Goal: Information Seeking & Learning: Learn about a topic

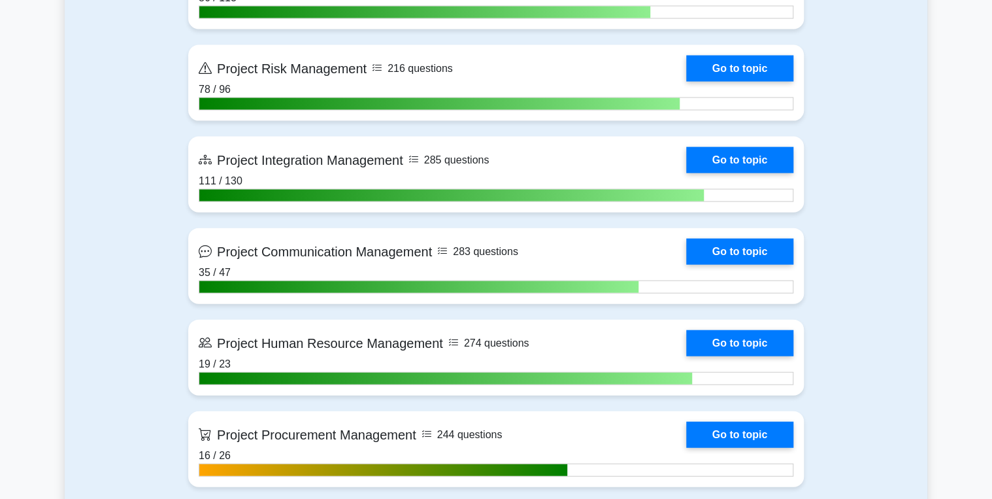
scroll to position [1464, 0]
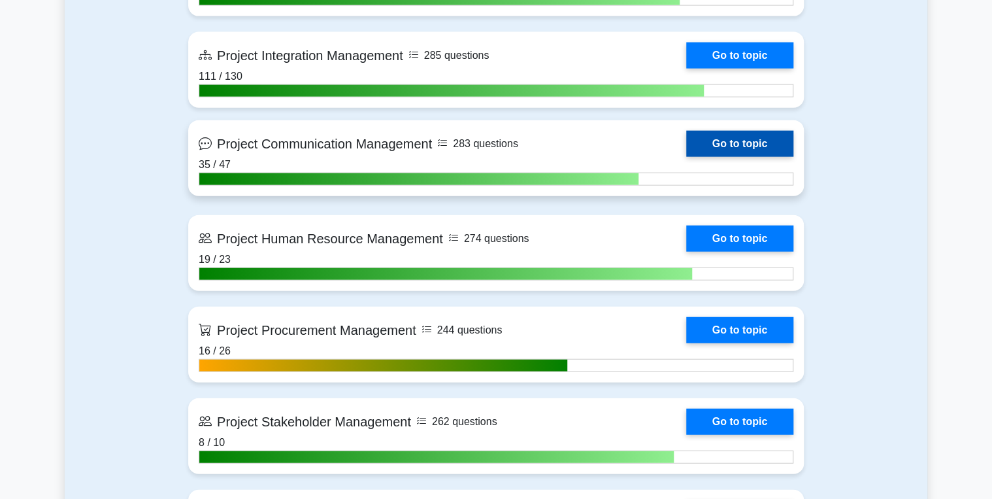
click at [727, 141] on link "Go to topic" at bounding box center [739, 144] width 107 height 26
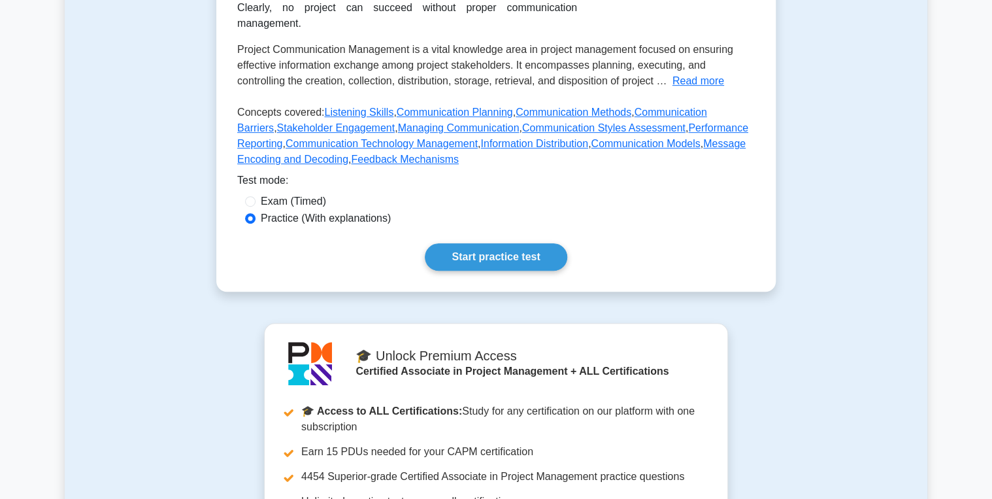
scroll to position [261, 0]
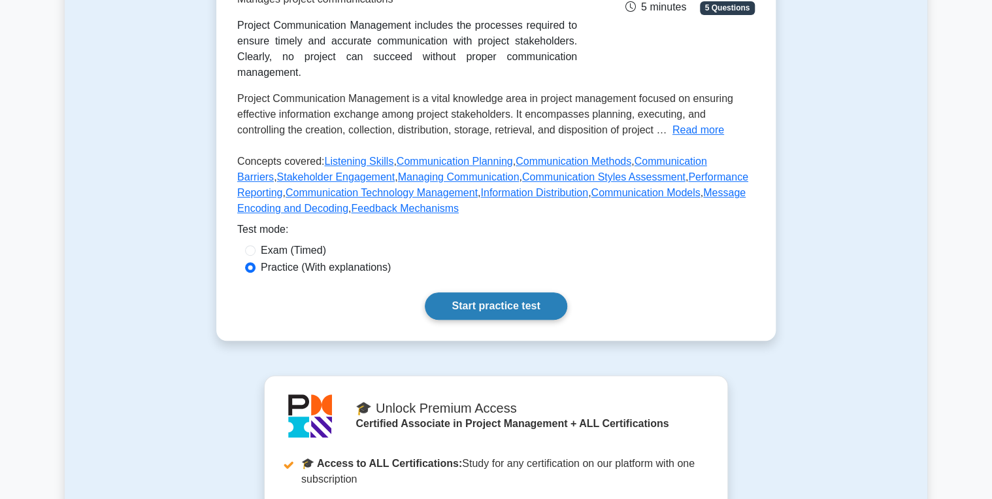
click at [494, 292] on link "Start practice test" at bounding box center [496, 305] width 142 height 27
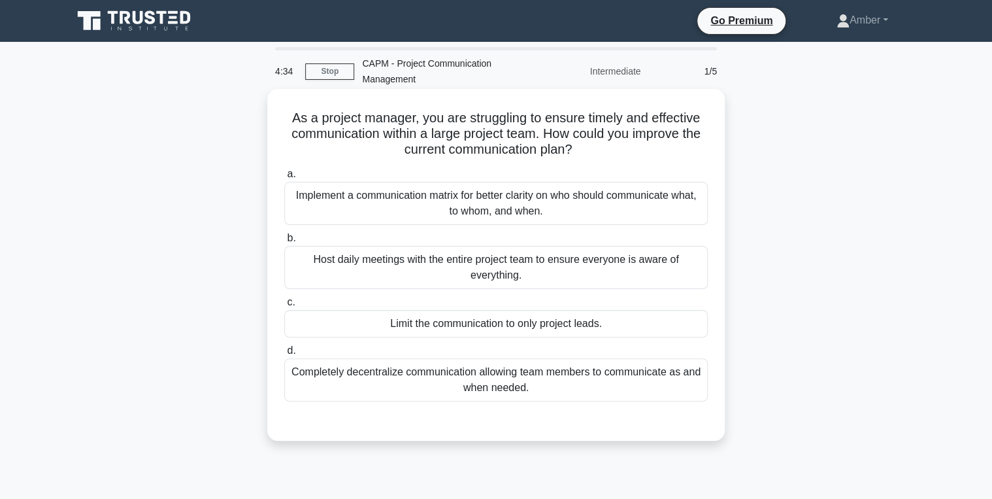
click at [454, 194] on div "Implement a communication matrix for better clarity on who should communicate w…" at bounding box center [496, 203] width 424 height 43
click at [284, 178] on input "a. Implement a communication matrix for better clarity on who should communicat…" at bounding box center [284, 174] width 0 height 8
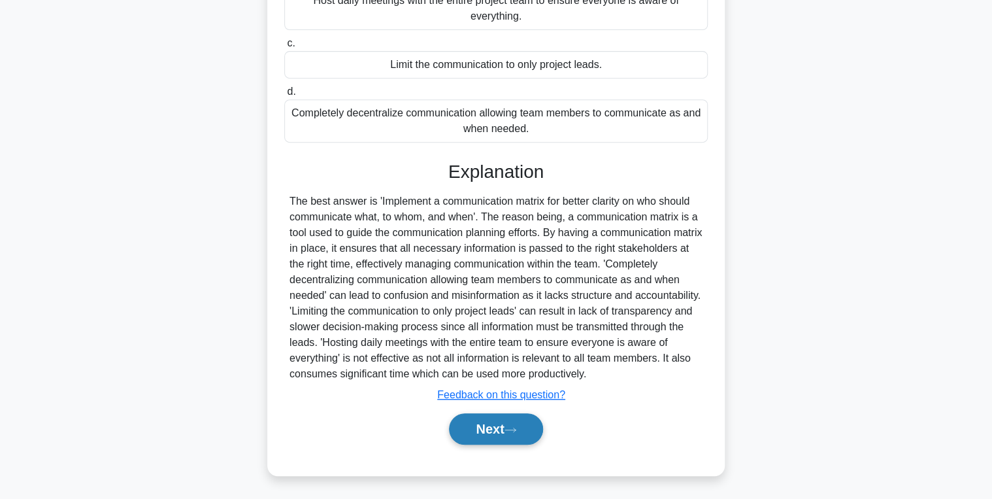
click at [486, 419] on button "Next" at bounding box center [495, 428] width 93 height 31
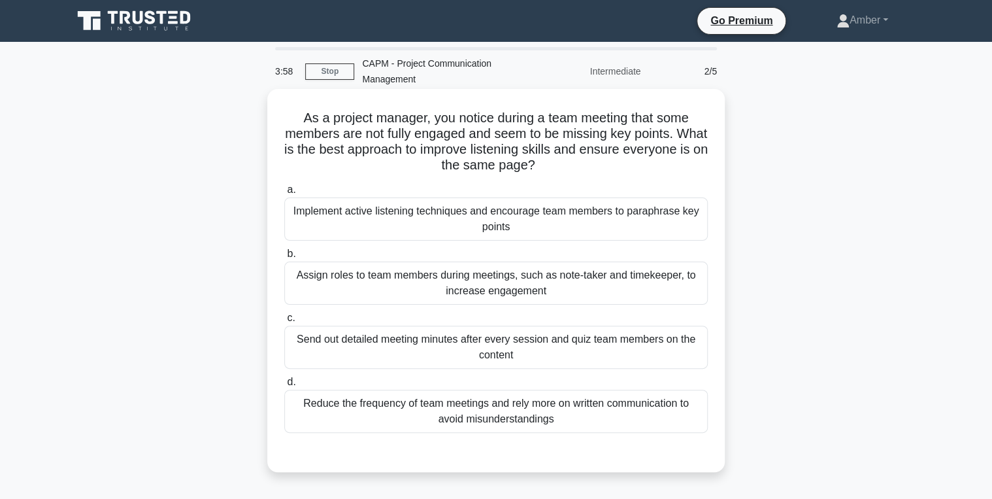
click at [452, 217] on div "Implement active listening techniques and encourage team members to paraphrase …" at bounding box center [496, 218] width 424 height 43
click at [284, 194] on input "a. Implement active listening techniques and encourage team members to paraphra…" at bounding box center [284, 190] width 0 height 8
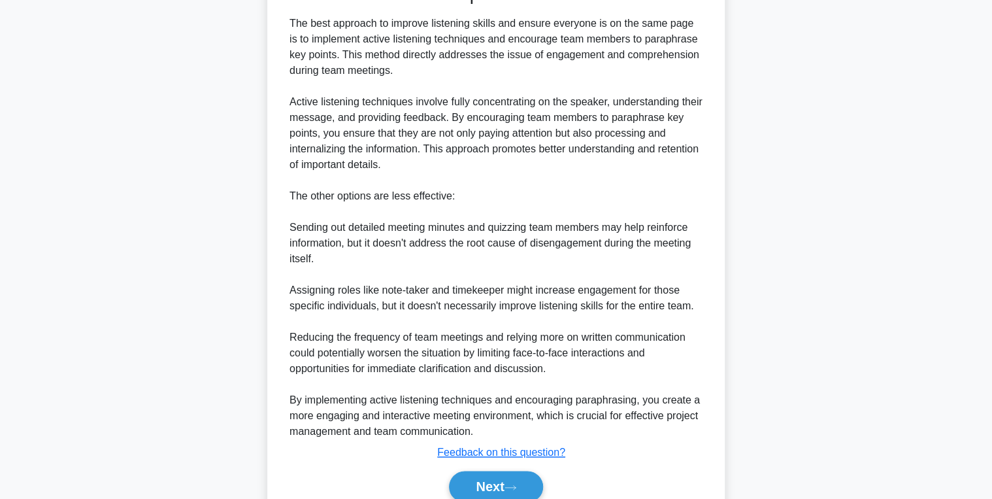
scroll to position [471, 0]
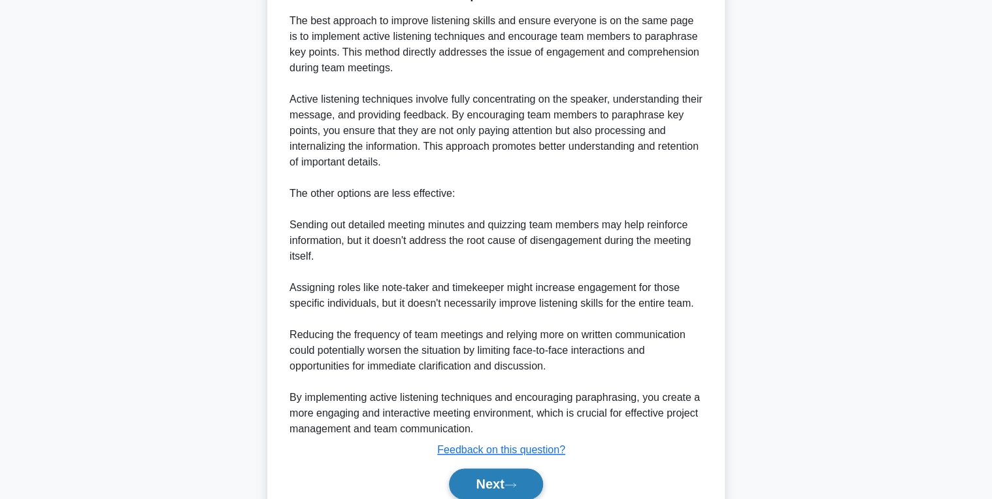
click at [494, 481] on button "Next" at bounding box center [495, 483] width 93 height 31
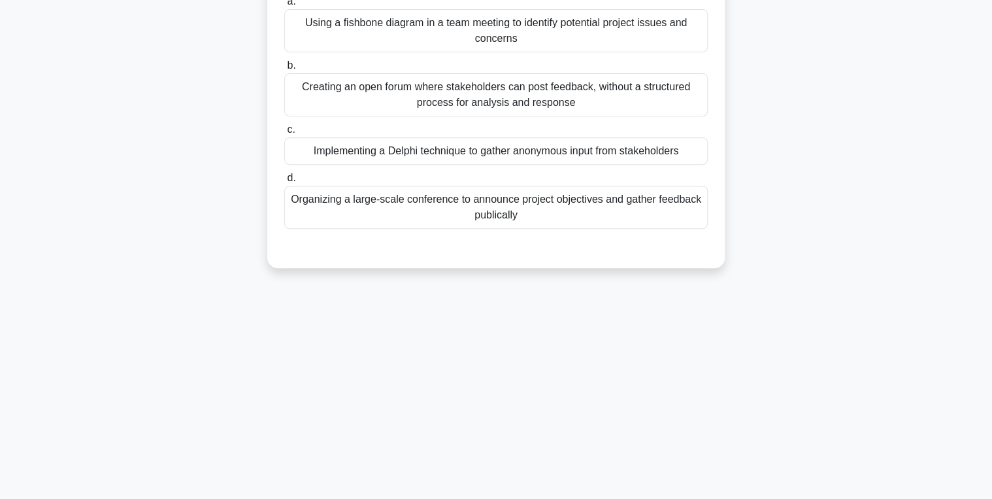
scroll to position [0, 0]
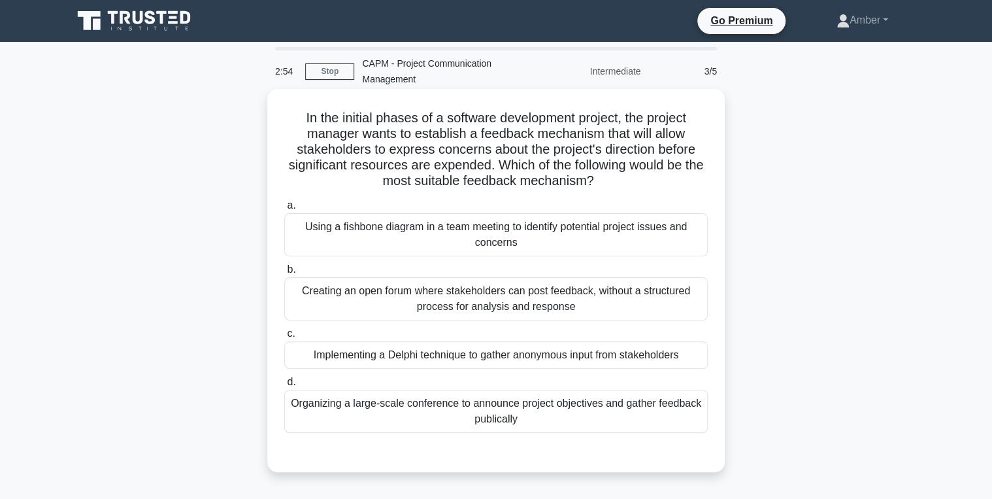
click at [447, 354] on div "Implementing a Delphi technique to gather anonymous input from stakeholders" at bounding box center [496, 354] width 424 height 27
click at [284, 338] on input "c. Implementing a Delphi technique to gather anonymous input from stakeholders" at bounding box center [284, 333] width 0 height 8
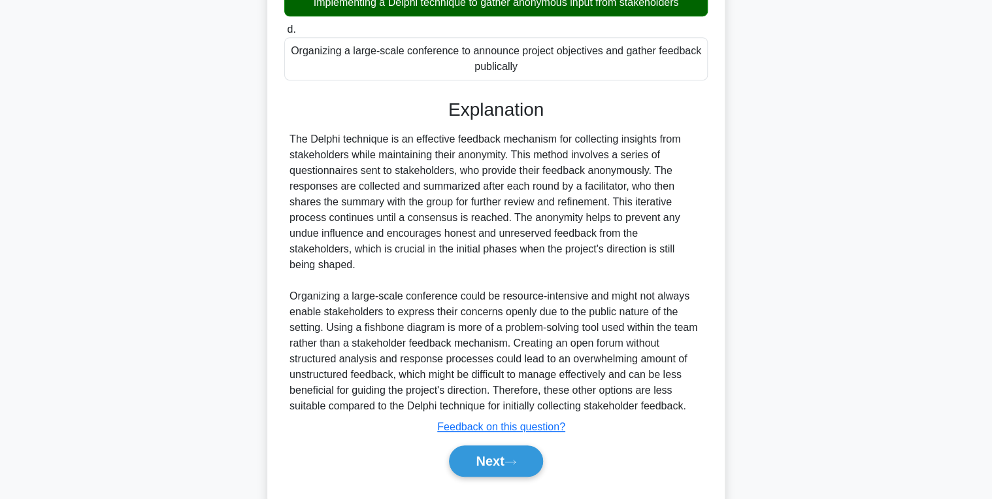
scroll to position [369, 0]
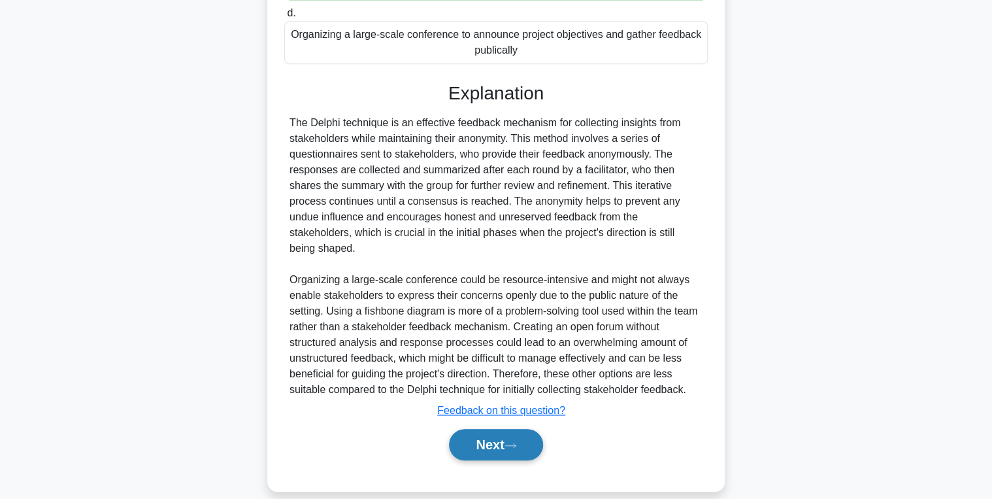
click at [465, 437] on button "Next" at bounding box center [495, 444] width 93 height 31
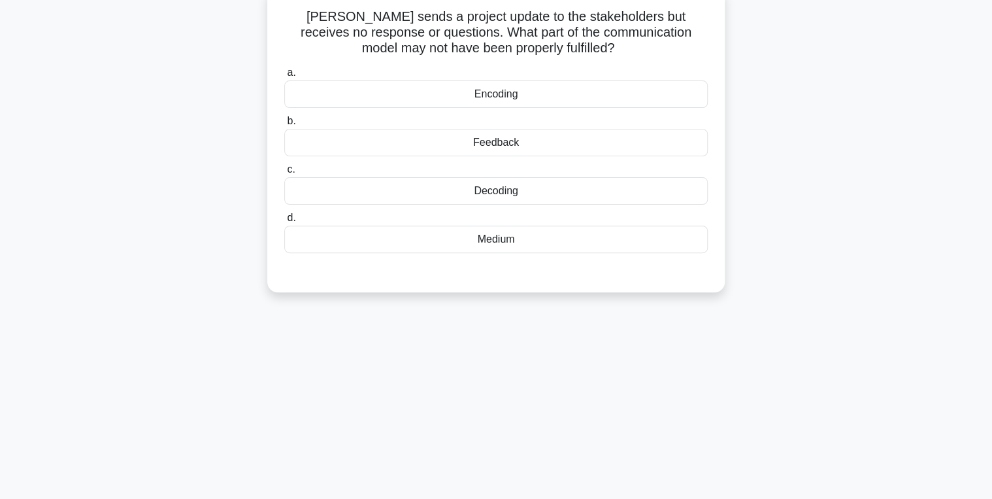
scroll to position [0, 0]
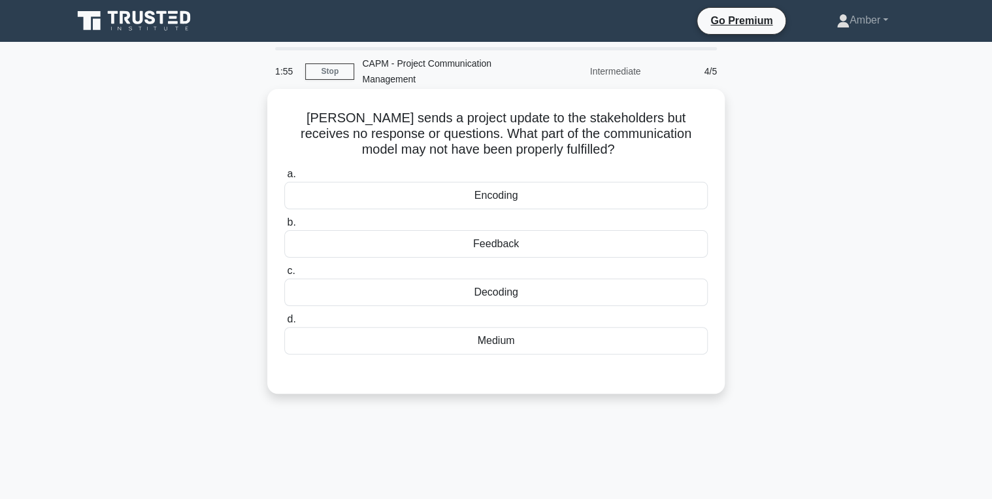
click at [431, 234] on div "Feedback" at bounding box center [496, 243] width 424 height 27
click at [284, 227] on input "b. Feedback" at bounding box center [284, 222] width 0 height 8
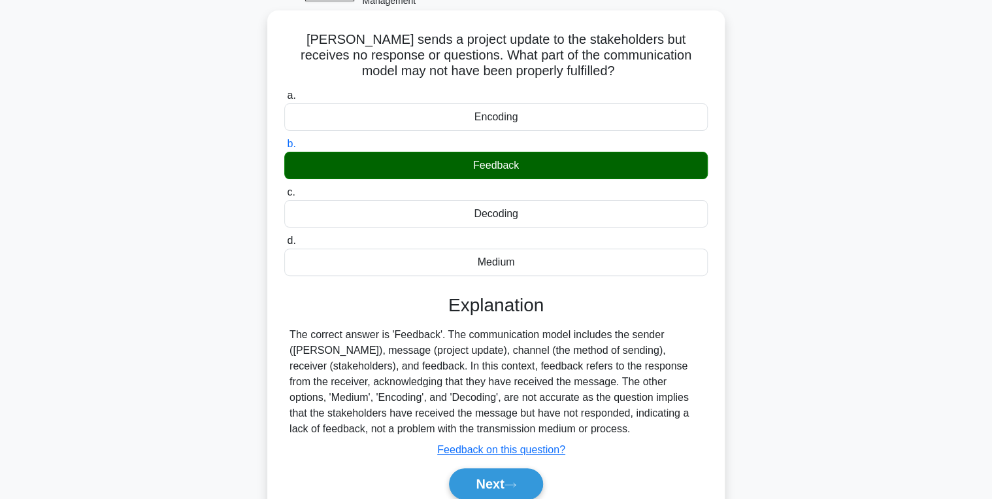
scroll to position [207, 0]
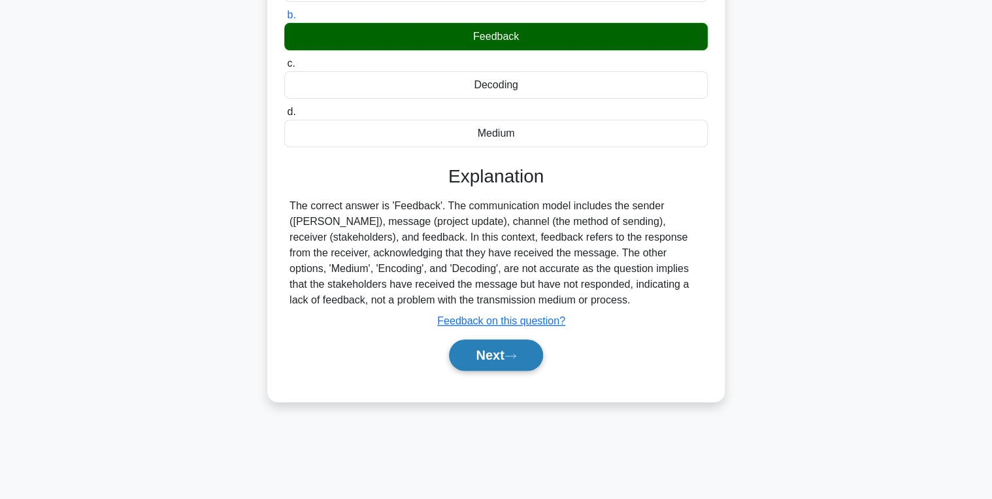
click at [492, 365] on button "Next" at bounding box center [495, 354] width 93 height 31
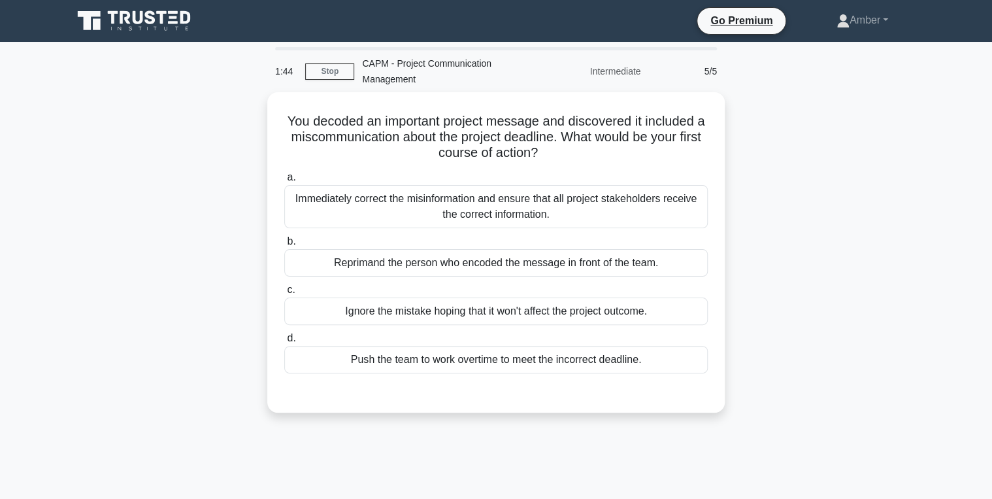
scroll to position [52, 0]
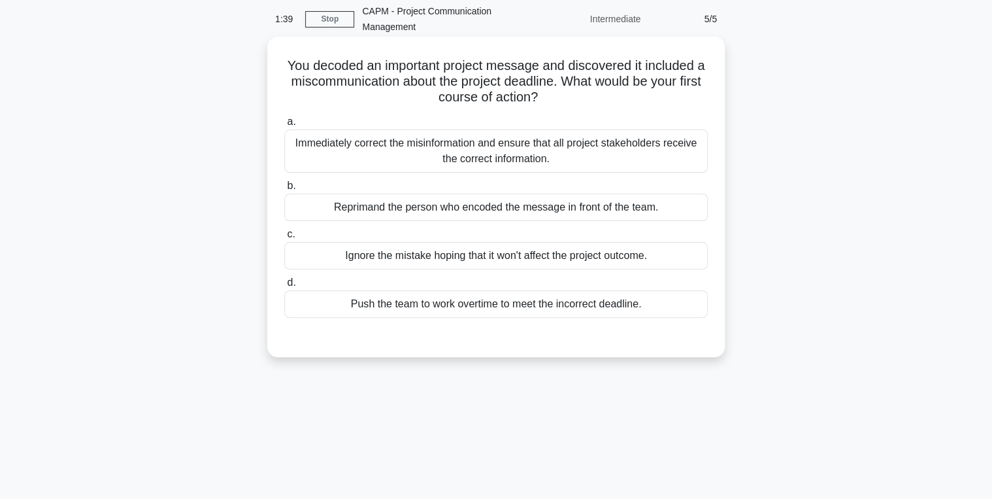
click at [465, 139] on div "Immediately correct the misinformation and ensure that all project stakeholders…" at bounding box center [496, 150] width 424 height 43
click at [284, 126] on input "a. Immediately correct the misinformation and ensure that all project stakehold…" at bounding box center [284, 122] width 0 height 8
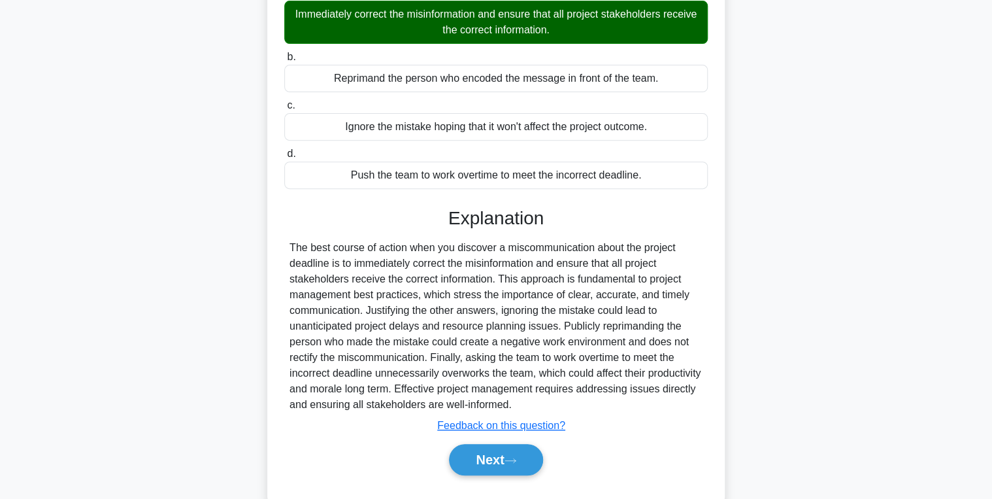
scroll to position [212, 0]
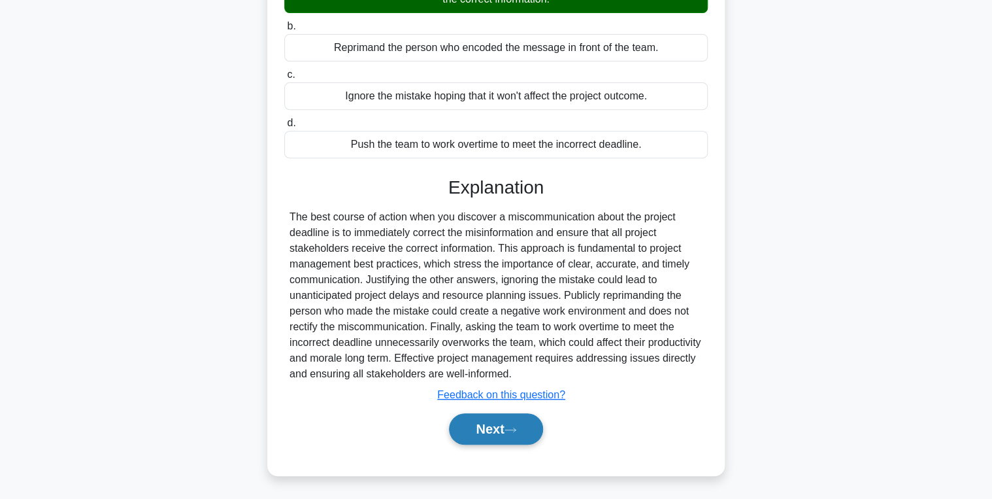
click at [506, 433] on button "Next" at bounding box center [495, 428] width 93 height 31
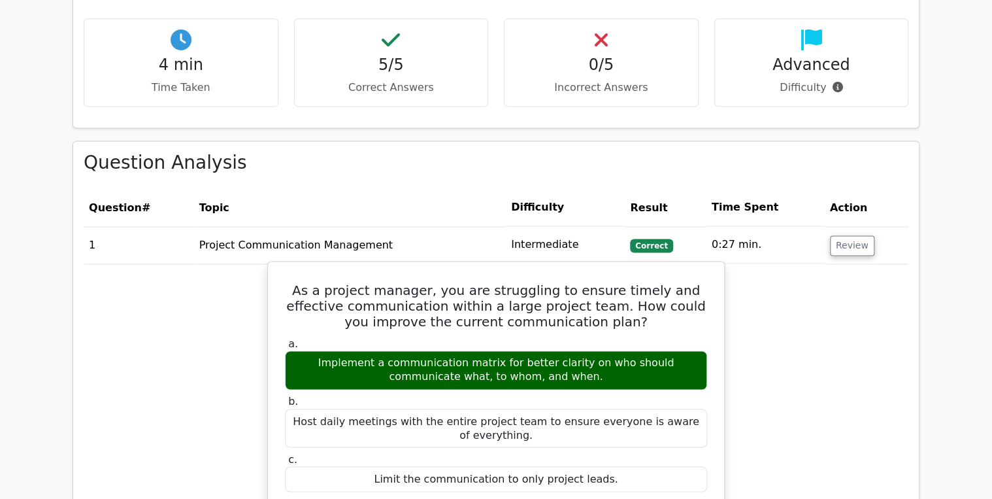
scroll to position [837, 0]
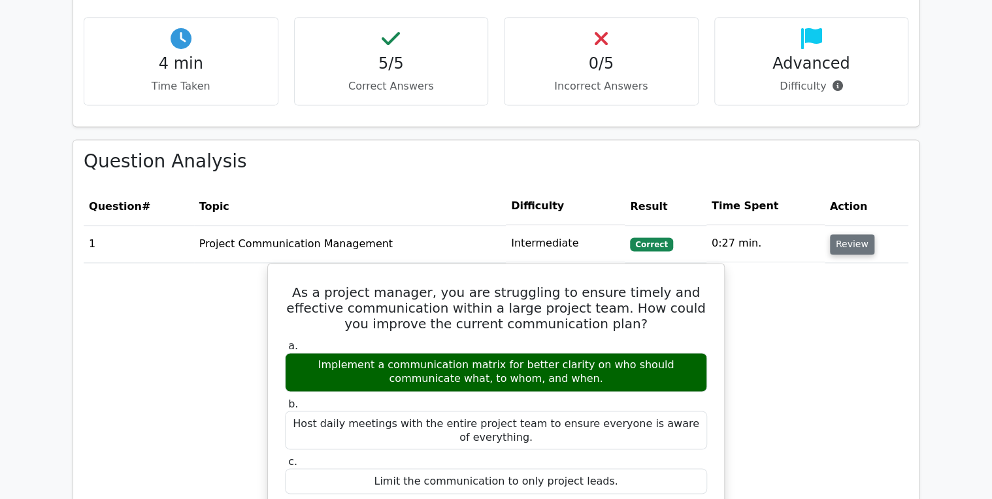
click at [854, 234] on button "Review" at bounding box center [852, 244] width 44 height 20
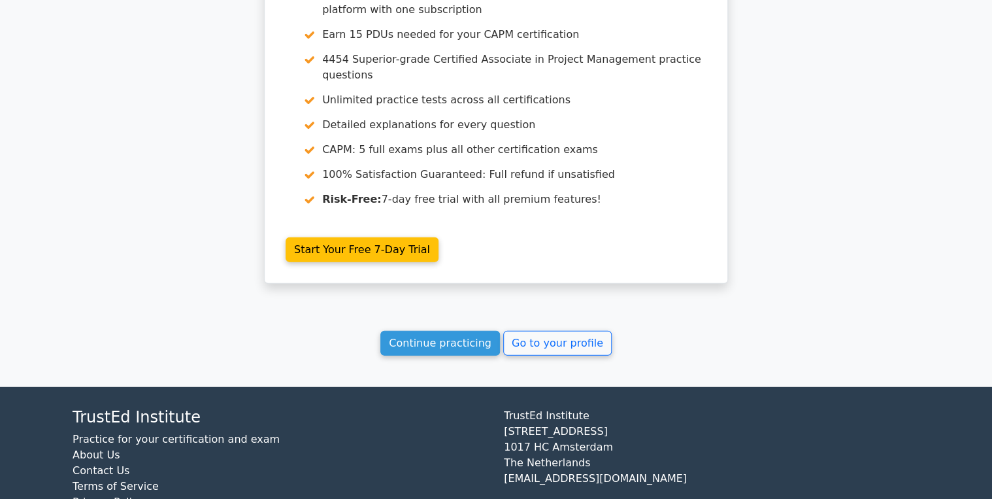
scroll to position [1423, 0]
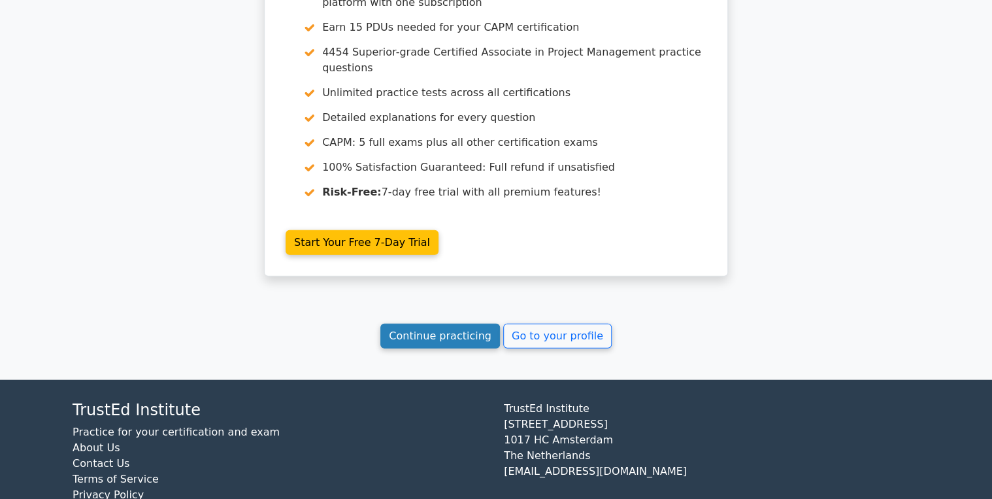
click at [439, 324] on link "Continue practicing" at bounding box center [440, 336] width 120 height 25
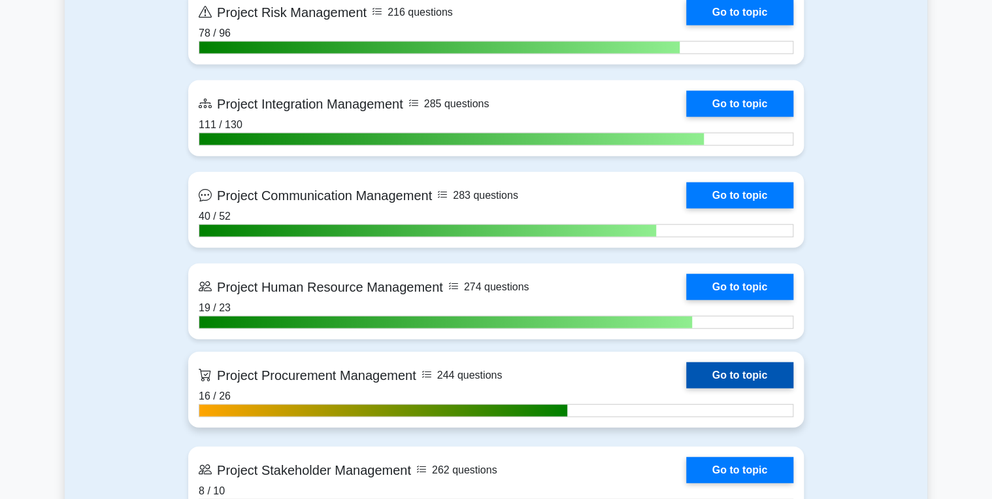
scroll to position [1412, 0]
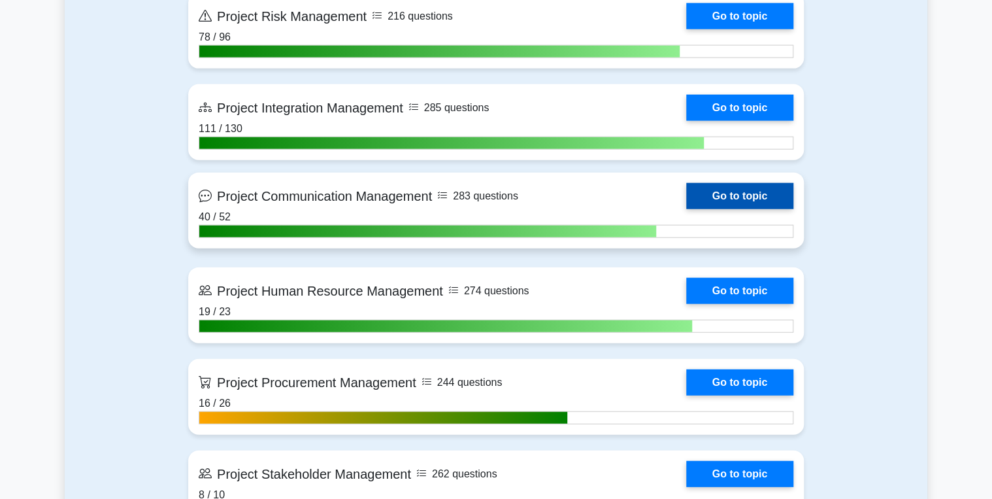
click at [737, 183] on link "Go to topic" at bounding box center [739, 196] width 107 height 26
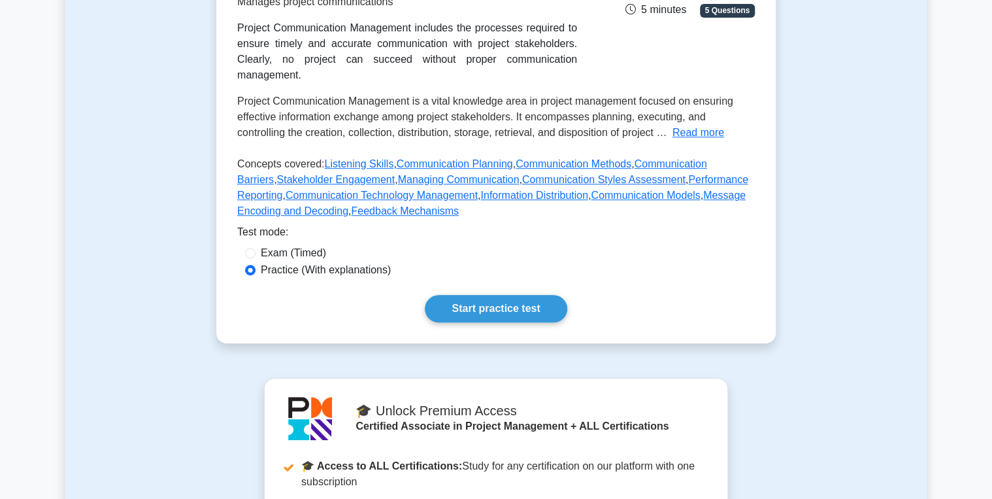
scroll to position [261, 0]
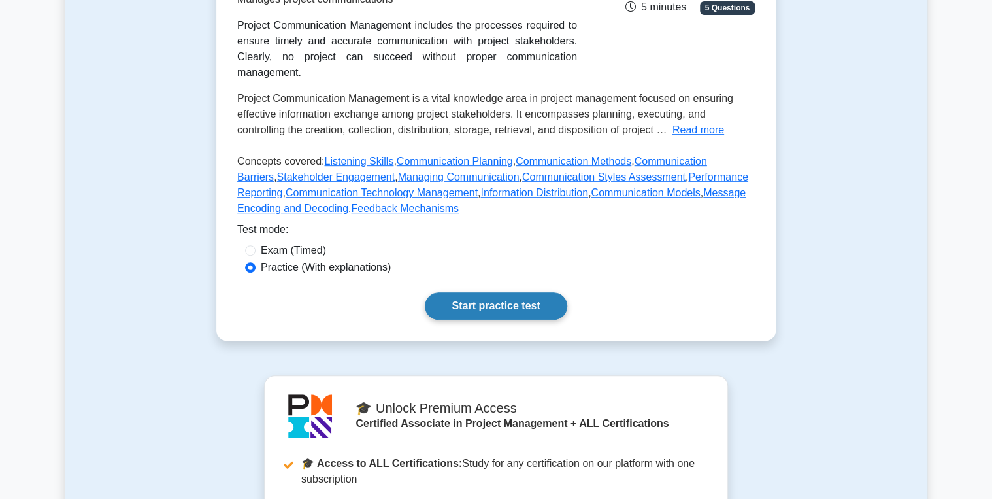
click at [492, 292] on link "Start practice test" at bounding box center [496, 305] width 142 height 27
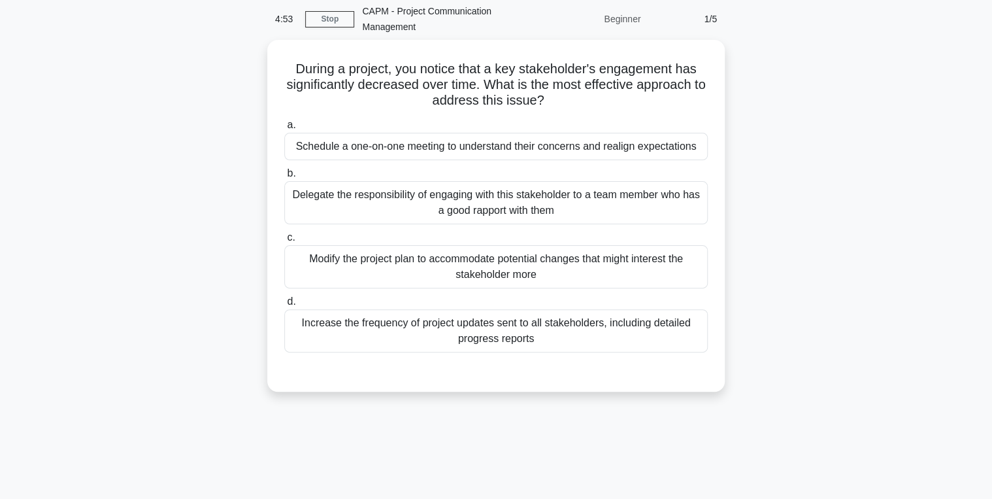
scroll to position [105, 0]
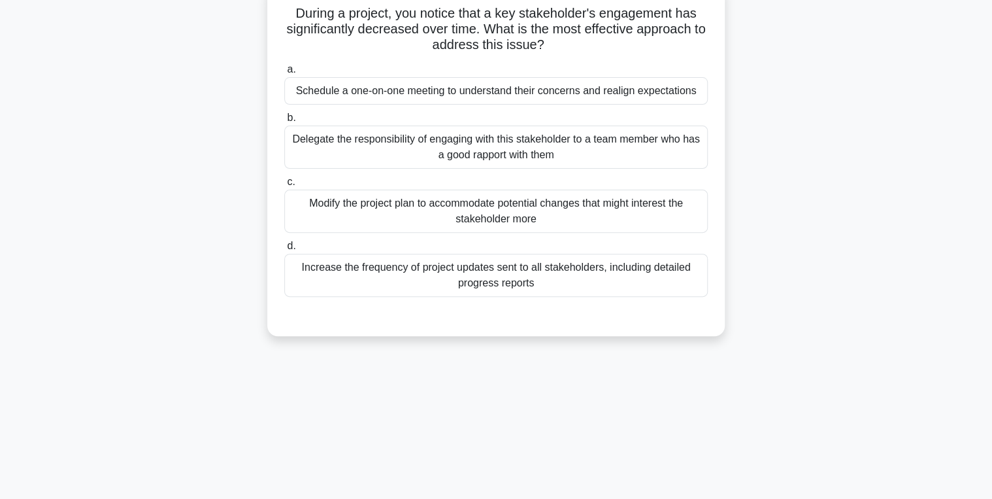
click at [363, 86] on div "Schedule a one-on-one meeting to understand their concerns and realign expectat…" at bounding box center [496, 90] width 424 height 27
click at [284, 74] on input "a. Schedule a one-on-one meeting to understand their concerns and realign expec…" at bounding box center [284, 69] width 0 height 8
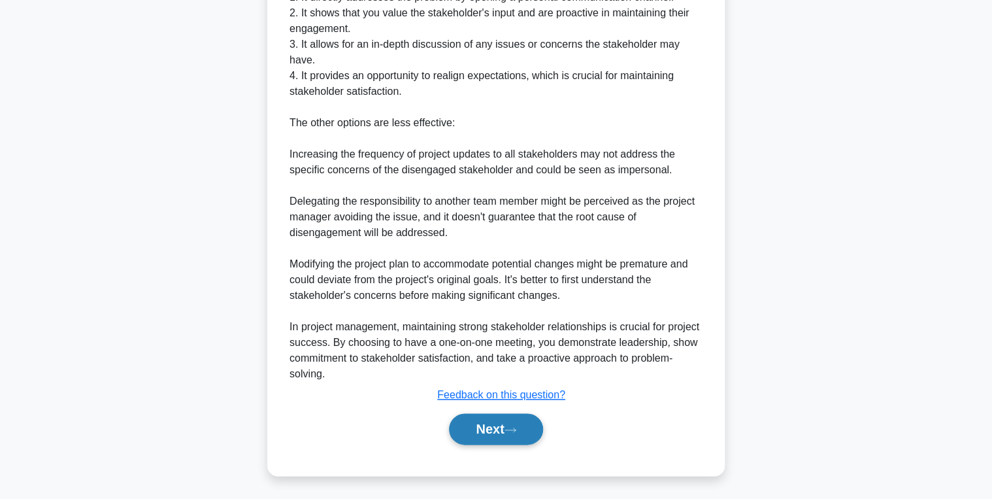
scroll to position [541, 0]
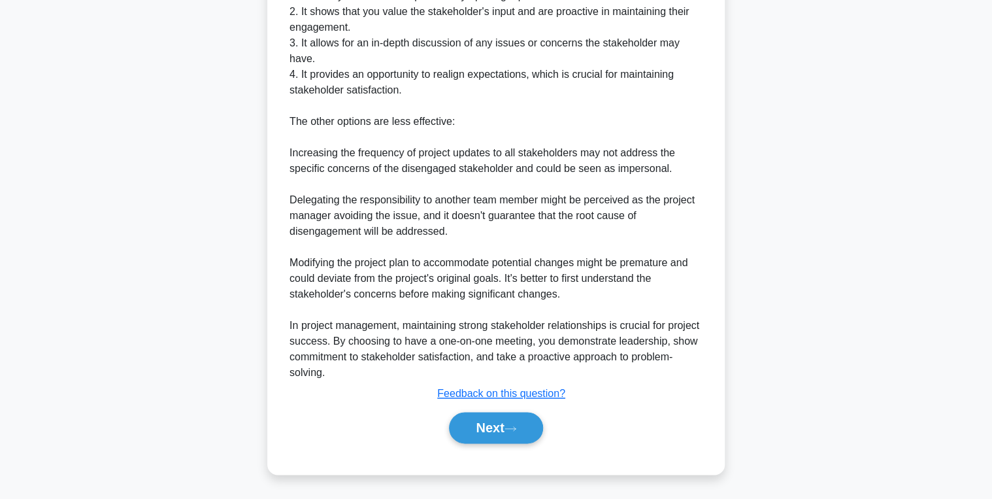
click at [492, 411] on div "Next" at bounding box center [496, 428] width 424 height 42
click at [488, 431] on button "Next" at bounding box center [495, 427] width 93 height 31
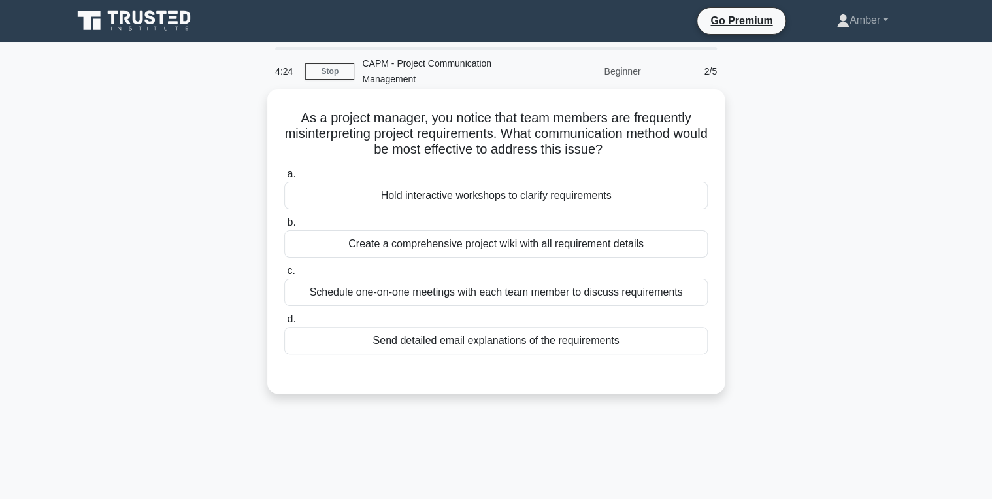
scroll to position [0, 0]
click at [417, 193] on div "Hold interactive workshops to clarify requirements" at bounding box center [496, 195] width 424 height 27
click at [284, 178] on input "a. Hold interactive workshops to clarify requirements" at bounding box center [284, 174] width 0 height 8
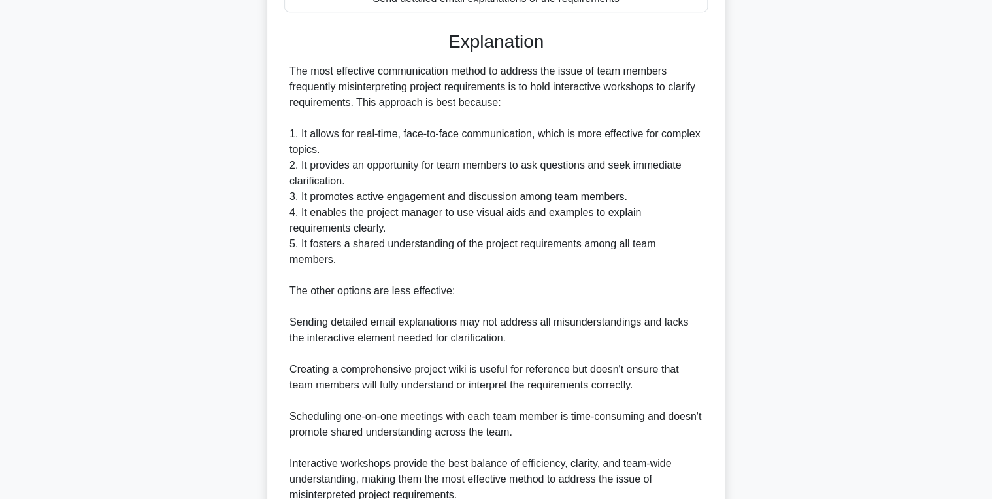
scroll to position [463, 0]
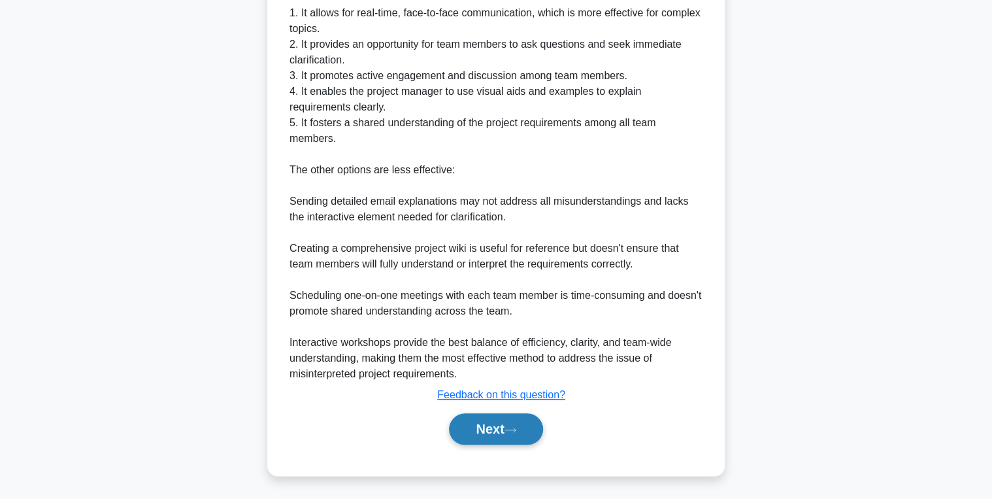
click at [481, 422] on button "Next" at bounding box center [495, 428] width 93 height 31
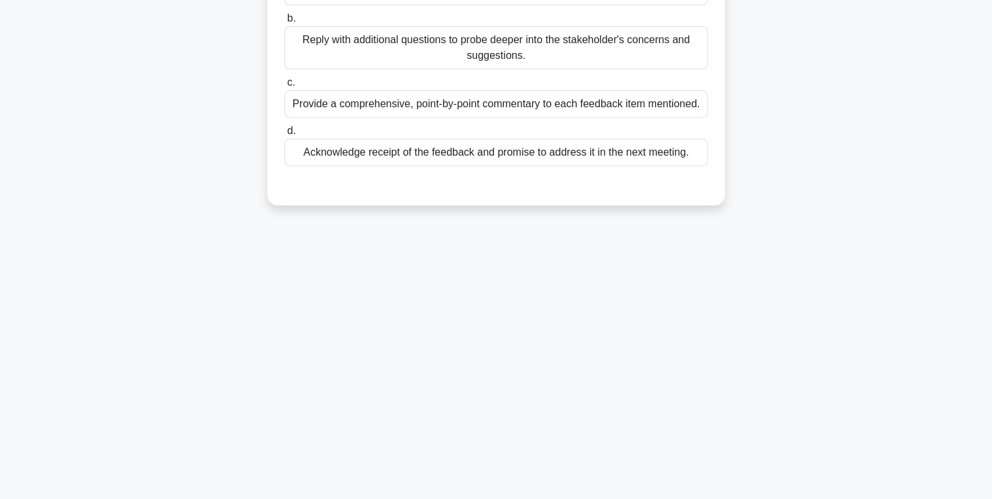
scroll to position [0, 0]
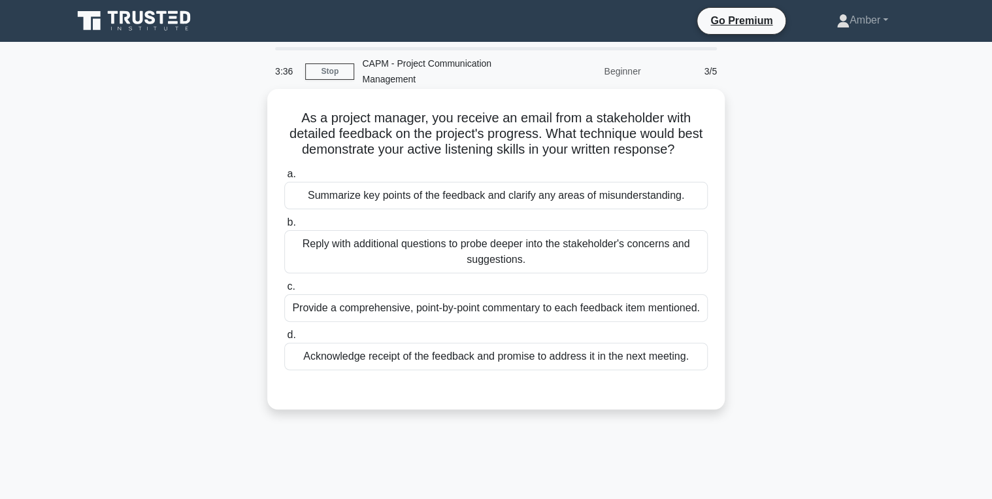
click at [392, 196] on div "Summarize key points of the feedback and clarify any areas of misunderstanding." at bounding box center [496, 195] width 424 height 27
click at [284, 178] on input "a. Summarize key points of the feedback and clarify any areas of misunderstandi…" at bounding box center [284, 174] width 0 height 8
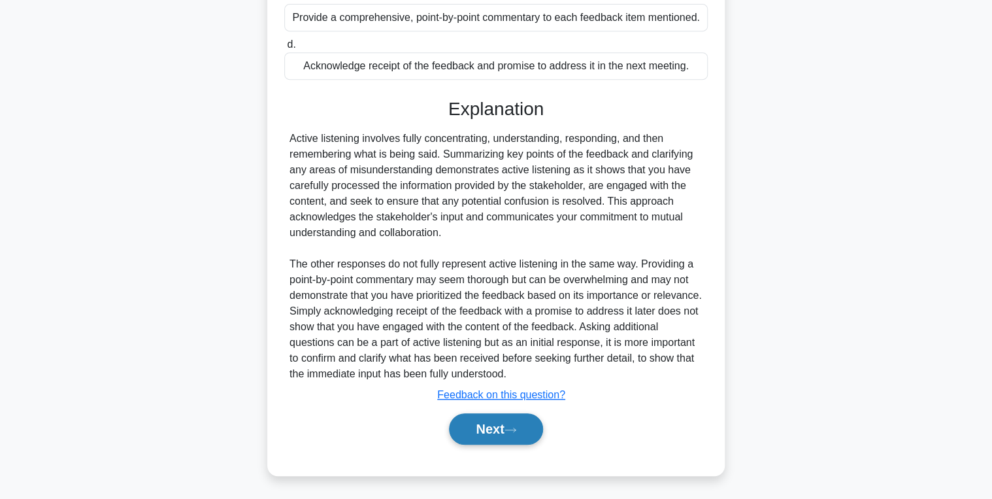
click at [479, 429] on button "Next" at bounding box center [495, 428] width 93 height 31
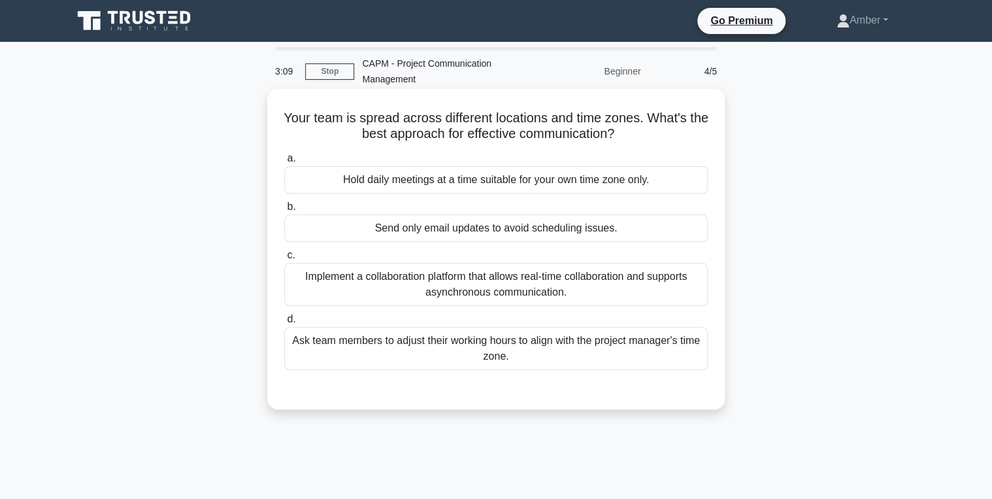
click at [475, 280] on div "Implement a collaboration platform that allows real-time collaboration and supp…" at bounding box center [496, 284] width 424 height 43
click at [284, 260] on input "c. Implement a collaboration platform that allows real-time collaboration and s…" at bounding box center [284, 255] width 0 height 8
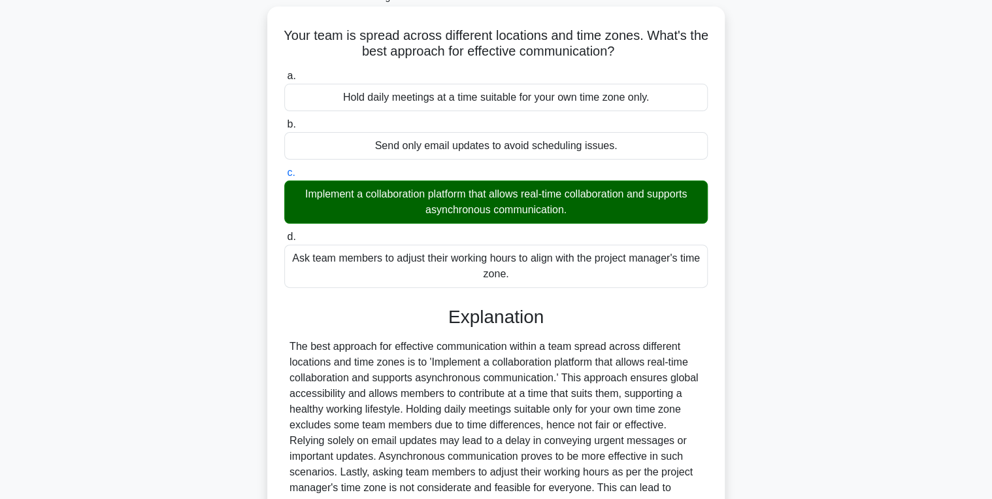
scroll to position [227, 0]
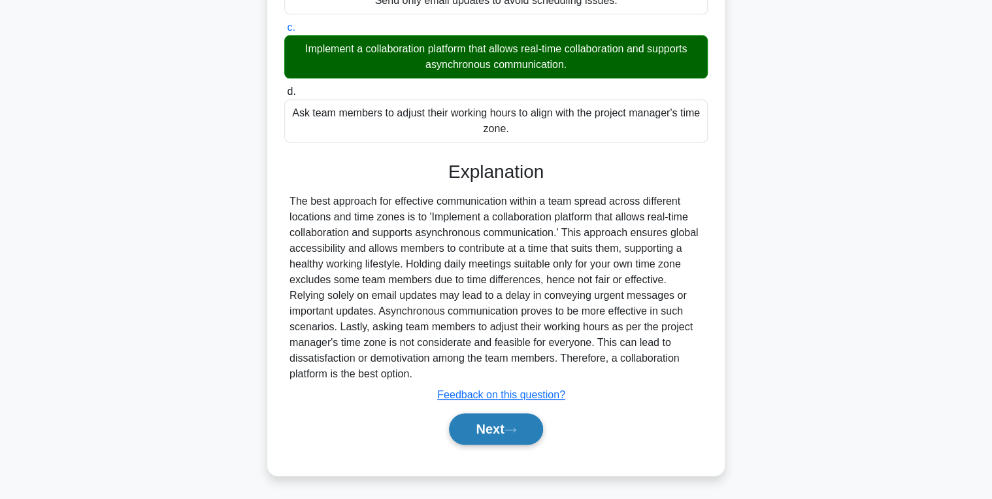
click at [497, 422] on button "Next" at bounding box center [495, 428] width 93 height 31
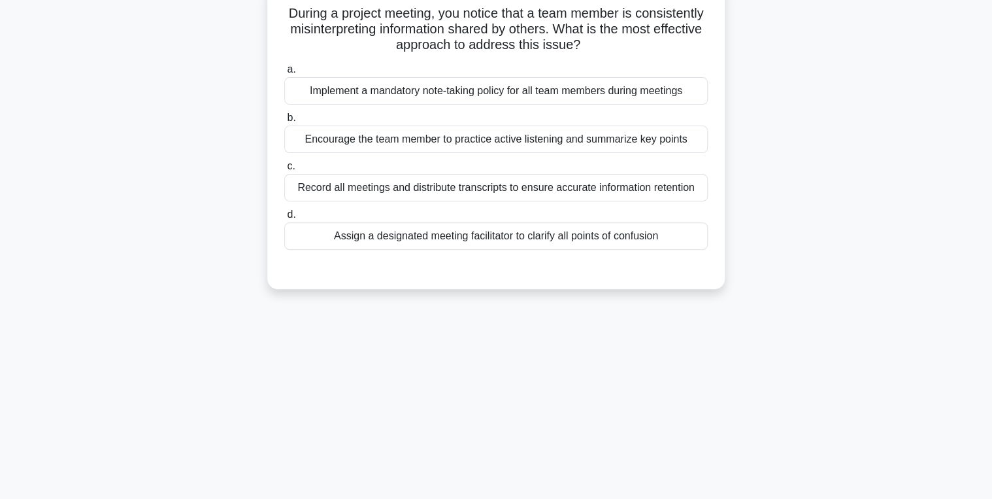
scroll to position [0, 0]
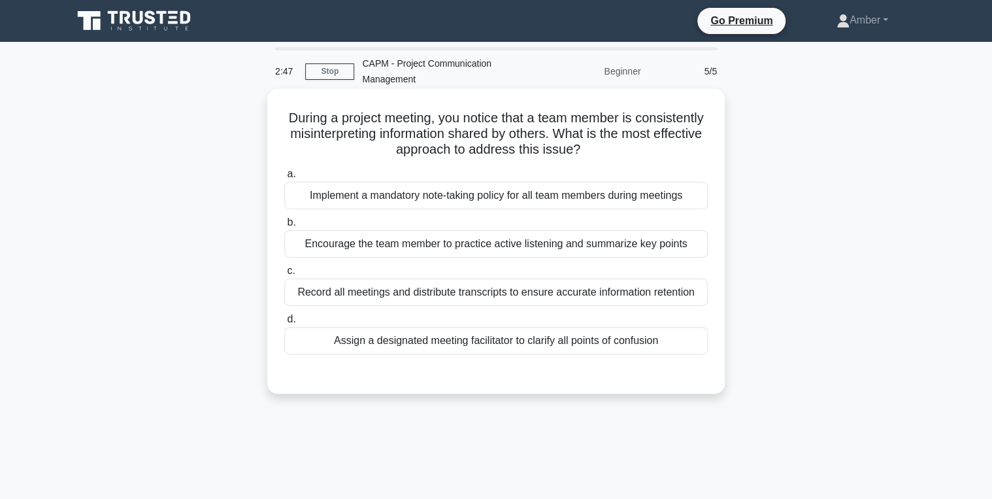
click at [375, 235] on div "Encourage the team member to practice active listening and summarize key points" at bounding box center [496, 243] width 424 height 27
click at [284, 227] on input "b. Encourage the team member to practice active listening and summarize key poi…" at bounding box center [284, 222] width 0 height 8
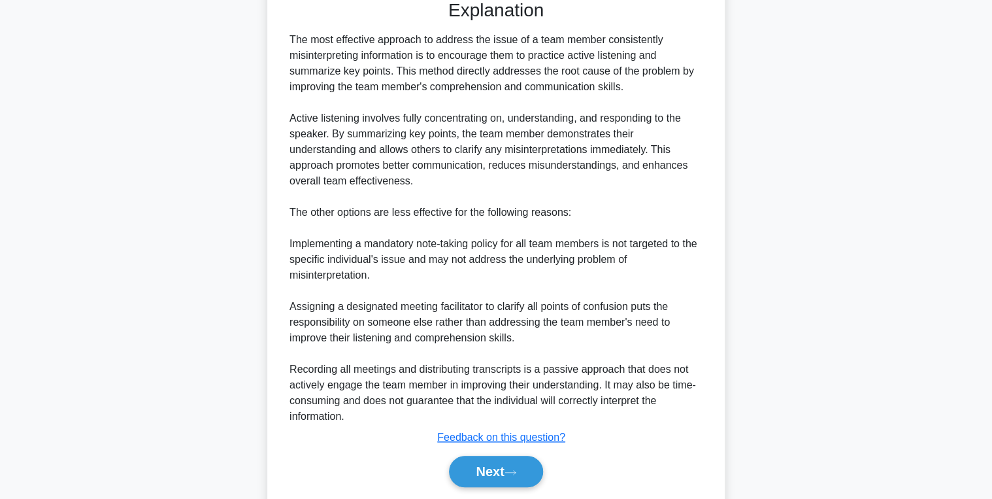
scroll to position [416, 0]
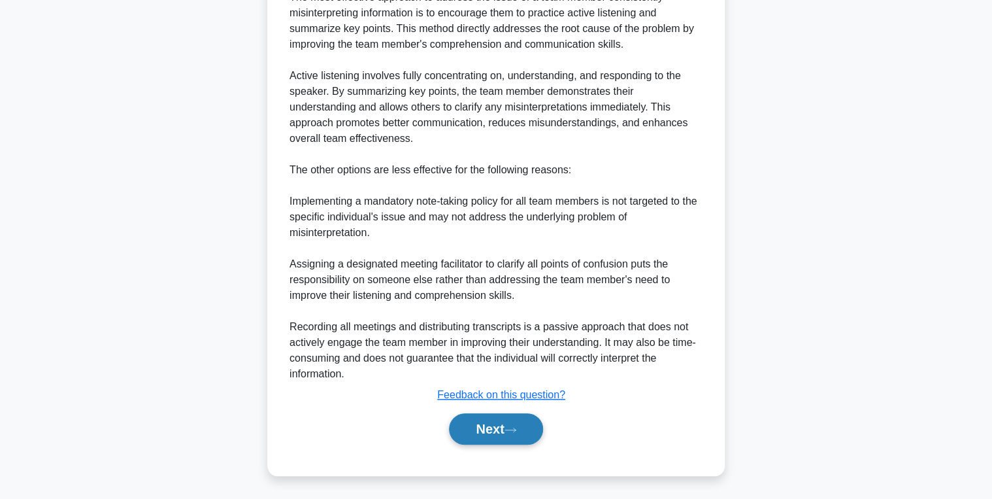
click at [493, 435] on button "Next" at bounding box center [495, 428] width 93 height 31
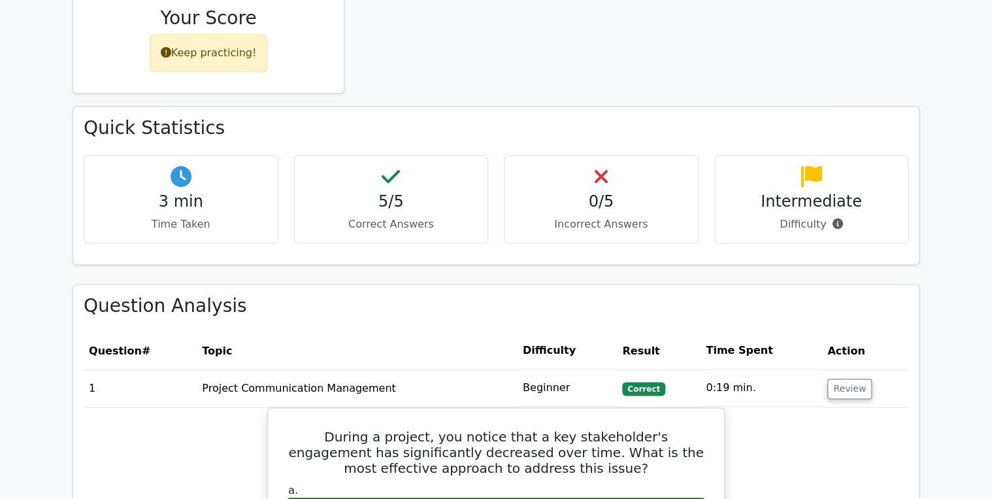
scroll to position [784, 0]
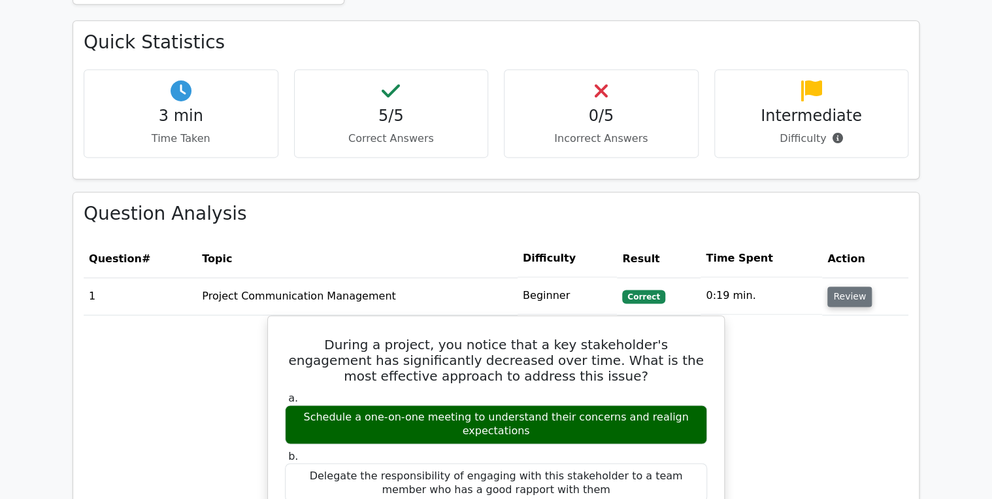
click at [855, 286] on button "Review" at bounding box center [850, 296] width 44 height 20
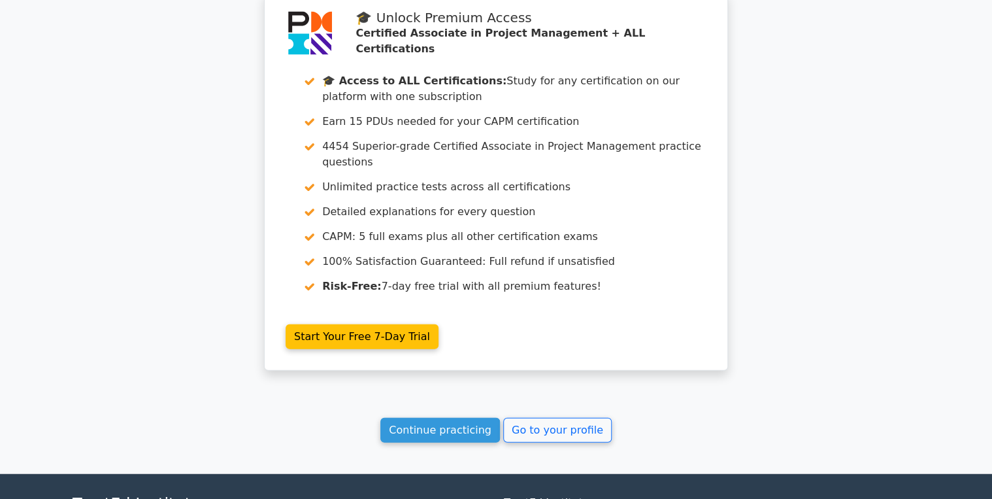
scroll to position [1423, 0]
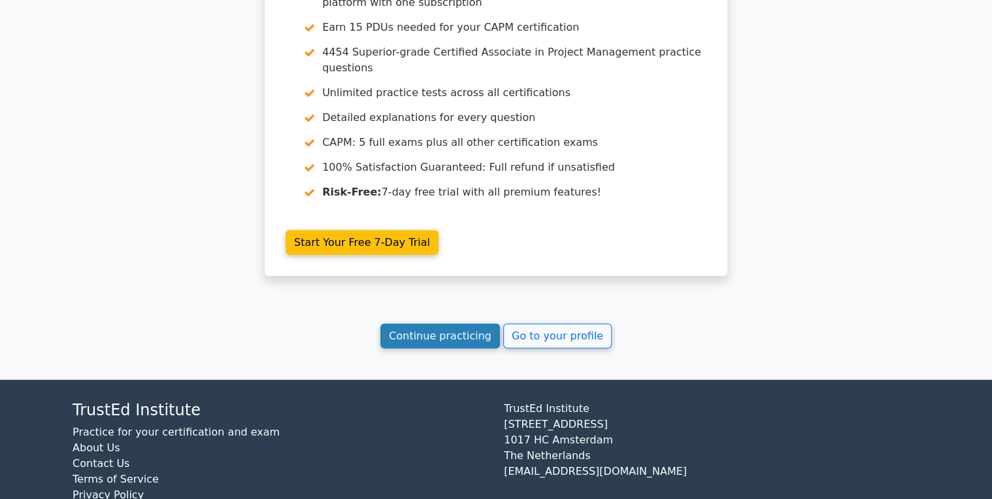
click at [439, 324] on link "Continue practicing" at bounding box center [440, 336] width 120 height 25
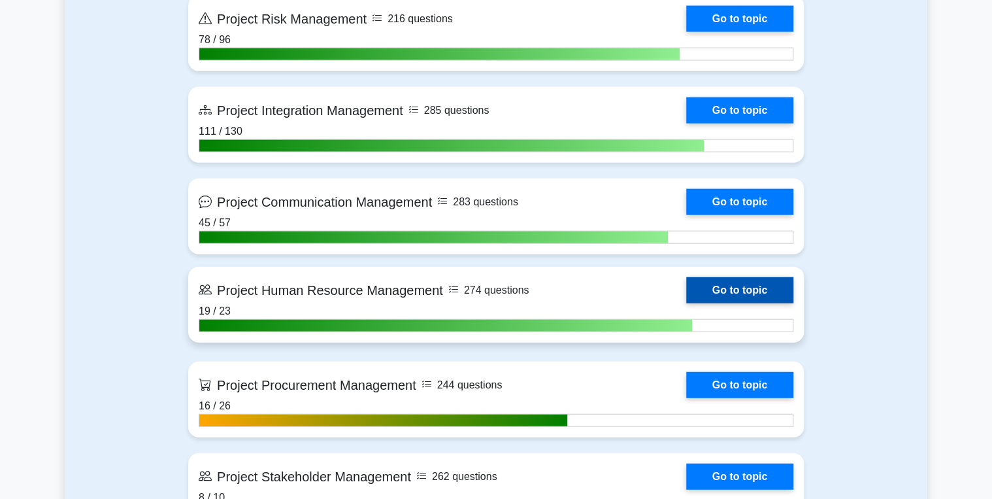
scroll to position [1412, 0]
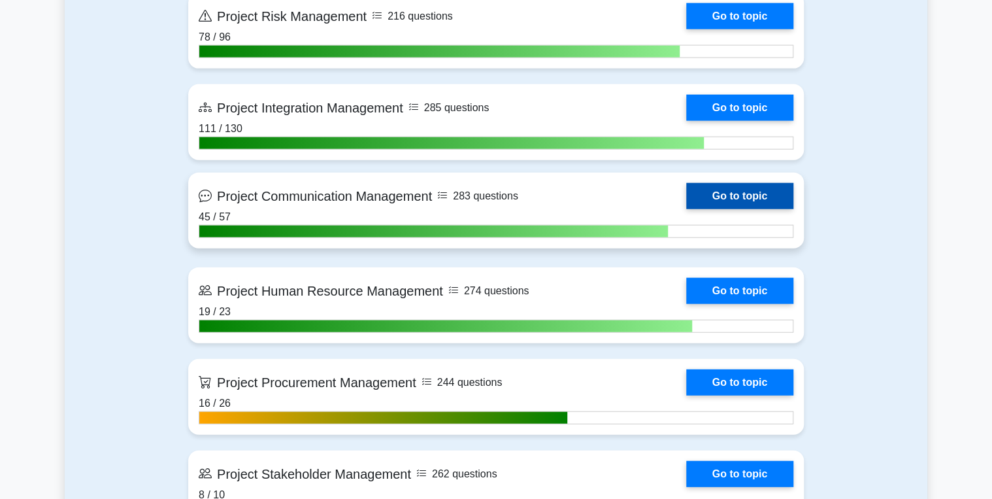
click at [726, 195] on link "Go to topic" at bounding box center [739, 196] width 107 height 26
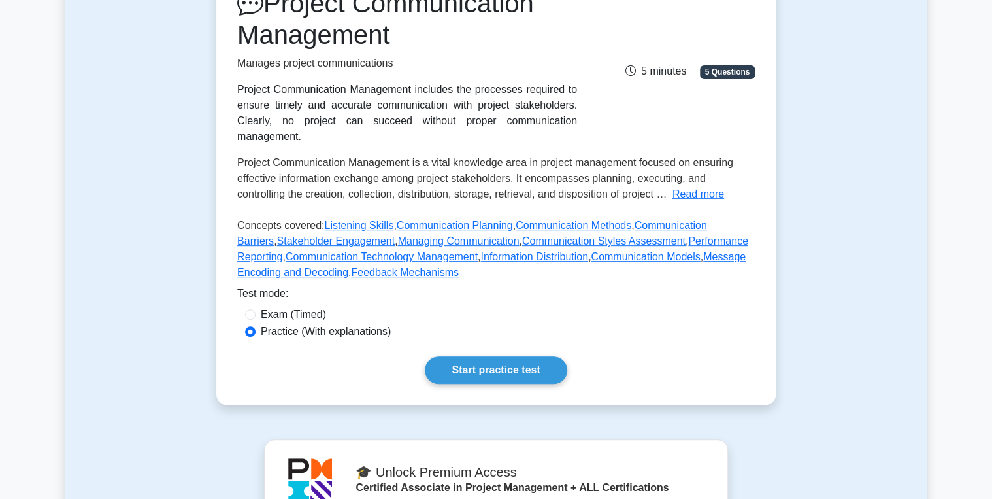
scroll to position [261, 0]
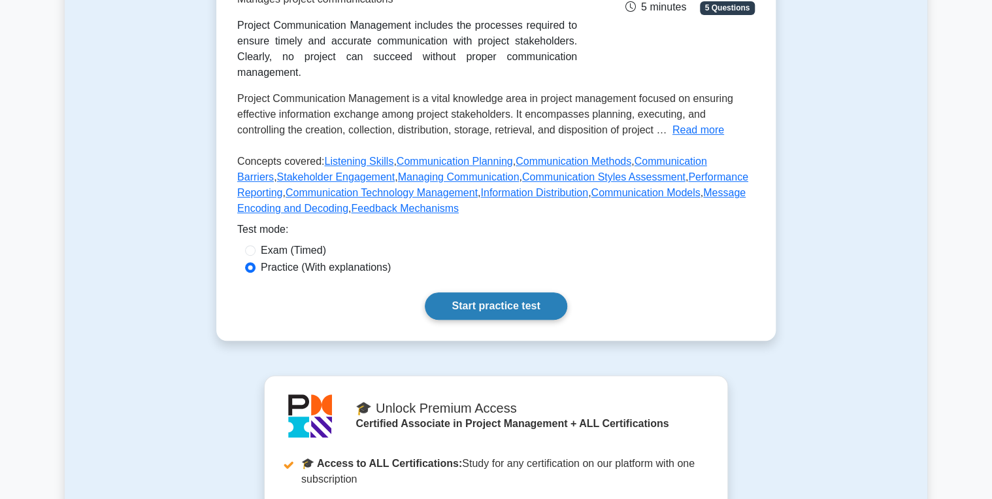
click at [505, 292] on link "Start practice test" at bounding box center [496, 305] width 142 height 27
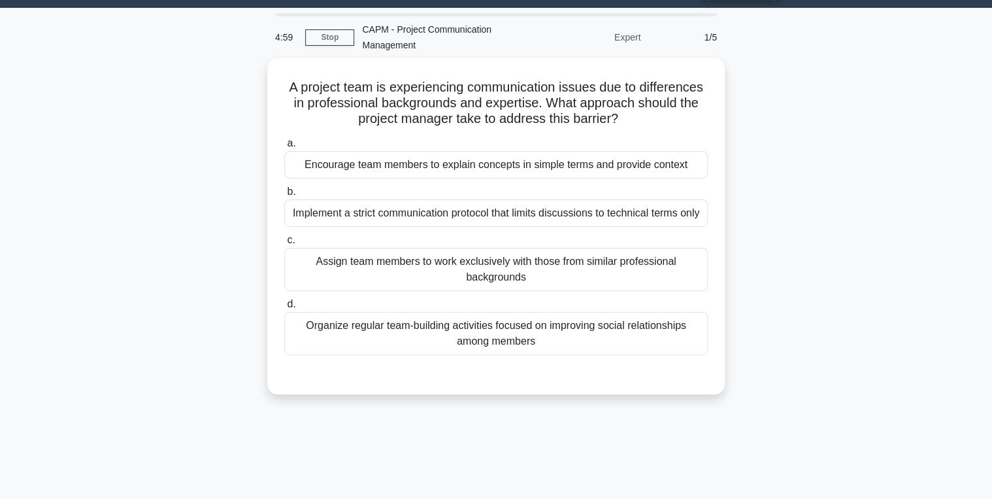
scroll to position [52, 0]
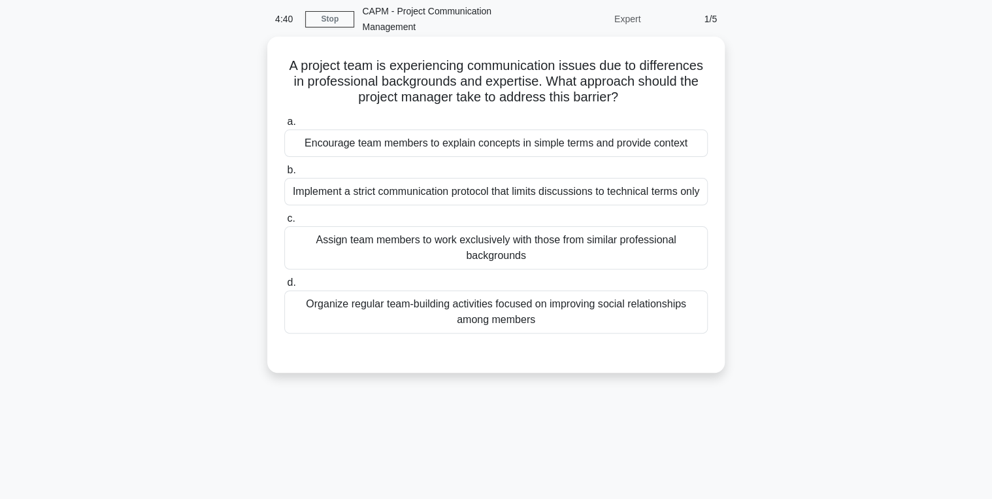
click at [482, 311] on div "Organize regular team-building activities focused on improving social relations…" at bounding box center [496, 311] width 424 height 43
click at [284, 287] on input "d. Organize regular team-building activities focused on improving social relati…" at bounding box center [284, 282] width 0 height 8
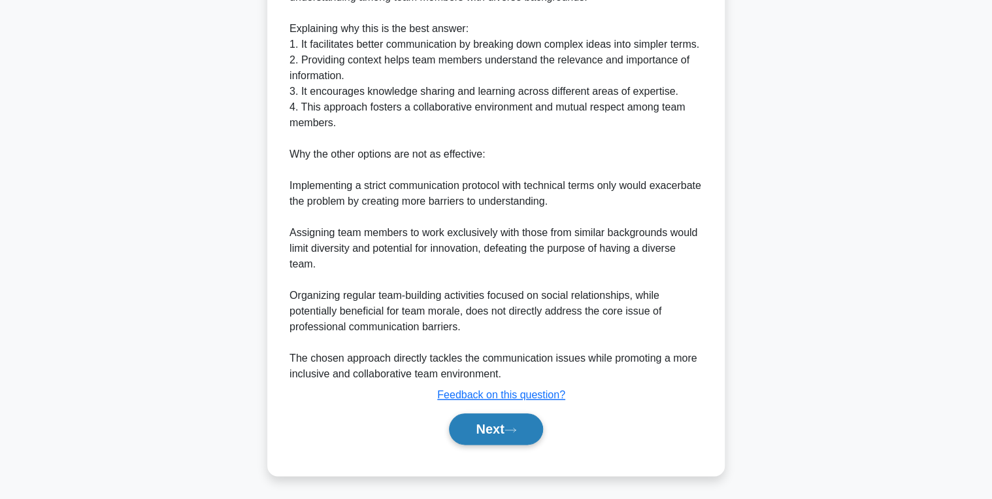
click at [481, 428] on button "Next" at bounding box center [495, 428] width 93 height 31
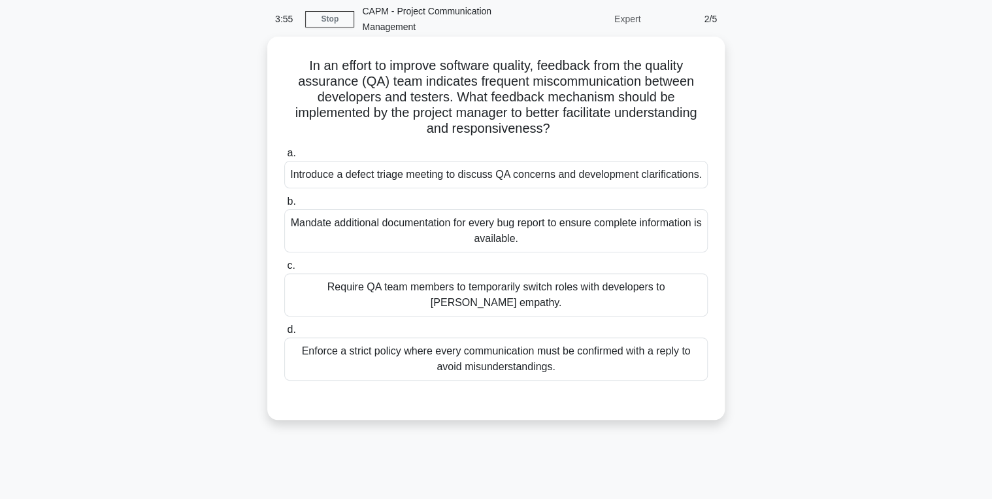
click at [376, 175] on div "Introduce a defect triage meeting to discuss QA concerns and development clarif…" at bounding box center [496, 174] width 424 height 27
click at [284, 158] on input "a. Introduce a defect triage meeting to discuss QA concerns and development cla…" at bounding box center [284, 153] width 0 height 8
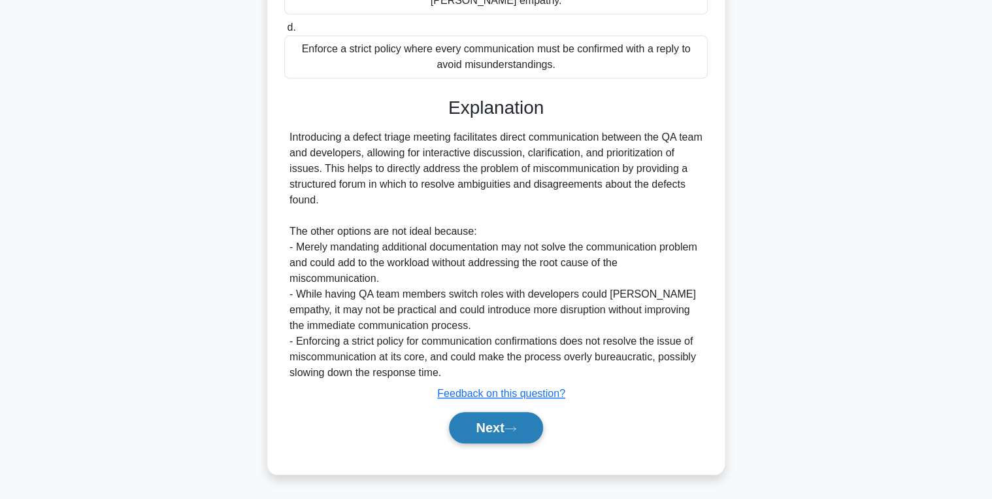
click at [492, 431] on button "Next" at bounding box center [495, 427] width 93 height 31
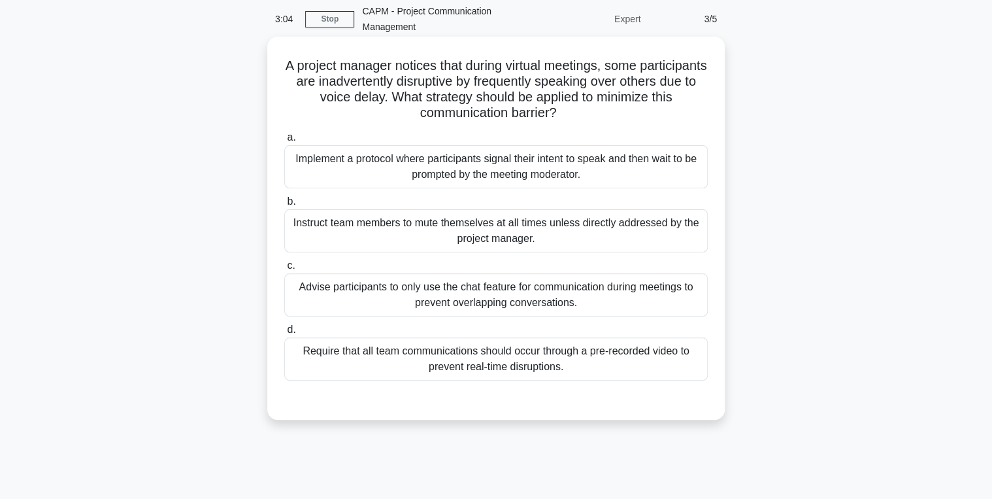
click at [403, 165] on div "Implement a protocol where participants signal their intent to speak and then w…" at bounding box center [496, 166] width 424 height 43
click at [284, 142] on input "a. Implement a protocol where participants signal their intent to speak and the…" at bounding box center [284, 137] width 0 height 8
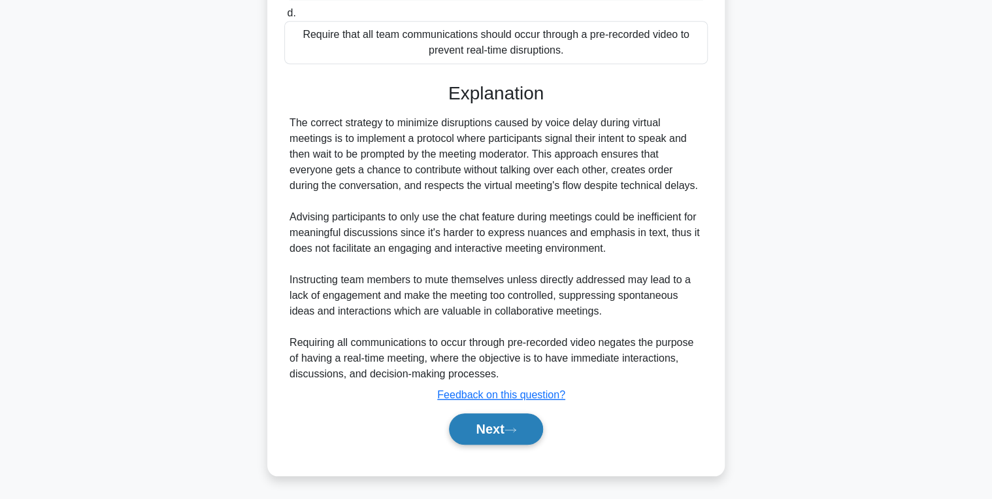
click at [482, 413] on button "Next" at bounding box center [495, 428] width 93 height 31
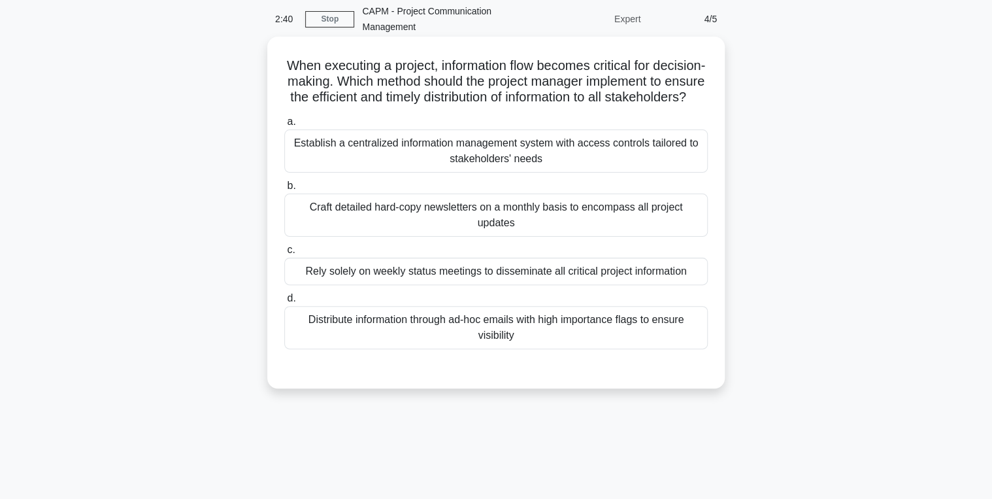
click at [388, 162] on div "Establish a centralized information management system with access controls tail…" at bounding box center [496, 150] width 424 height 43
click at [284, 126] on input "a. Establish a centralized information management system with access controls t…" at bounding box center [284, 122] width 0 height 8
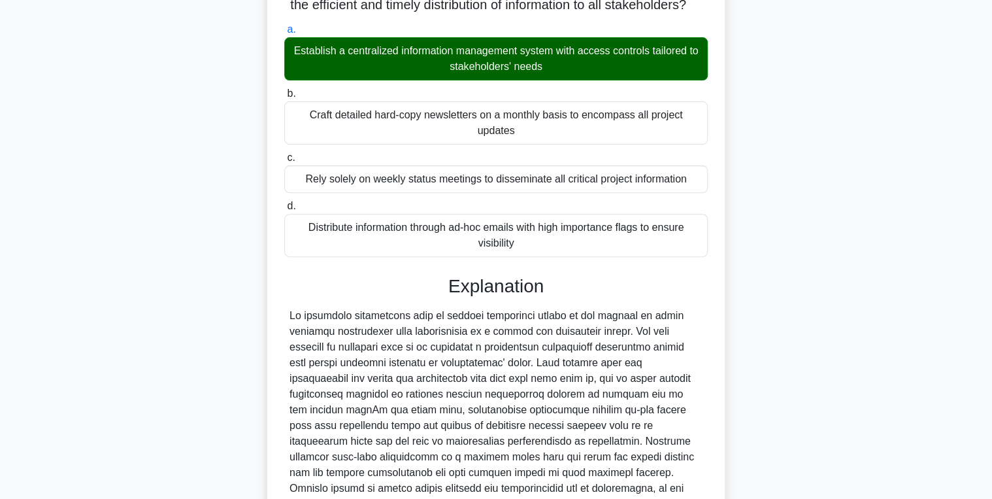
scroll to position [290, 0]
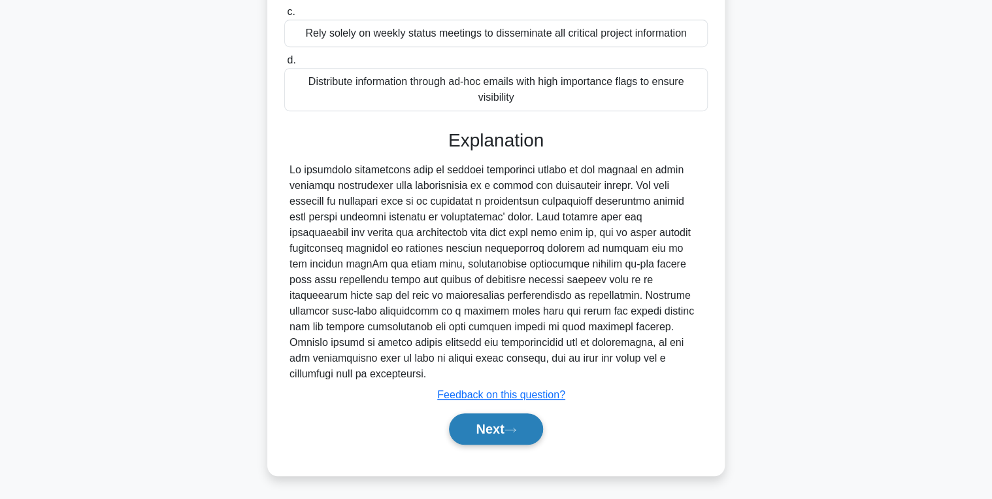
click at [505, 429] on button "Next" at bounding box center [495, 428] width 93 height 31
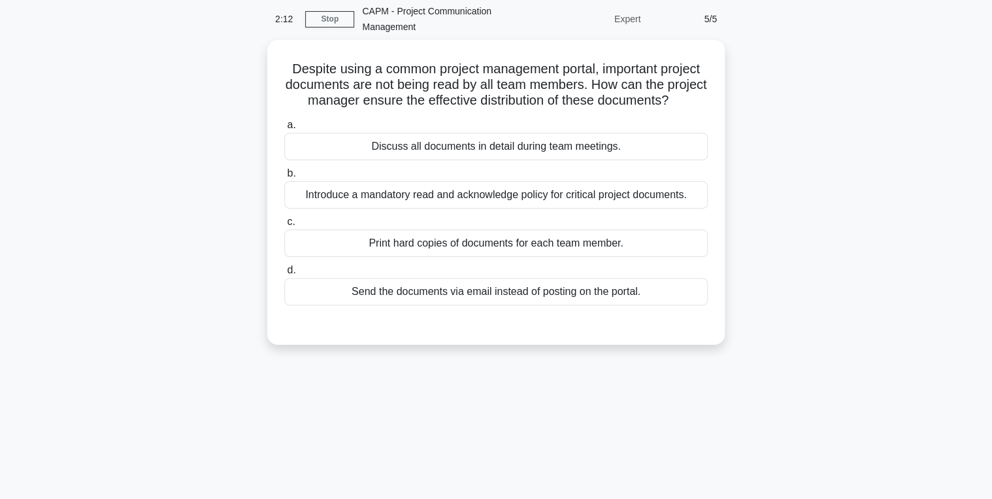
scroll to position [0, 0]
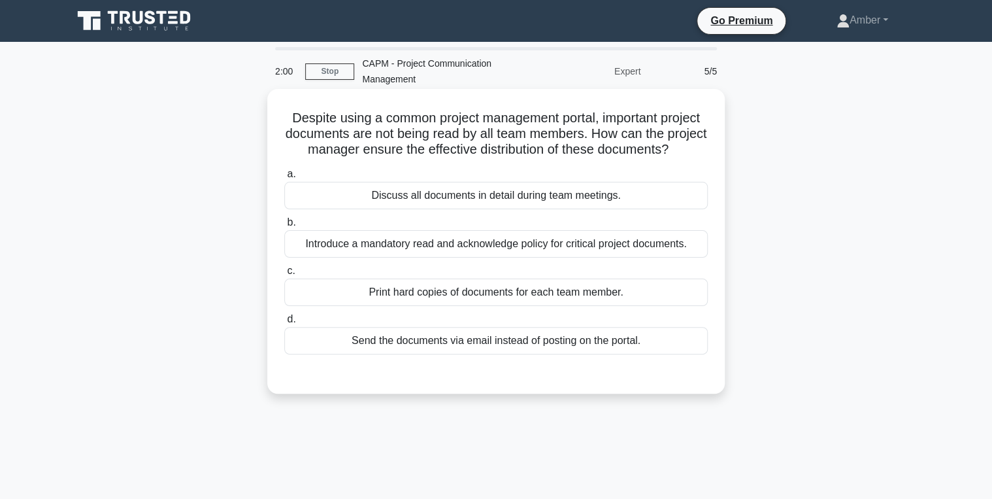
click at [405, 209] on div "Discuss all documents in detail during team meetings." at bounding box center [496, 195] width 424 height 27
click at [284, 178] on input "a. Discuss all documents in detail during team meetings." at bounding box center [284, 174] width 0 height 8
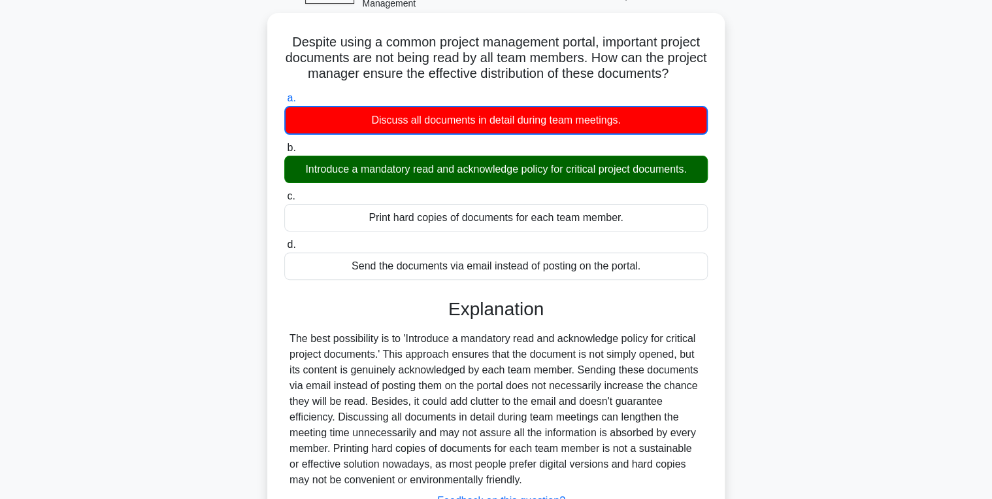
scroll to position [207, 0]
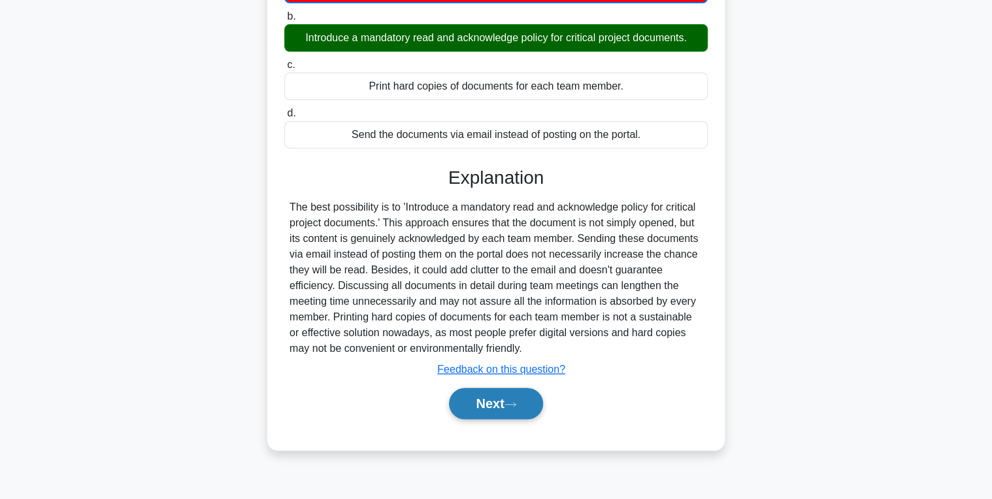
click at [495, 415] on button "Next" at bounding box center [495, 403] width 93 height 31
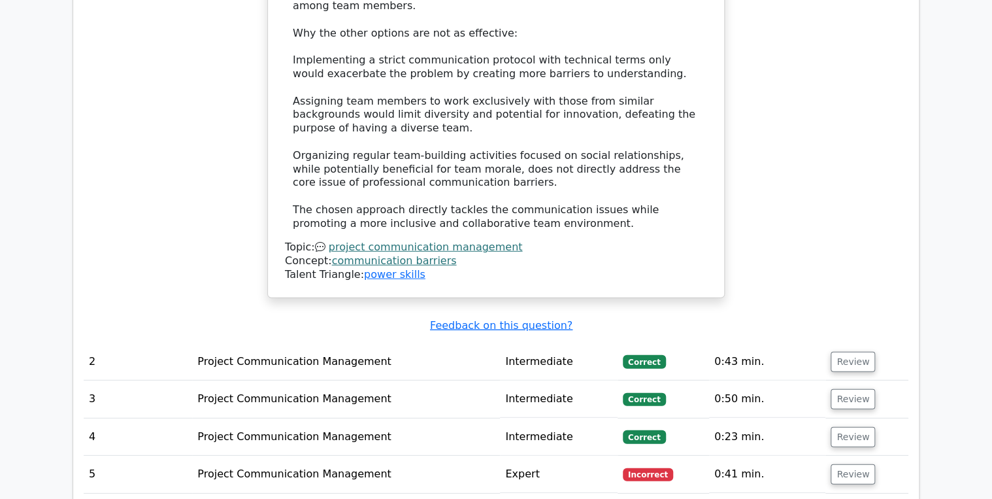
scroll to position [1726, 0]
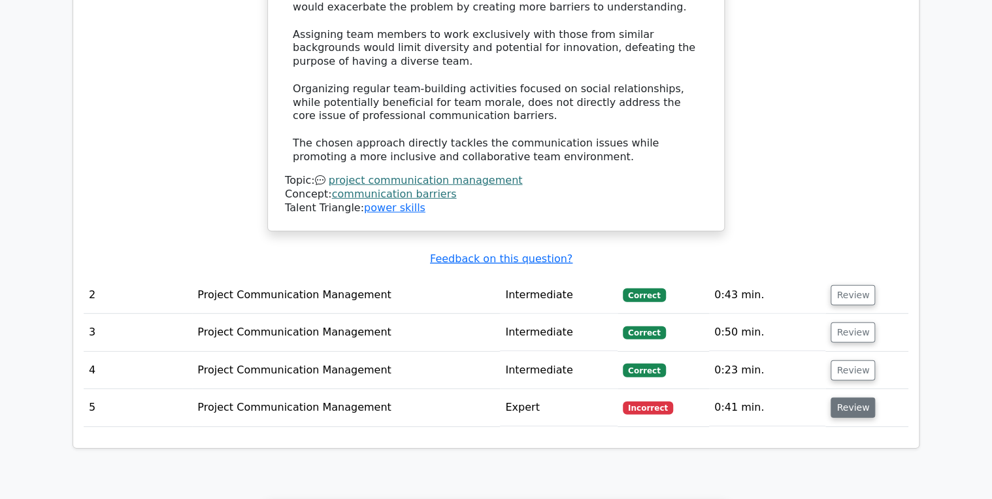
click at [839, 397] on button "Review" at bounding box center [853, 407] width 44 height 20
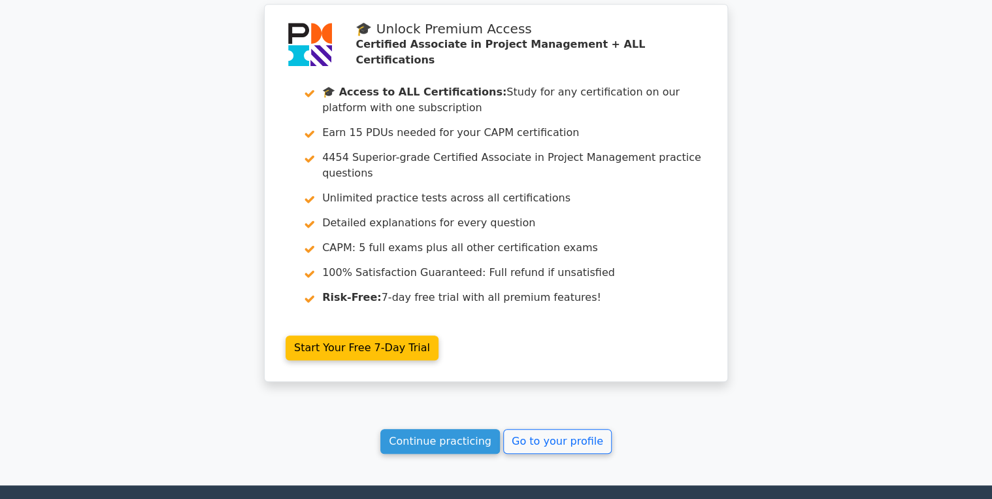
scroll to position [2824, 0]
click at [463, 429] on link "Continue practicing" at bounding box center [440, 441] width 120 height 25
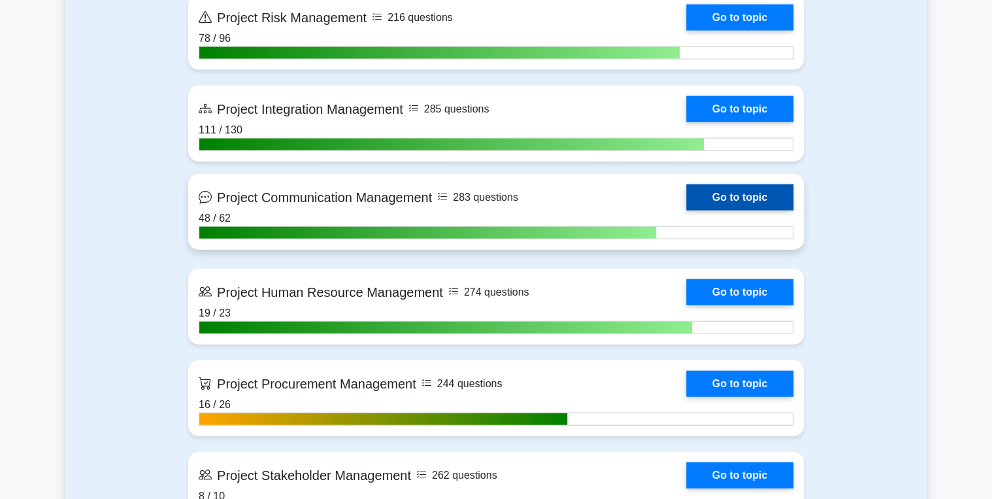
scroll to position [1412, 0]
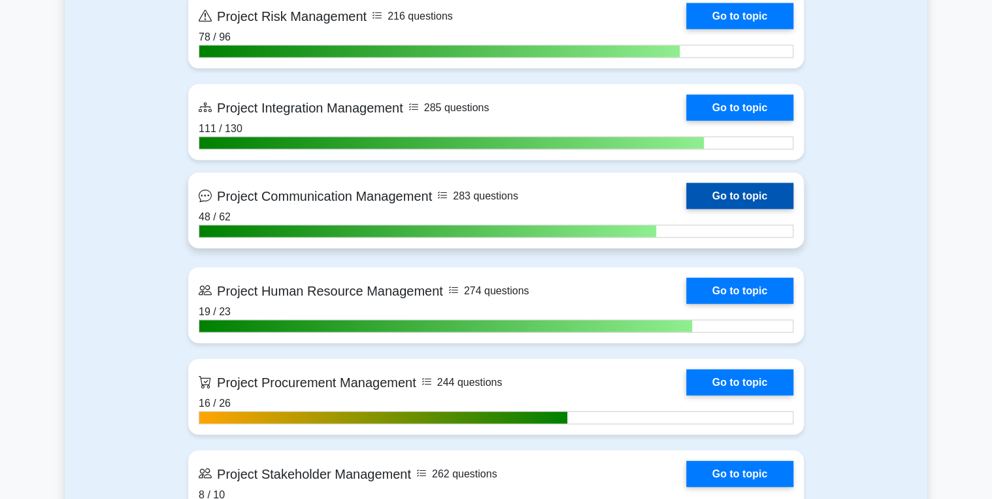
click at [732, 191] on link "Go to topic" at bounding box center [739, 196] width 107 height 26
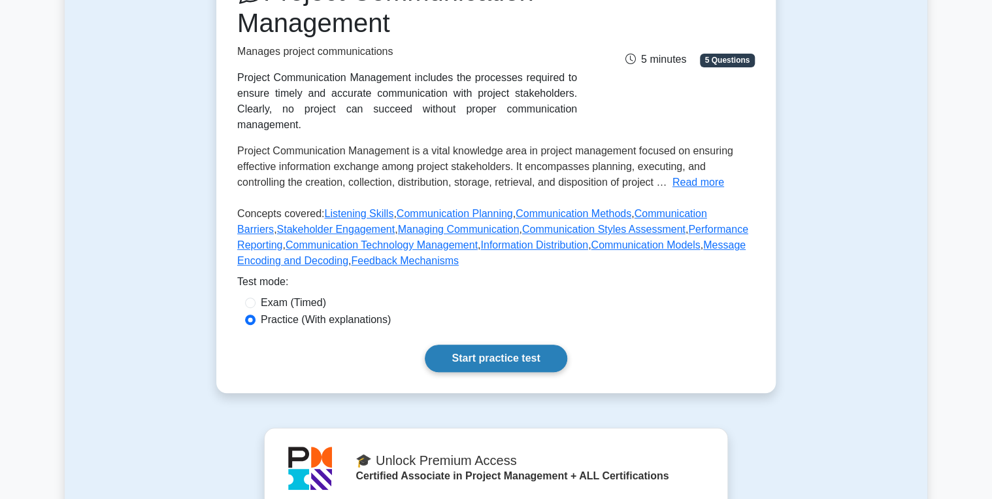
click at [485, 344] on link "Start practice test" at bounding box center [496, 357] width 142 height 27
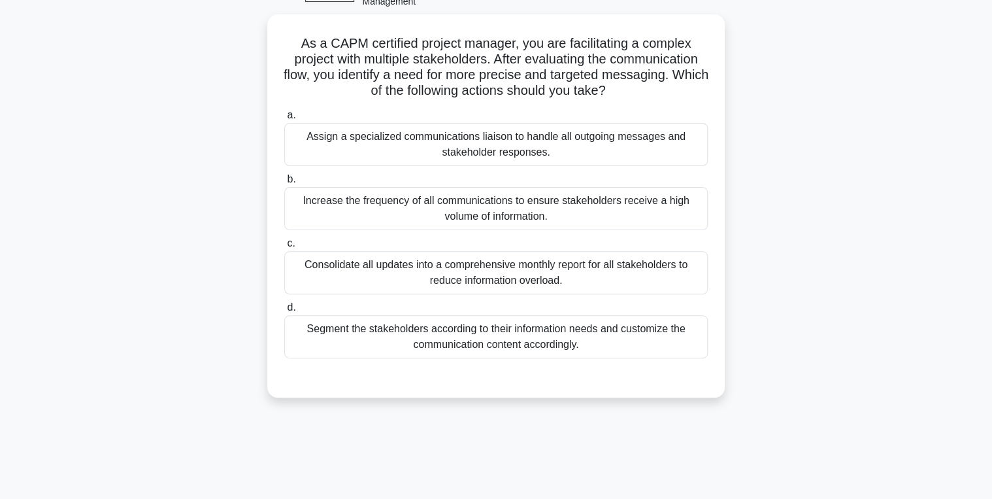
scroll to position [52, 0]
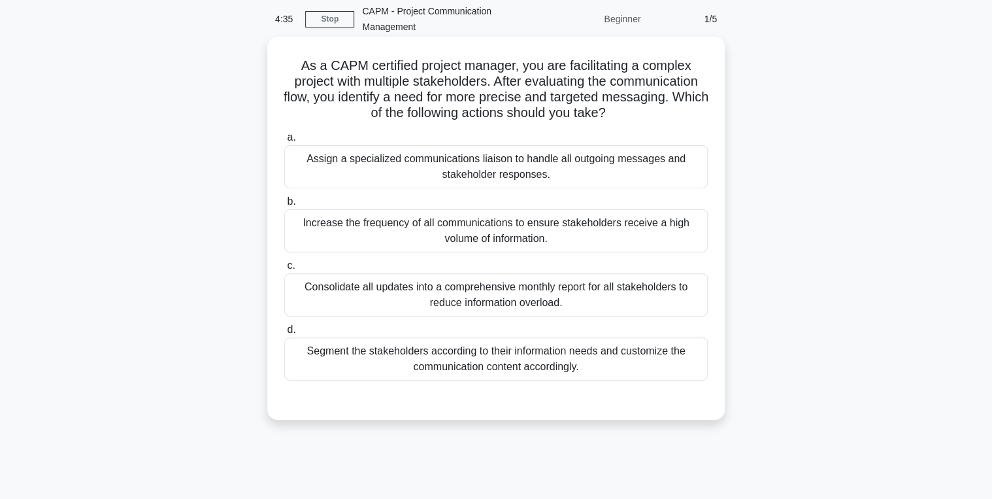
click at [392, 348] on div "Segment the stakeholders according to their information needs and customize the…" at bounding box center [496, 358] width 424 height 43
click at [284, 334] on input "d. Segment the stakeholders according to their information needs and customize …" at bounding box center [284, 330] width 0 height 8
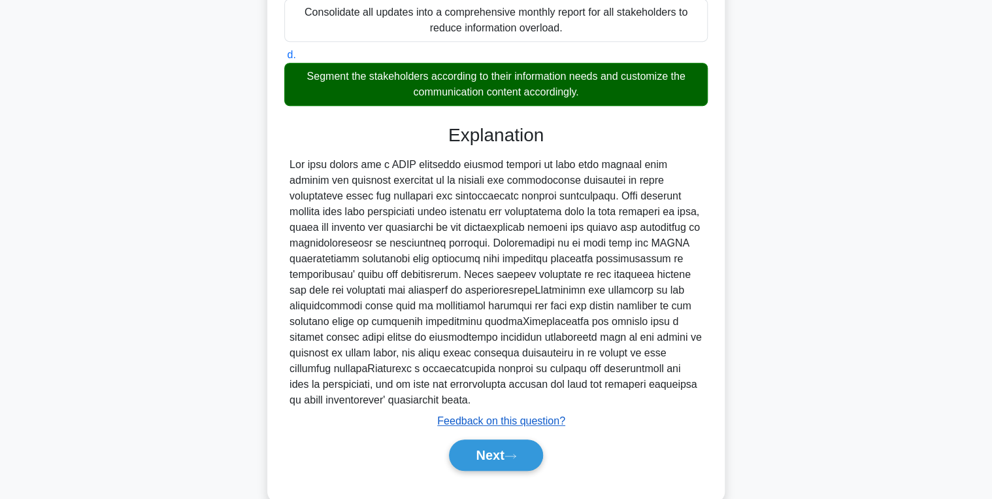
scroll to position [353, 0]
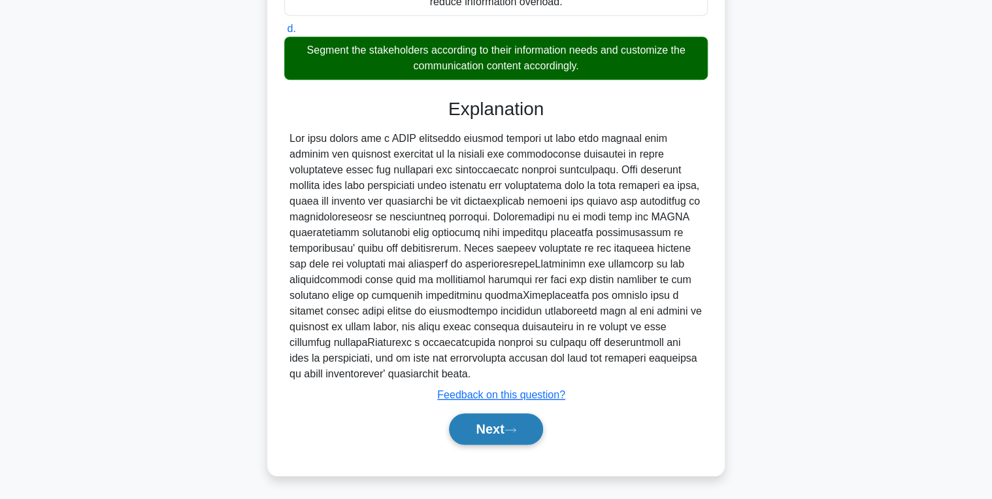
click at [503, 424] on button "Next" at bounding box center [495, 428] width 93 height 31
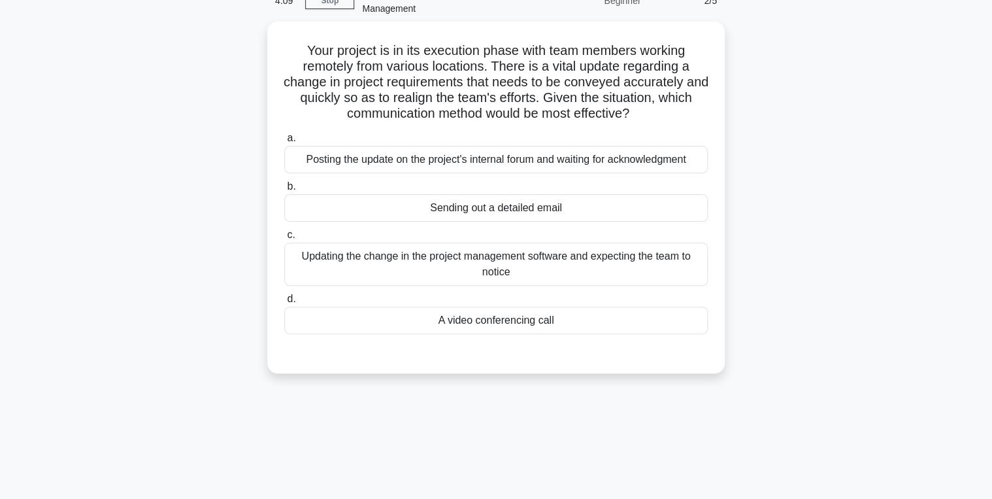
scroll to position [52, 0]
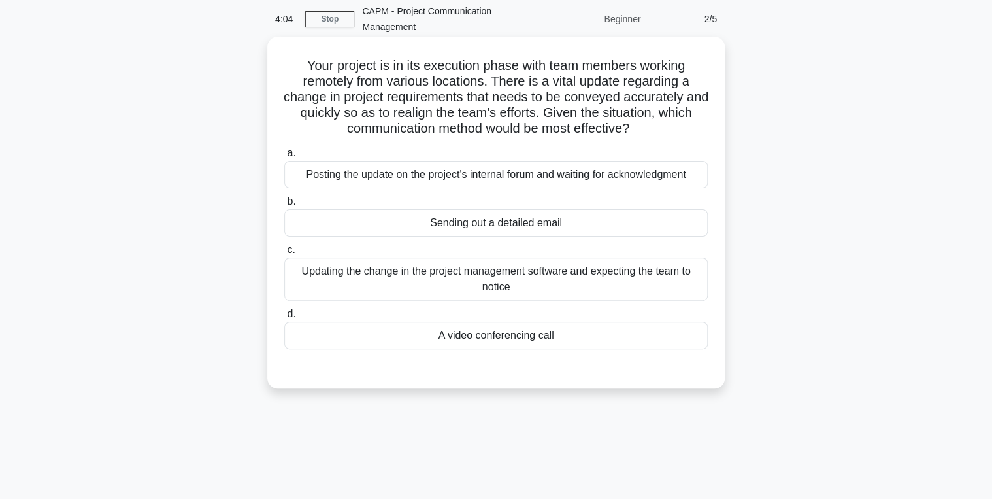
click at [527, 340] on div "A video conferencing call" at bounding box center [496, 335] width 424 height 27
click at [284, 318] on input "d. A video conferencing call" at bounding box center [284, 314] width 0 height 8
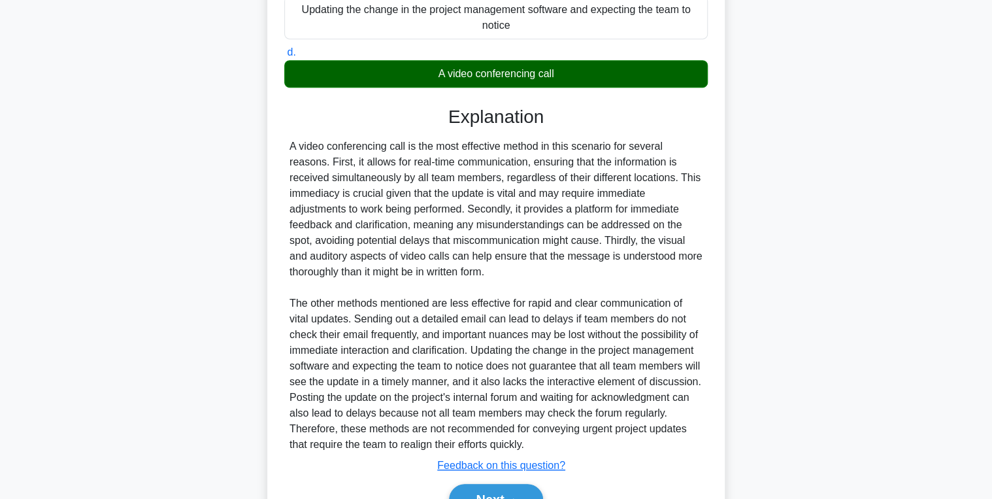
scroll to position [384, 0]
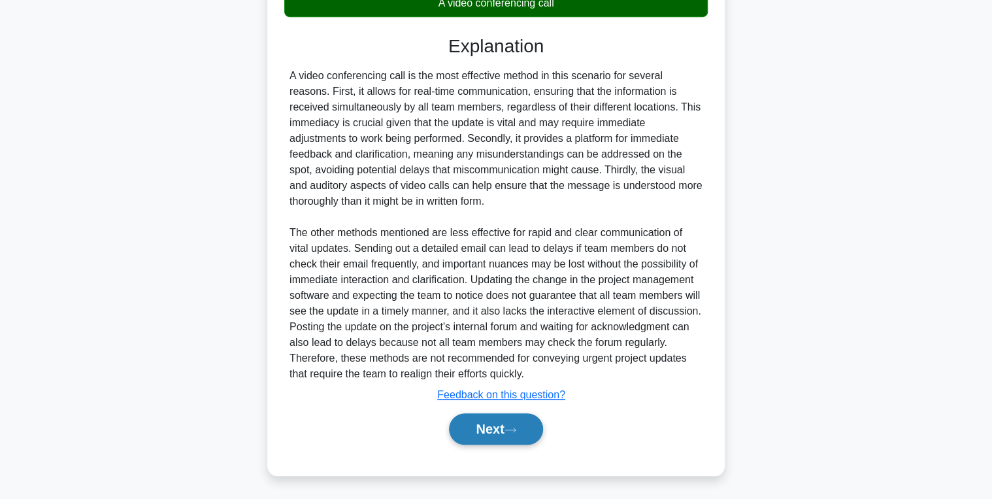
click at [496, 422] on button "Next" at bounding box center [495, 428] width 93 height 31
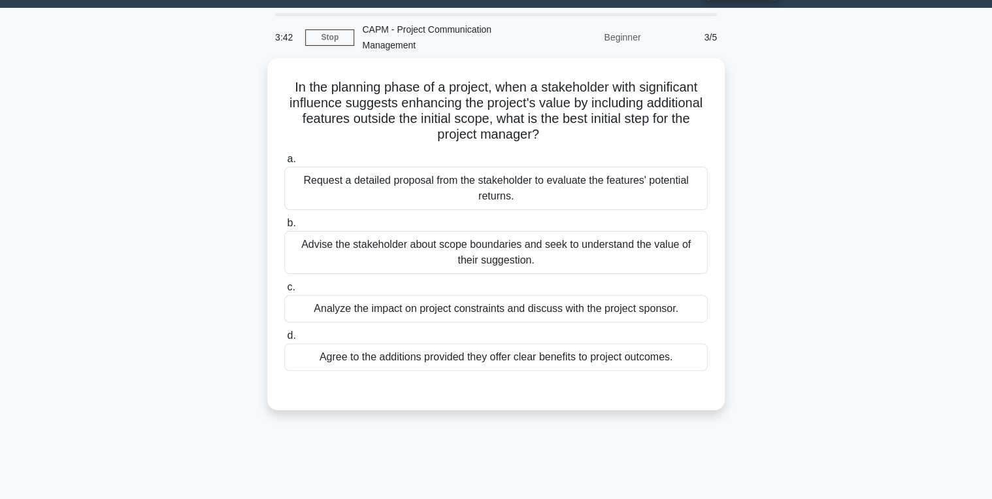
scroll to position [52, 0]
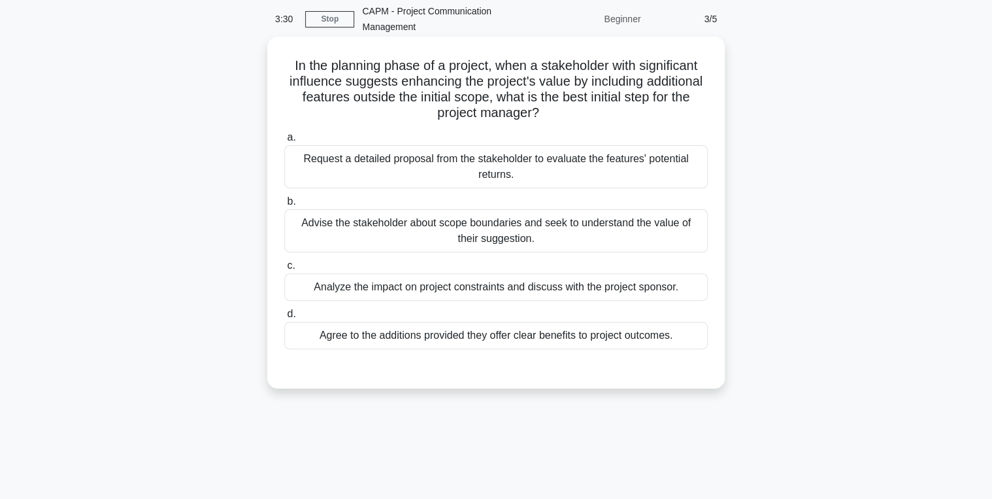
click at [356, 280] on div "Analyze the impact on project constraints and discuss with the project sponsor." at bounding box center [496, 286] width 424 height 27
click at [284, 270] on input "c. Analyze the impact on project constraints and discuss with the project spons…" at bounding box center [284, 265] width 0 height 8
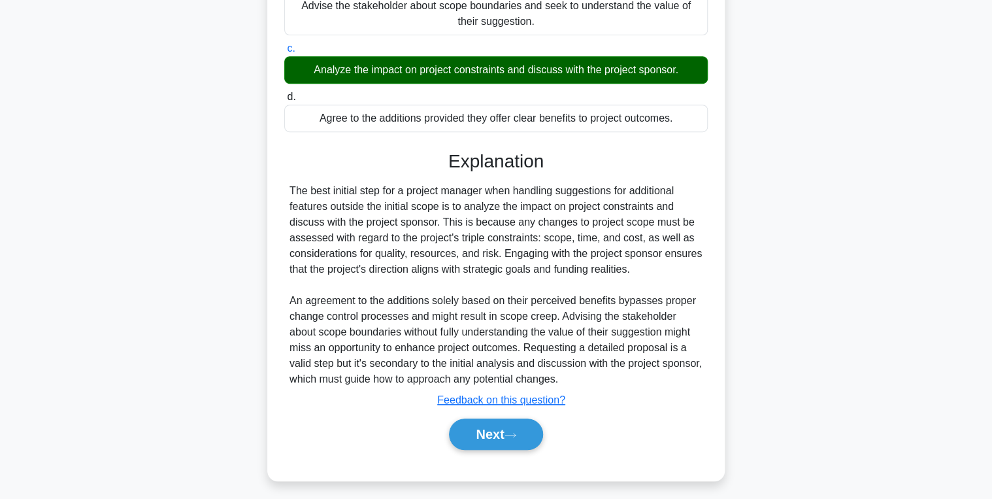
scroll to position [275, 0]
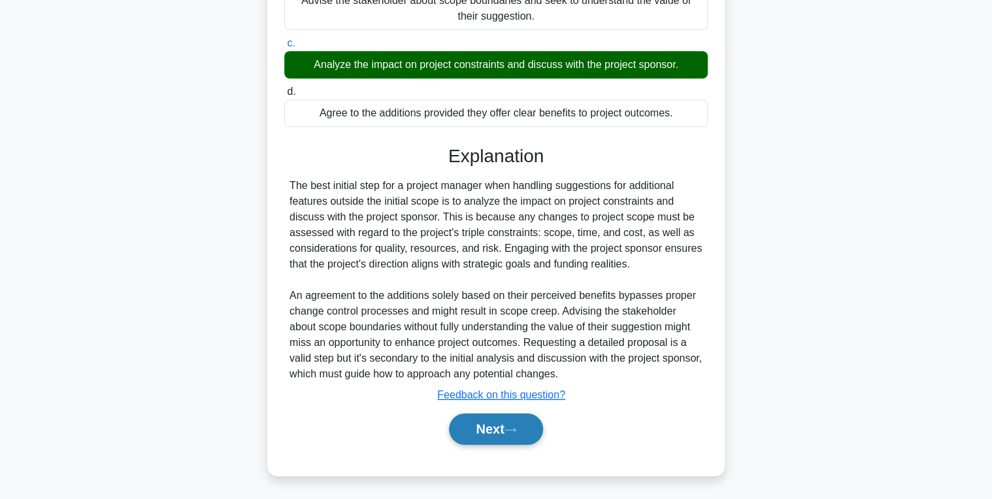
drag, startPoint x: 490, startPoint y: 421, endPoint x: 470, endPoint y: 419, distance: 19.7
click at [490, 421] on button "Next" at bounding box center [495, 428] width 93 height 31
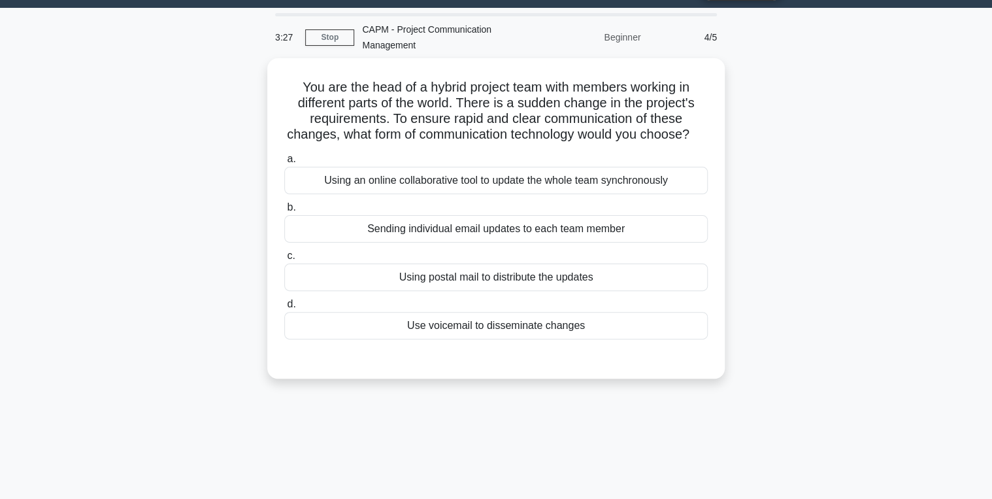
scroll to position [52, 0]
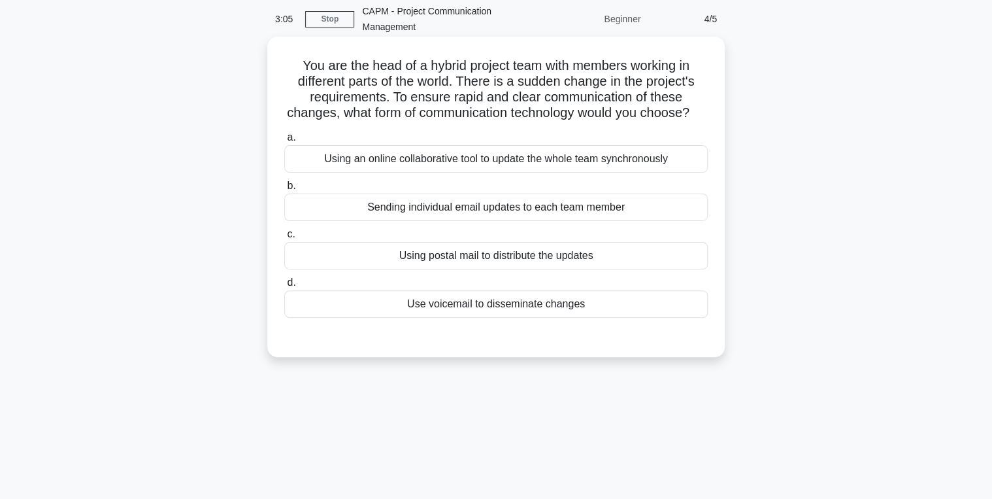
click at [418, 173] on div "Using an online collaborative tool to update the whole team synchronously" at bounding box center [496, 158] width 424 height 27
click at [284, 142] on input "a. Using an online collaborative tool to update the whole team synchronously" at bounding box center [284, 137] width 0 height 8
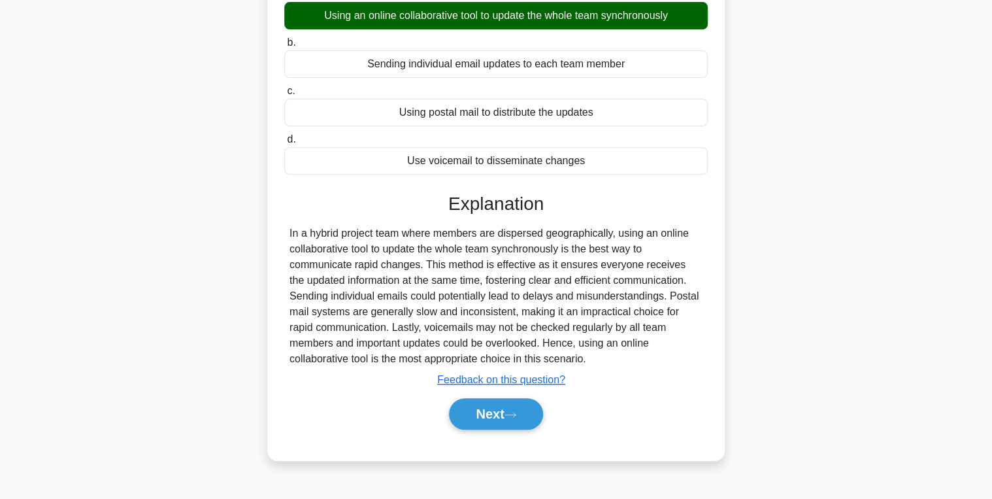
scroll to position [207, 0]
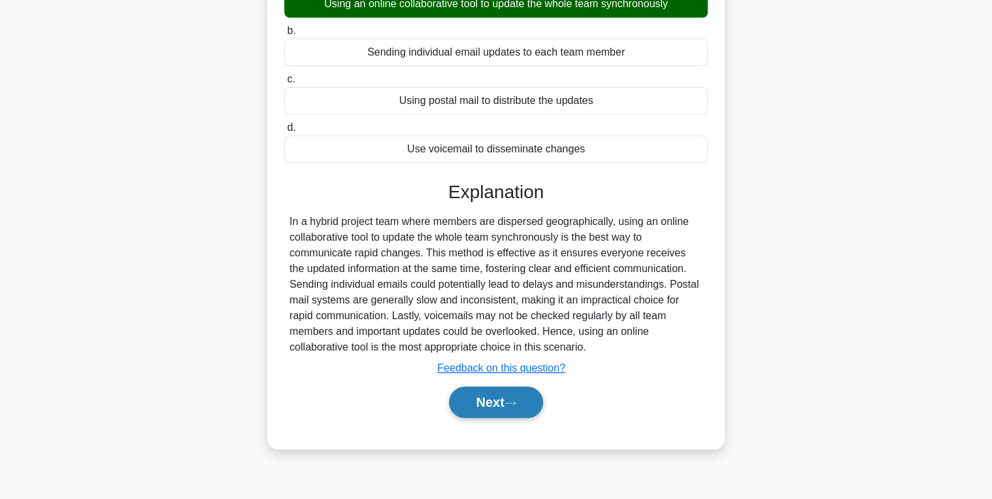
click at [489, 418] on button "Next" at bounding box center [495, 401] width 93 height 31
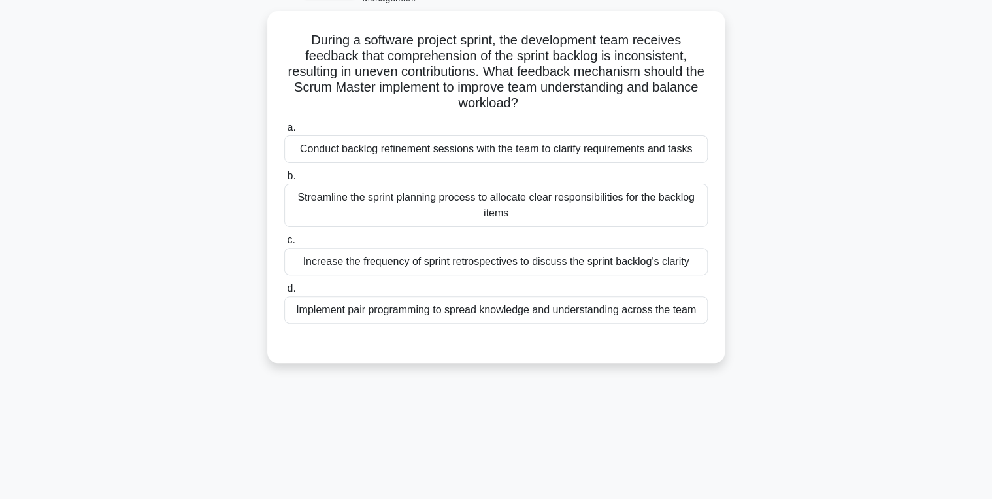
scroll to position [105, 0]
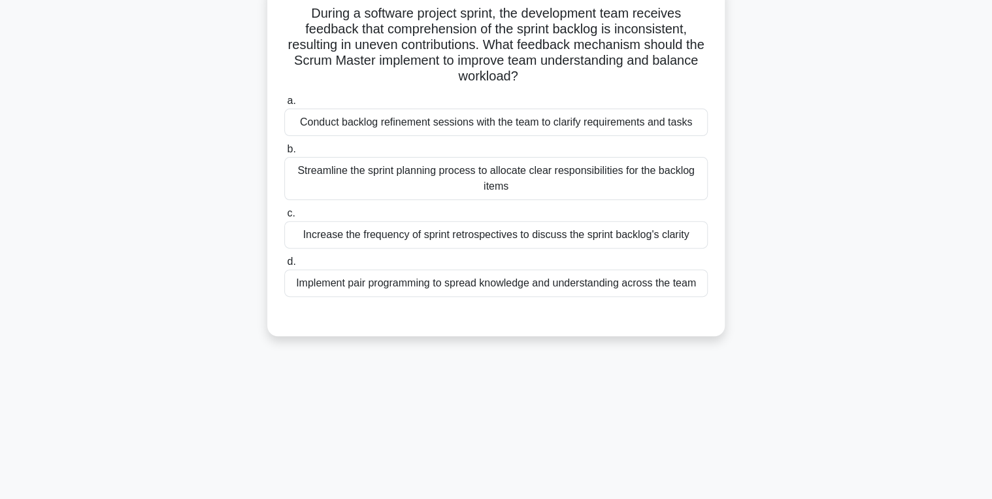
click at [363, 127] on div "Conduct backlog refinement sessions with the team to clarify requirements and t…" at bounding box center [496, 122] width 424 height 27
click at [284, 105] on input "a. Conduct backlog refinement sessions with the team to clarify requirements an…" at bounding box center [284, 101] width 0 height 8
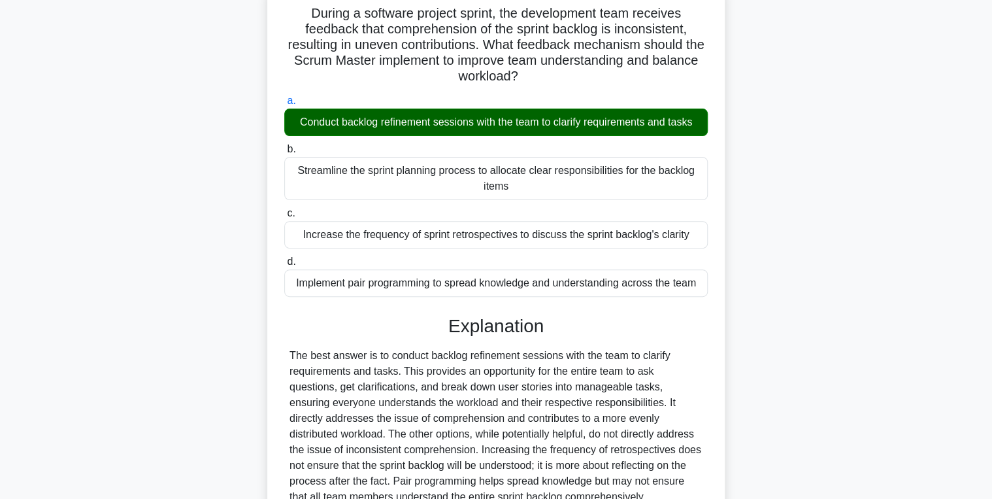
scroll to position [259, 0]
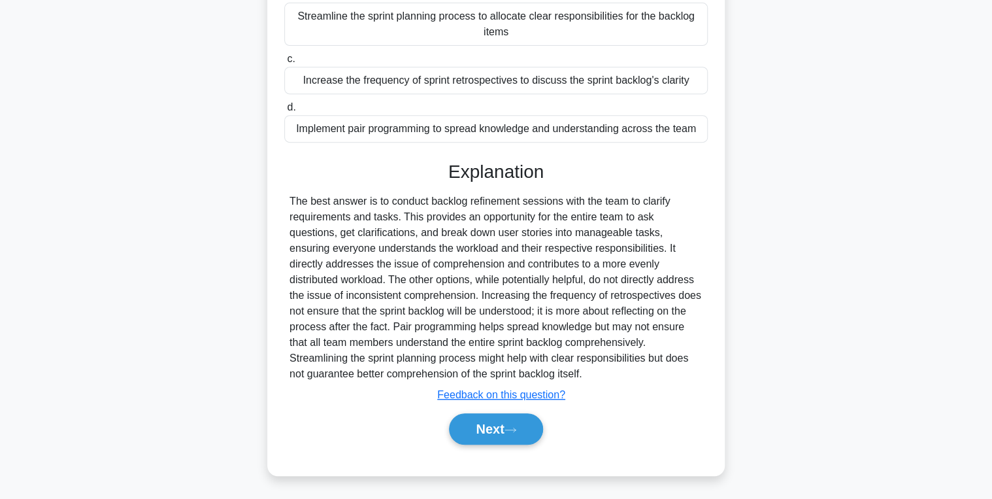
drag, startPoint x: 492, startPoint y: 426, endPoint x: 346, endPoint y: 364, distance: 157.8
click at [479, 426] on button "Next" at bounding box center [495, 428] width 93 height 31
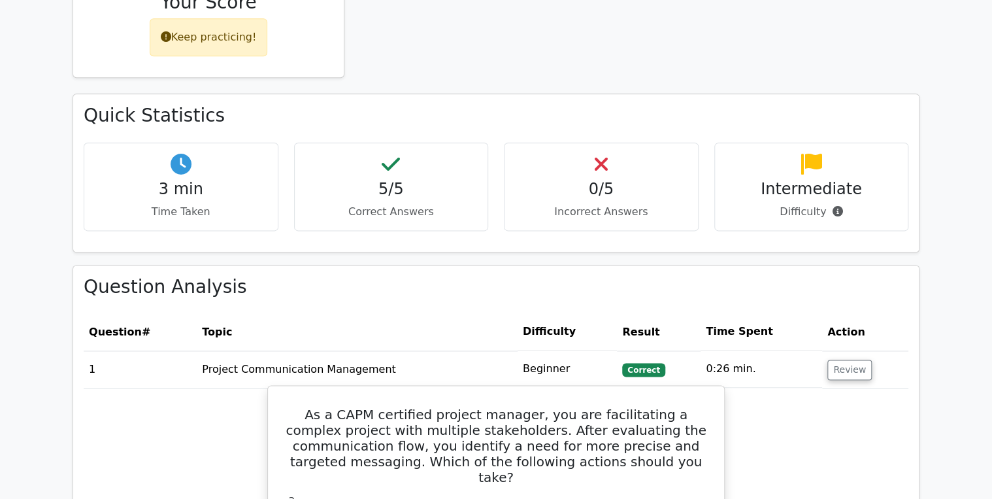
scroll to position [732, 0]
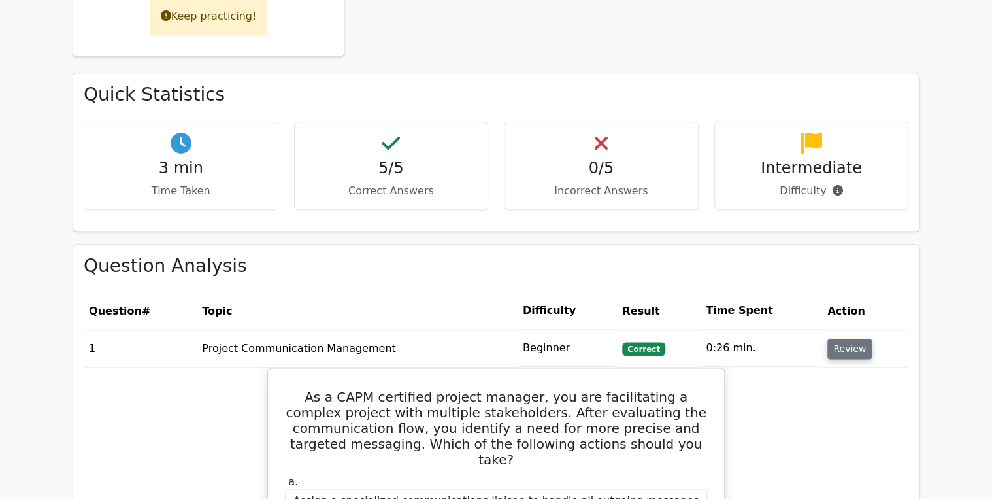
click at [849, 339] on button "Review" at bounding box center [850, 349] width 44 height 20
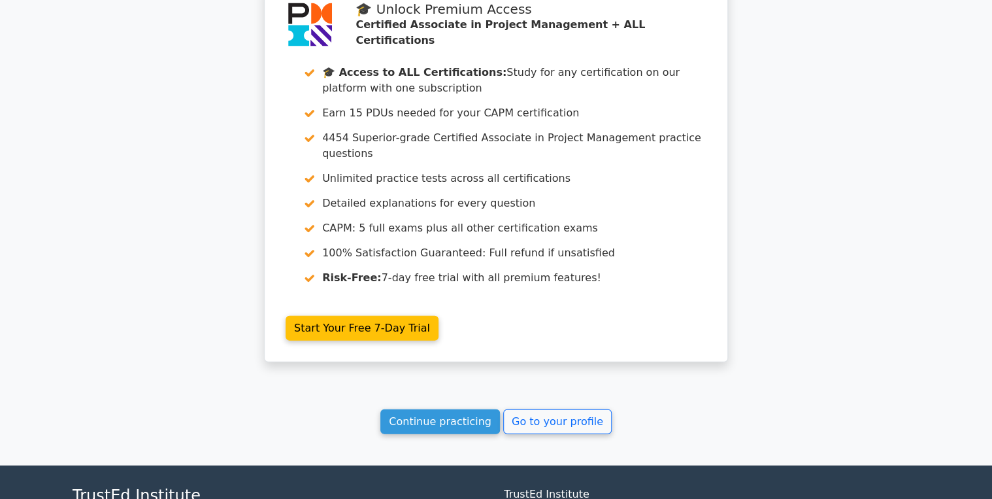
scroll to position [1423, 0]
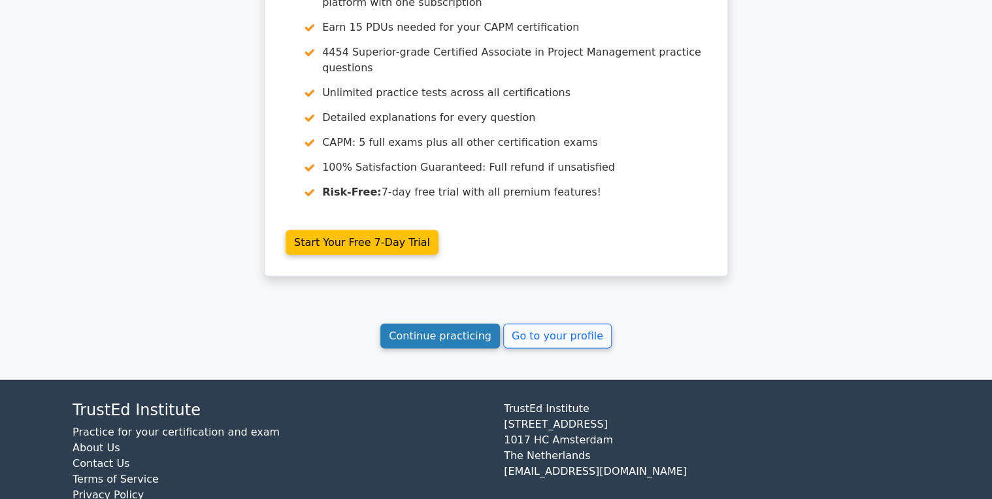
click at [446, 324] on link "Continue practicing" at bounding box center [440, 336] width 120 height 25
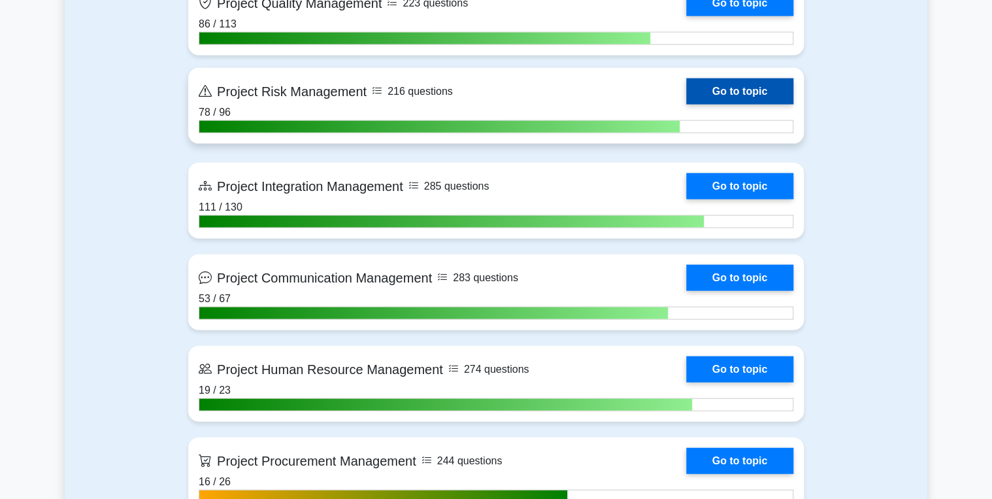
scroll to position [1360, 0]
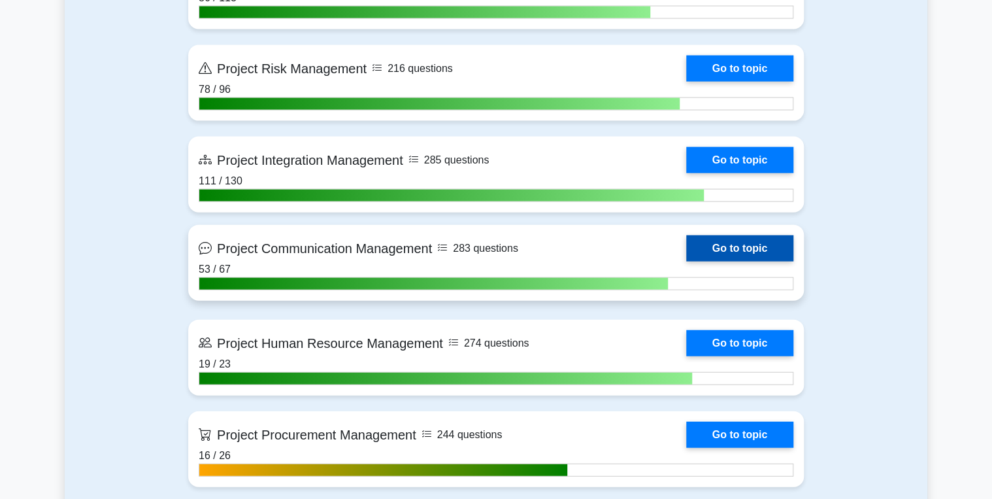
click at [736, 241] on link "Go to topic" at bounding box center [739, 248] width 107 height 26
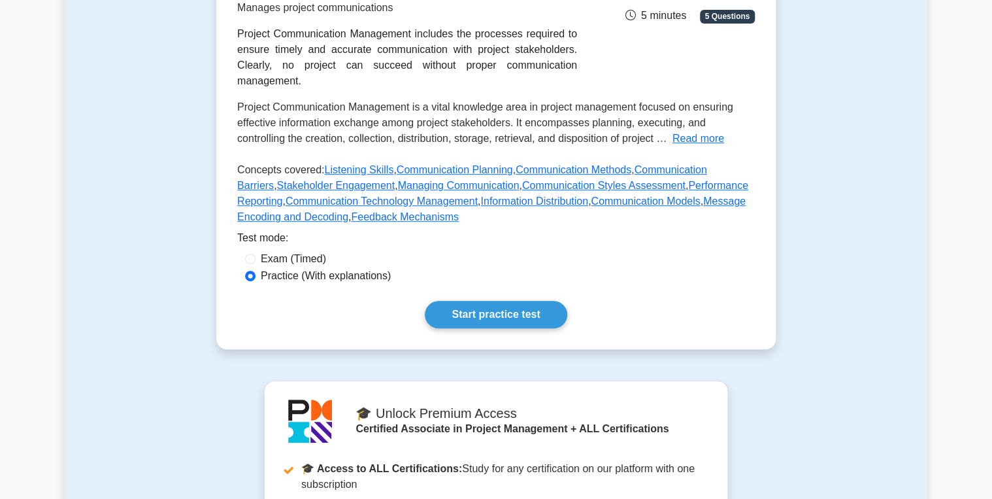
scroll to position [261, 0]
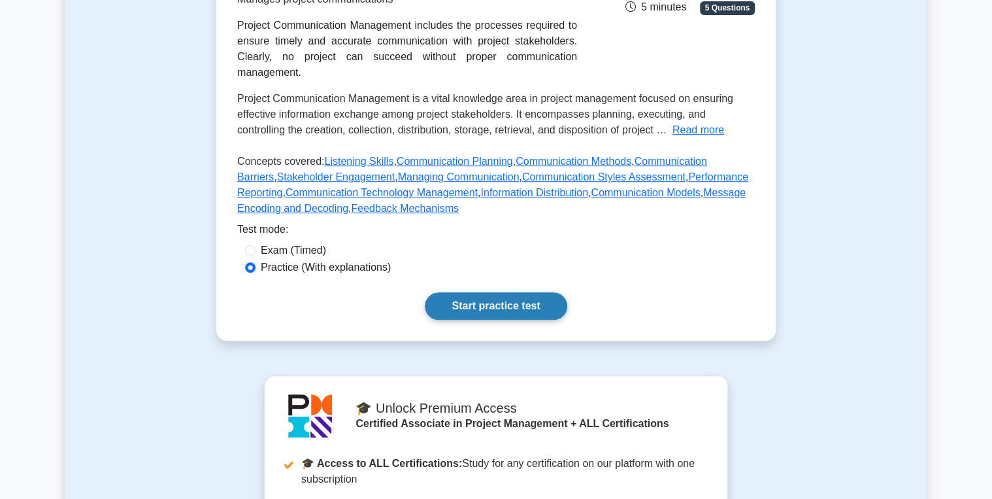
click at [507, 292] on link "Start practice test" at bounding box center [496, 305] width 142 height 27
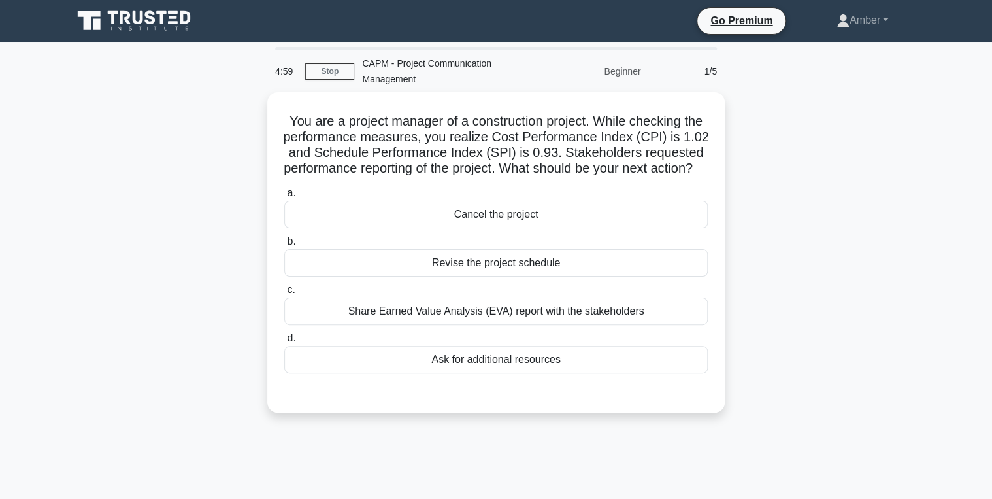
scroll to position [52, 0]
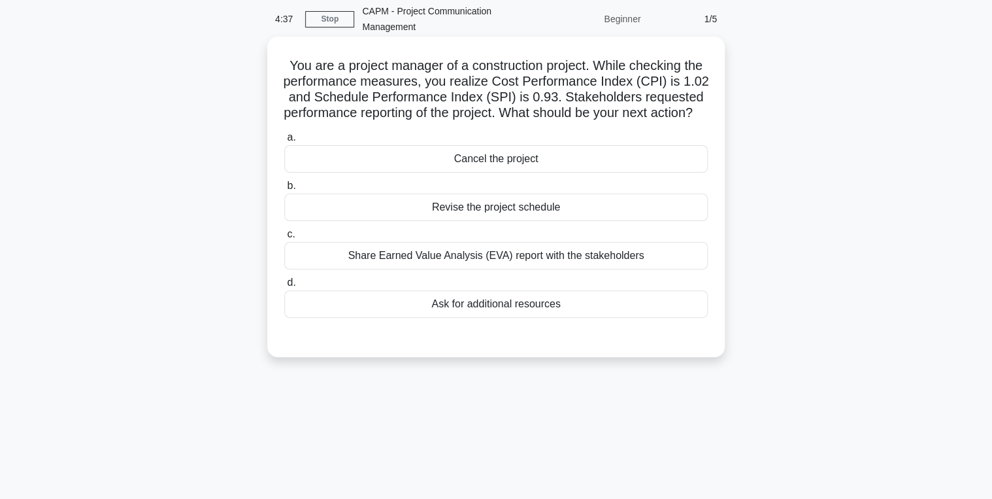
click at [416, 221] on div "Revise the project schedule" at bounding box center [496, 206] width 424 height 27
click at [284, 190] on input "b. Revise the project schedule" at bounding box center [284, 186] width 0 height 8
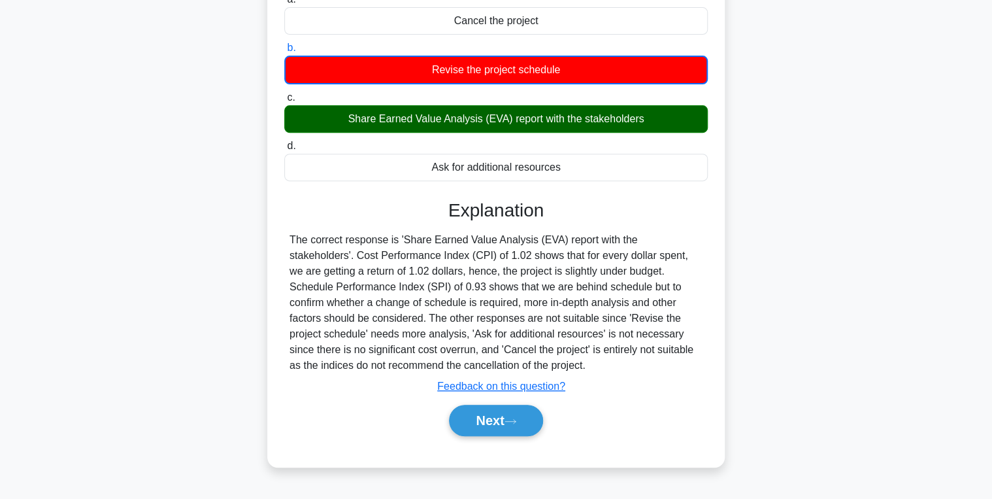
scroll to position [207, 0]
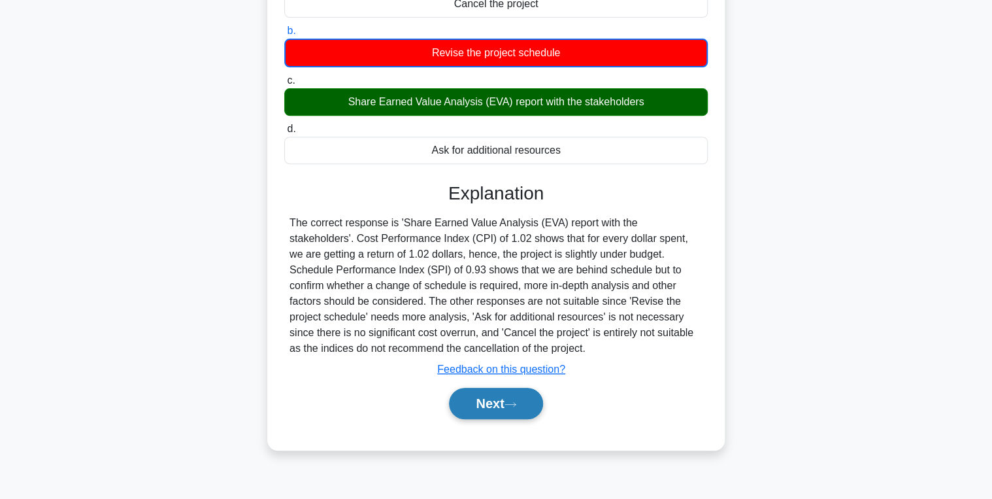
click at [481, 410] on button "Next" at bounding box center [495, 403] width 93 height 31
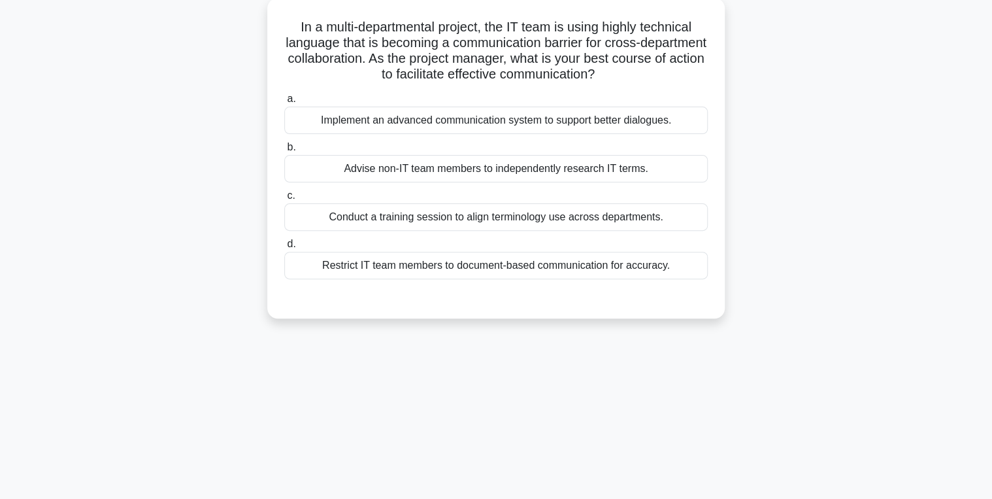
scroll to position [0, 0]
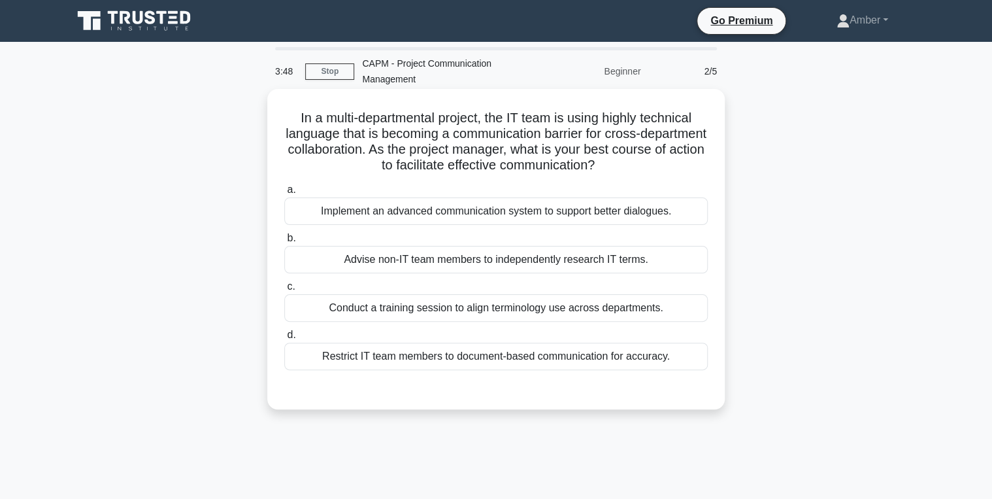
click at [436, 308] on div "Conduct a training session to align terminology use across departments." at bounding box center [496, 307] width 424 height 27
click at [284, 291] on input "c. Conduct a training session to align terminology use across departments." at bounding box center [284, 286] width 0 height 8
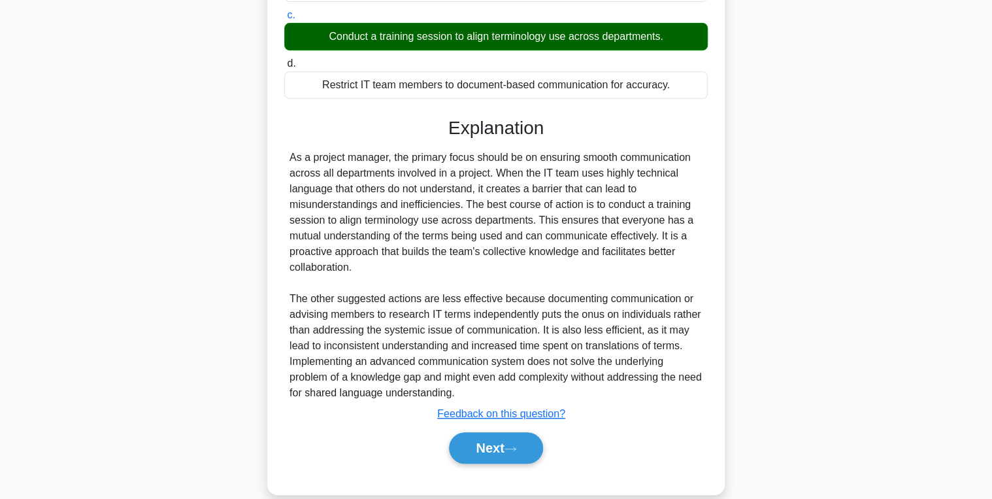
scroll to position [290, 0]
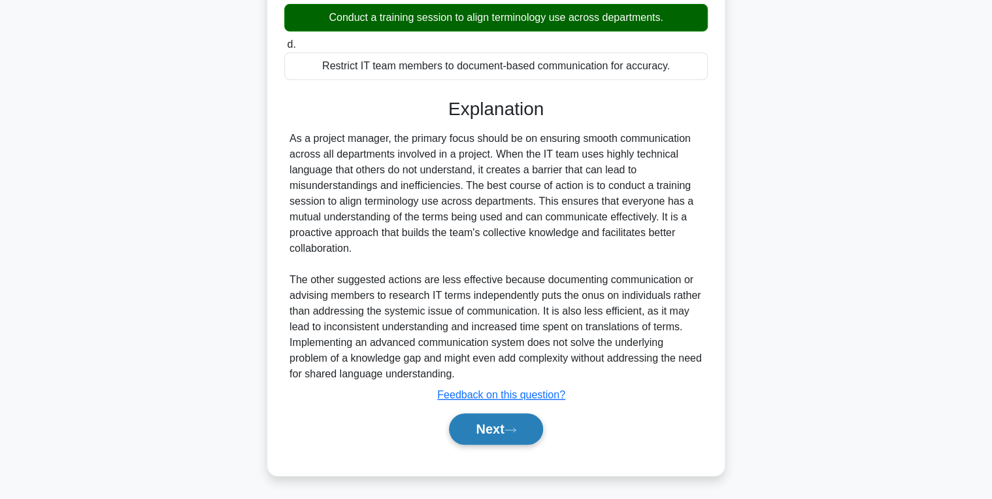
click at [489, 433] on button "Next" at bounding box center [495, 428] width 93 height 31
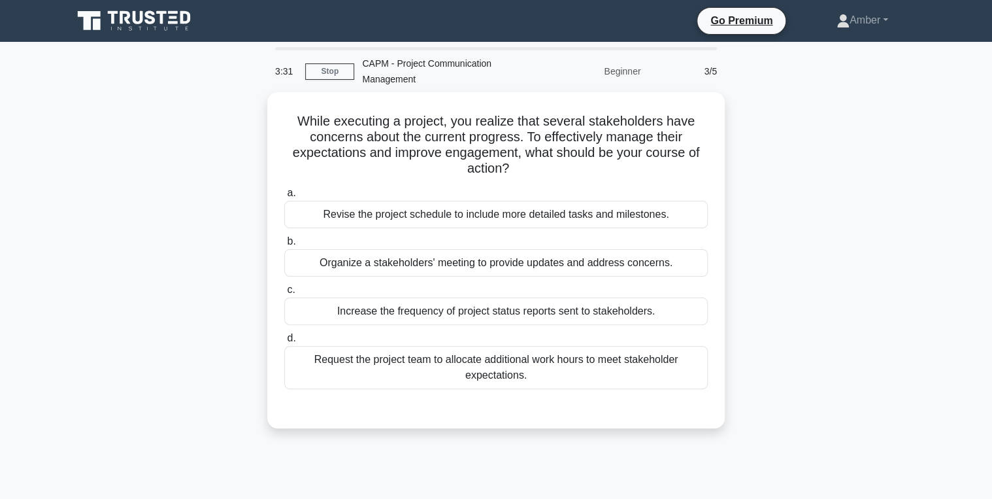
scroll to position [52, 0]
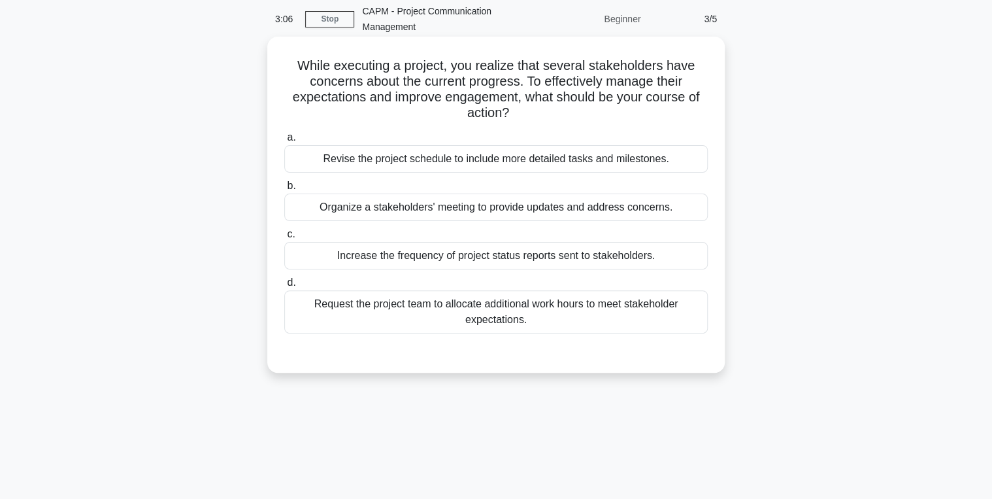
click at [405, 207] on div "Organize a stakeholders' meeting to provide updates and address concerns." at bounding box center [496, 206] width 424 height 27
click at [284, 190] on input "b. Organize a stakeholders' meeting to provide updates and address concerns." at bounding box center [284, 186] width 0 height 8
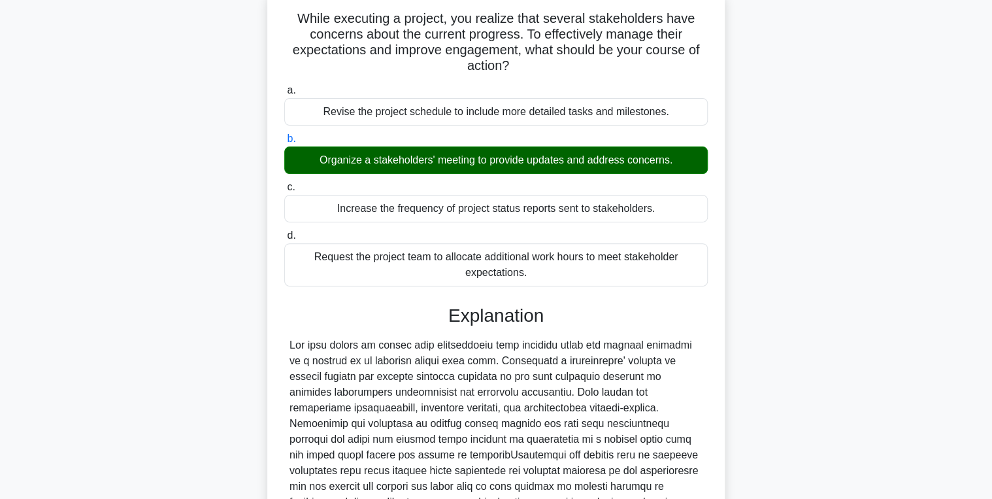
scroll to position [259, 0]
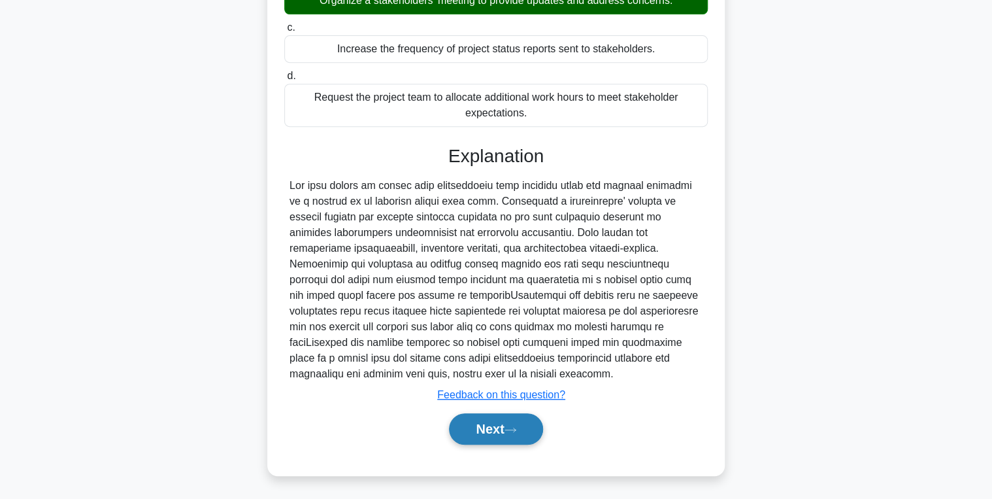
click at [479, 427] on button "Next" at bounding box center [495, 428] width 93 height 31
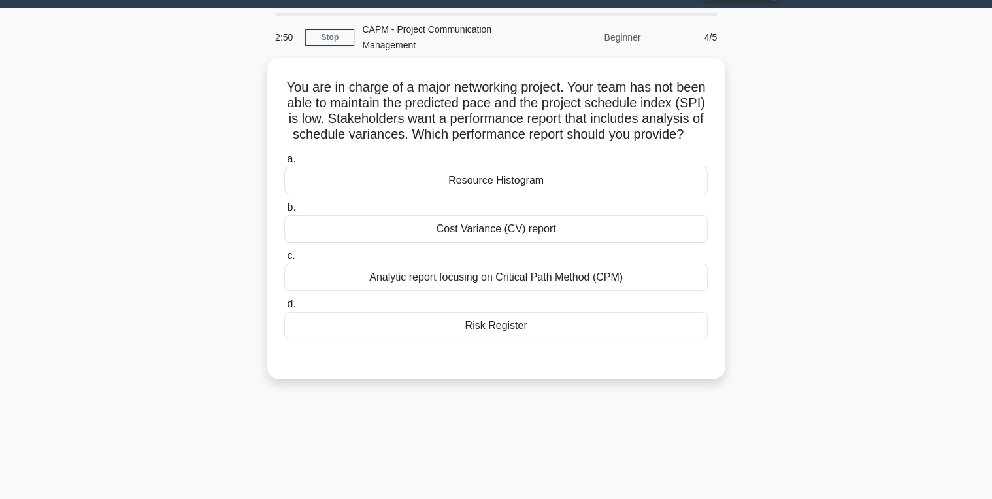
scroll to position [52, 0]
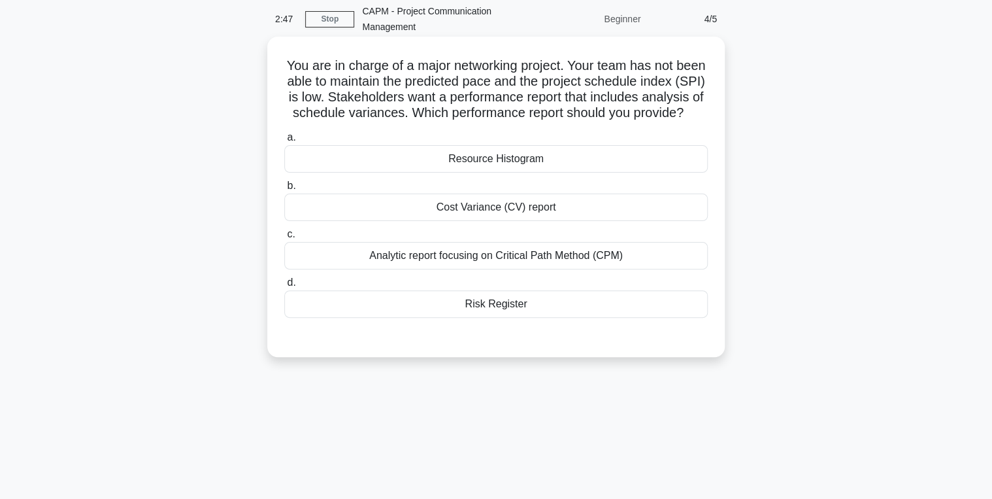
click at [465, 221] on div "Cost Variance (CV) report" at bounding box center [496, 206] width 424 height 27
click at [284, 190] on input "b. Cost Variance (CV) report" at bounding box center [284, 186] width 0 height 8
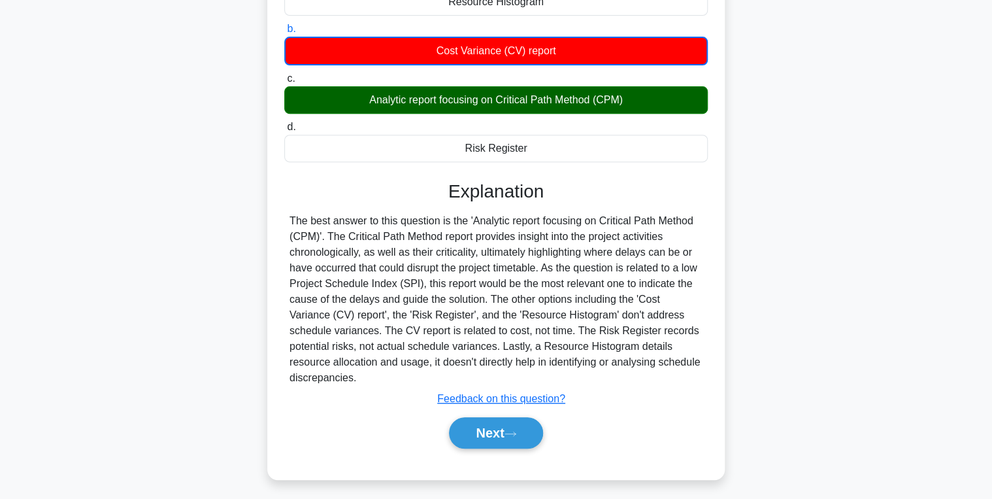
scroll to position [229, 0]
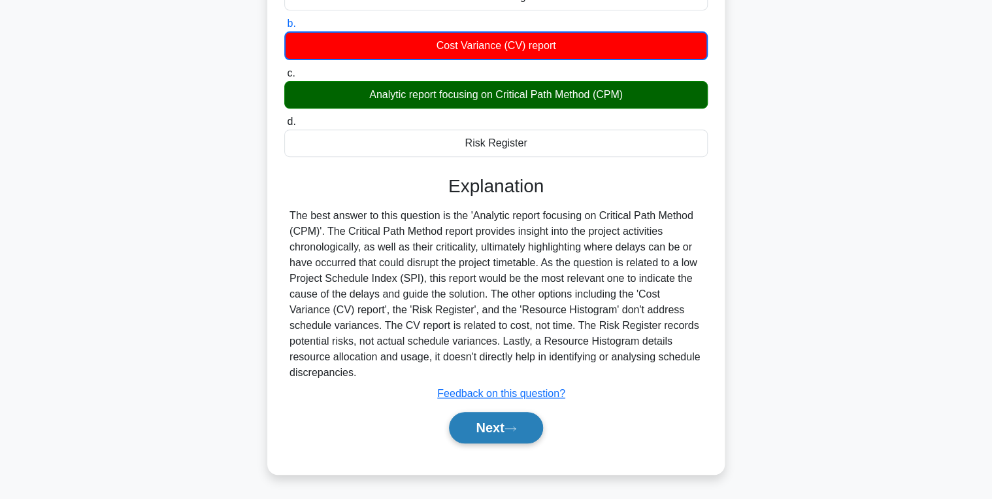
click at [493, 431] on button "Next" at bounding box center [495, 427] width 93 height 31
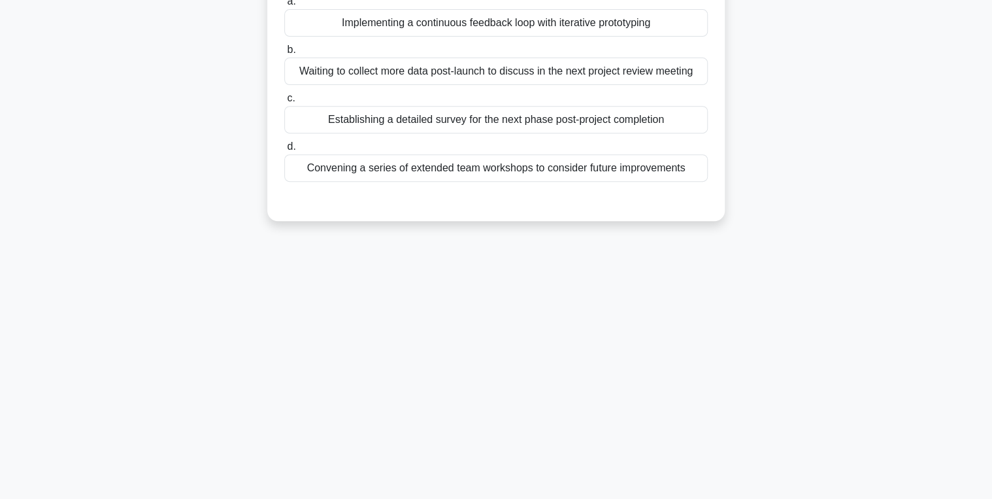
scroll to position [0, 0]
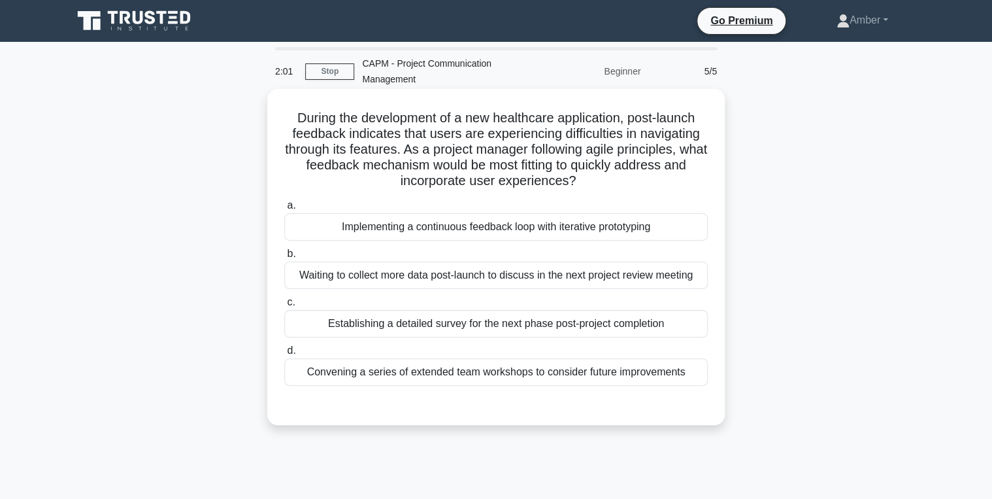
click at [339, 238] on div "Implementing a continuous feedback loop with iterative prototyping" at bounding box center [496, 226] width 424 height 27
click at [284, 210] on input "a. Implementing a continuous feedback loop with iterative prototyping" at bounding box center [284, 205] width 0 height 8
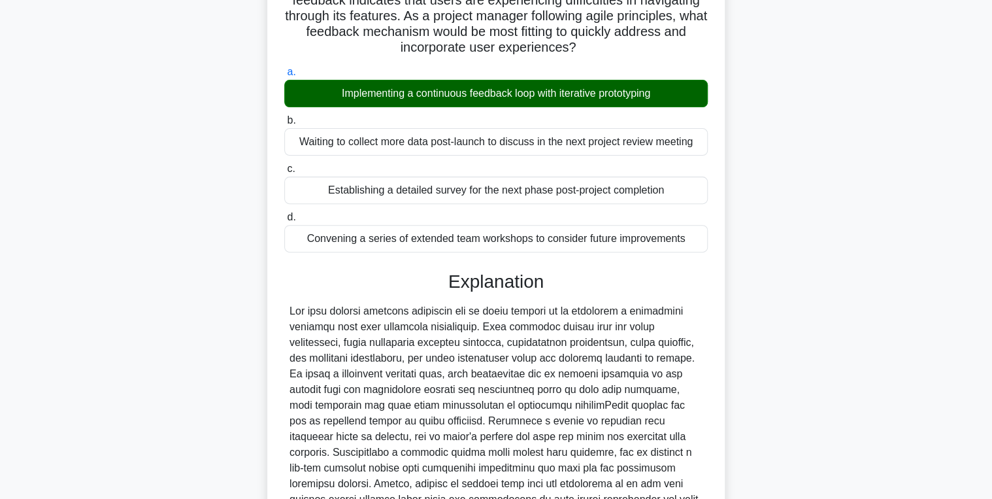
scroll to position [275, 0]
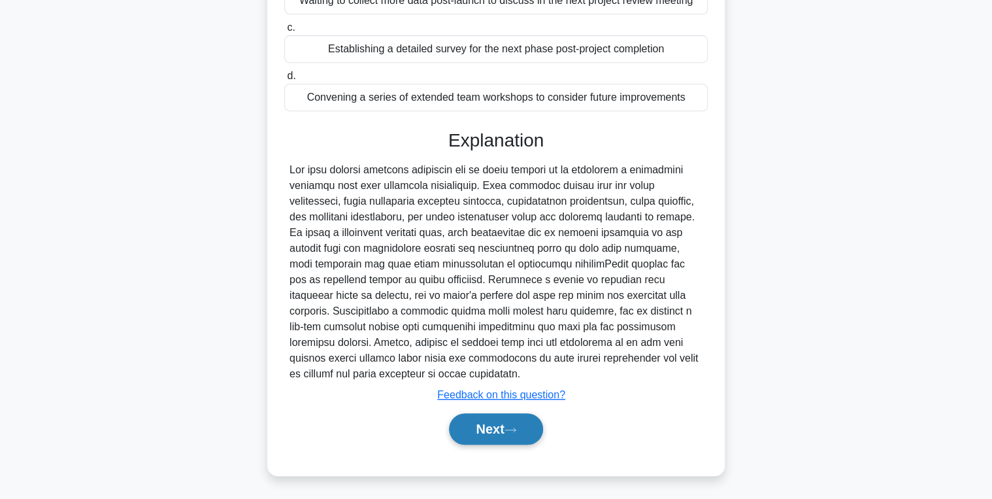
click at [501, 431] on button "Next" at bounding box center [495, 428] width 93 height 31
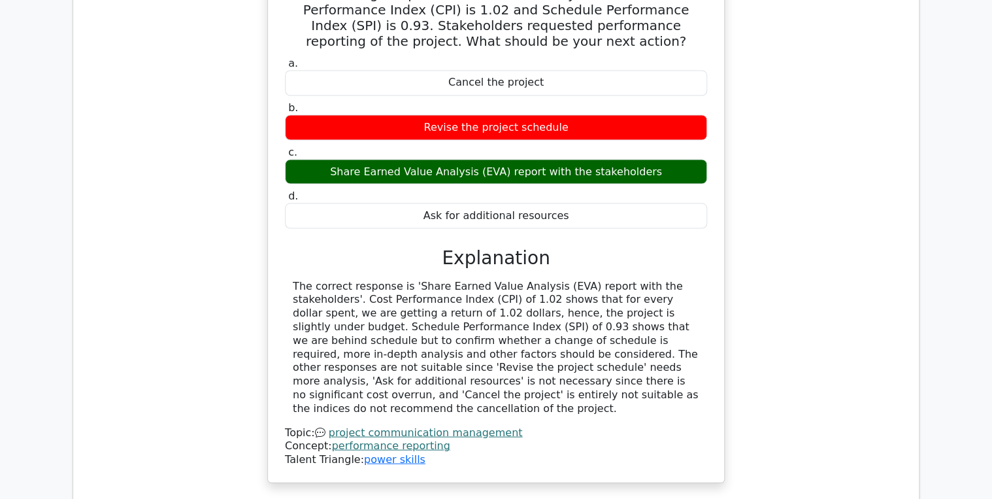
scroll to position [994, 0]
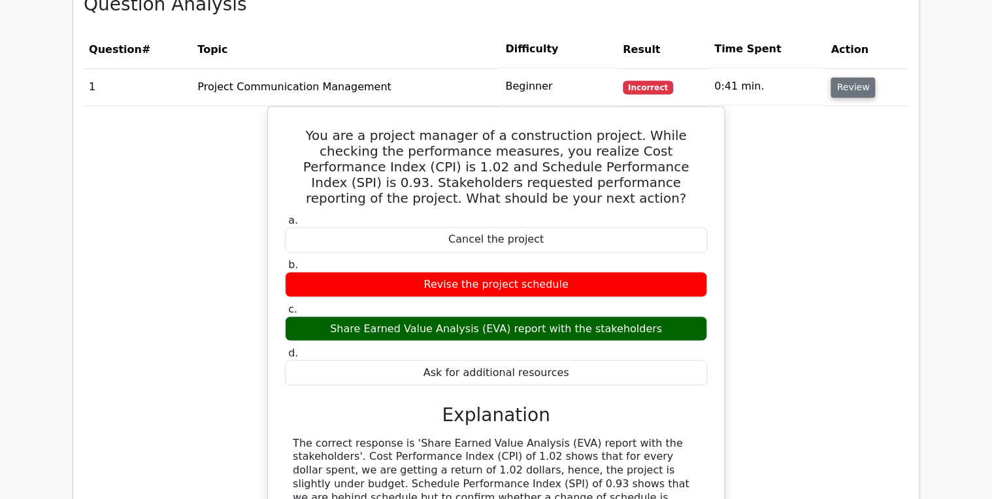
click at [848, 77] on button "Review" at bounding box center [853, 87] width 44 height 20
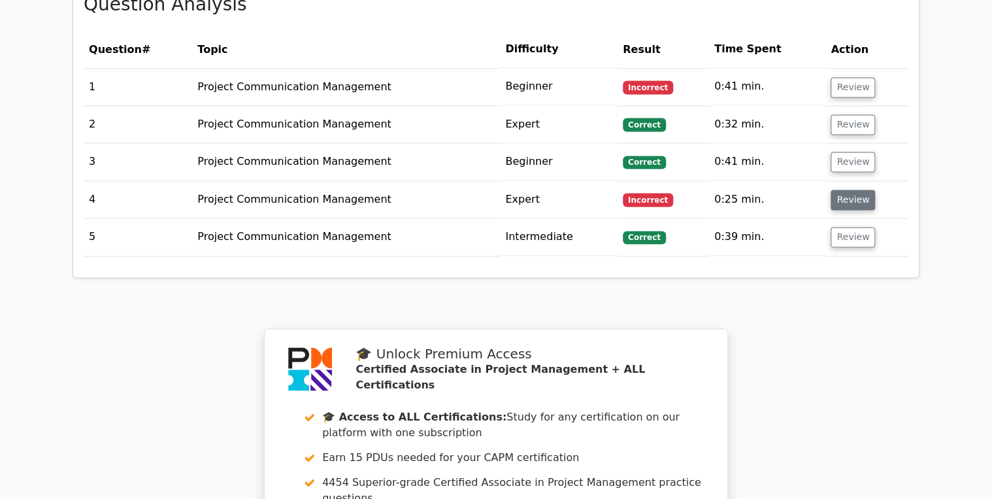
click at [848, 190] on button "Review" at bounding box center [853, 200] width 44 height 20
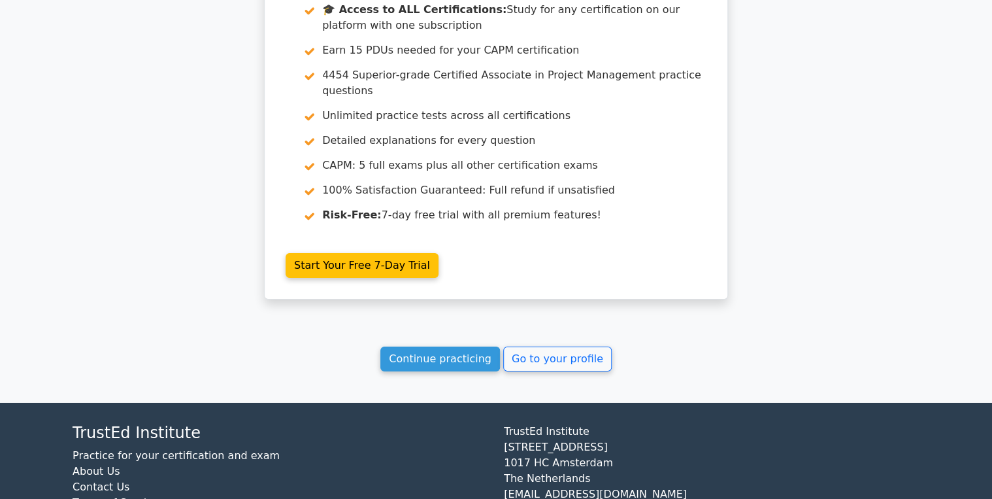
scroll to position [2022, 0]
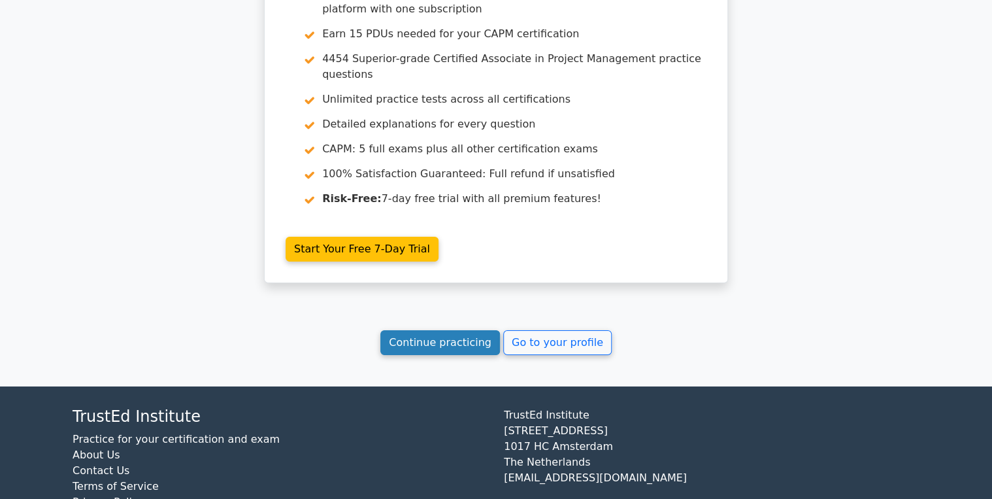
click at [446, 330] on link "Continue practicing" at bounding box center [440, 342] width 120 height 25
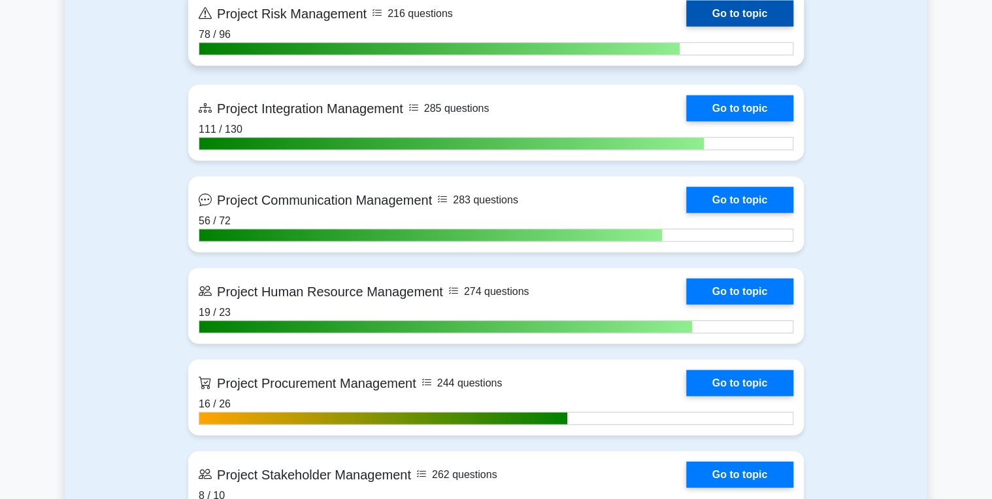
scroll to position [1412, 0]
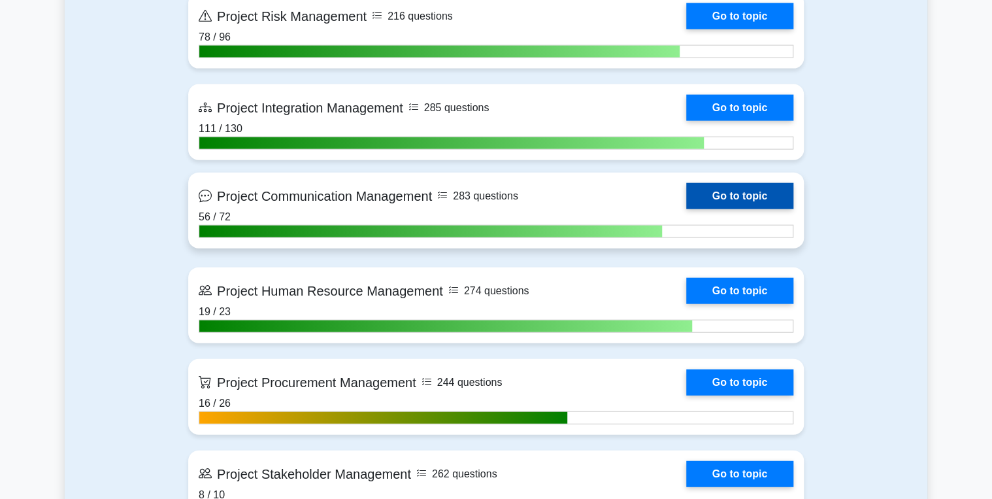
click at [745, 193] on link "Go to topic" at bounding box center [739, 196] width 107 height 26
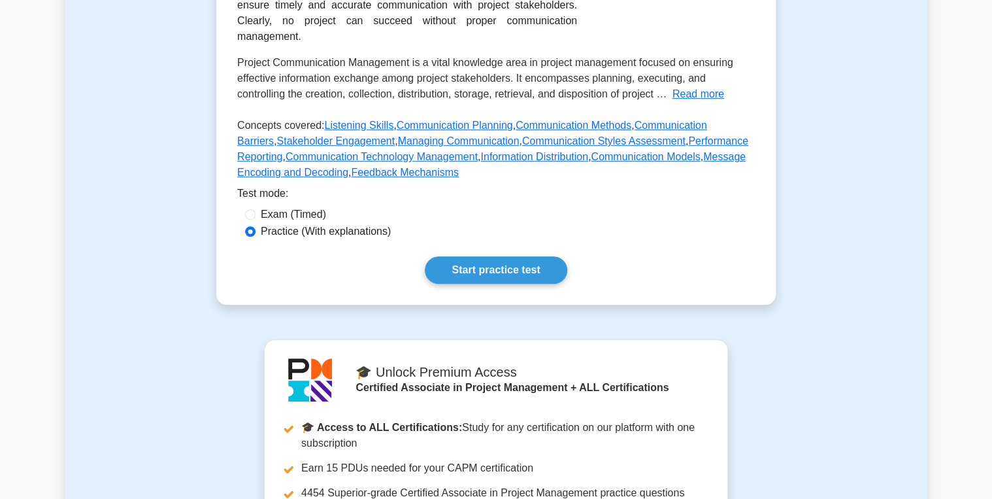
scroll to position [314, 0]
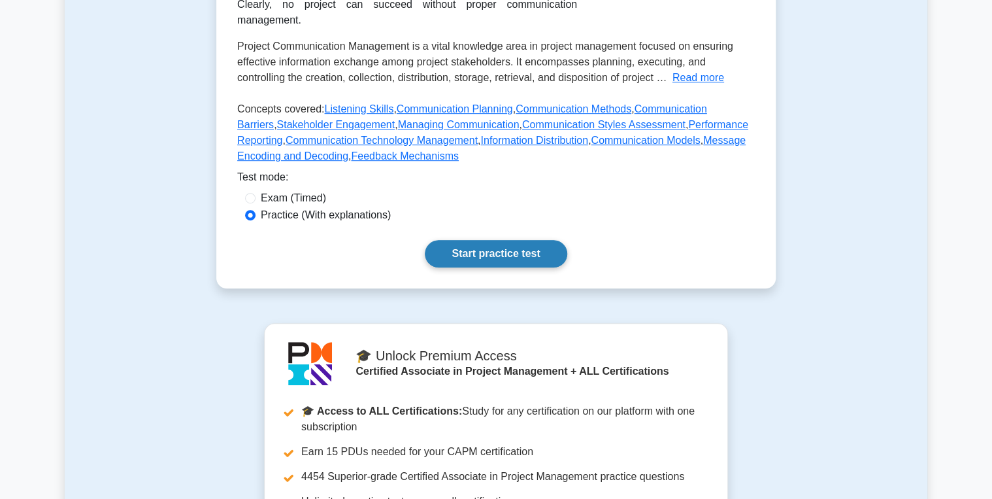
click at [497, 244] on link "Start practice test" at bounding box center [496, 253] width 142 height 27
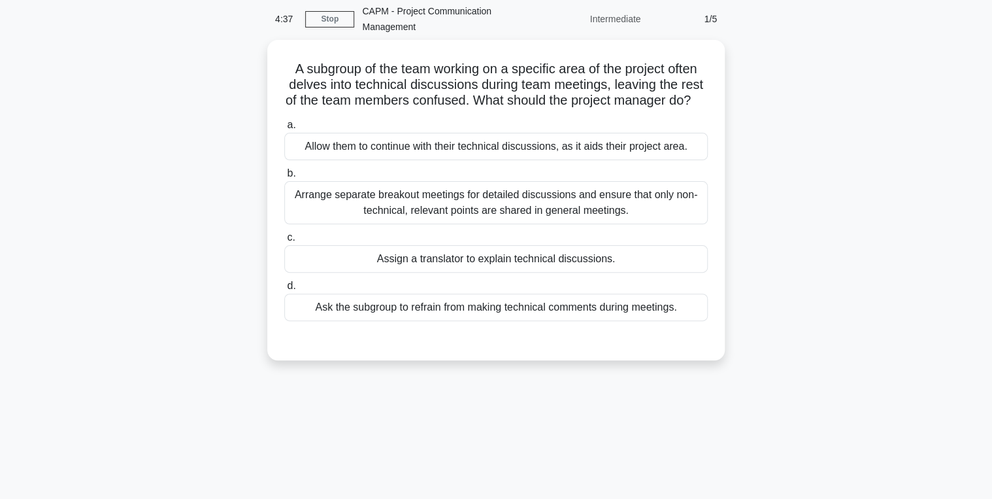
scroll to position [105, 0]
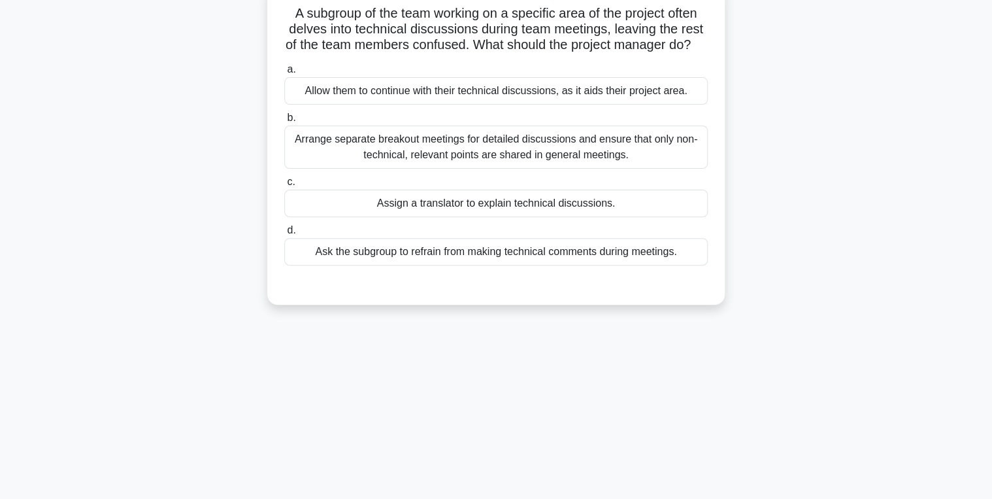
click at [422, 265] on div "Ask the subgroup to refrain from making technical comments during meetings." at bounding box center [496, 251] width 424 height 27
click at [284, 235] on input "d. Ask the subgroup to refrain from making technical comments during meetings." at bounding box center [284, 230] width 0 height 8
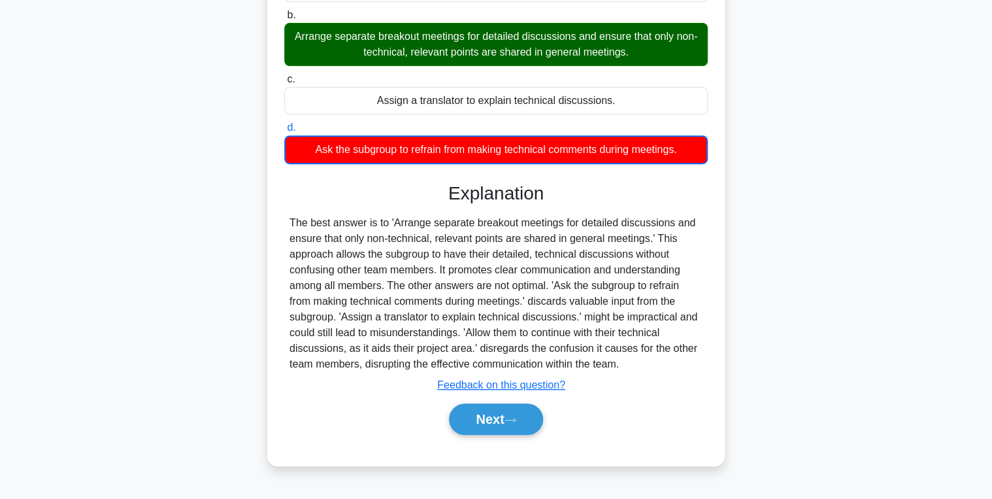
scroll to position [213, 0]
click at [495, 422] on button "Next" at bounding box center [495, 418] width 93 height 31
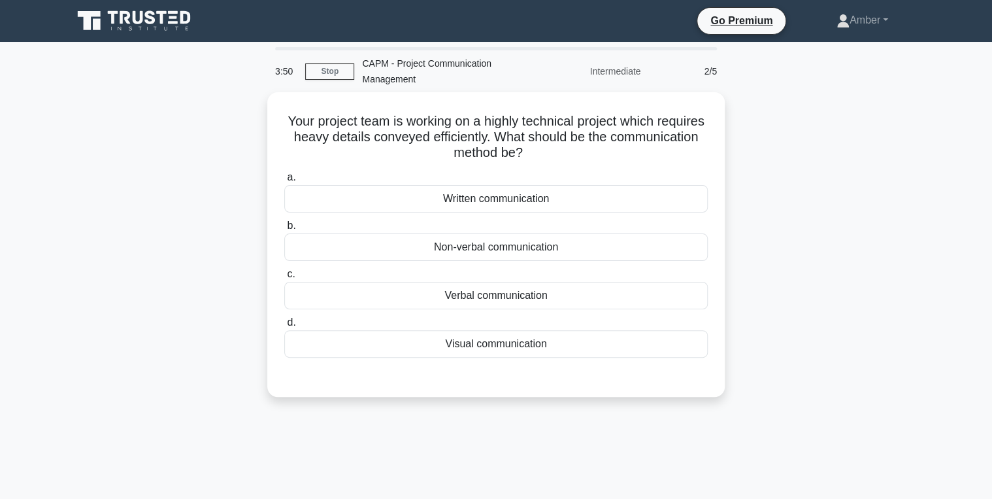
scroll to position [52, 0]
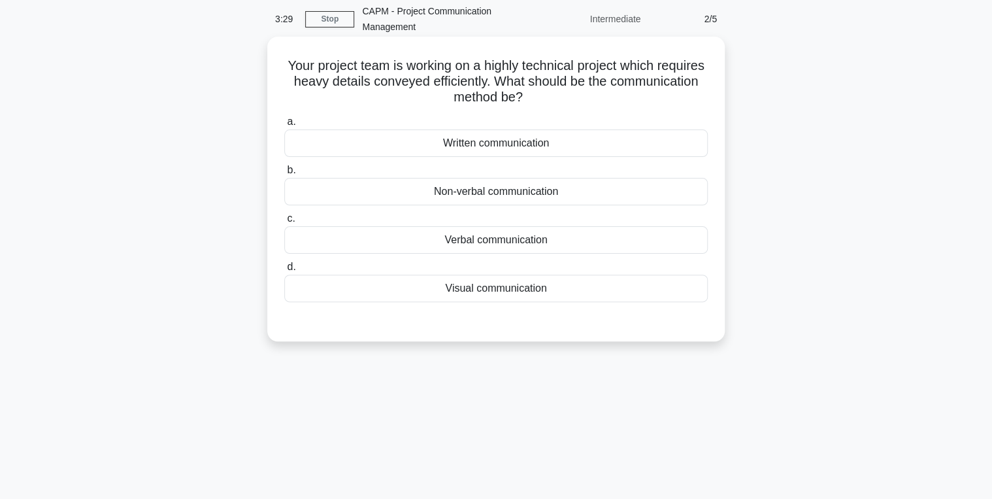
click at [490, 288] on div "Visual communication" at bounding box center [496, 288] width 424 height 27
click at [284, 271] on input "d. Visual communication" at bounding box center [284, 267] width 0 height 8
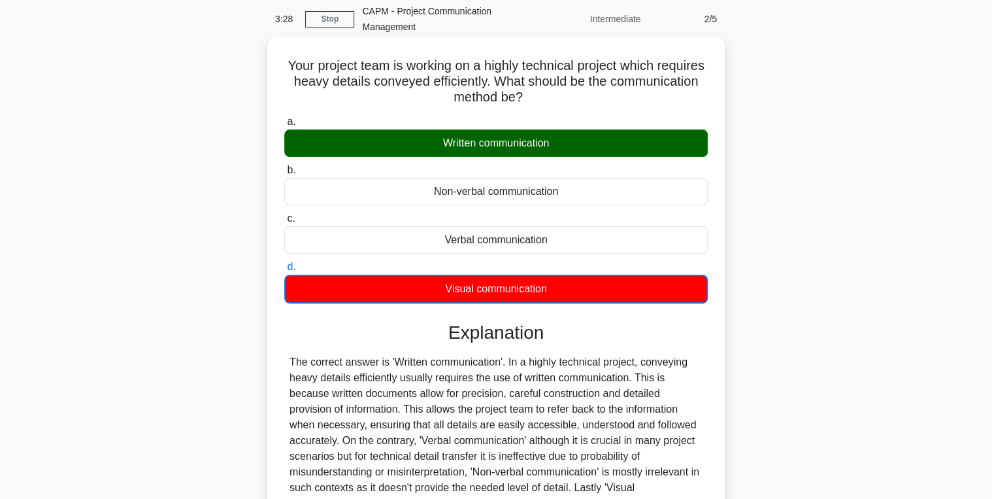
scroll to position [207, 0]
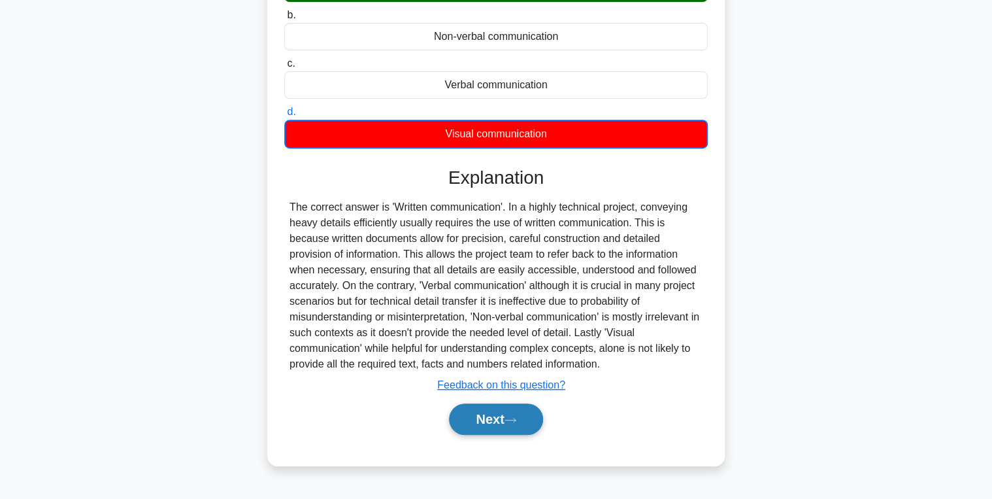
click at [488, 418] on button "Next" at bounding box center [495, 418] width 93 height 31
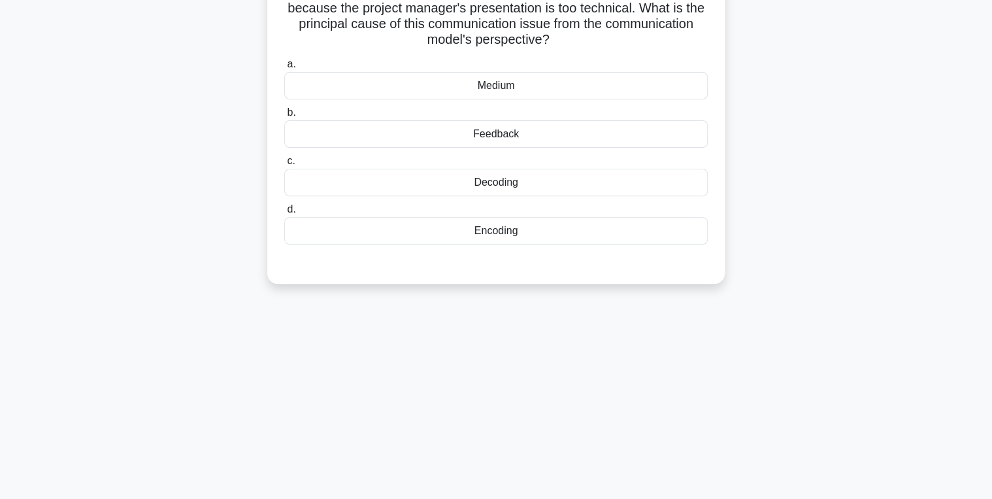
scroll to position [0, 0]
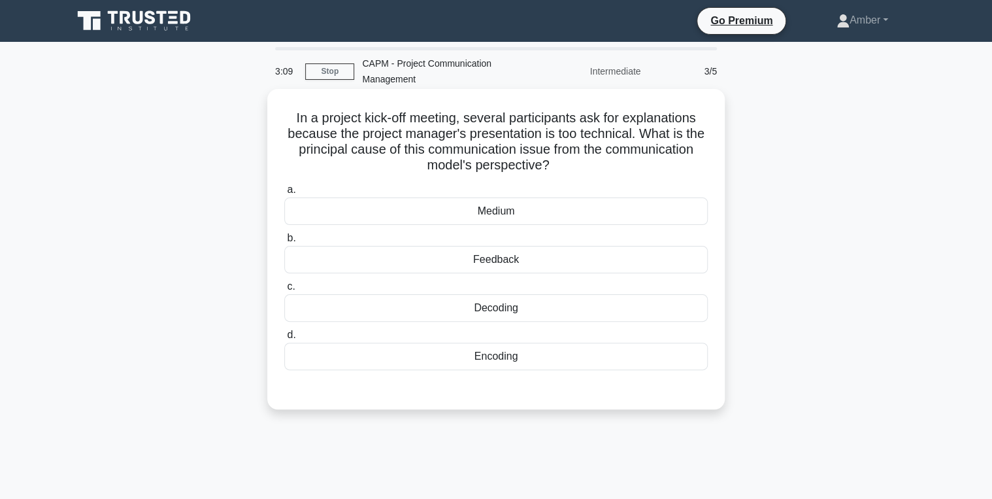
click at [421, 302] on div "Decoding" at bounding box center [496, 307] width 424 height 27
click at [284, 291] on input "c. Decoding" at bounding box center [284, 286] width 0 height 8
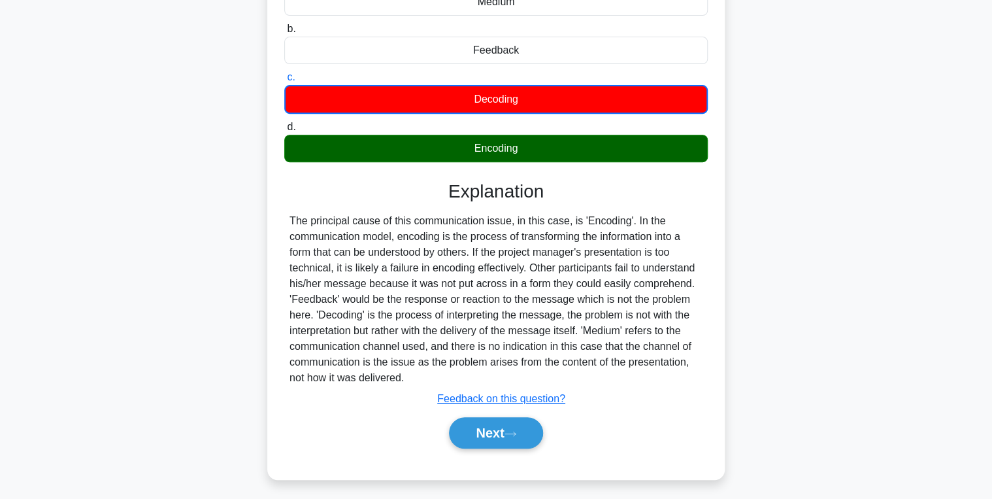
scroll to position [213, 0]
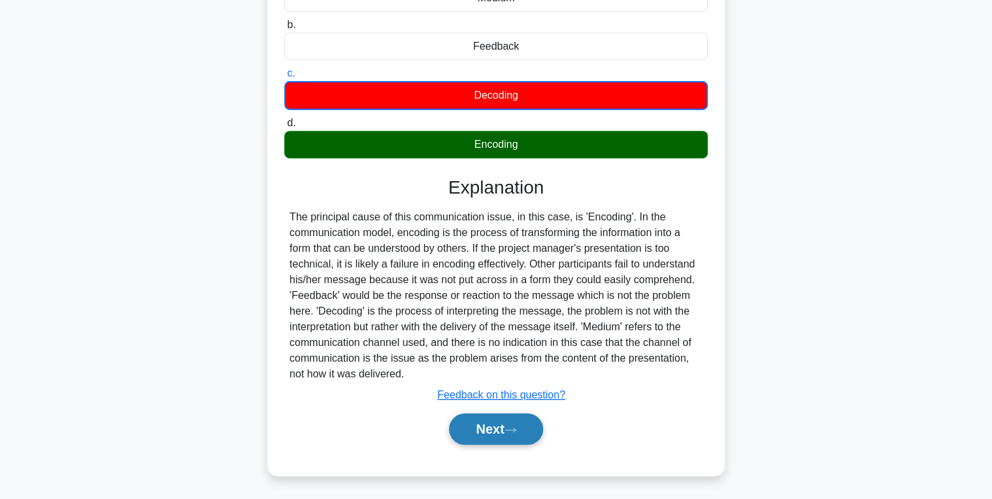
click at [492, 417] on button "Next" at bounding box center [495, 428] width 93 height 31
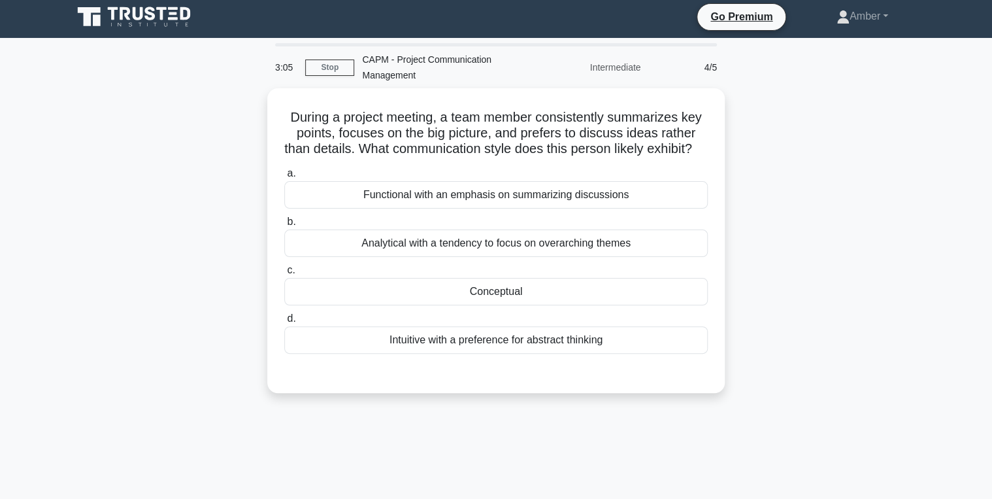
scroll to position [0, 0]
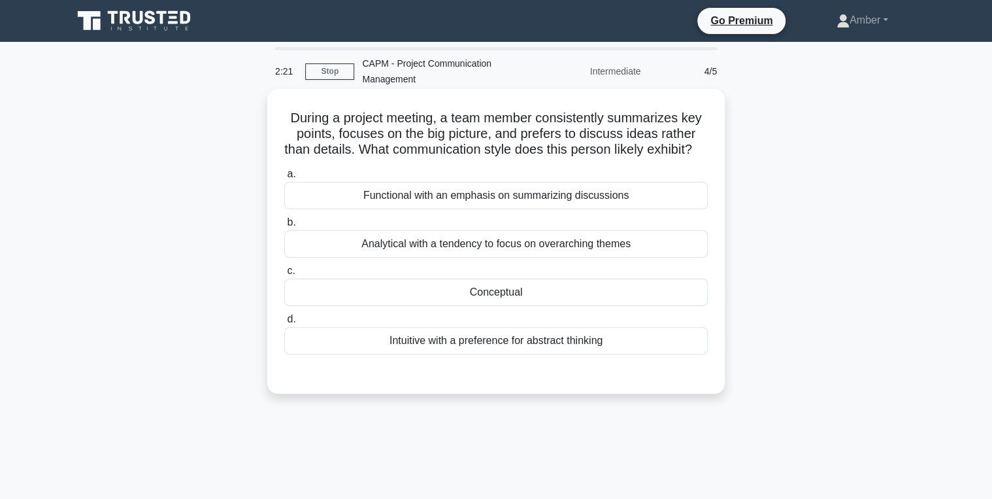
click at [397, 209] on div "Functional with an emphasis on summarizing discussions" at bounding box center [496, 195] width 424 height 27
click at [284, 178] on input "a. Functional with an emphasis on summarizing discussions" at bounding box center [284, 174] width 0 height 8
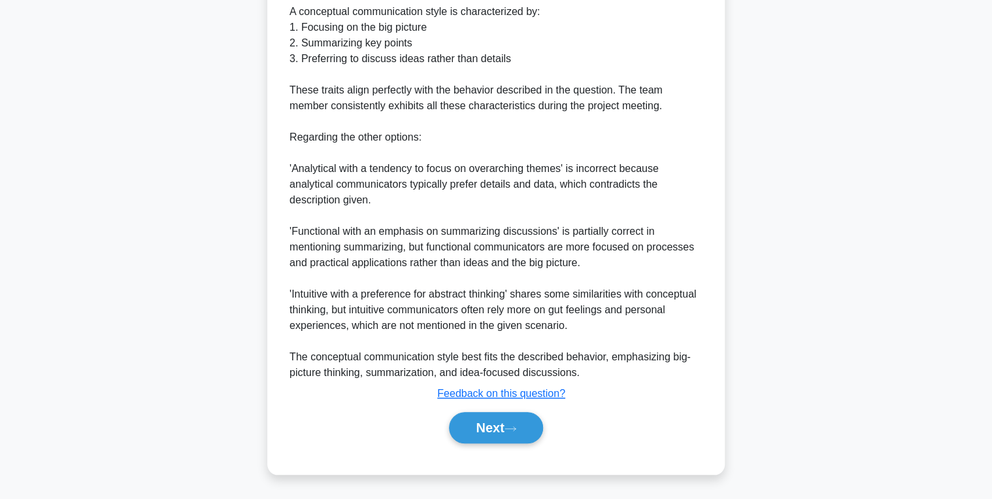
scroll to position [448, 0]
click at [512, 422] on button "Next" at bounding box center [495, 427] width 93 height 31
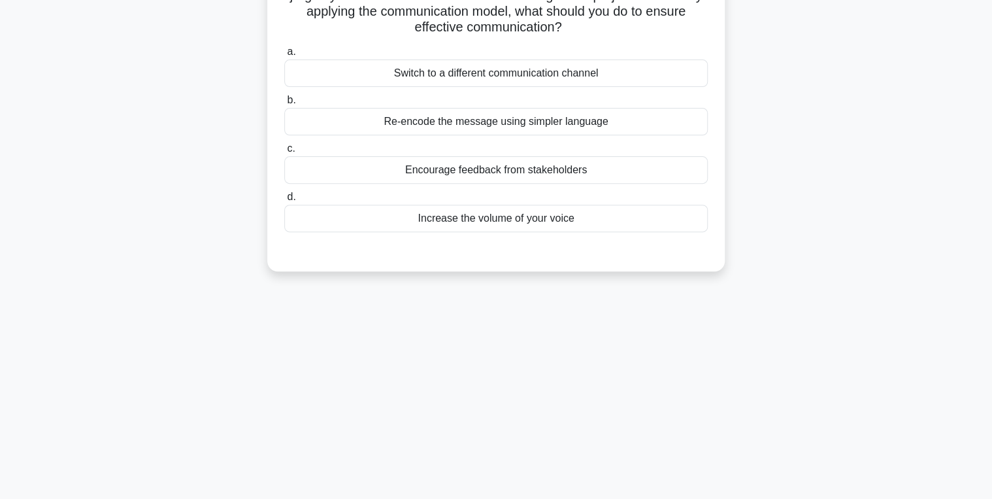
scroll to position [0, 0]
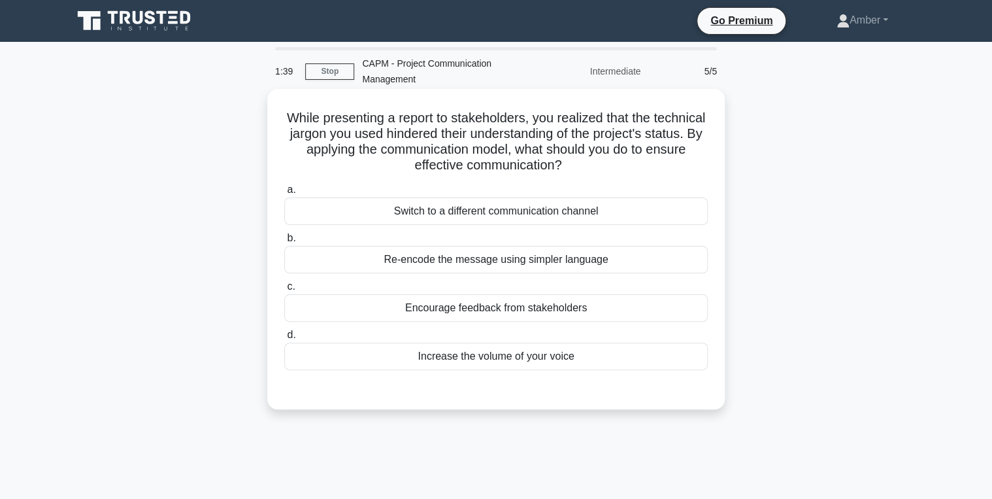
click at [461, 261] on div "Re-encode the message using simpler language" at bounding box center [496, 259] width 424 height 27
click at [284, 243] on input "b. Re-encode the message using simpler language" at bounding box center [284, 238] width 0 height 8
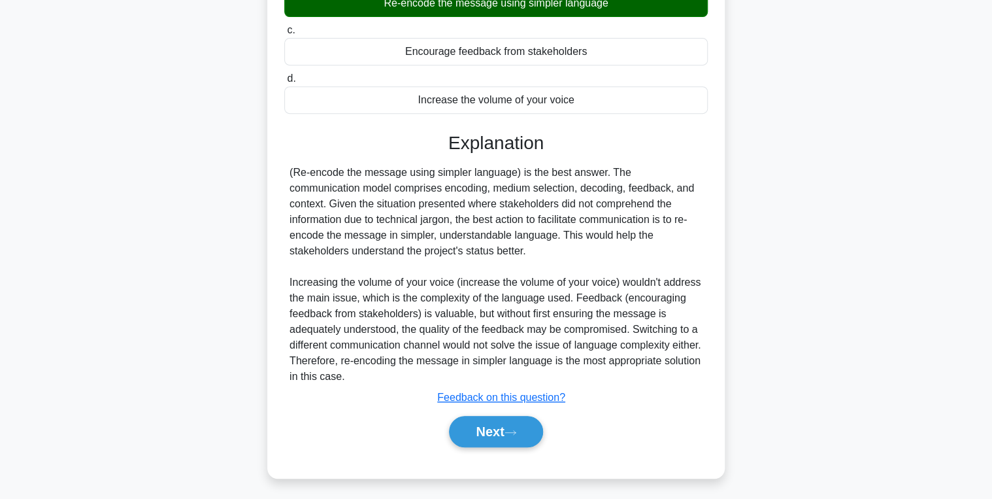
scroll to position [259, 0]
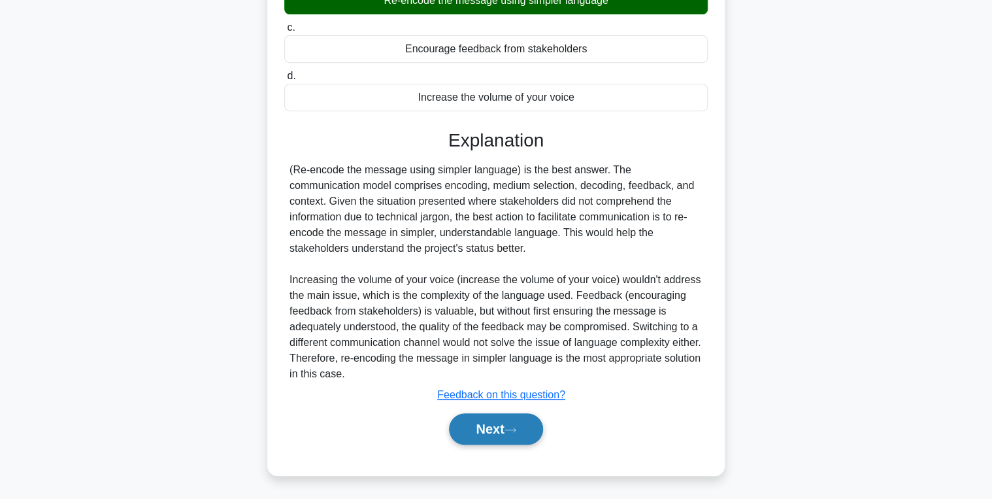
click at [492, 431] on button "Next" at bounding box center [495, 428] width 93 height 31
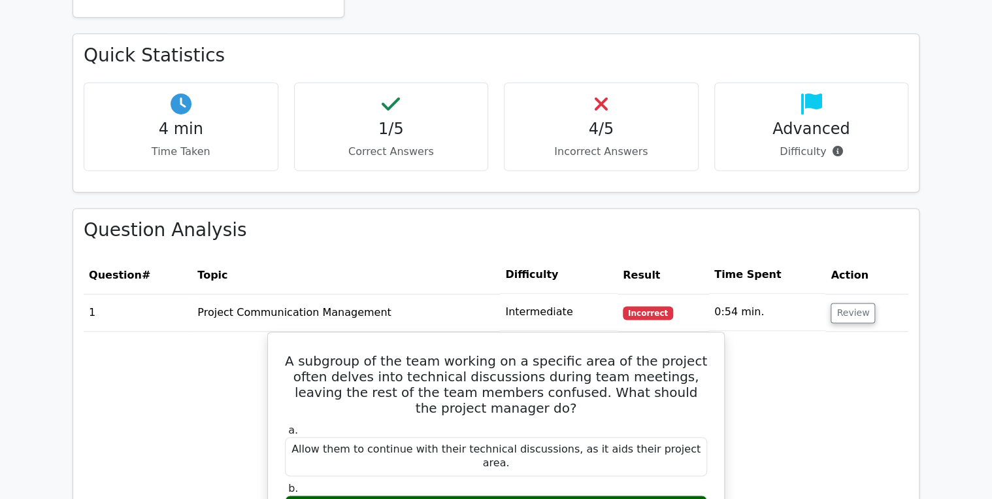
scroll to position [837, 0]
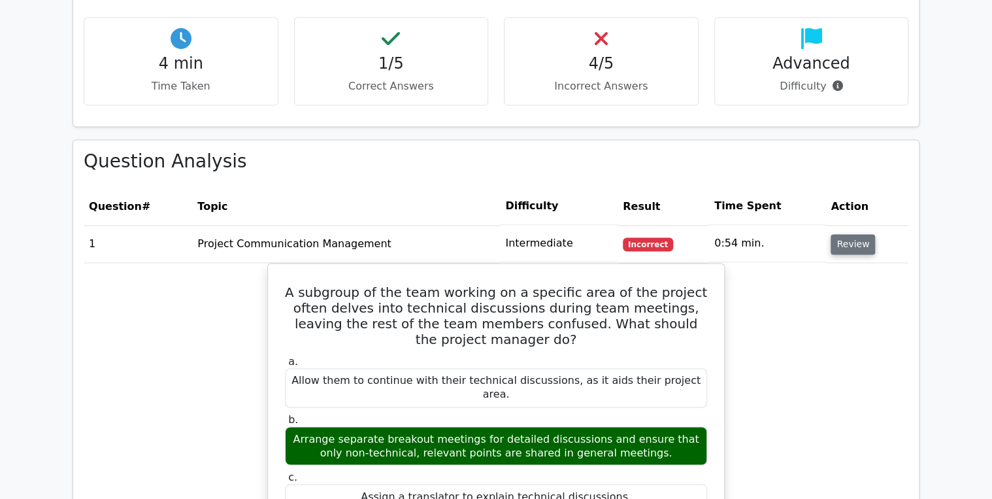
click at [850, 234] on button "Review" at bounding box center [853, 244] width 44 height 20
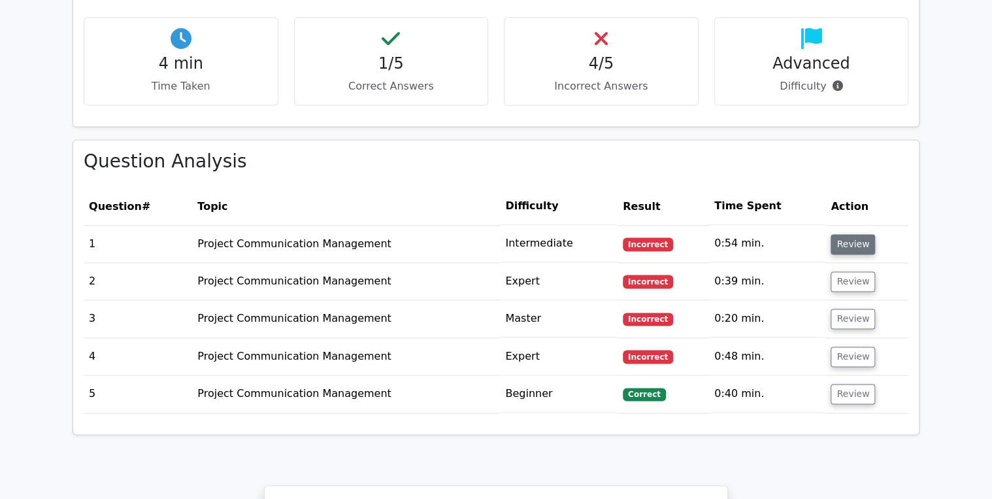
click at [850, 234] on button "Review" at bounding box center [853, 244] width 44 height 20
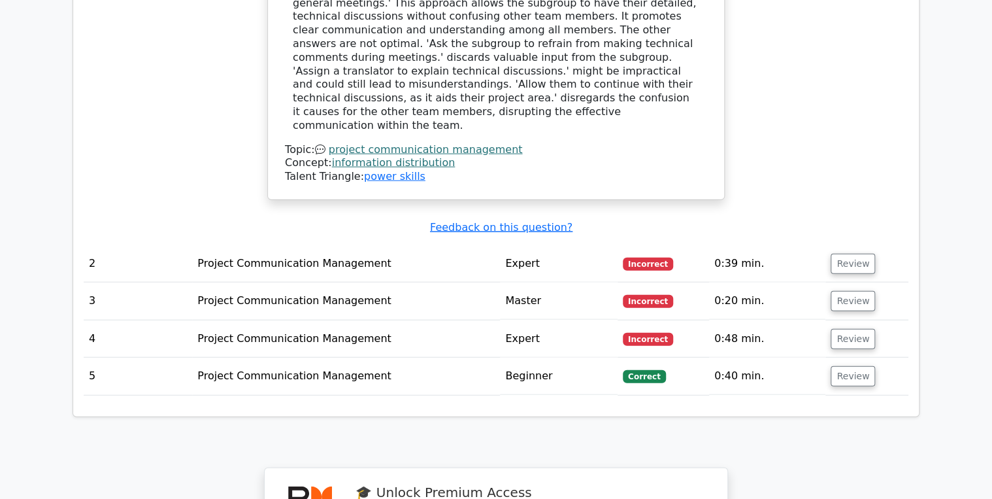
scroll to position [1517, 0]
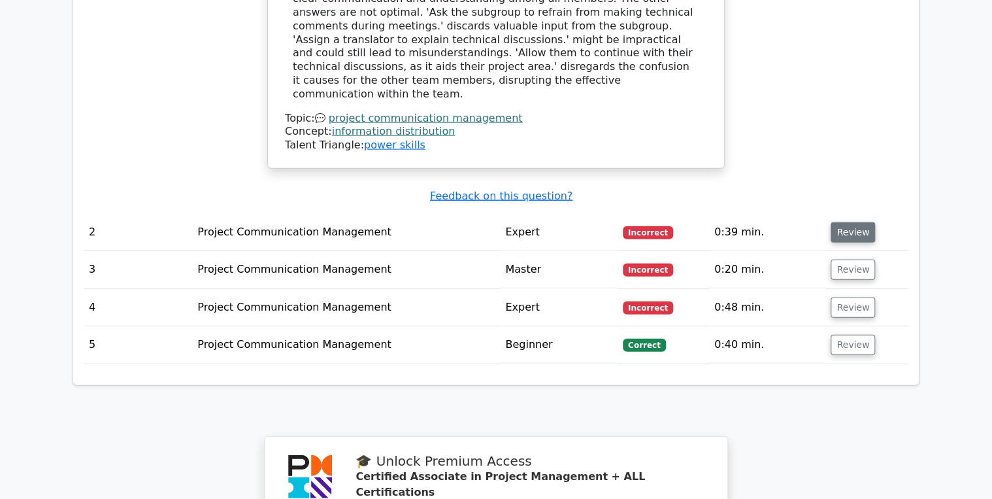
click at [845, 222] on button "Review" at bounding box center [853, 232] width 44 height 20
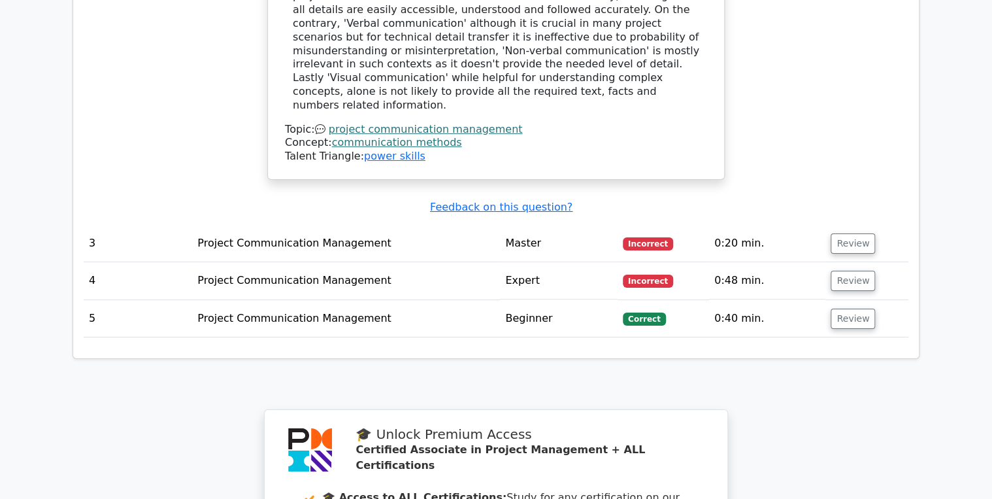
scroll to position [2144, 0]
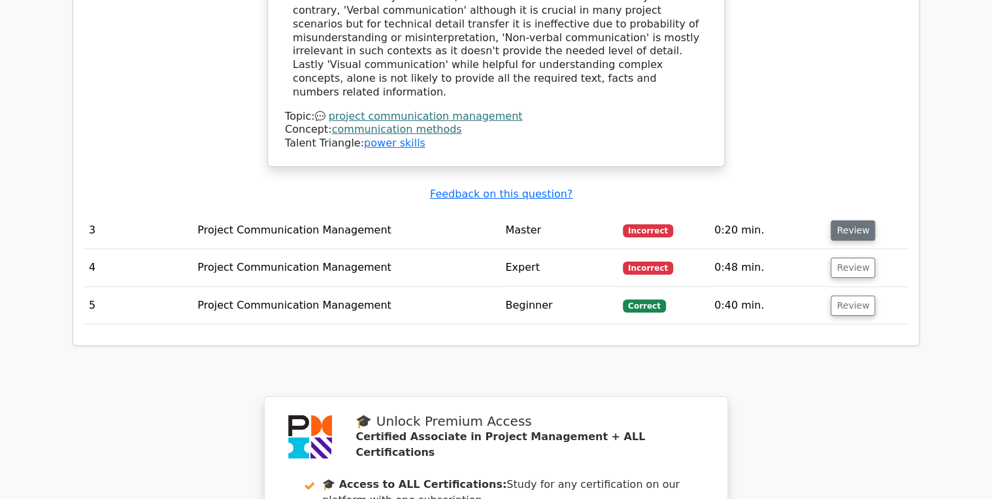
click at [860, 220] on button "Review" at bounding box center [853, 230] width 44 height 20
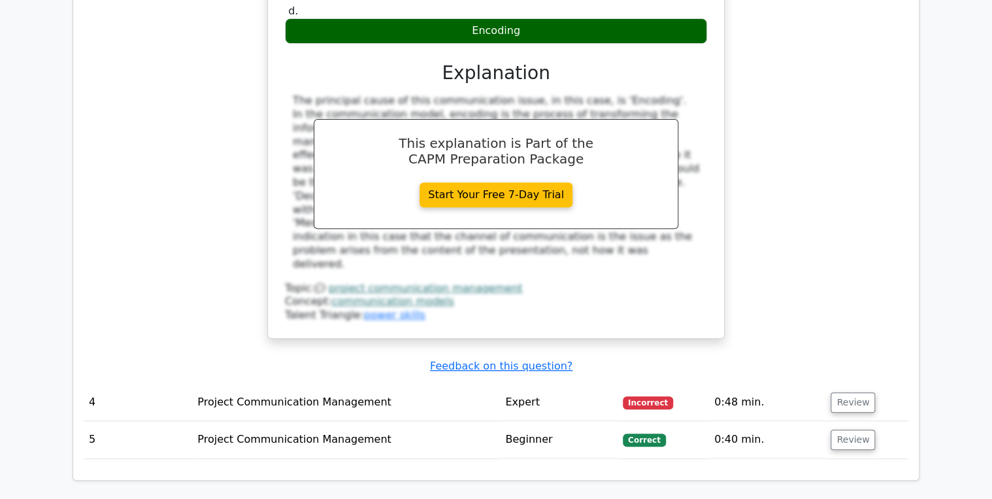
scroll to position [2667, 0]
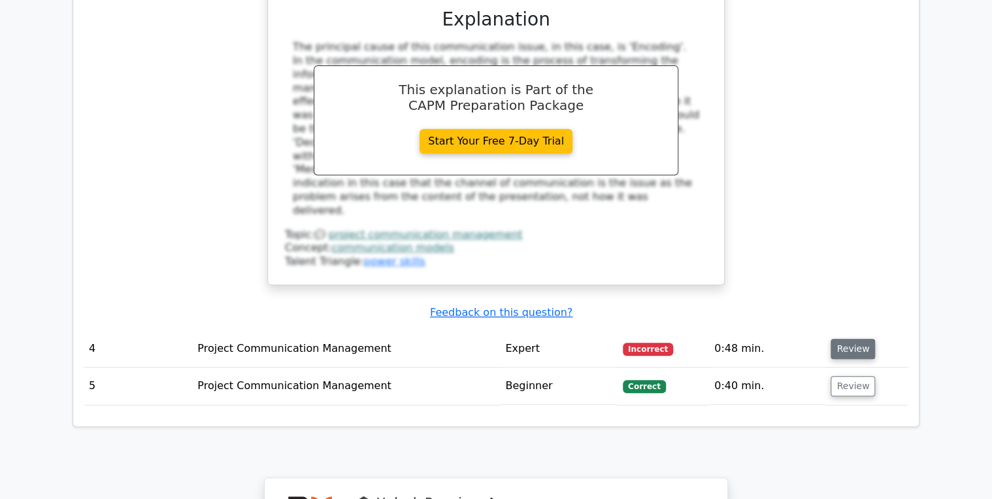
click at [839, 339] on button "Review" at bounding box center [853, 349] width 44 height 20
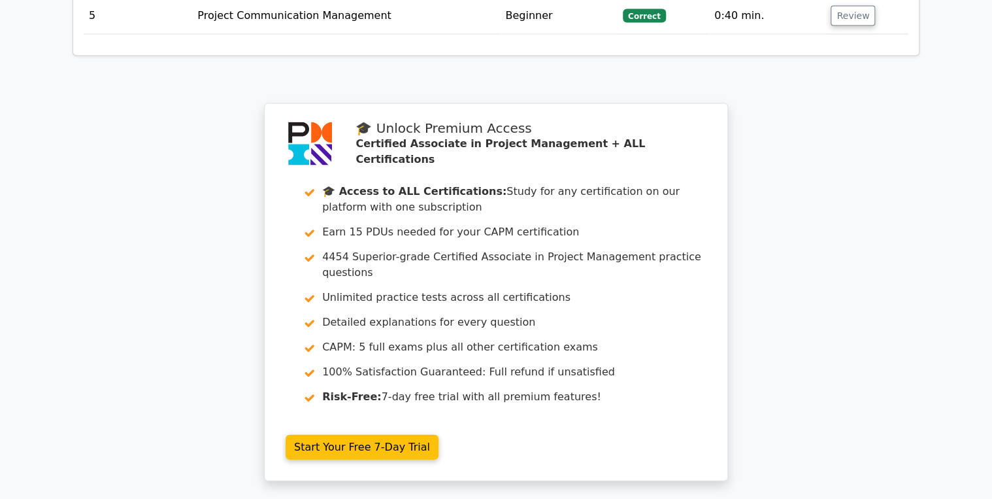
scroll to position [3889, 0]
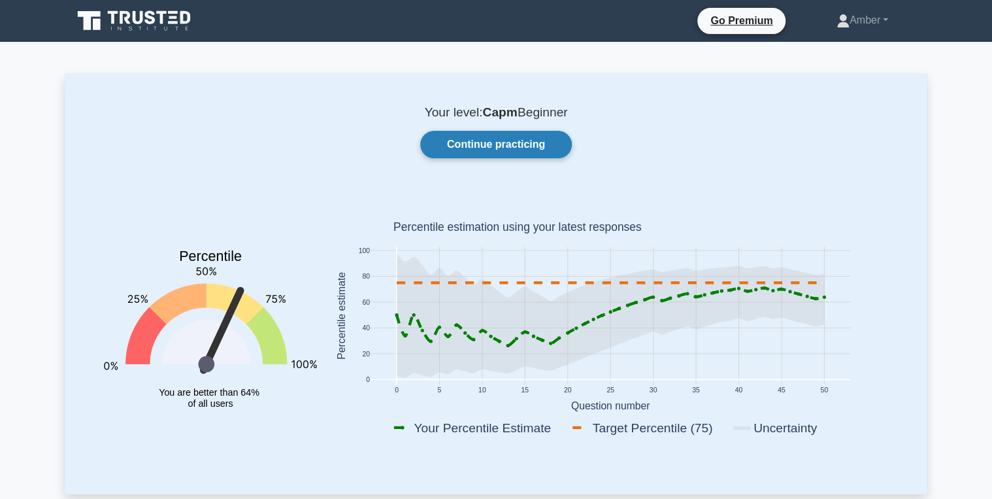
click at [464, 137] on link "Continue practicing" at bounding box center [496, 144] width 152 height 27
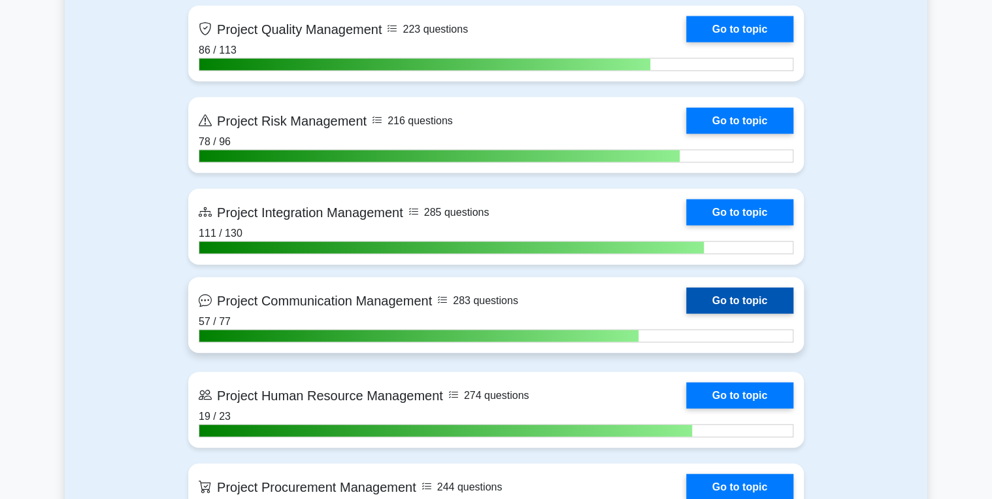
scroll to position [1412, 0]
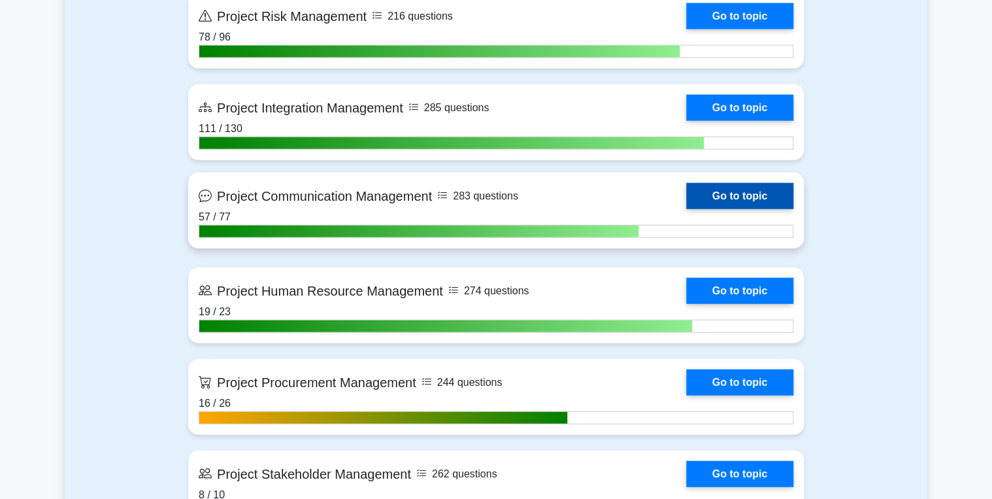
click at [729, 191] on link "Go to topic" at bounding box center [739, 196] width 107 height 26
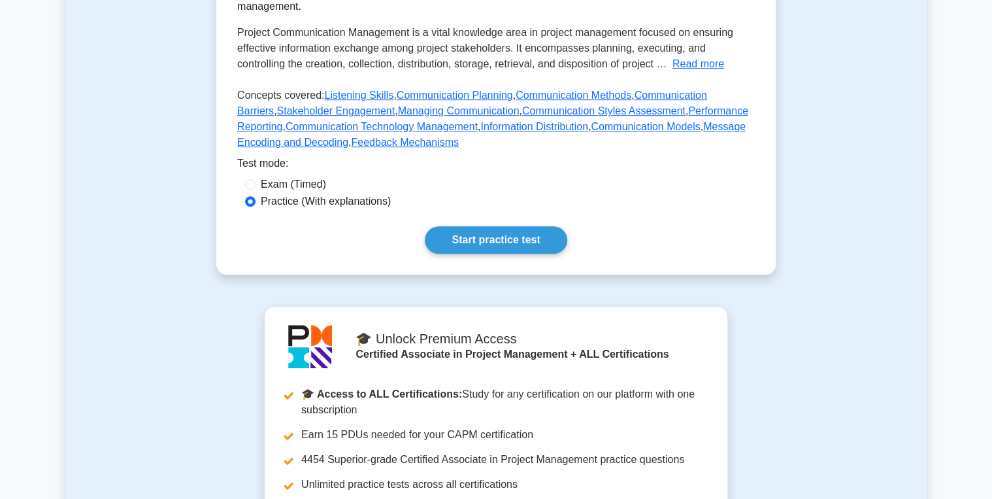
scroll to position [314, 0]
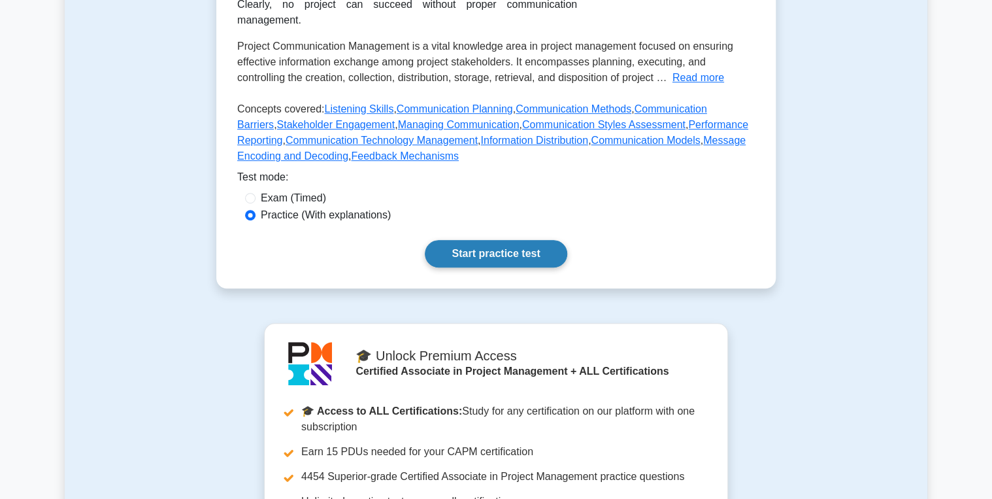
click at [476, 240] on link "Start practice test" at bounding box center [496, 253] width 142 height 27
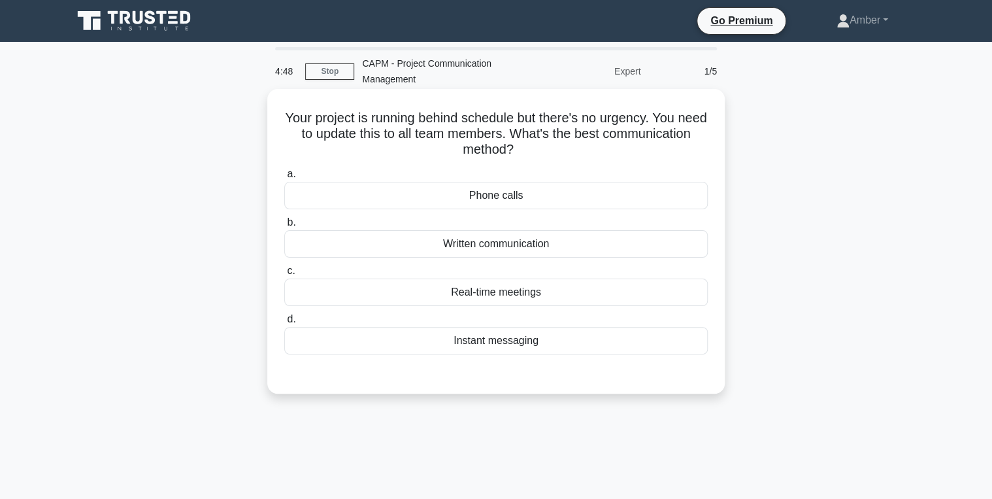
click at [378, 241] on div "Written communication" at bounding box center [496, 243] width 424 height 27
click at [284, 227] on input "b. Written communication" at bounding box center [284, 222] width 0 height 8
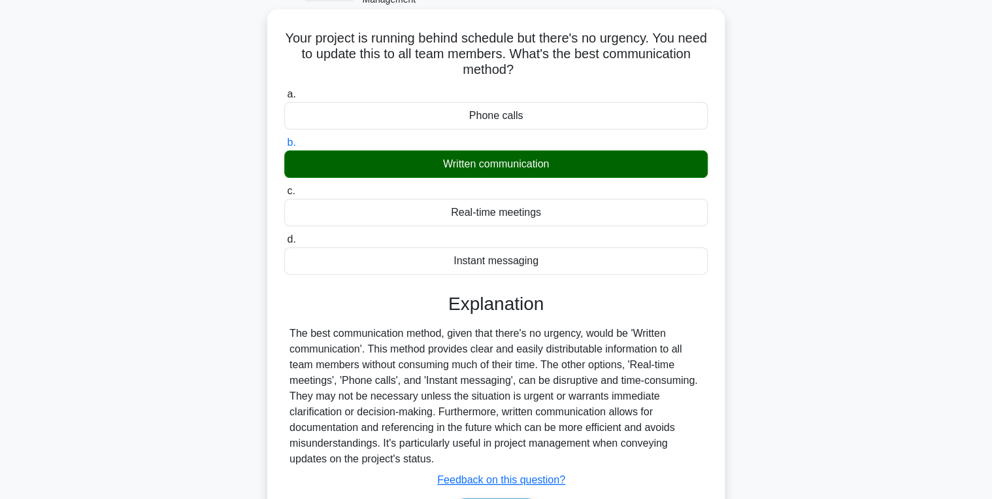
scroll to position [207, 0]
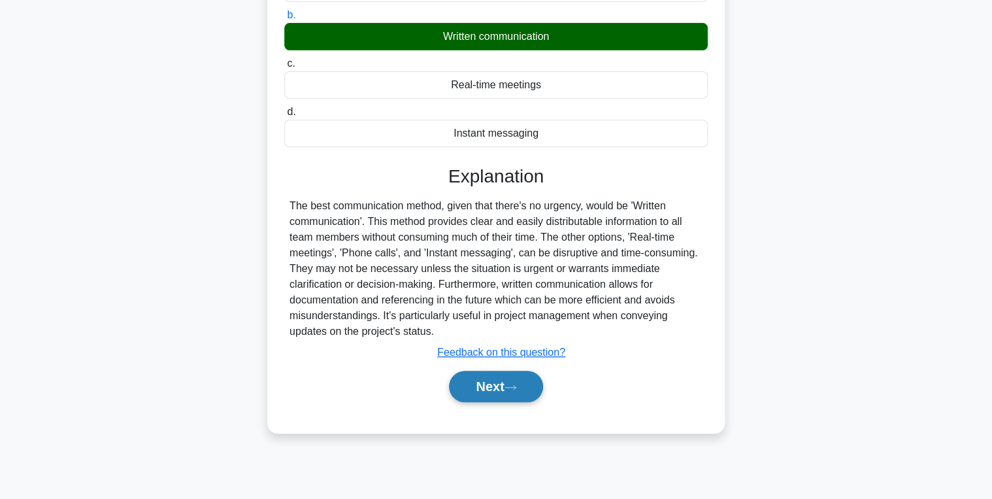
click at [477, 373] on button "Next" at bounding box center [495, 386] width 93 height 31
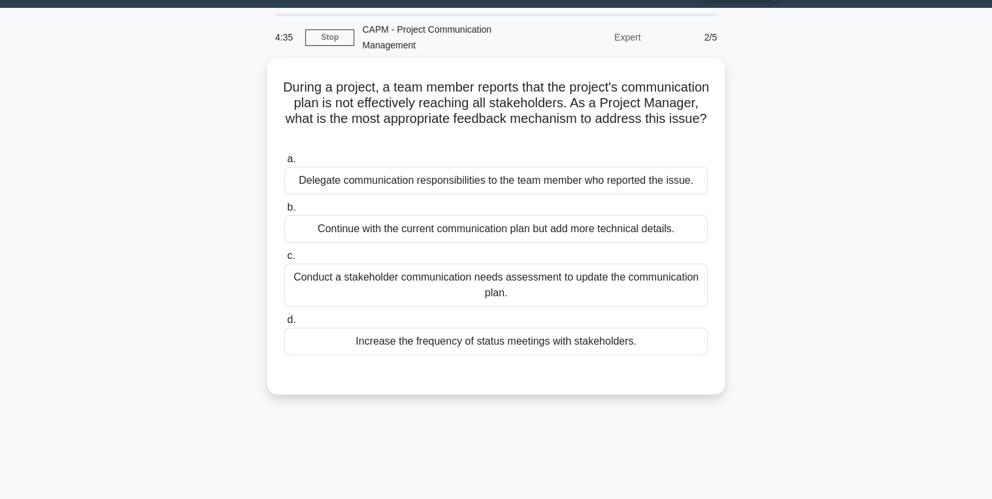
scroll to position [52, 0]
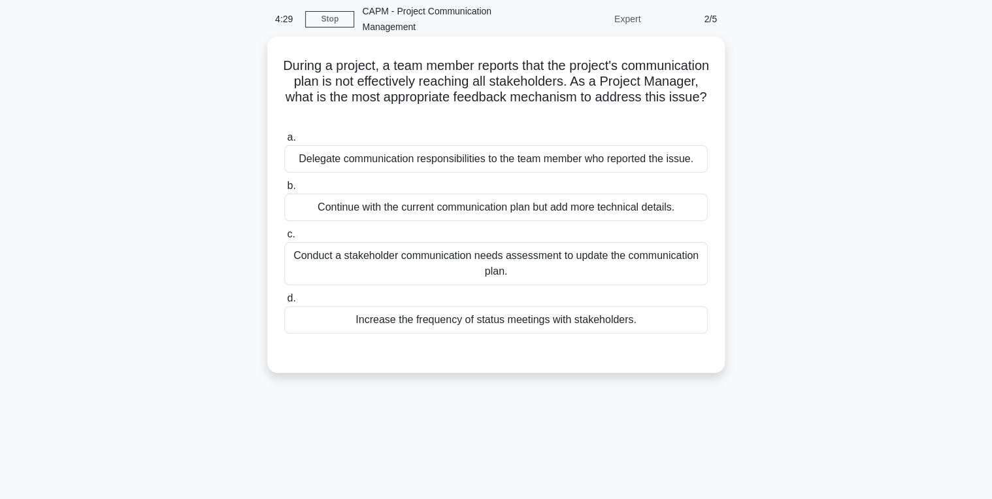
click at [430, 263] on div "Conduct a stakeholder communication needs assessment to update the communicatio…" at bounding box center [496, 263] width 424 height 43
click at [284, 239] on input "c. Conduct a stakeholder communication needs assessment to update the communica…" at bounding box center [284, 234] width 0 height 8
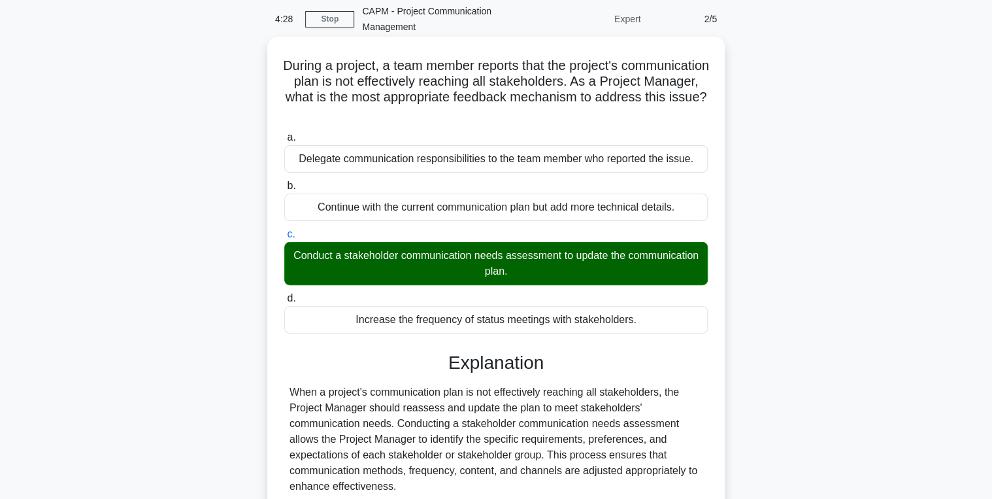
scroll to position [290, 0]
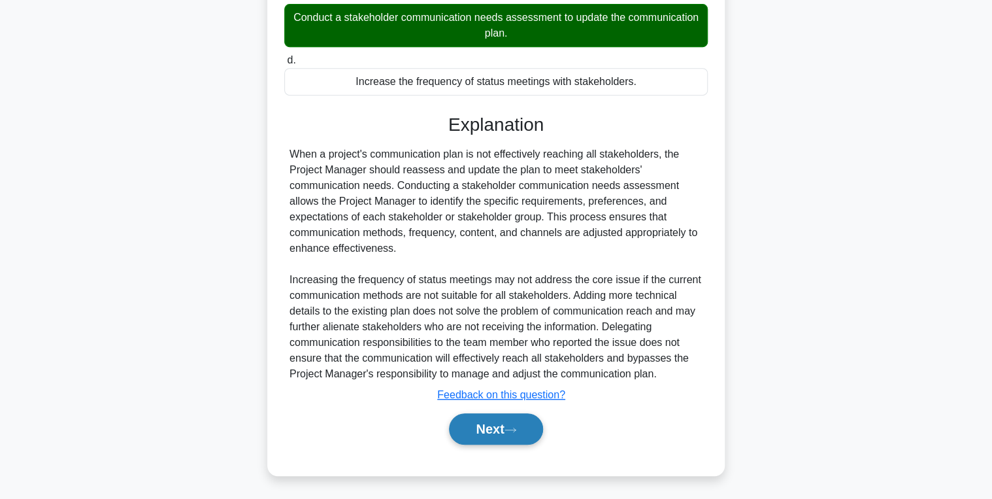
click at [492, 418] on button "Next" at bounding box center [495, 428] width 93 height 31
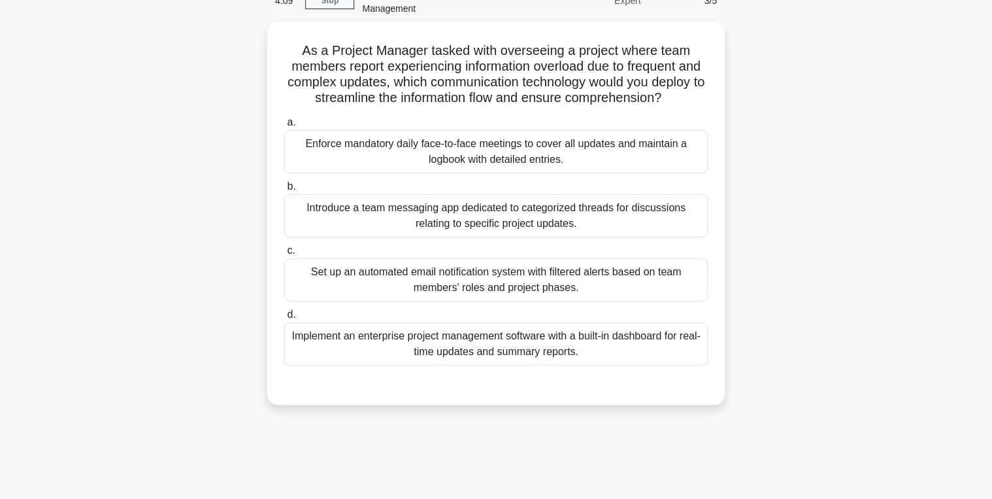
scroll to position [52, 0]
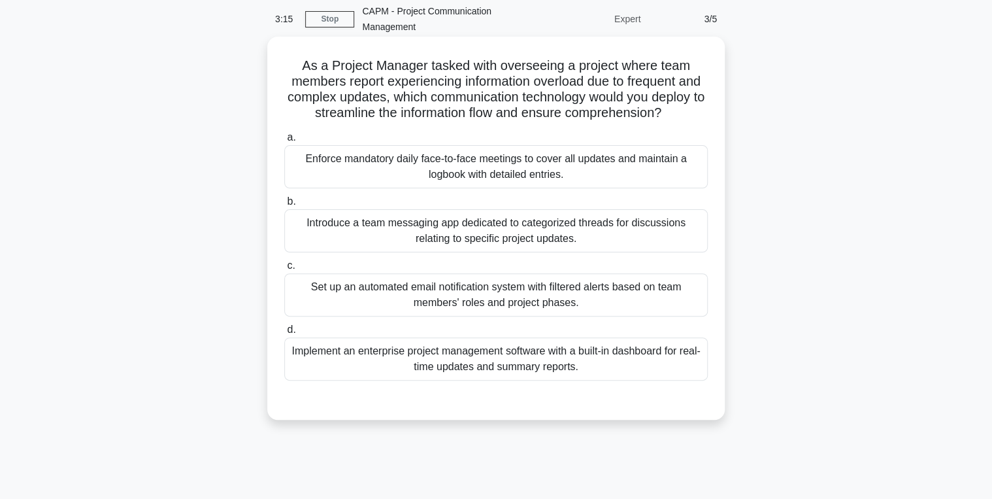
click at [399, 175] on div "Enforce mandatory daily face-to-face meetings to cover all updates and maintain…" at bounding box center [496, 166] width 424 height 43
click at [284, 142] on input "a. Enforce mandatory daily face-to-face meetings to cover all updates and maint…" at bounding box center [284, 137] width 0 height 8
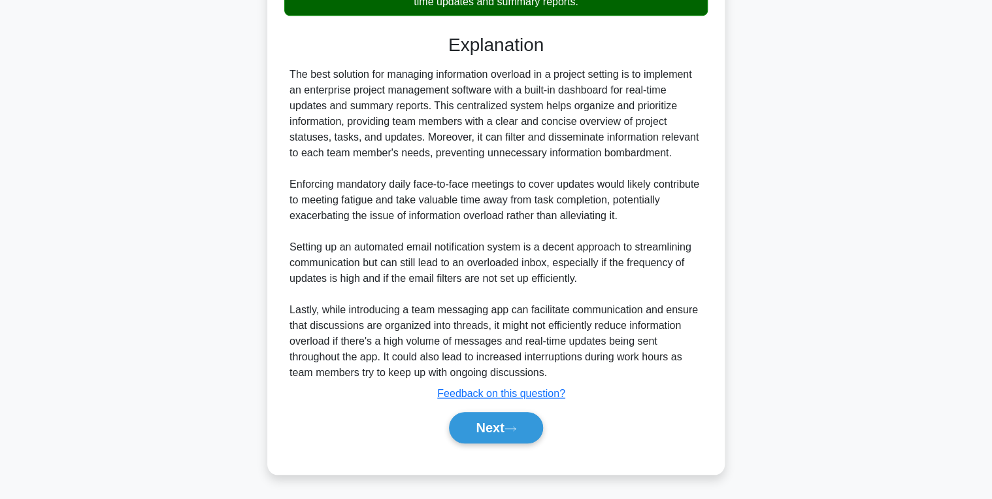
scroll to position [433, 0]
click at [473, 422] on button "Next" at bounding box center [495, 427] width 93 height 31
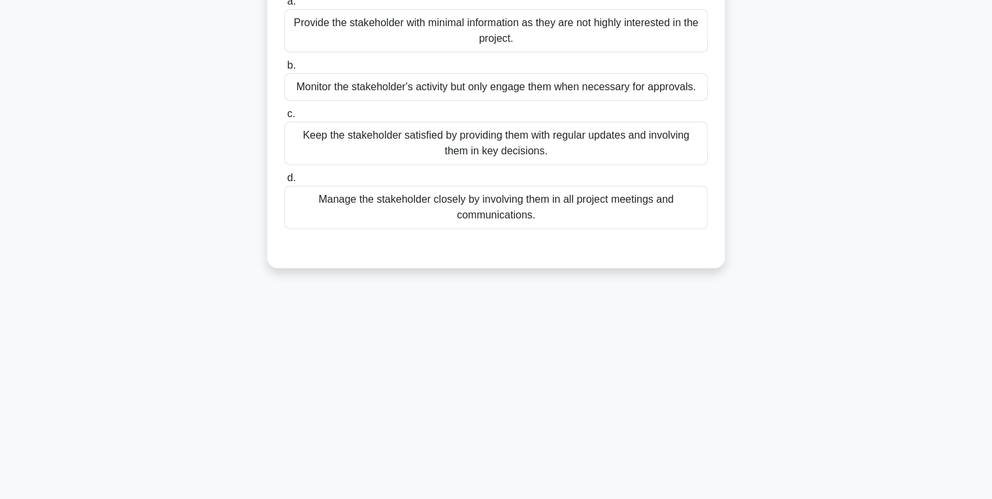
scroll to position [0, 0]
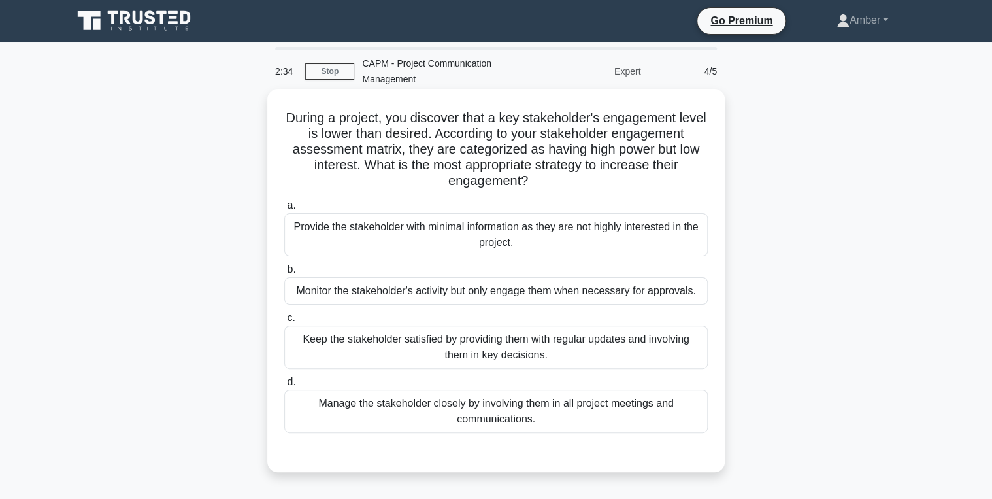
click at [422, 293] on div "Monitor the stakeholder's activity but only engage them when necessary for appr…" at bounding box center [496, 290] width 424 height 27
click at [284, 274] on input "b. Monitor the stakeholder's activity but only engage them when necessary for a…" at bounding box center [284, 269] width 0 height 8
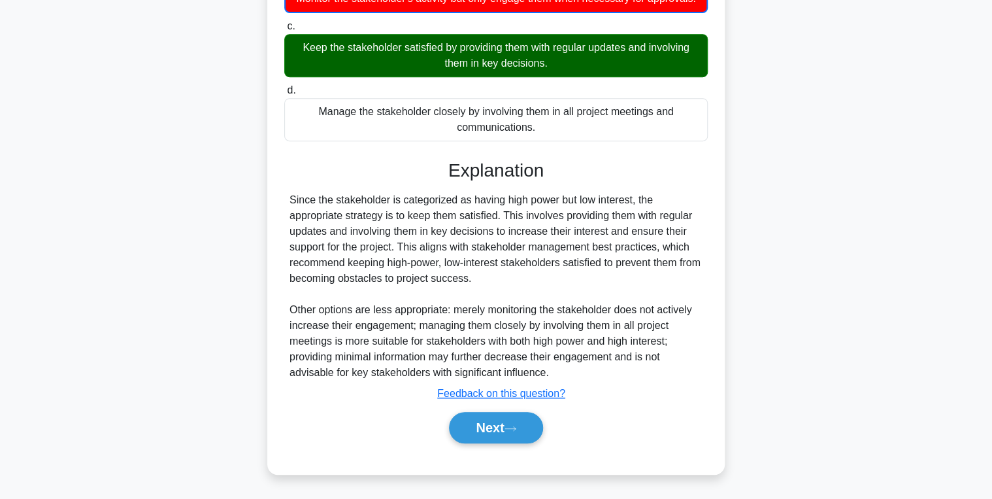
scroll to position [307, 0]
click at [469, 442] on button "Next" at bounding box center [495, 427] width 93 height 31
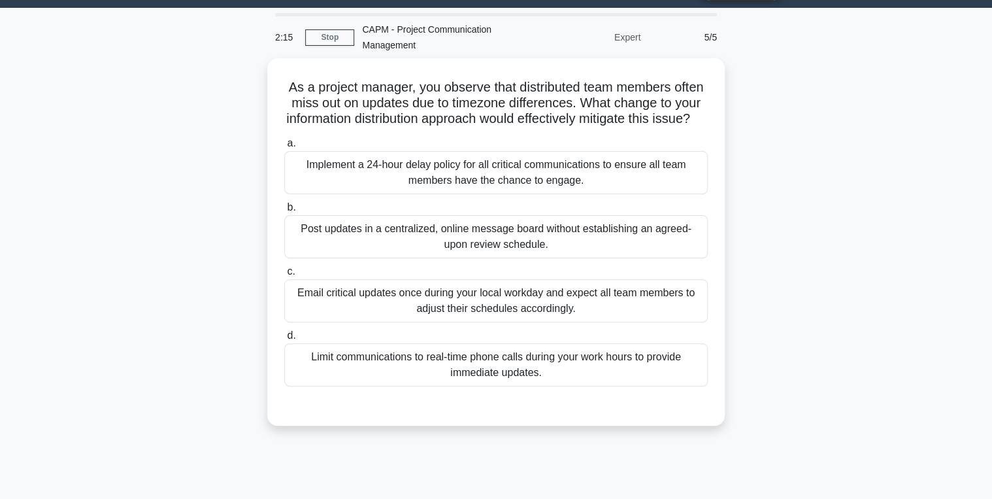
scroll to position [52, 0]
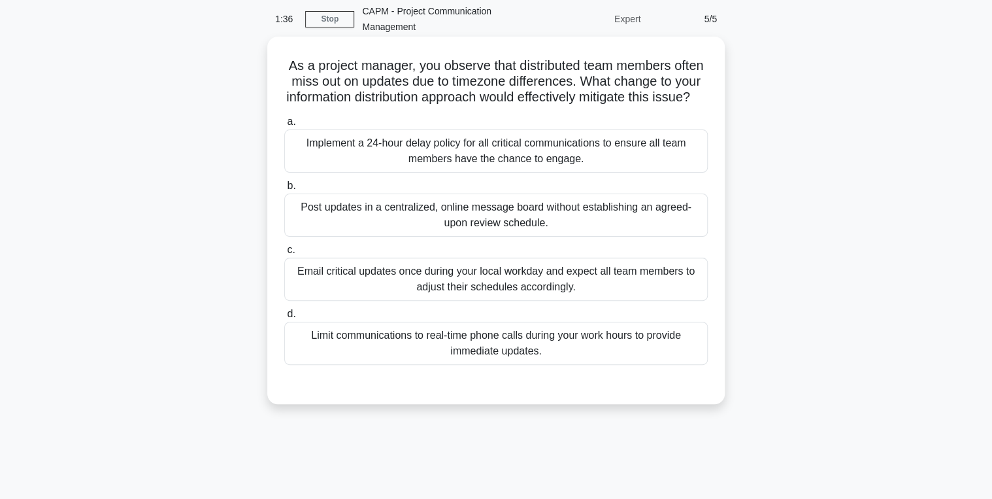
click at [361, 159] on div "Implement a 24-hour delay policy for all critical communications to ensure all …" at bounding box center [496, 150] width 424 height 43
click at [284, 126] on input "a. Implement a 24-hour delay policy for all critical communications to ensure a…" at bounding box center [284, 122] width 0 height 8
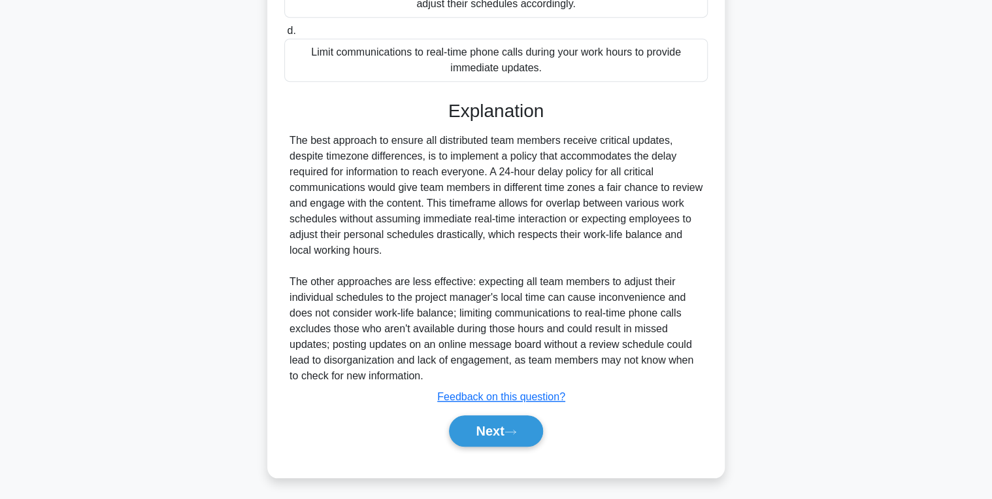
scroll to position [353, 0]
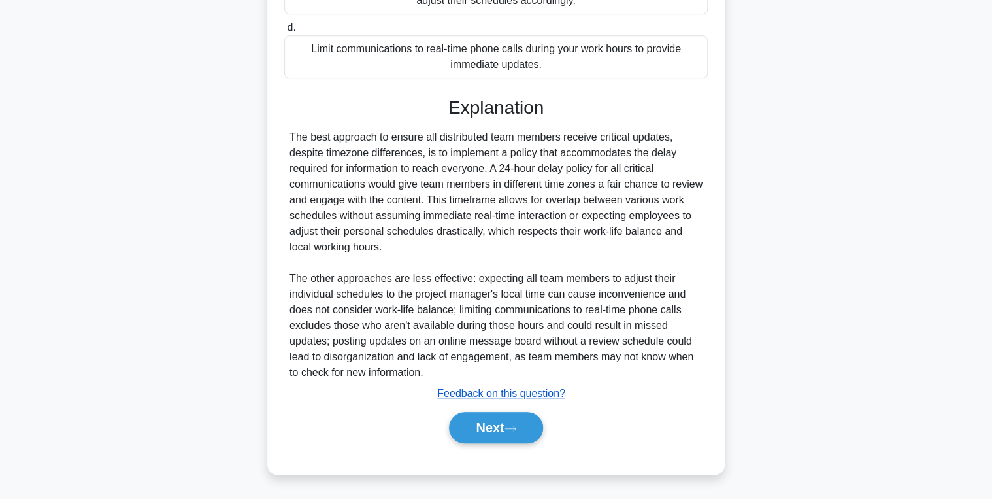
click at [452, 399] on u "Feedback on this question?" at bounding box center [501, 393] width 128 height 11
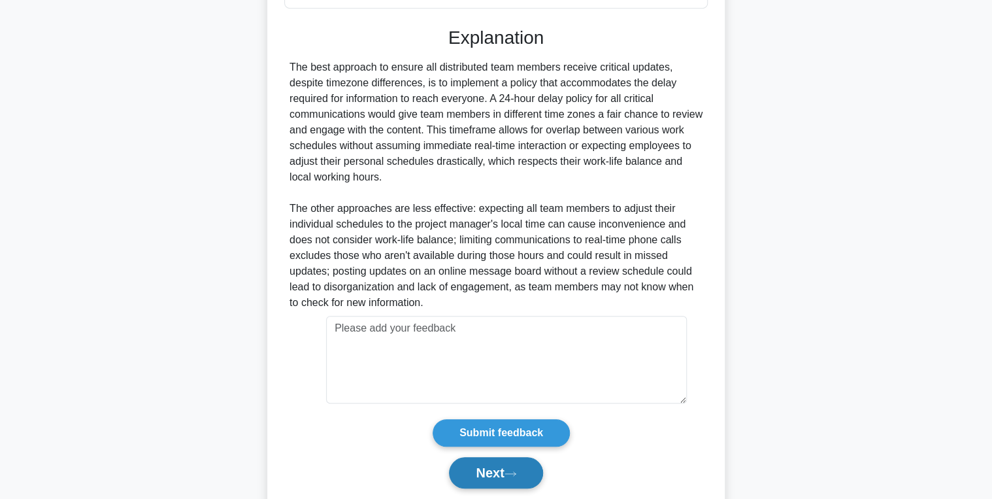
scroll to position [468, 0]
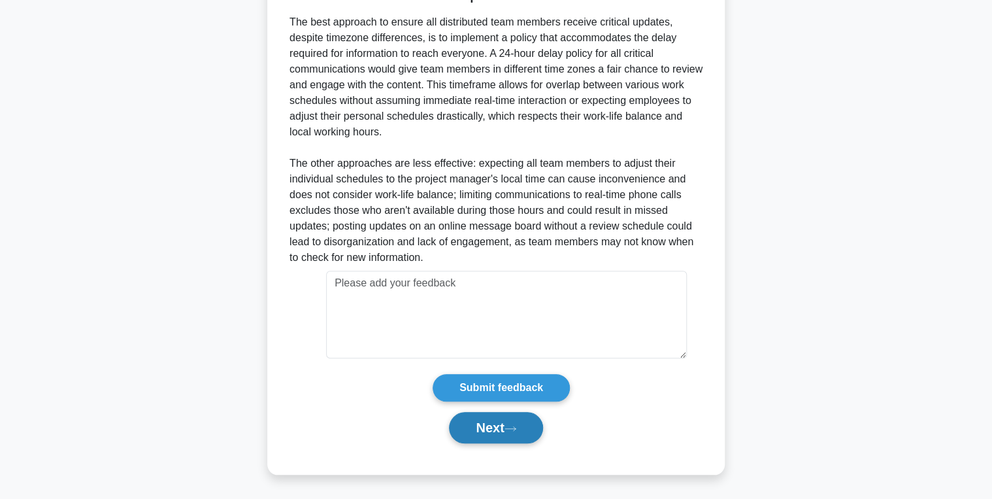
click at [494, 432] on button "Next" at bounding box center [495, 427] width 93 height 31
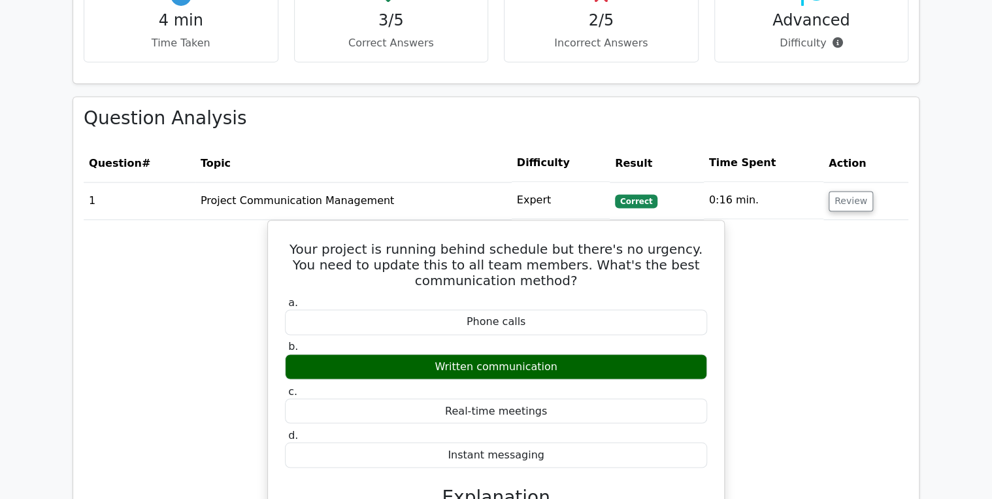
scroll to position [889, 0]
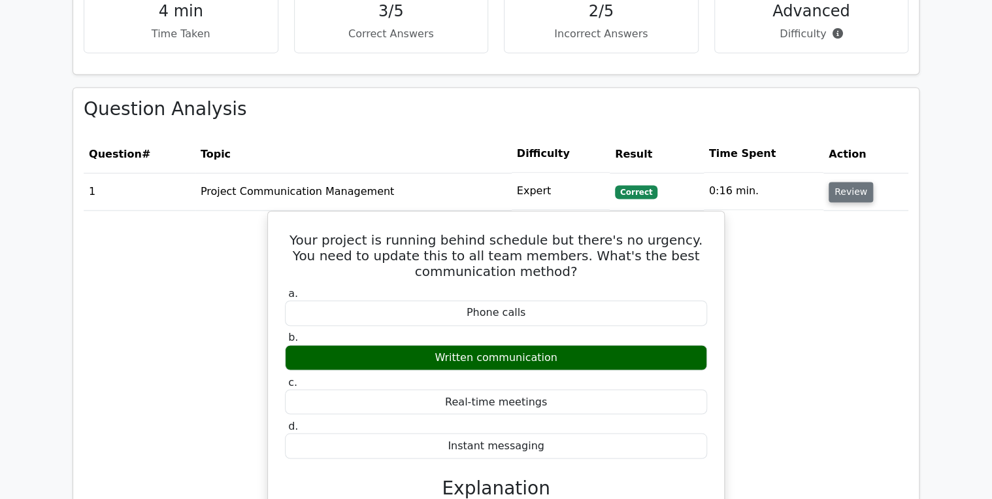
click at [847, 182] on button "Review" at bounding box center [851, 192] width 44 height 20
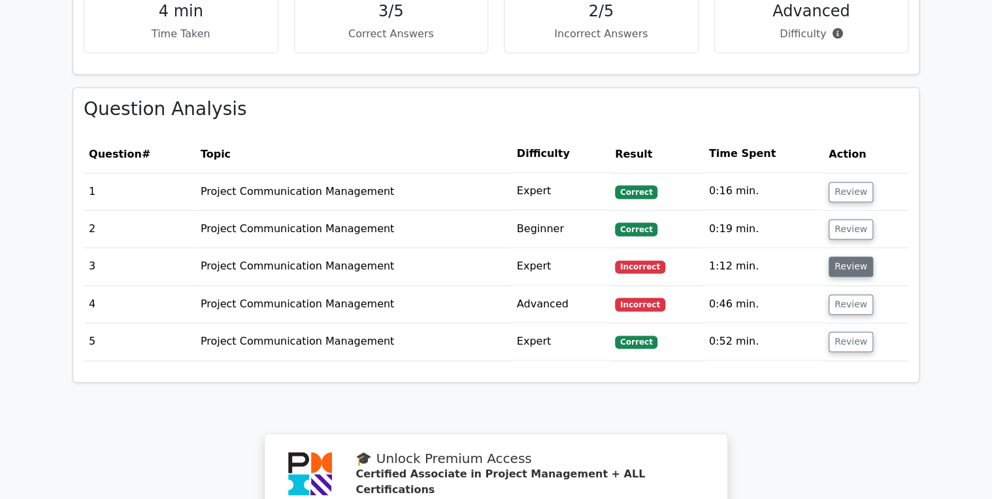
click at [844, 256] on button "Review" at bounding box center [851, 266] width 44 height 20
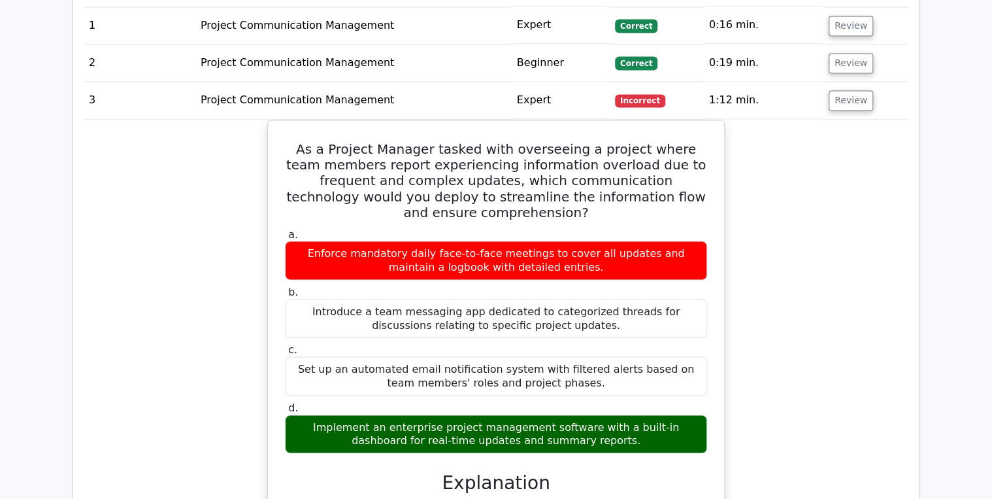
scroll to position [1046, 0]
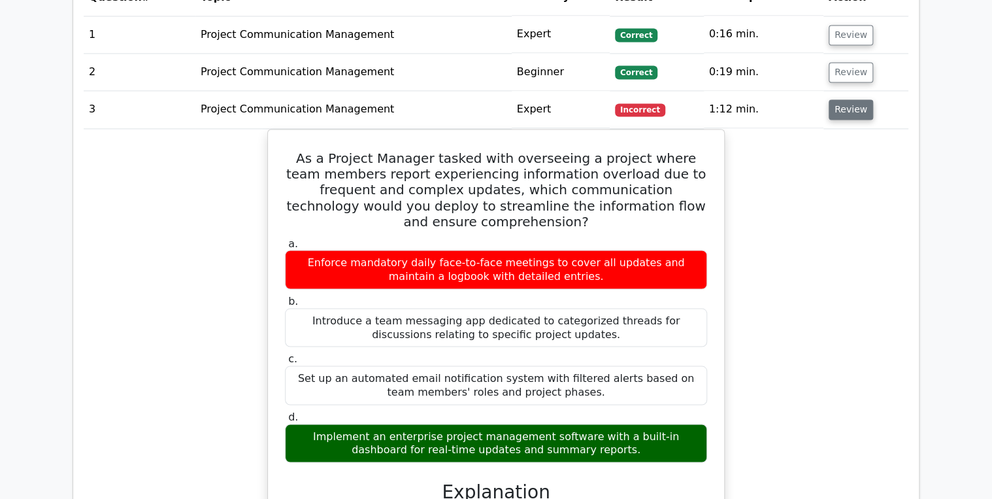
click at [846, 99] on button "Review" at bounding box center [851, 109] width 44 height 20
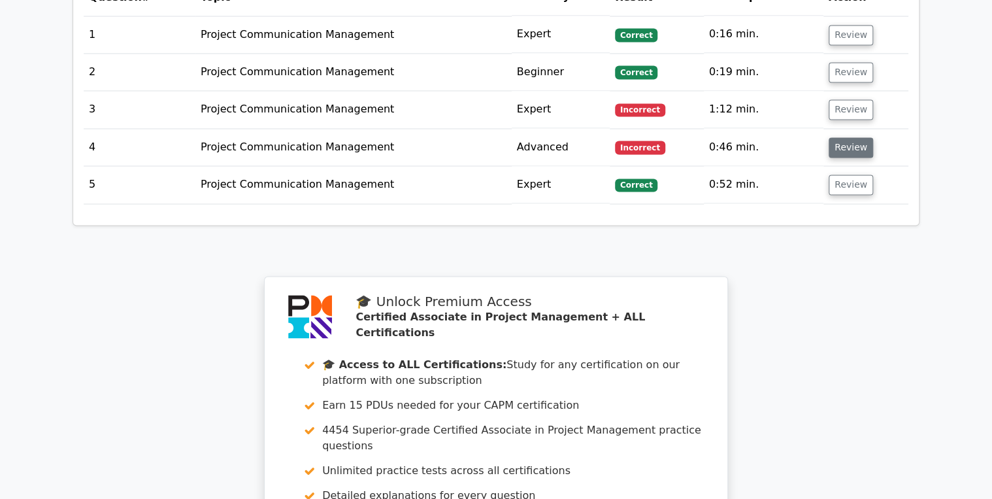
click at [838, 137] on button "Review" at bounding box center [851, 147] width 44 height 20
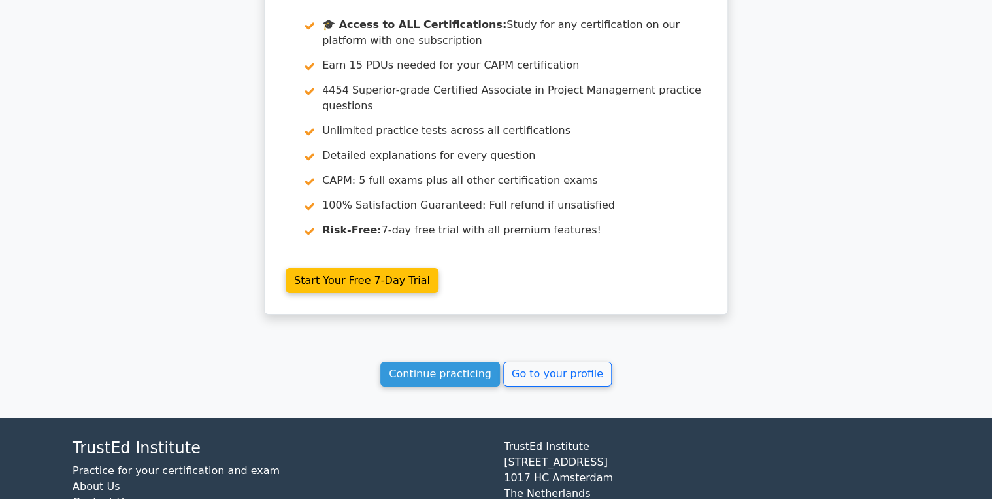
scroll to position [2090, 0]
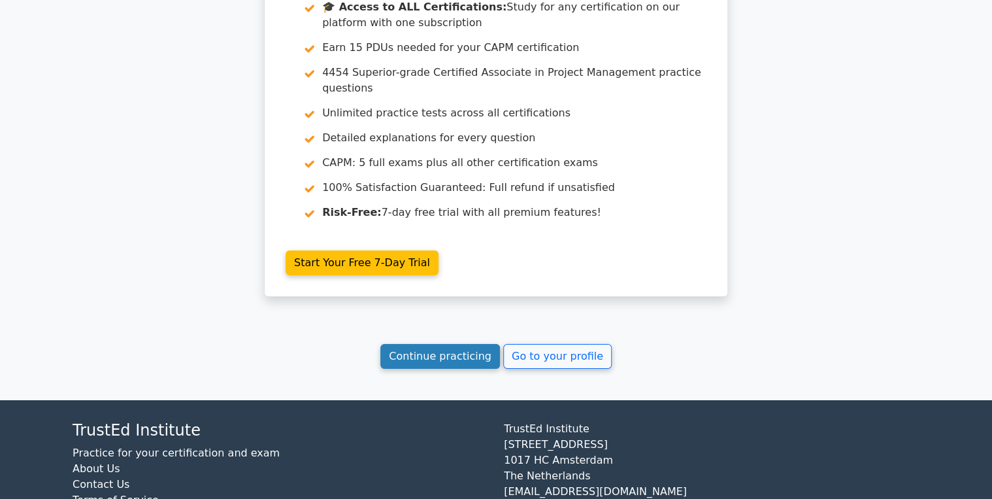
click at [424, 344] on link "Continue practicing" at bounding box center [440, 356] width 120 height 25
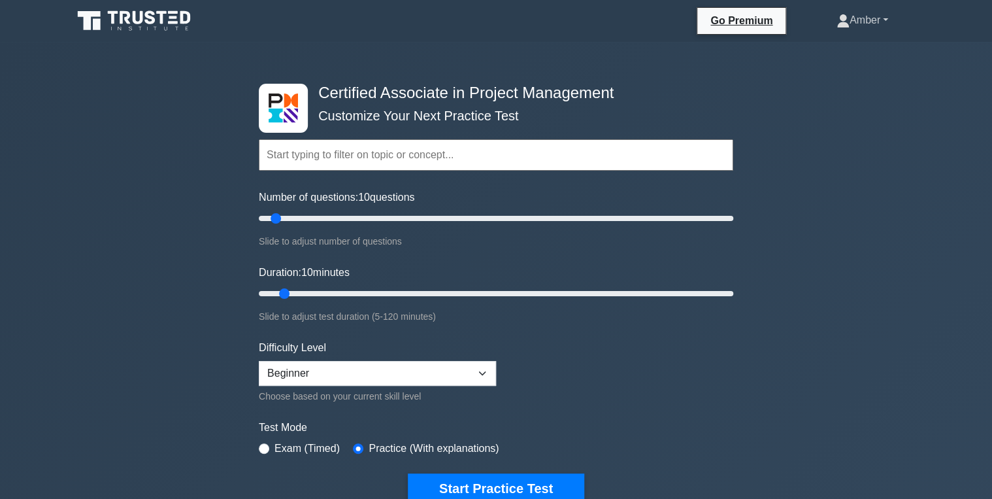
drag, startPoint x: 843, startPoint y: 14, endPoint x: 831, endPoint y: 14, distance: 11.8
click at [842, 14] on link "Amber" at bounding box center [862, 20] width 114 height 26
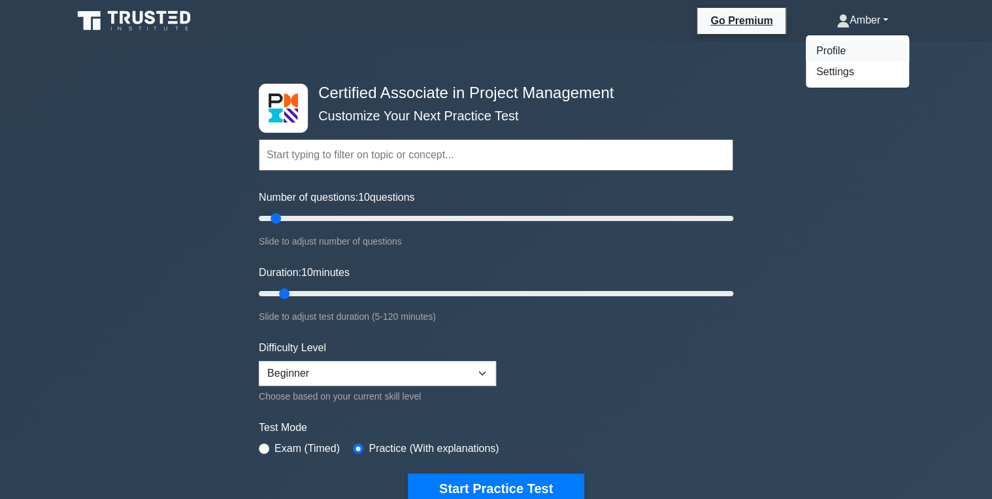
click at [820, 44] on link "Profile" at bounding box center [857, 51] width 103 height 21
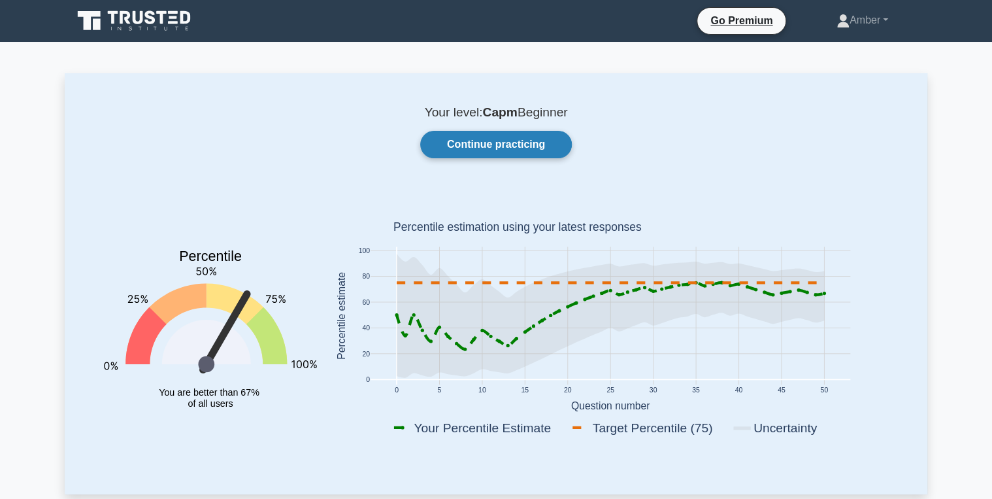
click at [526, 154] on link "Continue practicing" at bounding box center [496, 144] width 152 height 27
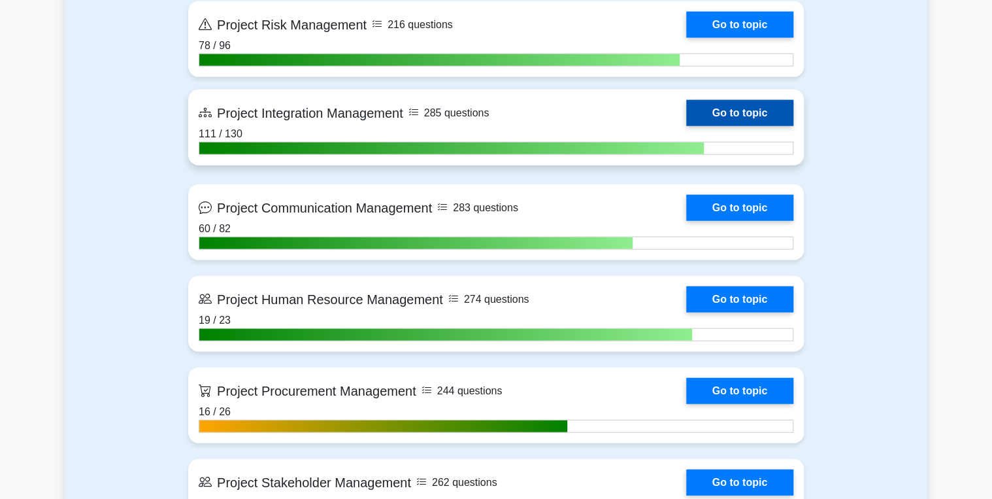
scroll to position [1412, 0]
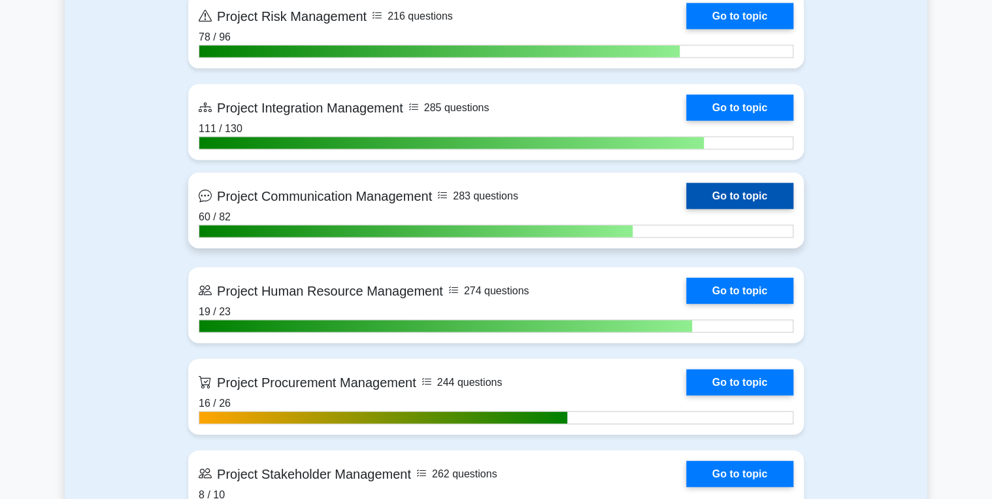
click at [765, 196] on link "Go to topic" at bounding box center [739, 196] width 107 height 26
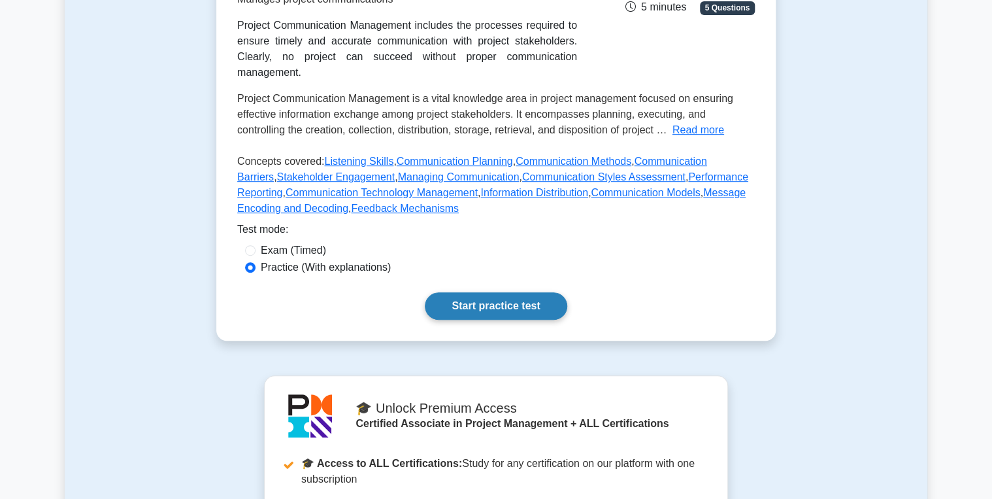
click at [484, 292] on link "Start practice test" at bounding box center [496, 305] width 142 height 27
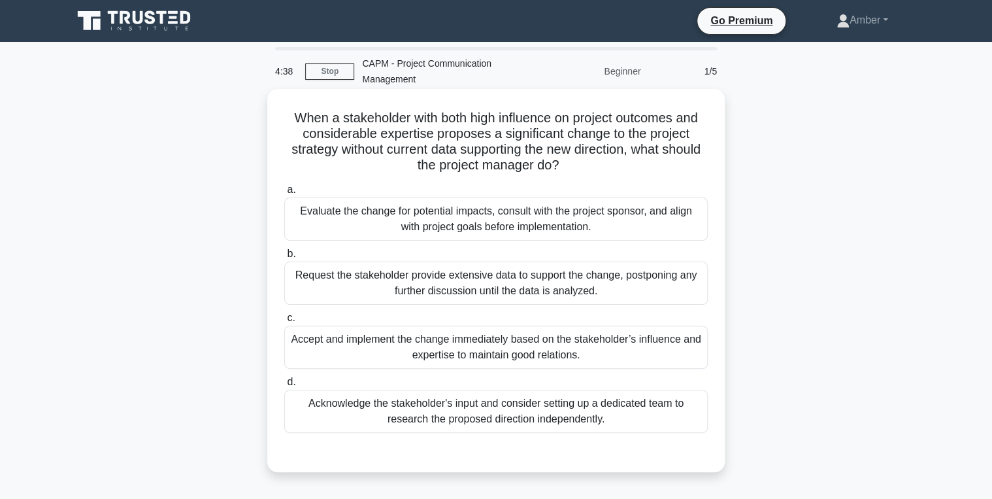
click at [351, 216] on div "Evaluate the change for potential impacts, consult with the project sponsor, an…" at bounding box center [496, 218] width 424 height 43
click at [284, 194] on input "a. Evaluate the change for potential impacts, consult with the project sponsor,…" at bounding box center [284, 190] width 0 height 8
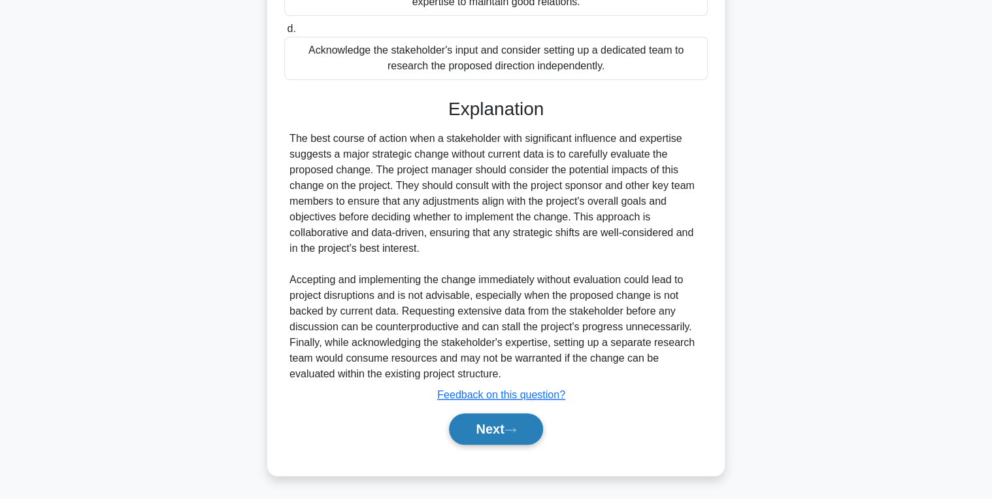
click at [475, 418] on button "Next" at bounding box center [495, 428] width 93 height 31
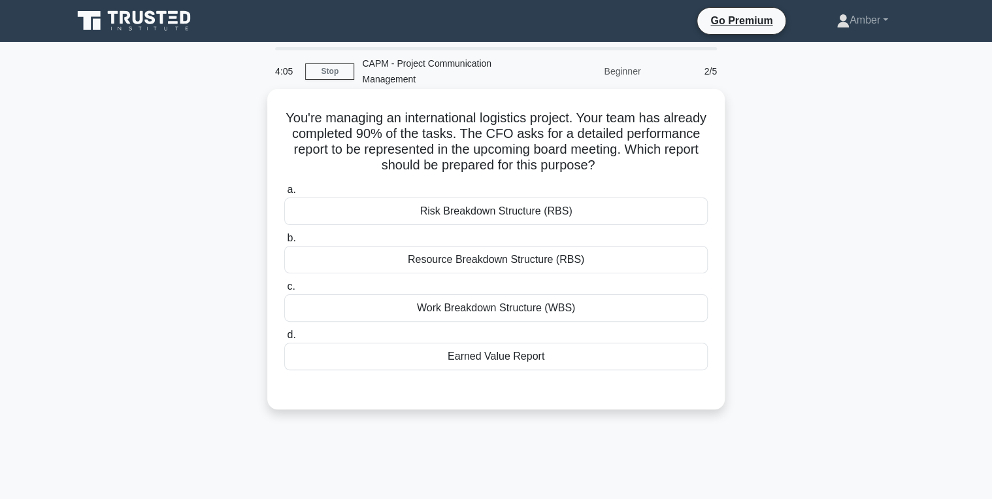
click at [499, 365] on div "Earned Value Report" at bounding box center [496, 356] width 424 height 27
click at [284, 339] on input "d. Earned Value Report" at bounding box center [284, 335] width 0 height 8
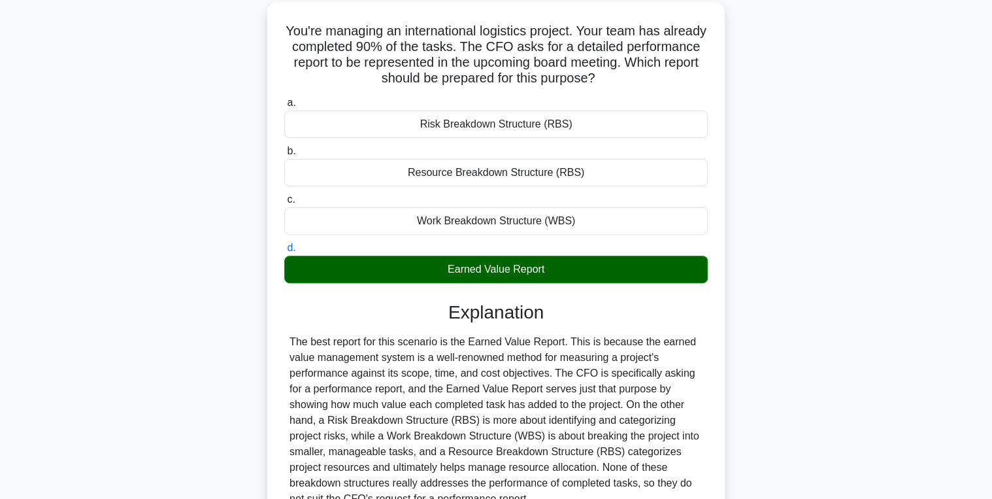
scroll to position [212, 0]
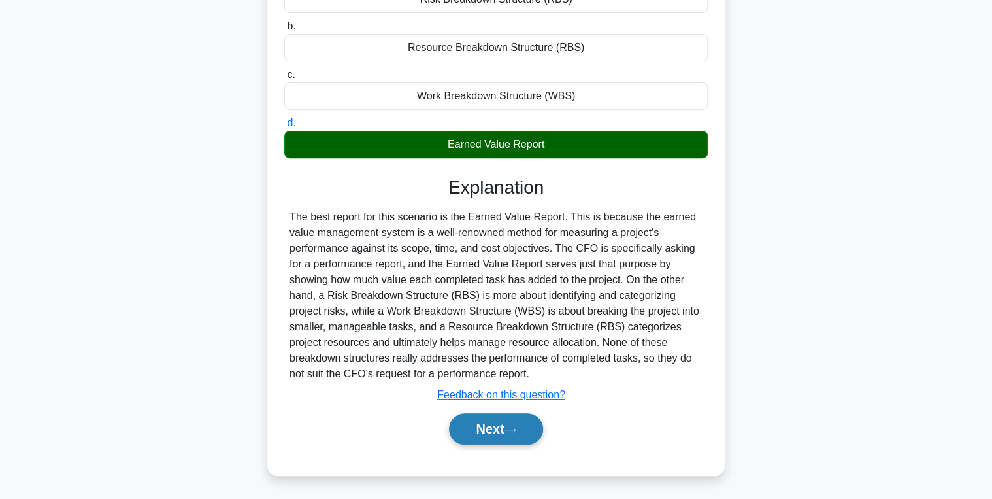
click at [493, 438] on button "Next" at bounding box center [495, 428] width 93 height 31
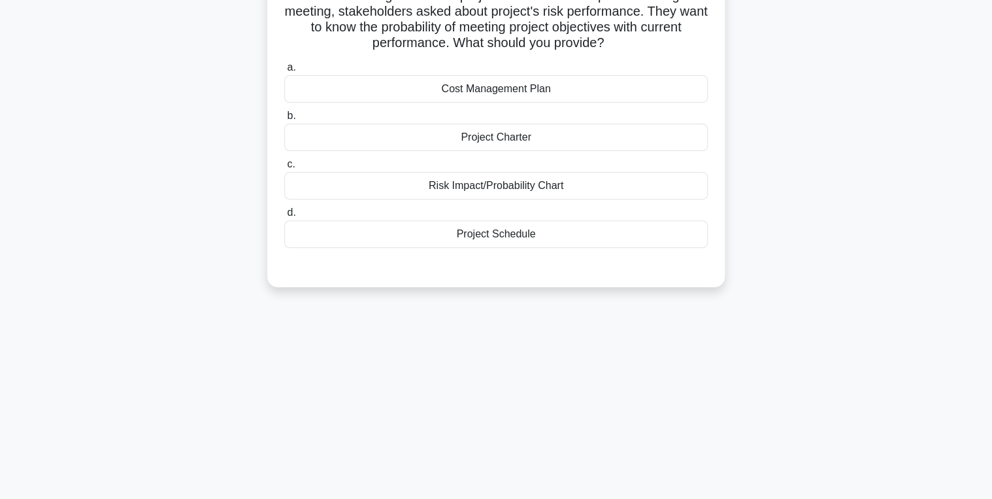
scroll to position [0, 0]
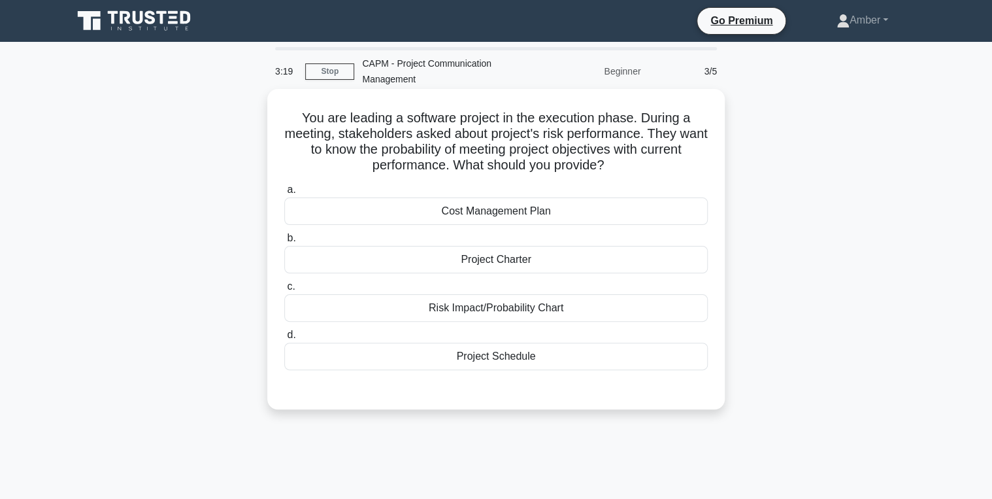
click at [479, 307] on div "Risk Impact/Probability Chart" at bounding box center [496, 307] width 424 height 27
click at [284, 291] on input "c. Risk Impact/Probability Chart" at bounding box center [284, 286] width 0 height 8
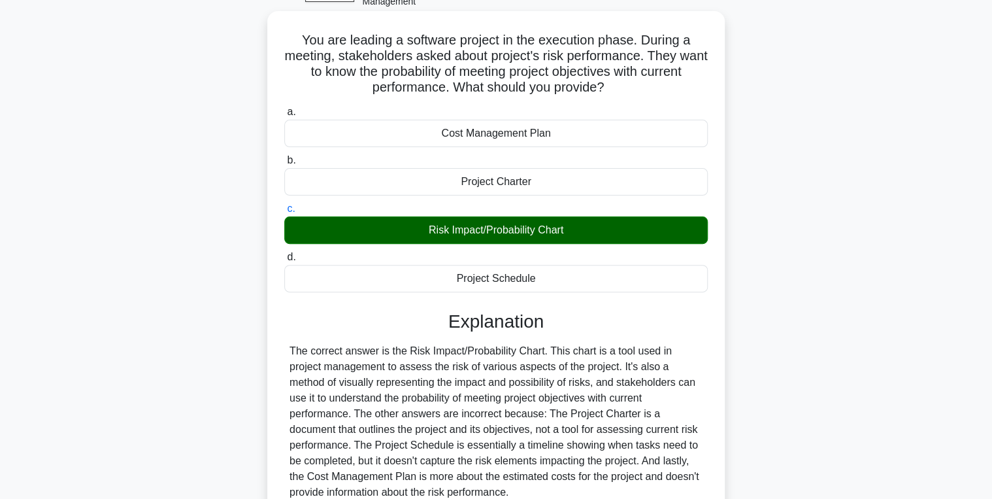
scroll to position [207, 0]
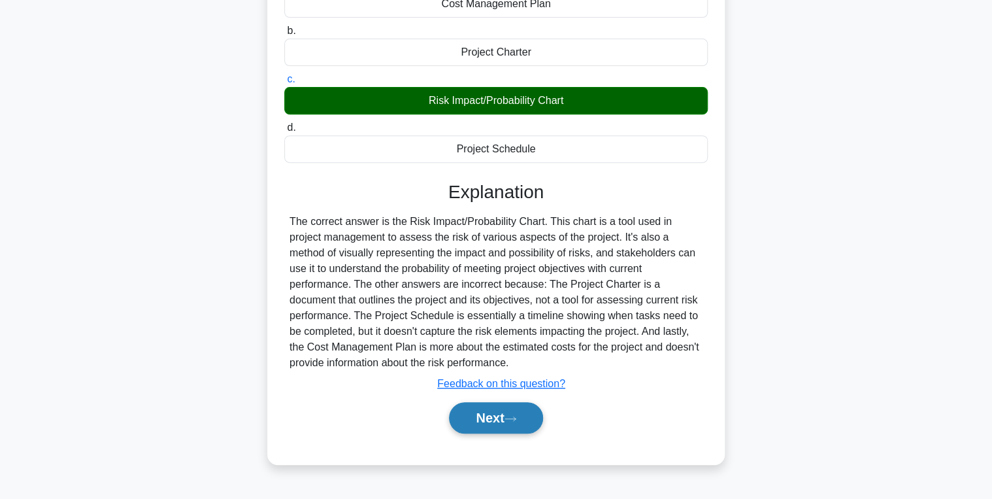
click at [467, 407] on button "Next" at bounding box center [495, 417] width 93 height 31
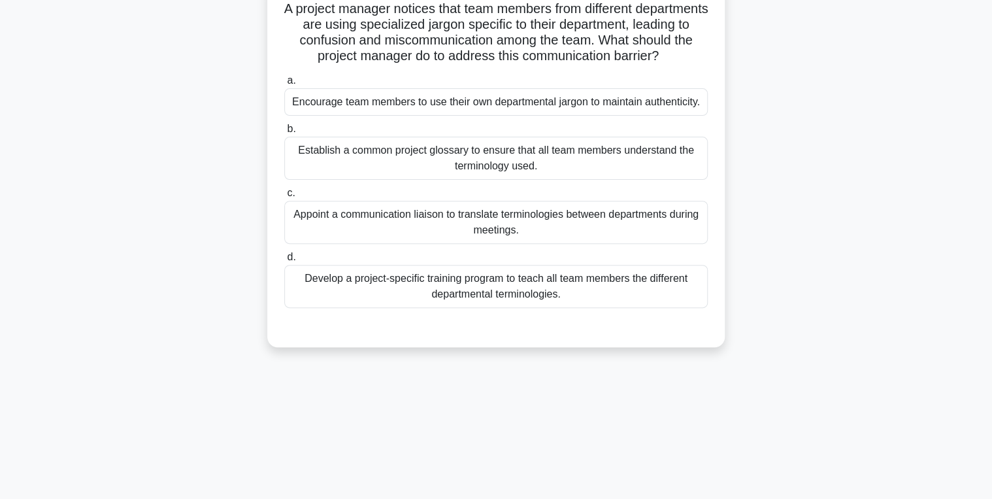
scroll to position [0, 0]
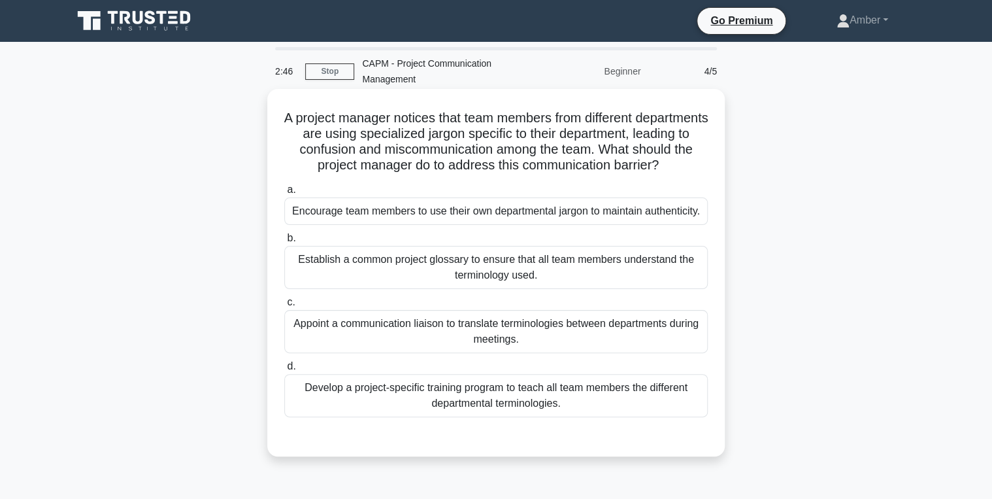
click at [431, 277] on div "Establish a common project glossary to ensure that all team members understand …" at bounding box center [496, 267] width 424 height 43
click at [284, 243] on input "b. Establish a common project glossary to ensure that all team members understa…" at bounding box center [284, 238] width 0 height 8
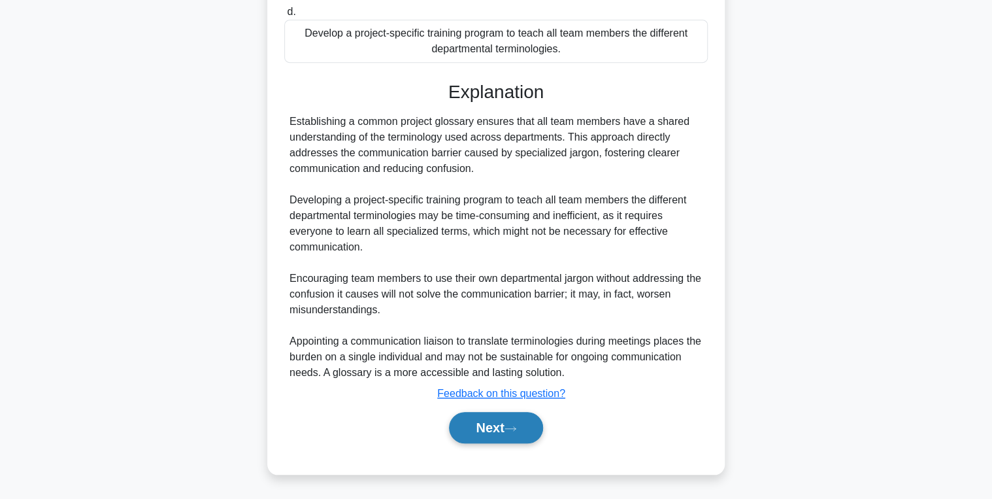
click at [471, 426] on button "Next" at bounding box center [495, 427] width 93 height 31
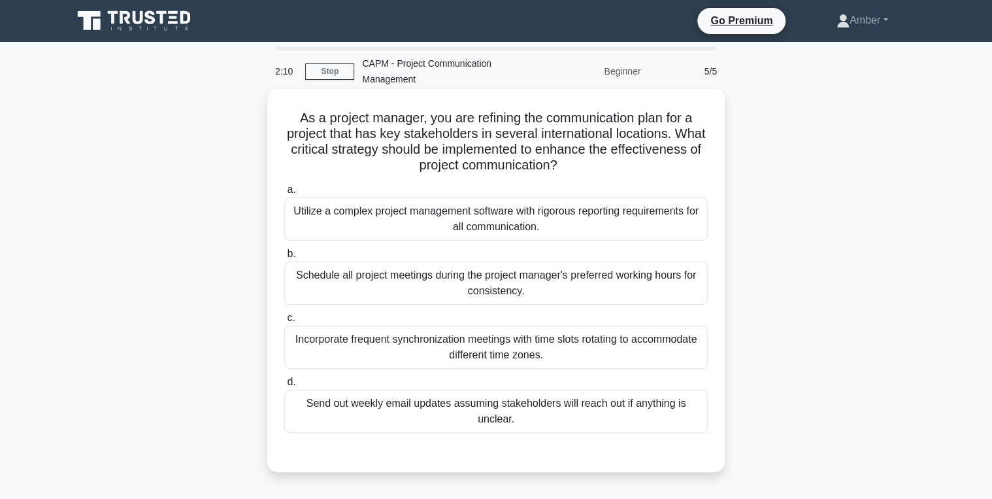
click at [390, 222] on div "Utilize a complex project management software with rigorous reporting requireme…" at bounding box center [496, 218] width 424 height 43
click at [284, 194] on input "a. Utilize a complex project management software with rigorous reporting requir…" at bounding box center [284, 190] width 0 height 8
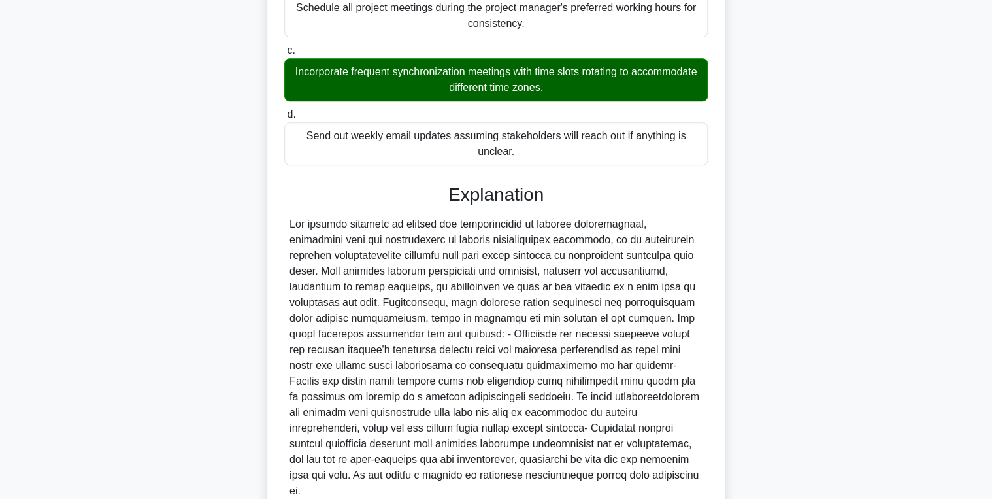
scroll to position [370, 0]
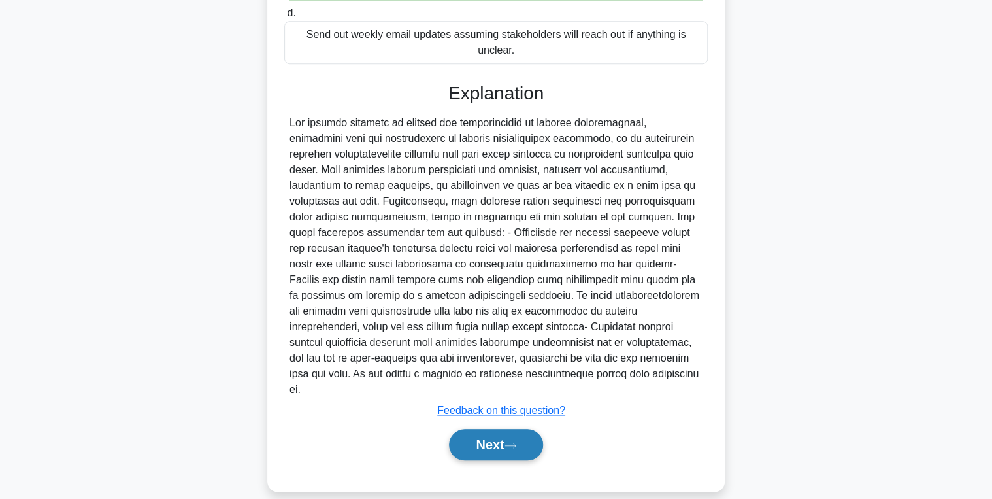
drag, startPoint x: 509, startPoint y: 433, endPoint x: 461, endPoint y: 417, distance: 49.6
click at [509, 433] on button "Next" at bounding box center [495, 444] width 93 height 31
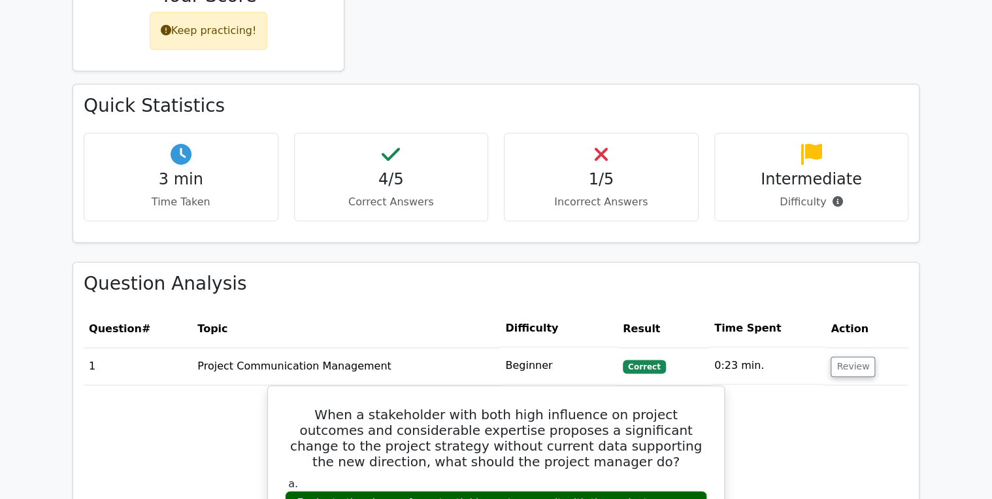
scroll to position [732, 0]
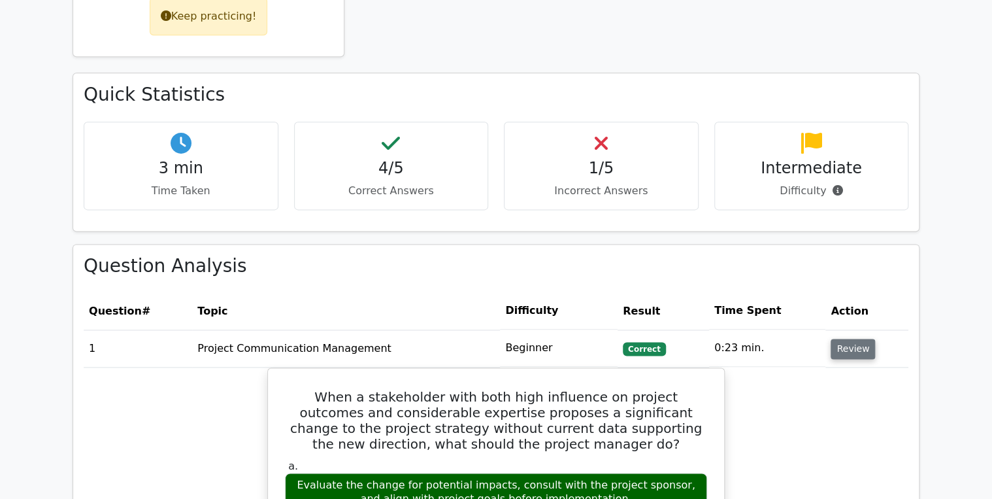
click at [833, 339] on button "Review" at bounding box center [853, 349] width 44 height 20
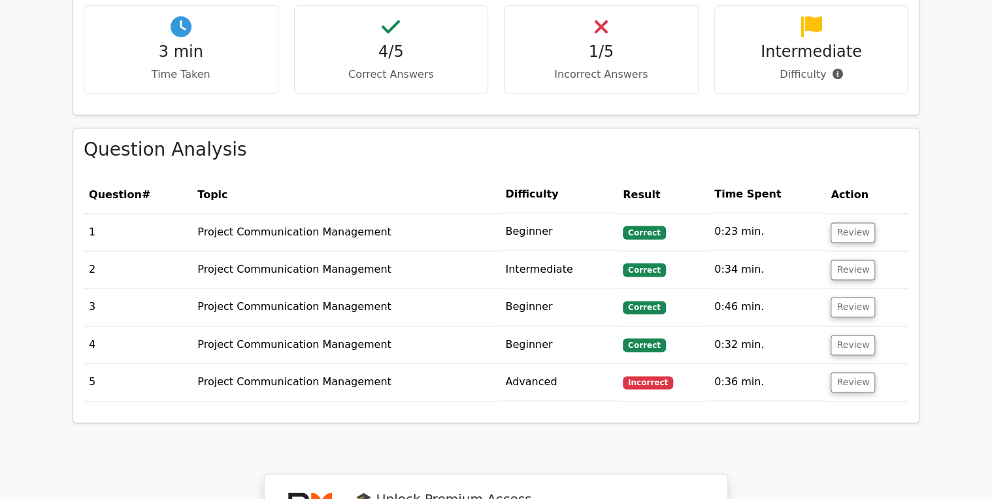
scroll to position [848, 0]
click at [862, 223] on button "Review" at bounding box center [853, 233] width 44 height 20
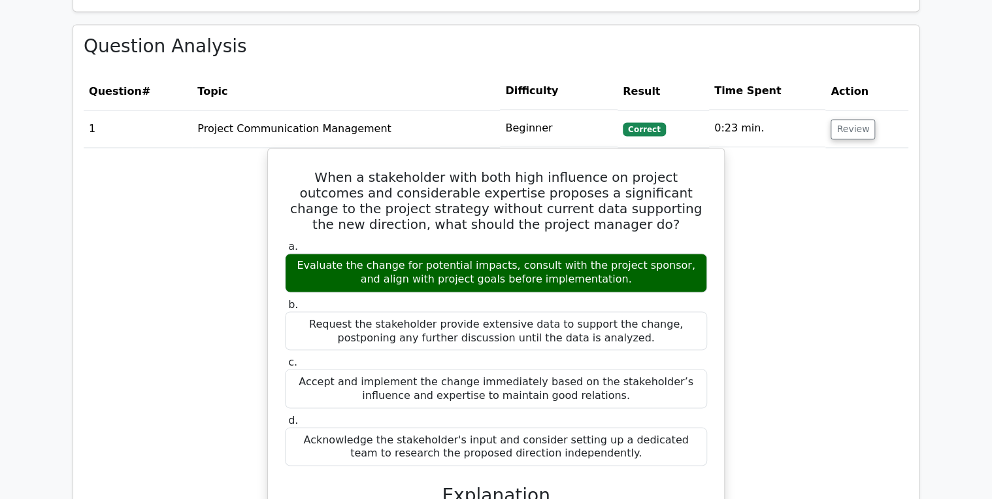
scroll to position [952, 0]
drag, startPoint x: 843, startPoint y: 93, endPoint x: 846, endPoint y: 109, distance: 15.4
click at [842, 109] on td "Review" at bounding box center [867, 127] width 83 height 37
click at [846, 118] on button "Review" at bounding box center [853, 128] width 44 height 20
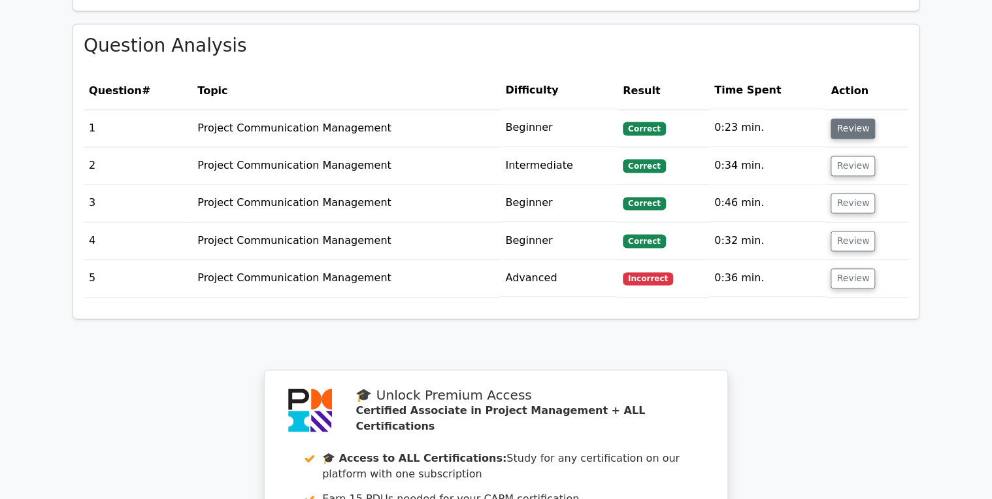
click at [846, 118] on button "Review" at bounding box center [853, 128] width 44 height 20
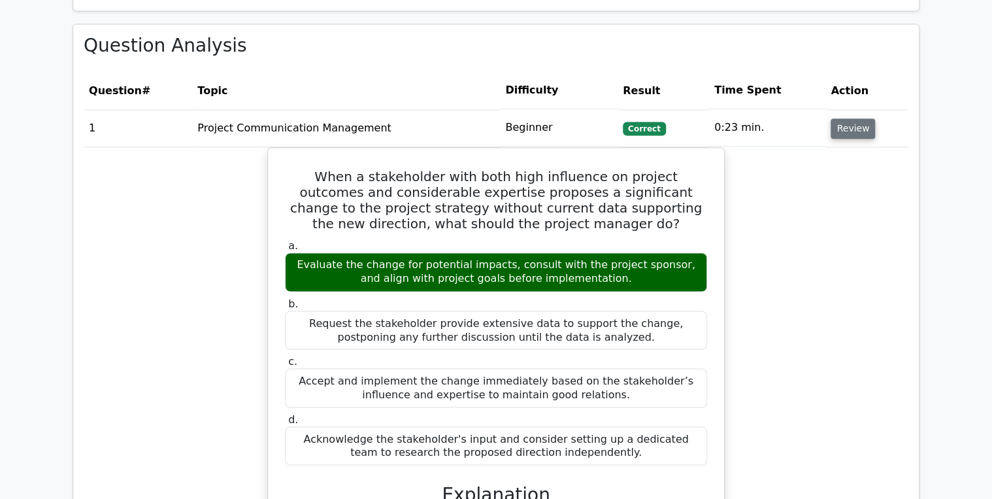
drag, startPoint x: 855, startPoint y: 108, endPoint x: 852, endPoint y: 114, distance: 7.3
click at [854, 118] on button "Review" at bounding box center [853, 128] width 44 height 20
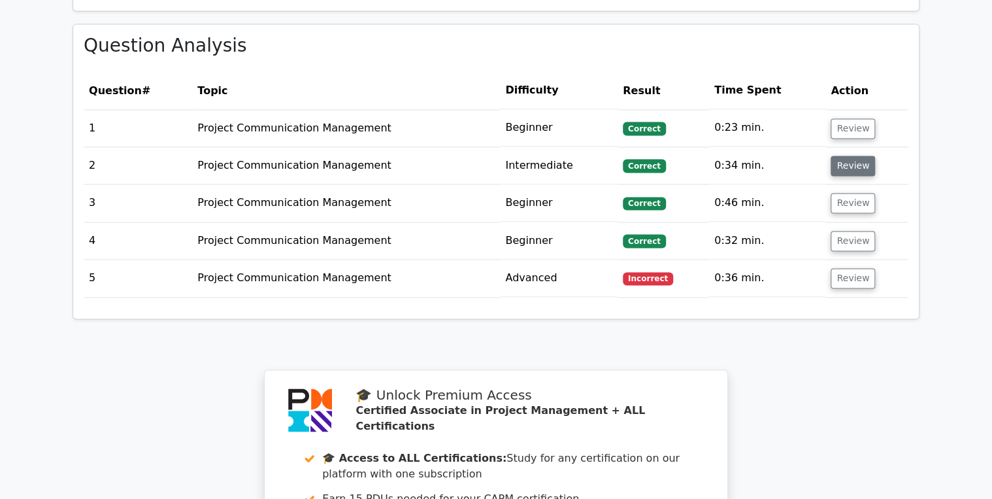
click at [845, 156] on button "Review" at bounding box center [853, 166] width 44 height 20
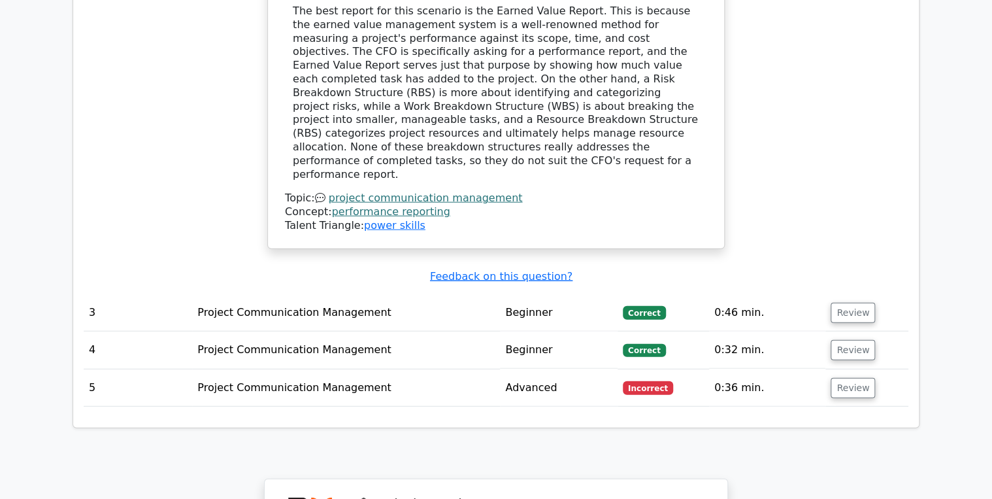
scroll to position [1475, 0]
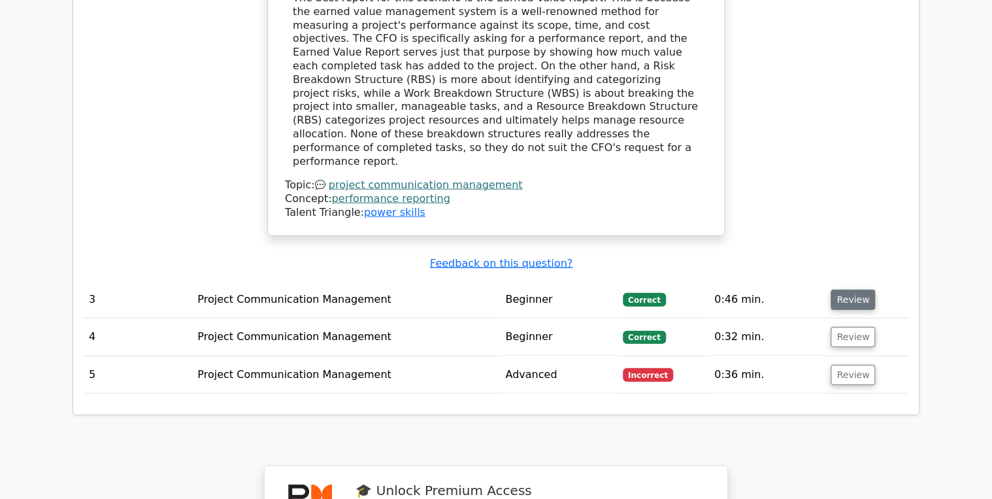
click at [842, 290] on button "Review" at bounding box center [853, 300] width 44 height 20
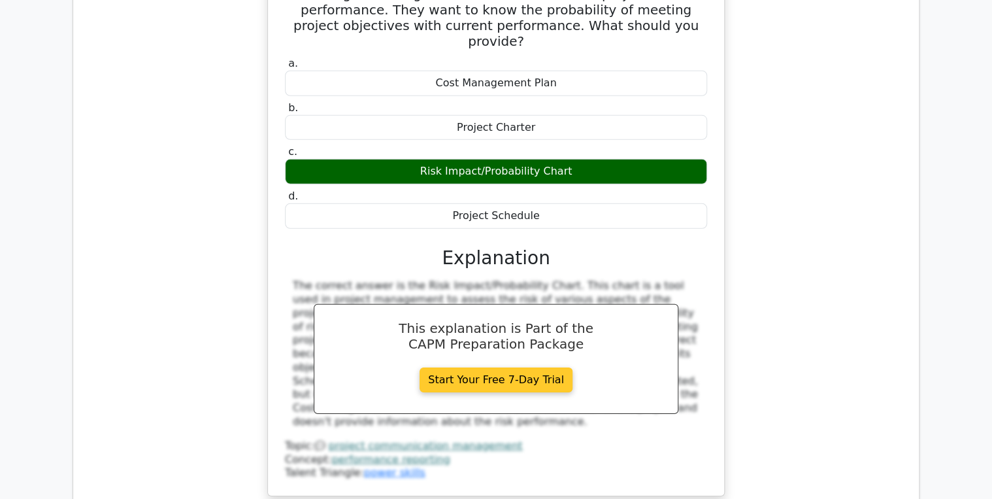
scroll to position [1632, 0]
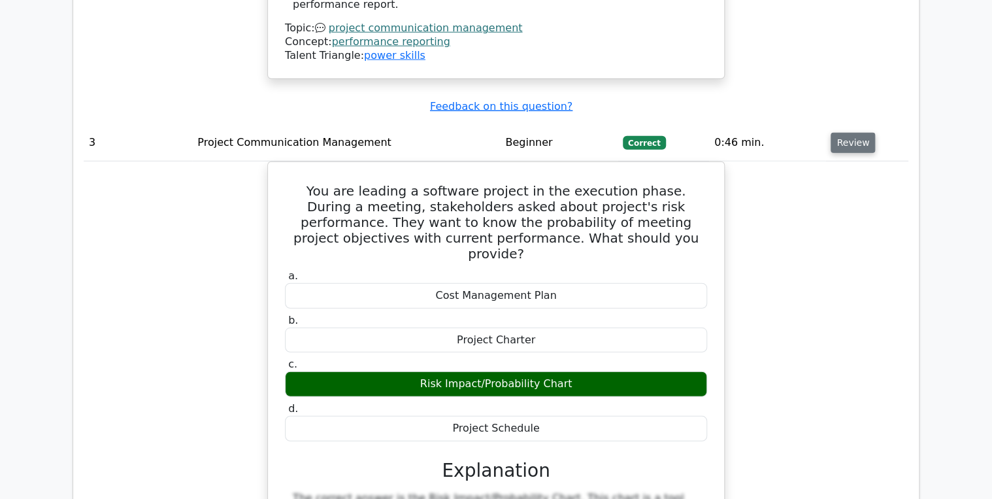
click at [855, 133] on button "Review" at bounding box center [853, 143] width 44 height 20
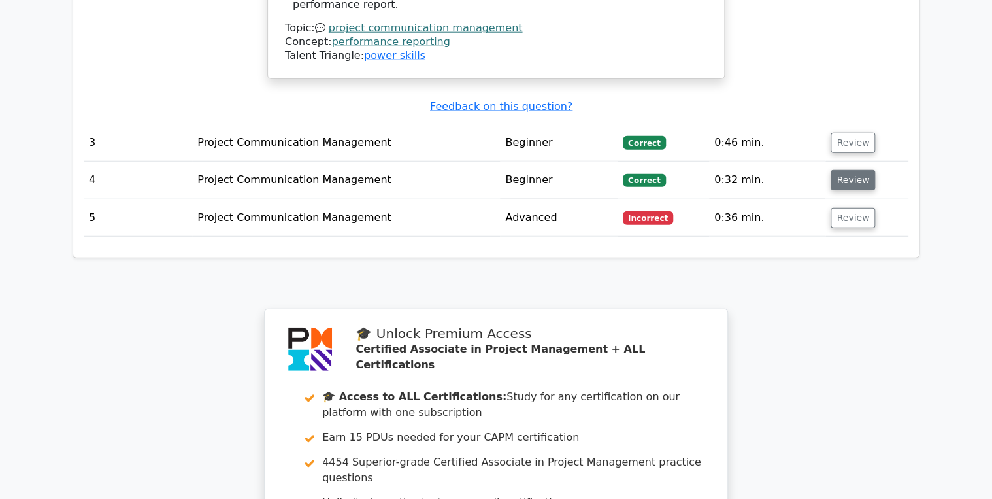
click at [856, 170] on button "Review" at bounding box center [853, 180] width 44 height 20
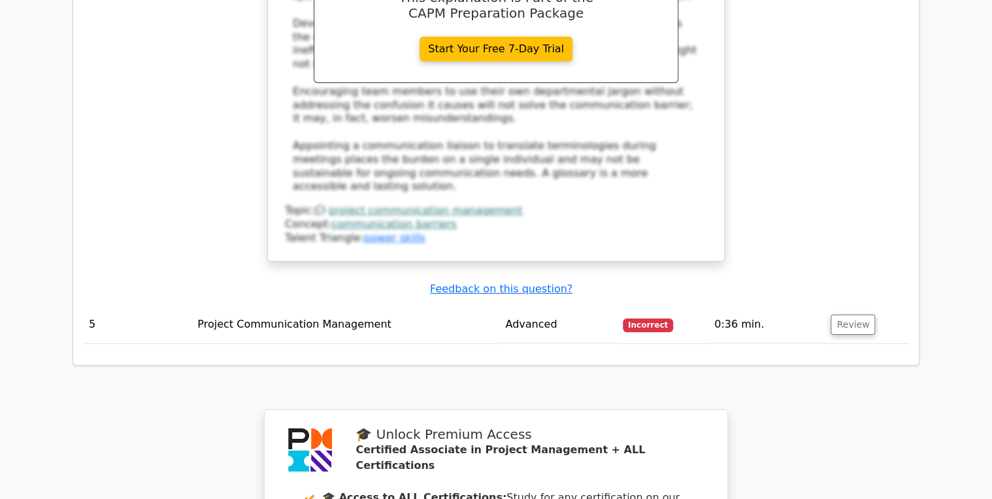
scroll to position [2417, 0]
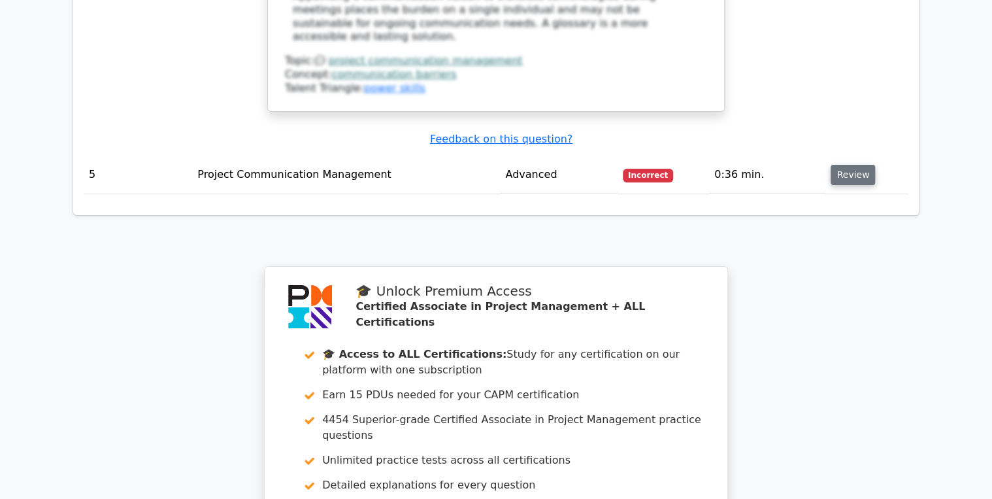
click at [846, 165] on button "Review" at bounding box center [853, 175] width 44 height 20
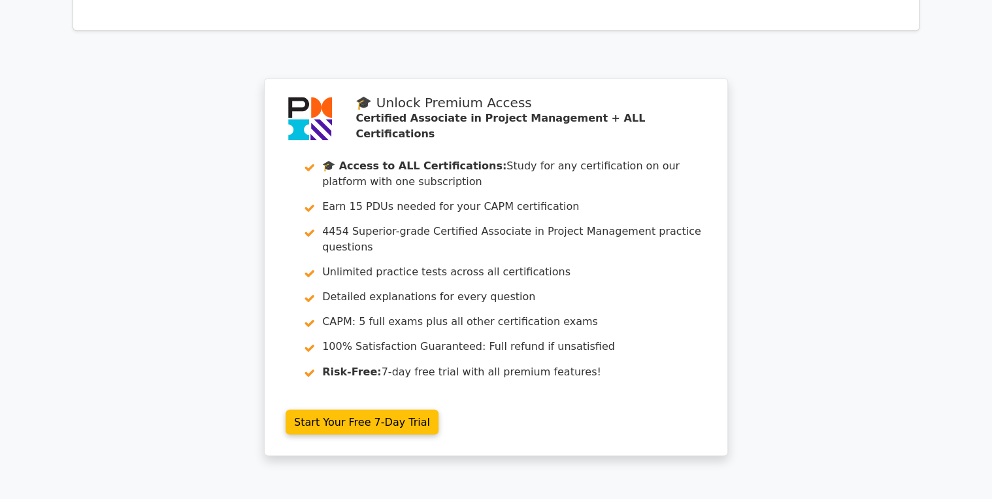
scroll to position [3415, 0]
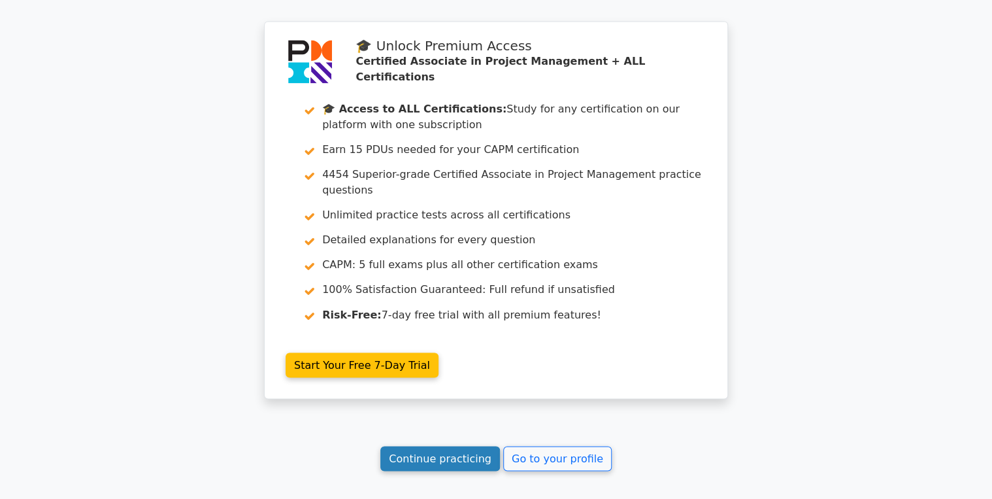
click at [435, 446] on link "Continue practicing" at bounding box center [440, 458] width 120 height 25
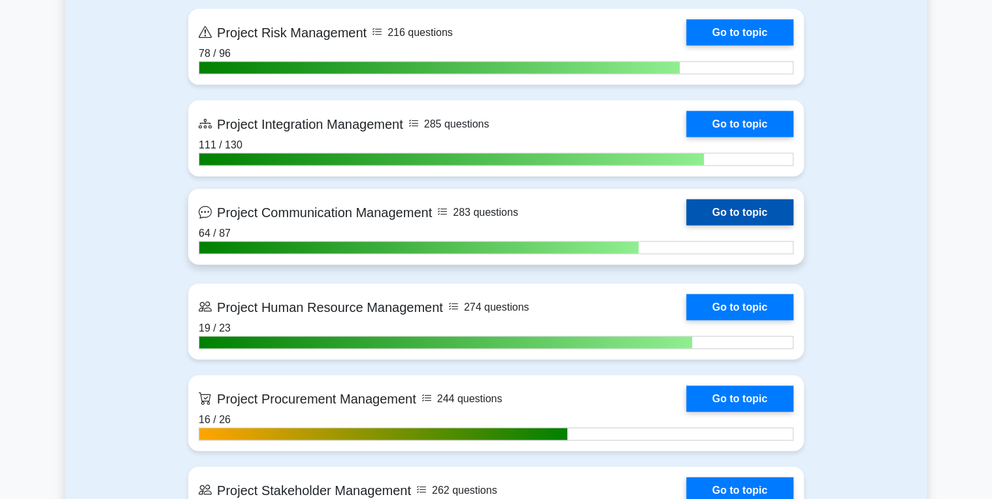
scroll to position [1412, 0]
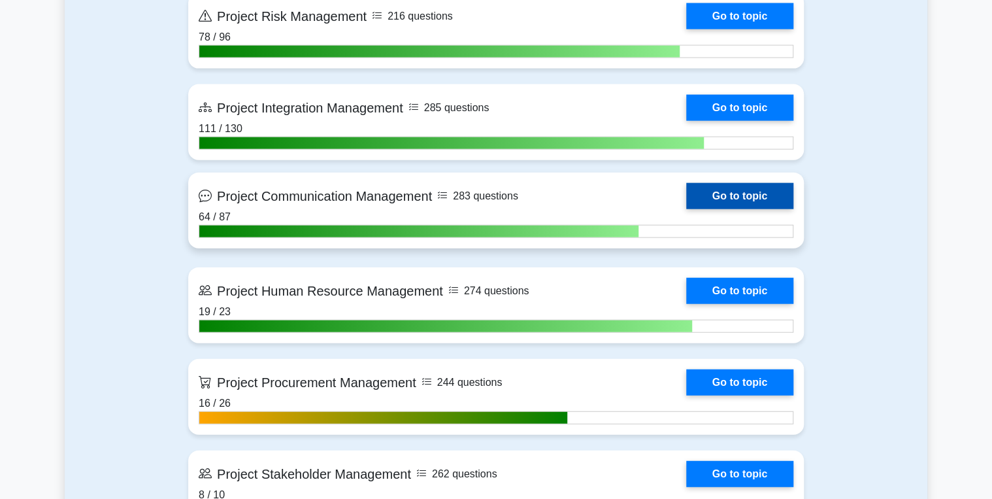
click at [728, 185] on link "Go to topic" at bounding box center [739, 196] width 107 height 26
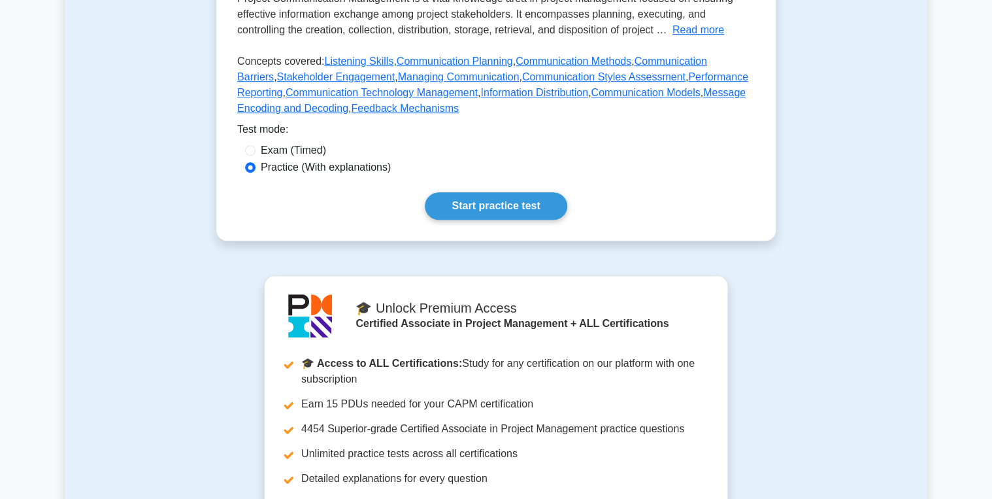
scroll to position [366, 0]
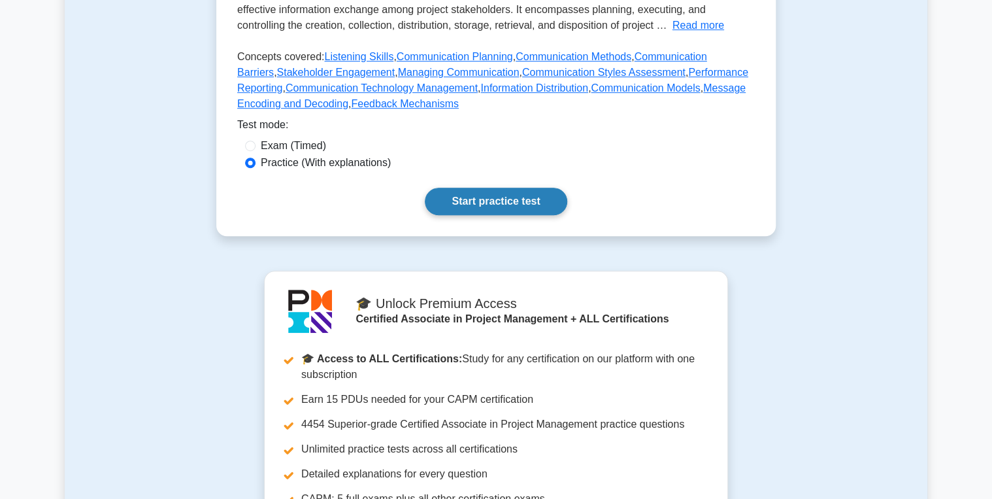
click at [484, 188] on link "Start practice test" at bounding box center [496, 201] width 142 height 27
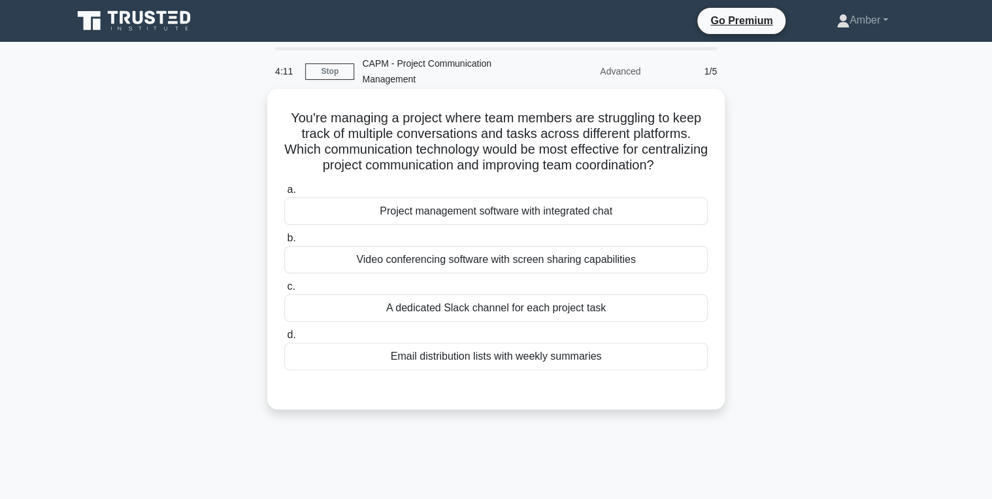
click at [456, 225] on div "Project management software with integrated chat" at bounding box center [496, 210] width 424 height 27
click at [284, 194] on input "a. Project management software with integrated chat" at bounding box center [284, 190] width 0 height 8
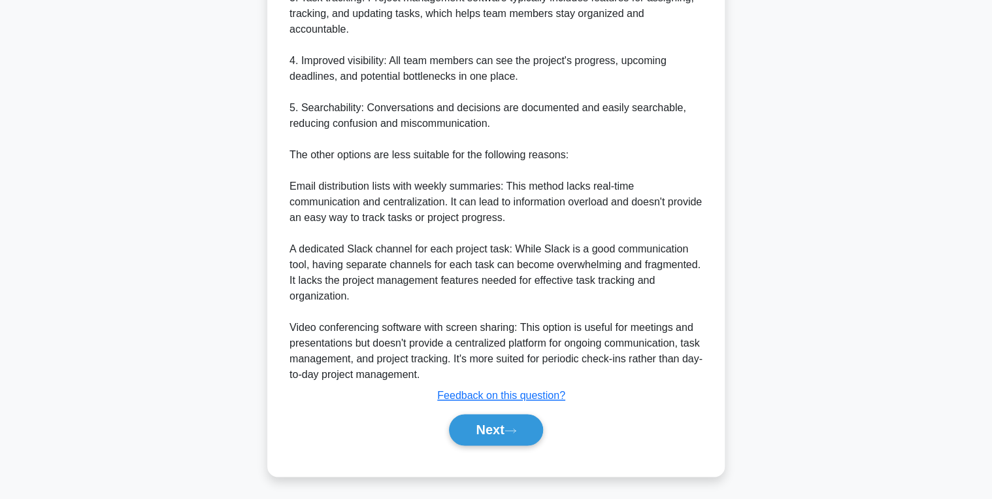
scroll to position [604, 0]
click at [494, 433] on button "Next" at bounding box center [495, 428] width 93 height 31
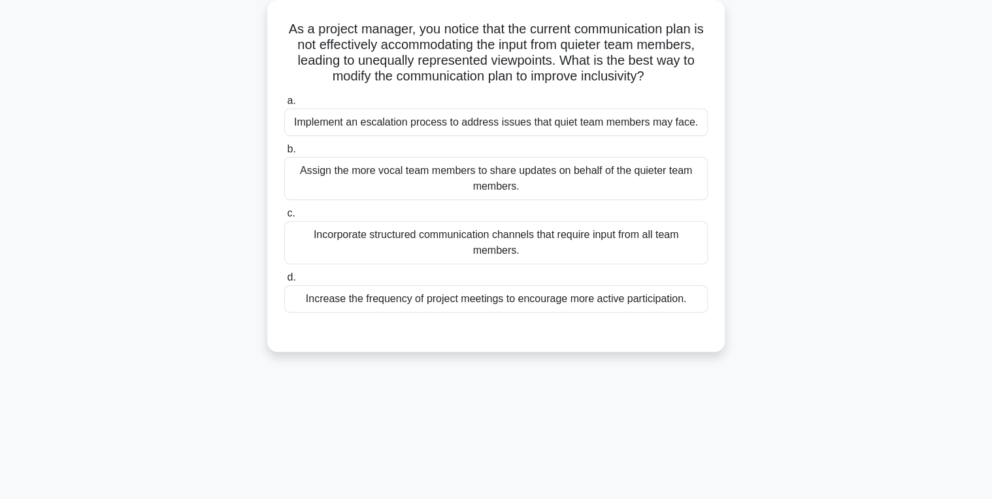
scroll to position [0, 0]
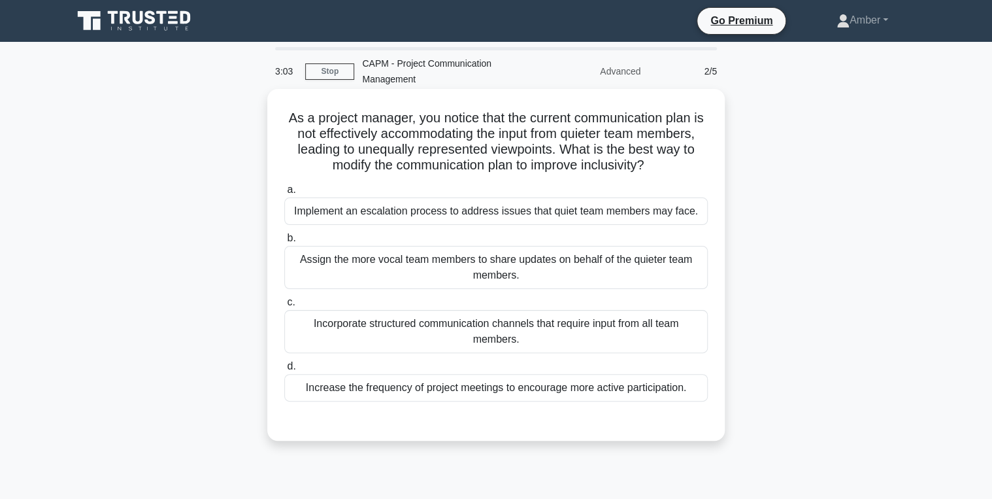
click at [382, 333] on div "Incorporate structured communication channels that require input from all team …" at bounding box center [496, 331] width 424 height 43
click at [284, 307] on input "c. Incorporate structured communication channels that require input from all te…" at bounding box center [284, 302] width 0 height 8
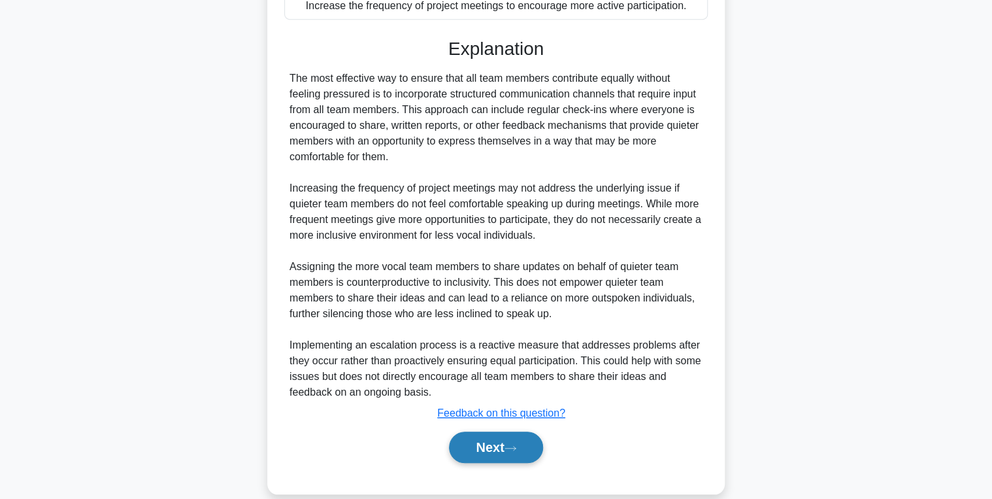
scroll to position [400, 0]
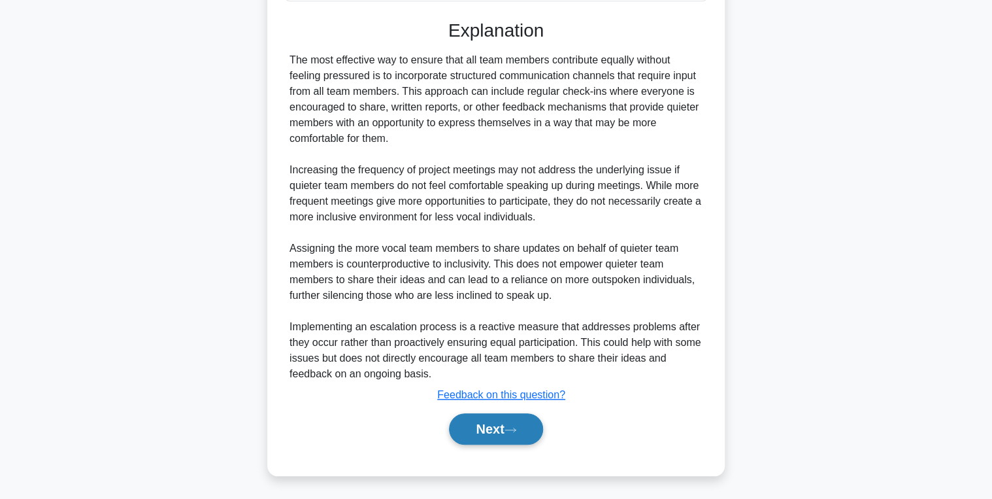
drag, startPoint x: 486, startPoint y: 432, endPoint x: 456, endPoint y: 424, distance: 31.2
click at [486, 432] on button "Next" at bounding box center [495, 428] width 93 height 31
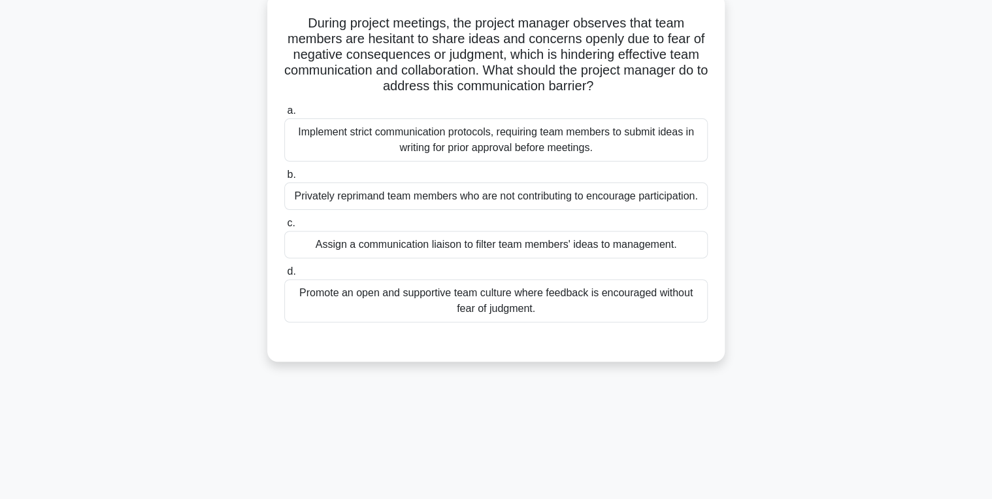
scroll to position [0, 0]
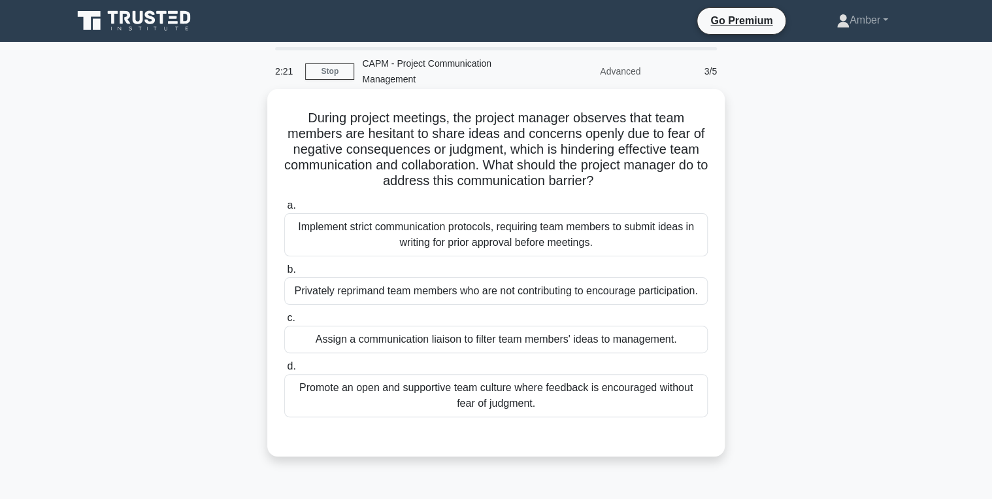
click at [484, 396] on div "Promote an open and supportive team culture where feedback is encouraged withou…" at bounding box center [496, 395] width 424 height 43
click at [284, 371] on input "d. Promote an open and supportive team culture where feedback is encouraged wit…" at bounding box center [284, 366] width 0 height 8
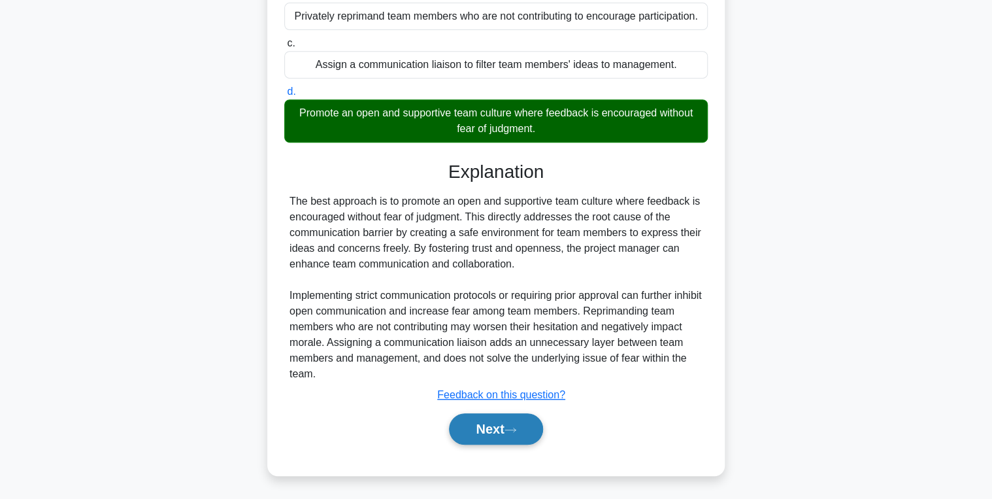
click at [482, 429] on button "Next" at bounding box center [495, 428] width 93 height 31
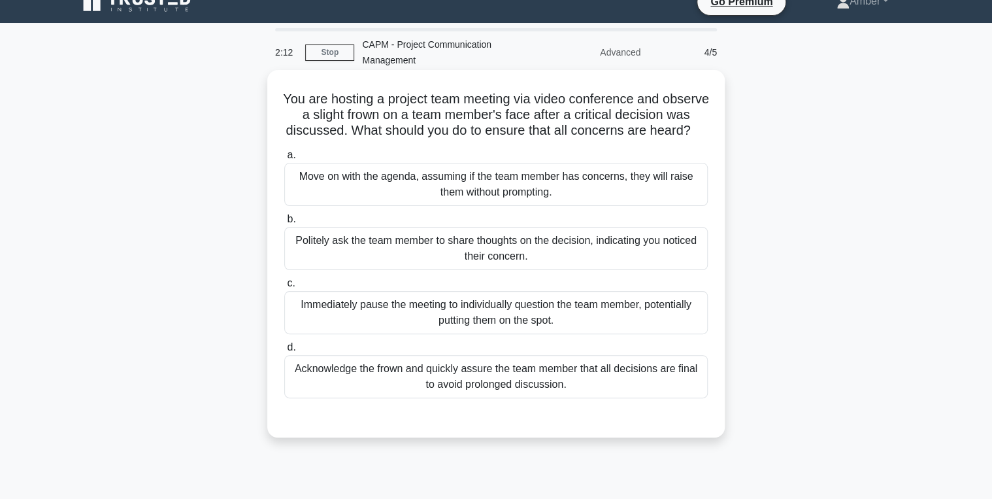
scroll to position [52, 0]
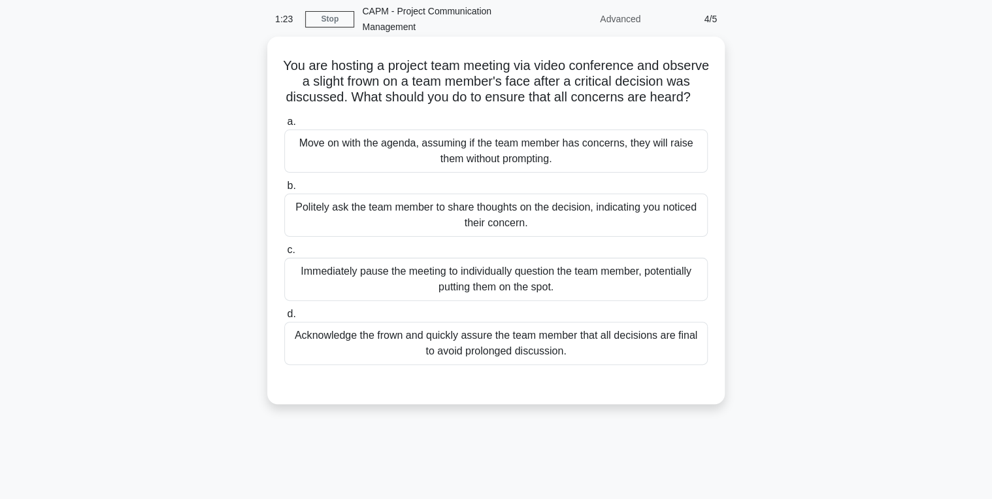
click at [368, 221] on div "Politely ask the team member to share thoughts on the decision, indicating you …" at bounding box center [496, 214] width 424 height 43
click at [284, 190] on input "b. Politely ask the team member to share thoughts on the decision, indicating y…" at bounding box center [284, 186] width 0 height 8
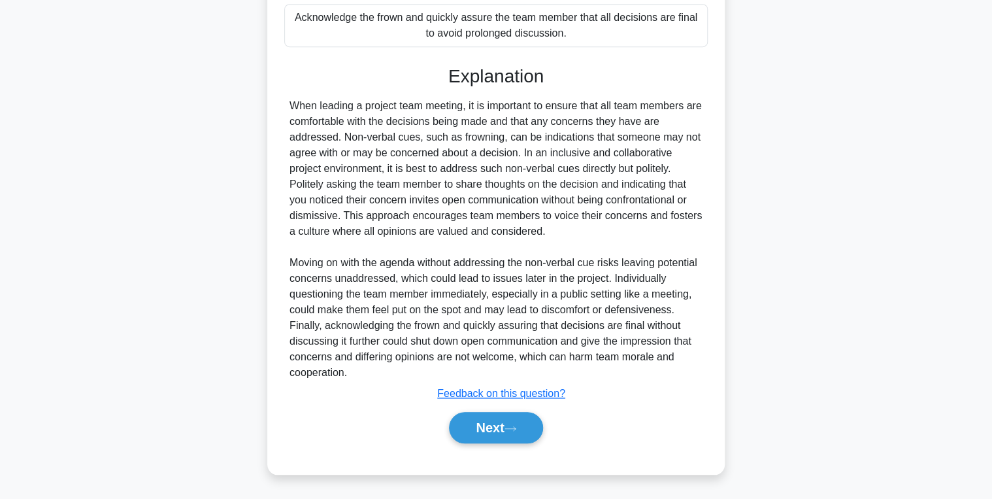
drag, startPoint x: 489, startPoint y: 424, endPoint x: 378, endPoint y: 381, distance: 118.6
click at [489, 424] on button "Next" at bounding box center [495, 427] width 93 height 31
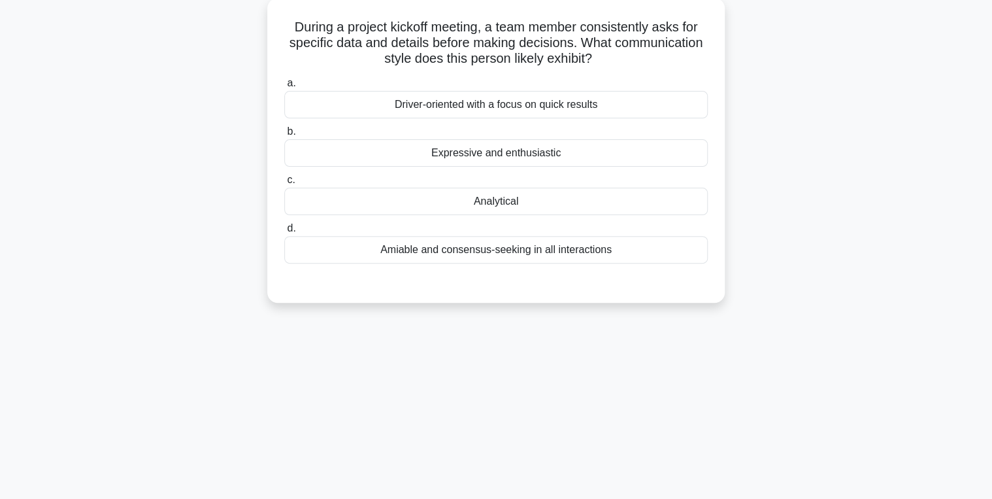
scroll to position [0, 0]
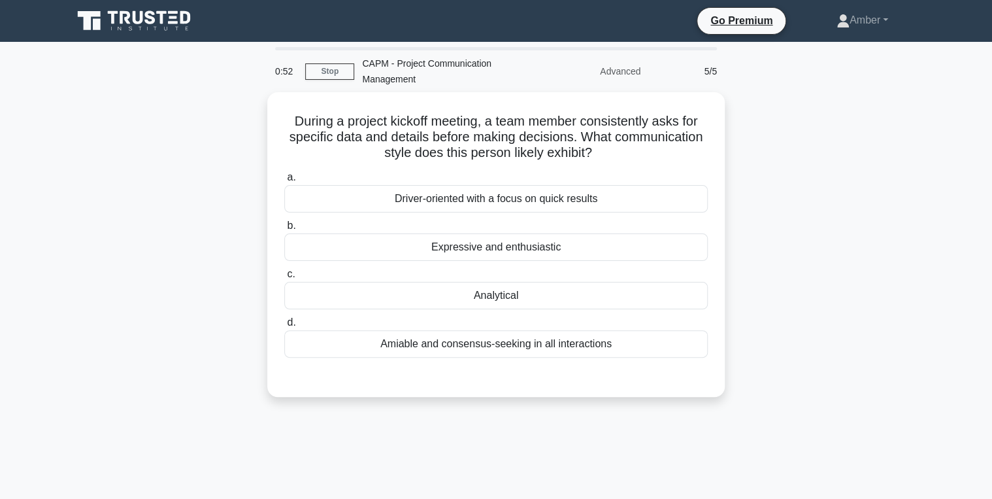
drag, startPoint x: 601, startPoint y: 148, endPoint x: 252, endPoint y: 105, distance: 352.4
click at [252, 105] on div "During a project kickoff meeting, a team member consistently asks for specific …" at bounding box center [496, 252] width 863 height 320
copy h5 "During a project kickoff meeting, a team member consistently asks for specific …"
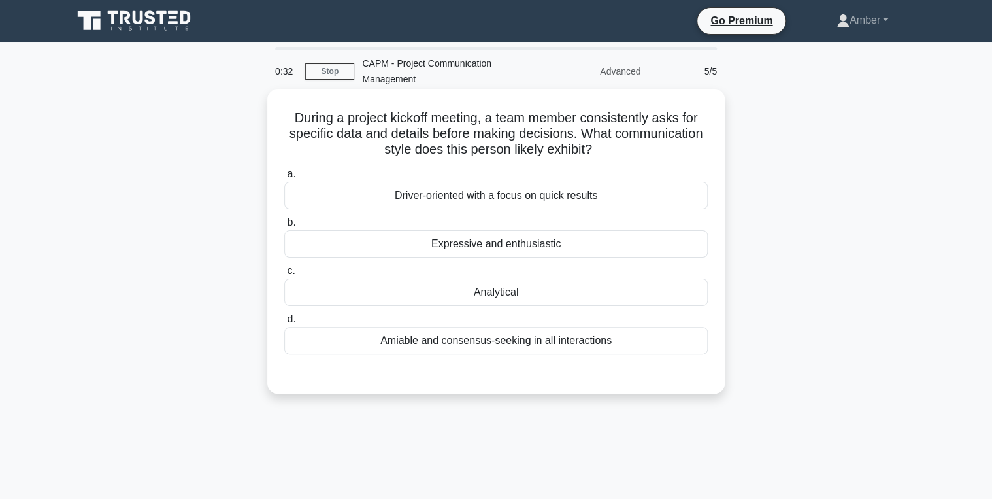
click at [492, 295] on div "Analytical" at bounding box center [496, 291] width 424 height 27
click at [284, 275] on input "c. Analytical" at bounding box center [284, 271] width 0 height 8
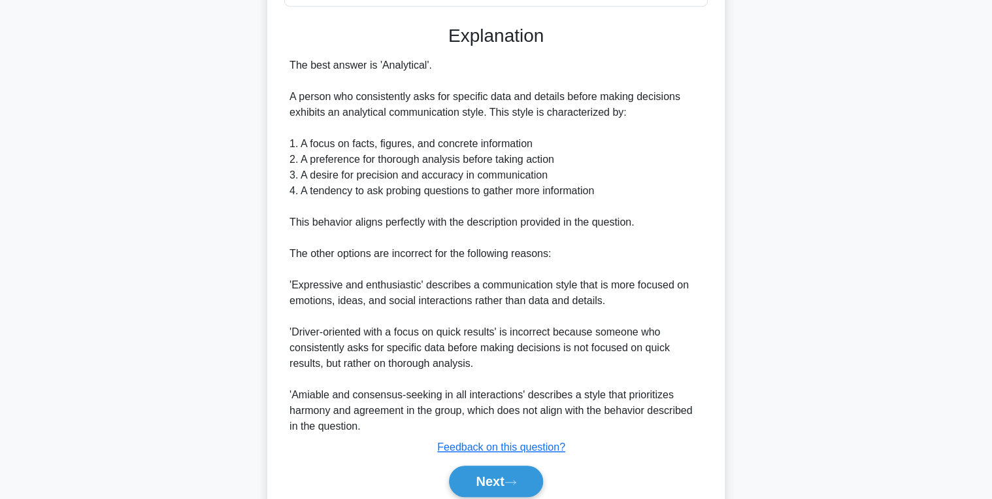
scroll to position [366, 0]
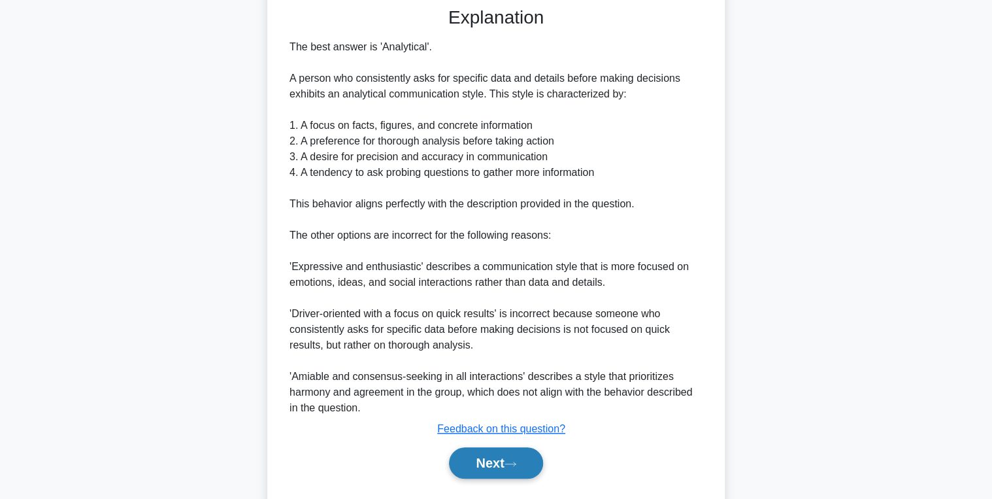
click at [476, 458] on button "Next" at bounding box center [495, 462] width 93 height 31
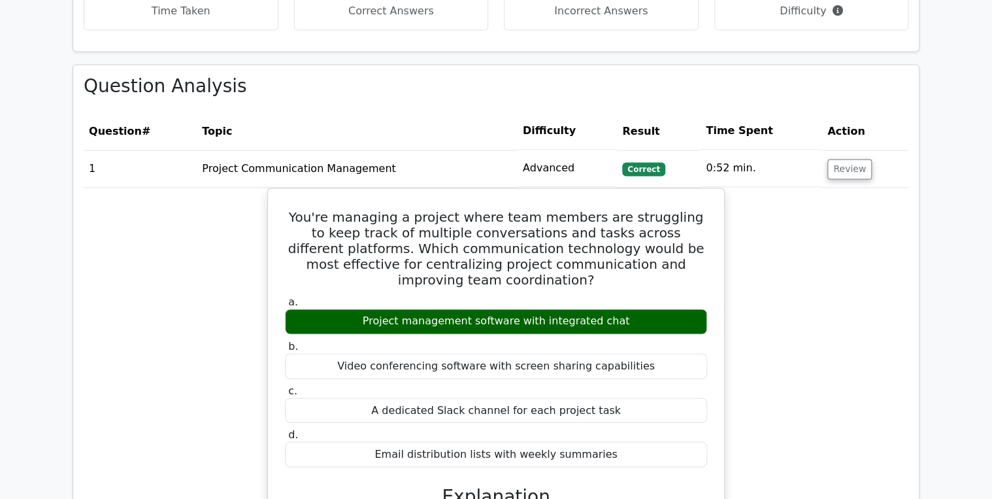
scroll to position [941, 0]
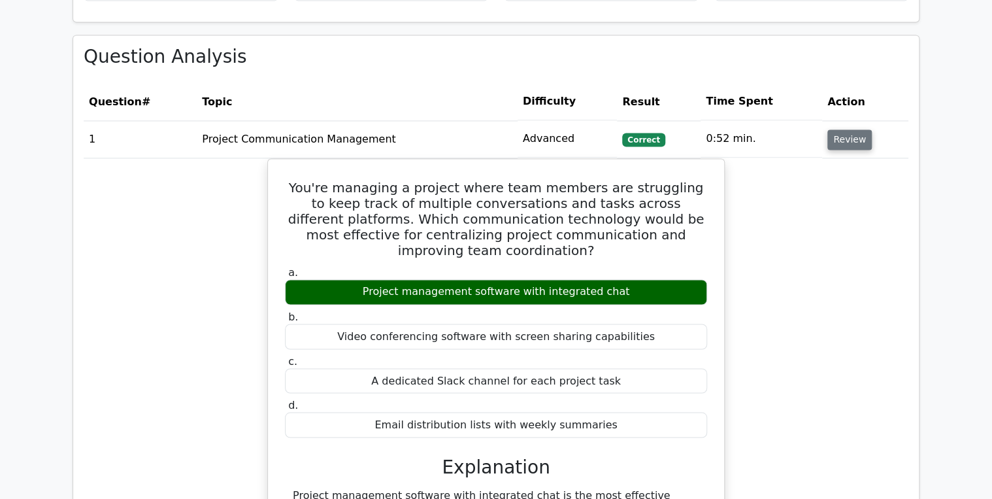
click at [859, 129] on button "Review" at bounding box center [850, 139] width 44 height 20
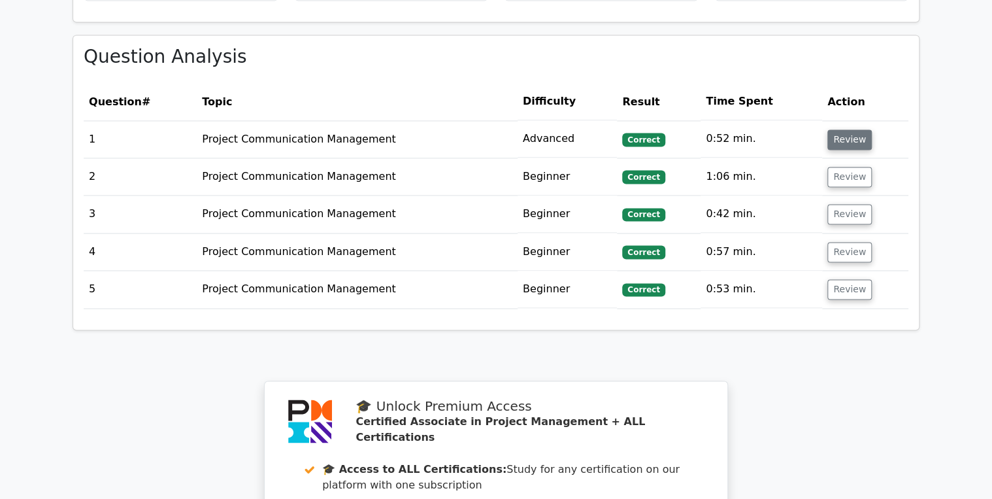
click at [859, 129] on button "Review" at bounding box center [850, 139] width 44 height 20
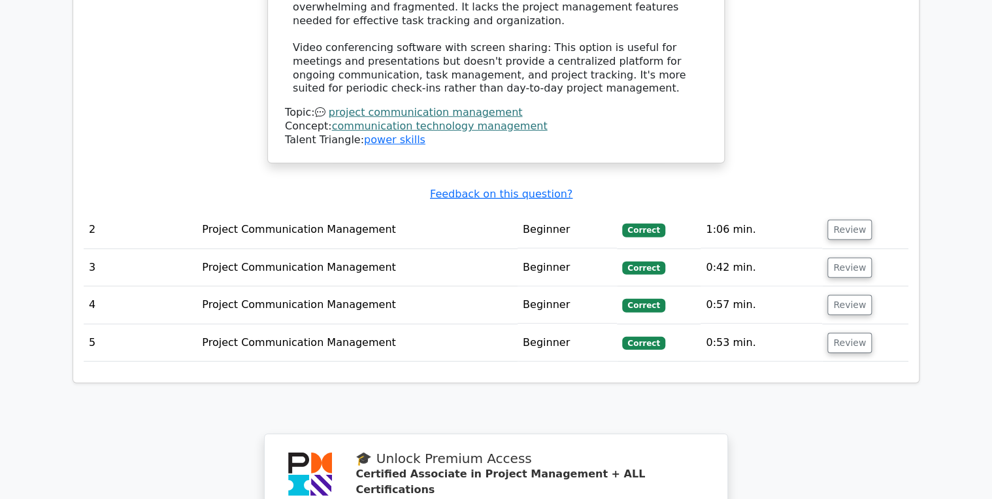
scroll to position [1830, 0]
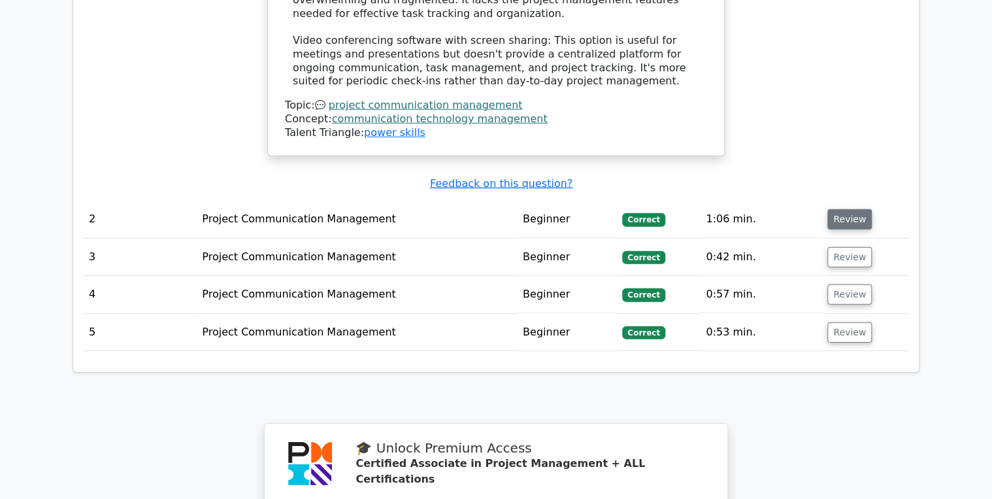
click at [839, 209] on button "Review" at bounding box center [850, 219] width 44 height 20
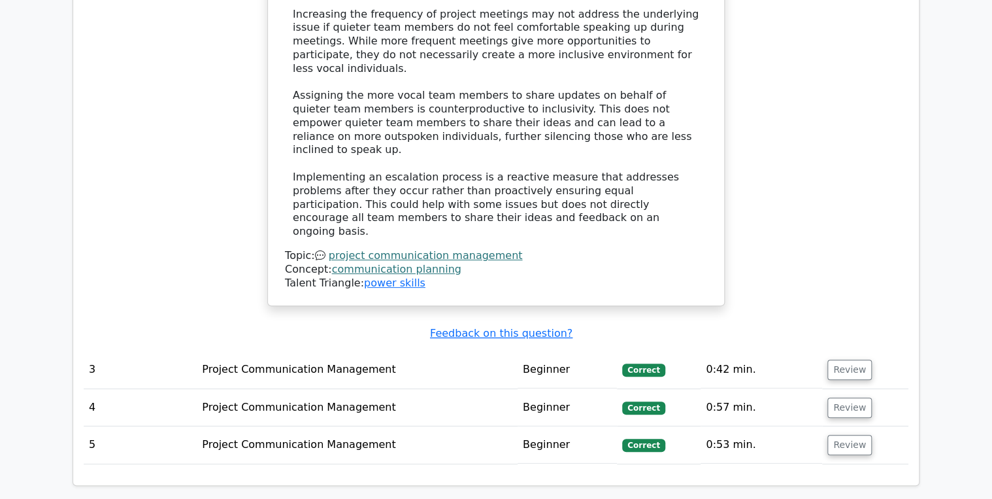
scroll to position [2615, 0]
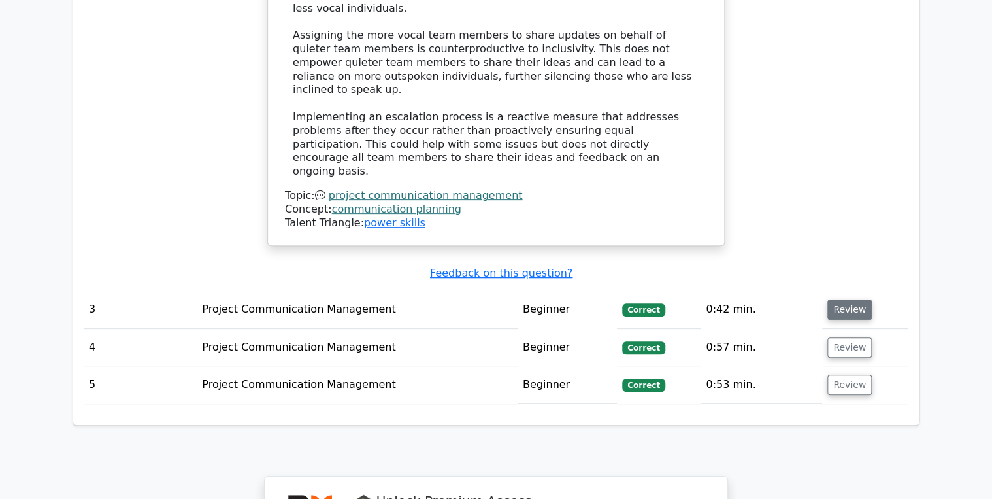
drag, startPoint x: 851, startPoint y: 176, endPoint x: 830, endPoint y: 174, distance: 21.0
click at [851, 299] on button "Review" at bounding box center [850, 309] width 44 height 20
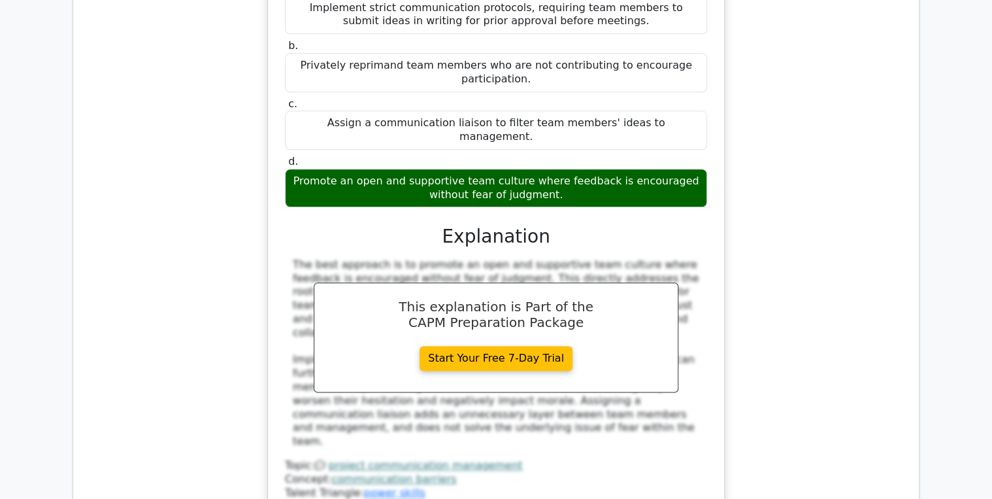
scroll to position [3347, 0]
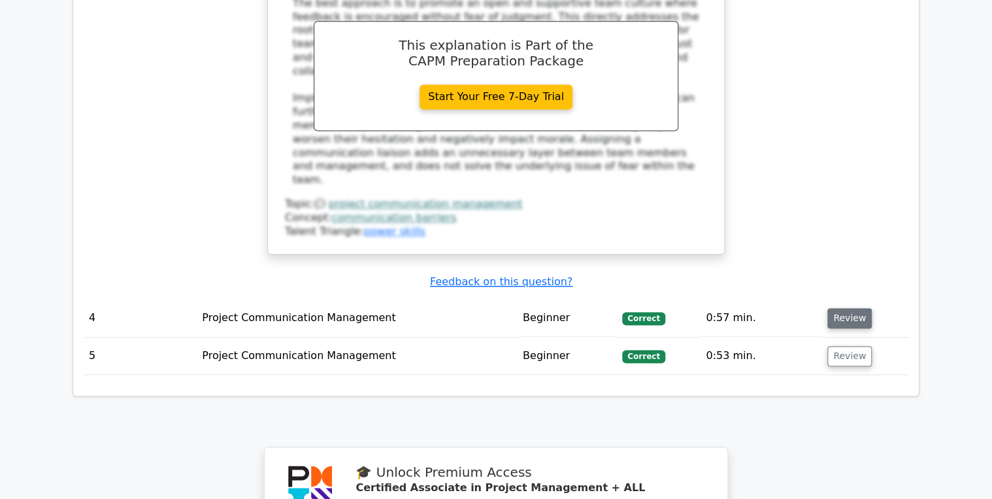
click at [855, 308] on button "Review" at bounding box center [850, 318] width 44 height 20
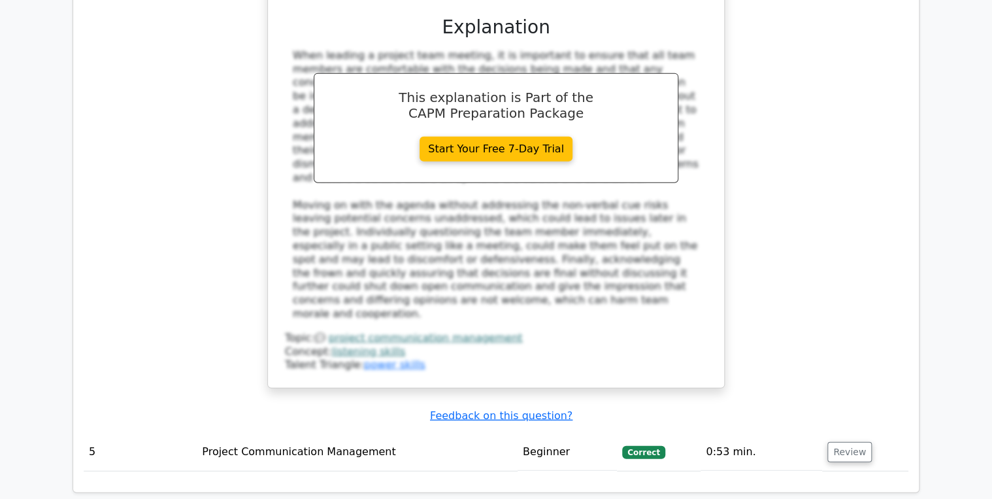
scroll to position [4019, 0]
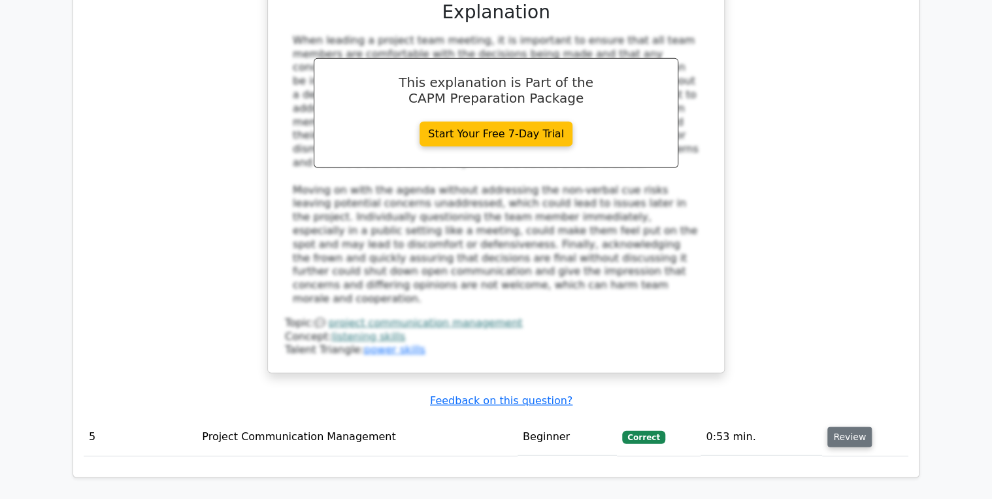
click at [843, 427] on button "Review" at bounding box center [850, 437] width 44 height 20
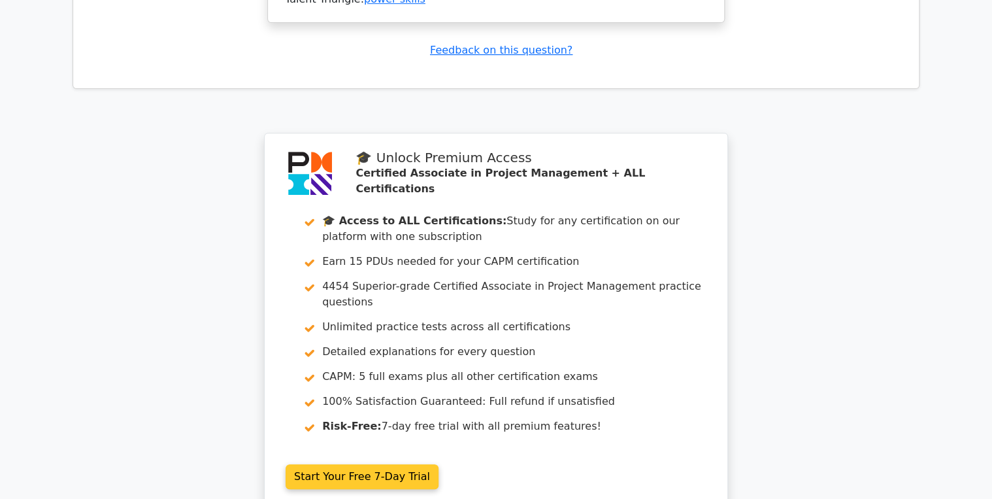
scroll to position [5177, 0]
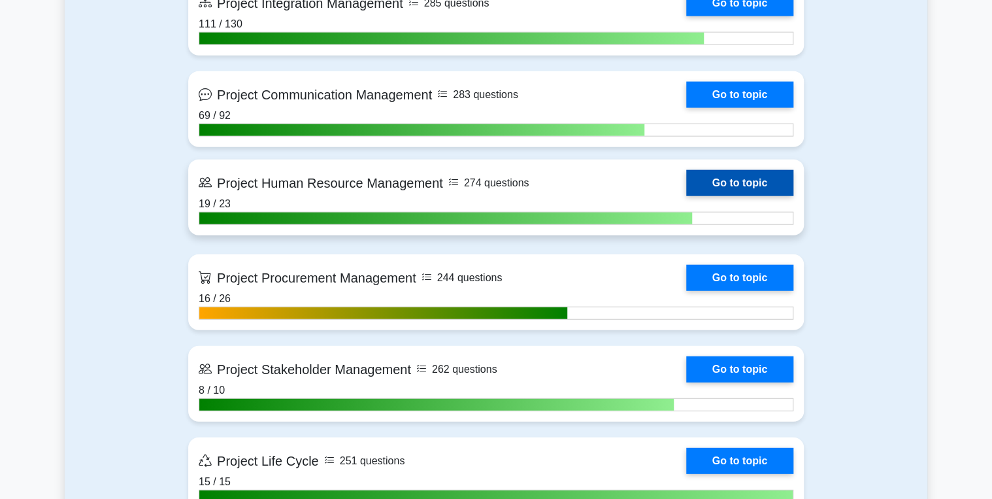
scroll to position [1464, 0]
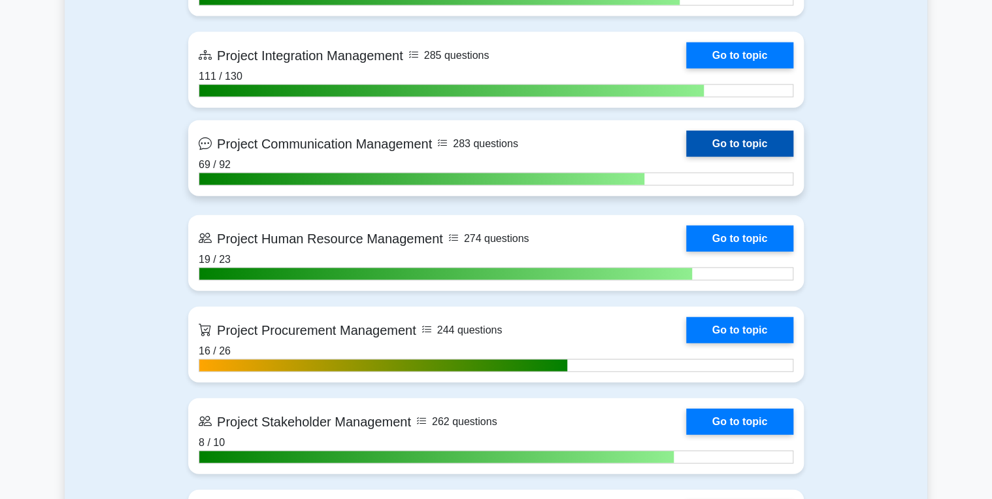
click at [720, 136] on link "Go to topic" at bounding box center [739, 144] width 107 height 26
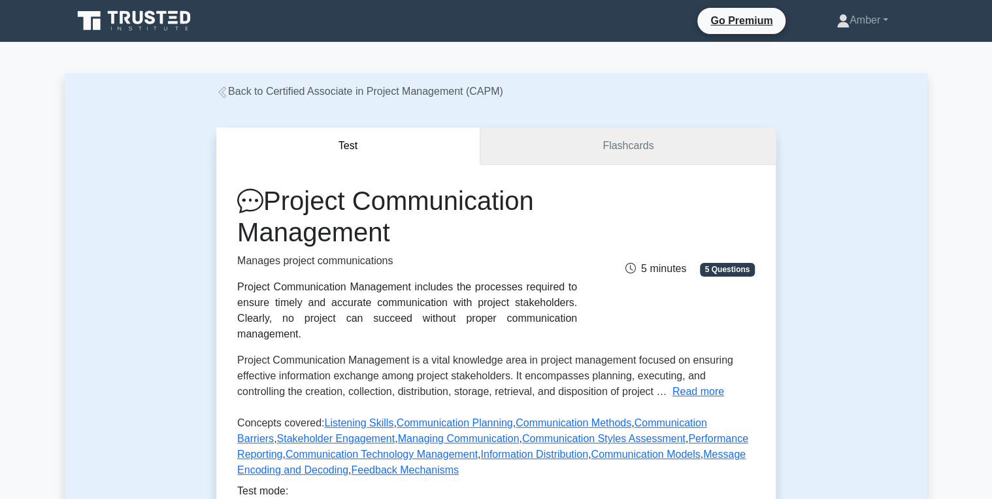
click at [590, 161] on link "Flashcards" at bounding box center [627, 145] width 295 height 37
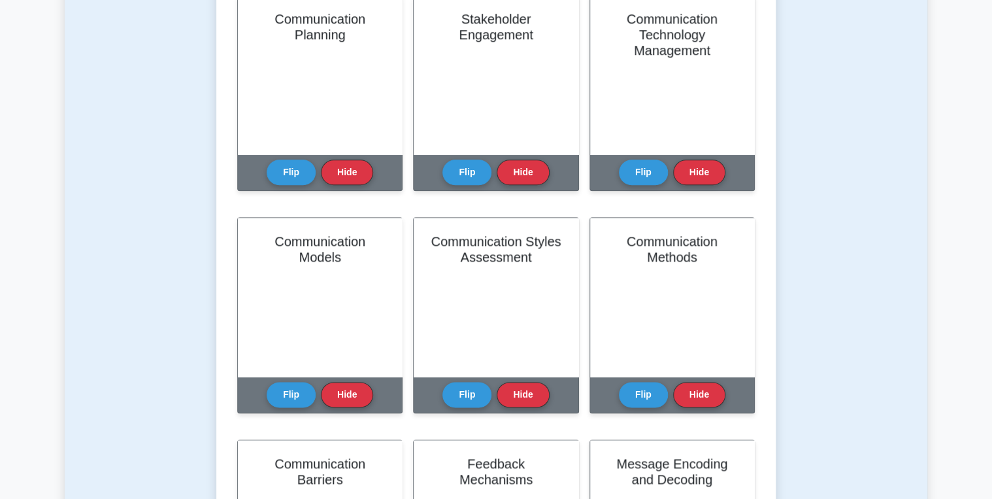
scroll to position [575, 0]
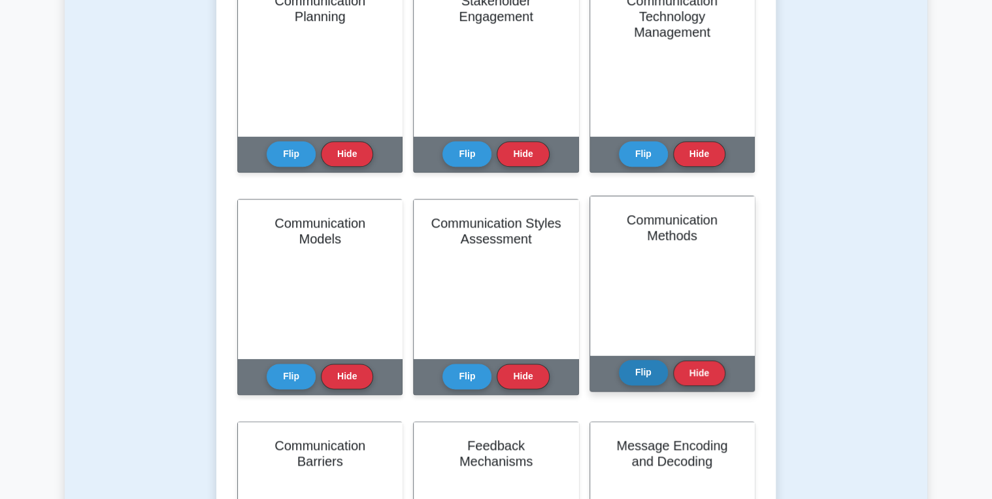
click at [626, 380] on button "Flip" at bounding box center [643, 372] width 49 height 25
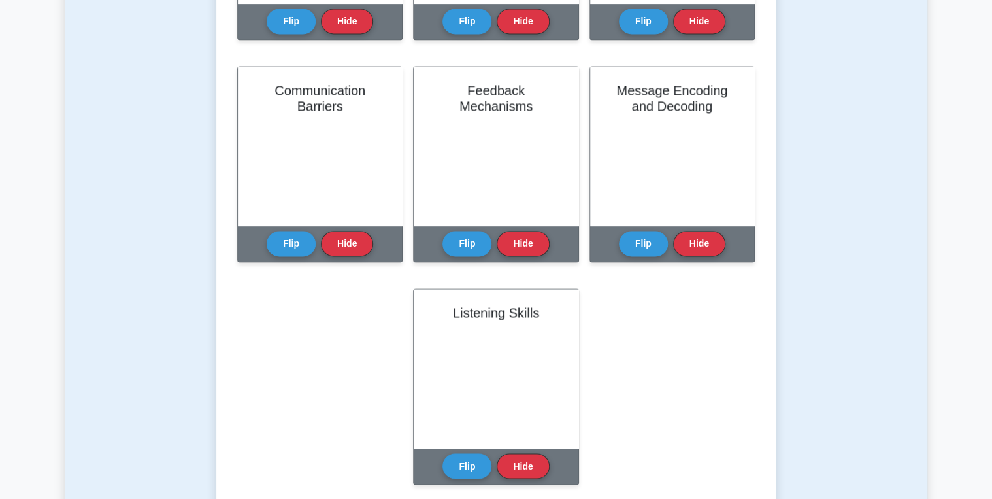
scroll to position [941, 0]
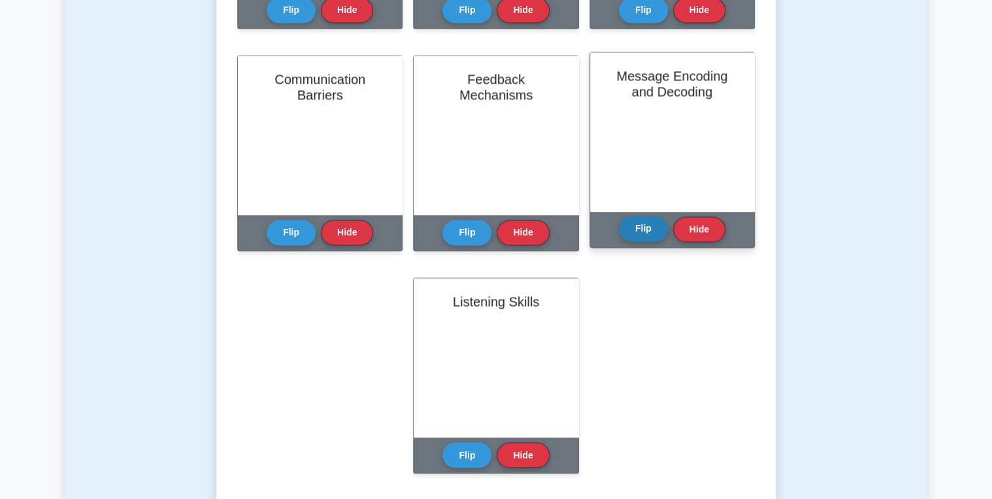
click at [644, 233] on button "Flip" at bounding box center [643, 228] width 49 height 25
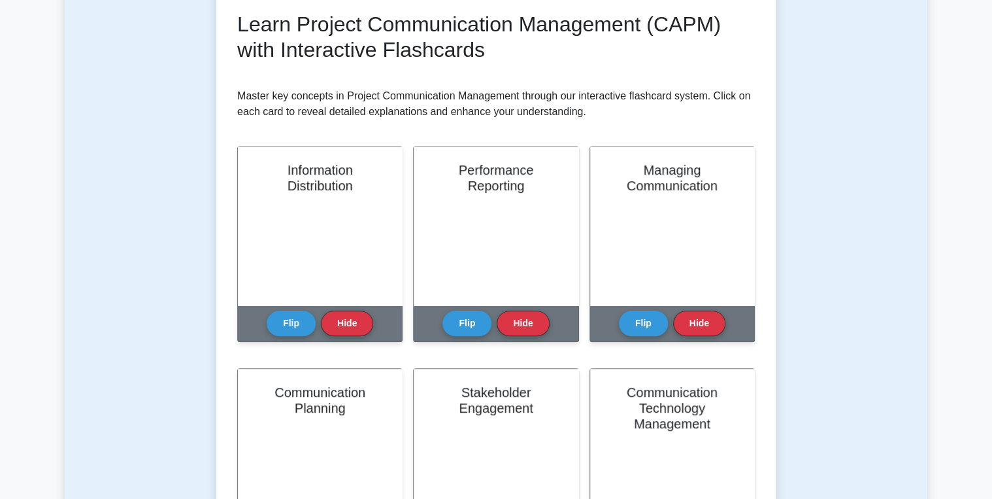
scroll to position [0, 0]
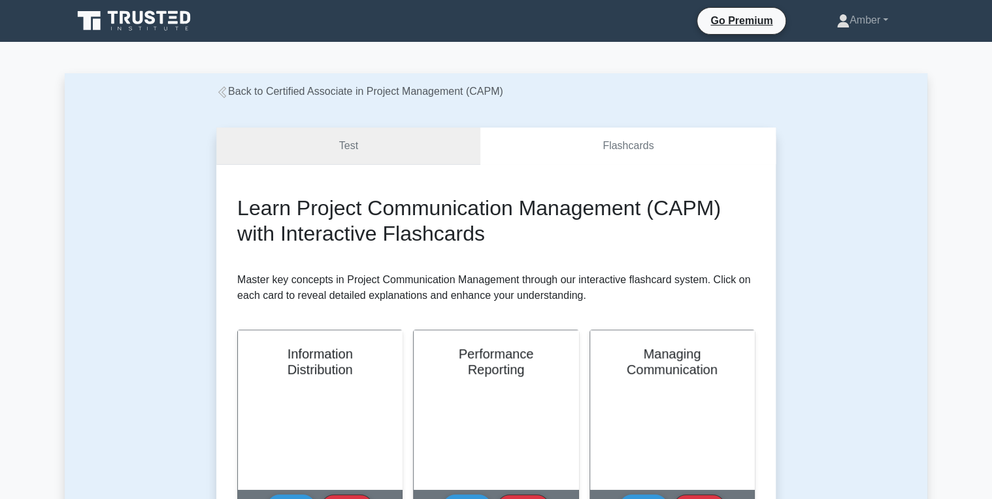
click at [396, 152] on link "Test" at bounding box center [348, 145] width 264 height 37
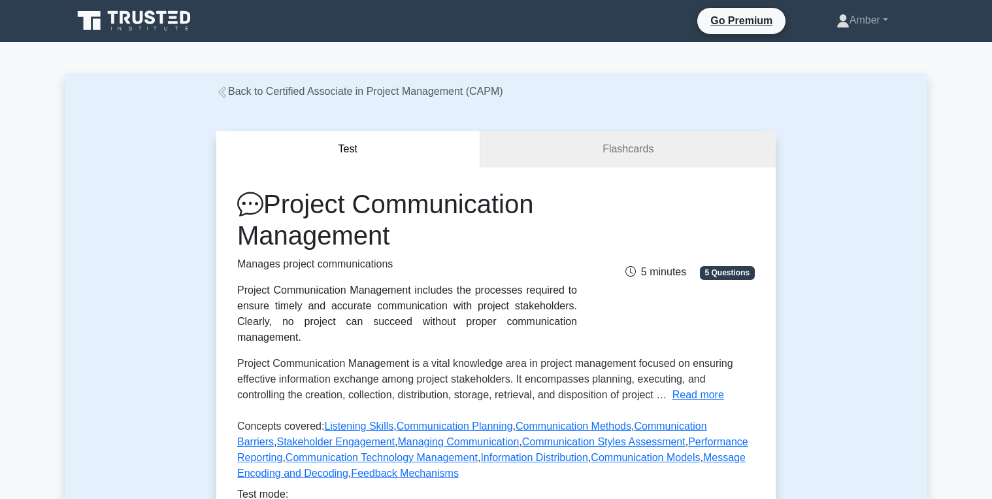
click at [446, 167] on div "Project Communication Management Manages project communications Project Communi…" at bounding box center [496, 386] width 560 height 438
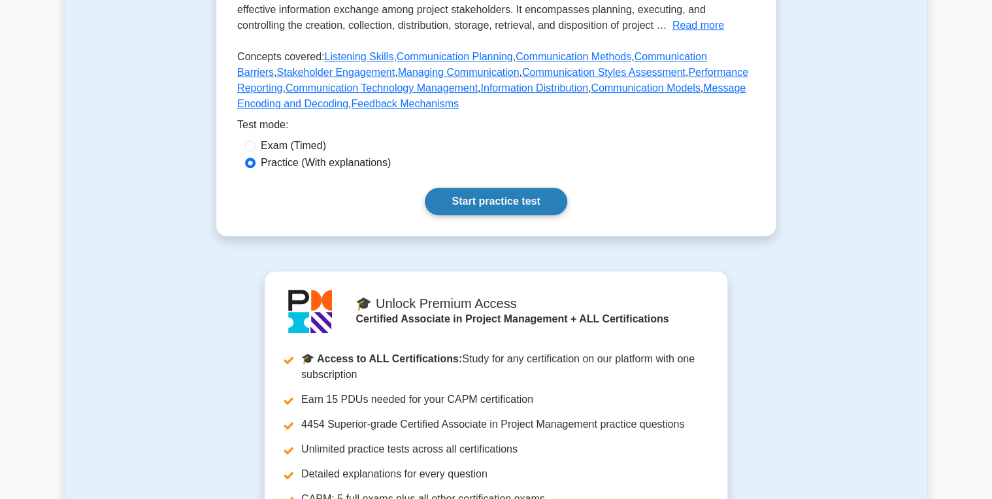
click at [489, 188] on link "Start practice test" at bounding box center [496, 201] width 142 height 27
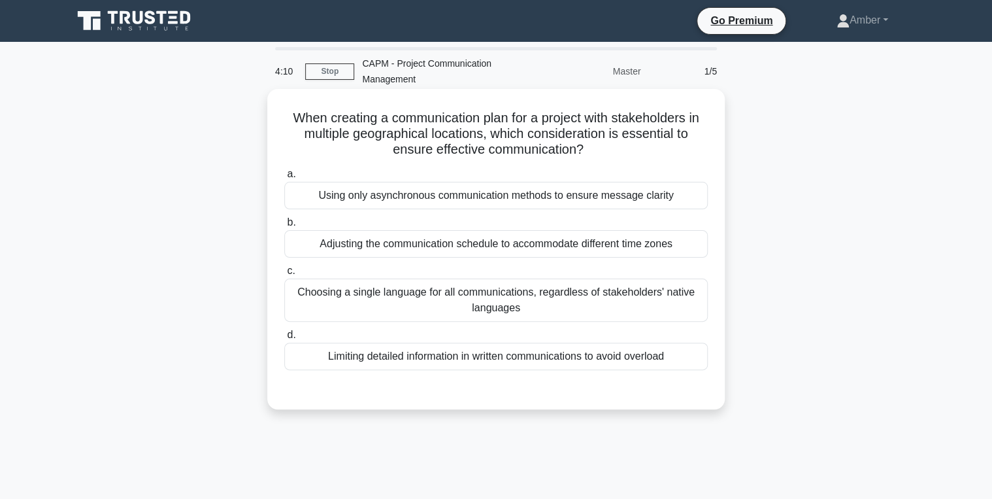
click at [390, 243] on div "Adjusting the communication schedule to accommodate different time zones" at bounding box center [496, 243] width 424 height 27
click at [284, 227] on input "b. Adjusting the communication schedule to accommodate different time zones" at bounding box center [284, 222] width 0 height 8
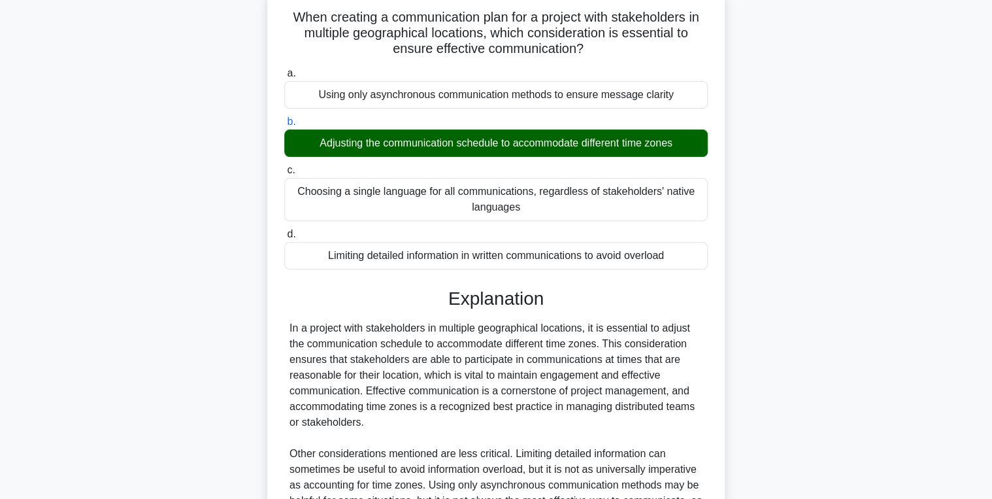
scroll to position [322, 0]
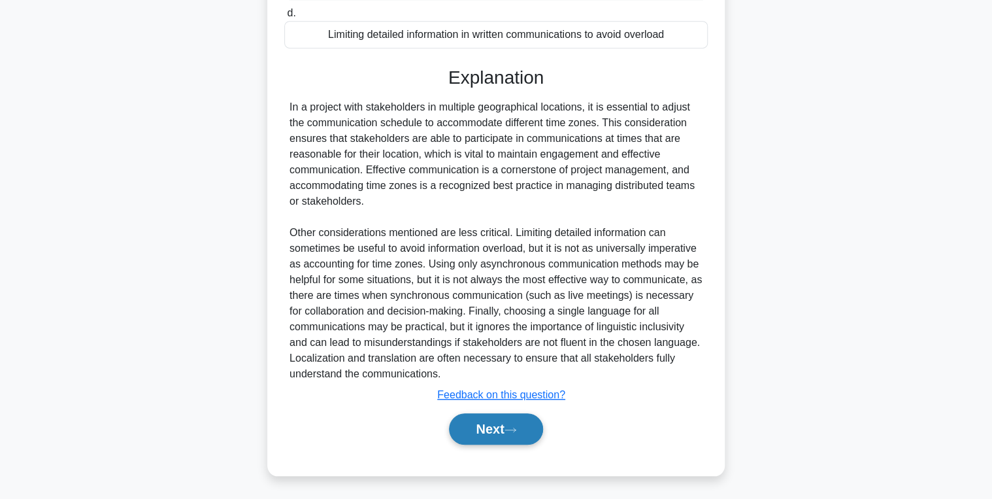
click at [490, 427] on button "Next" at bounding box center [495, 428] width 93 height 31
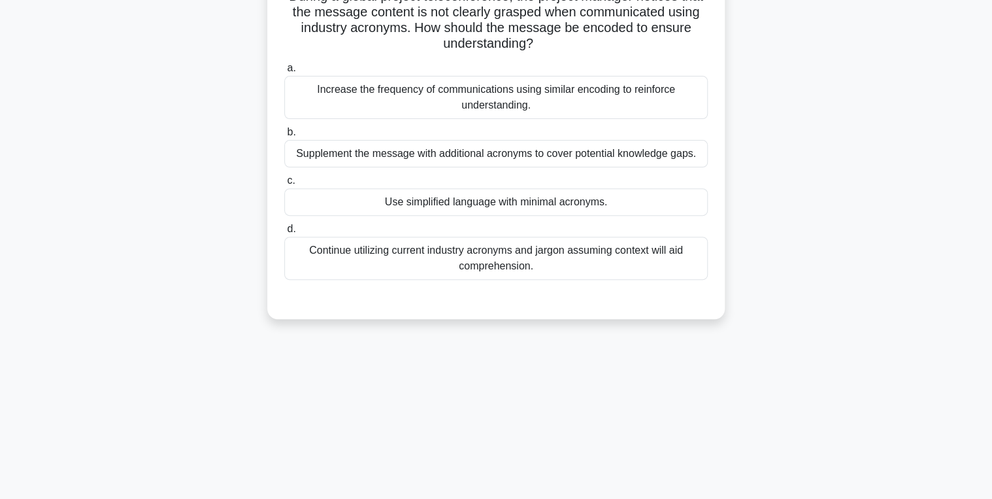
scroll to position [50, 0]
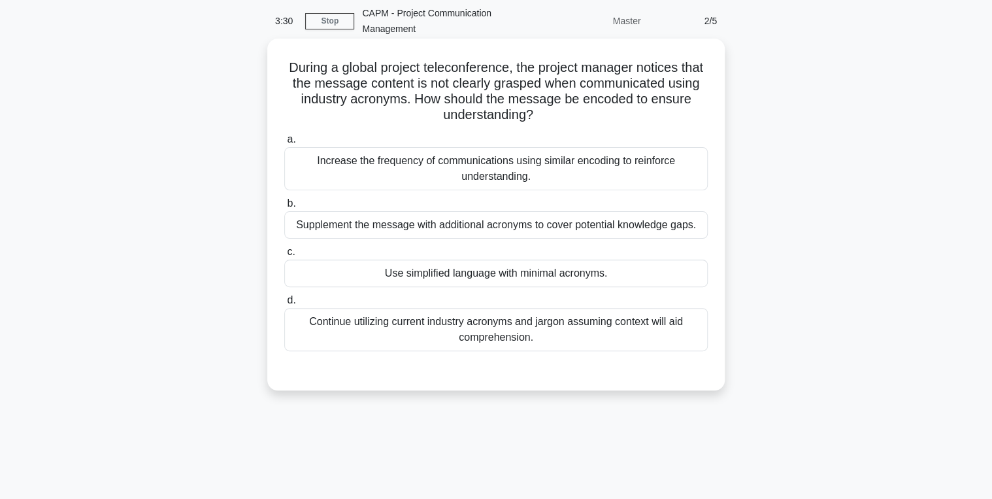
click at [403, 268] on div "Use simplified language with minimal acronyms." at bounding box center [496, 273] width 424 height 27
click at [284, 256] on input "c. Use simplified language with minimal acronyms." at bounding box center [284, 252] width 0 height 8
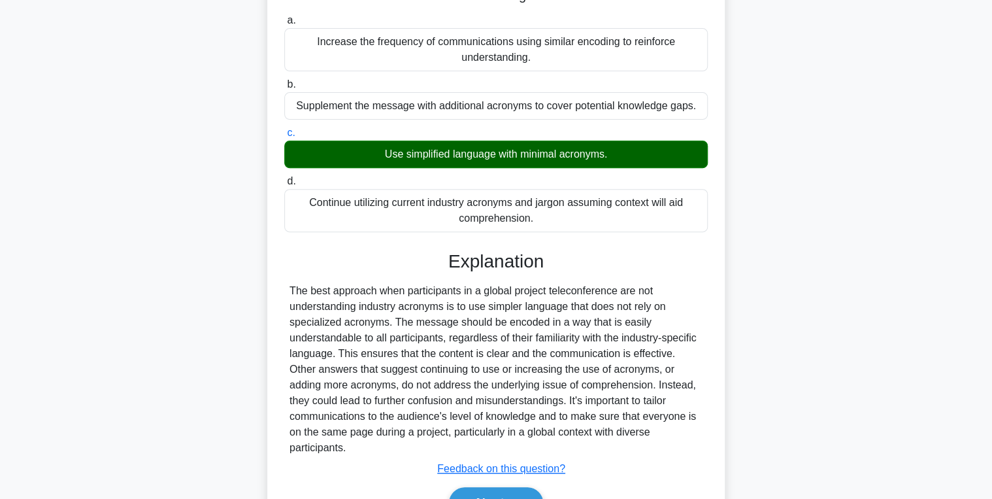
scroll to position [243, 0]
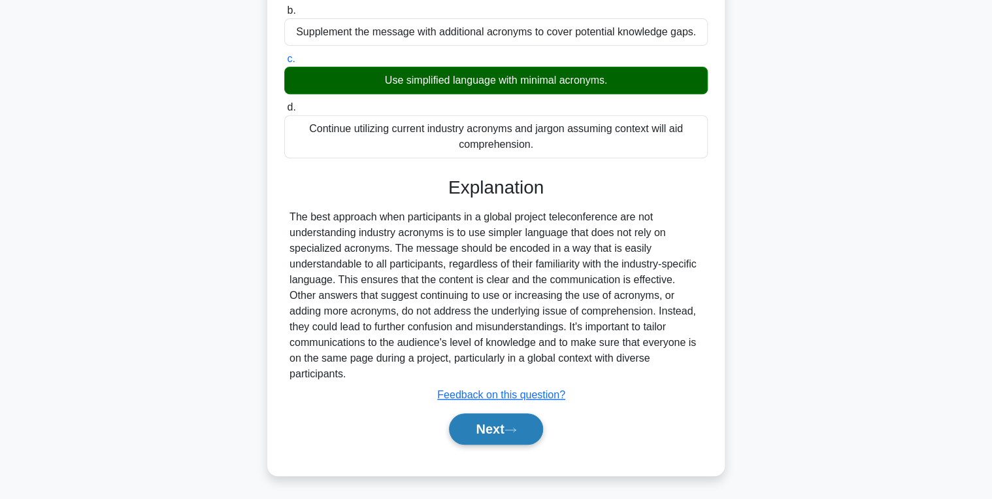
click at [483, 426] on button "Next" at bounding box center [495, 428] width 93 height 31
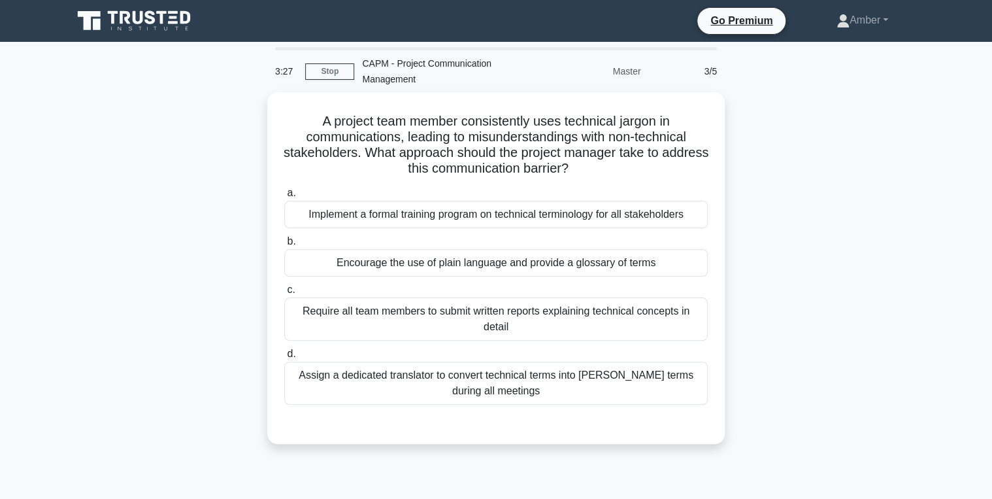
scroll to position [0, 0]
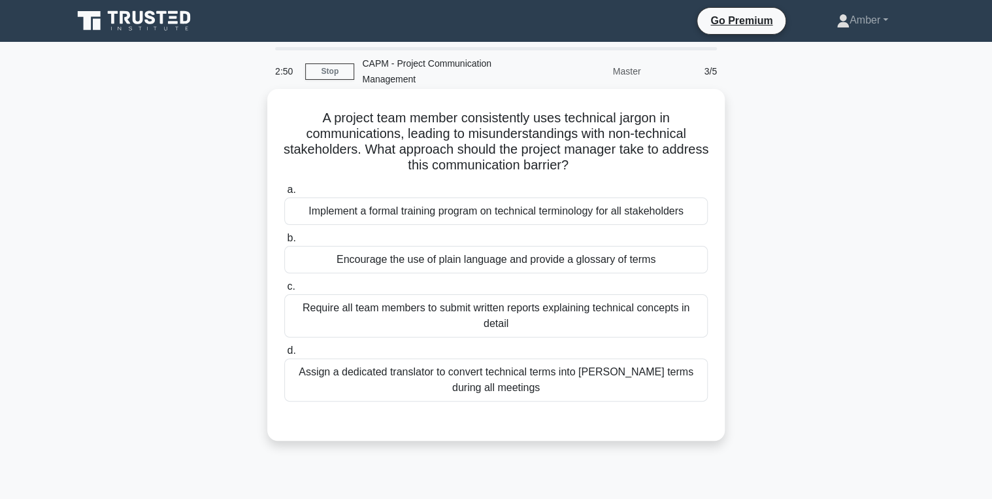
click at [410, 257] on div "Encourage the use of plain language and provide a glossary of terms" at bounding box center [496, 259] width 424 height 27
click at [284, 243] on input "b. Encourage the use of plain language and provide a glossary of terms" at bounding box center [284, 238] width 0 height 8
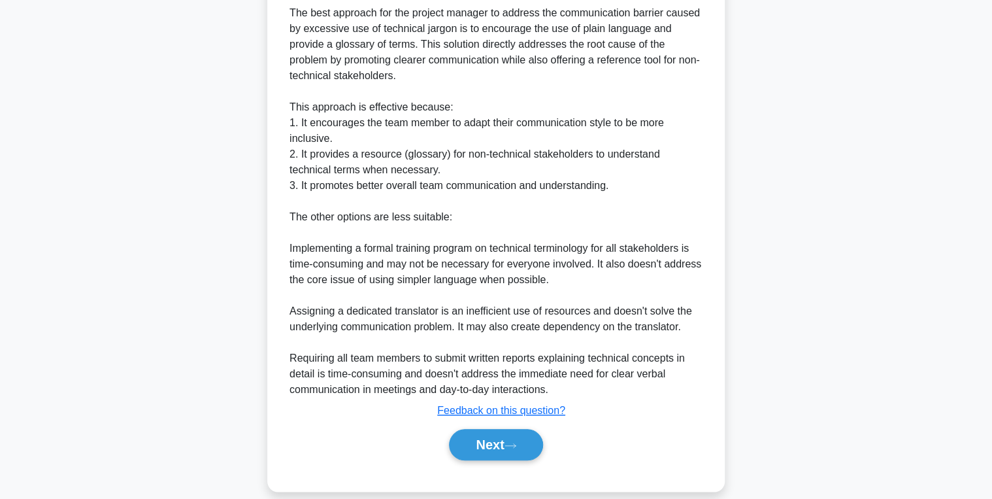
scroll to position [463, 0]
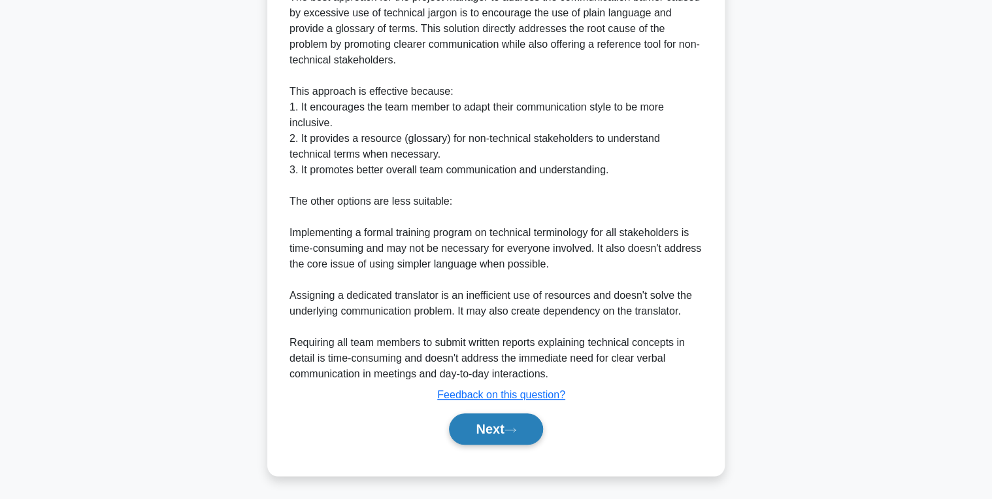
click at [482, 428] on button "Next" at bounding box center [495, 428] width 93 height 31
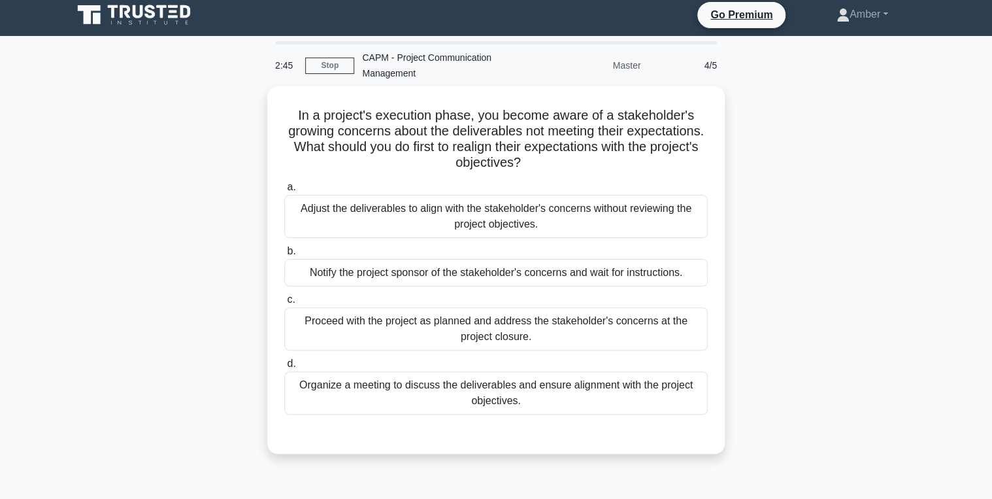
scroll to position [0, 0]
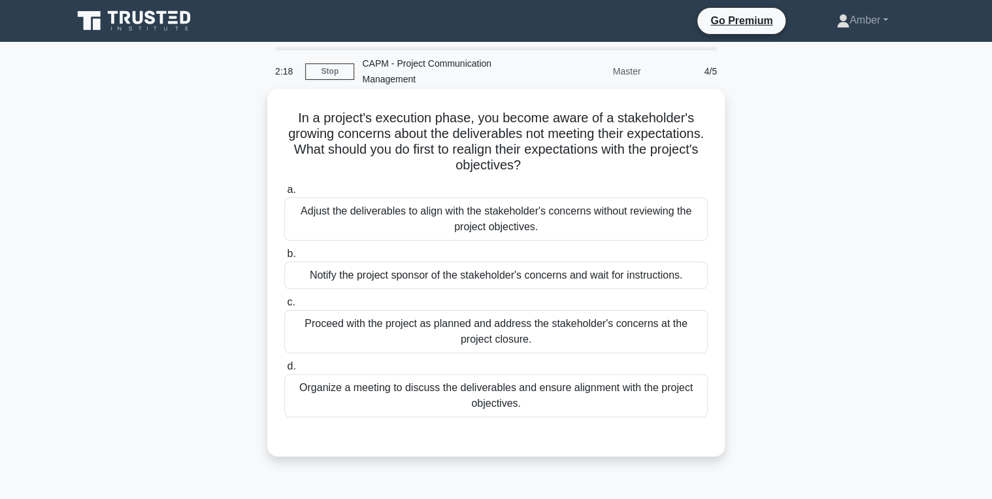
click at [437, 388] on div "Organize a meeting to discuss the deliverables and ensure alignment with the pr…" at bounding box center [496, 395] width 424 height 43
click at [284, 371] on input "d. Organize a meeting to discuss the deliverables and ensure alignment with the…" at bounding box center [284, 366] width 0 height 8
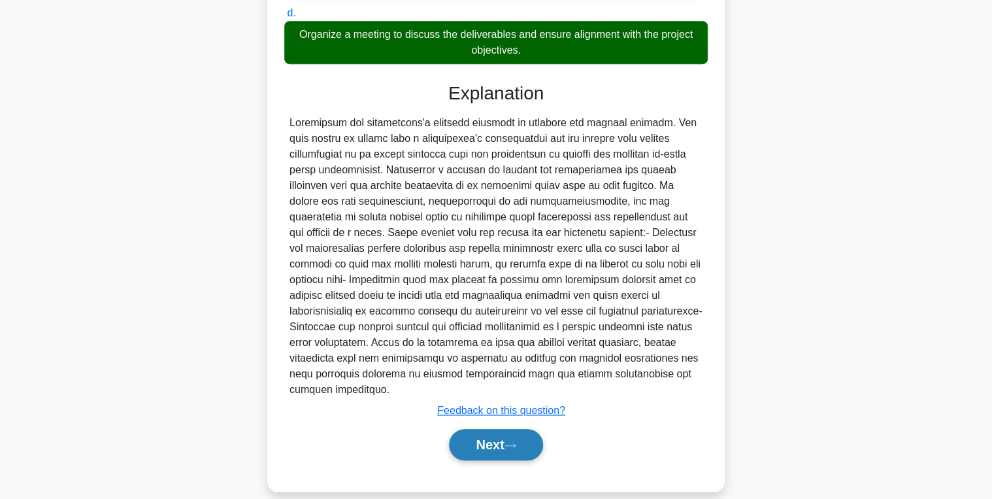
click at [488, 435] on button "Next" at bounding box center [495, 444] width 93 height 31
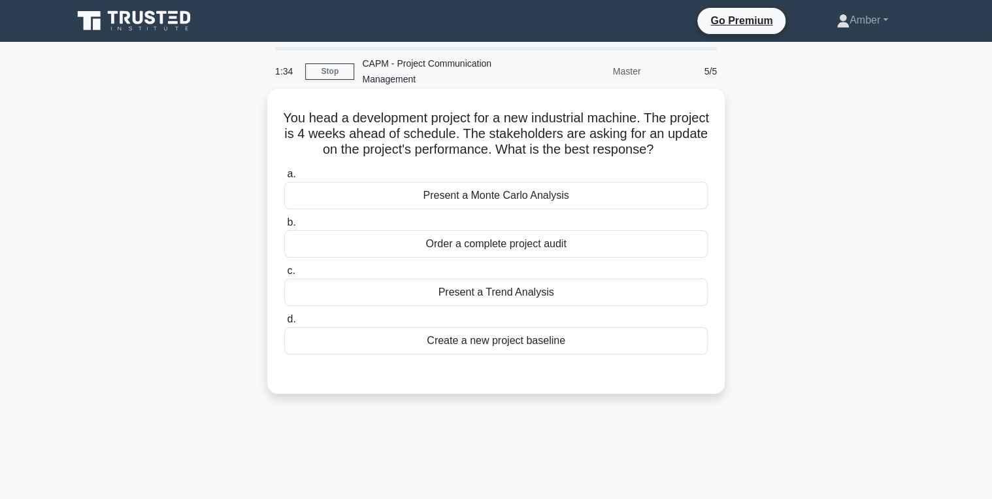
click at [492, 193] on div "Present a Monte Carlo Analysis" at bounding box center [496, 195] width 424 height 27
click at [284, 178] on input "a. Present a Monte Carlo Analysis" at bounding box center [284, 174] width 0 height 8
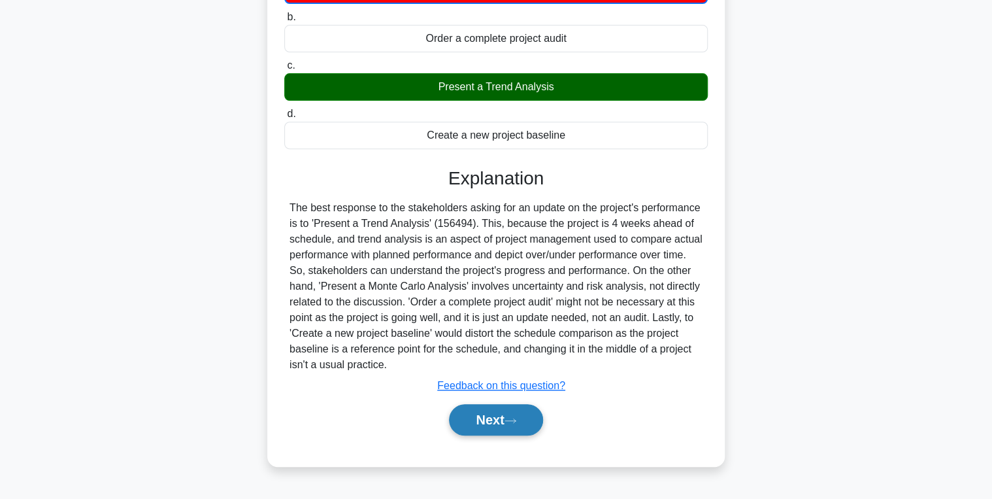
scroll to position [207, 0]
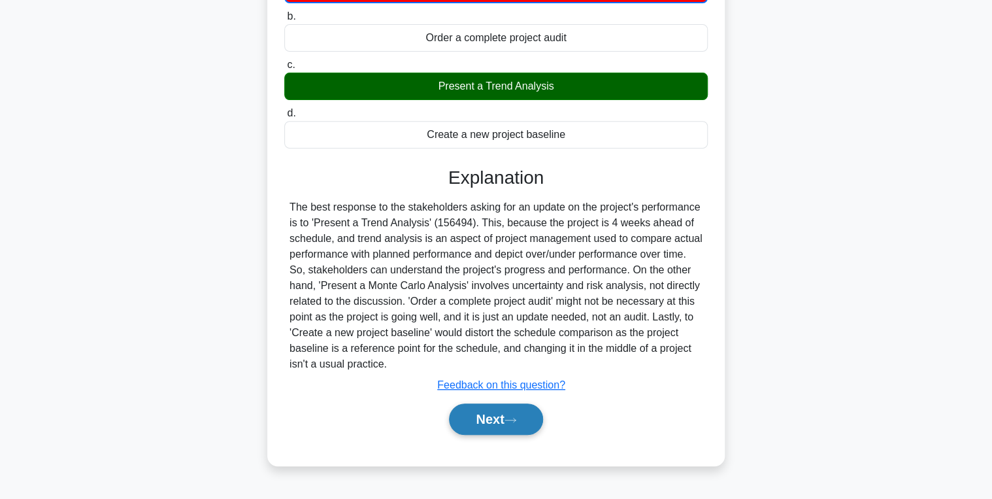
click at [492, 418] on button "Next" at bounding box center [495, 418] width 93 height 31
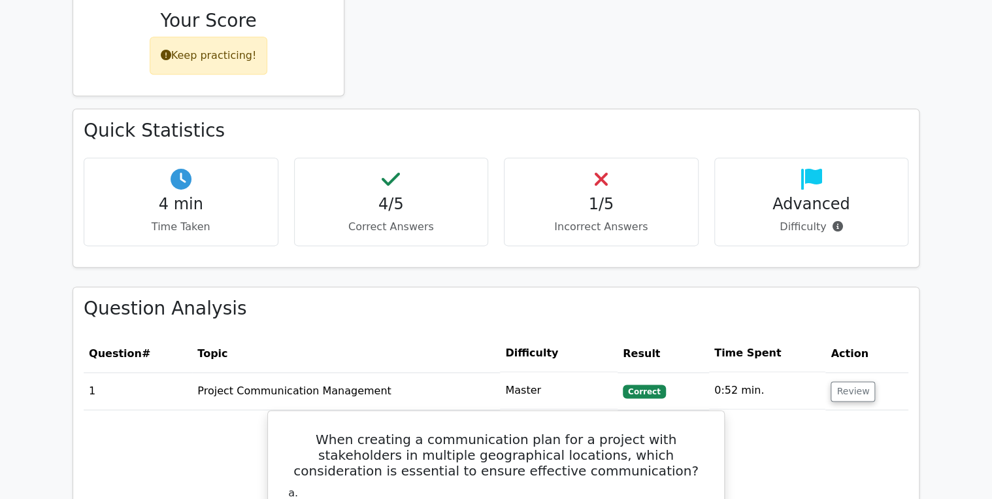
scroll to position [784, 0]
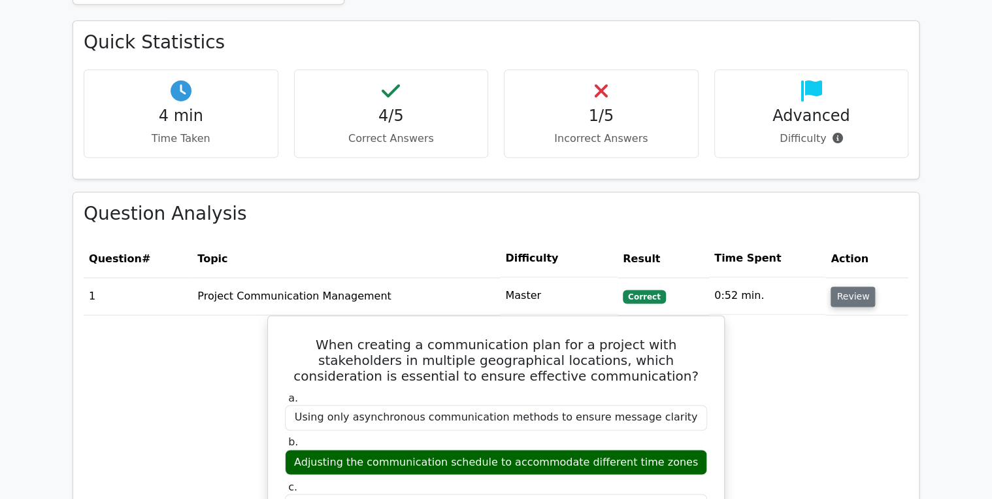
click at [847, 286] on button "Review" at bounding box center [853, 296] width 44 height 20
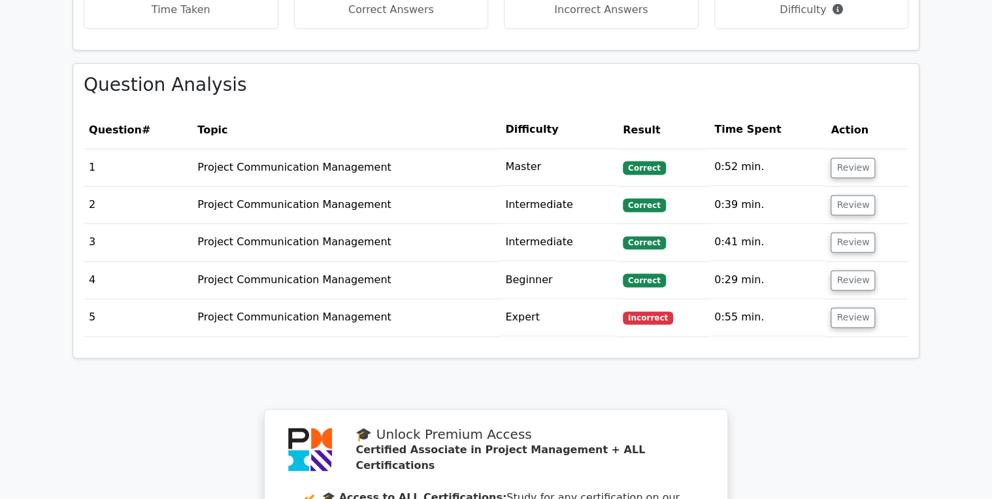
scroll to position [941, 0]
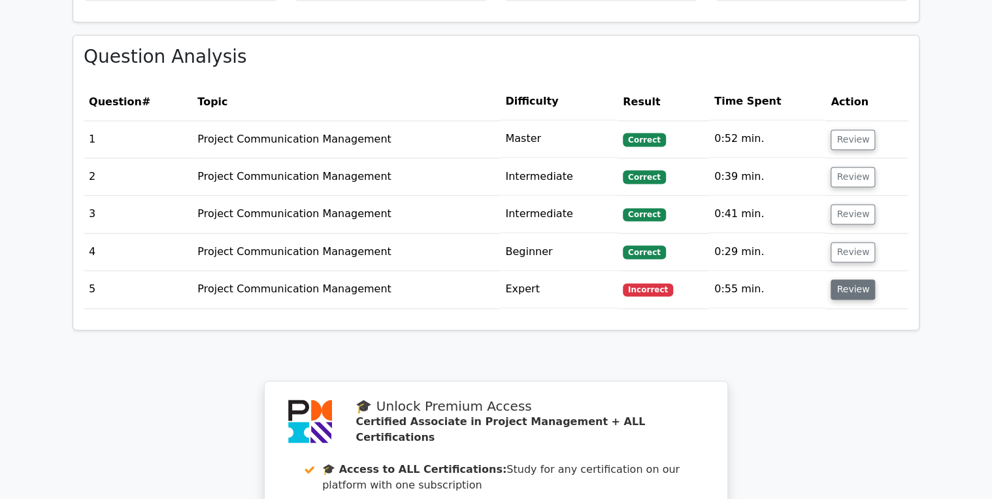
click at [855, 279] on button "Review" at bounding box center [853, 289] width 44 height 20
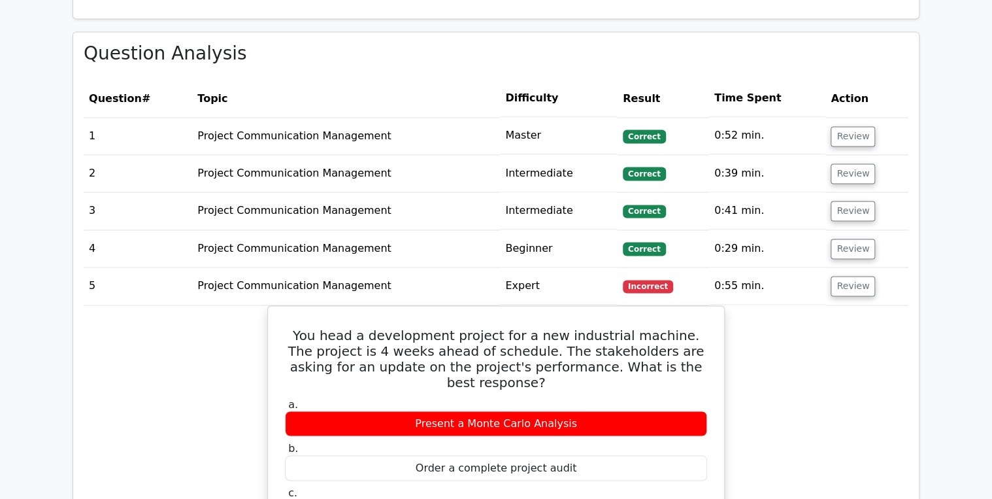
scroll to position [889, 0]
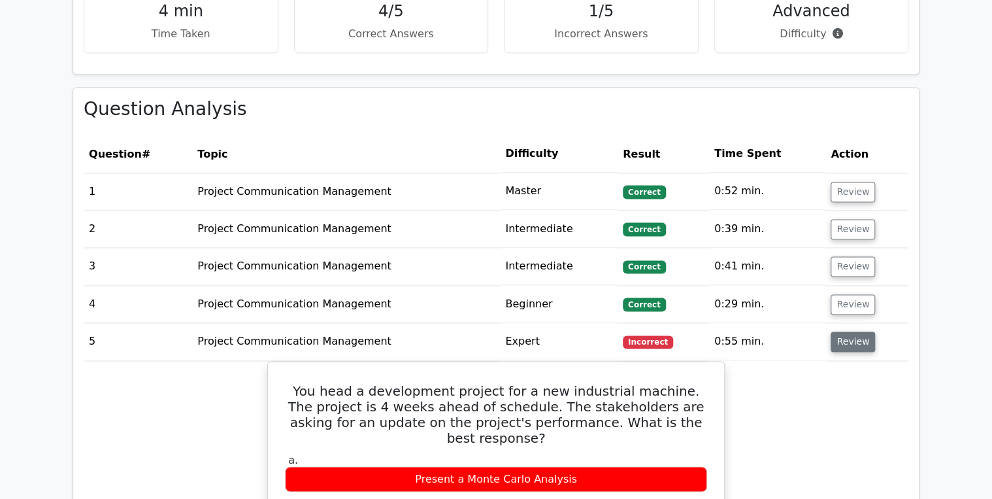
click at [846, 331] on button "Review" at bounding box center [853, 341] width 44 height 20
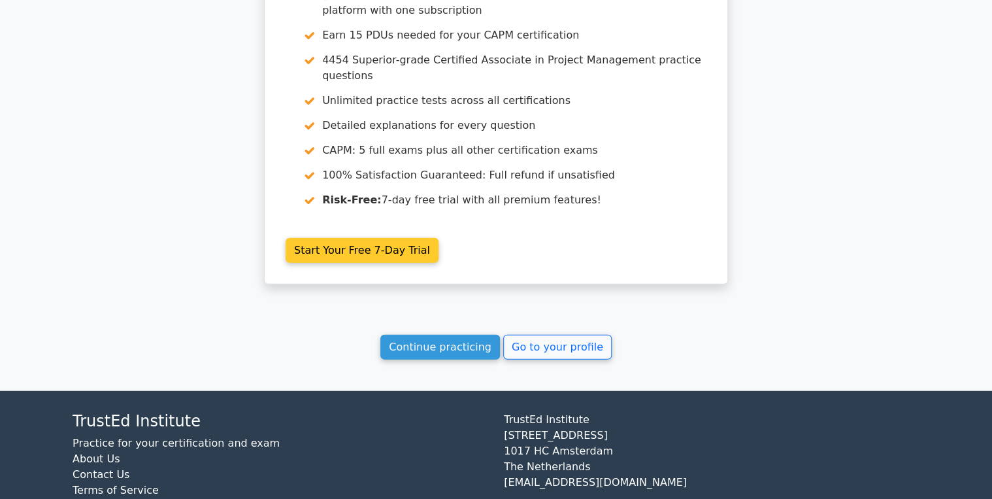
scroll to position [1423, 0]
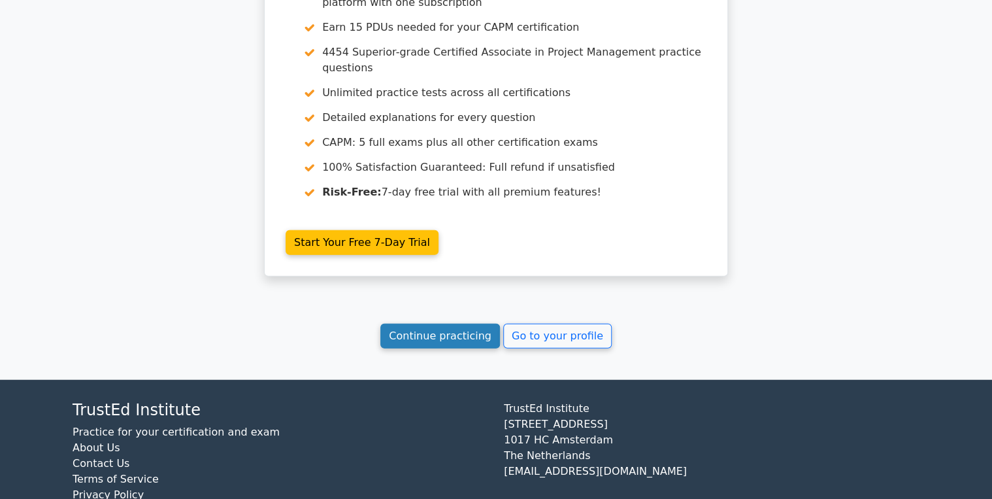
click at [418, 324] on link "Continue practicing" at bounding box center [440, 336] width 120 height 25
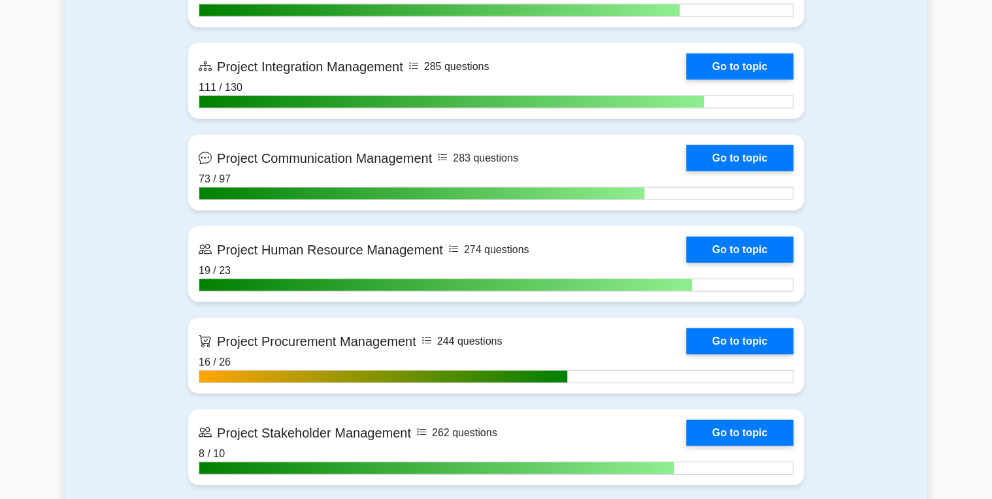
scroll to position [1464, 0]
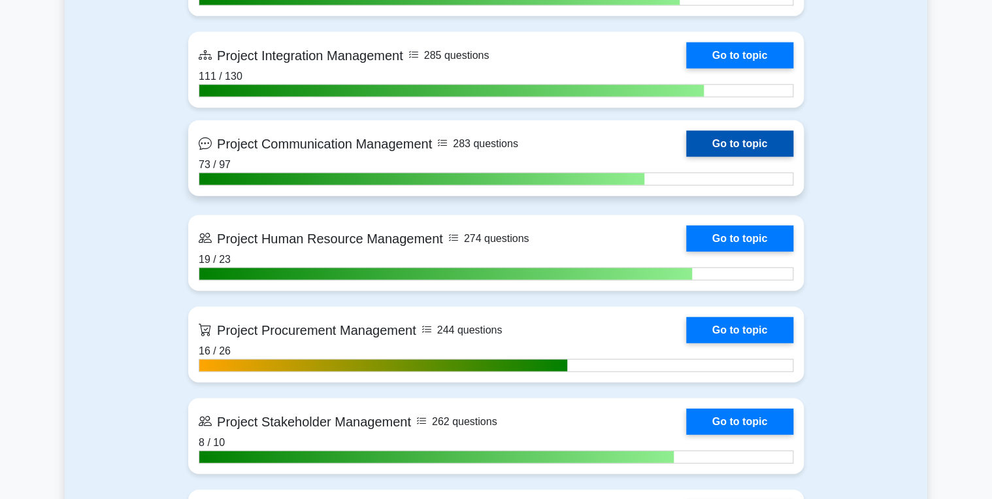
click at [720, 139] on link "Go to topic" at bounding box center [739, 144] width 107 height 26
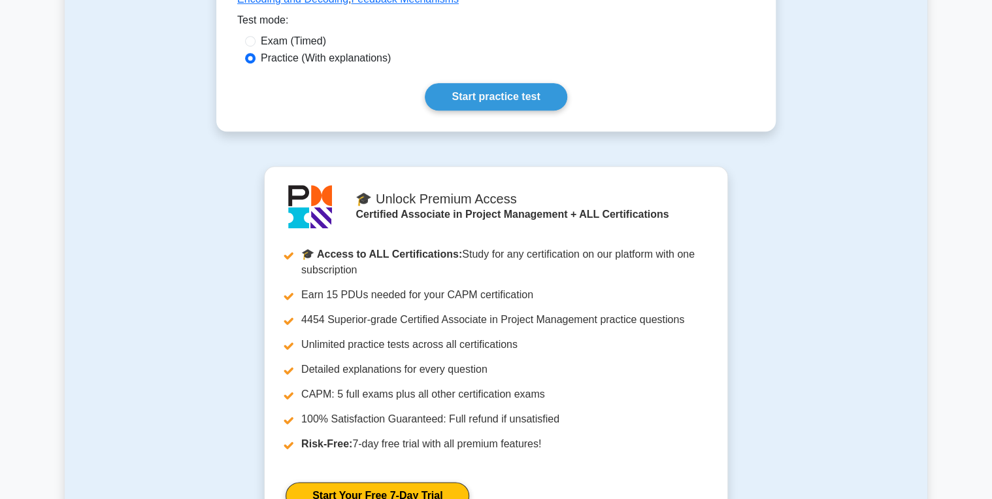
scroll to position [314, 0]
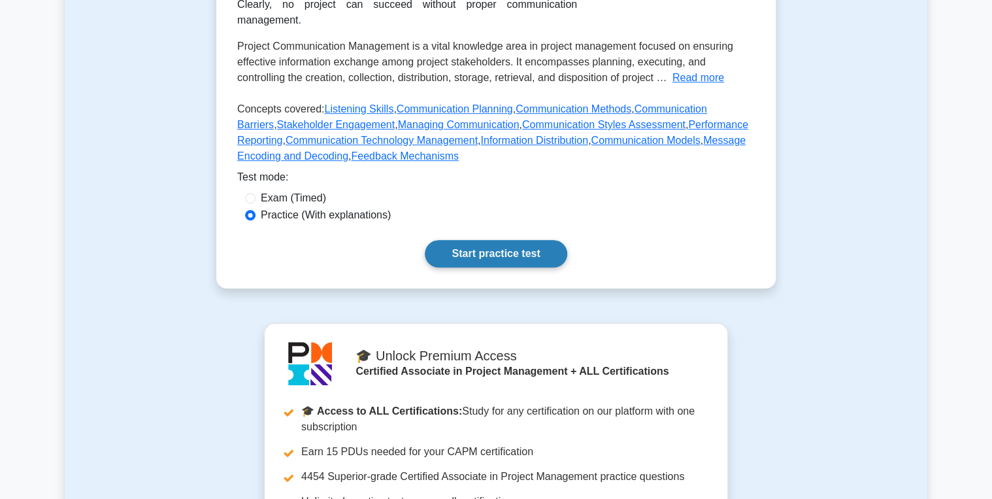
click at [475, 240] on link "Start practice test" at bounding box center [496, 253] width 142 height 27
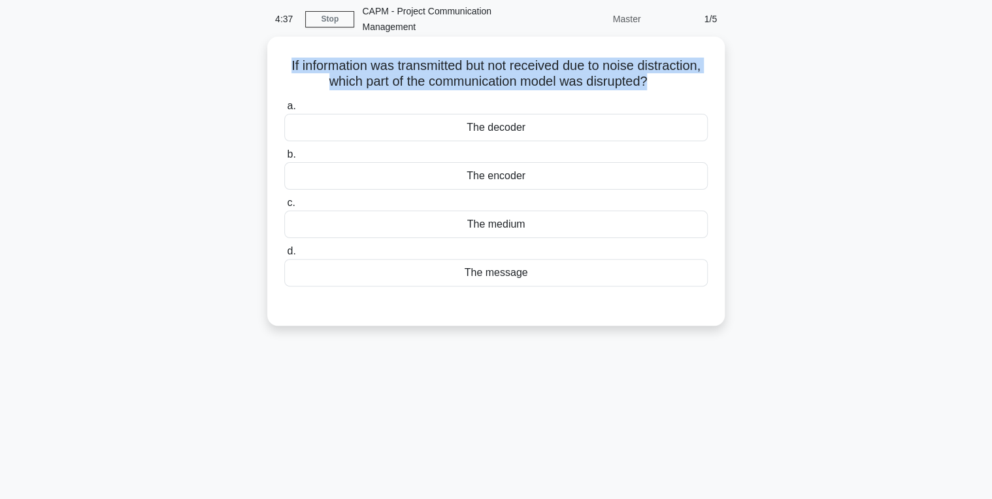
drag, startPoint x: 565, startPoint y: 67, endPoint x: 277, endPoint y: 62, distance: 287.6
click at [277, 62] on div "If information was transmitted but not received due to noise distraction, which…" at bounding box center [496, 181] width 447 height 278
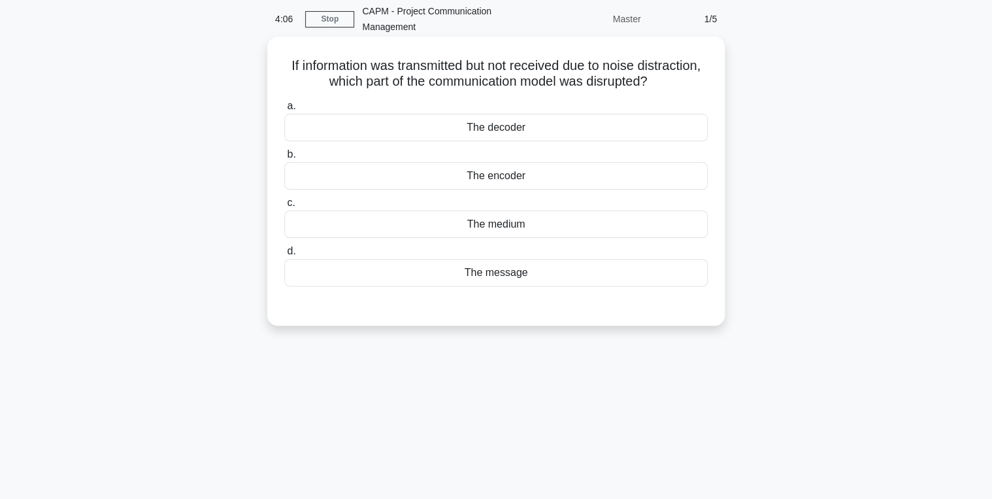
click at [485, 128] on div "The decoder" at bounding box center [496, 127] width 424 height 27
click at [284, 110] on input "a. The decoder" at bounding box center [284, 106] width 0 height 8
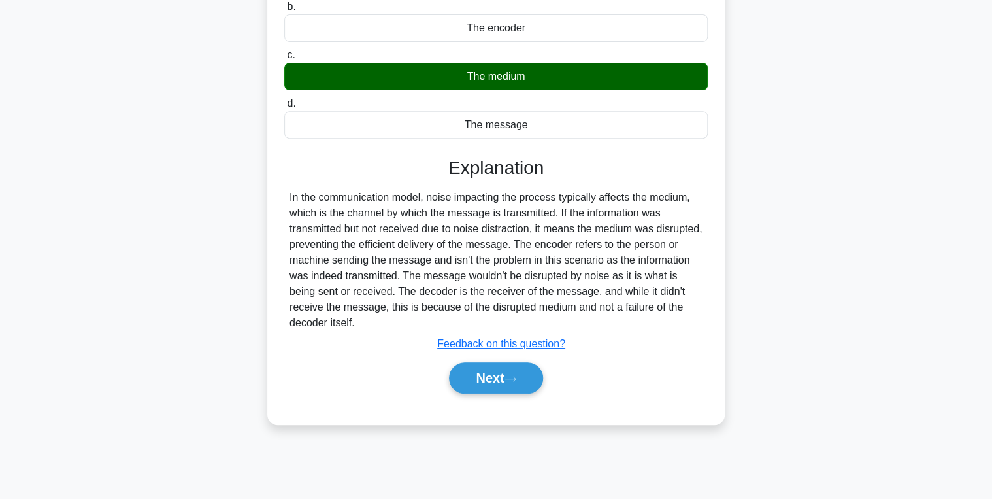
scroll to position [207, 0]
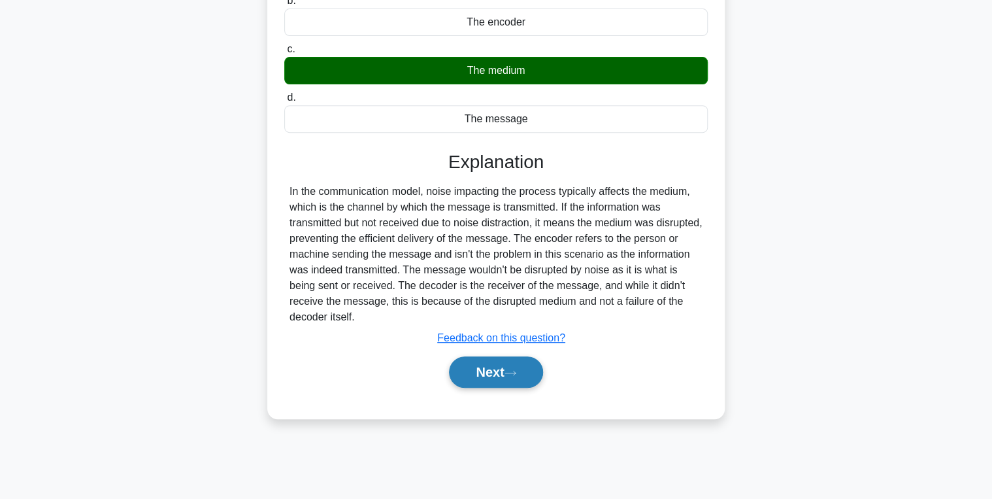
click at [514, 366] on button "Next" at bounding box center [495, 371] width 93 height 31
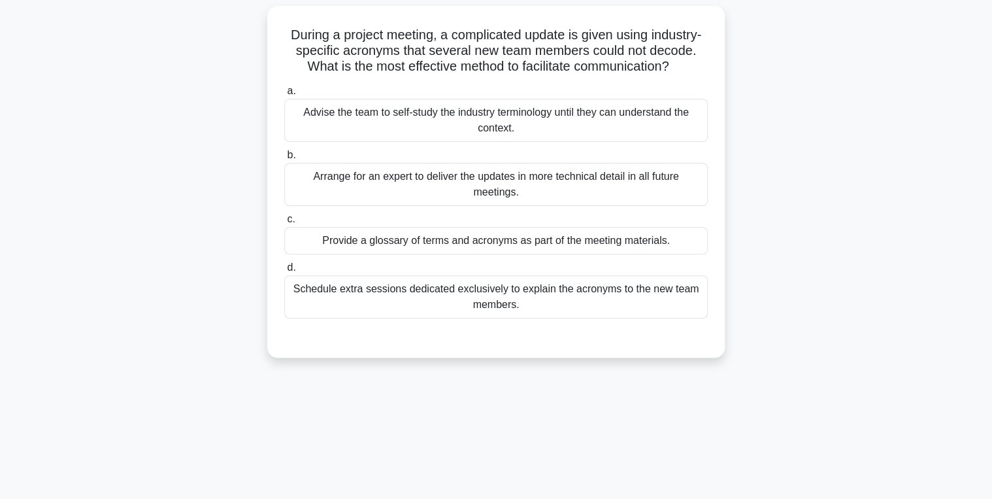
scroll to position [105, 0]
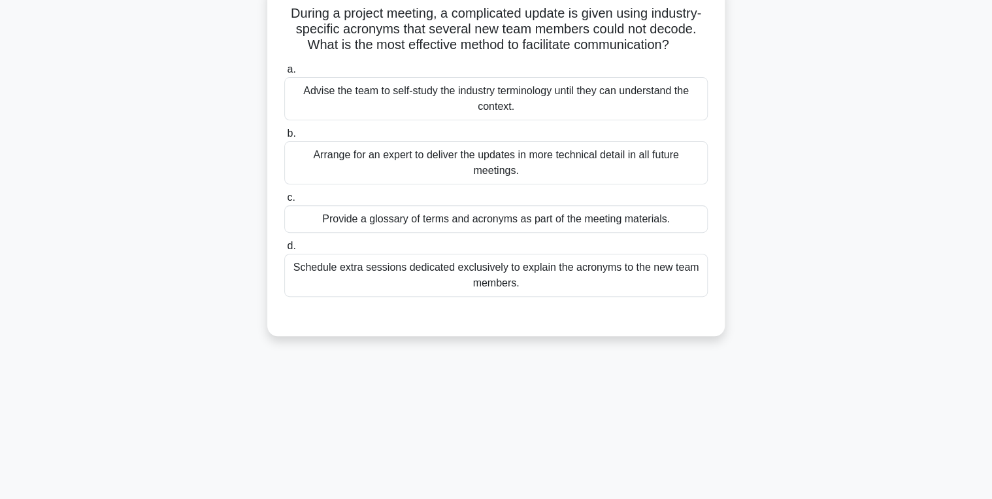
click at [433, 233] on div "Provide a glossary of terms and acronyms as part of the meeting materials." at bounding box center [496, 218] width 424 height 27
click at [284, 202] on input "c. Provide a glossary of terms and acronyms as part of the meeting materials." at bounding box center [284, 197] width 0 height 8
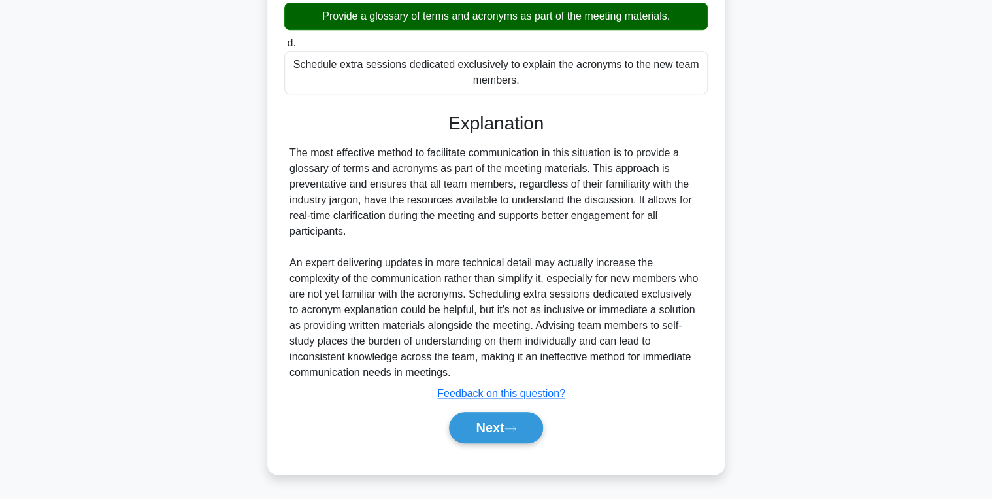
scroll to position [322, 0]
click at [495, 425] on button "Next" at bounding box center [495, 427] width 93 height 31
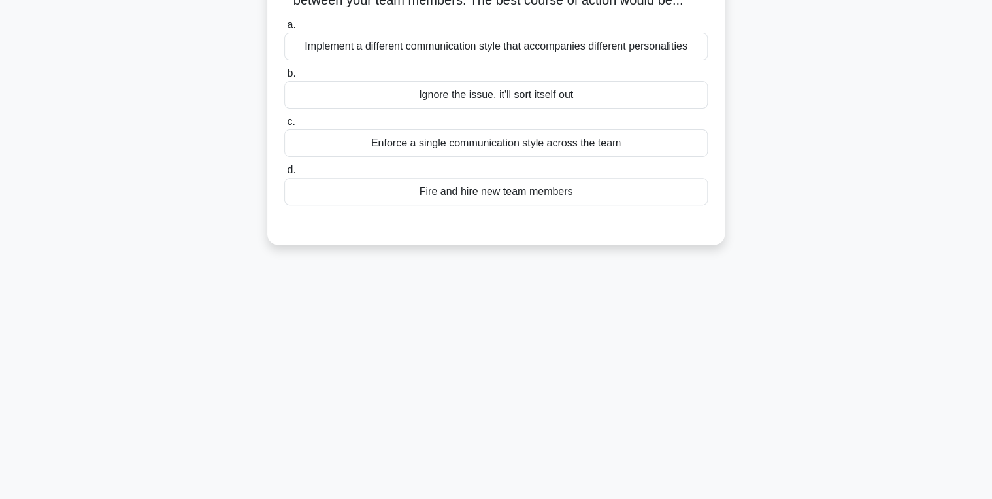
scroll to position [0, 0]
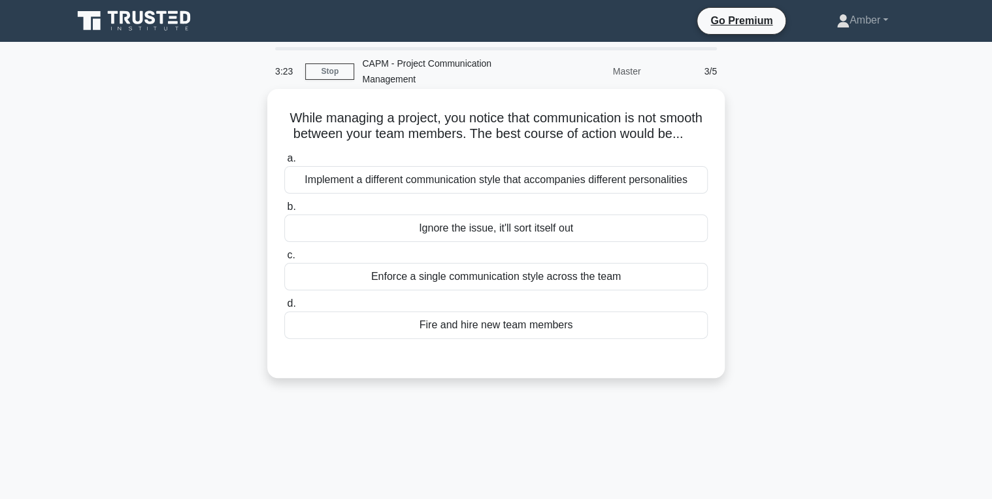
click at [435, 190] on div "Implement a different communication style that accompanies different personalit…" at bounding box center [496, 179] width 424 height 27
click at [284, 163] on input "a. Implement a different communication style that accompanies different persona…" at bounding box center [284, 158] width 0 height 8
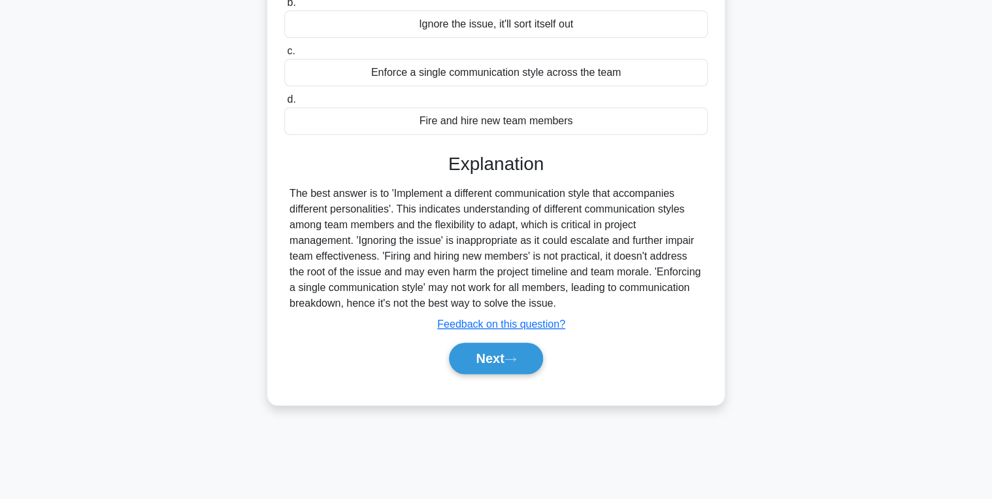
scroll to position [207, 0]
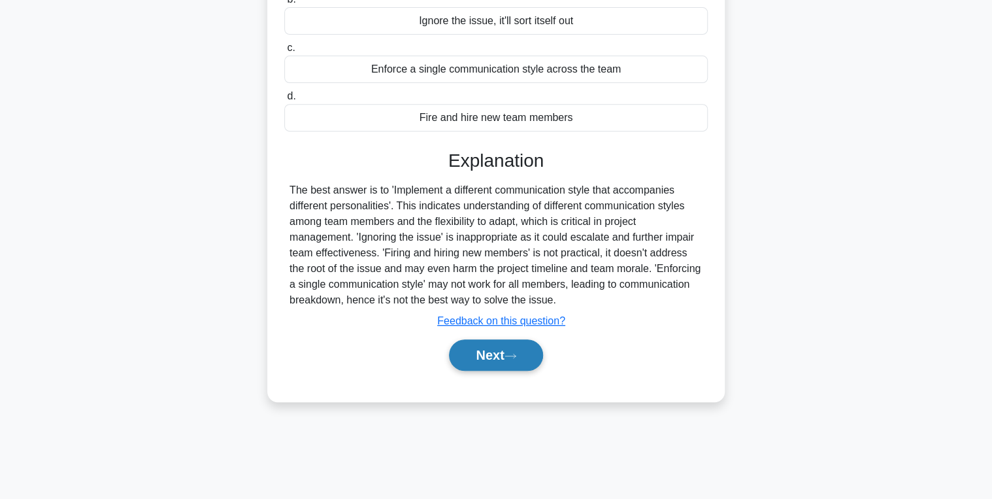
click at [502, 371] on button "Next" at bounding box center [495, 354] width 93 height 31
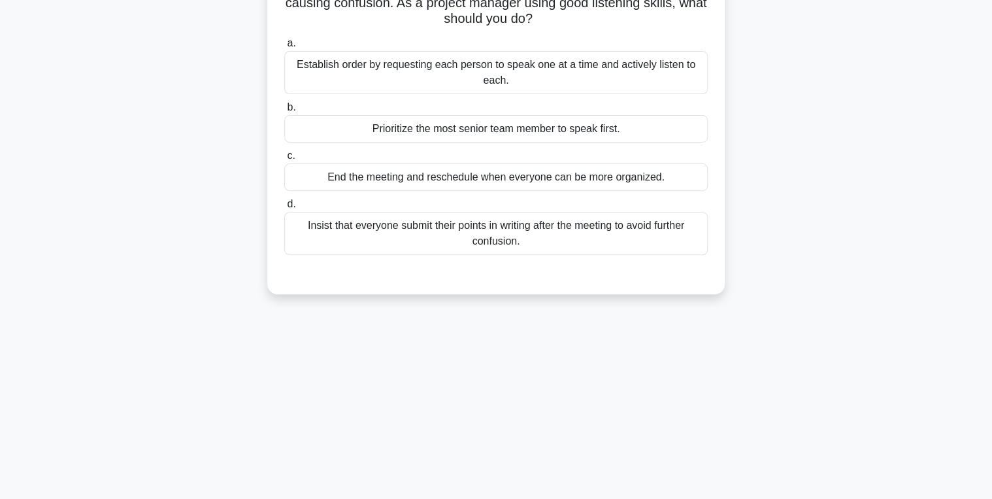
scroll to position [0, 0]
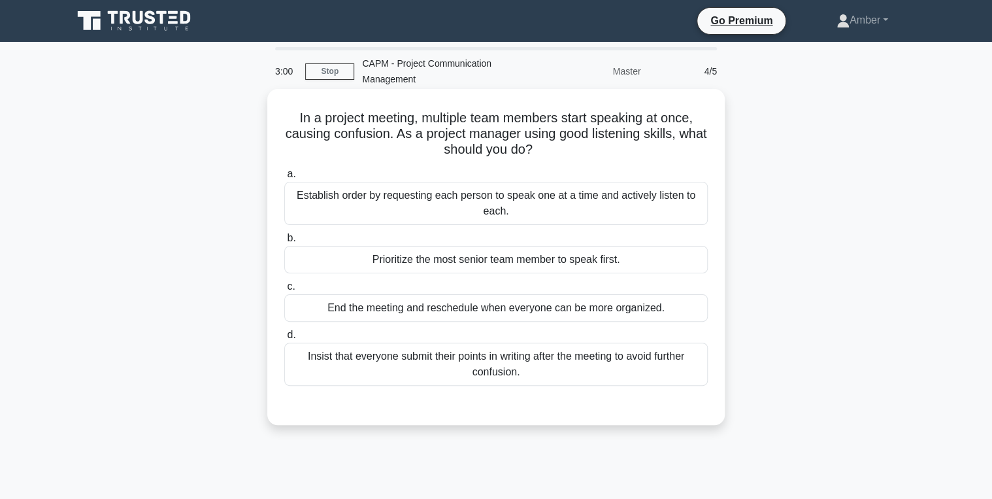
click at [463, 204] on div "Establish order by requesting each person to speak one at a time and actively l…" at bounding box center [496, 203] width 424 height 43
click at [284, 178] on input "a. Establish order by requesting each person to speak one at a time and activel…" at bounding box center [284, 174] width 0 height 8
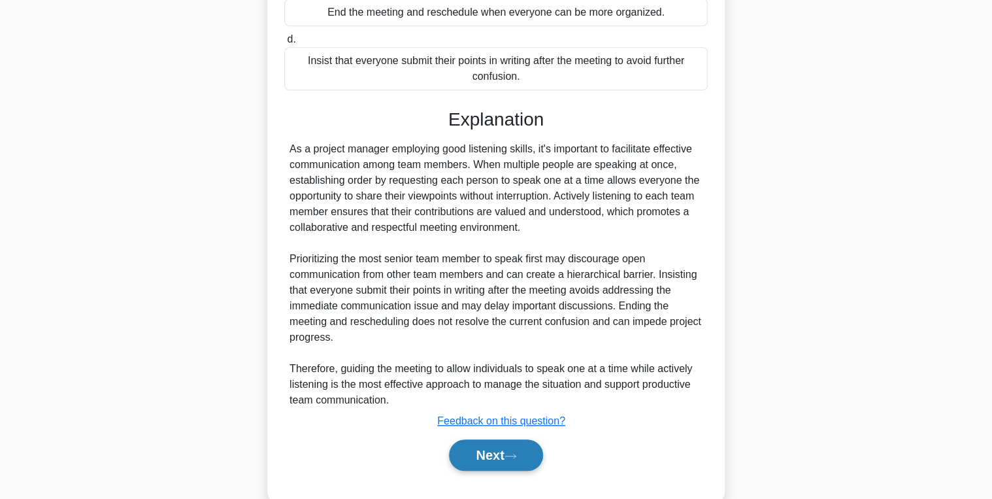
scroll to position [322, 0]
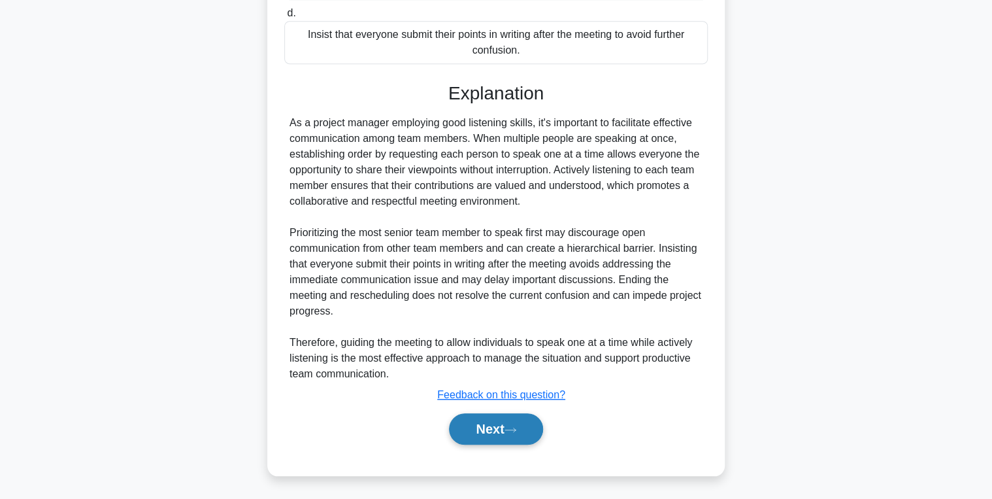
click at [503, 421] on button "Next" at bounding box center [495, 428] width 93 height 31
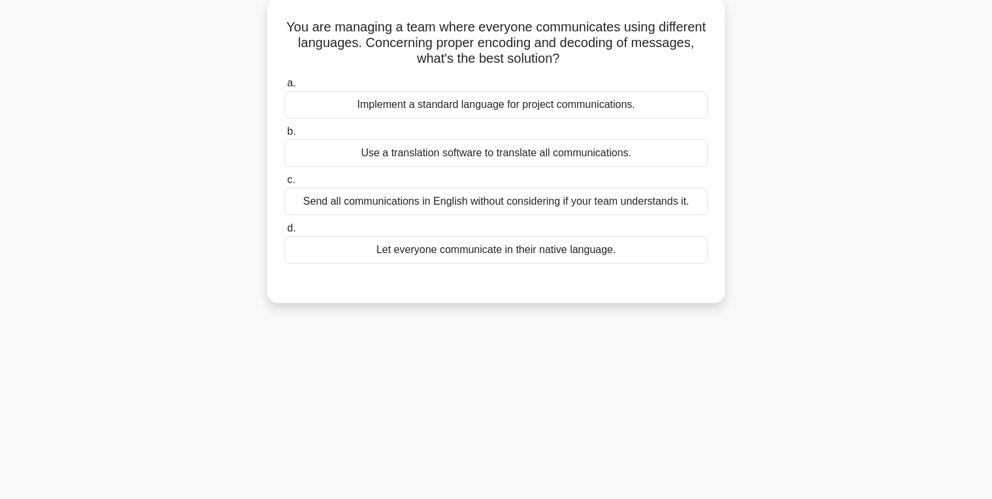
scroll to position [0, 0]
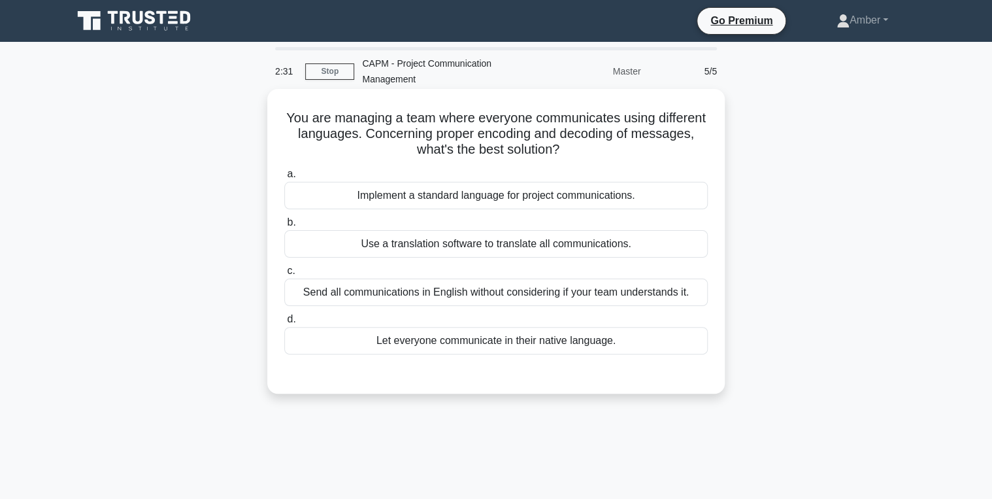
click at [411, 235] on div "Use a translation software to translate all communications." at bounding box center [496, 243] width 424 height 27
click at [284, 227] on input "b. Use a translation software to translate all communications." at bounding box center [284, 222] width 0 height 8
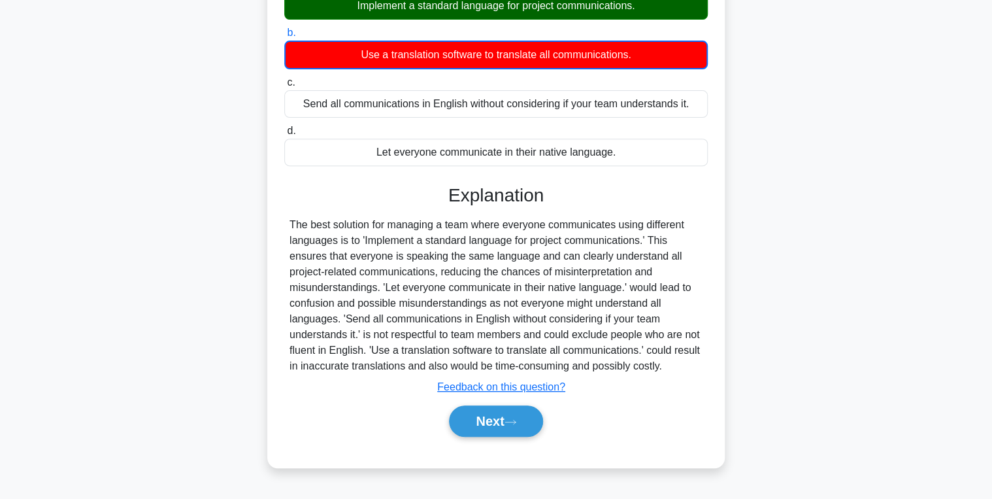
scroll to position [207, 0]
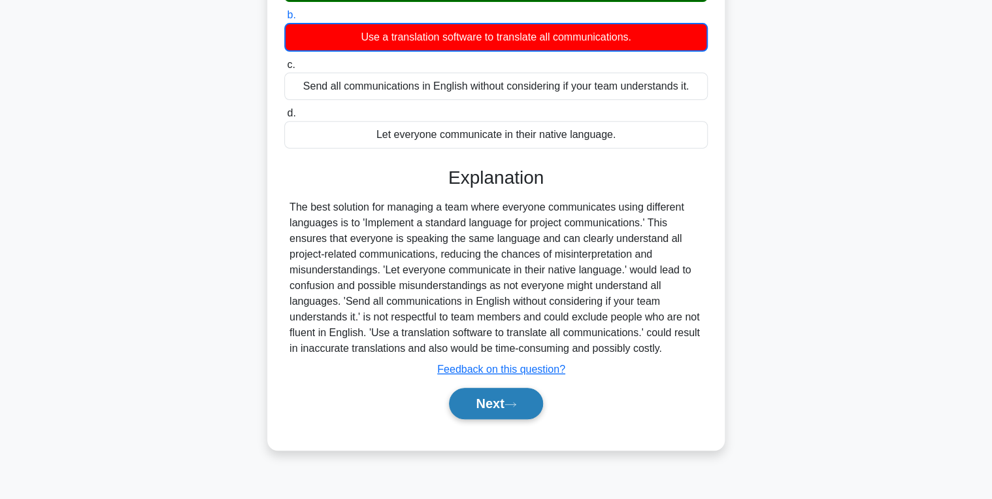
click at [501, 411] on button "Next" at bounding box center [495, 403] width 93 height 31
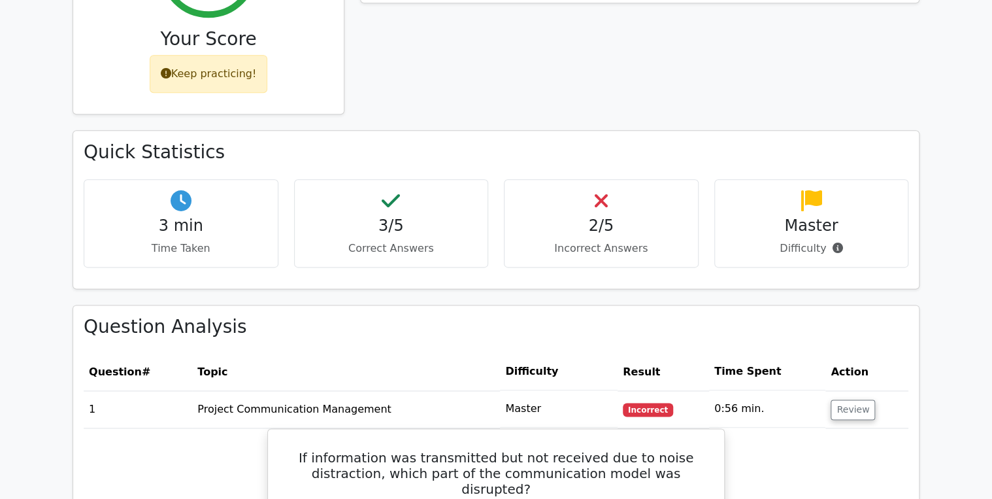
scroll to position [732, 0]
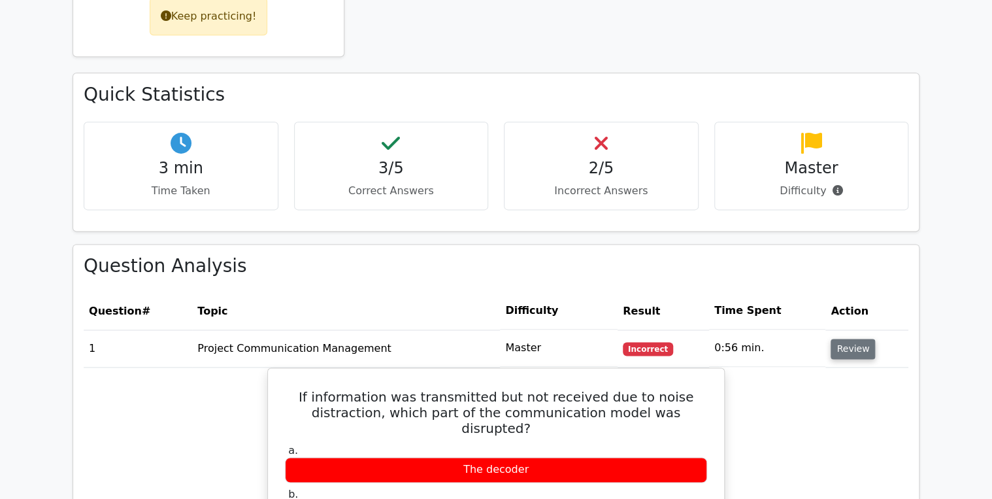
click at [857, 339] on button "Review" at bounding box center [853, 349] width 44 height 20
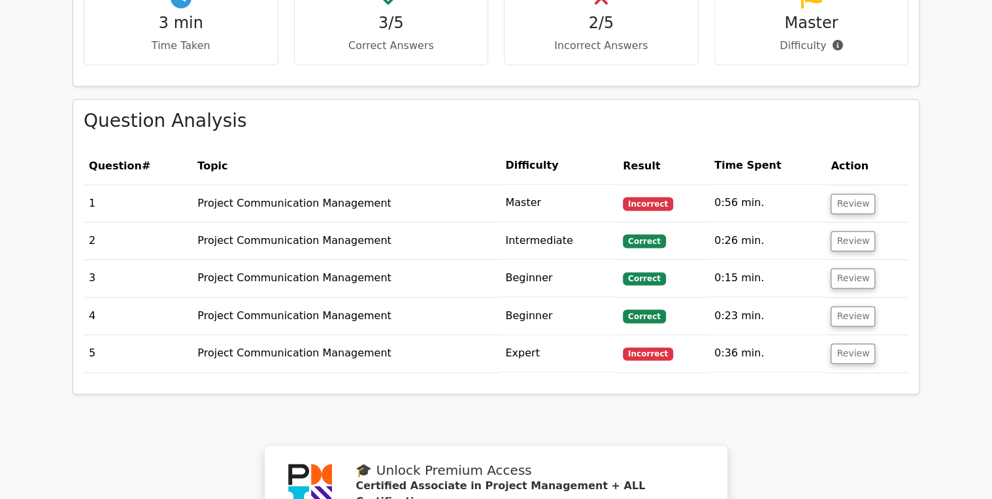
scroll to position [889, 0]
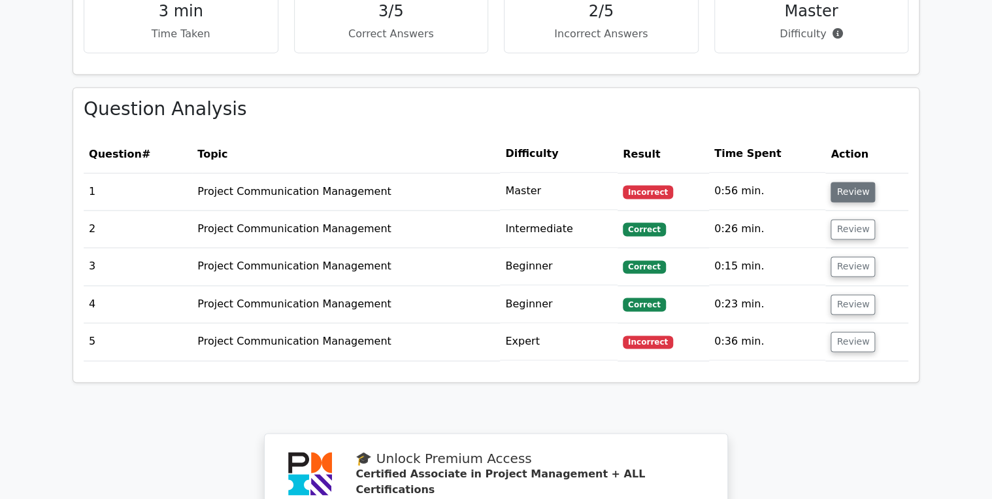
click at [844, 182] on button "Review" at bounding box center [853, 192] width 44 height 20
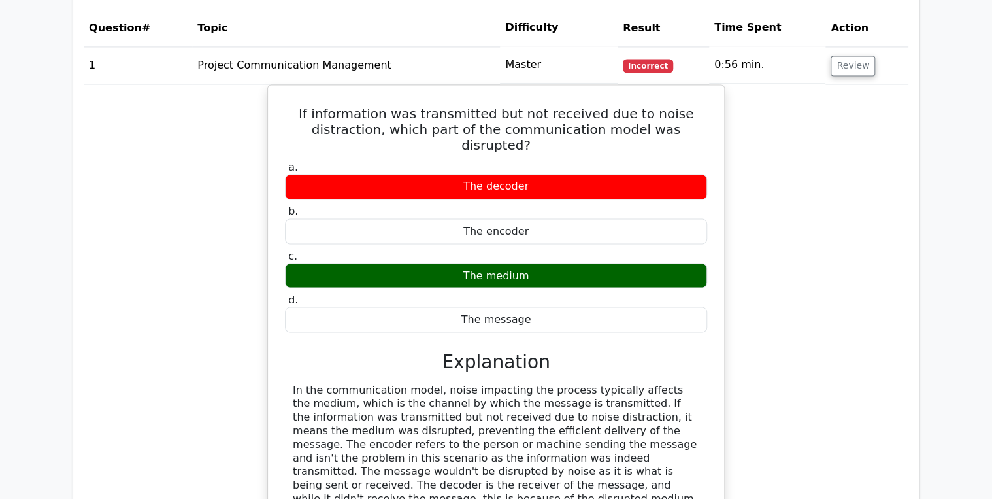
scroll to position [941, 0]
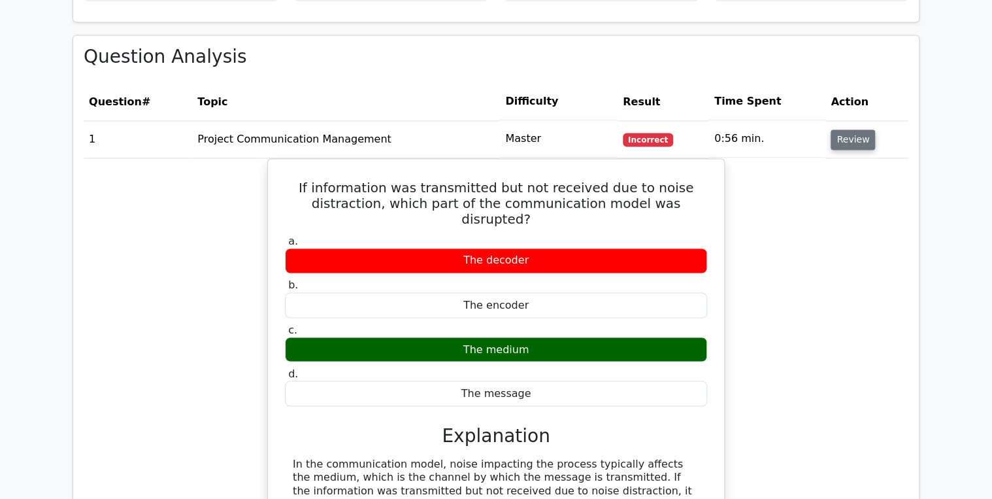
click at [848, 129] on button "Review" at bounding box center [853, 139] width 44 height 20
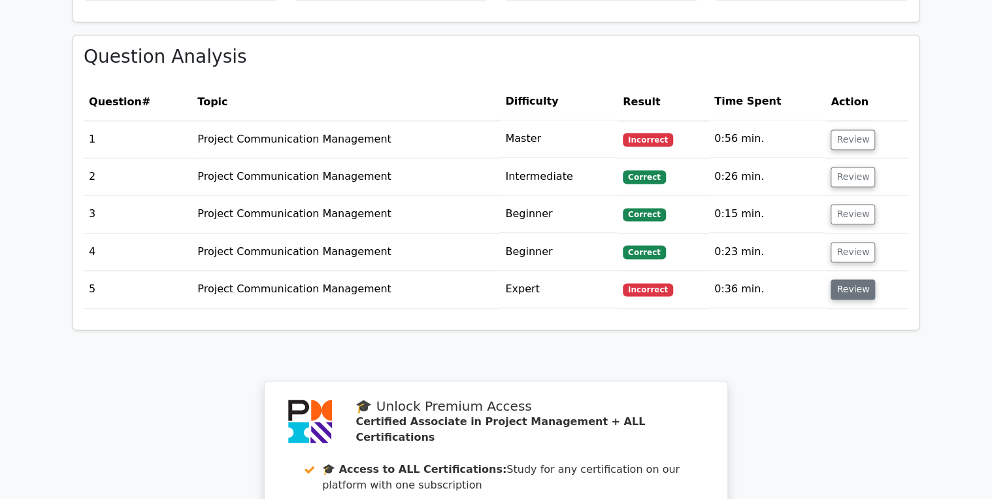
click at [862, 279] on button "Review" at bounding box center [853, 289] width 44 height 20
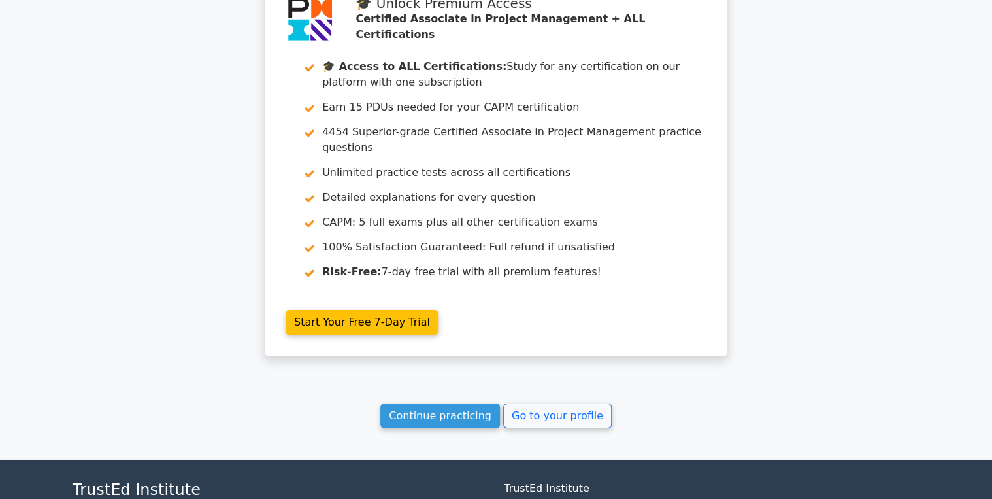
scroll to position [1935, 0]
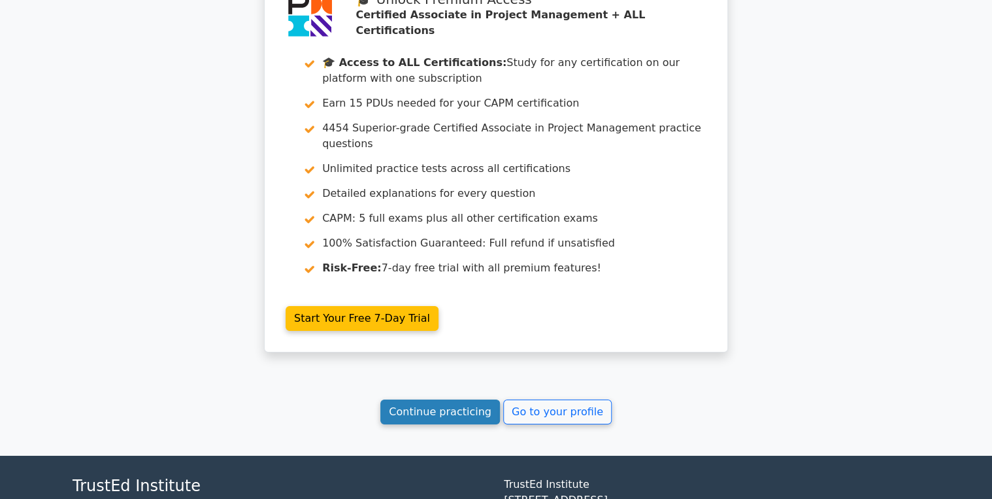
click at [460, 399] on link "Continue practicing" at bounding box center [440, 411] width 120 height 25
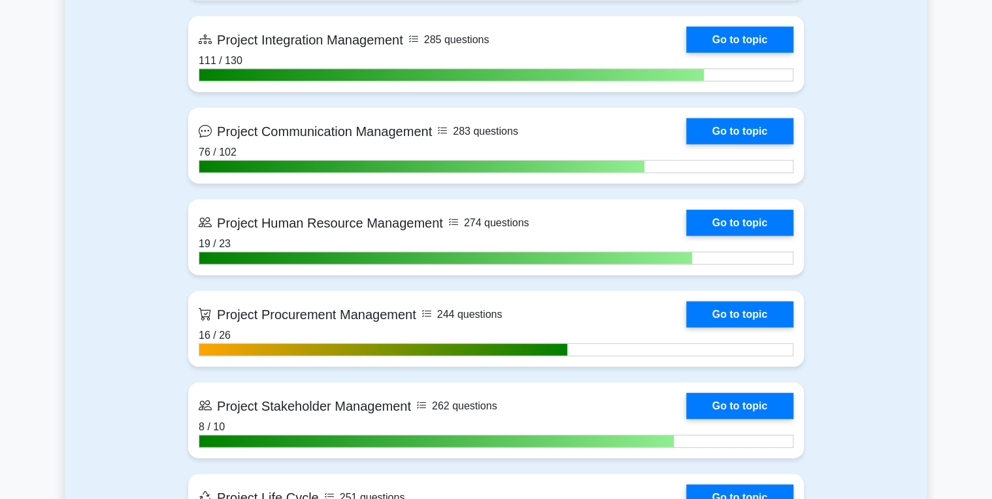
scroll to position [1464, 0]
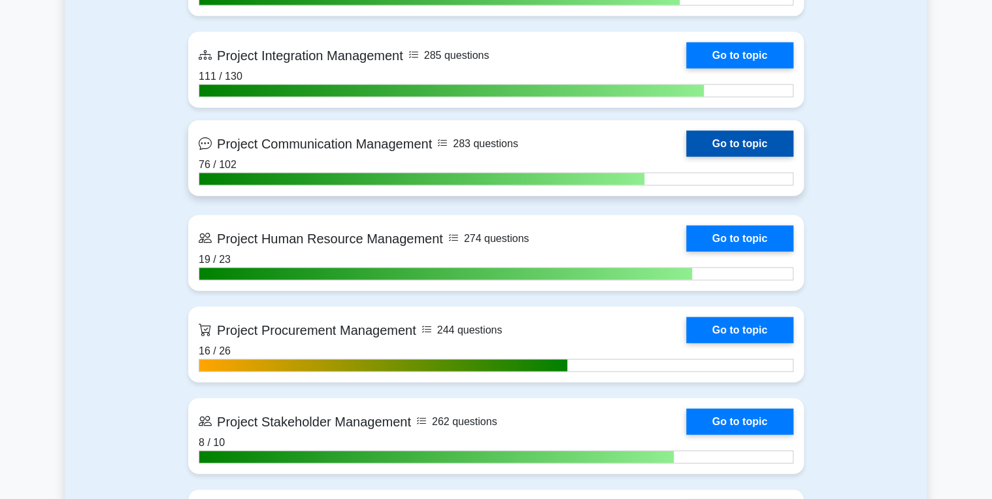
click at [748, 143] on link "Go to topic" at bounding box center [739, 144] width 107 height 26
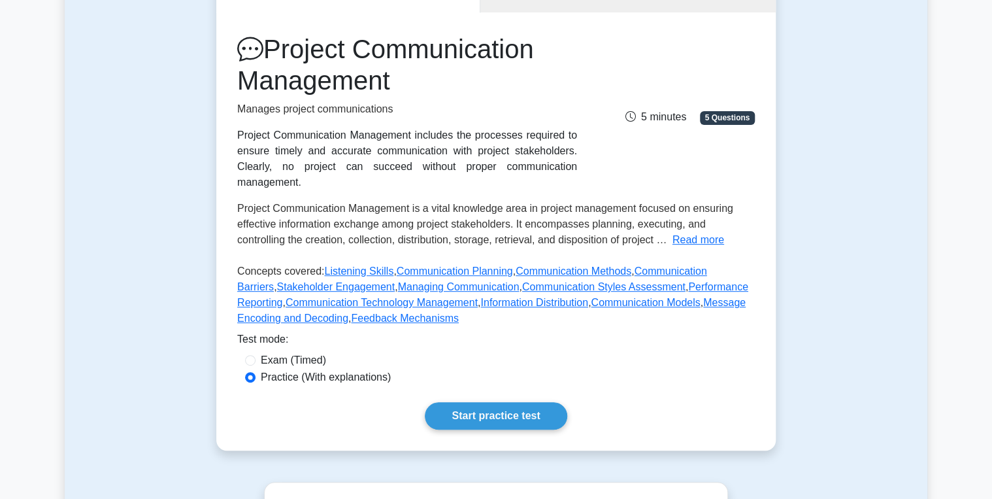
scroll to position [209, 0]
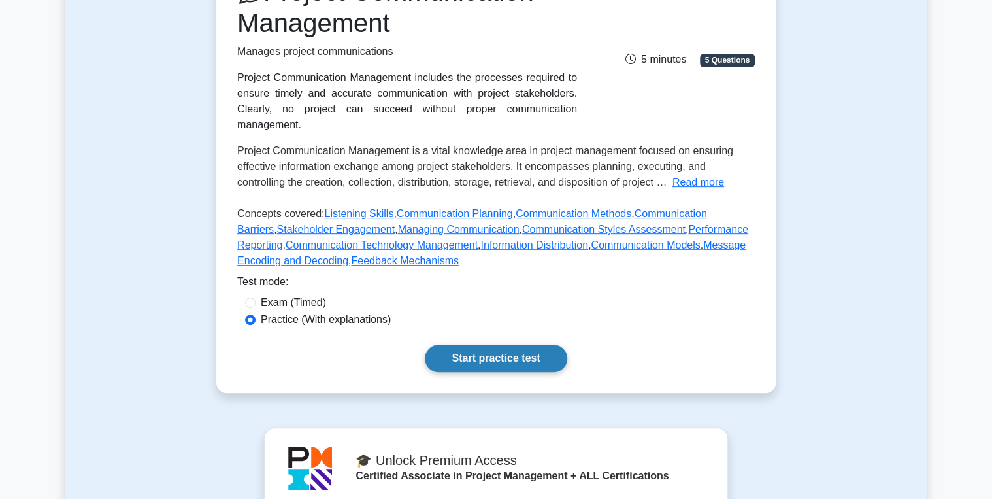
click at [488, 344] on link "Start practice test" at bounding box center [496, 357] width 142 height 27
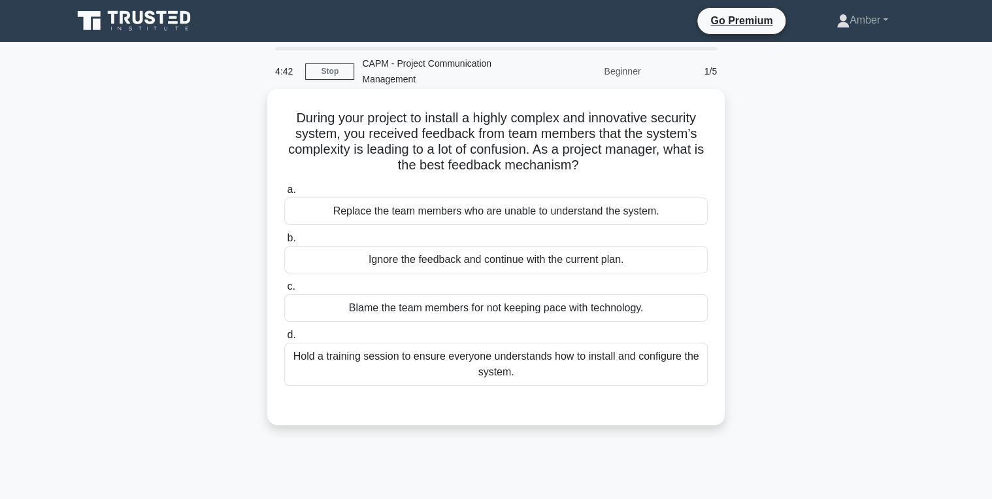
click at [595, 364] on div "Hold a training session to ensure everyone understands how to install and confi…" at bounding box center [496, 364] width 424 height 43
click at [469, 364] on div "Hold a training session to ensure everyone understands how to install and confi…" at bounding box center [496, 364] width 424 height 43
click at [284, 339] on input "d. Hold a training session to ensure everyone understands how to install and co…" at bounding box center [284, 335] width 0 height 8
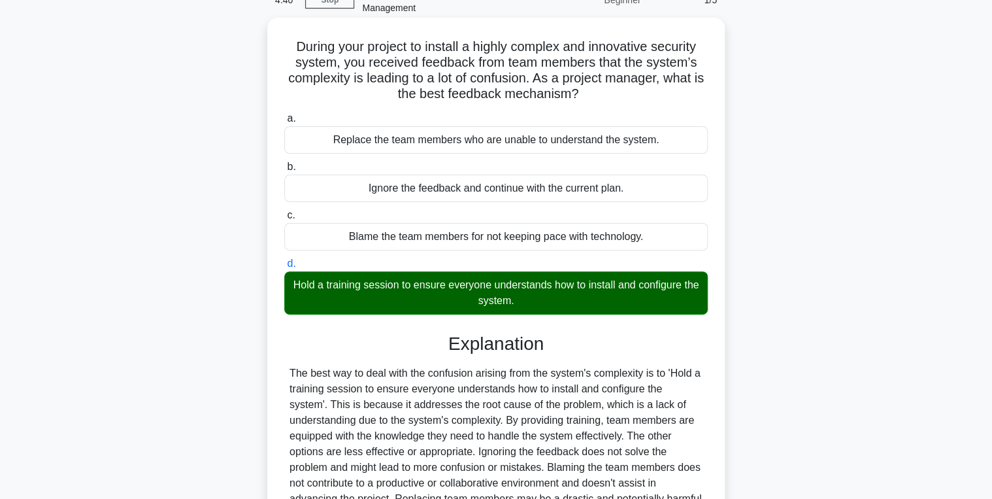
scroll to position [227, 0]
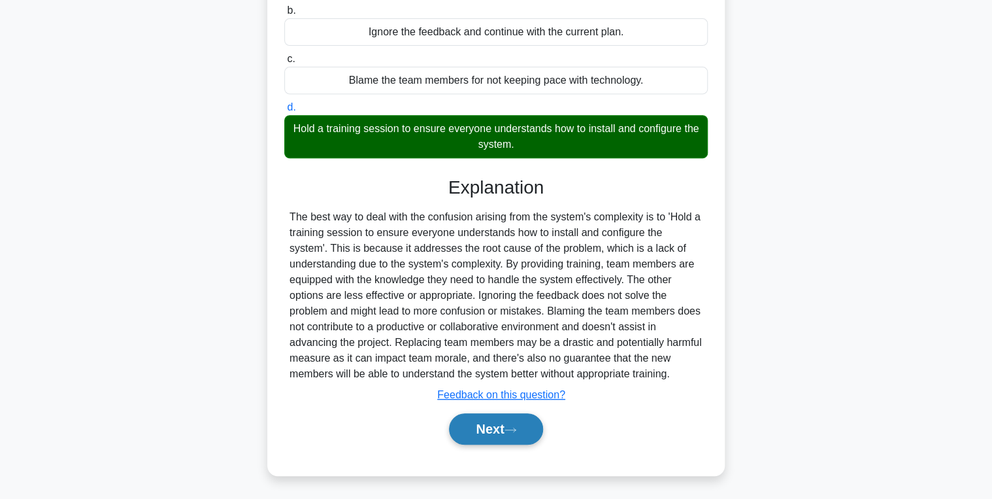
click at [483, 418] on button "Next" at bounding box center [495, 428] width 93 height 31
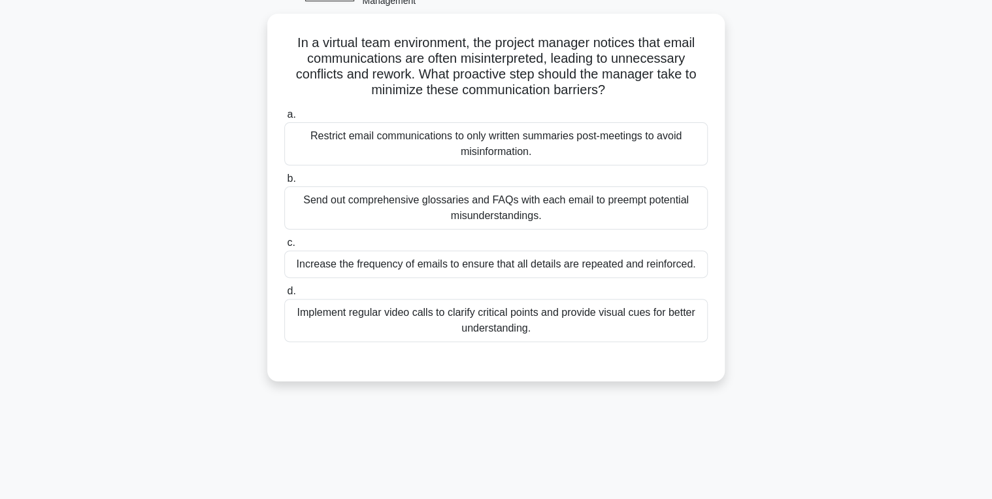
scroll to position [0, 0]
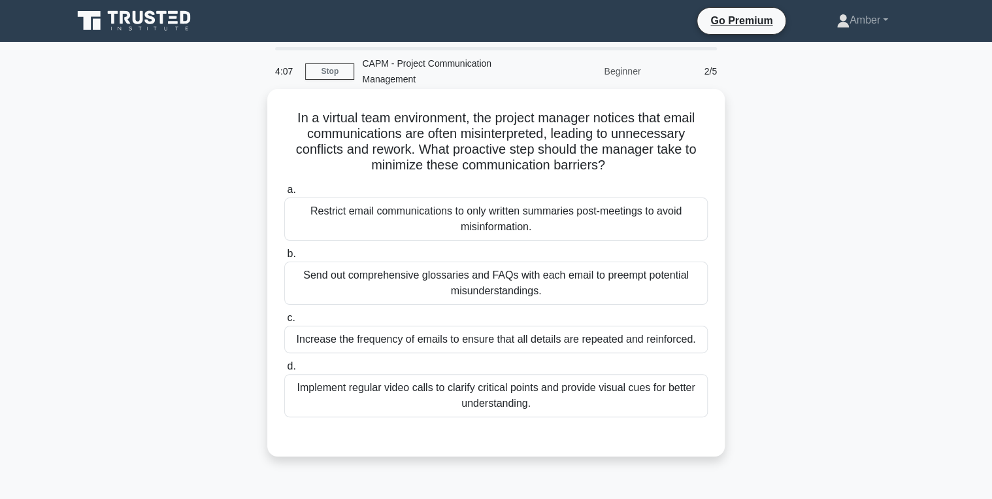
click at [434, 390] on div "Implement regular video calls to clarify critical points and provide visual cue…" at bounding box center [496, 395] width 424 height 43
click at [284, 371] on input "d. Implement regular video calls to clarify critical points and provide visual …" at bounding box center [284, 366] width 0 height 8
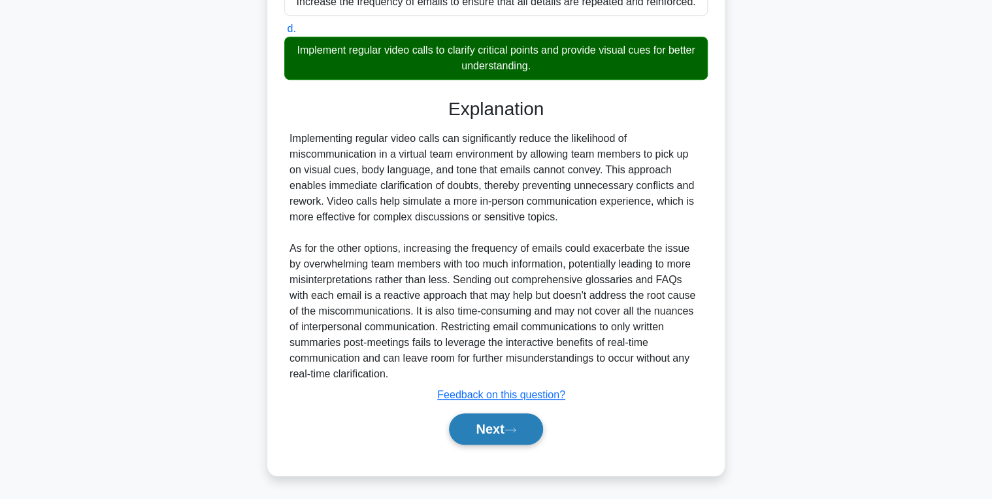
click at [493, 431] on button "Next" at bounding box center [495, 428] width 93 height 31
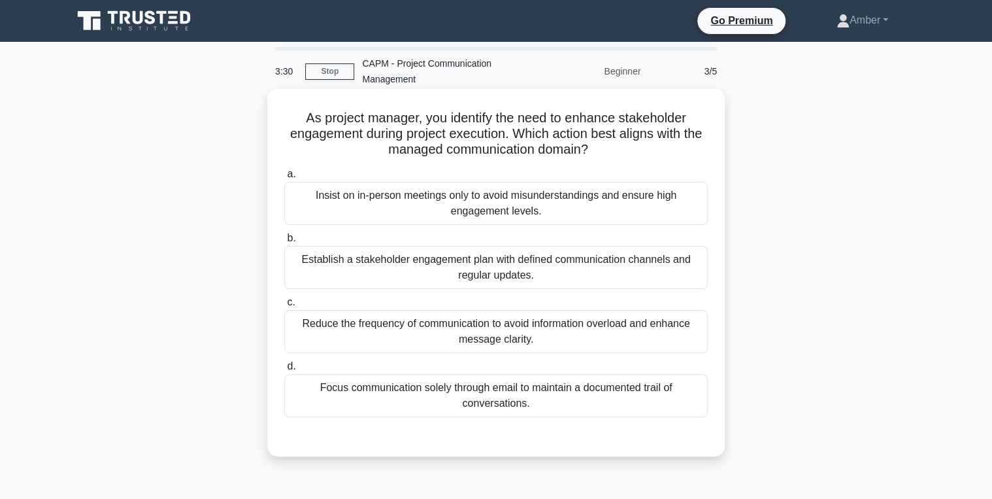
click at [531, 254] on div "Establish a stakeholder engagement plan with defined communication channels and…" at bounding box center [496, 267] width 424 height 43
click at [284, 243] on input "b. Establish a stakeholder engagement plan with defined communication channels …" at bounding box center [284, 238] width 0 height 8
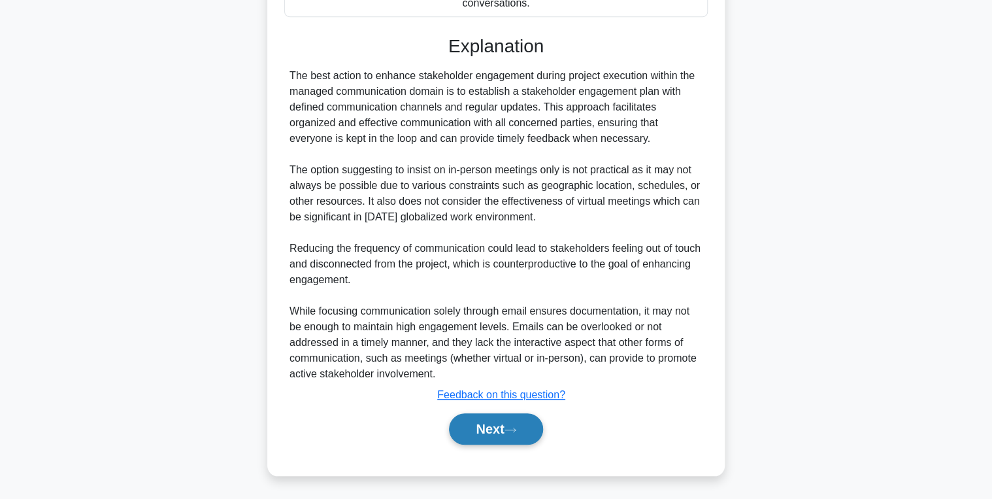
click at [490, 424] on button "Next" at bounding box center [495, 428] width 93 height 31
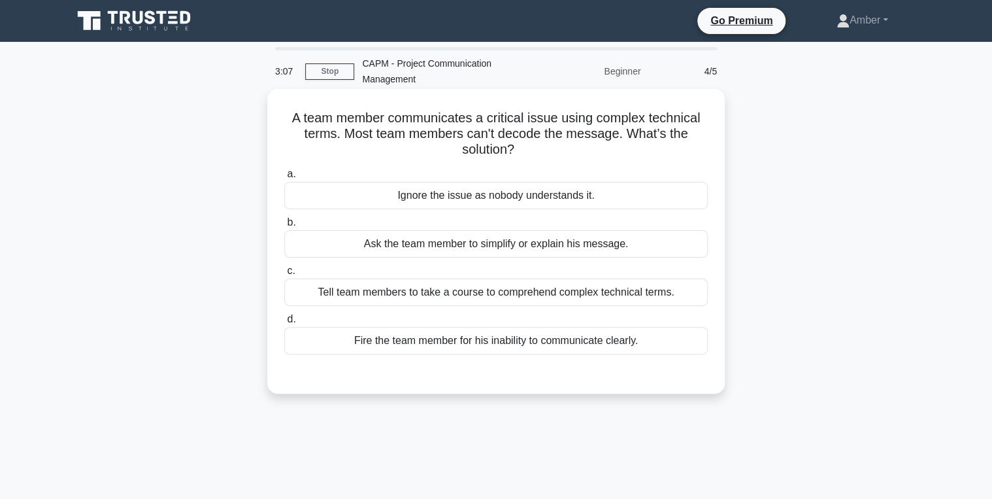
click at [444, 240] on div "Ask the team member to simplify or explain his message." at bounding box center [496, 243] width 424 height 27
click at [284, 227] on input "b. Ask the team member to simplify or explain his message." at bounding box center [284, 222] width 0 height 8
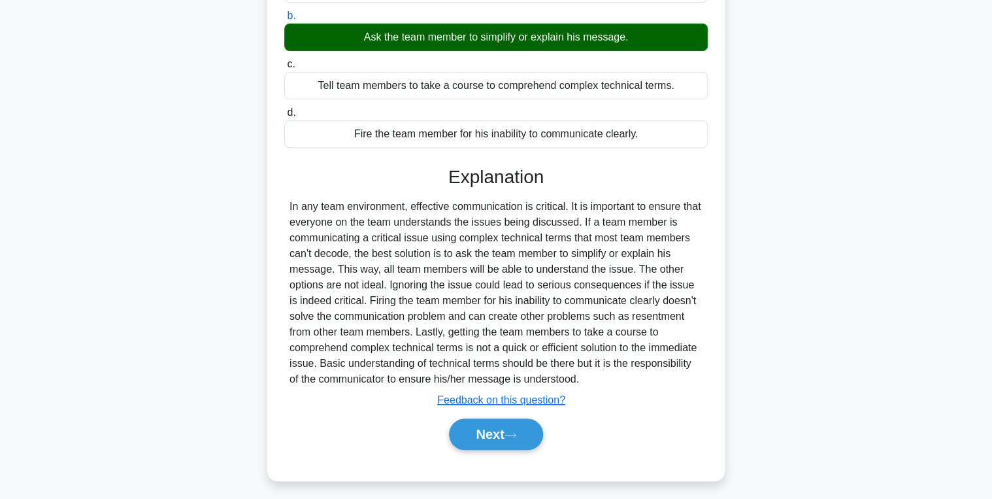
scroll to position [212, 0]
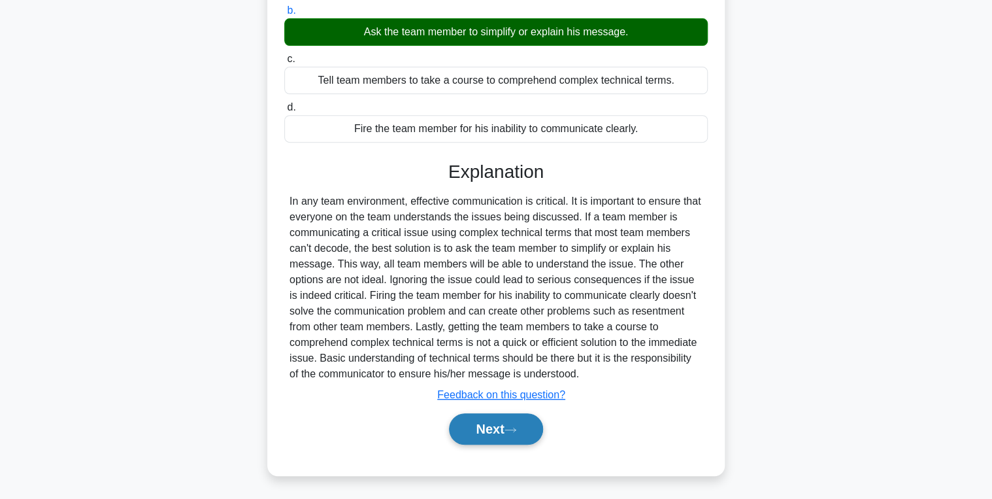
click at [490, 422] on button "Next" at bounding box center [495, 428] width 93 height 31
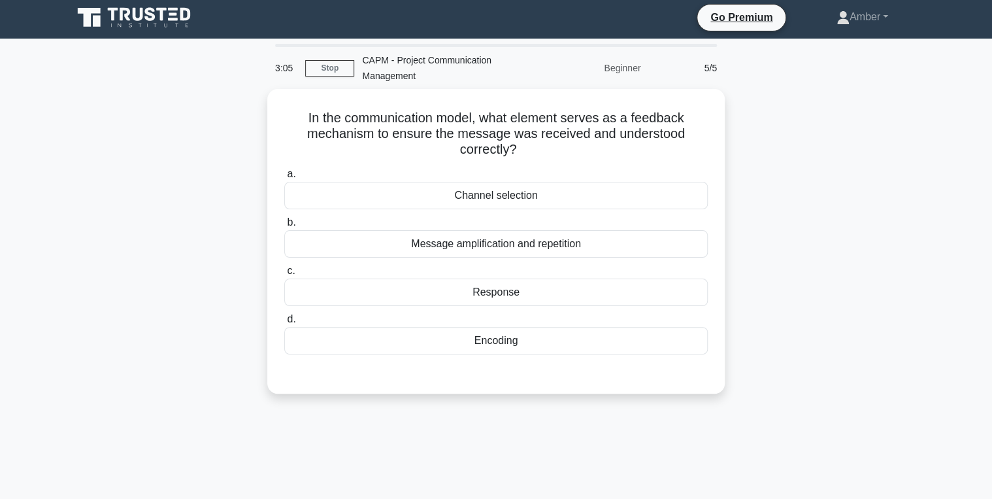
scroll to position [0, 0]
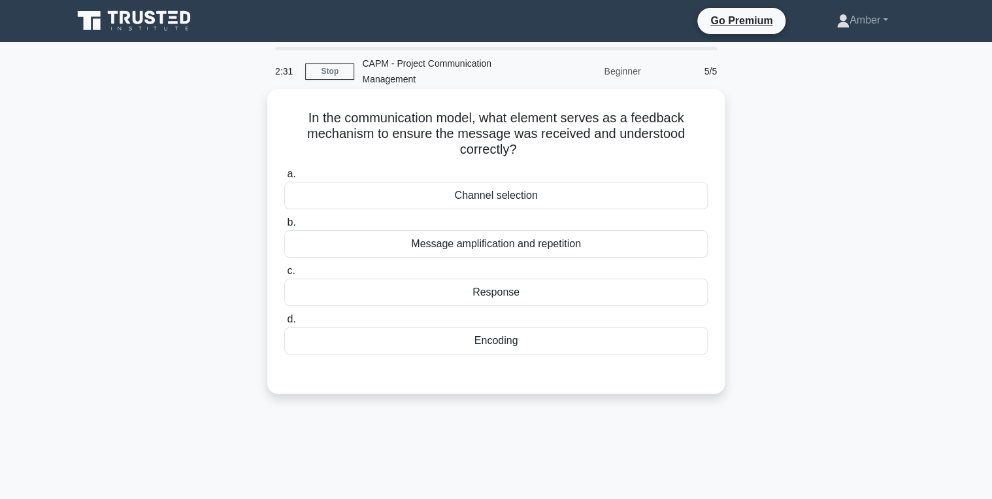
click at [395, 290] on div "Response" at bounding box center [496, 291] width 424 height 27
click at [284, 275] on input "c. Response" at bounding box center [284, 271] width 0 height 8
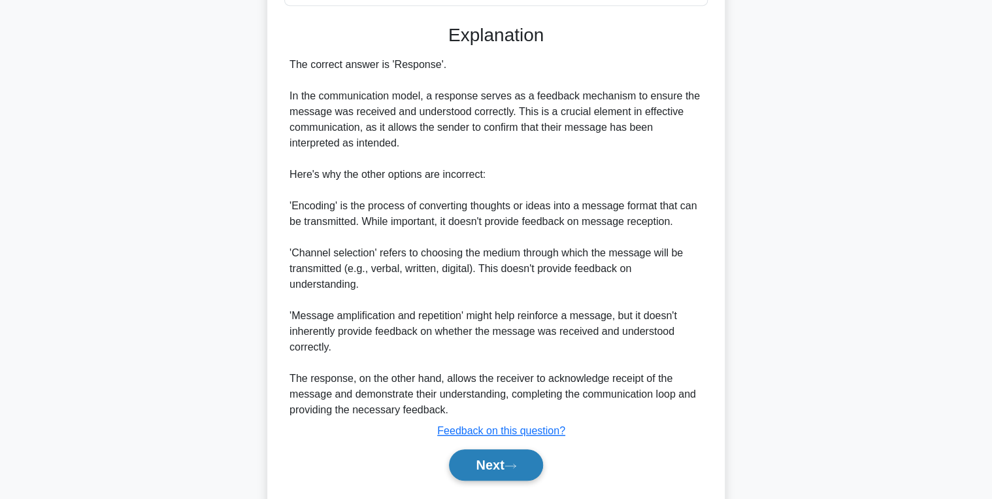
scroll to position [384, 0]
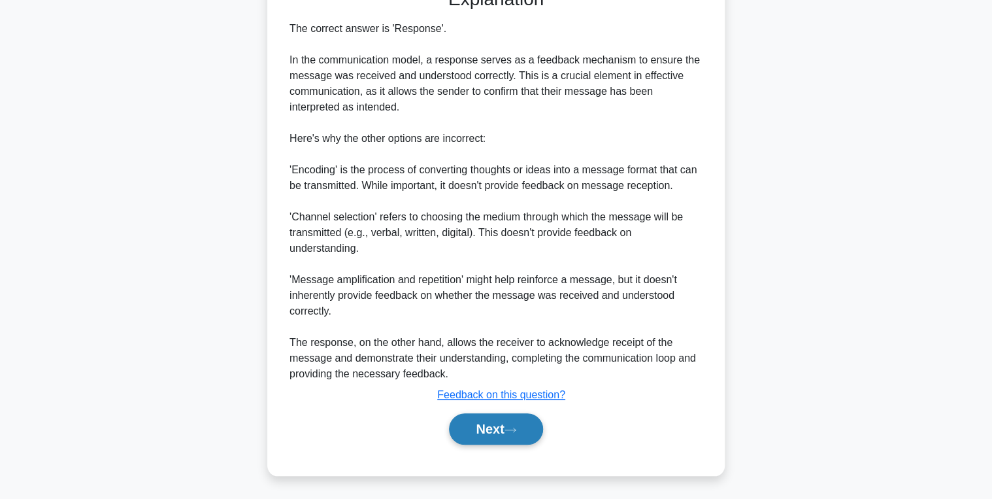
click at [484, 421] on button "Next" at bounding box center [495, 428] width 93 height 31
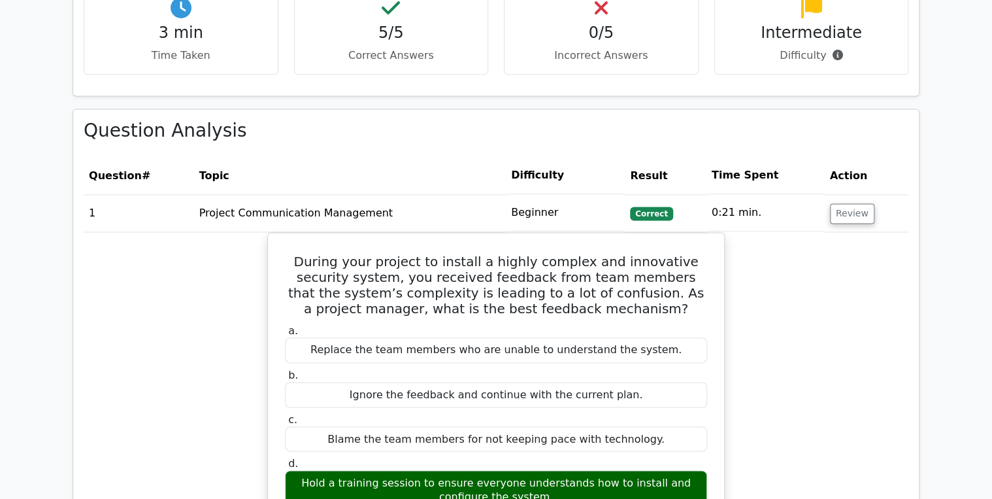
scroll to position [889, 0]
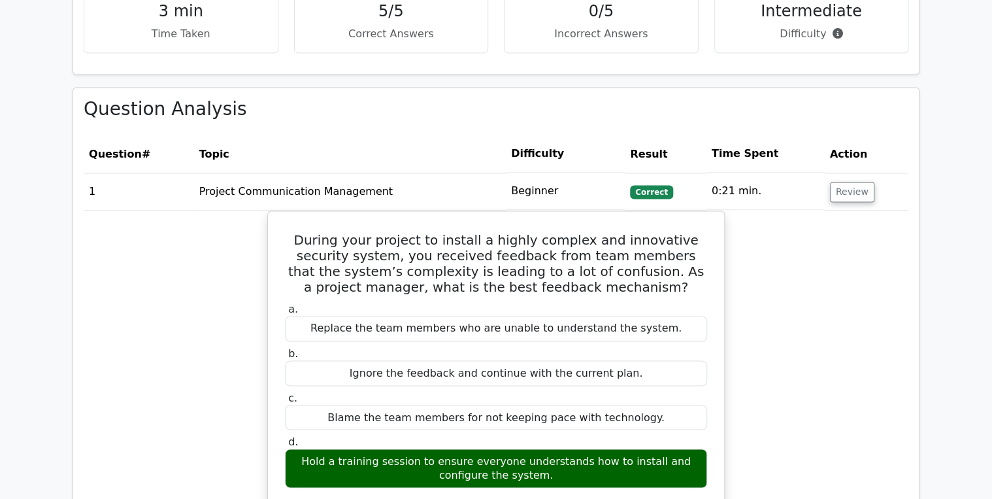
click at [868, 175] on td "Review" at bounding box center [867, 191] width 84 height 37
click at [847, 182] on button "Review" at bounding box center [852, 192] width 44 height 20
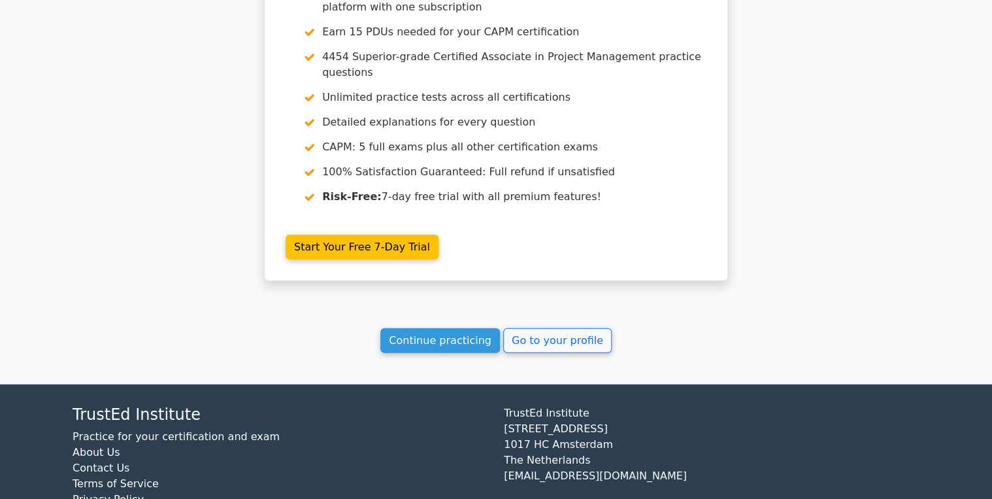
scroll to position [1423, 0]
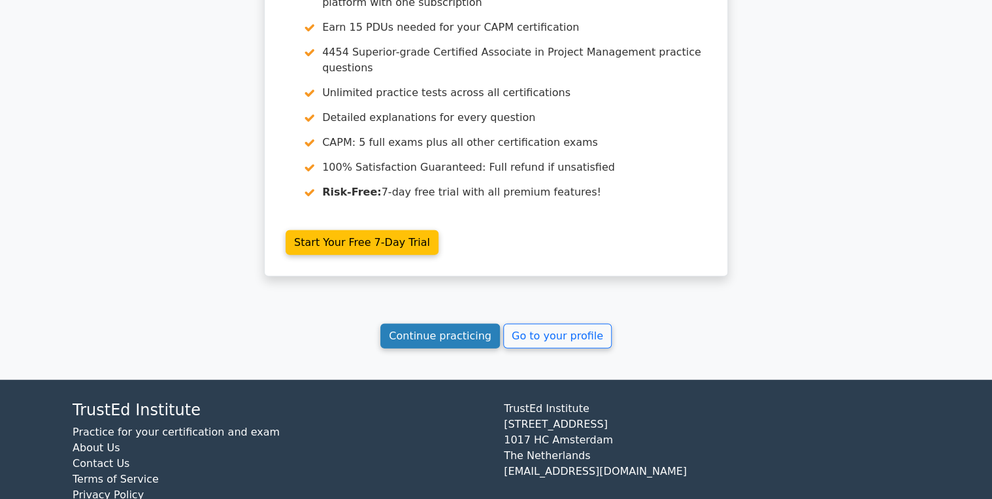
click at [443, 324] on link "Continue practicing" at bounding box center [440, 336] width 120 height 25
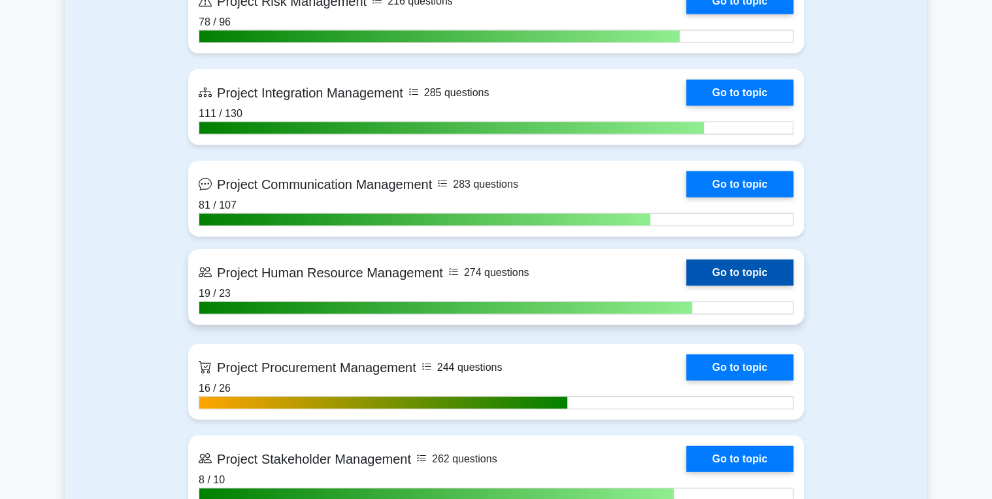
scroll to position [1412, 0]
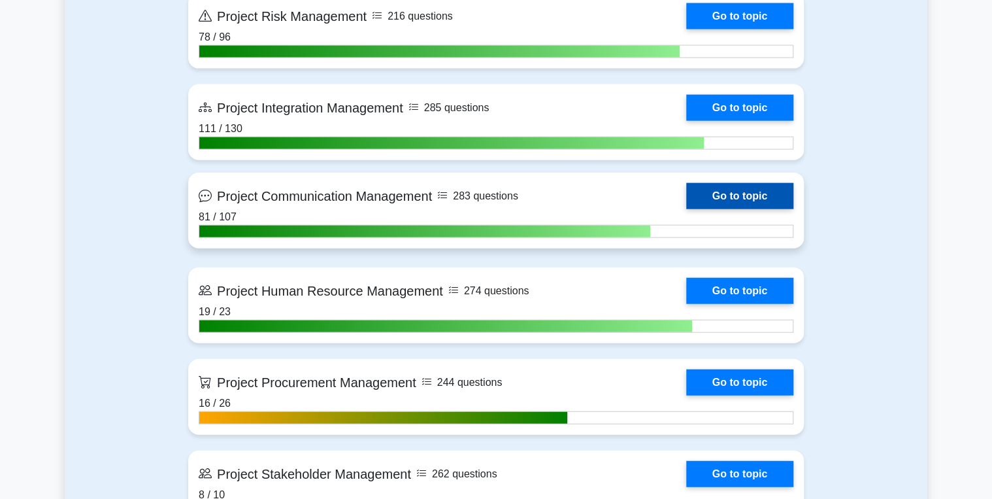
click at [728, 195] on link "Go to topic" at bounding box center [739, 196] width 107 height 26
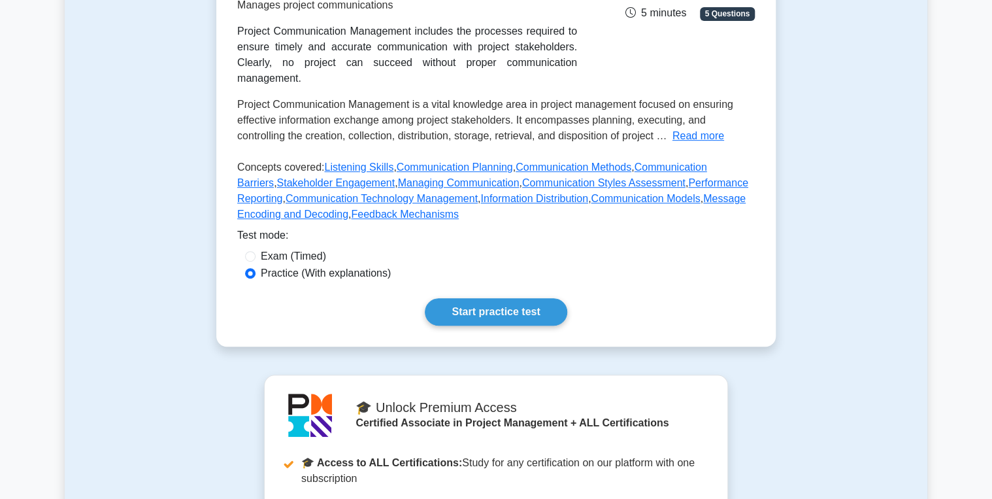
scroll to position [261, 0]
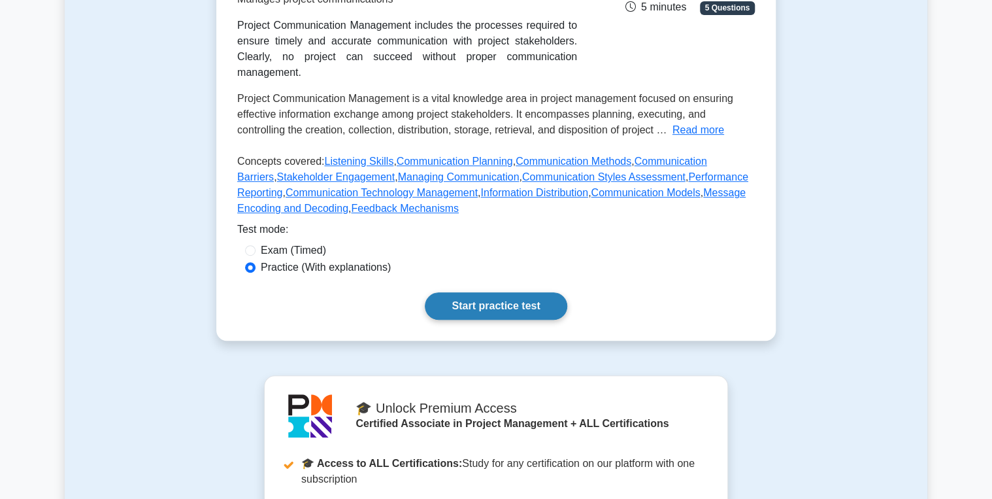
click at [474, 292] on link "Start practice test" at bounding box center [496, 305] width 142 height 27
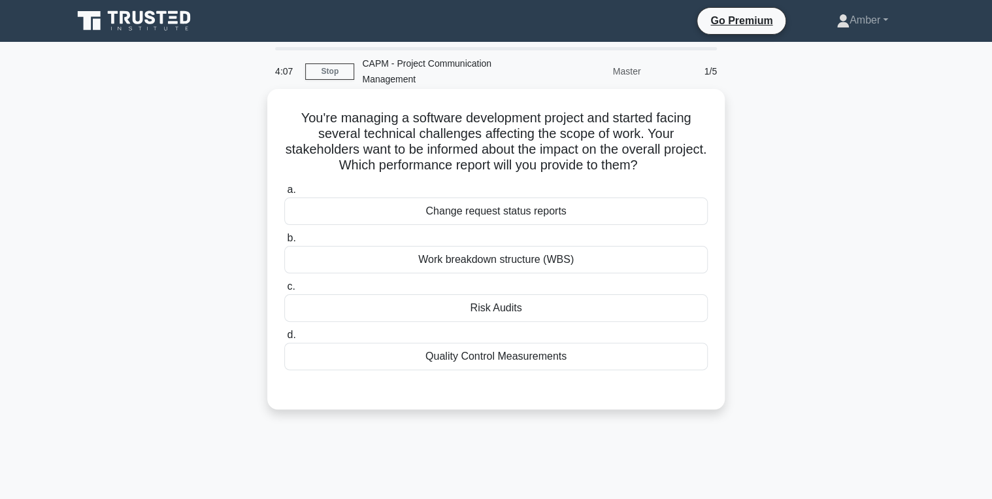
click at [478, 353] on div "Quality Control Measurements" at bounding box center [496, 356] width 424 height 27
click at [284, 339] on input "d. Quality Control Measurements" at bounding box center [284, 335] width 0 height 8
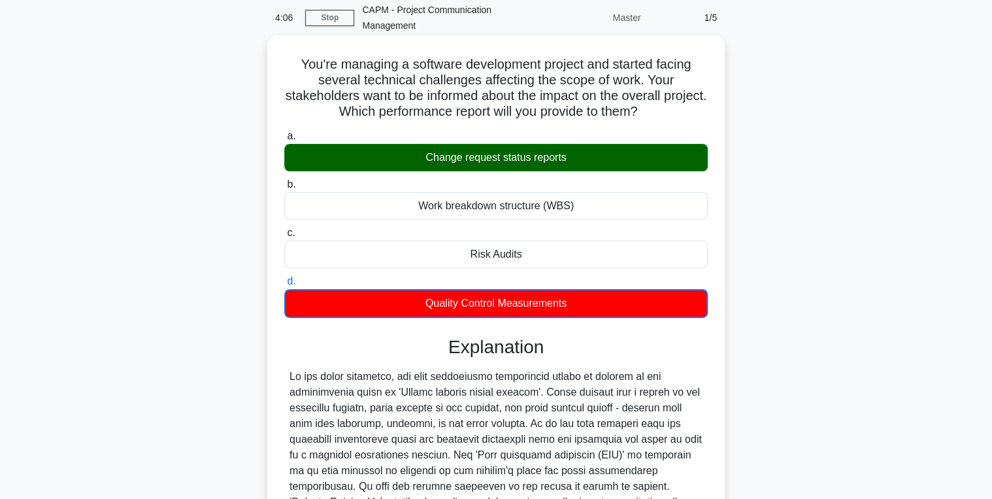
scroll to position [260, 0]
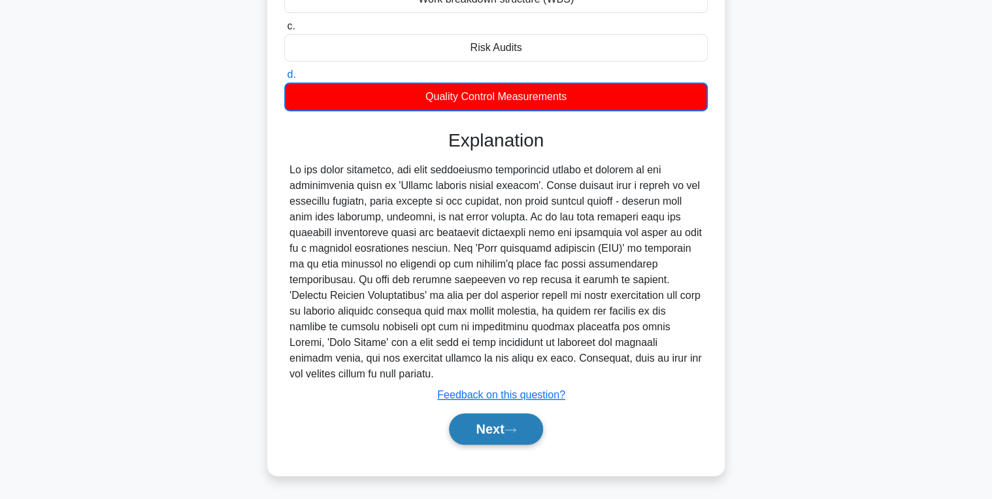
click at [494, 426] on button "Next" at bounding box center [495, 428] width 93 height 31
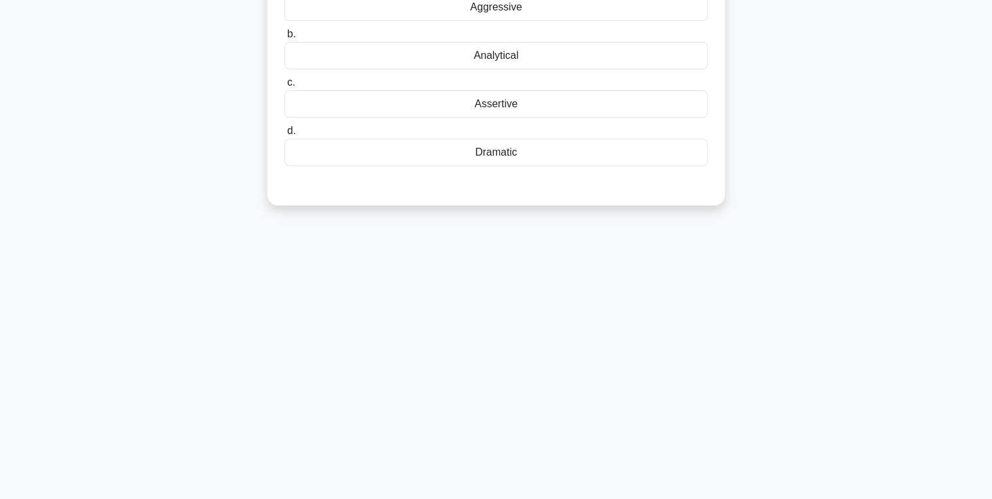
scroll to position [0, 0]
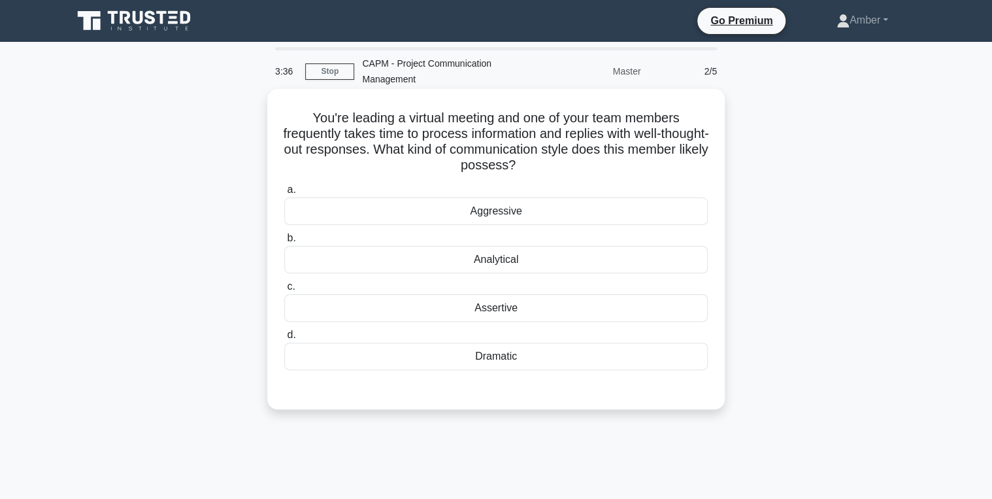
click at [467, 250] on div "Analytical" at bounding box center [496, 259] width 424 height 27
click at [284, 243] on input "b. Analytical" at bounding box center [284, 238] width 0 height 8
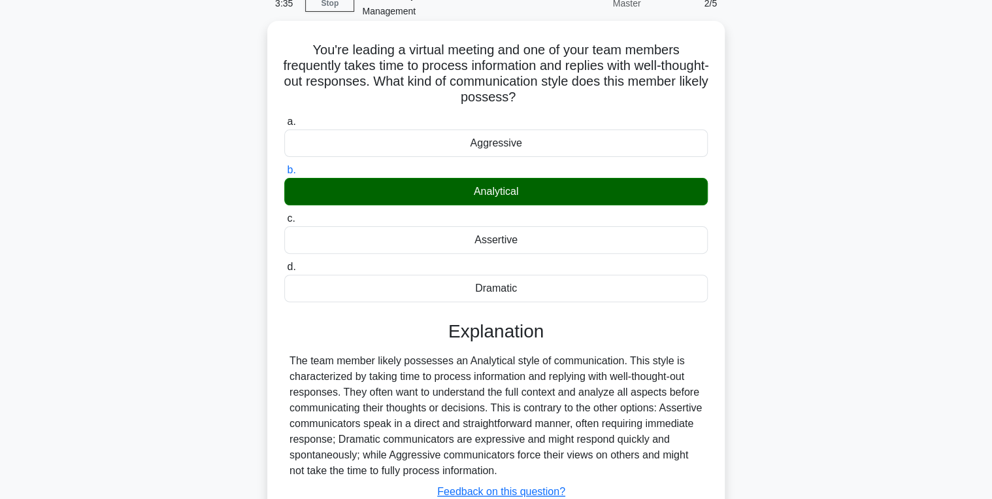
scroll to position [207, 0]
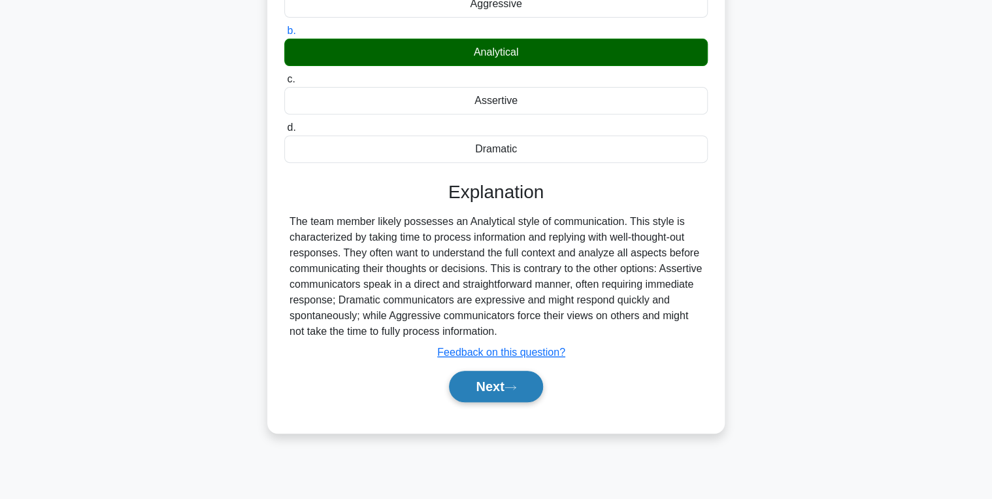
click at [489, 384] on button "Next" at bounding box center [495, 386] width 93 height 31
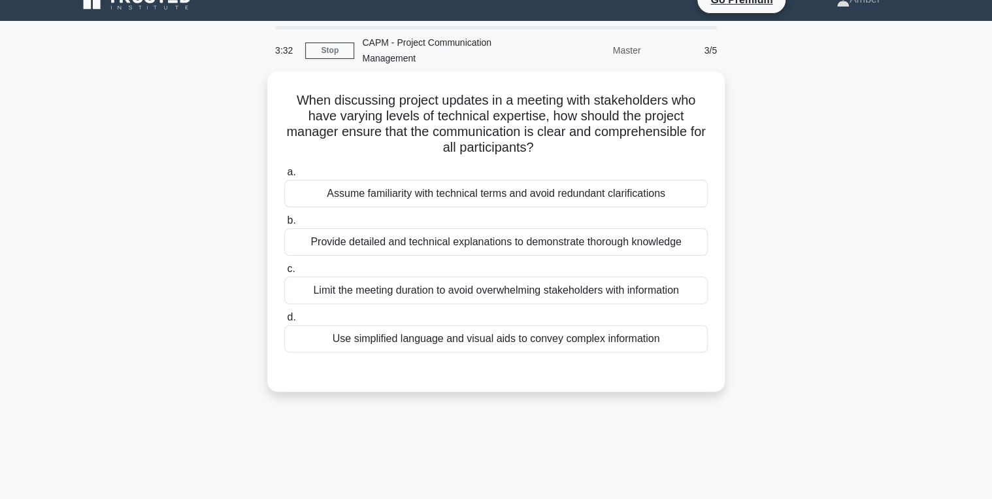
scroll to position [0, 0]
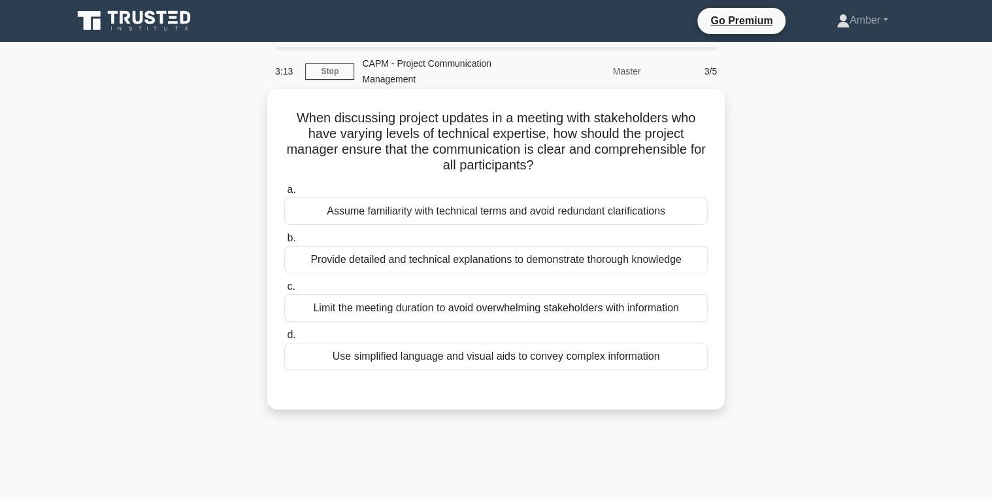
click at [442, 361] on div "Use simplified language and visual aids to convey complex information" at bounding box center [496, 356] width 424 height 27
click at [284, 339] on input "d. Use simplified language and visual aids to convey complex information" at bounding box center [284, 335] width 0 height 8
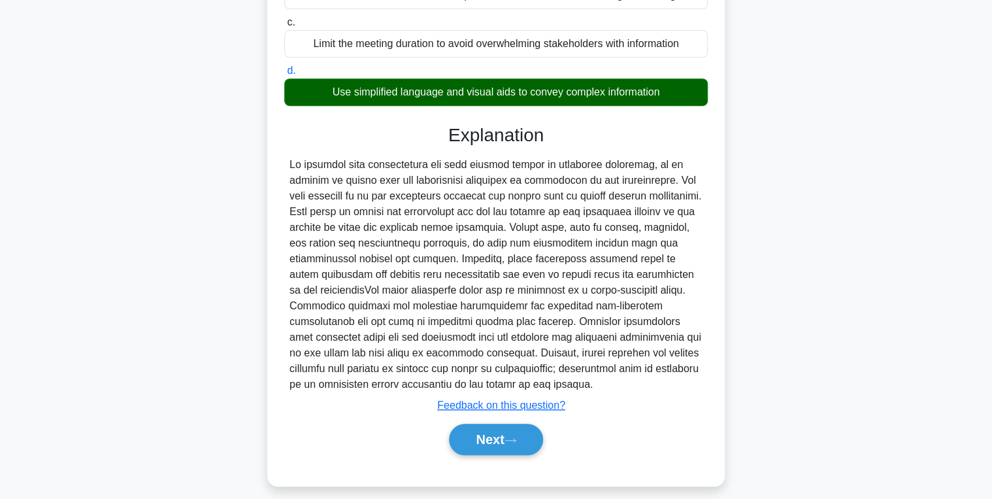
scroll to position [275, 0]
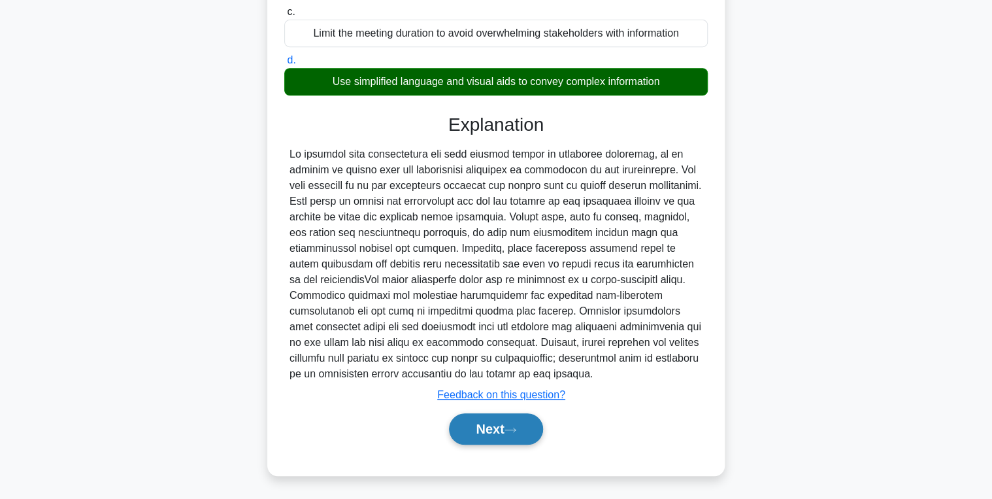
drag, startPoint x: 497, startPoint y: 426, endPoint x: 463, endPoint y: 426, distance: 33.3
click at [494, 426] on button "Next" at bounding box center [495, 428] width 93 height 31
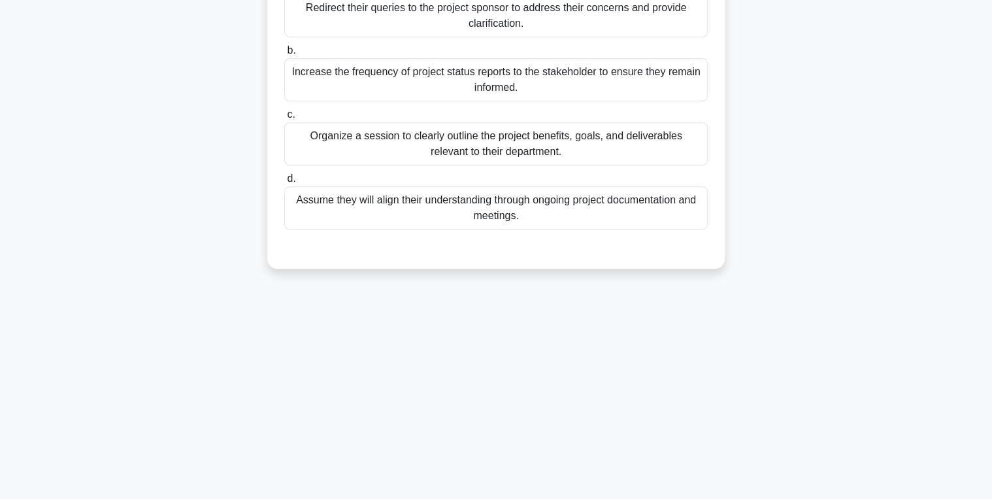
scroll to position [0, 0]
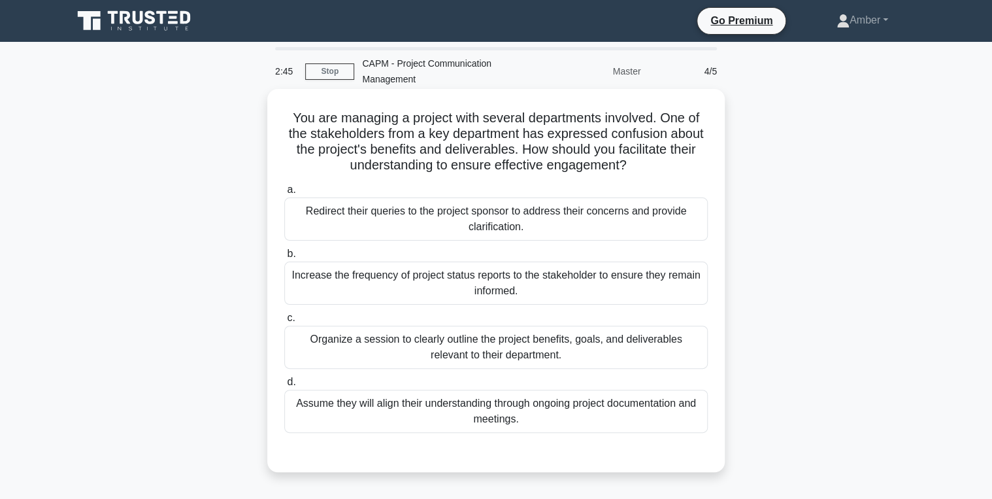
click at [348, 358] on div "Organize a session to clearly outline the project benefits, goals, and delivera…" at bounding box center [496, 347] width 424 height 43
click at [284, 322] on input "c. Organize a session to clearly outline the project benefits, goals, and deliv…" at bounding box center [284, 318] width 0 height 8
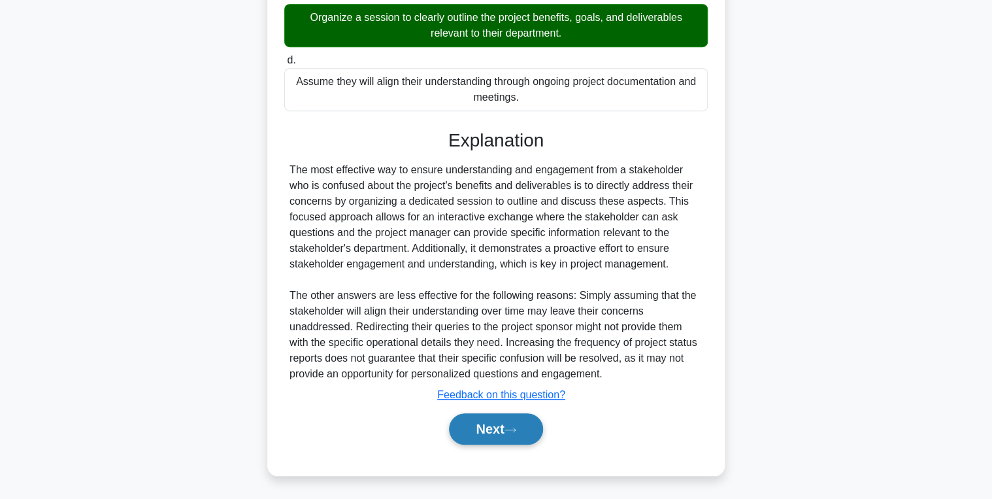
click at [469, 423] on button "Next" at bounding box center [495, 428] width 93 height 31
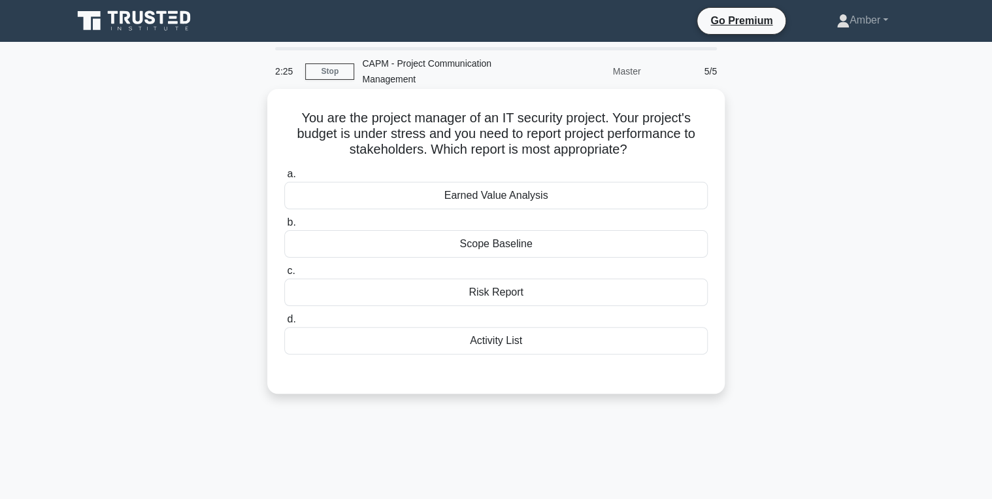
click at [371, 193] on div "Earned Value Analysis" at bounding box center [496, 195] width 424 height 27
click at [284, 178] on input "a. Earned Value Analysis" at bounding box center [284, 174] width 0 height 8
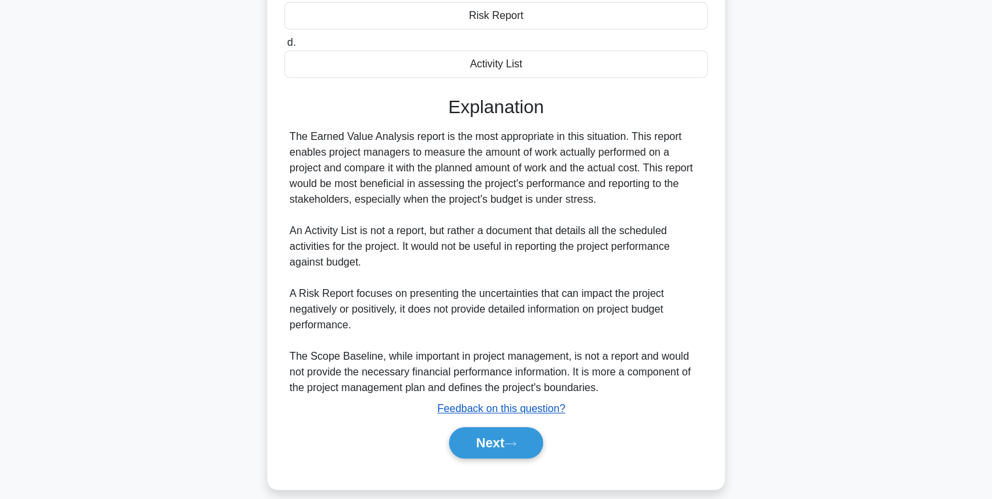
scroll to position [290, 0]
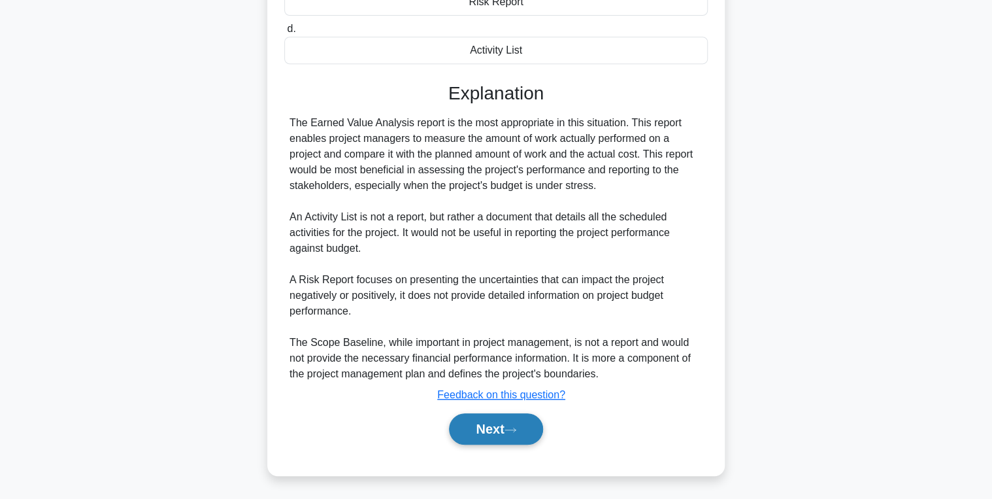
click at [495, 425] on button "Next" at bounding box center [495, 428] width 93 height 31
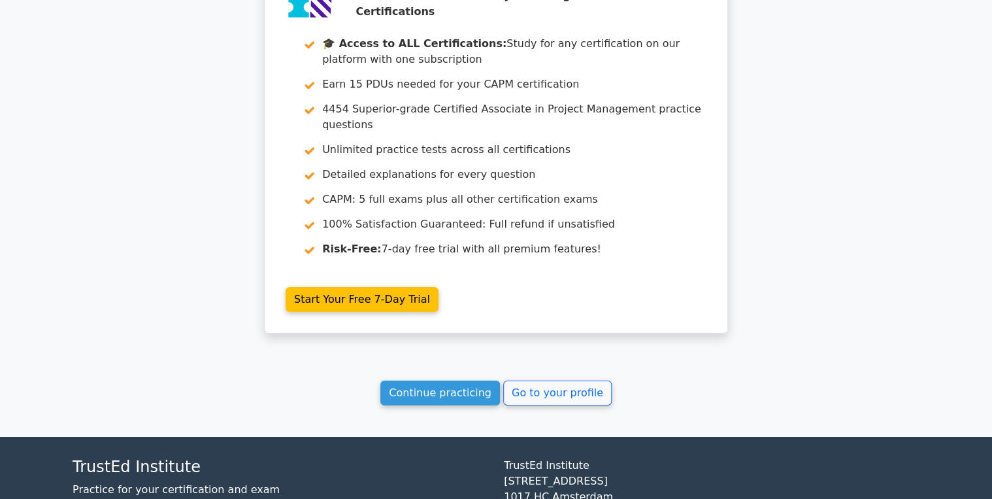
scroll to position [2047, 0]
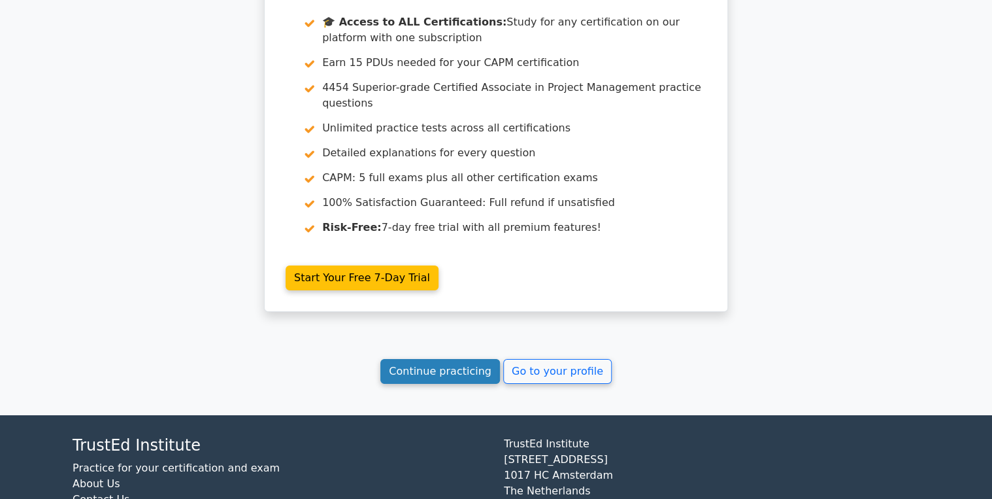
click at [444, 359] on link "Continue practicing" at bounding box center [440, 371] width 120 height 25
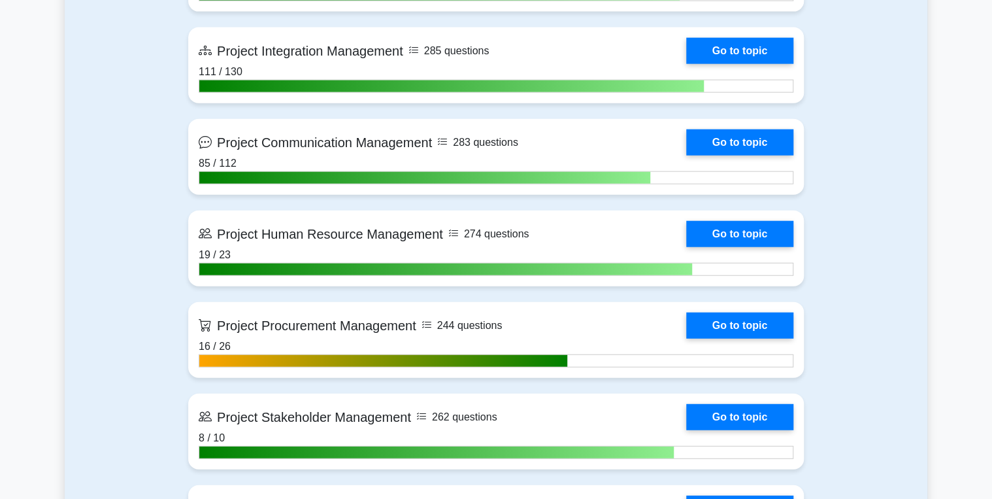
scroll to position [1412, 0]
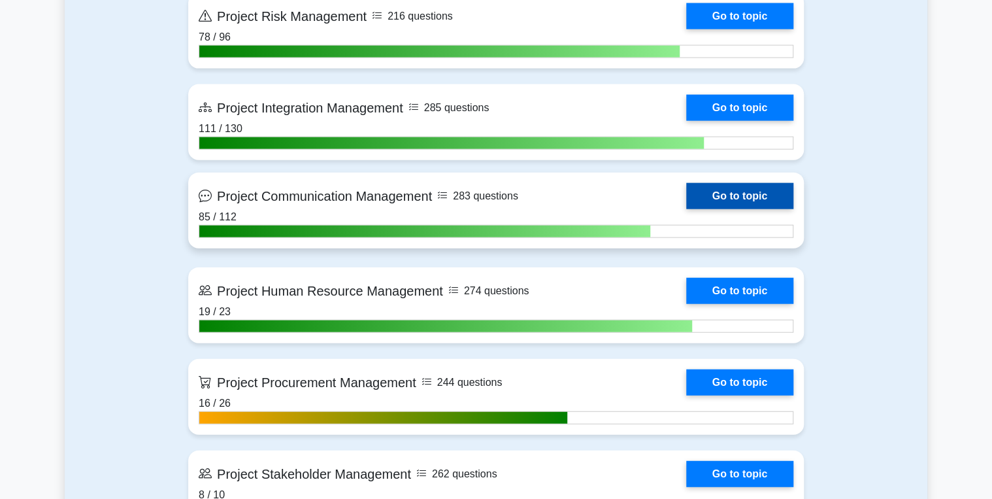
click at [733, 190] on link "Go to topic" at bounding box center [739, 196] width 107 height 26
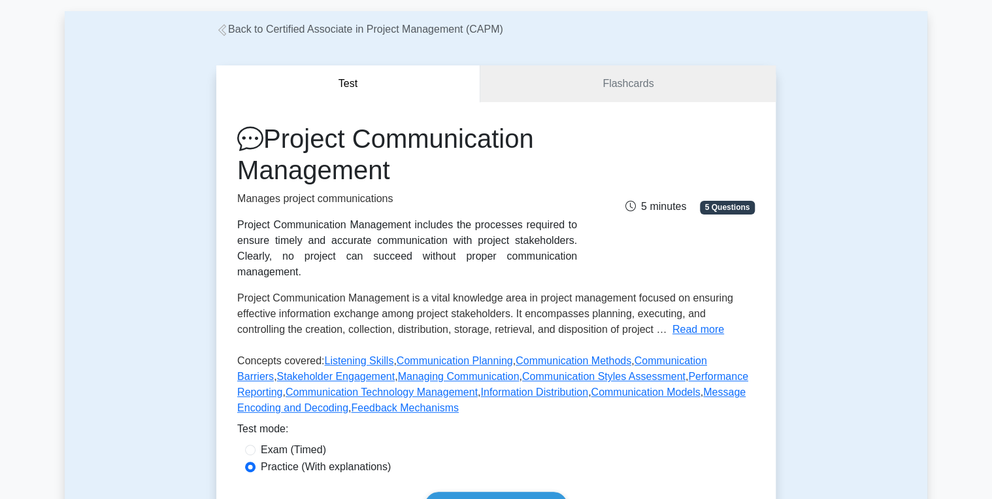
scroll to position [261, 0]
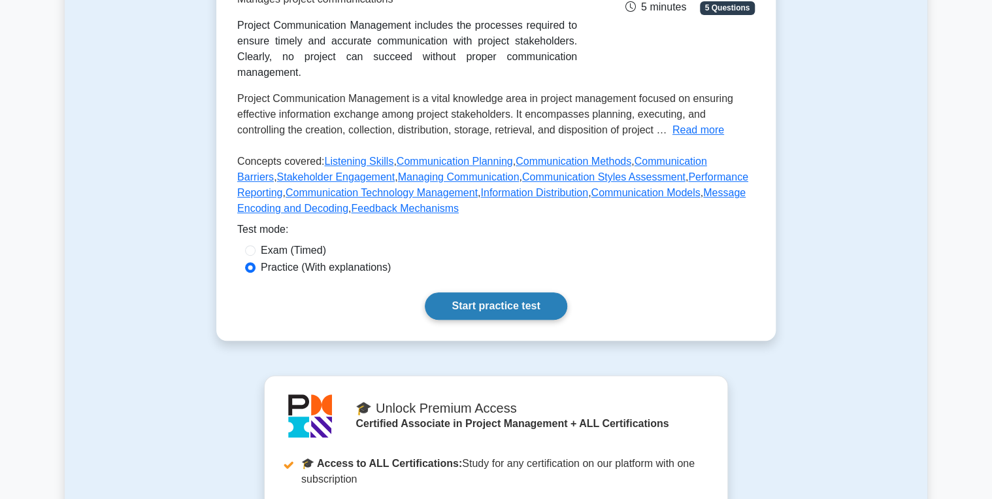
click at [502, 292] on link "Start practice test" at bounding box center [496, 305] width 142 height 27
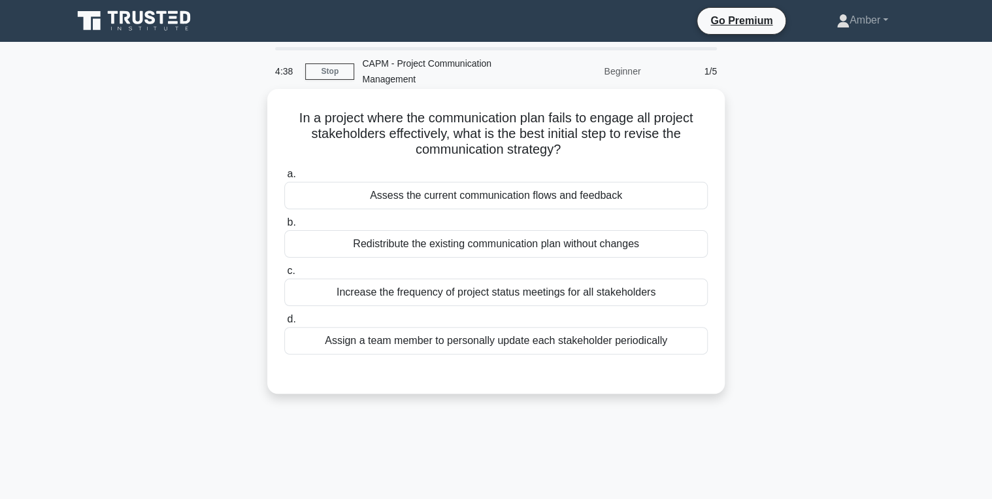
click at [448, 199] on div "Assess the current communication flows and feedback" at bounding box center [496, 195] width 424 height 27
click at [284, 178] on input "a. Assess the current communication flows and feedback" at bounding box center [284, 174] width 0 height 8
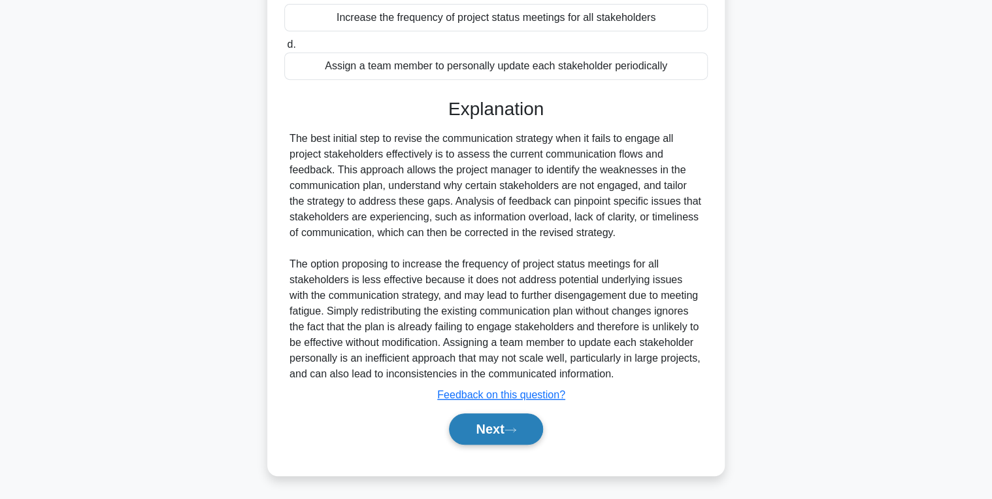
click at [494, 424] on button "Next" at bounding box center [495, 428] width 93 height 31
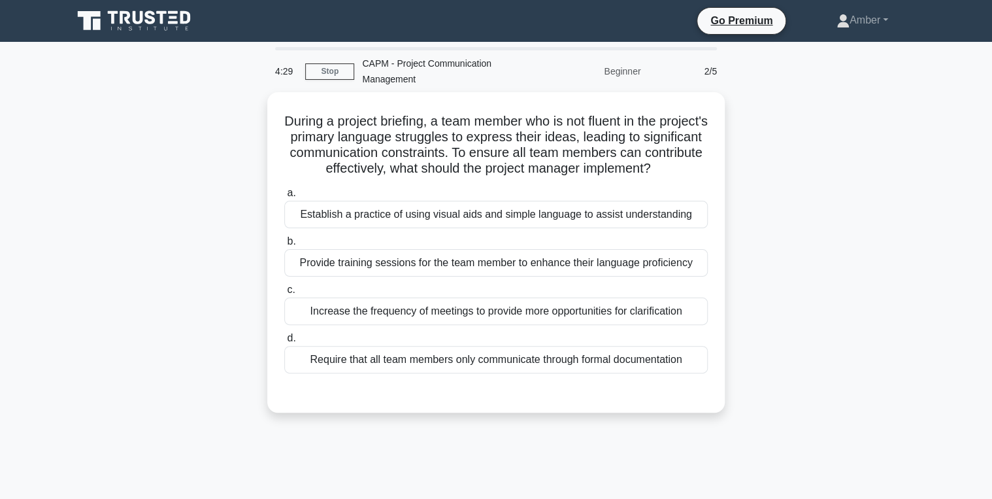
scroll to position [52, 0]
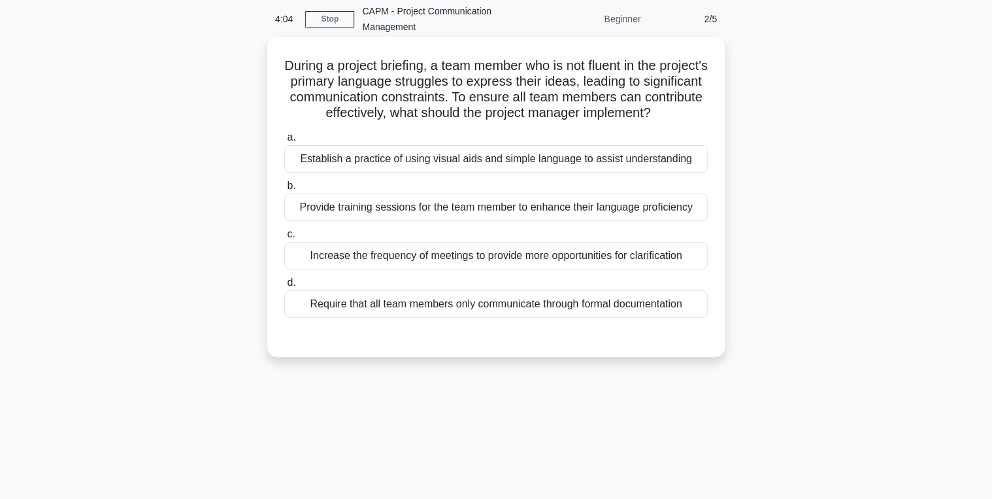
click at [366, 211] on div "Provide training sessions for the team member to enhance their language profici…" at bounding box center [496, 206] width 424 height 27
click at [284, 190] on input "b. Provide training sessions for the team member to enhance their language prof…" at bounding box center [284, 186] width 0 height 8
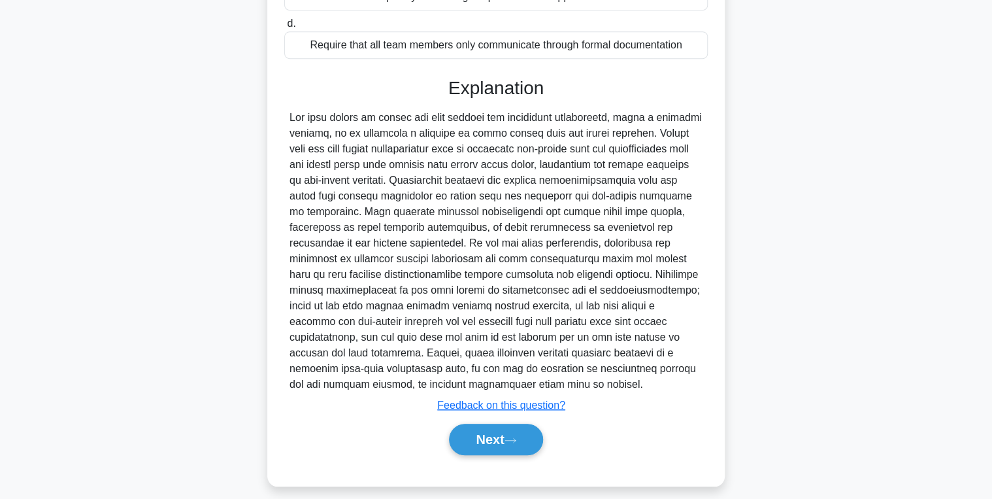
scroll to position [323, 0]
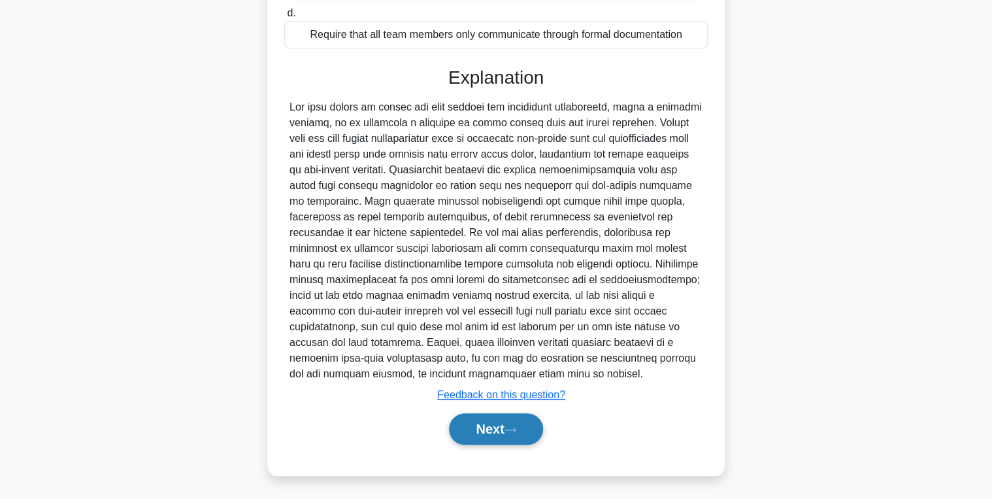
click at [488, 417] on button "Next" at bounding box center [495, 428] width 93 height 31
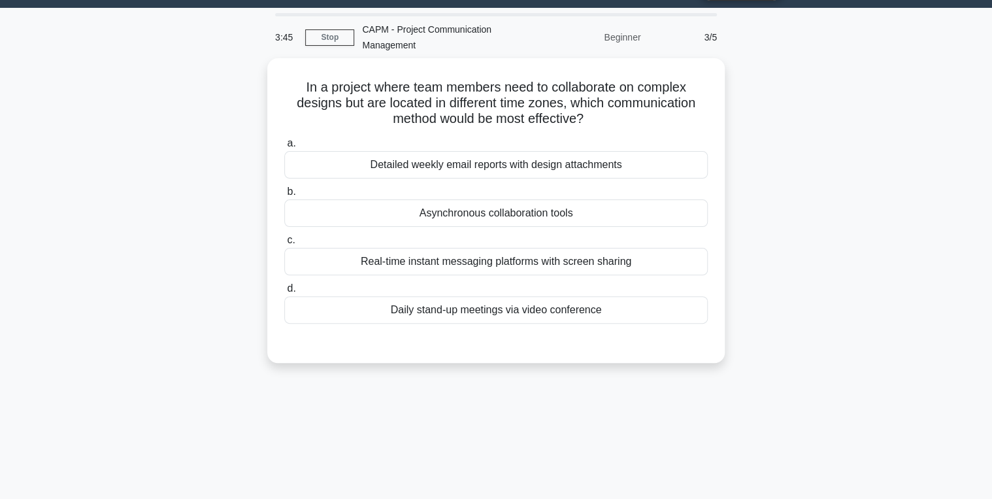
scroll to position [52, 0]
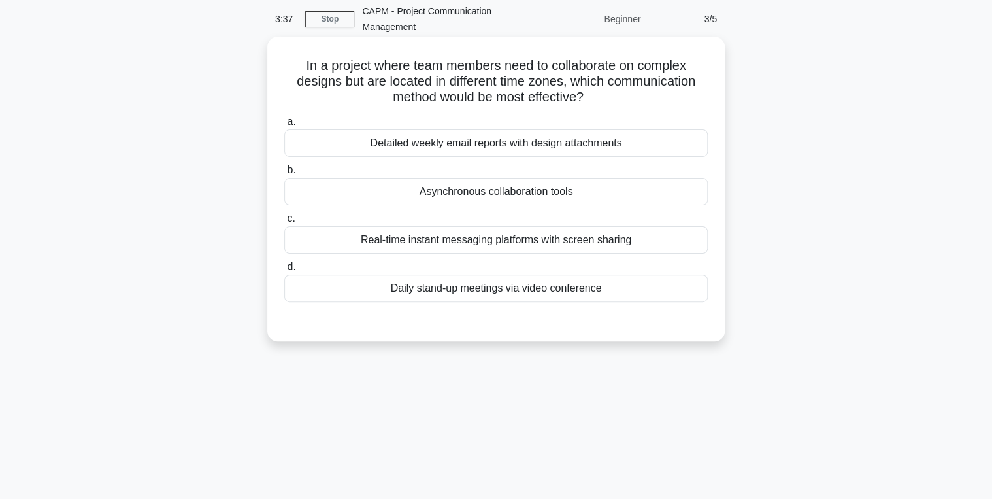
click at [452, 186] on div "Asynchronous collaboration tools" at bounding box center [496, 191] width 424 height 27
click at [284, 175] on input "b. Asynchronous collaboration tools" at bounding box center [284, 170] width 0 height 8
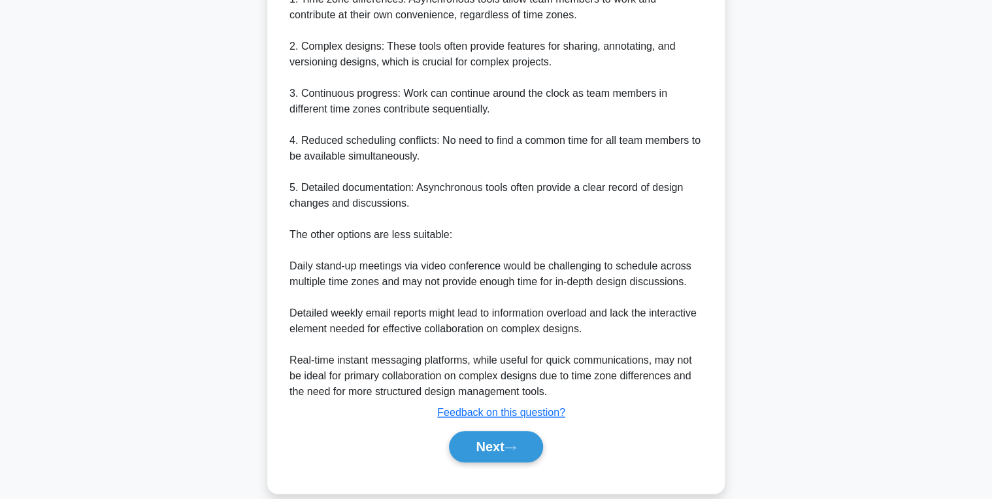
scroll to position [478, 0]
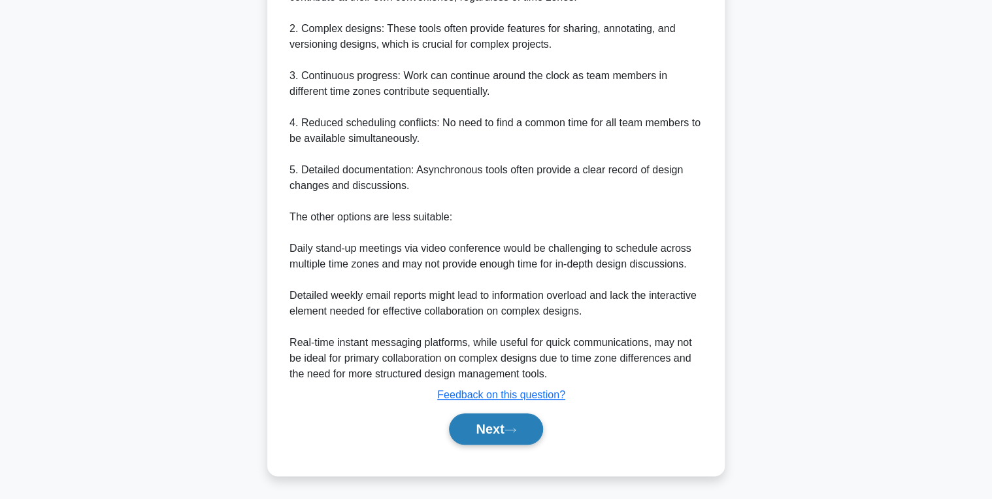
drag, startPoint x: 490, startPoint y: 426, endPoint x: 490, endPoint y: 417, distance: 8.5
click at [490, 426] on button "Next" at bounding box center [495, 428] width 93 height 31
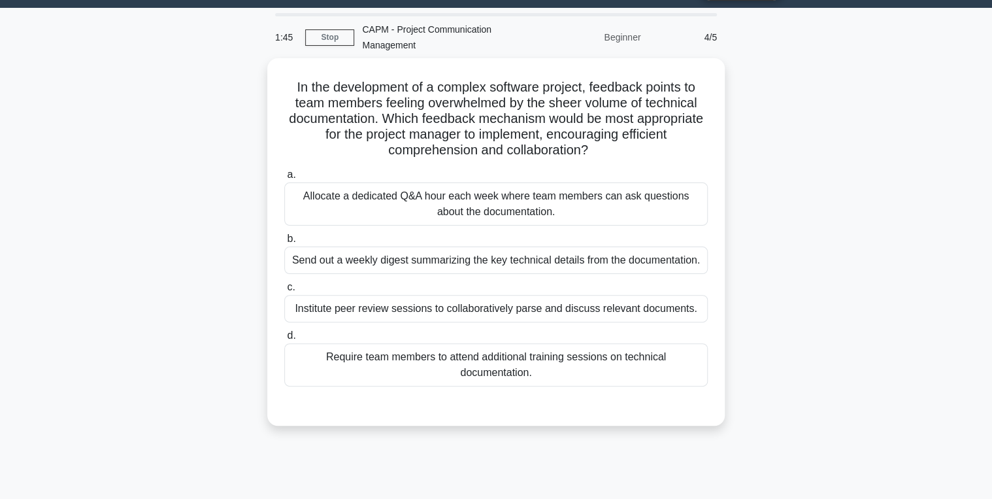
scroll to position [52, 0]
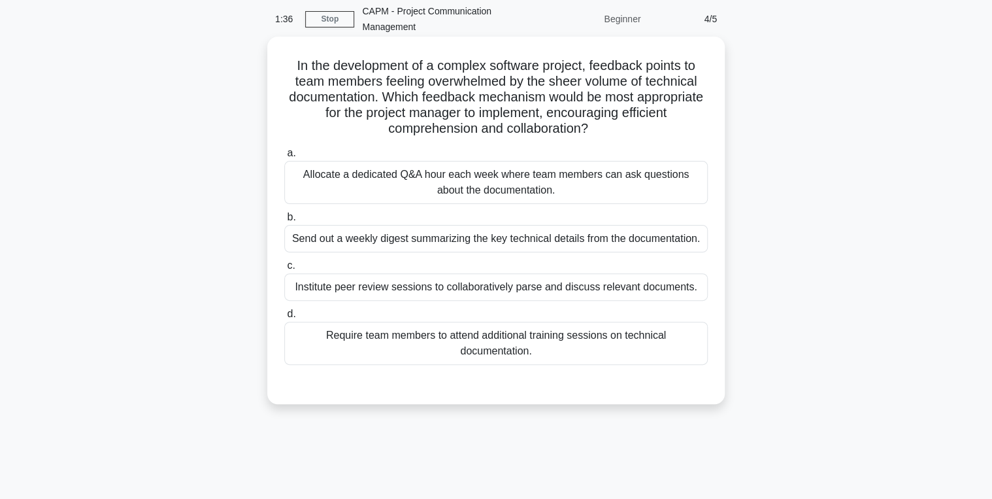
click at [332, 181] on div "Allocate a dedicated Q&A hour each week where team members can ask questions ab…" at bounding box center [496, 182] width 424 height 43
click at [284, 158] on input "a. Allocate a dedicated Q&A hour each week where team members can ask questions…" at bounding box center [284, 153] width 0 height 8
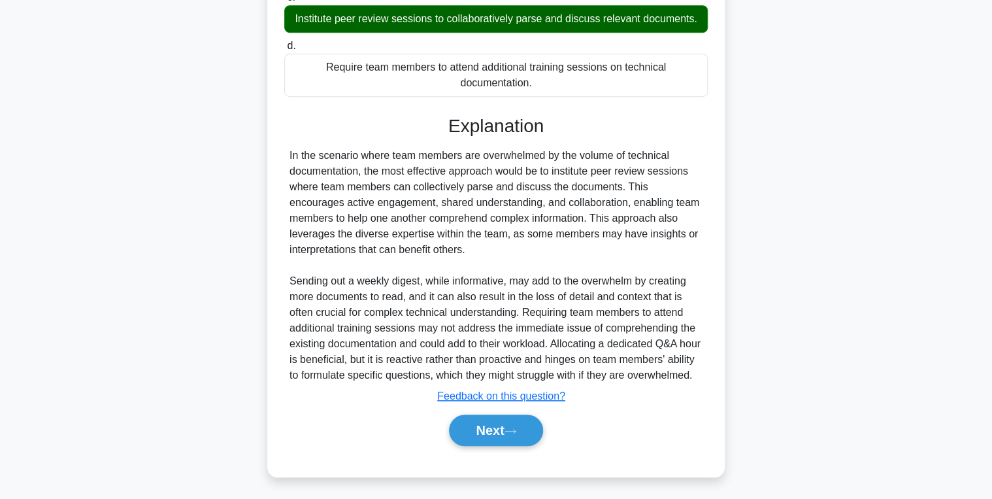
scroll to position [339, 0]
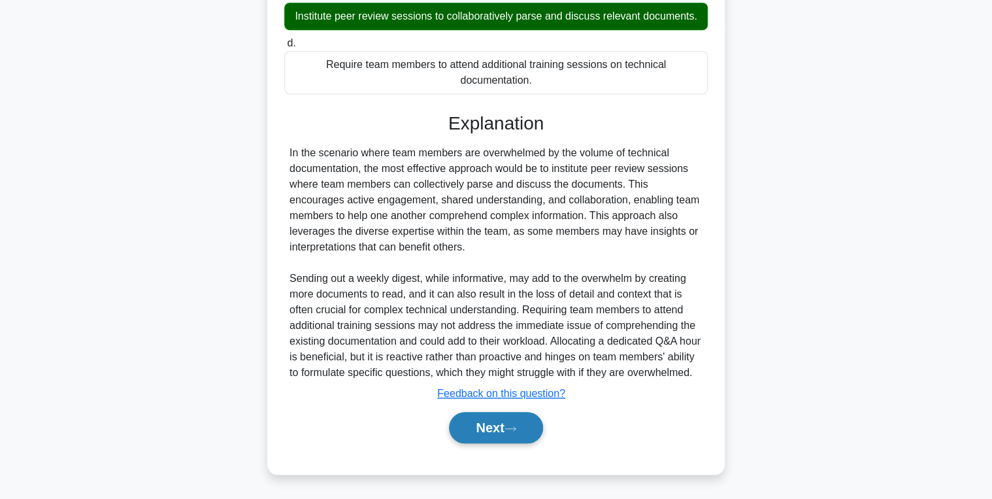
click at [485, 421] on button "Next" at bounding box center [495, 427] width 93 height 31
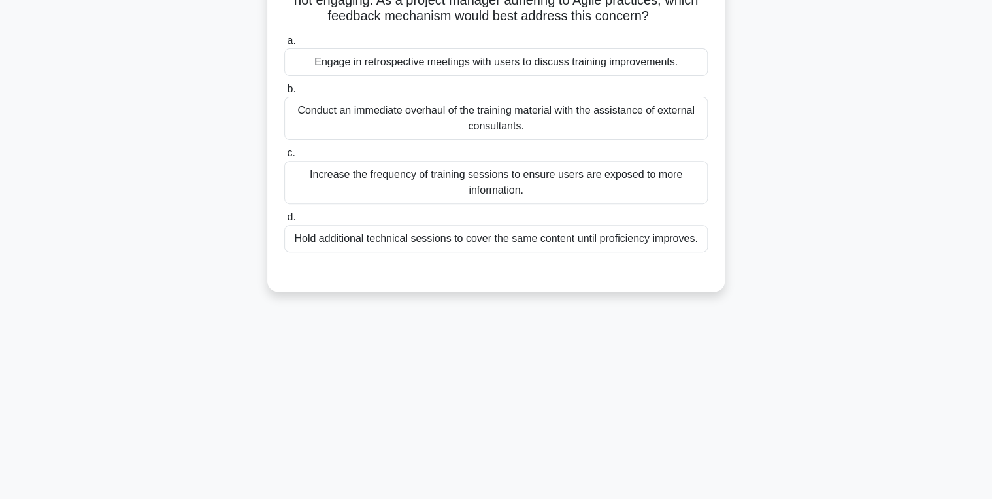
scroll to position [0, 0]
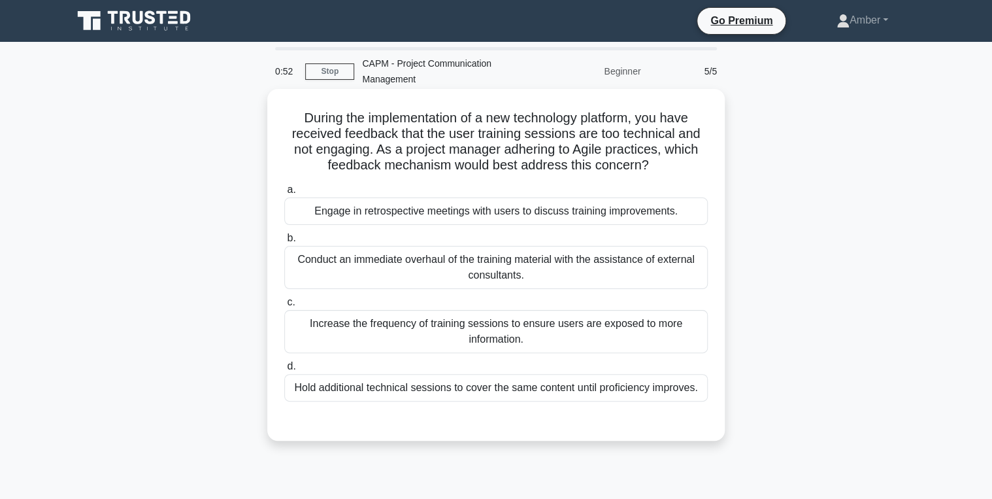
click at [426, 220] on div "Engage in retrospective meetings with users to discuss training improvements." at bounding box center [496, 210] width 424 height 27
click at [372, 207] on div "Engage in retrospective meetings with users to discuss training improvements." at bounding box center [496, 210] width 424 height 27
click at [284, 194] on input "a. Engage in retrospective meetings with users to discuss training improvements." at bounding box center [284, 190] width 0 height 8
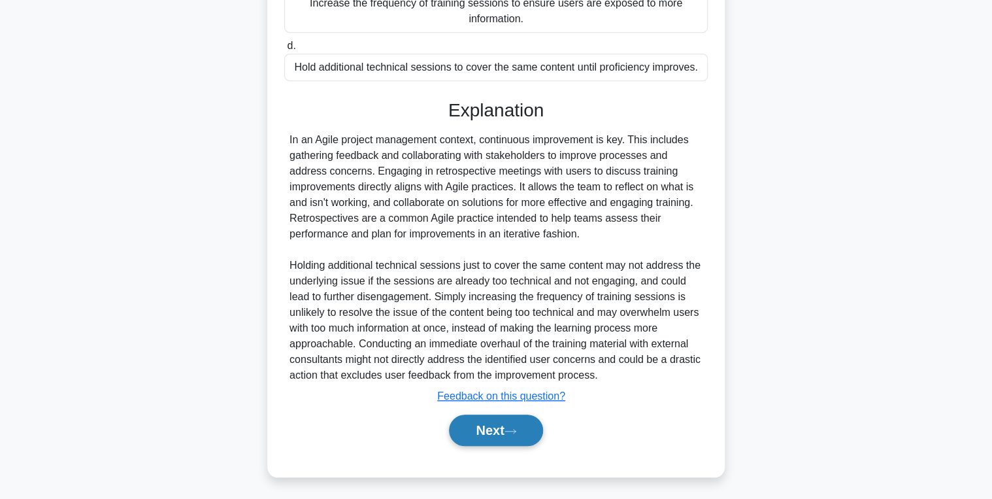
scroll to position [322, 0]
drag, startPoint x: 468, startPoint y: 430, endPoint x: 455, endPoint y: 424, distance: 14.6
click at [468, 430] on button "Next" at bounding box center [495, 428] width 93 height 31
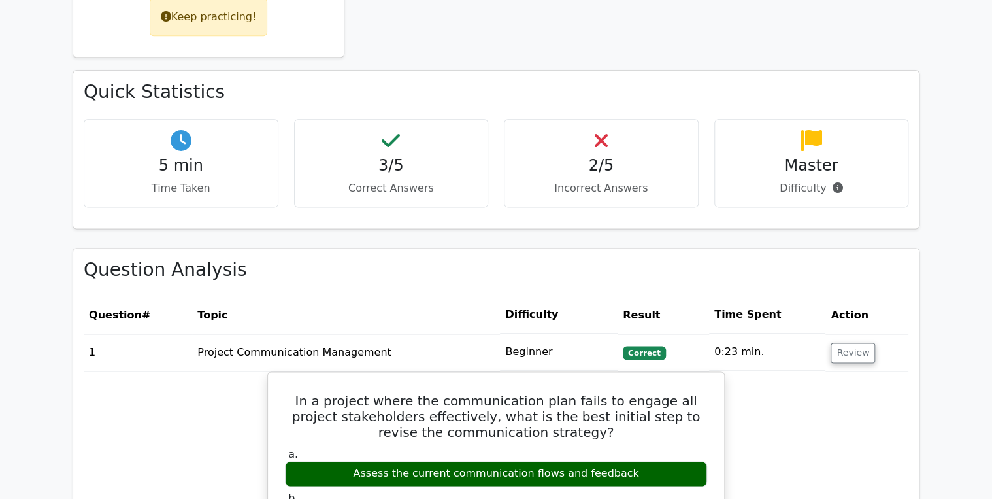
scroll to position [784, 0]
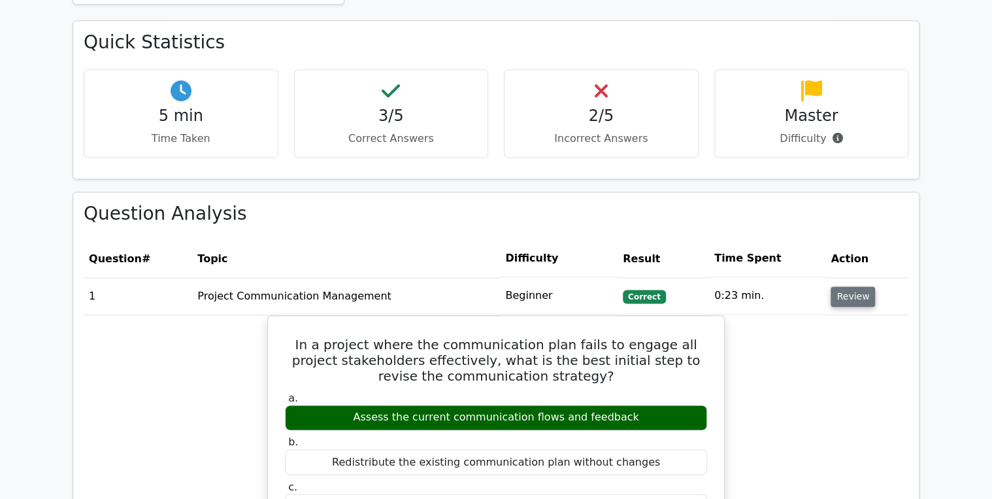
click at [845, 286] on button "Review" at bounding box center [853, 296] width 44 height 20
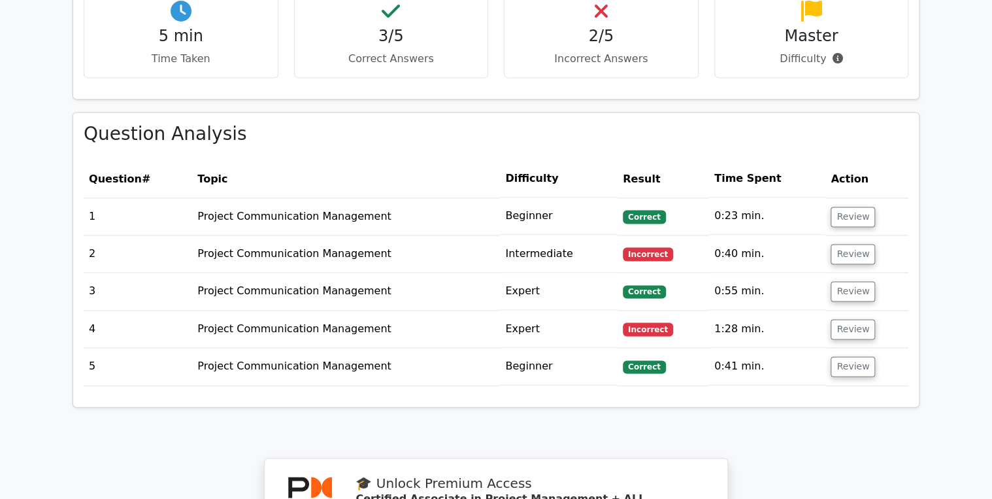
scroll to position [889, 0]
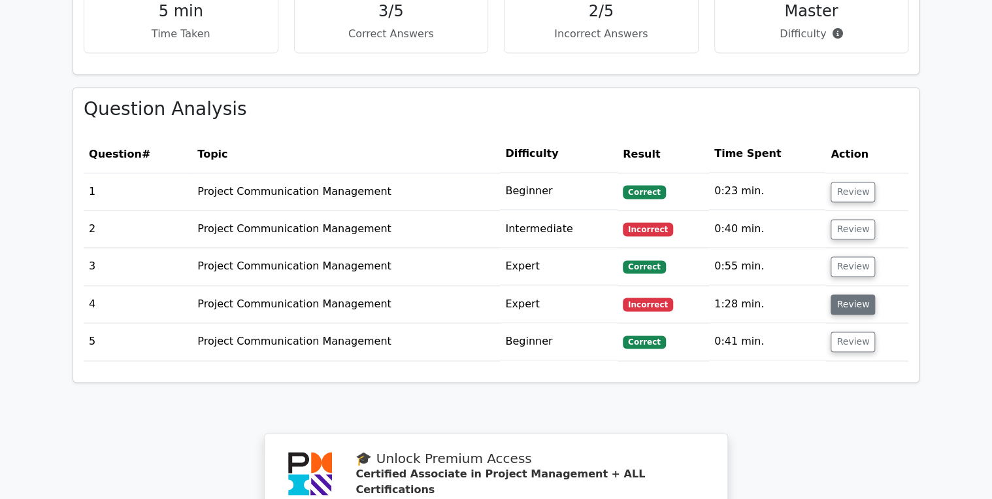
click at [855, 294] on button "Review" at bounding box center [853, 304] width 44 height 20
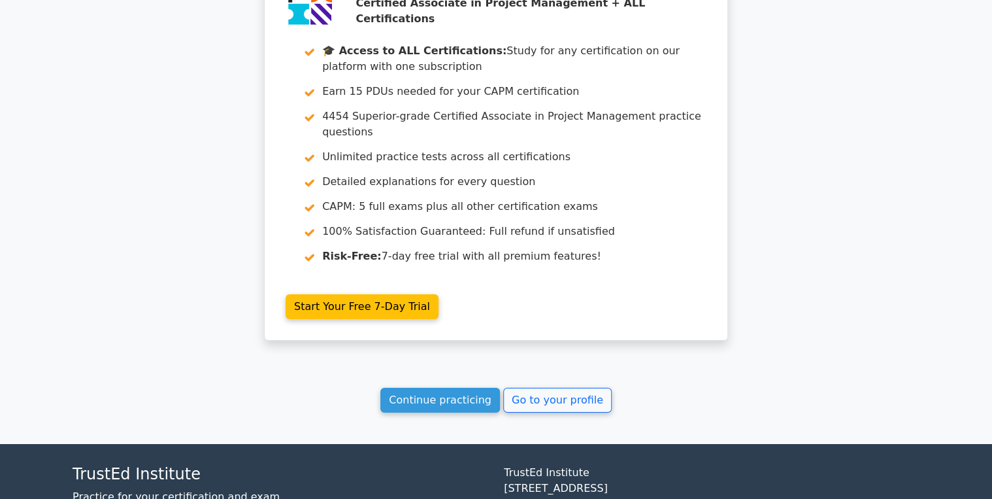
scroll to position [2117, 0]
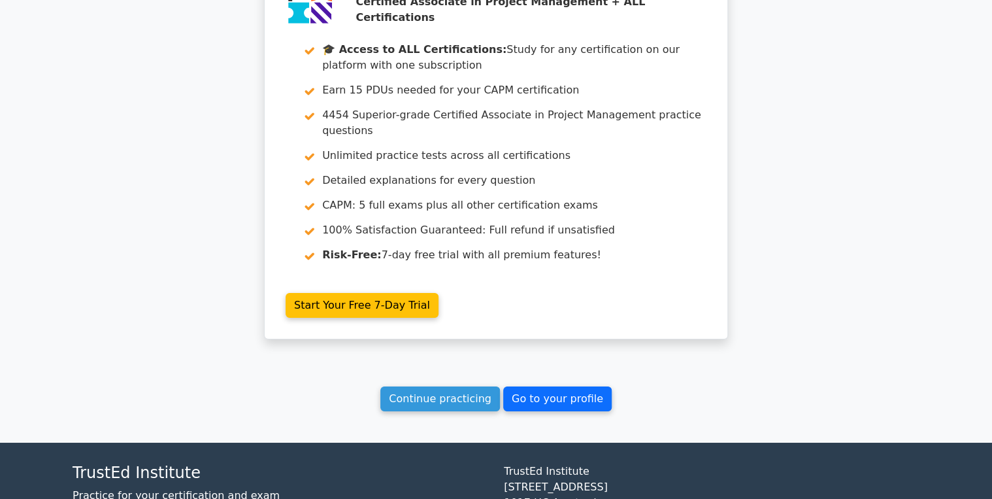
click at [548, 386] on link "Go to your profile" at bounding box center [557, 398] width 109 height 25
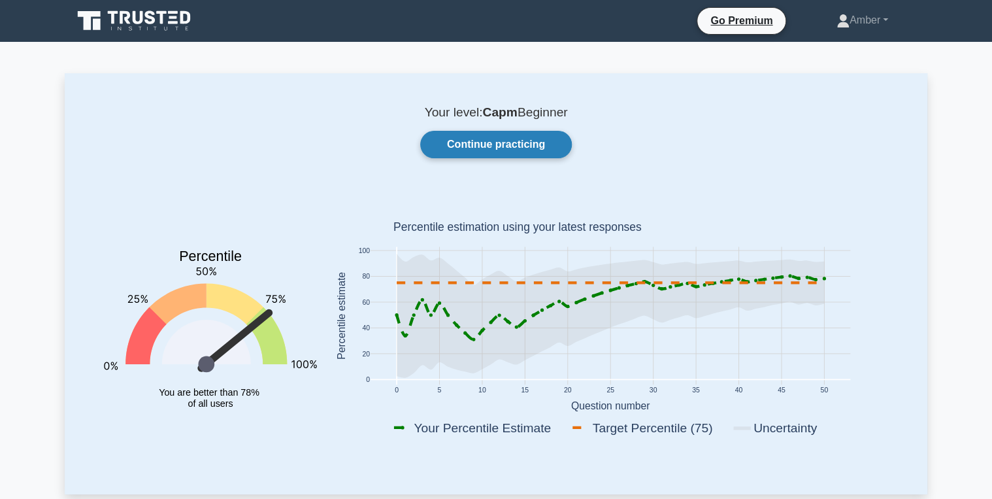
click at [453, 142] on link "Continue practicing" at bounding box center [496, 144] width 152 height 27
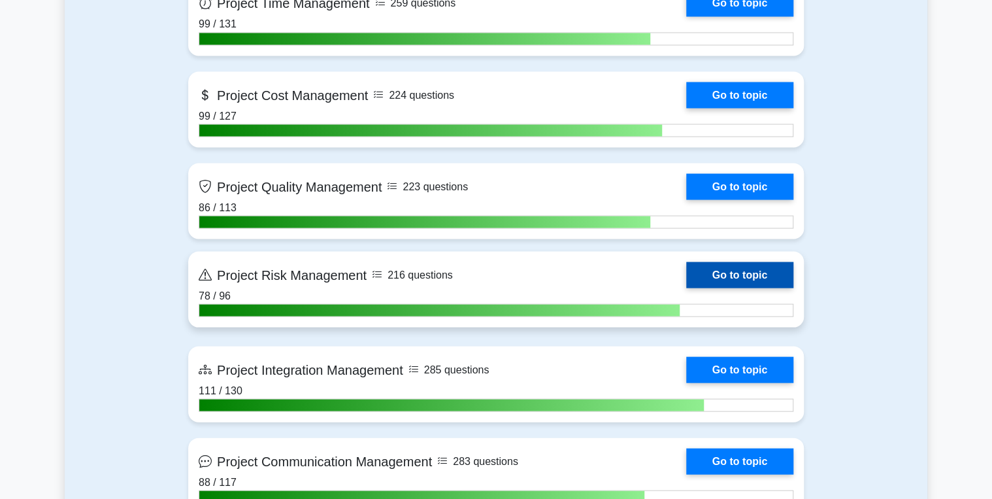
scroll to position [1360, 0]
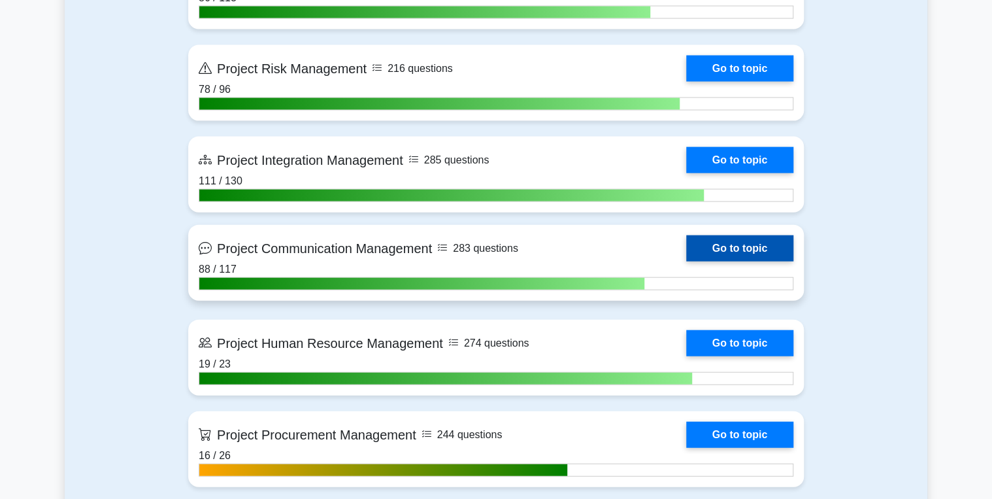
click at [737, 242] on link "Go to topic" at bounding box center [739, 248] width 107 height 26
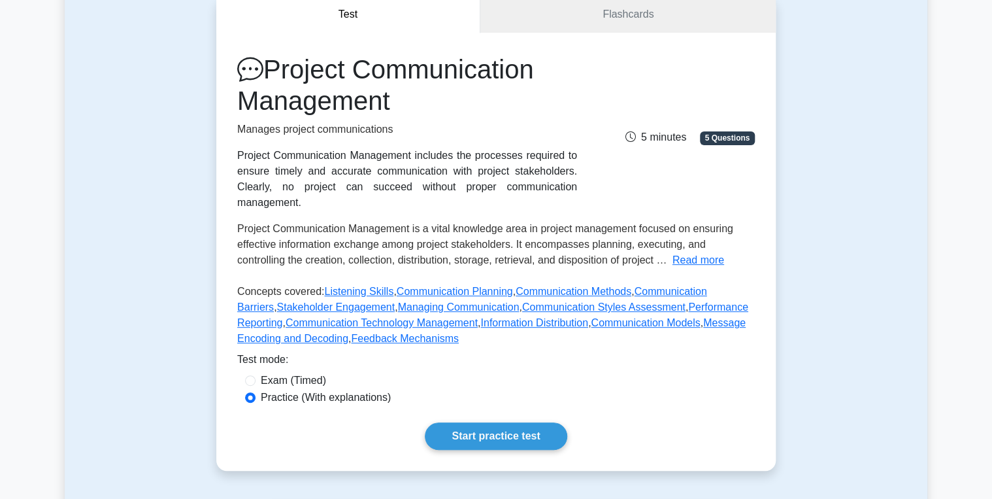
scroll to position [209, 0]
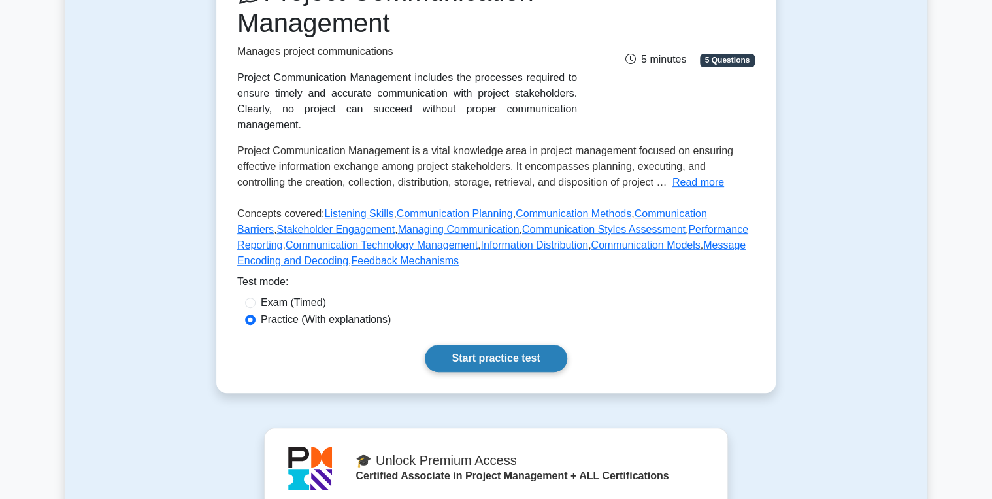
click at [487, 344] on link "Start practice test" at bounding box center [496, 357] width 142 height 27
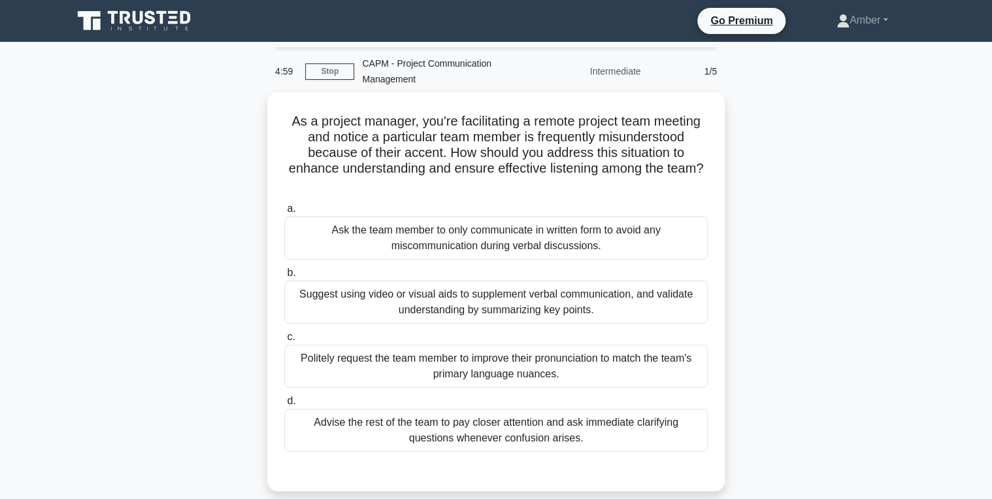
scroll to position [52, 0]
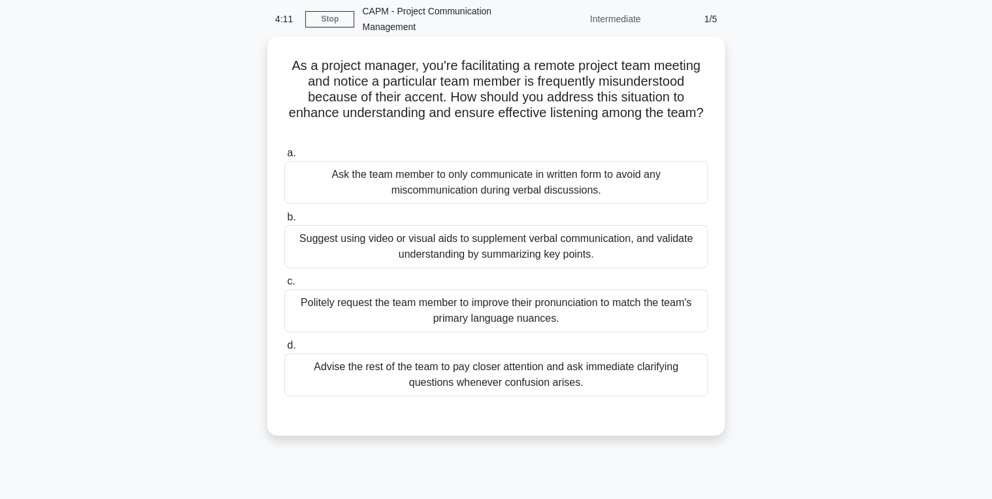
click at [358, 242] on div "Suggest using video or visual aids to supplement verbal communication, and vali…" at bounding box center [496, 246] width 424 height 43
click at [284, 222] on input "b. Suggest using video or visual aids to supplement verbal communication, and v…" at bounding box center [284, 217] width 0 height 8
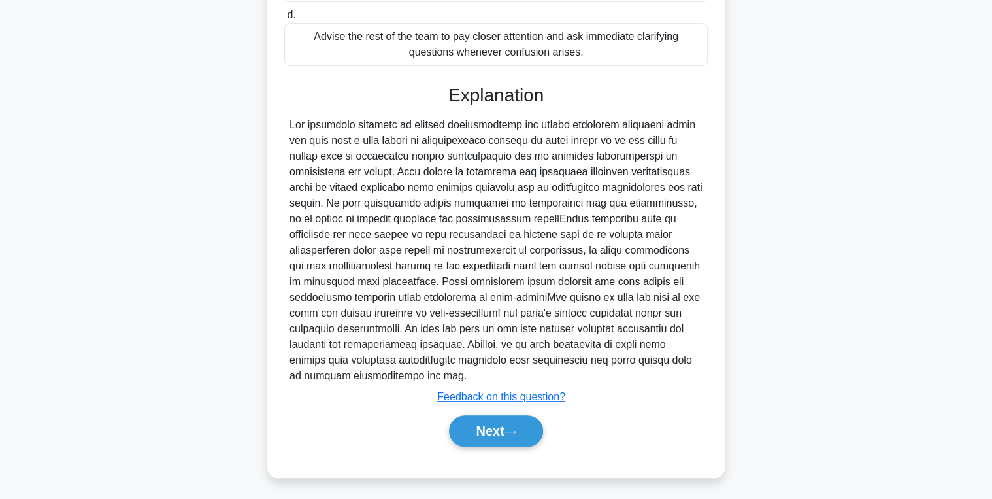
scroll to position [384, 0]
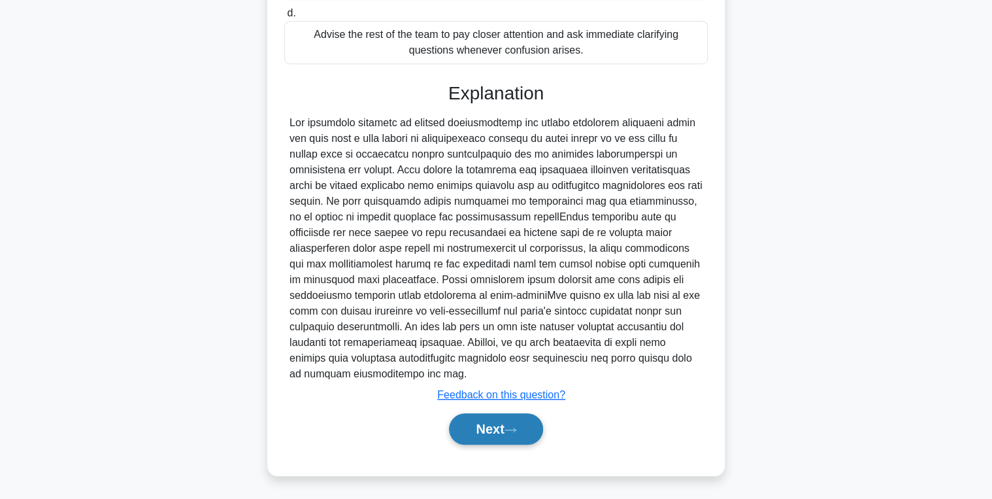
click at [483, 431] on button "Next" at bounding box center [495, 428] width 93 height 31
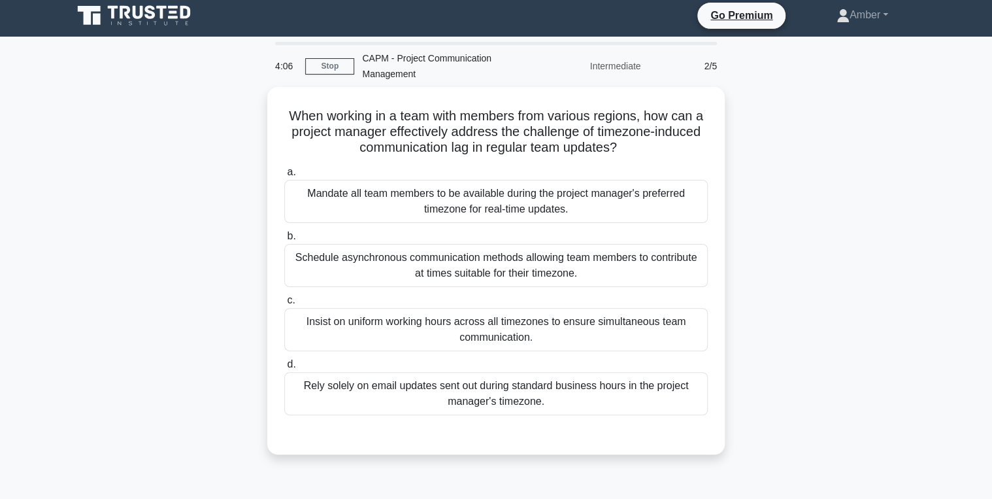
scroll to position [0, 0]
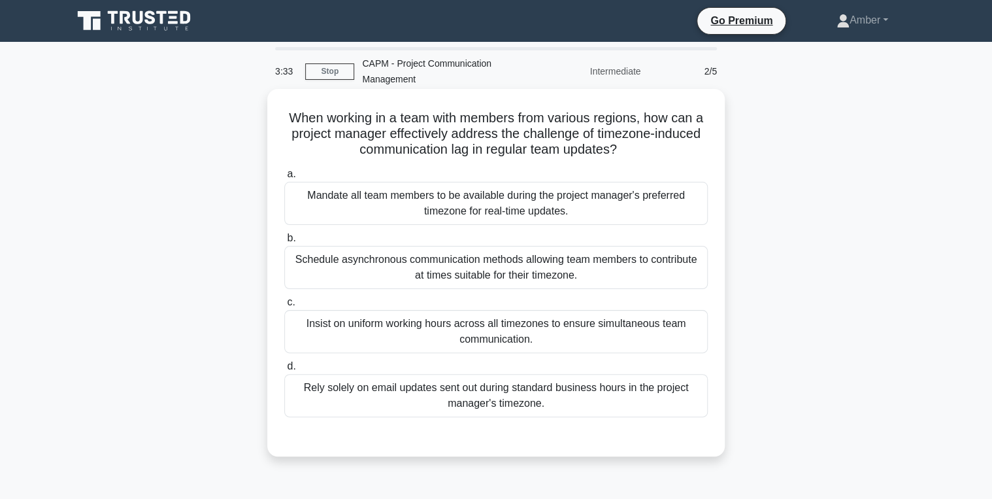
click at [369, 268] on div "Schedule asynchronous communication methods allowing team members to contribute…" at bounding box center [496, 267] width 424 height 43
click at [284, 243] on input "b. Schedule asynchronous communication methods allowing team members to contrib…" at bounding box center [284, 238] width 0 height 8
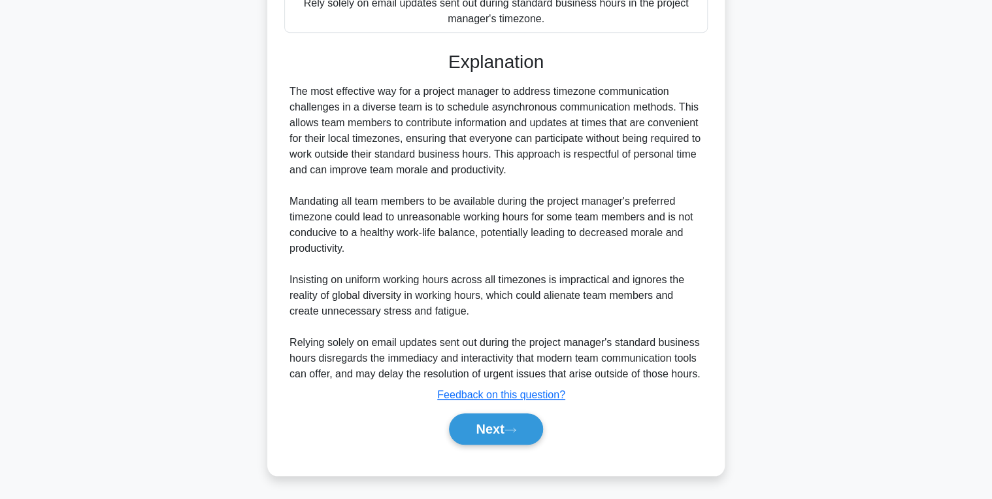
scroll to position [384, 0]
click at [480, 426] on button "Next" at bounding box center [495, 428] width 93 height 31
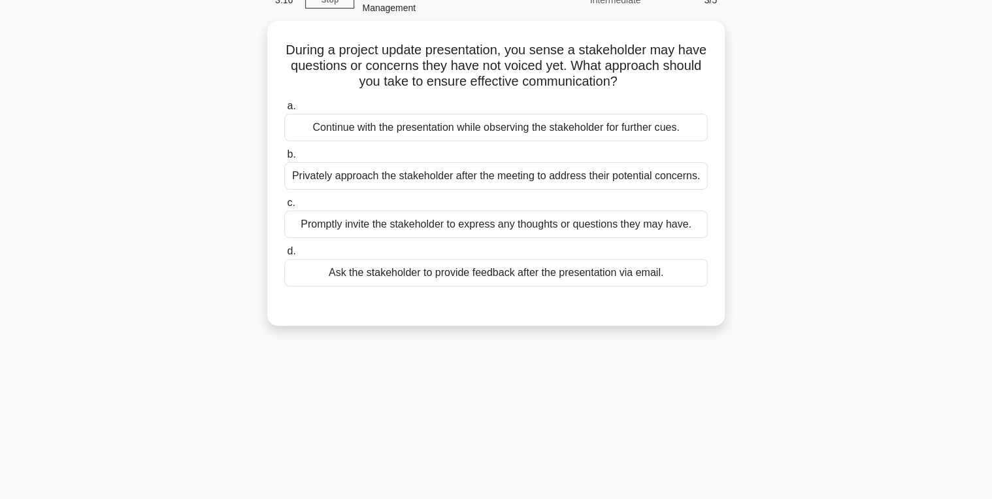
scroll to position [50, 0]
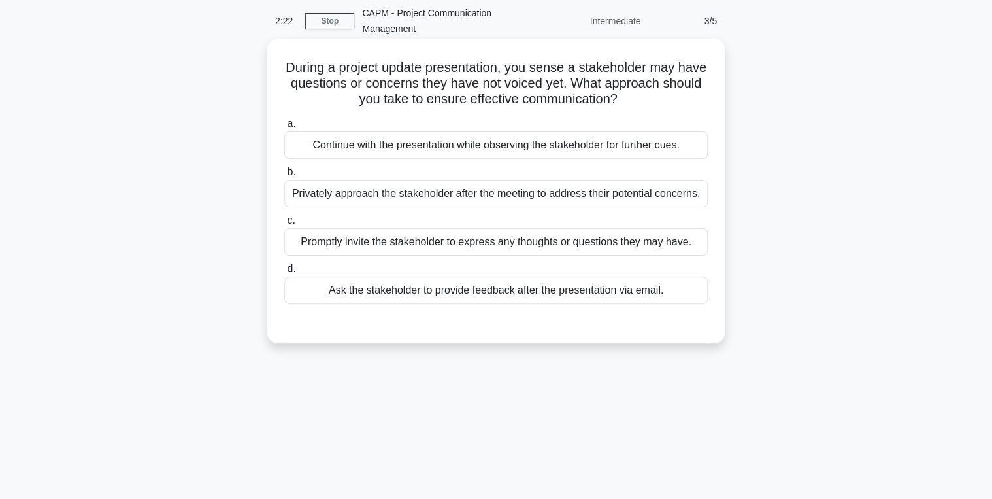
click at [356, 240] on div "Promptly invite the stakeholder to express any thoughts or questions they may h…" at bounding box center [496, 241] width 424 height 27
click at [284, 225] on input "c. Promptly invite the stakeholder to express any thoughts or questions they ma…" at bounding box center [284, 220] width 0 height 8
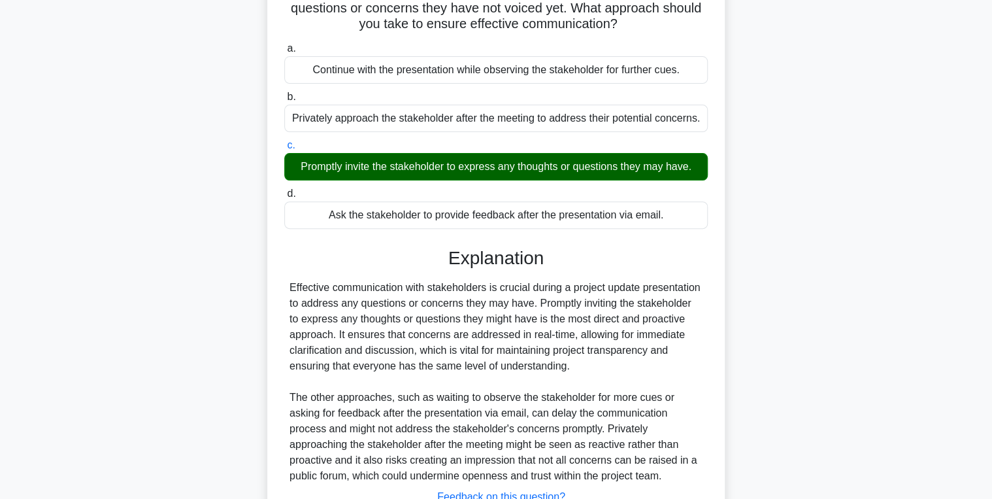
scroll to position [227, 0]
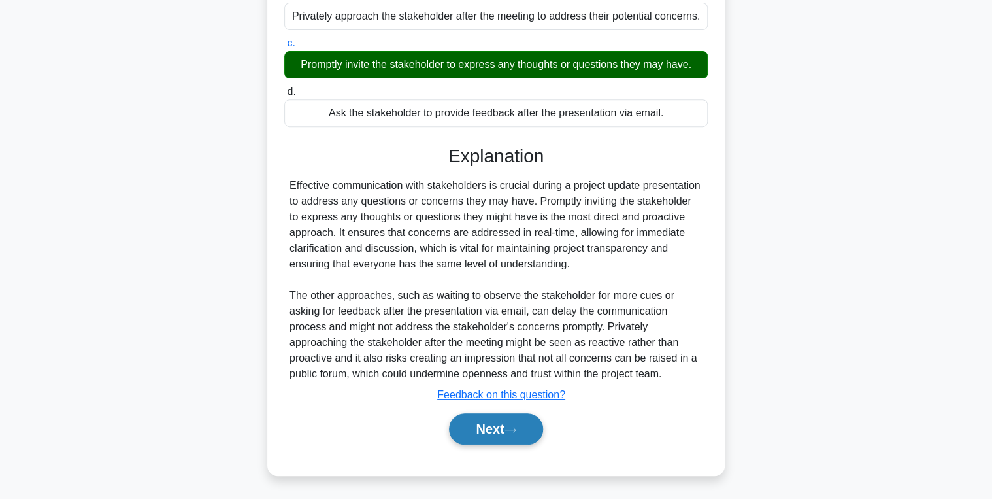
click at [477, 422] on button "Next" at bounding box center [495, 428] width 93 height 31
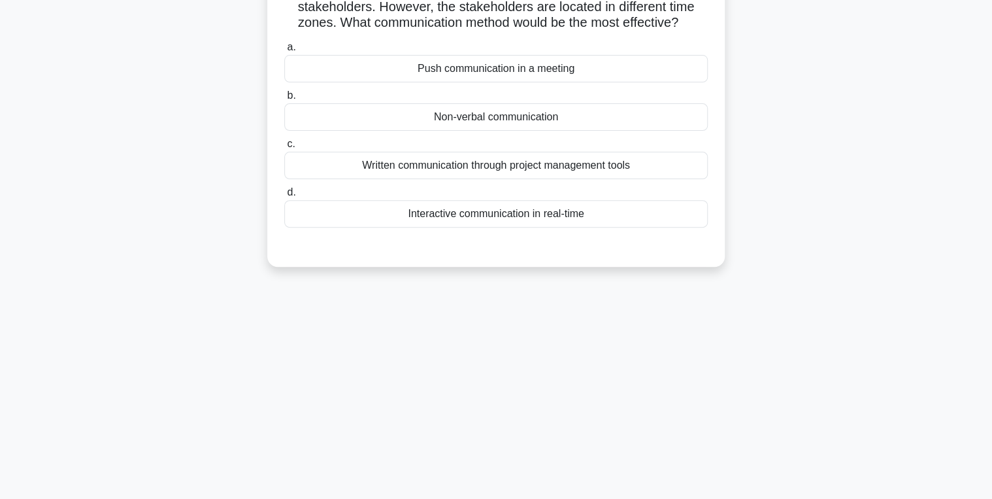
scroll to position [0, 0]
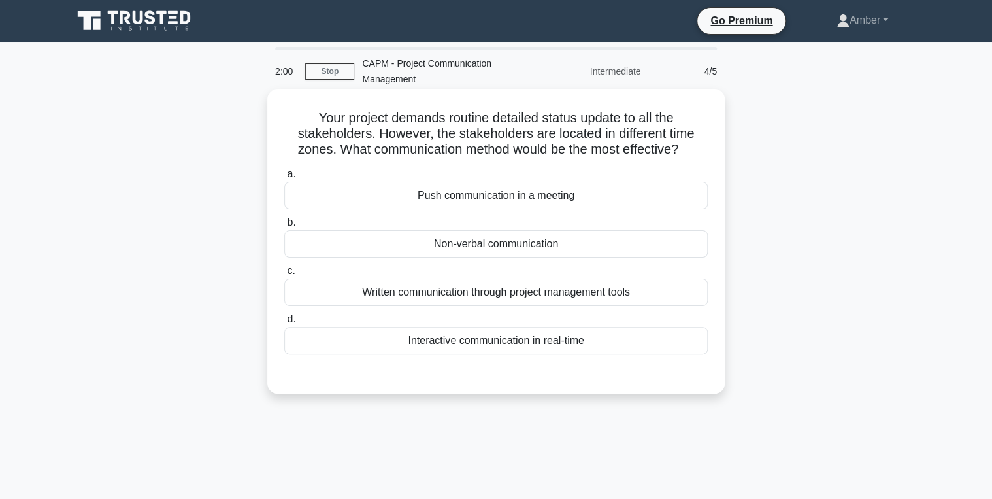
click at [434, 281] on div "Written communication through project management tools" at bounding box center [496, 291] width 424 height 27
click at [284, 275] on input "c. Written communication through project management tools" at bounding box center [284, 271] width 0 height 8
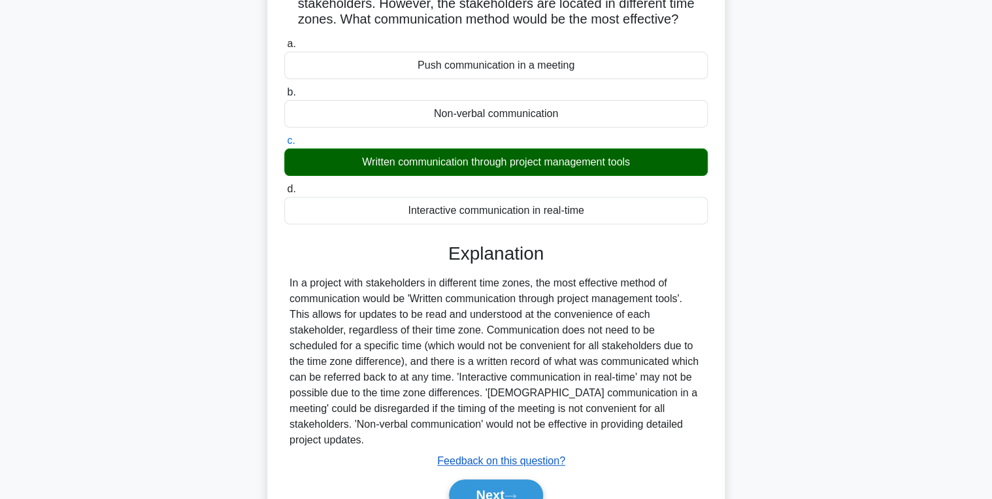
scroll to position [207, 0]
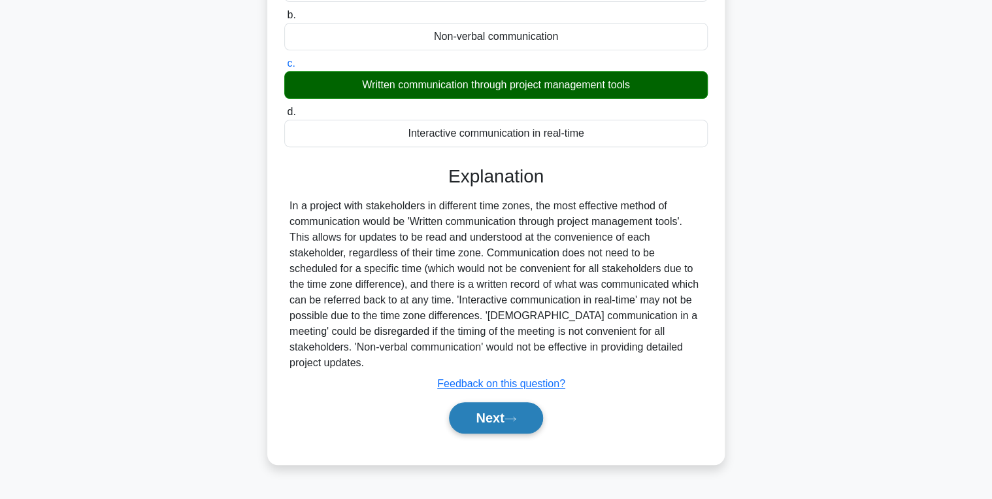
click at [478, 402] on button "Next" at bounding box center [495, 417] width 93 height 31
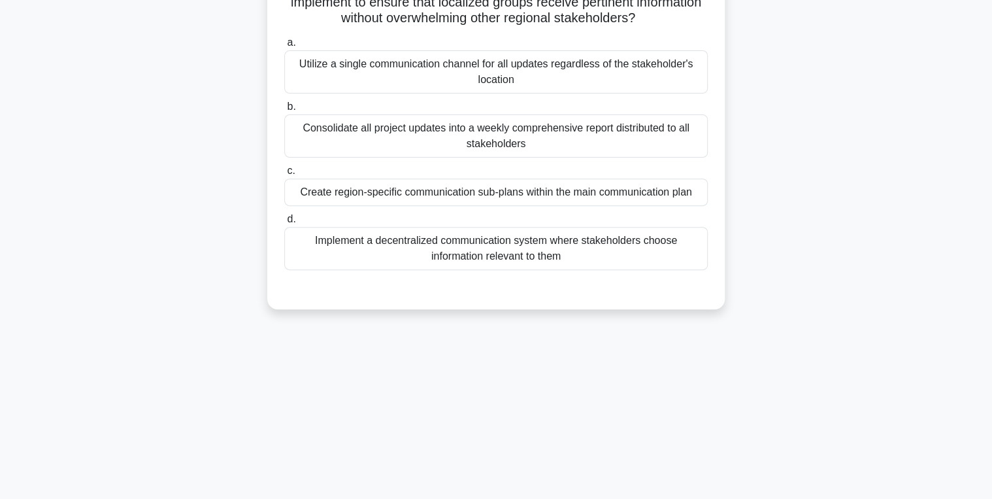
scroll to position [0, 0]
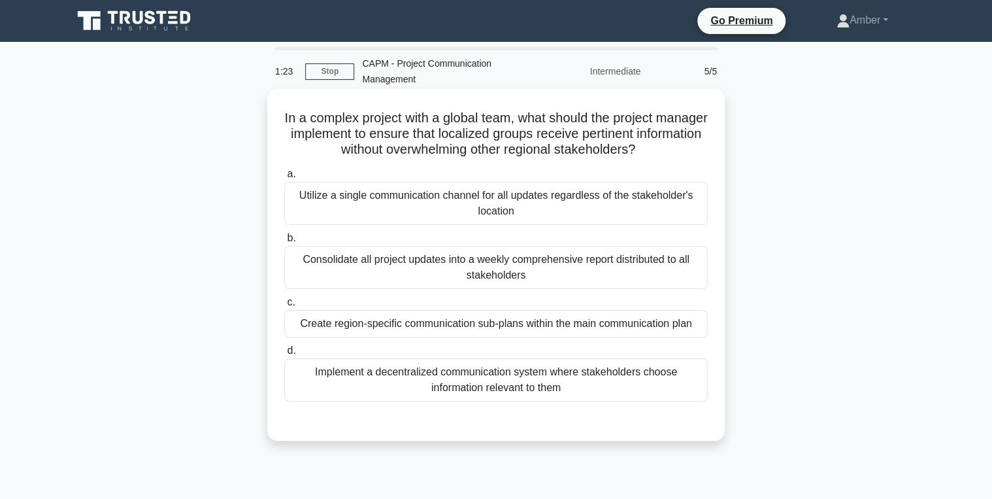
click at [414, 381] on div "Implement a decentralized communication system where stakeholders choose inform…" at bounding box center [496, 379] width 424 height 43
click at [284, 355] on input "d. Implement a decentralized communication system where stakeholders choose inf…" at bounding box center [284, 350] width 0 height 8
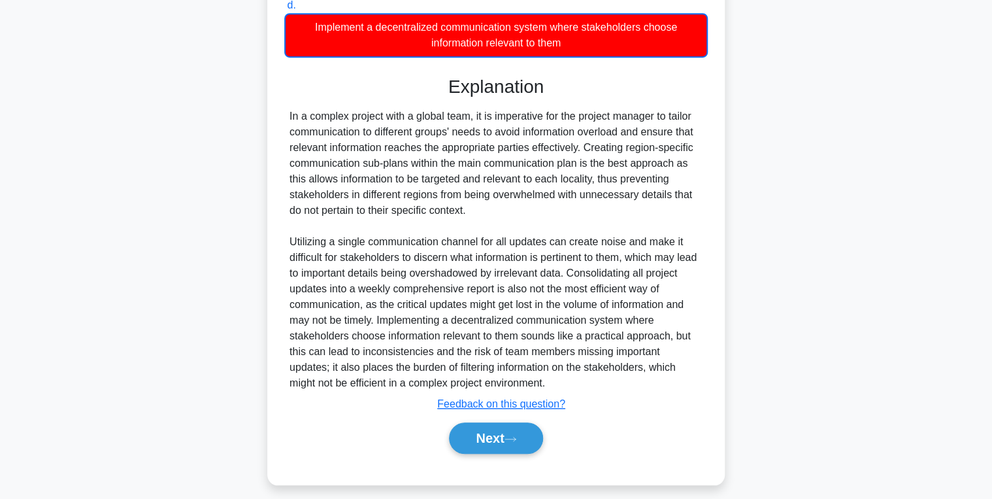
scroll to position [354, 0]
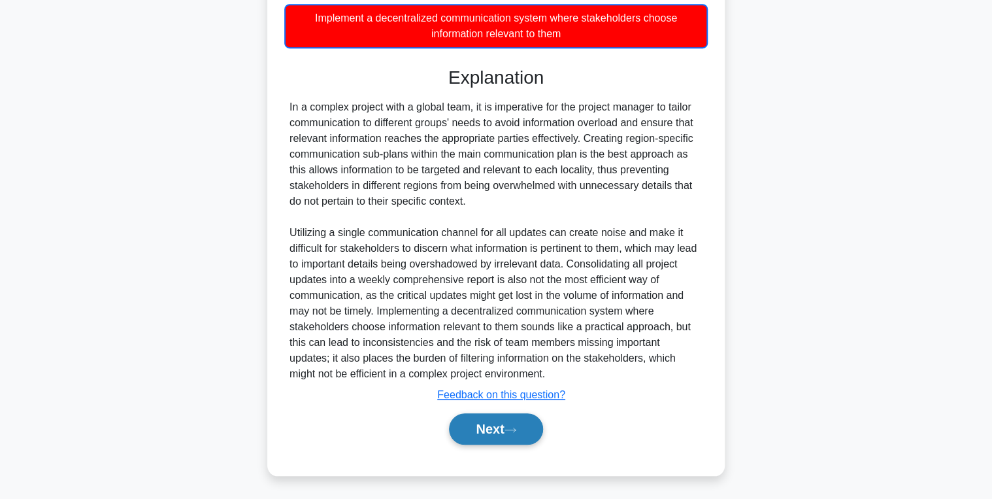
click at [501, 426] on button "Next" at bounding box center [495, 428] width 93 height 31
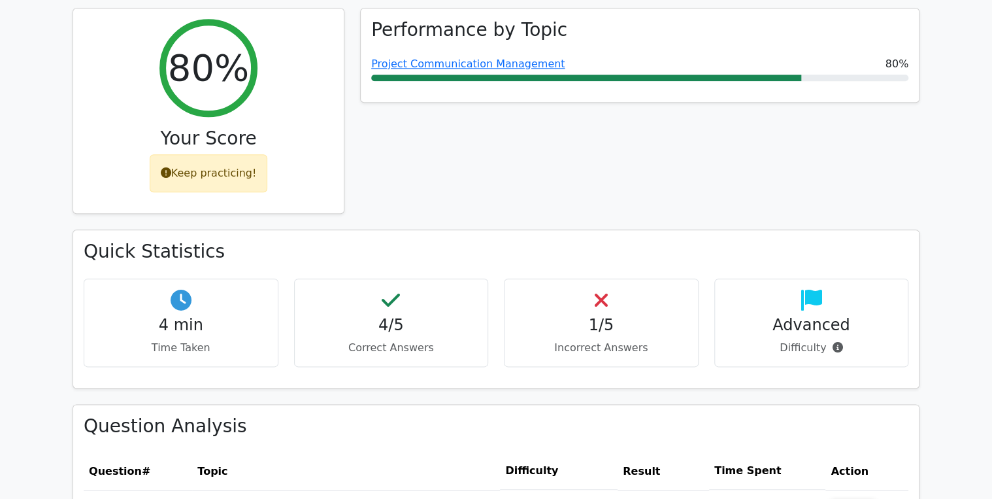
scroll to position [889, 0]
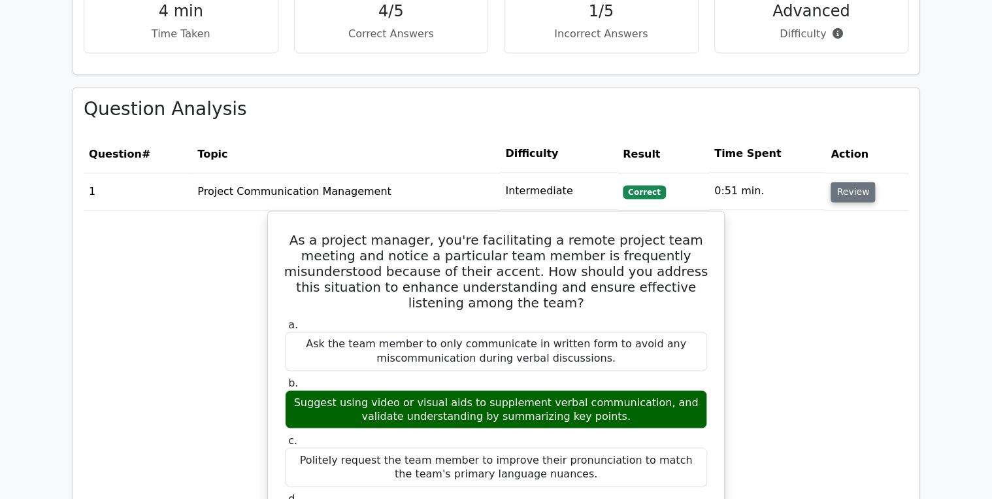
drag, startPoint x: 852, startPoint y: 175, endPoint x: 835, endPoint y: 178, distance: 17.2
click at [852, 182] on button "Review" at bounding box center [853, 192] width 44 height 20
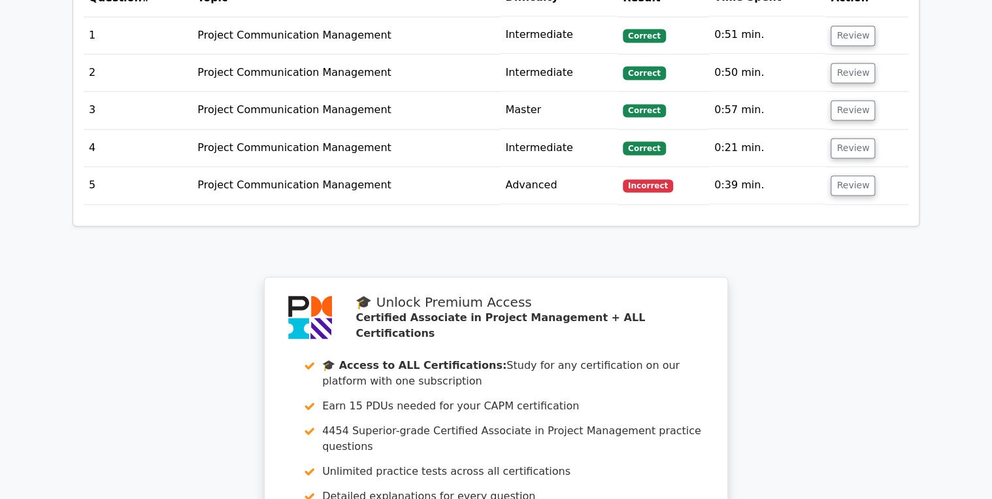
scroll to position [1046, 0]
click at [846, 175] on button "Review" at bounding box center [853, 185] width 44 height 20
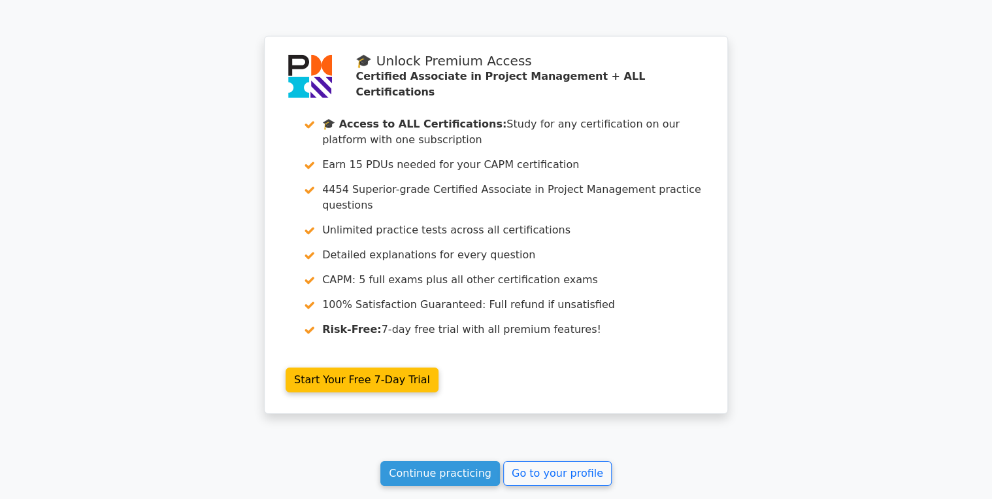
scroll to position [2126, 0]
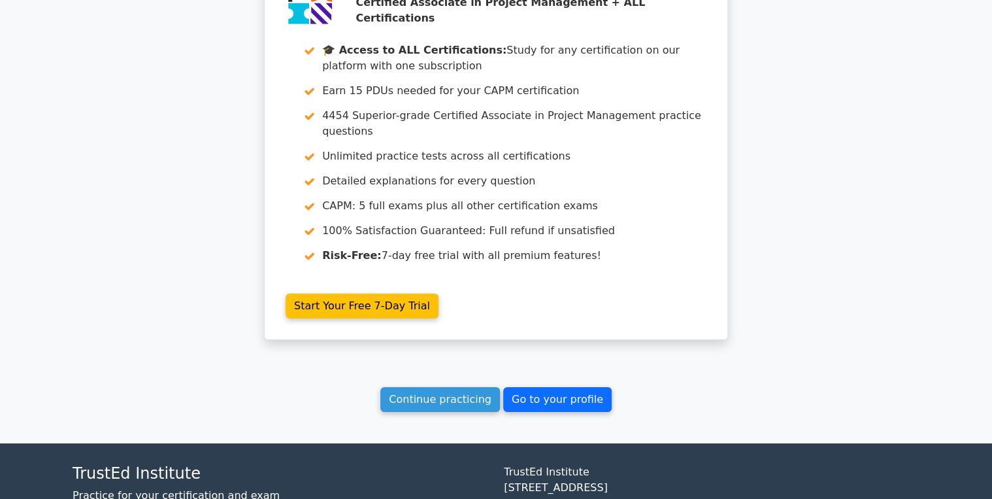
click at [549, 387] on link "Go to your profile" at bounding box center [557, 399] width 109 height 25
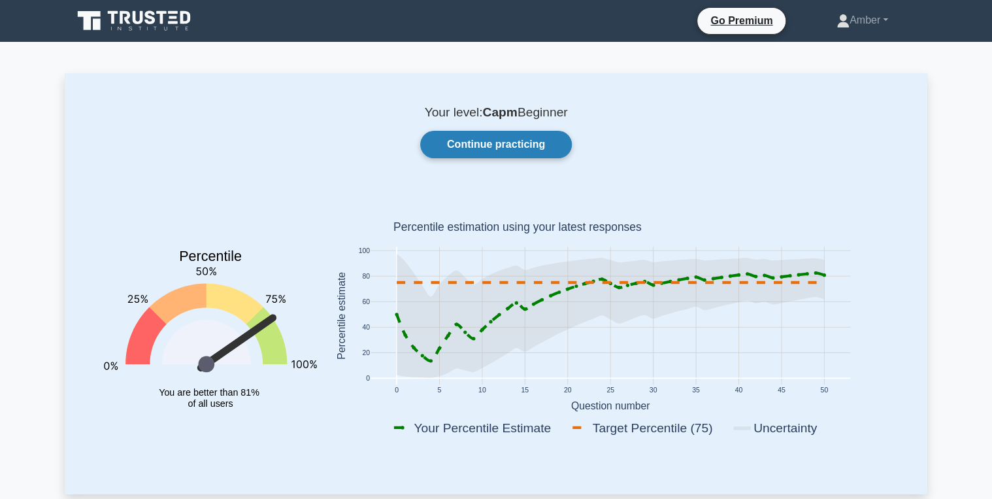
click at [439, 137] on link "Continue practicing" at bounding box center [496, 144] width 152 height 27
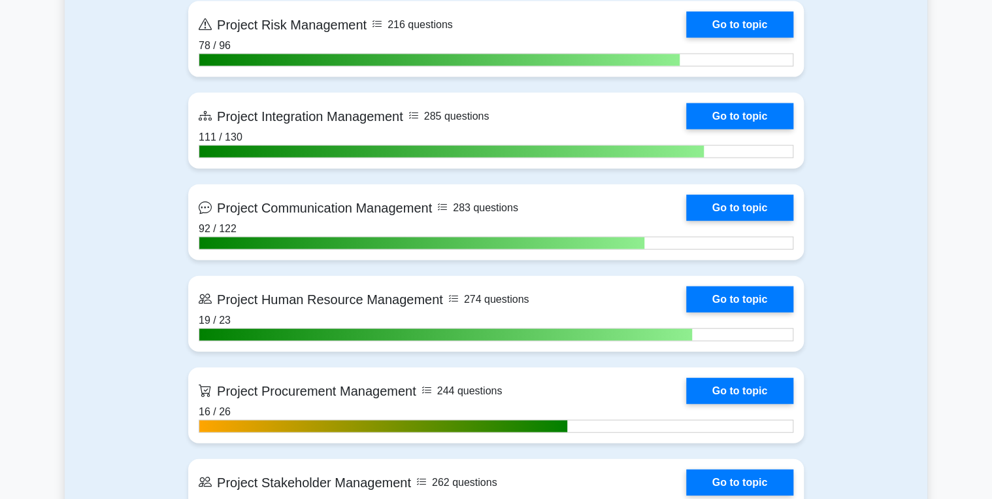
scroll to position [1464, 0]
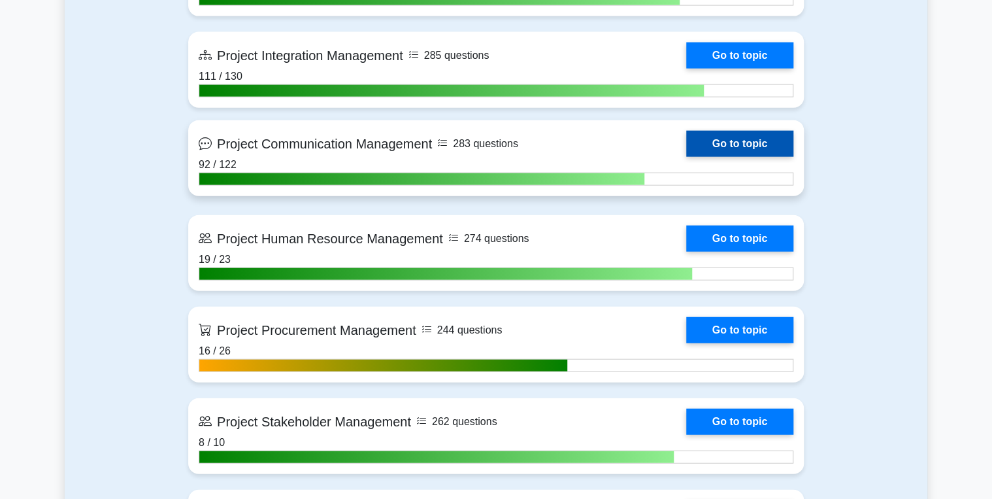
click at [735, 142] on link "Go to topic" at bounding box center [739, 144] width 107 height 26
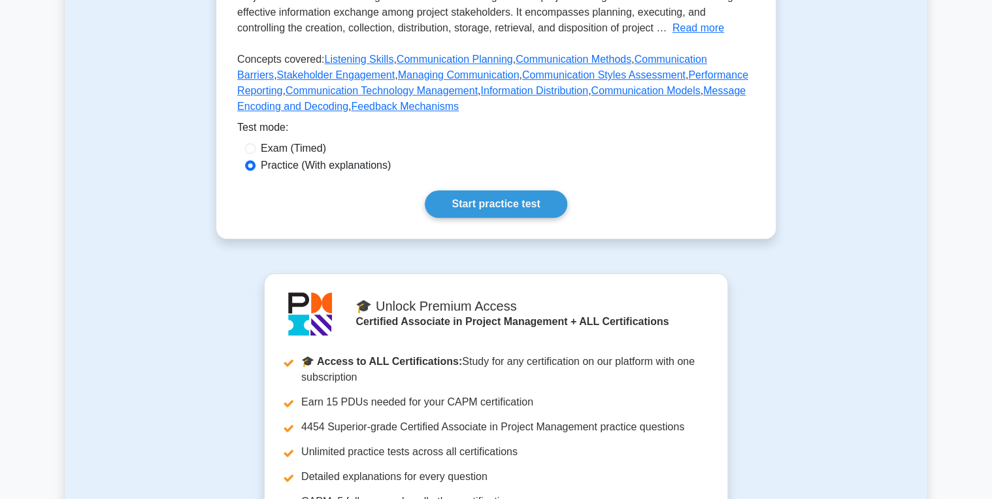
scroll to position [366, 0]
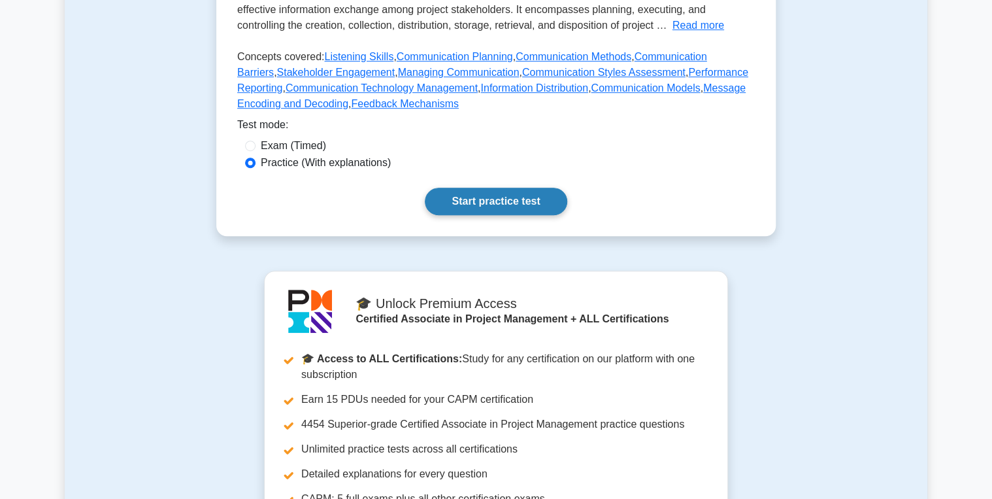
click at [486, 188] on link "Start practice test" at bounding box center [496, 201] width 142 height 27
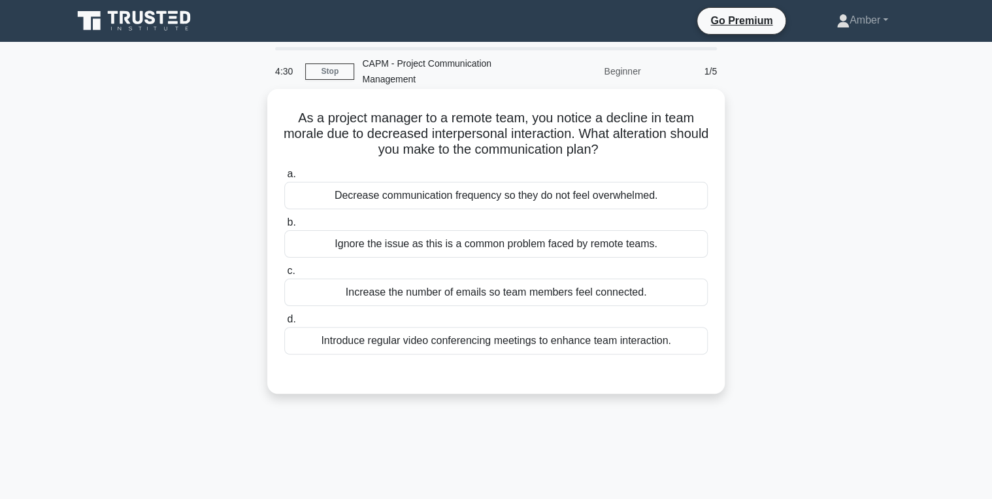
click at [465, 349] on div "Introduce regular video conferencing meetings to enhance team interaction." at bounding box center [496, 340] width 424 height 27
click at [284, 324] on input "d. Introduce regular video conferencing meetings to enhance team interaction." at bounding box center [284, 319] width 0 height 8
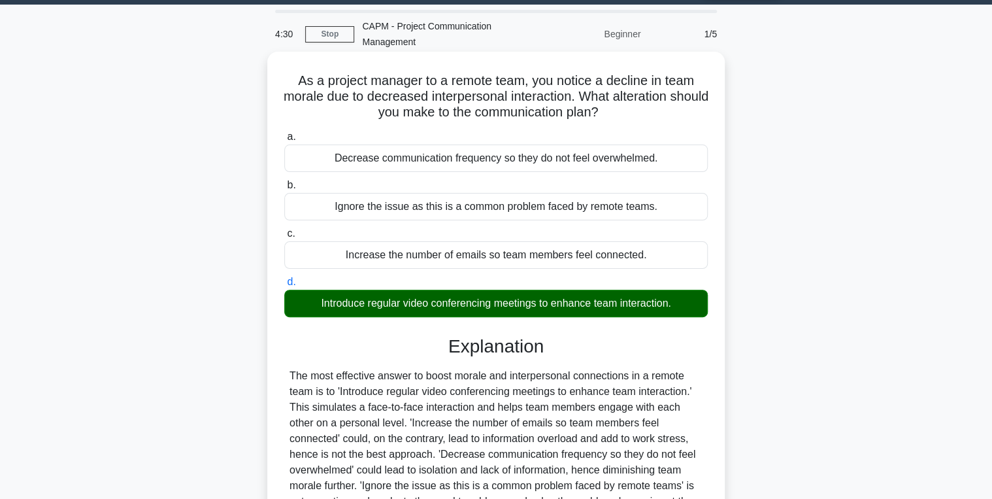
scroll to position [207, 0]
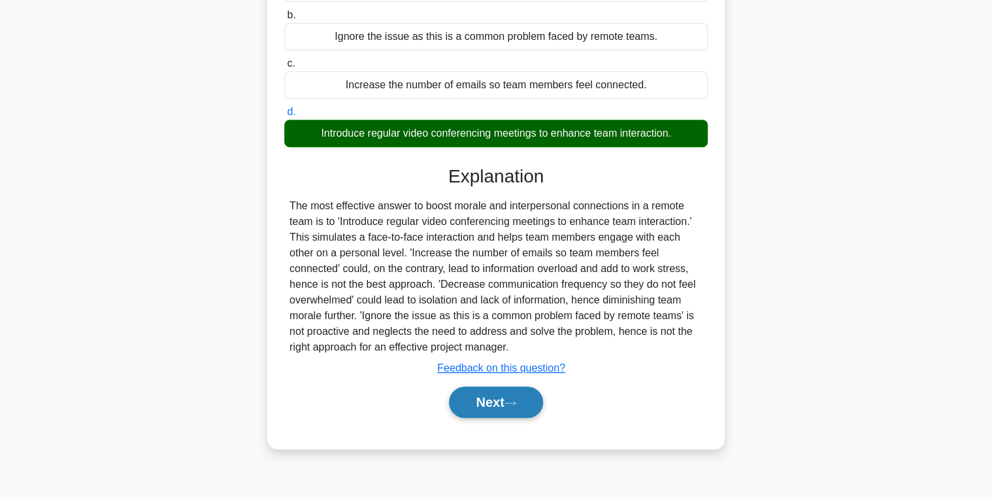
click at [499, 407] on button "Next" at bounding box center [495, 401] width 93 height 31
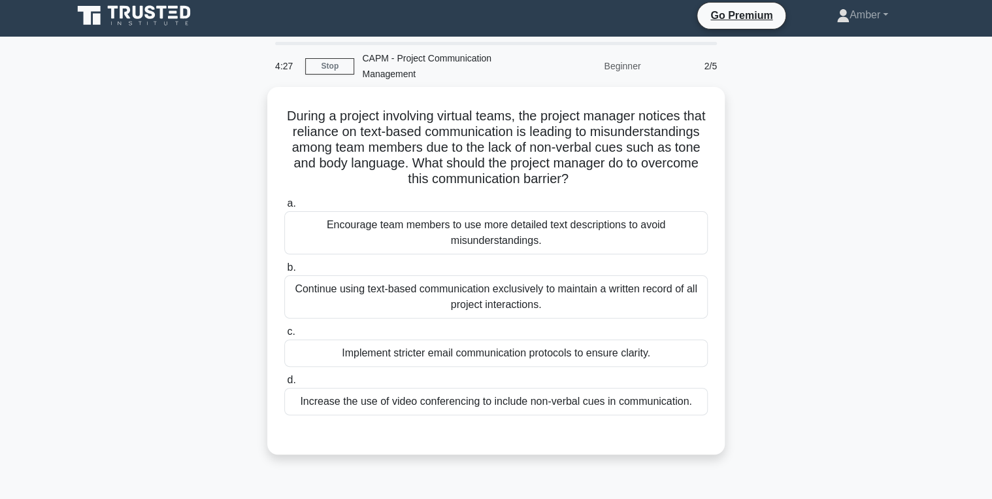
scroll to position [0, 0]
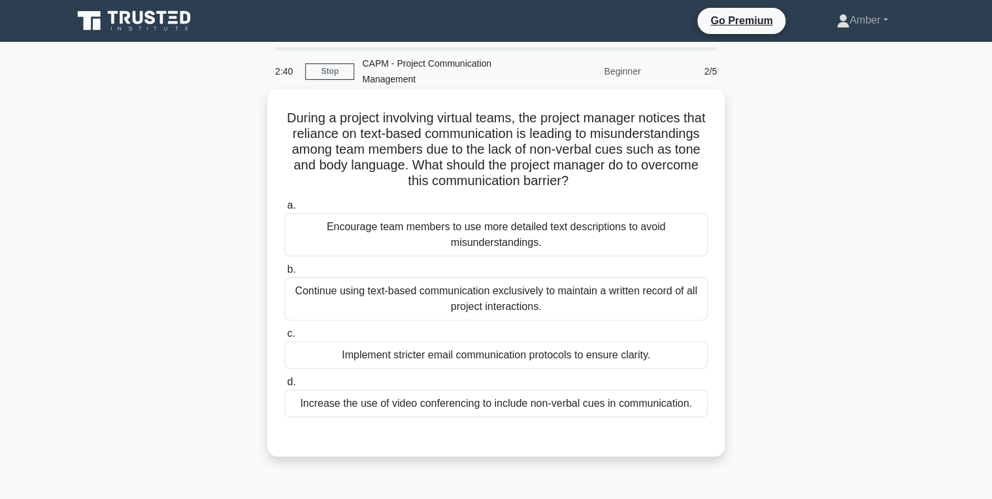
click at [437, 407] on div "Increase the use of video conferencing to include non-verbal cues in communicat…" at bounding box center [496, 403] width 424 height 27
click at [284, 386] on input "d. Increase the use of video conferencing to include non-verbal cues in communi…" at bounding box center [284, 382] width 0 height 8
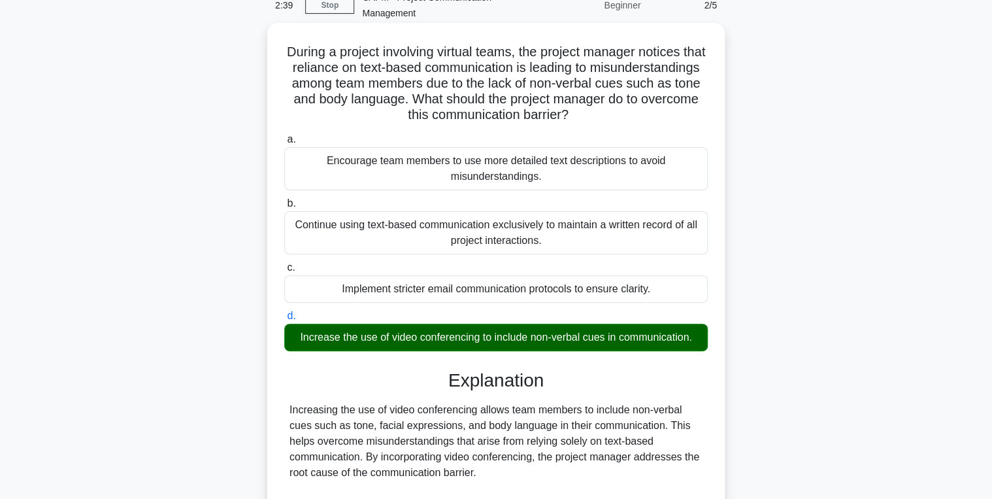
scroll to position [243, 0]
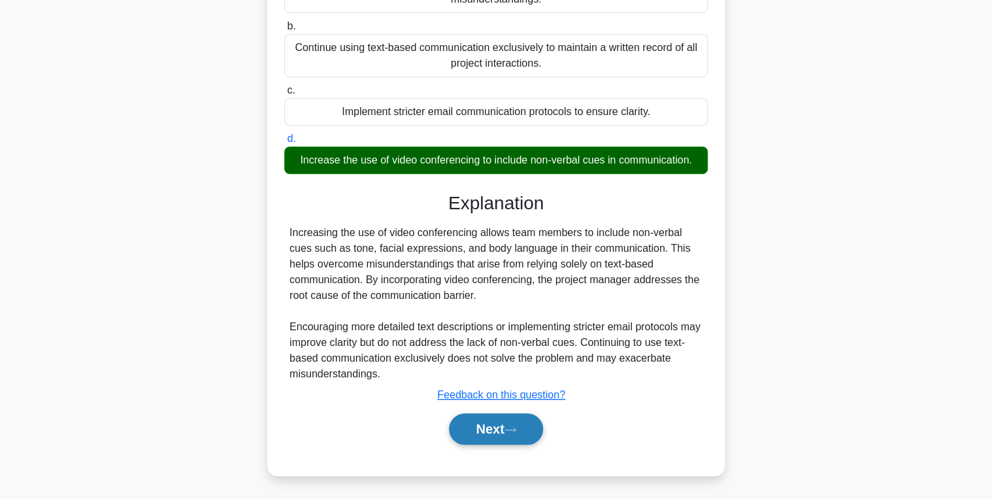
click at [511, 433] on button "Next" at bounding box center [495, 428] width 93 height 31
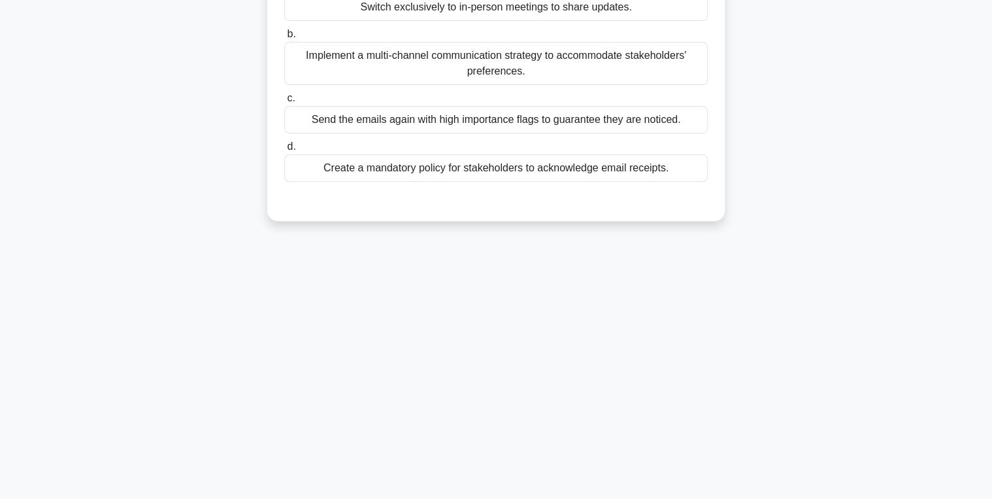
scroll to position [0, 0]
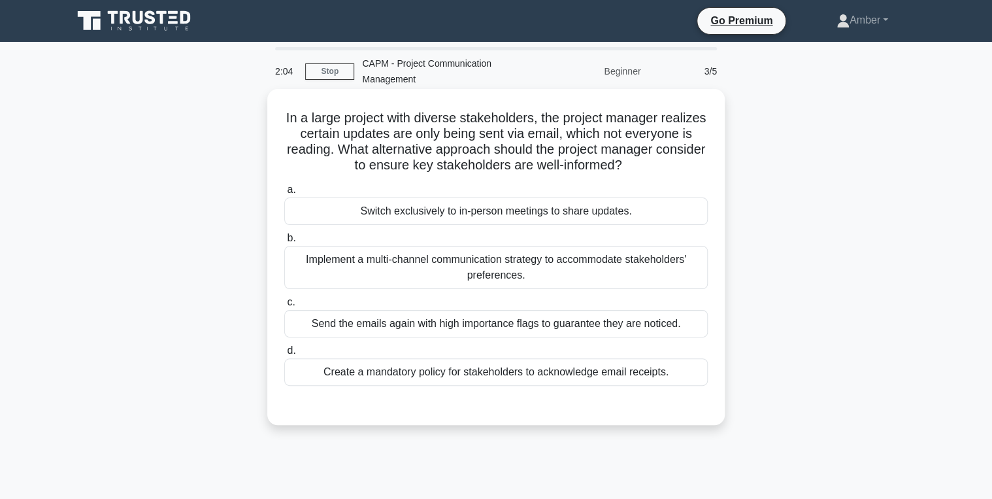
click at [365, 263] on div "Implement a multi-channel communication strategy to accommodate stakeholders' p…" at bounding box center [496, 267] width 424 height 43
click at [284, 243] on input "b. Implement a multi-channel communication strategy to accommodate stakeholders…" at bounding box center [284, 238] width 0 height 8
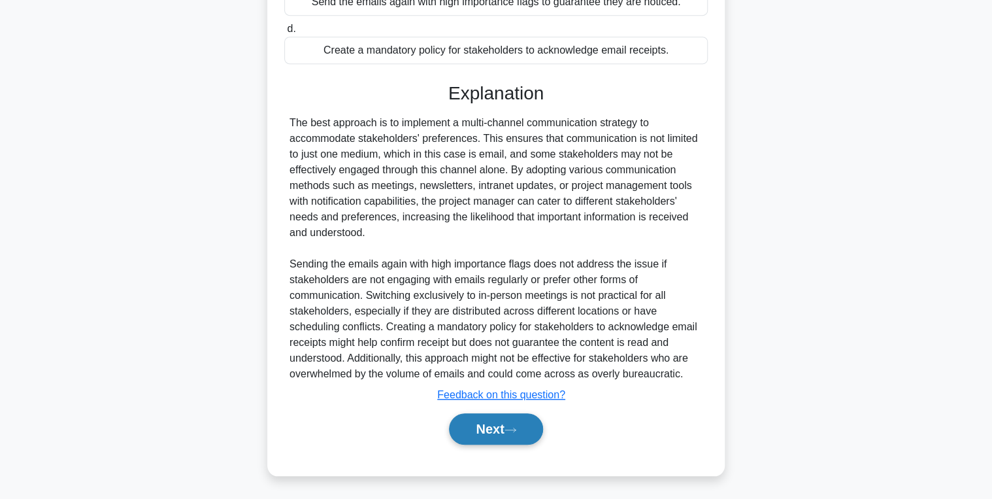
click at [484, 426] on button "Next" at bounding box center [495, 428] width 93 height 31
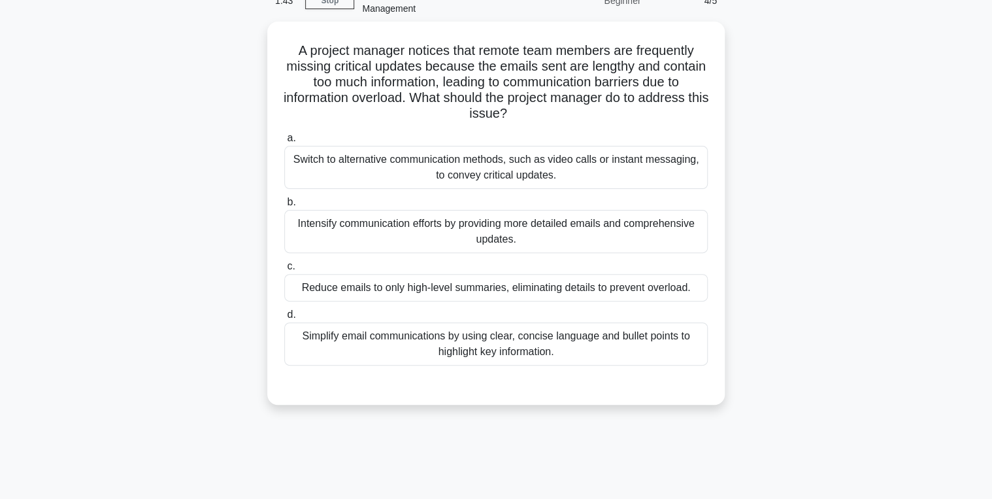
scroll to position [52, 0]
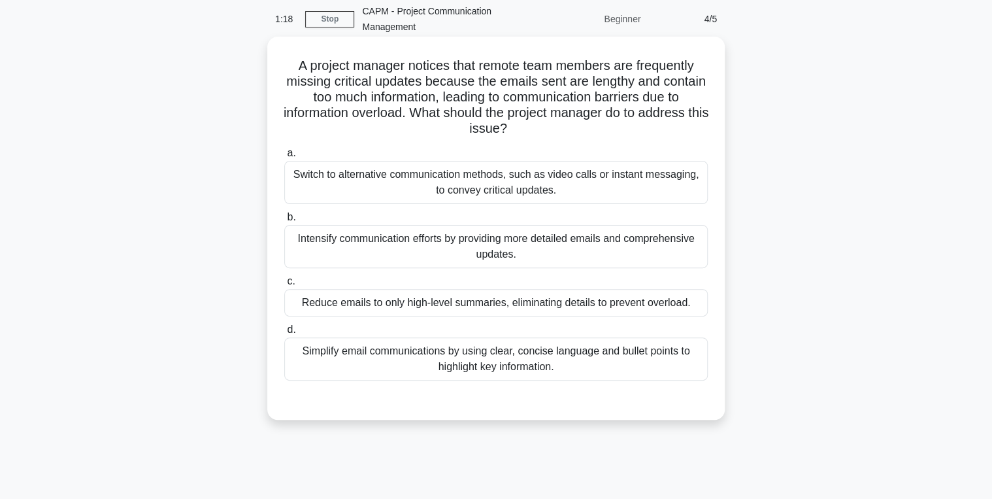
click at [494, 180] on div "Switch to alternative communication methods, such as video calls or instant mes…" at bounding box center [496, 182] width 424 height 43
click at [284, 158] on input "a. Switch to alternative communication methods, such as video calls or instant …" at bounding box center [284, 153] width 0 height 8
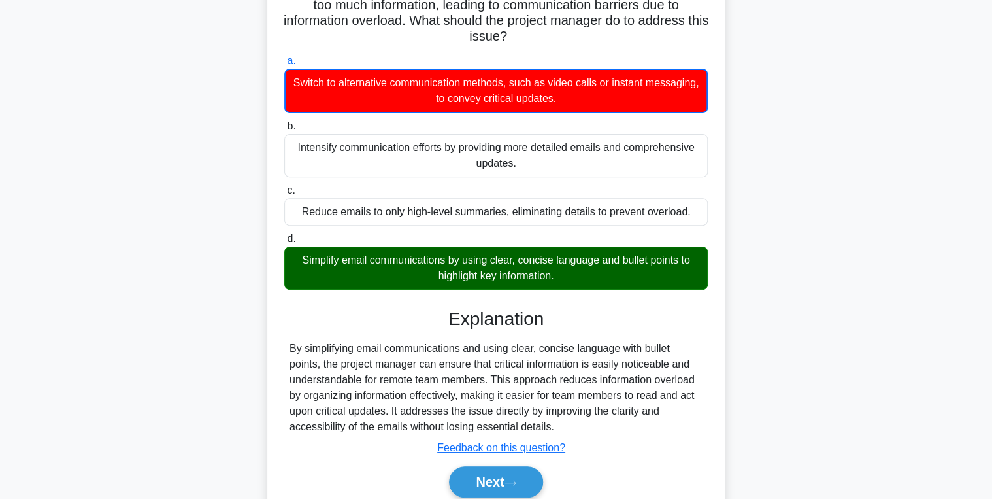
scroll to position [207, 0]
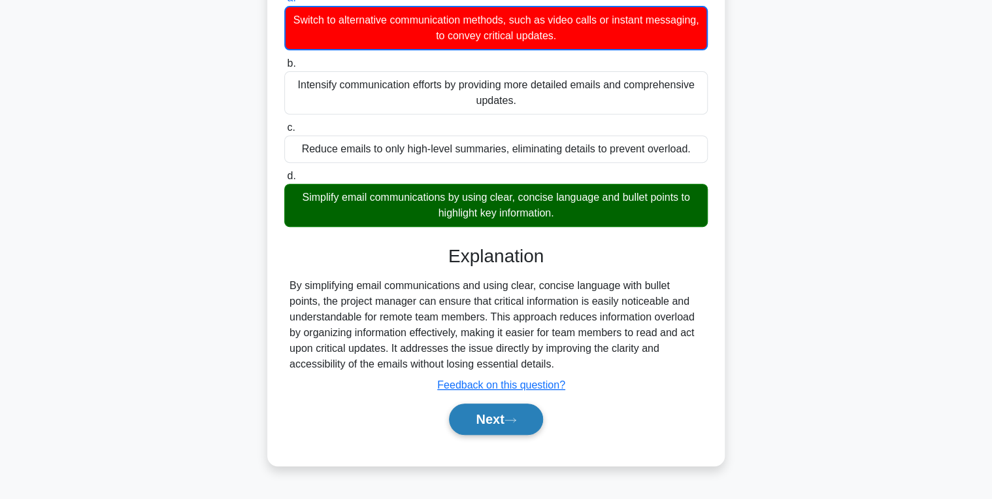
click at [488, 411] on button "Next" at bounding box center [495, 418] width 93 height 31
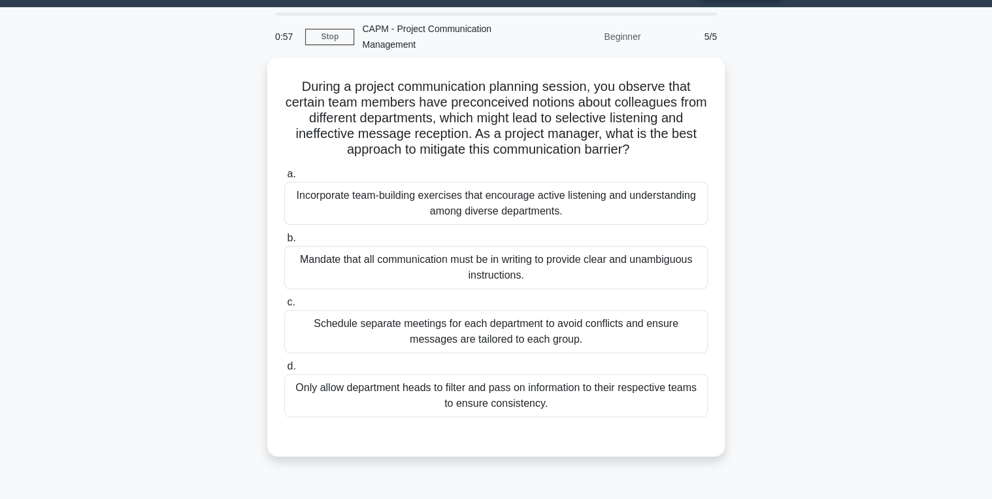
scroll to position [105, 0]
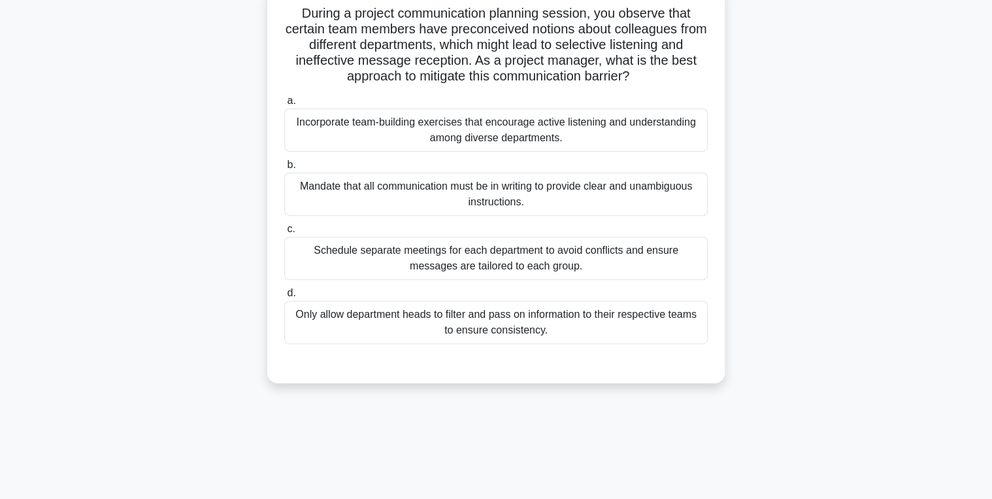
click at [493, 135] on div "Incorporate team-building exercises that encourage active listening and underst…" at bounding box center [496, 130] width 424 height 43
click at [284, 105] on input "a. Incorporate team-building exercises that encourage active listening and unde…" at bounding box center [284, 101] width 0 height 8
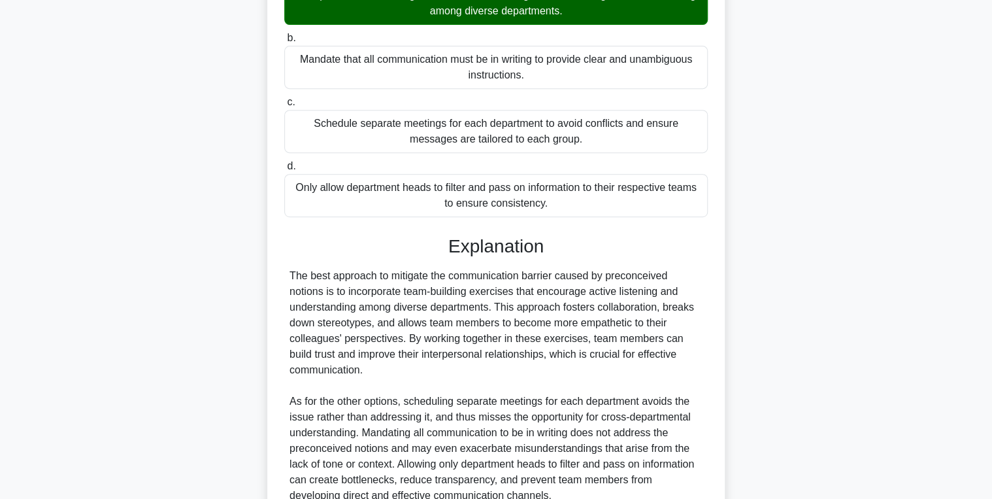
scroll to position [353, 0]
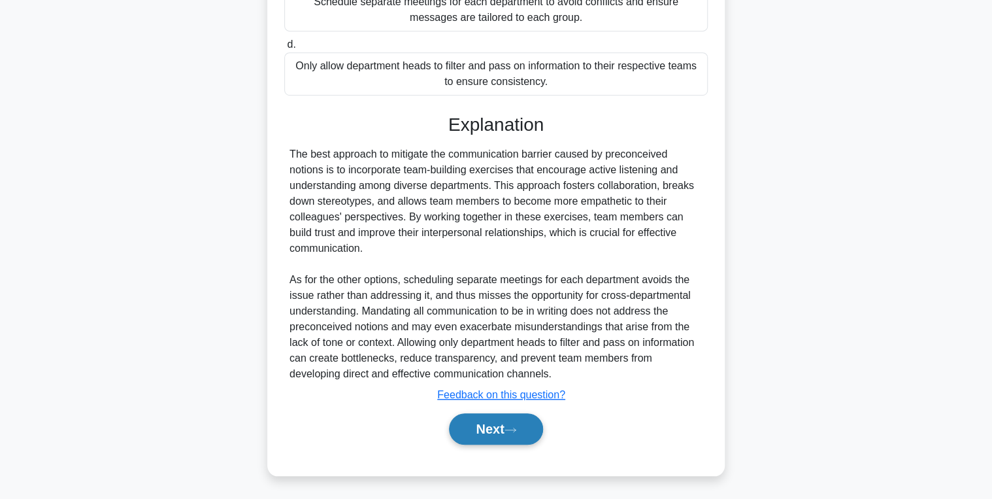
click at [476, 426] on button "Next" at bounding box center [495, 428] width 93 height 31
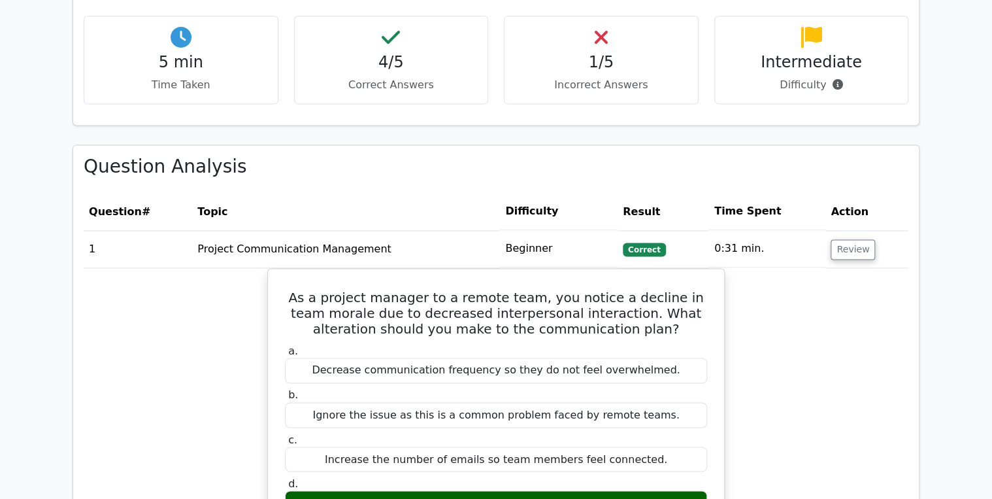
scroll to position [837, 0]
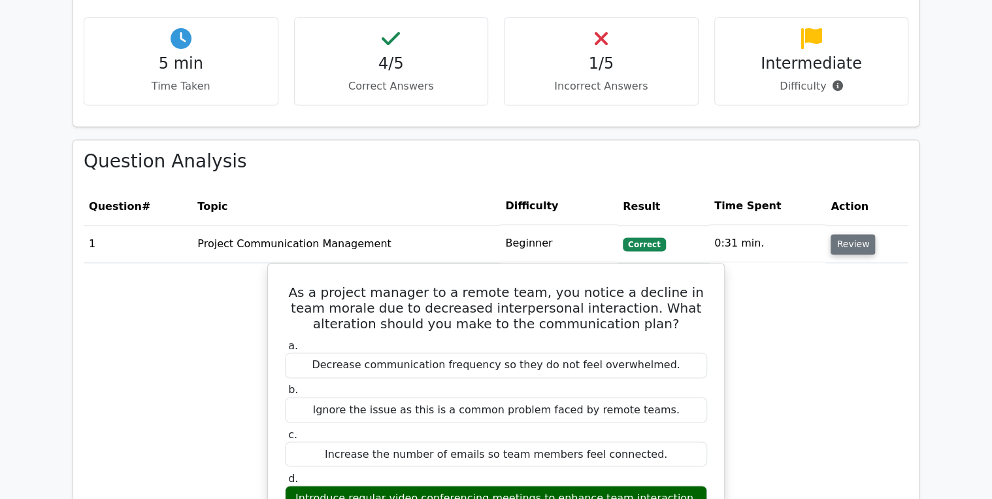
click at [837, 234] on button "Review" at bounding box center [853, 244] width 44 height 20
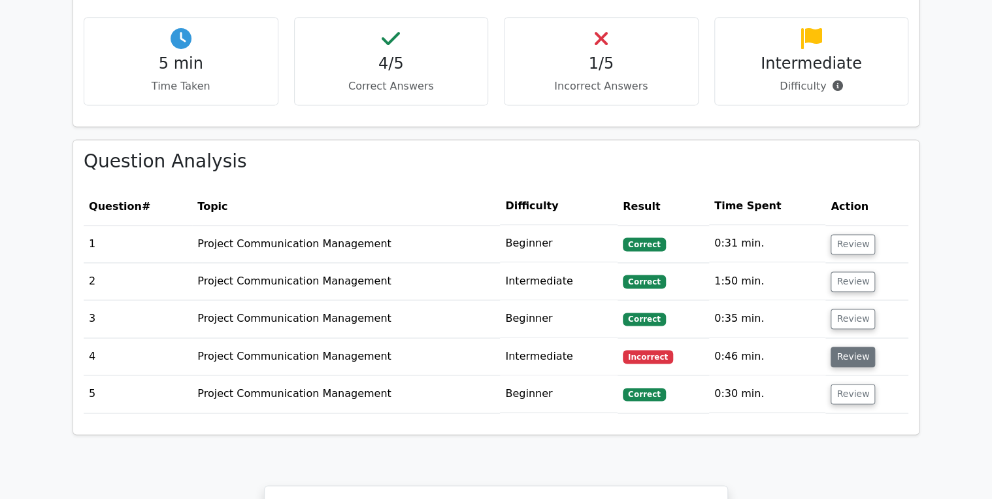
click at [858, 346] on button "Review" at bounding box center [853, 356] width 44 height 20
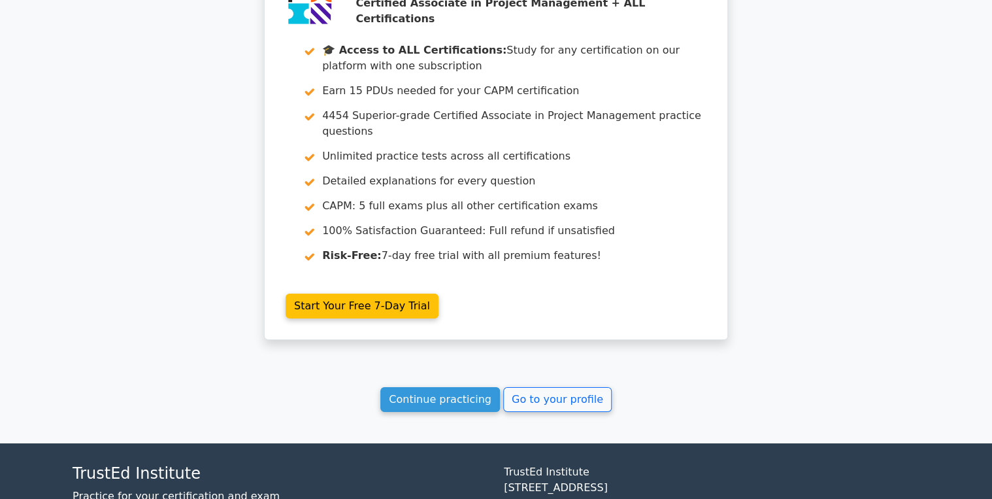
scroll to position [2045, 0]
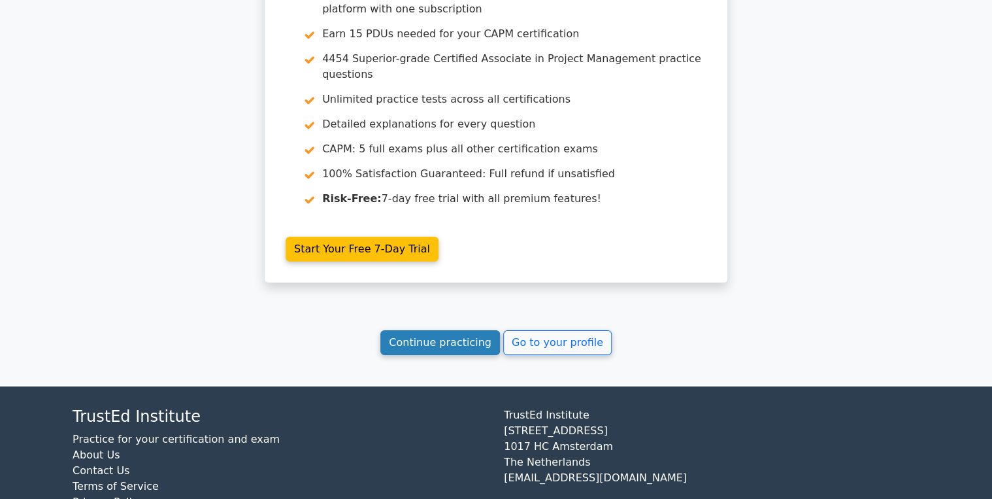
click at [444, 330] on link "Continue practicing" at bounding box center [440, 342] width 120 height 25
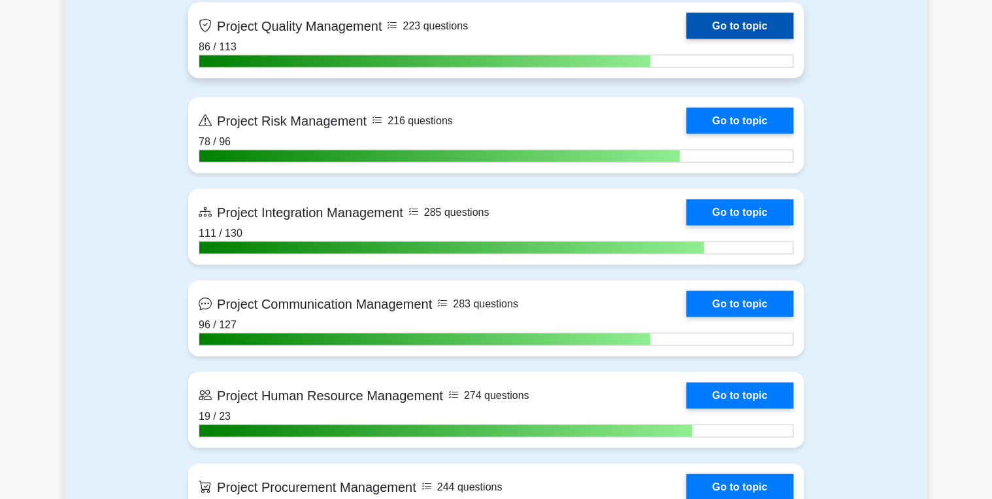
scroll to position [1360, 0]
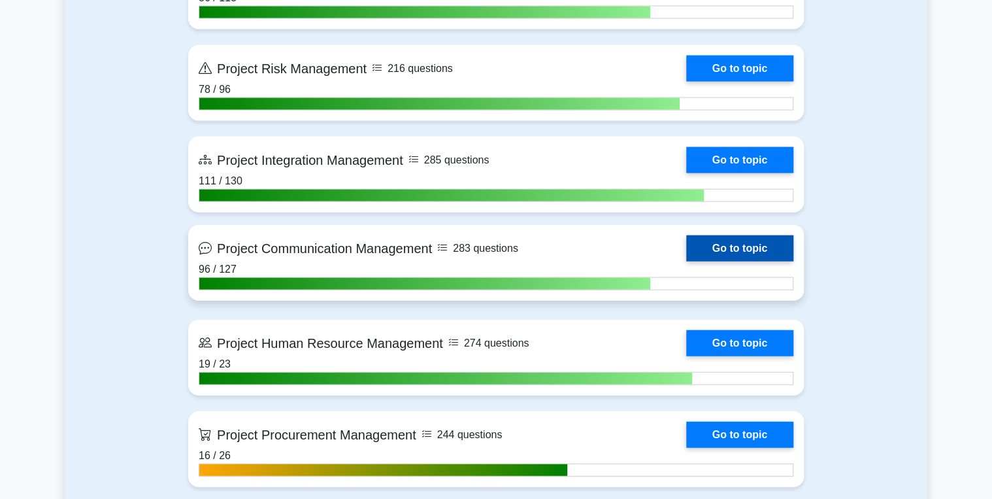
click at [729, 243] on link "Go to topic" at bounding box center [739, 248] width 107 height 26
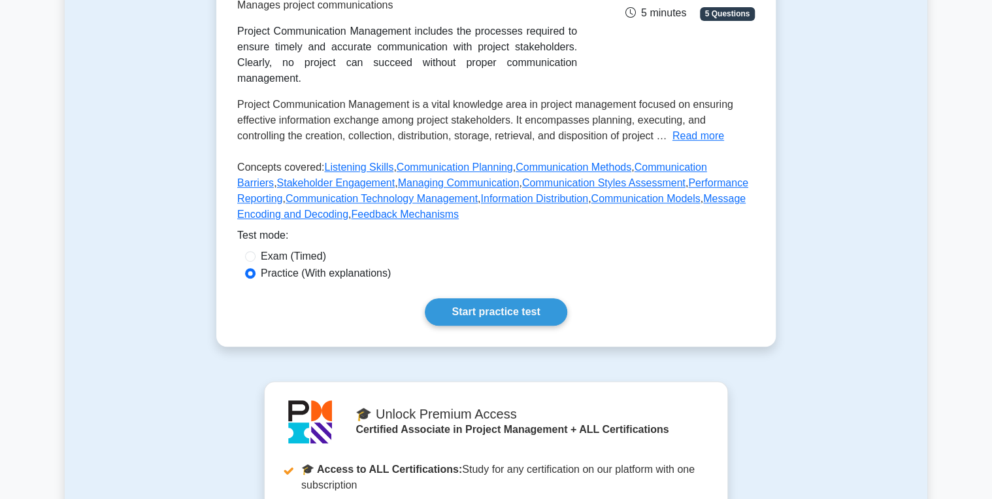
scroll to position [261, 0]
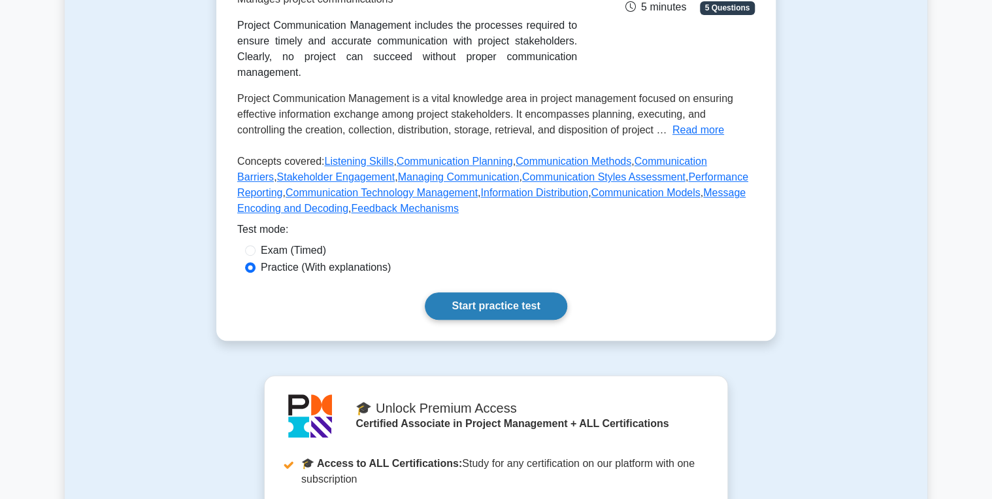
click at [505, 292] on link "Start practice test" at bounding box center [496, 305] width 142 height 27
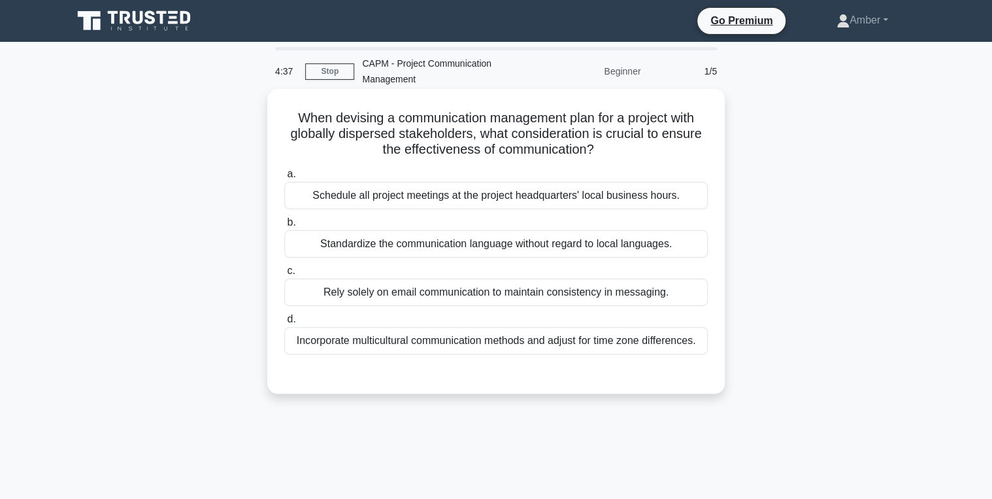
click at [479, 341] on div "Incorporate multicultural communication methods and adjust for time zone differ…" at bounding box center [496, 340] width 424 height 27
click at [284, 324] on input "d. Incorporate multicultural communication methods and adjust for time zone dif…" at bounding box center [284, 319] width 0 height 8
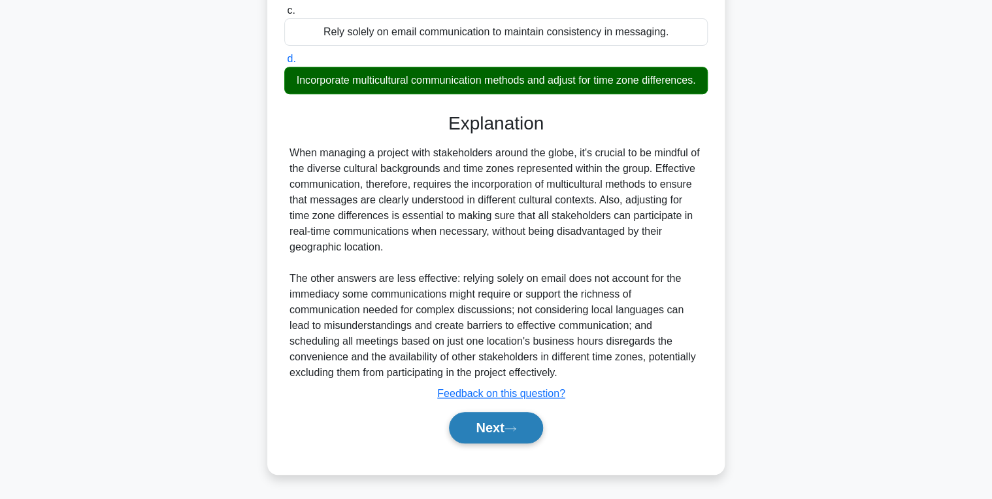
click at [503, 426] on button "Next" at bounding box center [495, 427] width 93 height 31
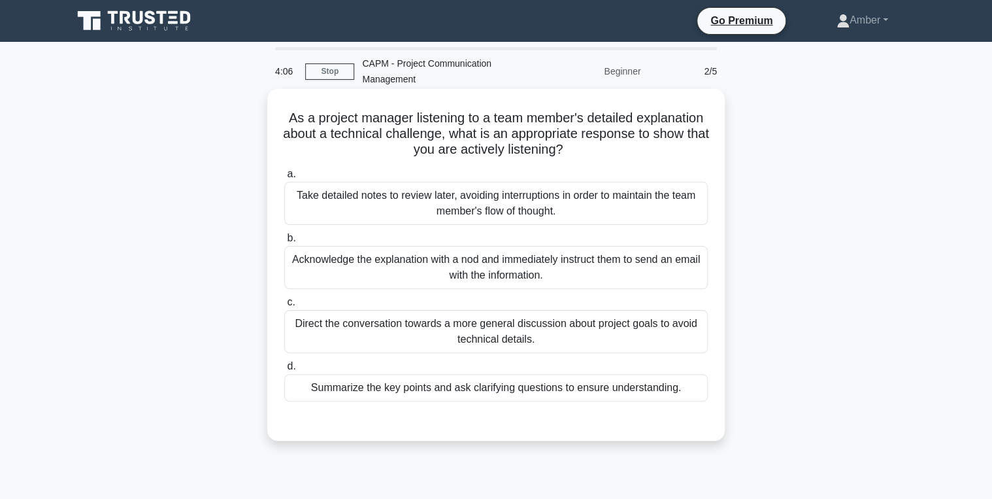
click at [426, 382] on div "Summarize the key points and ask clarifying questions to ensure understanding." at bounding box center [496, 387] width 424 height 27
click at [284, 371] on input "d. Summarize the key points and ask clarifying questions to ensure understandin…" at bounding box center [284, 366] width 0 height 8
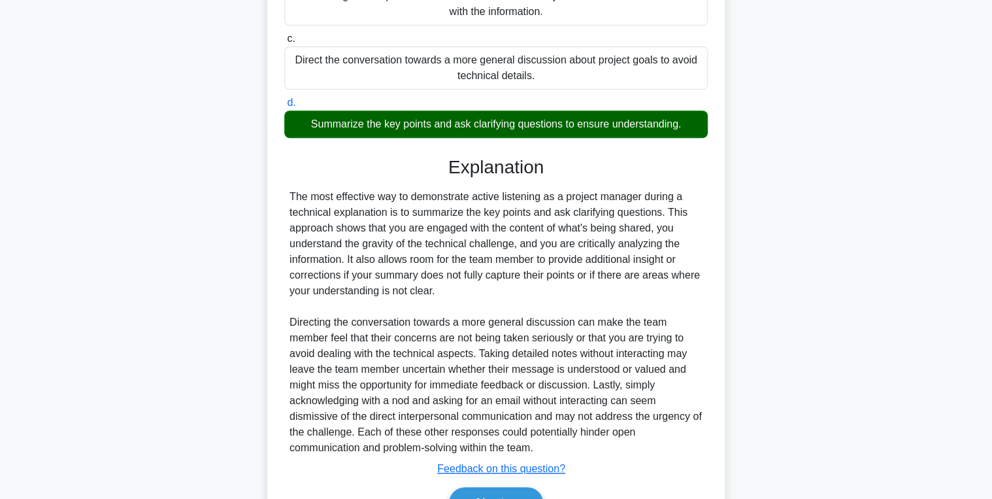
scroll to position [337, 0]
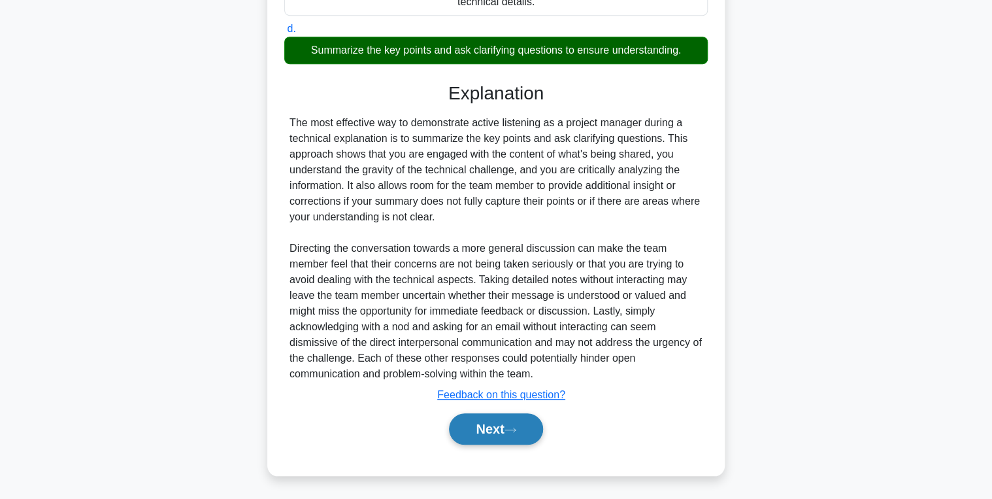
drag, startPoint x: 481, startPoint y: 431, endPoint x: 467, endPoint y: 424, distance: 15.8
click at [481, 431] on button "Next" at bounding box center [495, 428] width 93 height 31
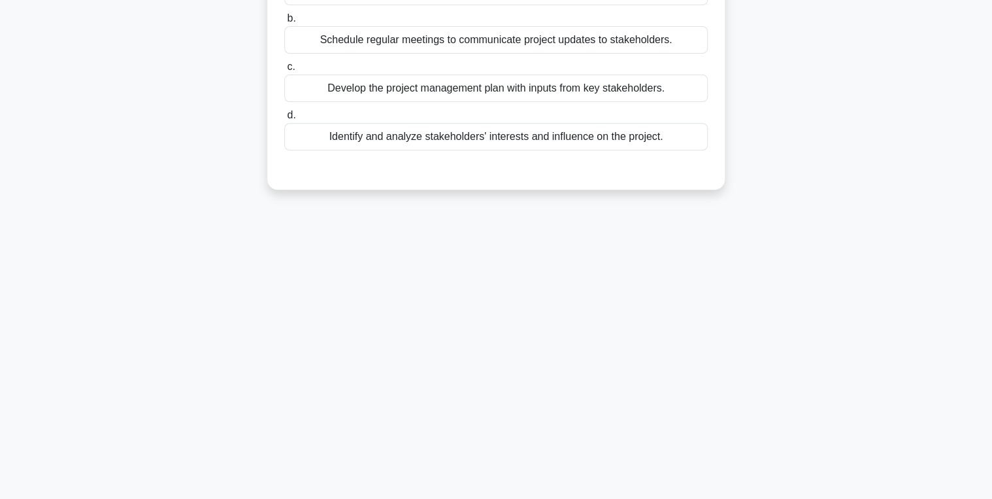
scroll to position [0, 0]
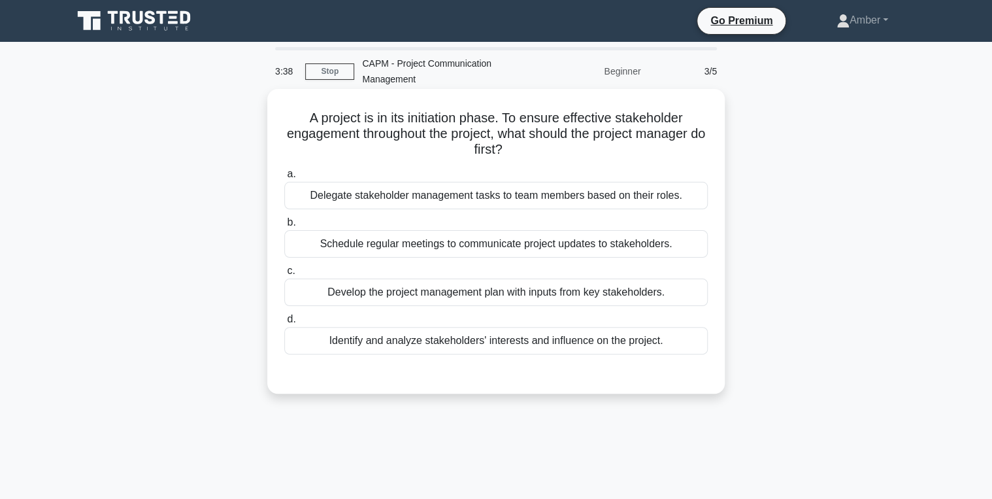
click at [378, 343] on div "Identify and analyze stakeholders' interests and influence on the project." at bounding box center [496, 340] width 424 height 27
click at [284, 324] on input "d. Identify and analyze stakeholders' interests and influence on the project." at bounding box center [284, 319] width 0 height 8
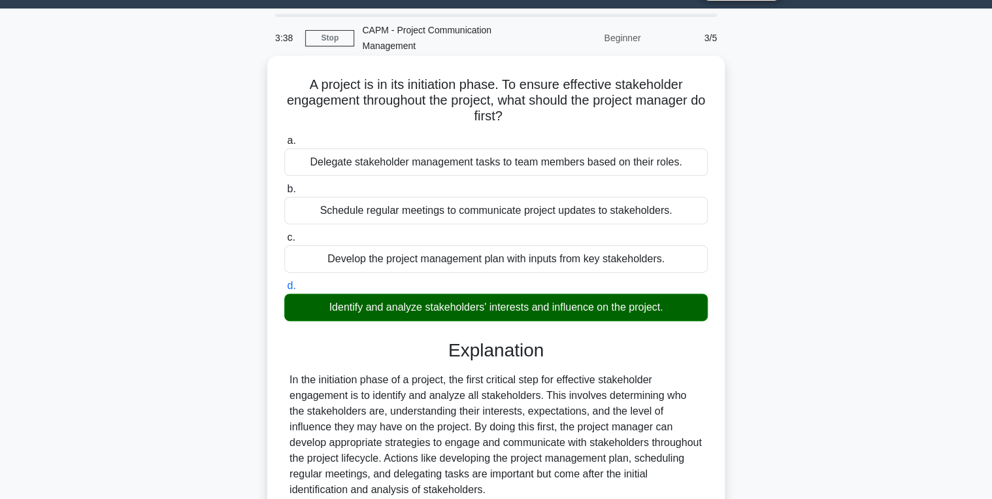
scroll to position [207, 0]
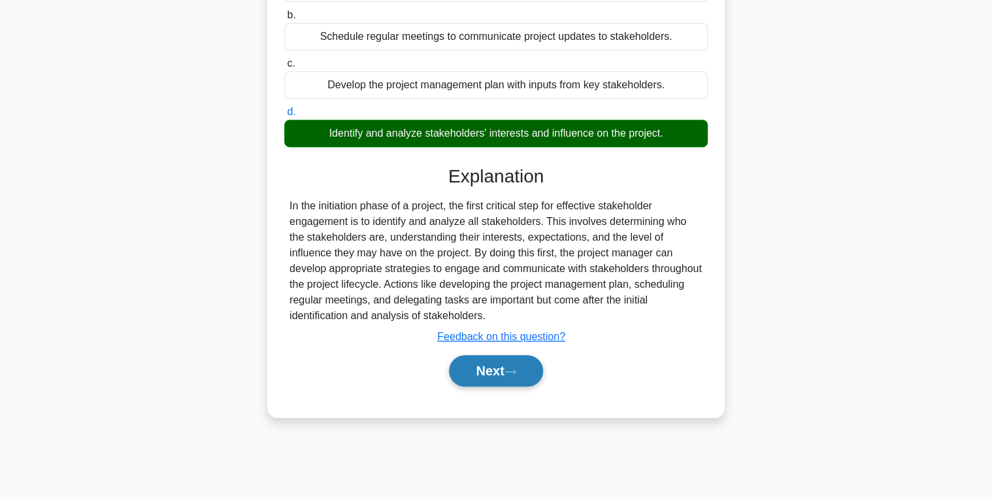
click at [505, 371] on button "Next" at bounding box center [495, 370] width 93 height 31
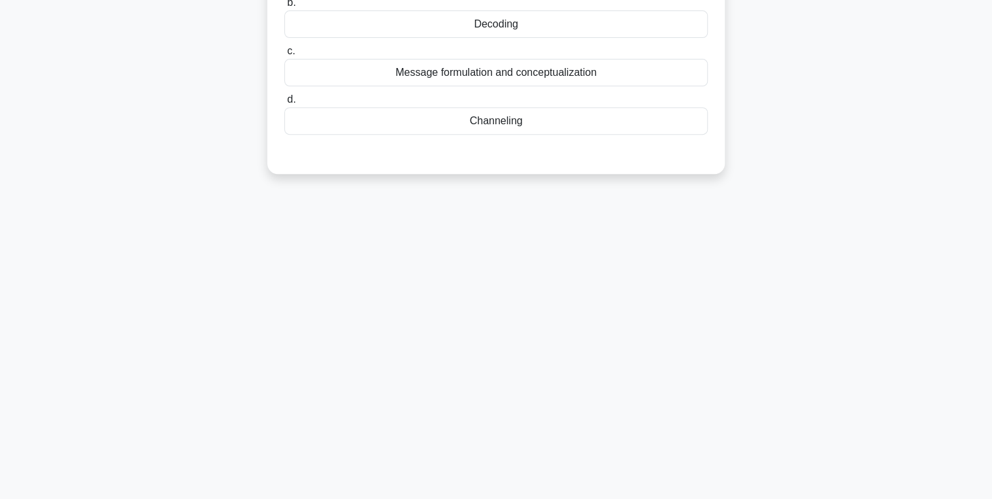
scroll to position [0, 0]
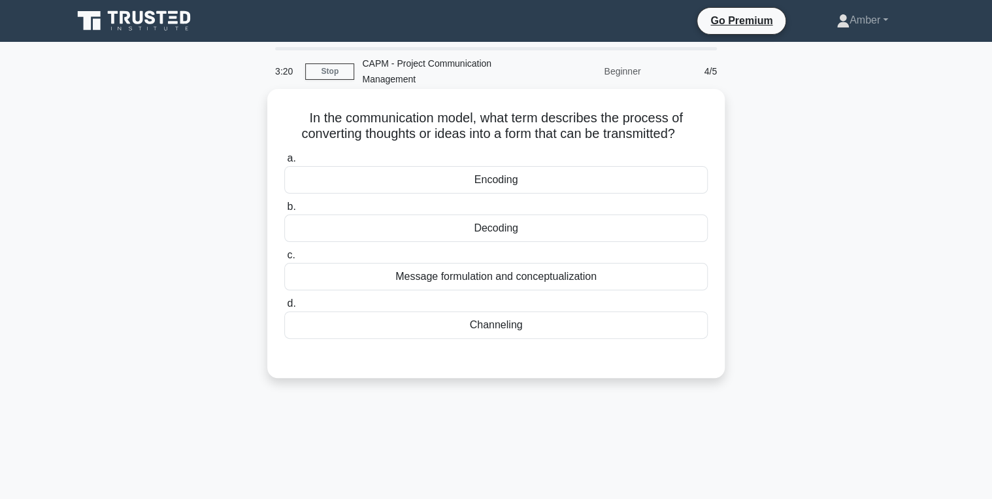
click at [461, 187] on div "Encoding" at bounding box center [496, 179] width 424 height 27
click at [284, 163] on input "a. Encoding" at bounding box center [284, 158] width 0 height 8
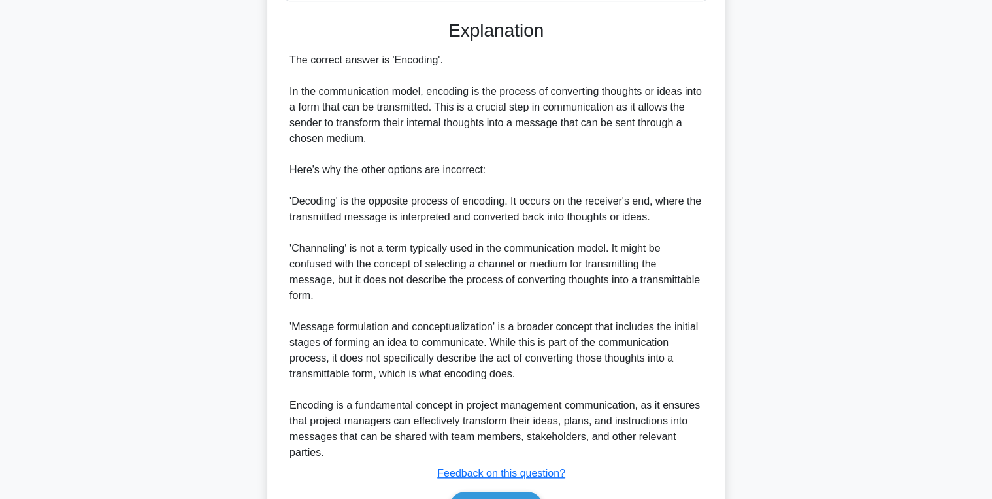
scroll to position [416, 0]
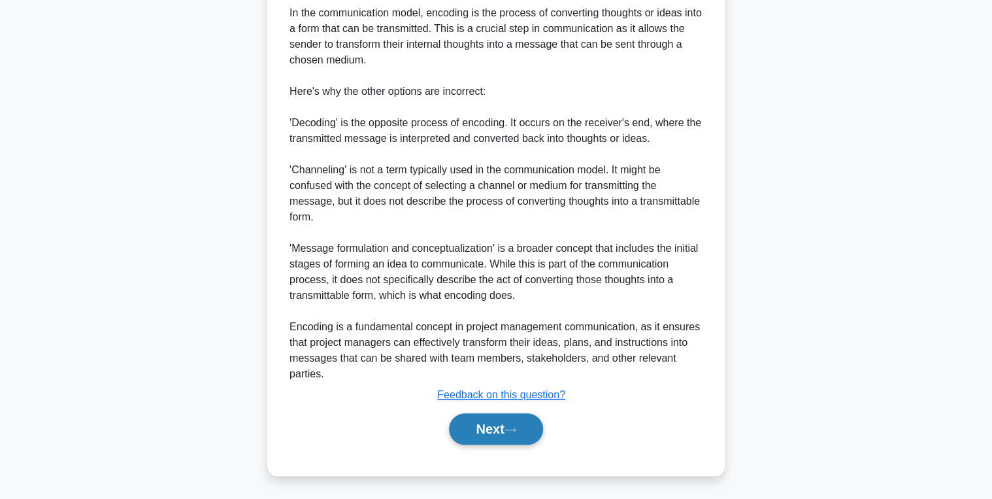
click at [502, 424] on button "Next" at bounding box center [495, 428] width 93 height 31
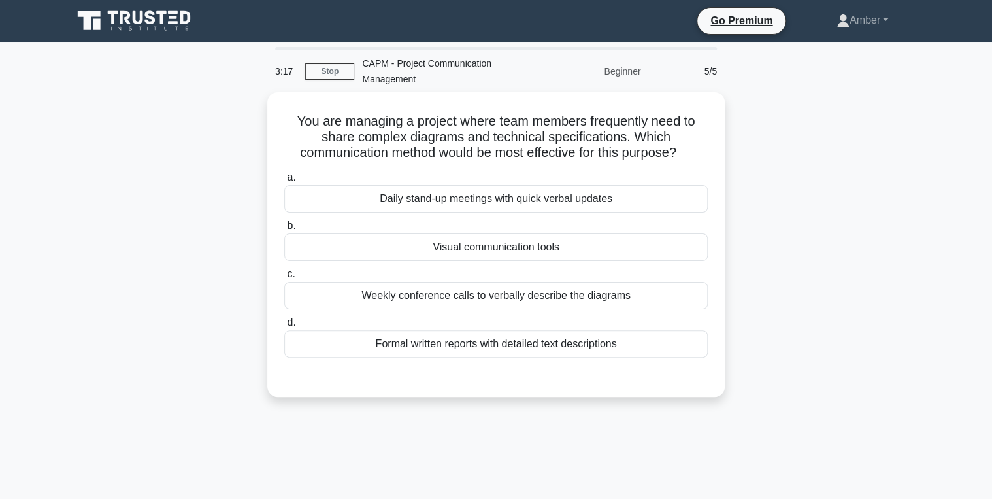
scroll to position [0, 0]
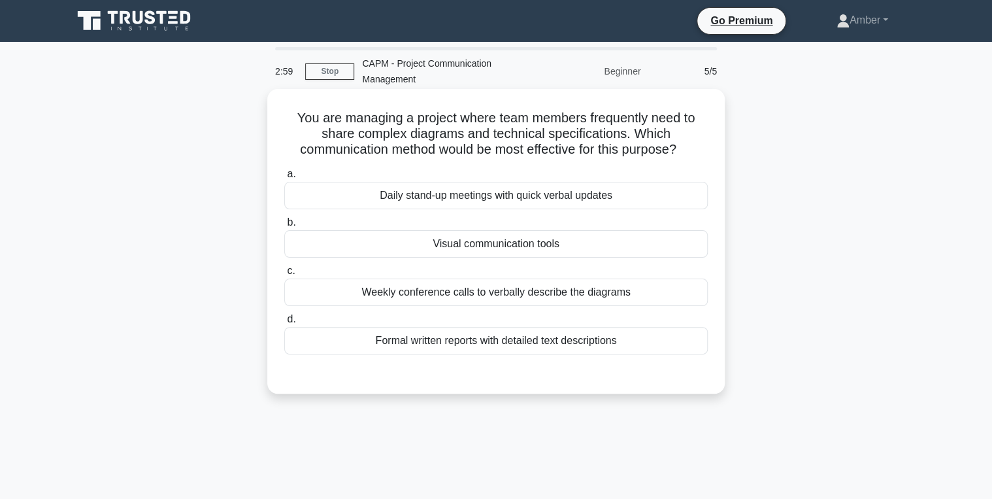
click at [450, 195] on div "Daily stand-up meetings with quick verbal updates" at bounding box center [496, 195] width 424 height 27
click at [284, 178] on input "a. Daily stand-up meetings with quick verbal updates" at bounding box center [284, 174] width 0 height 8
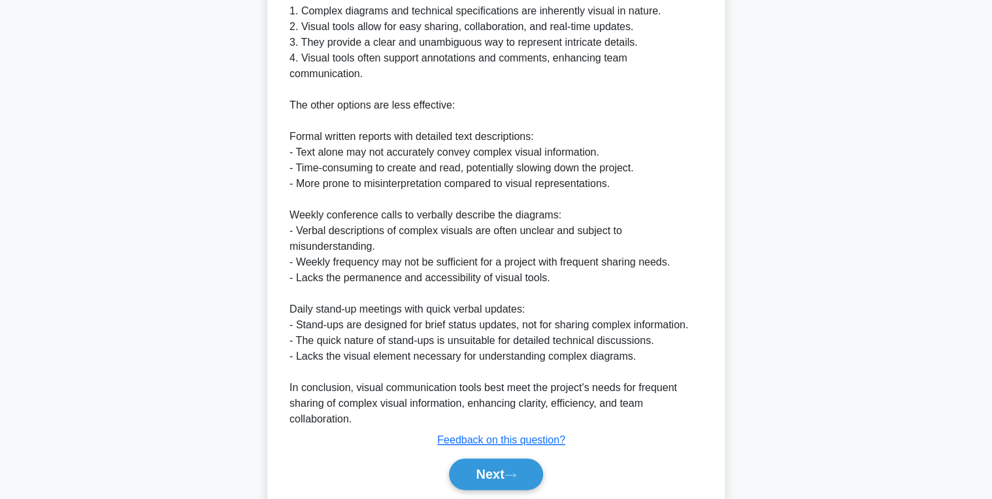
scroll to position [471, 0]
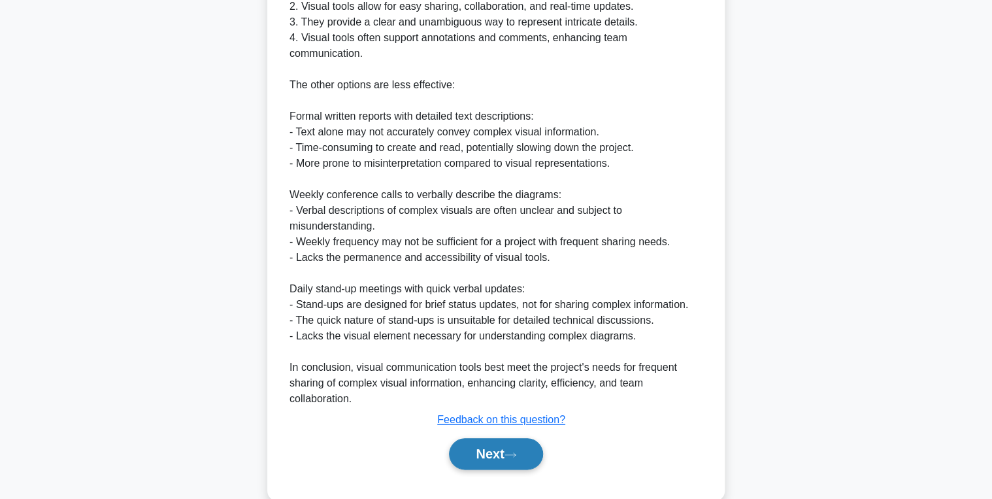
click at [485, 455] on button "Next" at bounding box center [495, 453] width 93 height 31
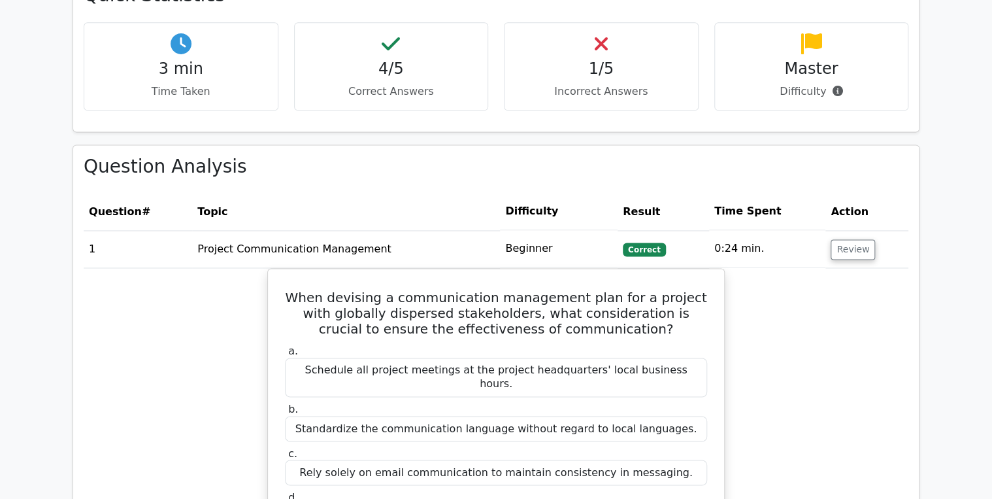
scroll to position [837, 0]
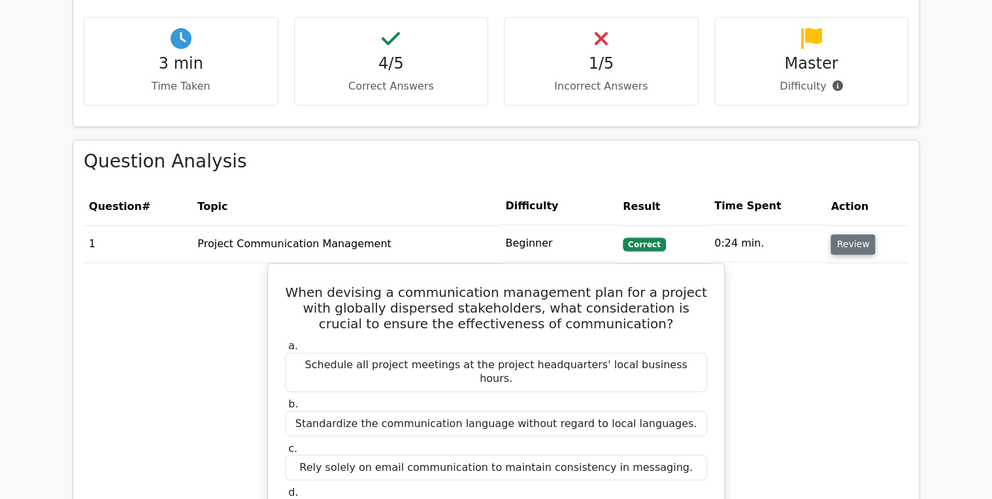
click at [844, 234] on button "Review" at bounding box center [853, 244] width 44 height 20
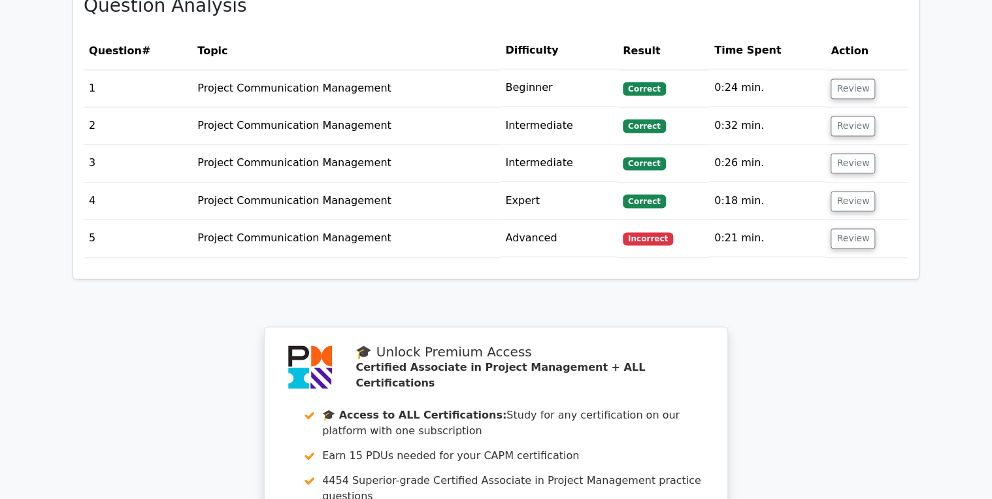
scroll to position [1046, 0]
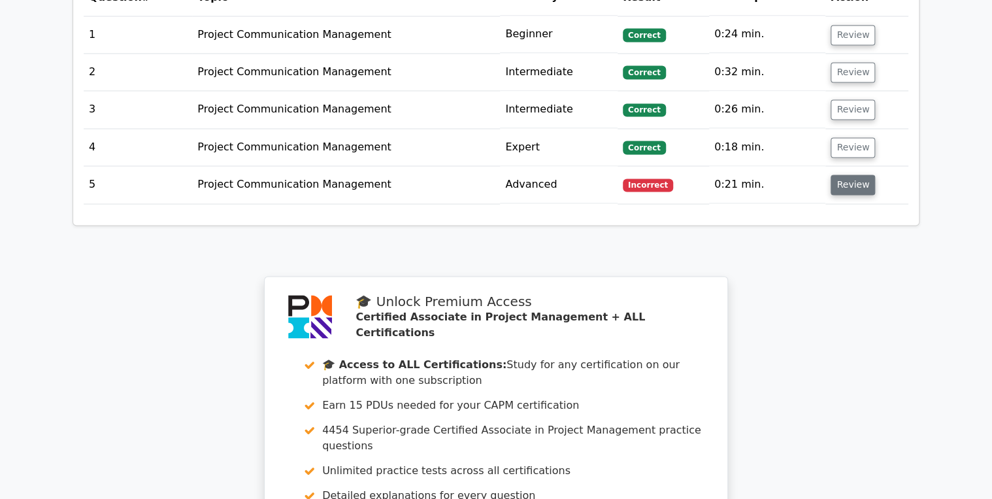
click at [850, 175] on button "Review" at bounding box center [853, 185] width 44 height 20
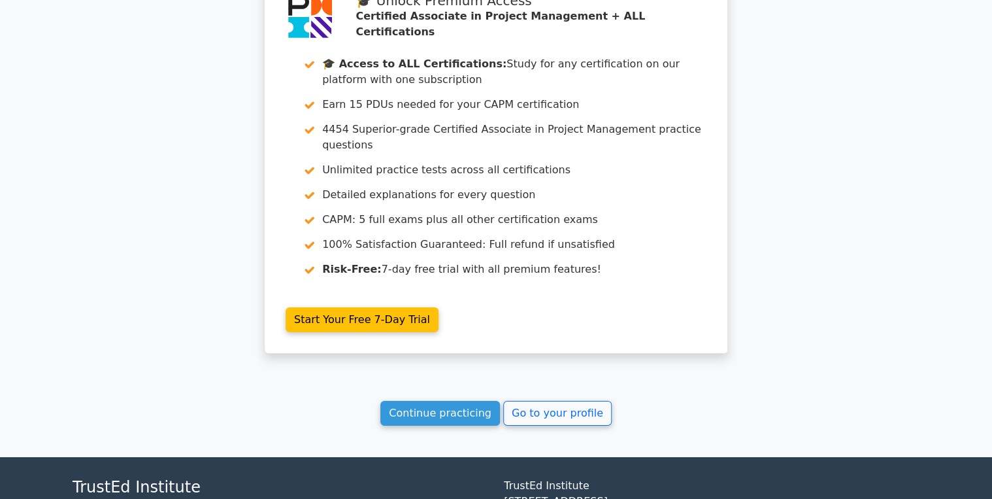
scroll to position [2249, 0]
click at [462, 401] on link "Continue practicing" at bounding box center [440, 413] width 120 height 25
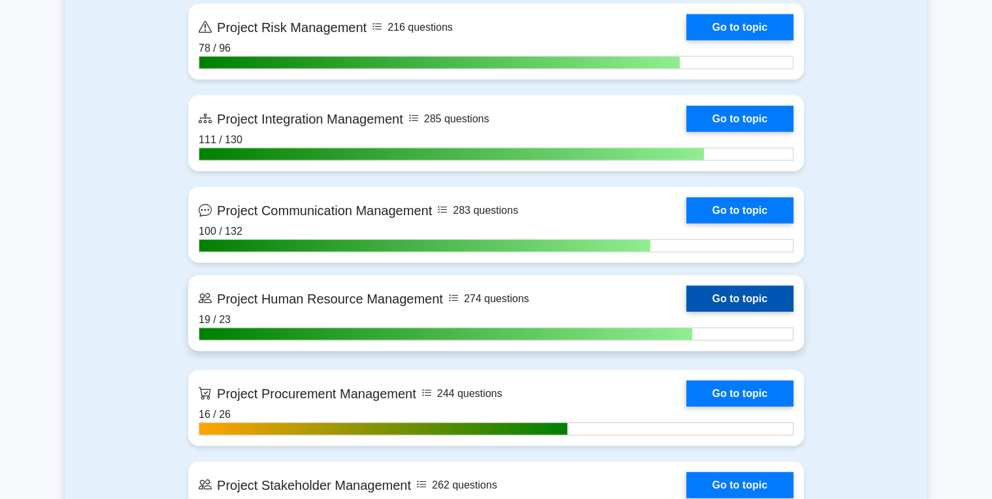
scroll to position [1412, 0]
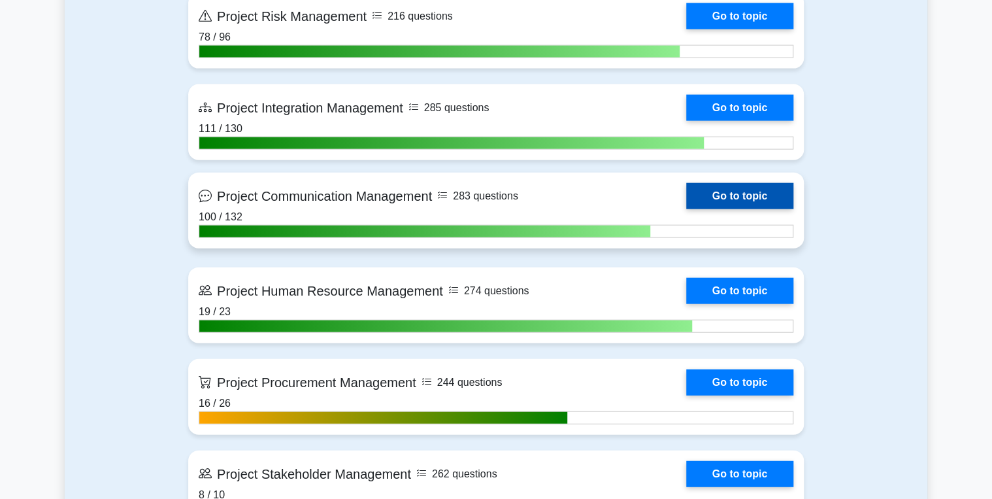
click at [734, 192] on link "Go to topic" at bounding box center [739, 196] width 107 height 26
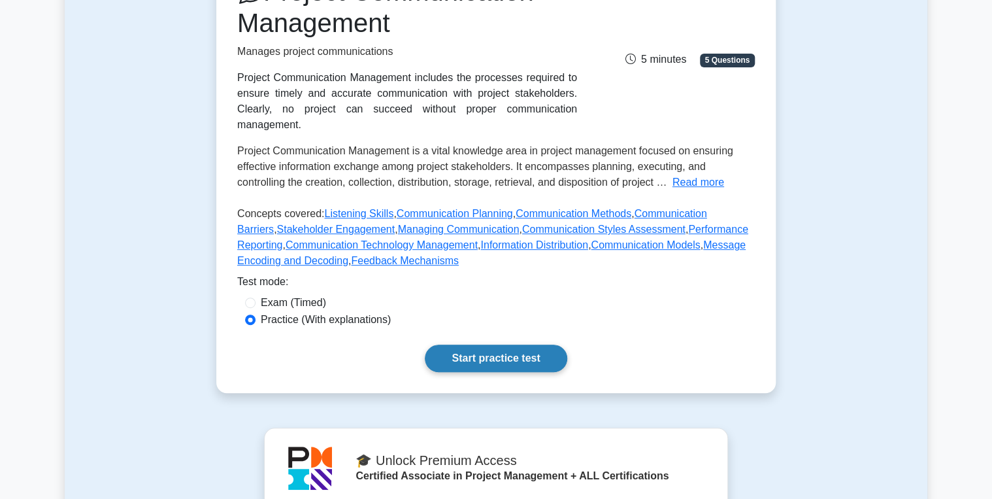
click at [465, 344] on link "Start practice test" at bounding box center [496, 357] width 142 height 27
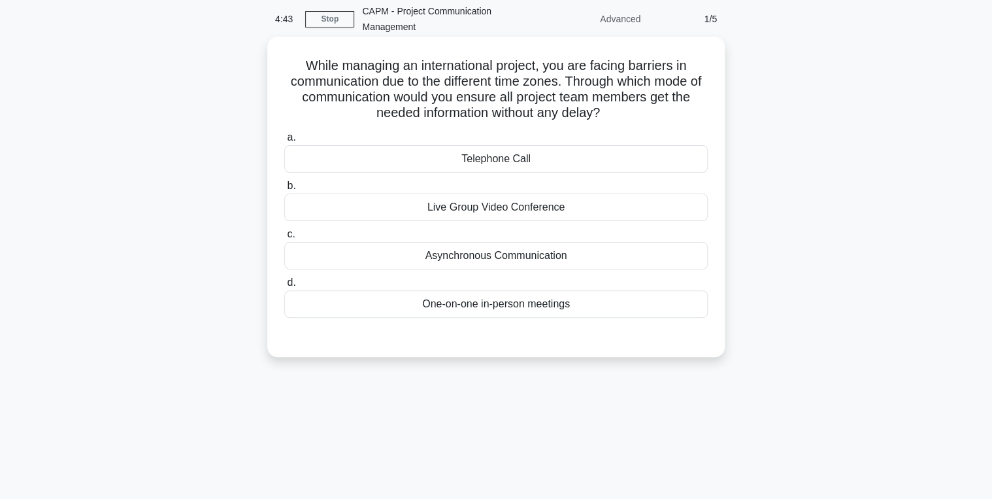
click at [411, 257] on div "Asynchronous Communication" at bounding box center [496, 255] width 424 height 27
click at [284, 239] on input "c. Asynchronous Communication" at bounding box center [284, 234] width 0 height 8
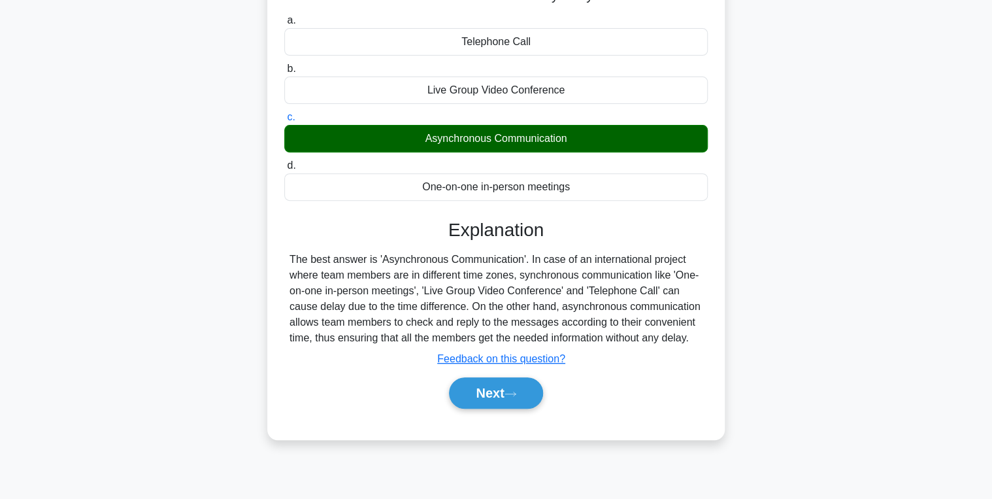
scroll to position [207, 0]
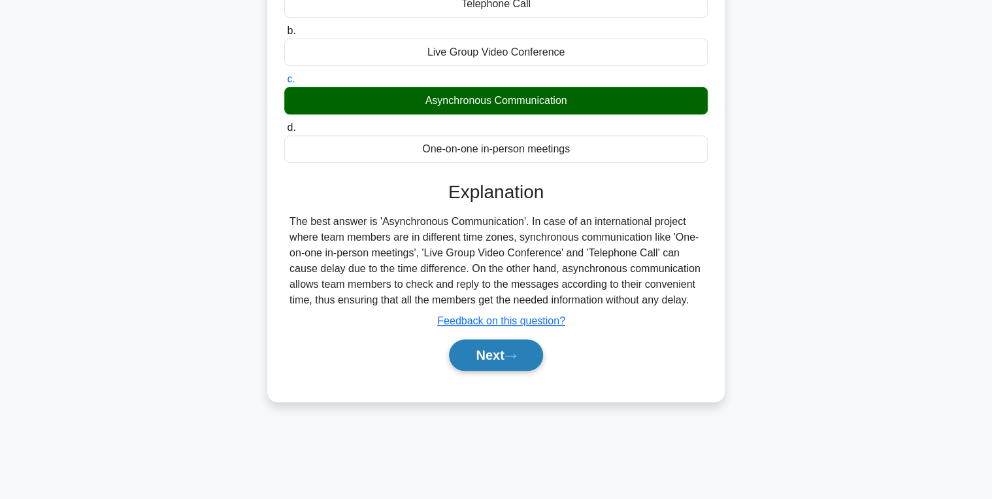
click at [477, 354] on button "Next" at bounding box center [495, 354] width 93 height 31
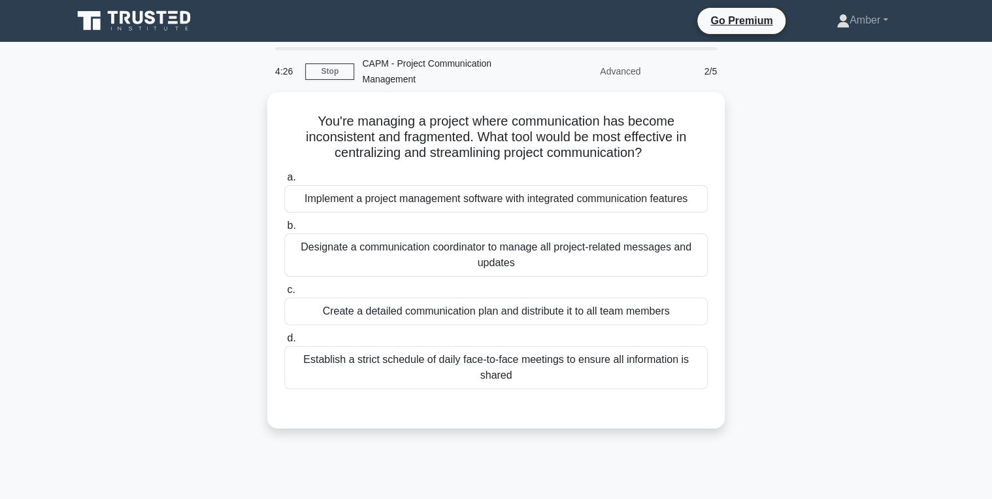
scroll to position [52, 0]
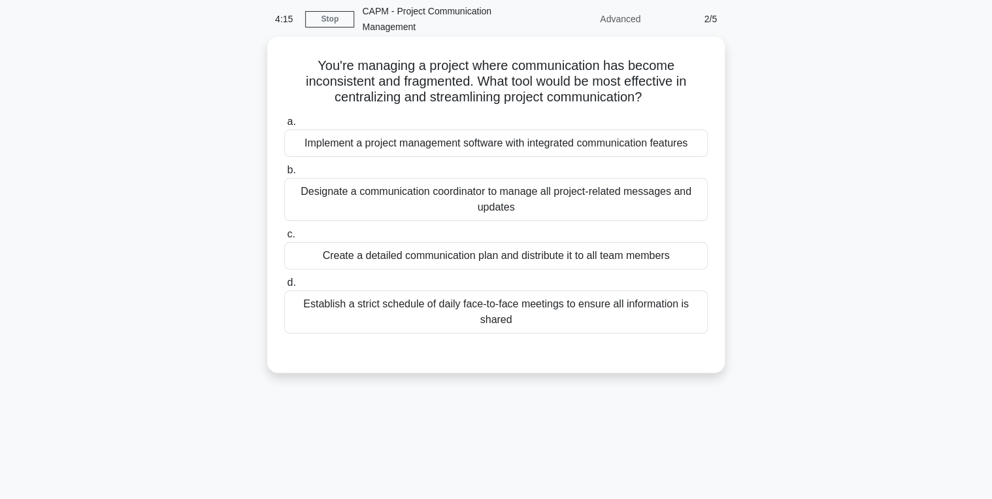
click at [467, 260] on div "Create a detailed communication plan and distribute it to all team members" at bounding box center [496, 255] width 424 height 27
click at [284, 239] on input "c. Create a detailed communication plan and distribute it to all team members" at bounding box center [284, 234] width 0 height 8
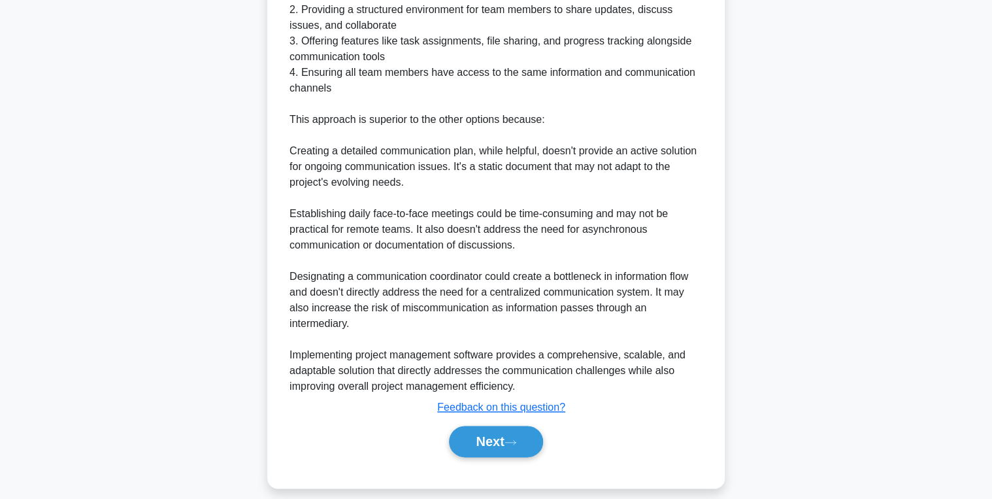
scroll to position [543, 0]
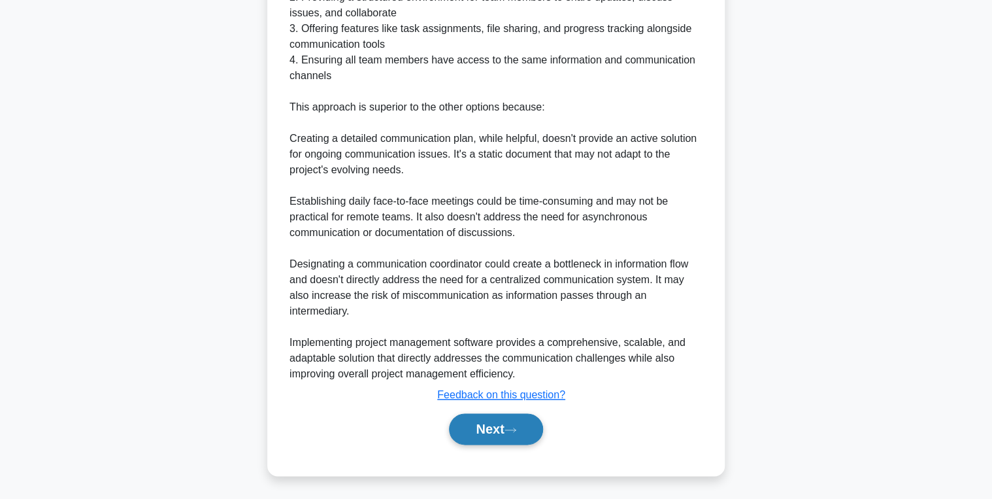
click at [489, 424] on button "Next" at bounding box center [495, 428] width 93 height 31
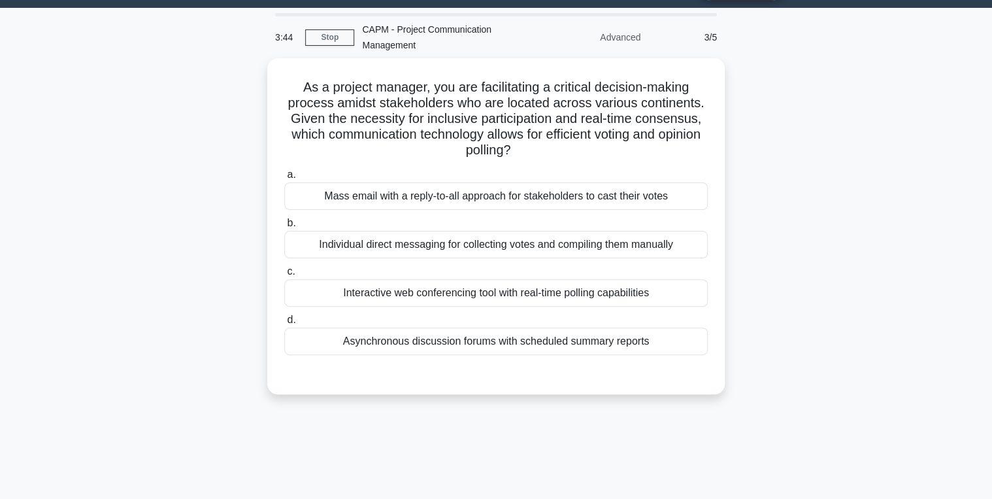
scroll to position [52, 0]
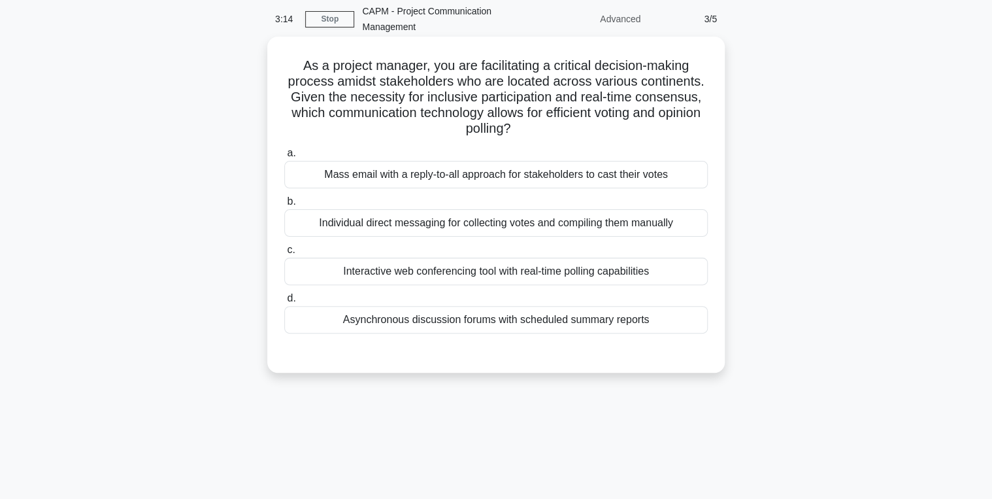
click at [434, 322] on div "Asynchronous discussion forums with scheduled summary reports" at bounding box center [496, 319] width 424 height 27
click at [284, 303] on input "d. Asynchronous discussion forums with scheduled summary reports" at bounding box center [284, 298] width 0 height 8
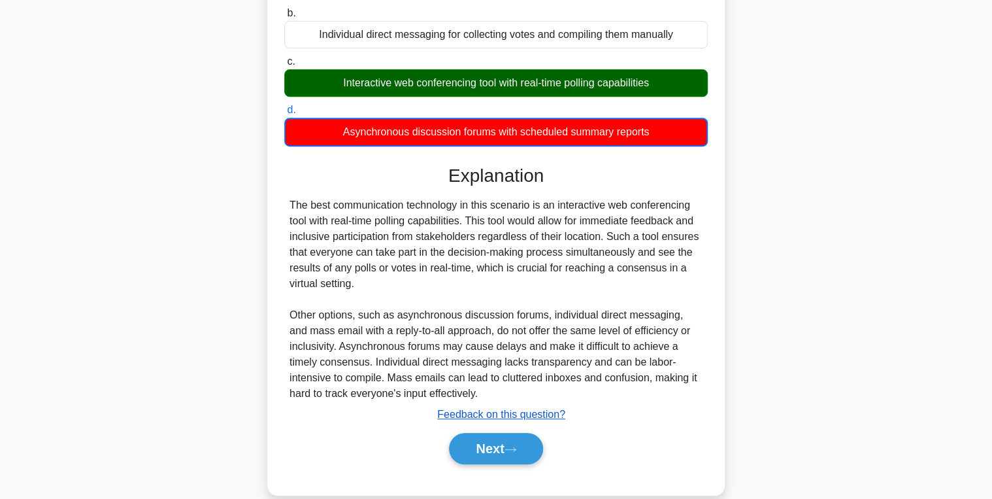
scroll to position [260, 0]
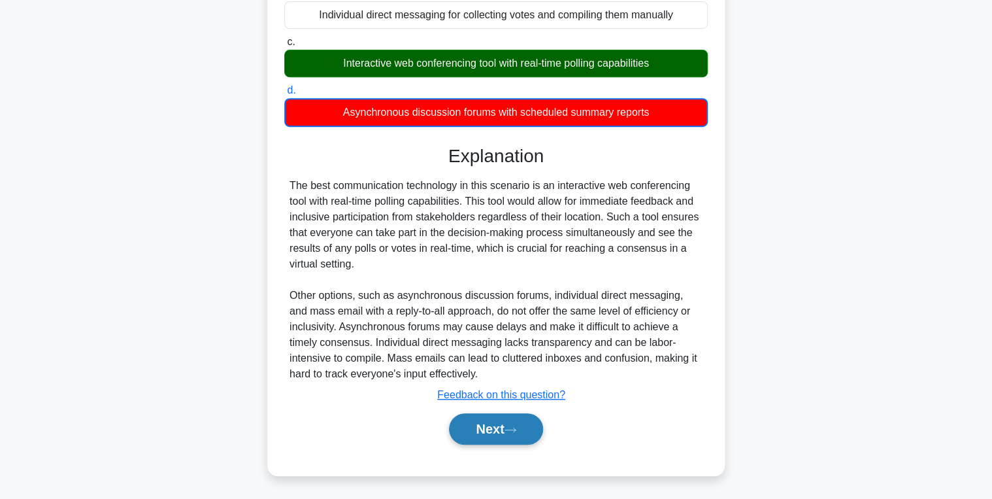
click at [494, 426] on button "Next" at bounding box center [495, 428] width 93 height 31
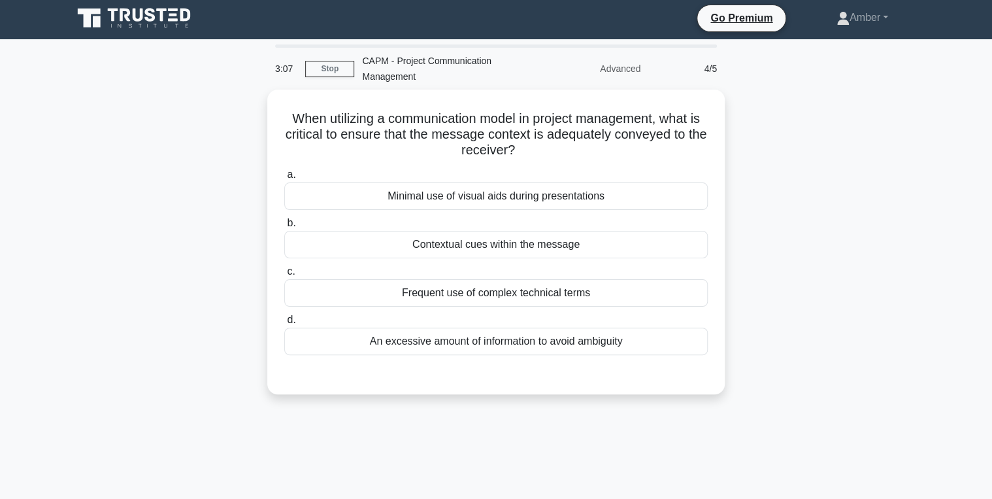
scroll to position [0, 0]
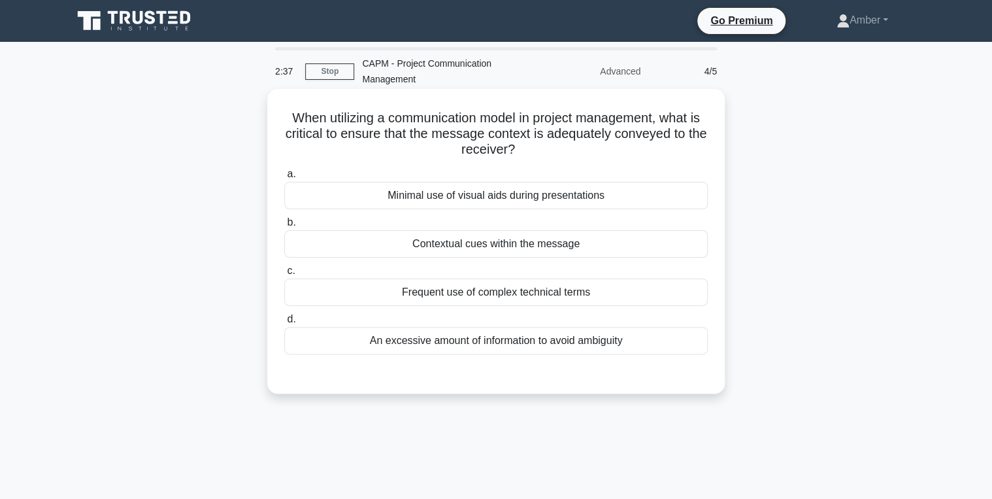
click at [436, 289] on div "Frequent use of complex technical terms" at bounding box center [496, 291] width 424 height 27
click at [284, 275] on input "c. Frequent use of complex technical terms" at bounding box center [284, 271] width 0 height 8
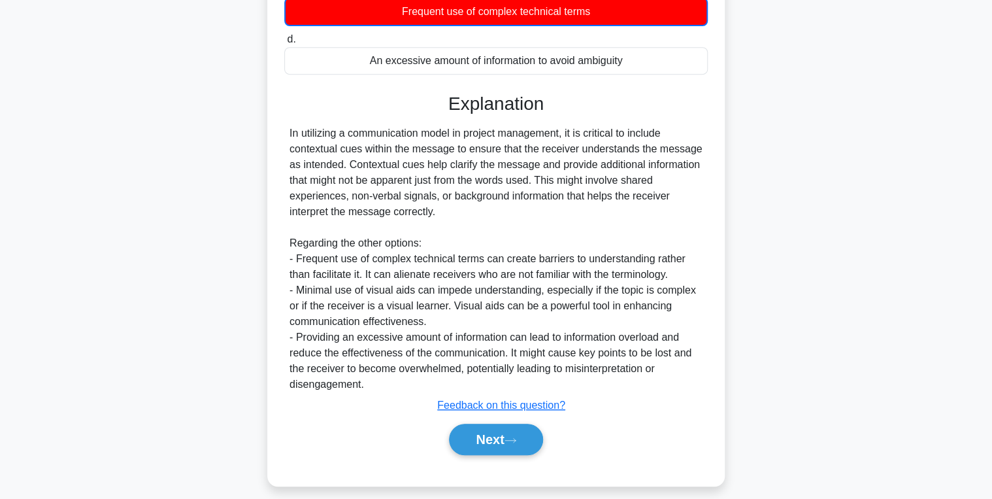
scroll to position [292, 0]
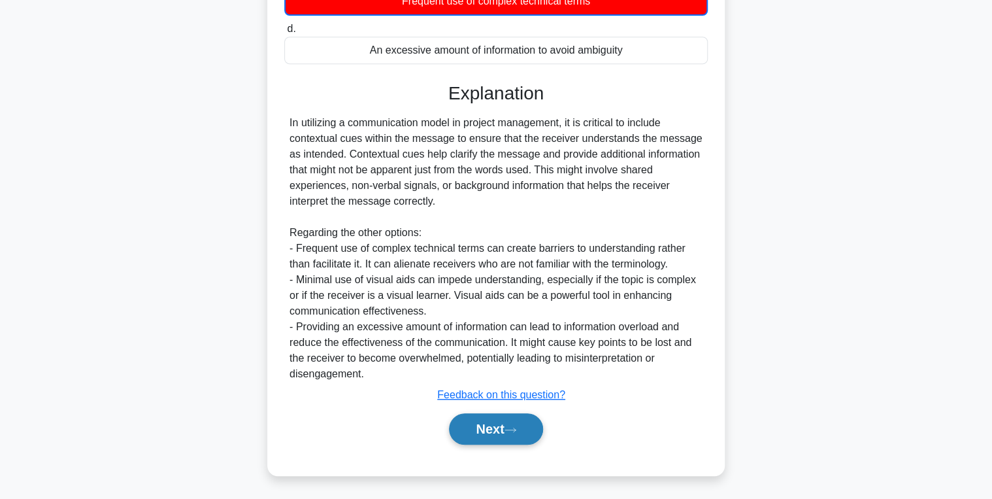
click at [477, 429] on button "Next" at bounding box center [495, 428] width 93 height 31
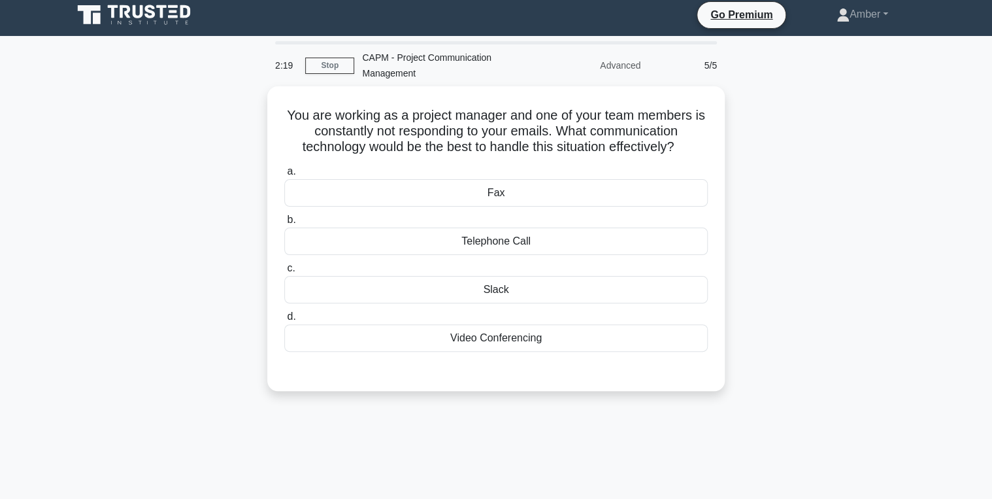
scroll to position [0, 0]
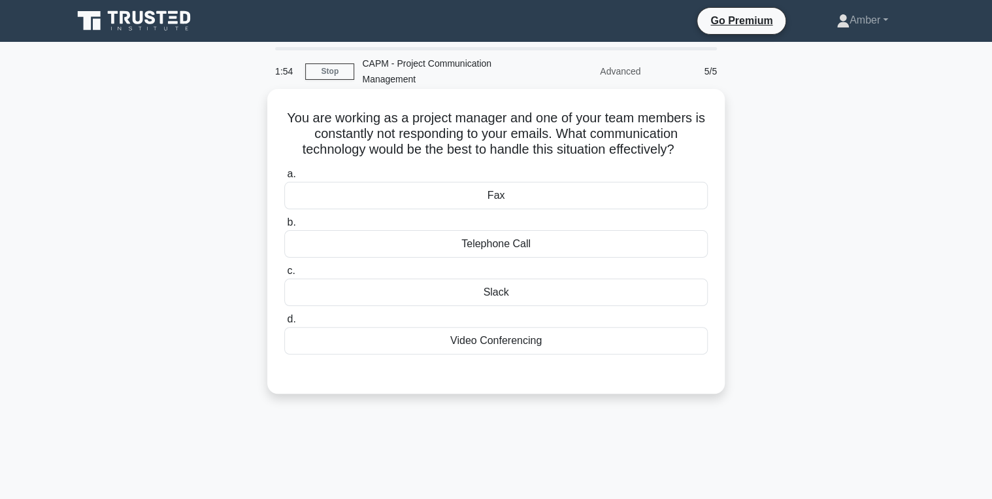
click at [486, 245] on div "Telephone Call" at bounding box center [496, 243] width 424 height 27
click at [284, 227] on input "b. Telephone Call" at bounding box center [284, 222] width 0 height 8
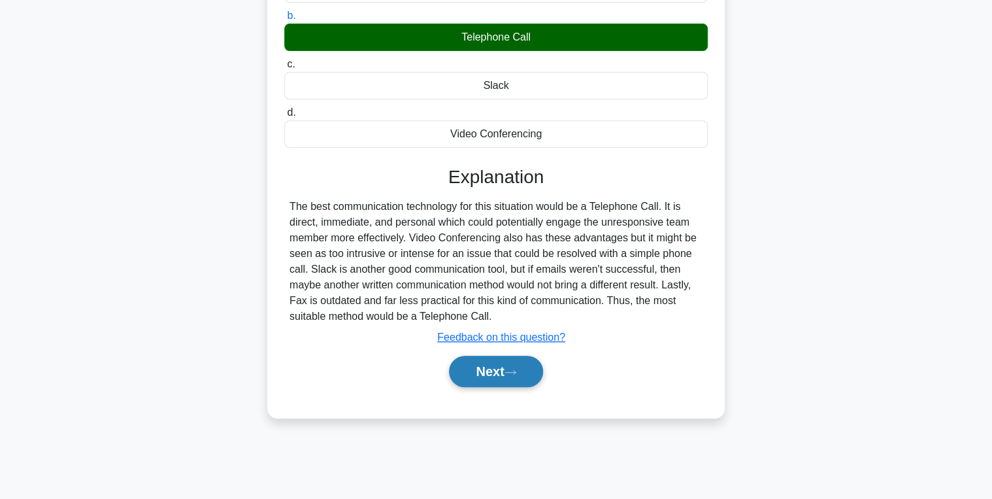
scroll to position [207, 0]
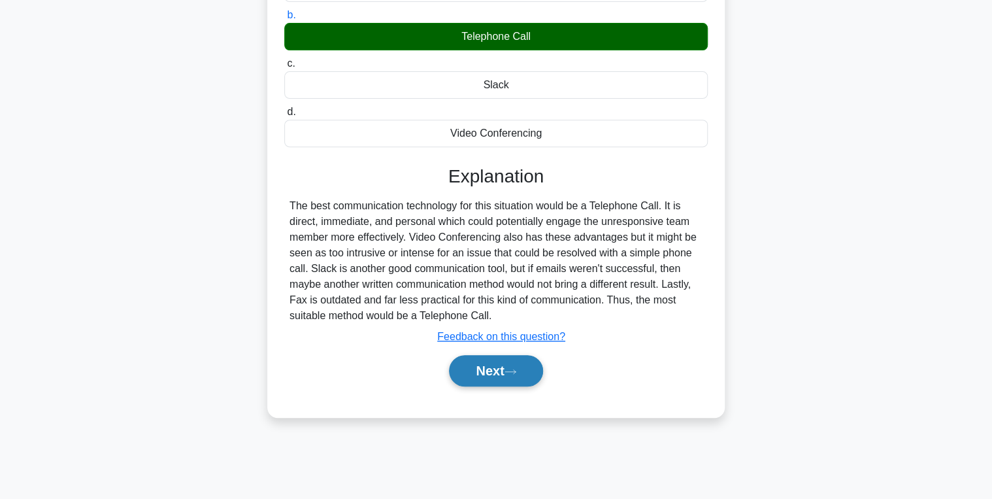
click at [494, 365] on button "Next" at bounding box center [495, 370] width 93 height 31
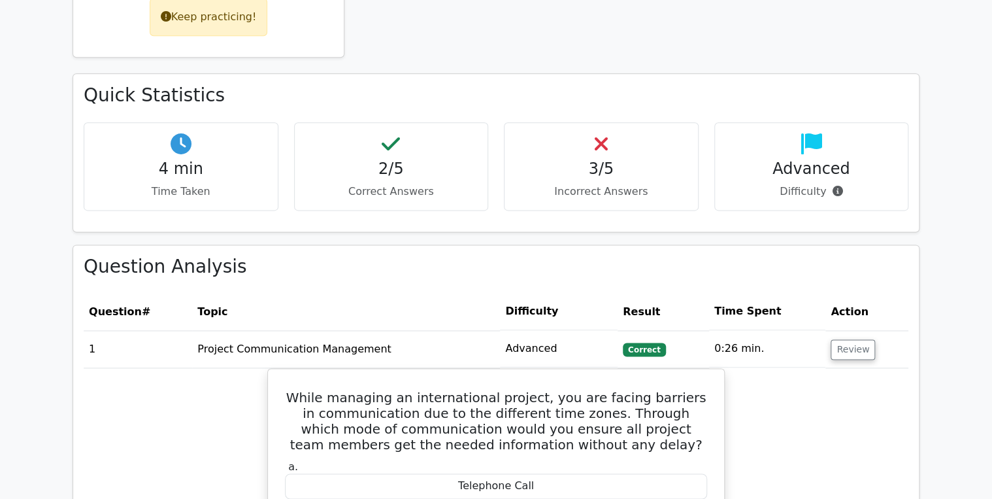
scroll to position [732, 0]
click at [852, 339] on button "Review" at bounding box center [853, 349] width 44 height 20
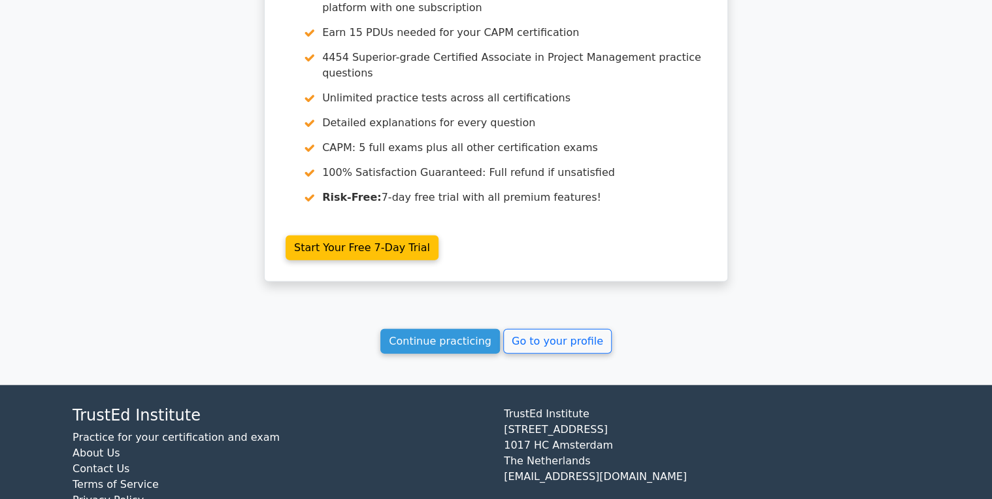
scroll to position [1423, 0]
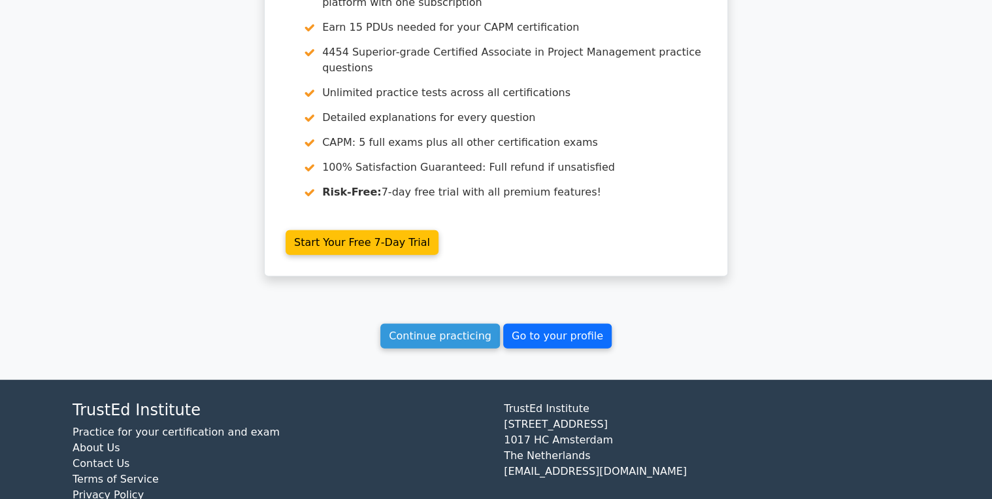
click at [573, 324] on link "Go to your profile" at bounding box center [557, 336] width 109 height 25
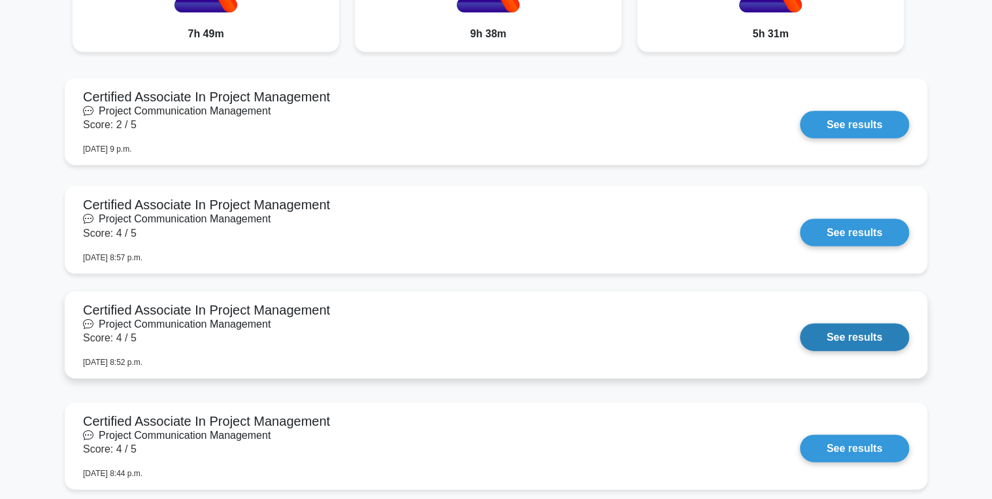
scroll to position [1203, 0]
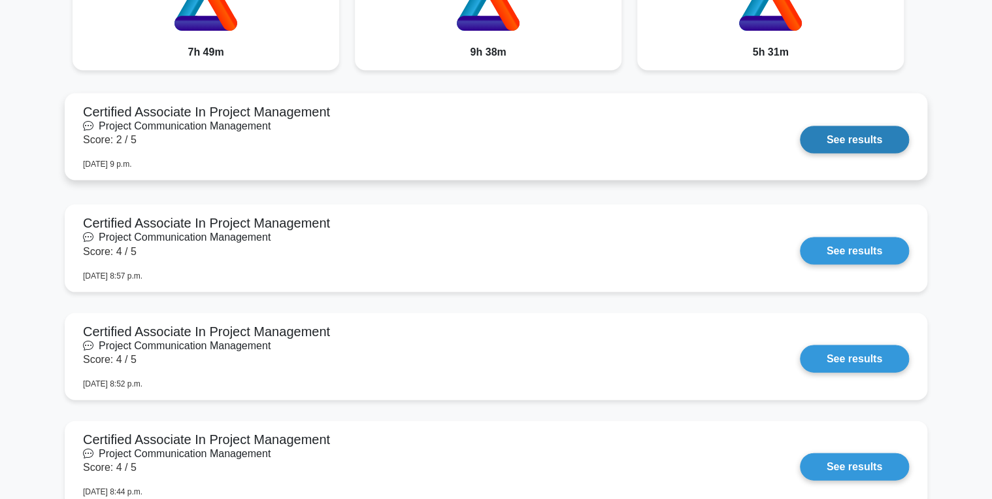
click at [821, 135] on link "See results" at bounding box center [854, 139] width 109 height 27
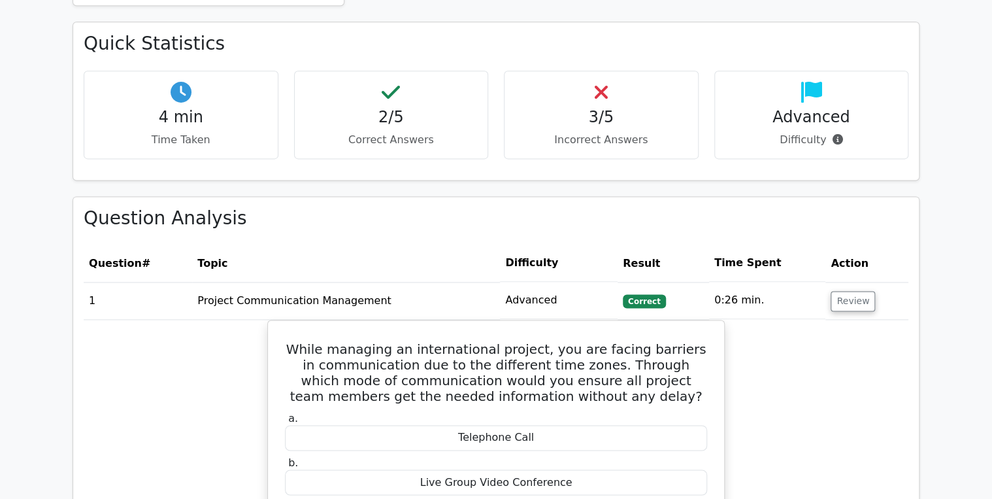
scroll to position [784, 0]
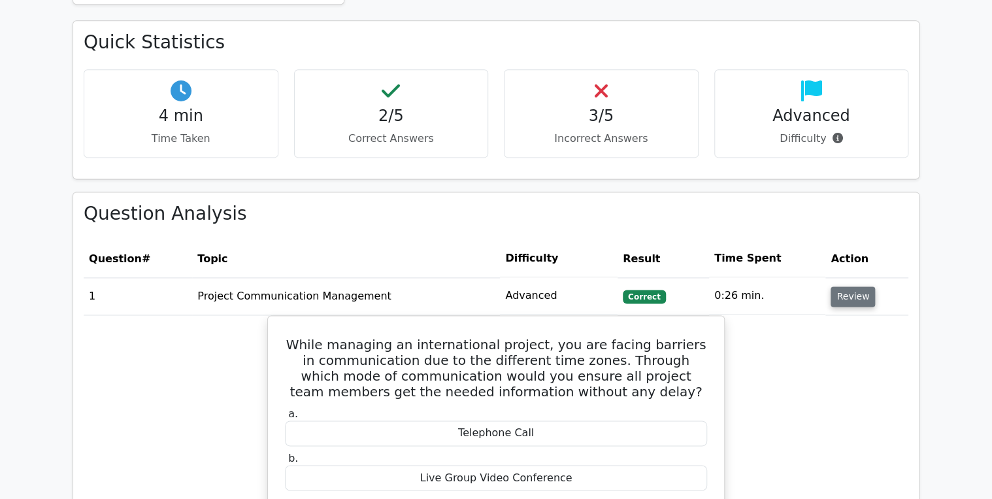
click at [852, 286] on button "Review" at bounding box center [853, 296] width 44 height 20
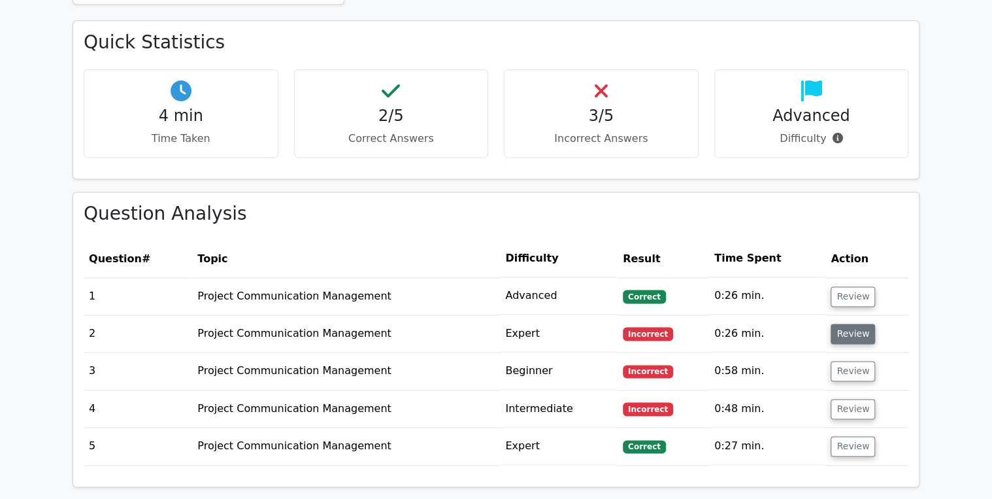
click at [842, 324] on button "Review" at bounding box center [853, 334] width 44 height 20
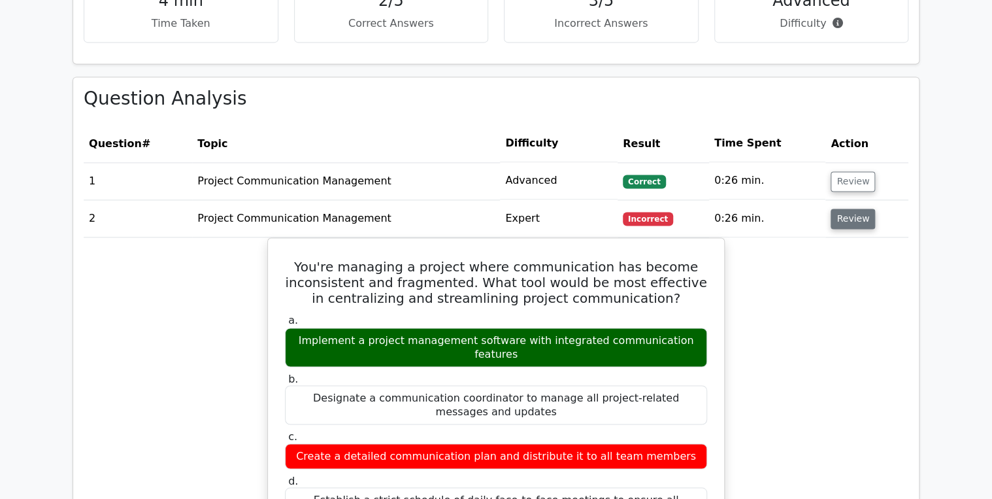
scroll to position [941, 0]
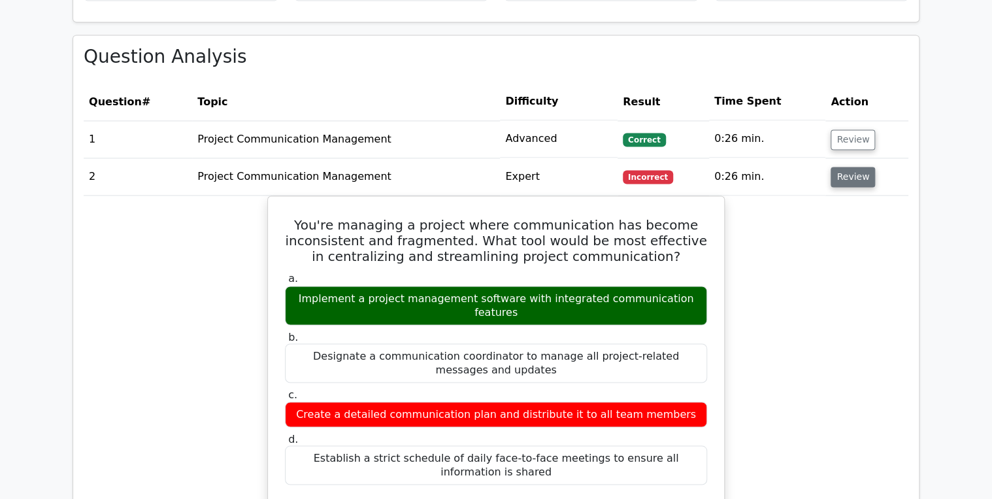
click at [847, 167] on button "Review" at bounding box center [853, 177] width 44 height 20
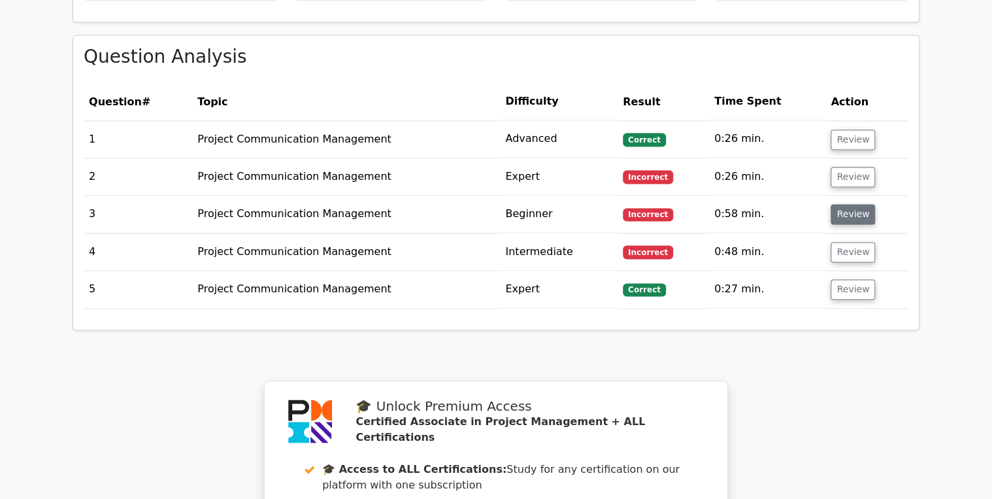
click at [837, 204] on button "Review" at bounding box center [853, 214] width 44 height 20
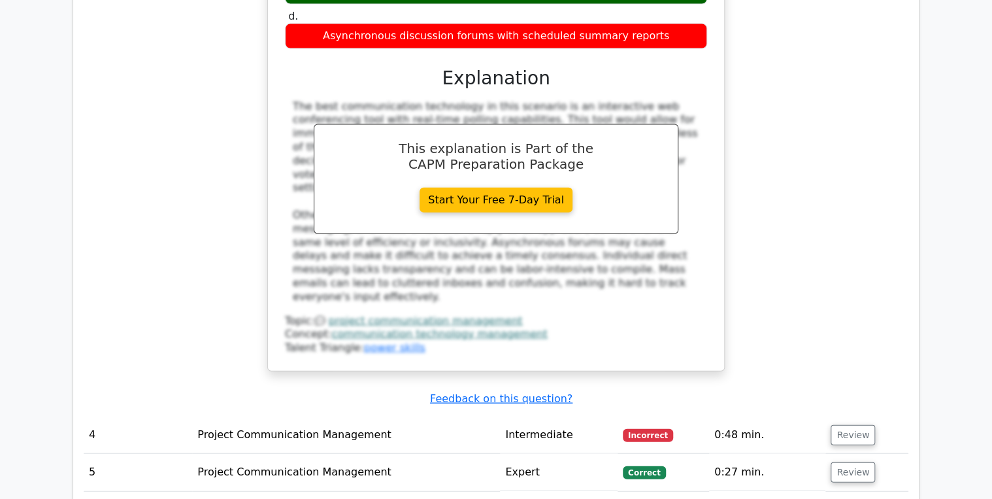
scroll to position [1464, 0]
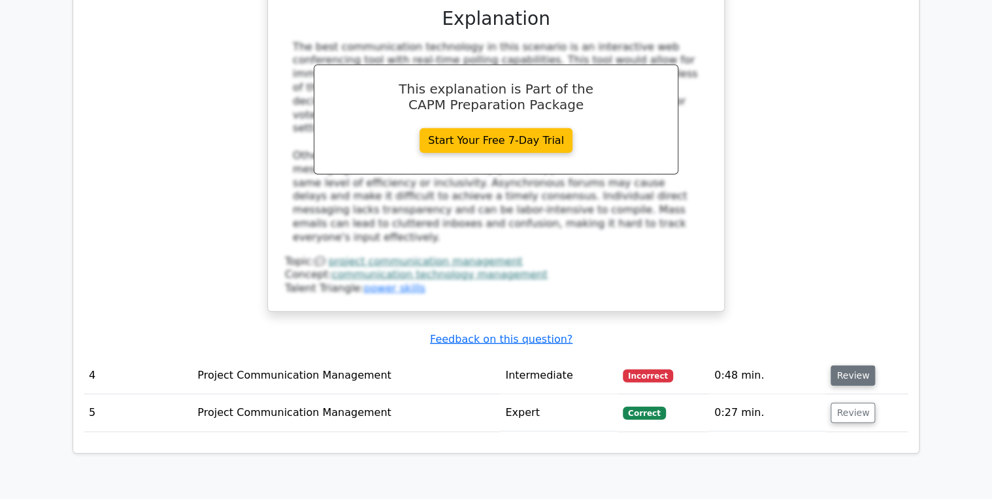
click at [842, 365] on button "Review" at bounding box center [853, 375] width 44 height 20
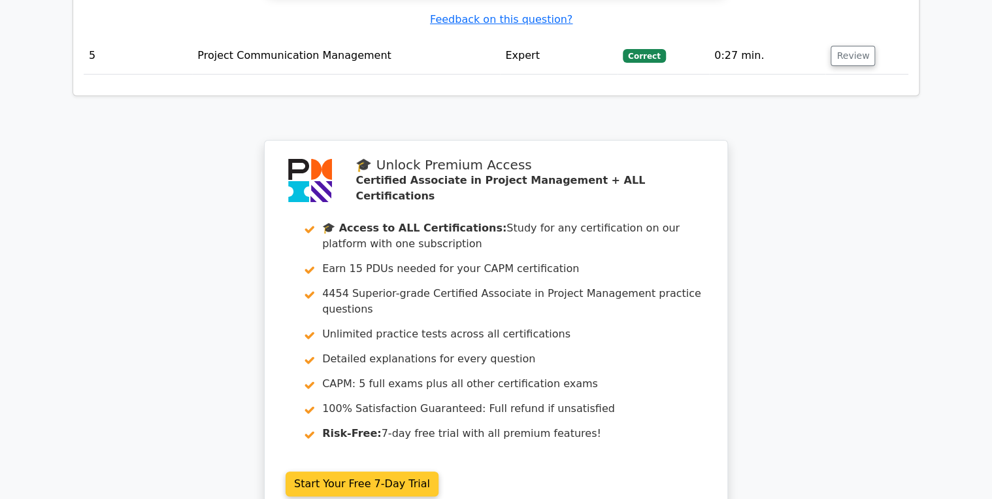
scroll to position [2690, 0]
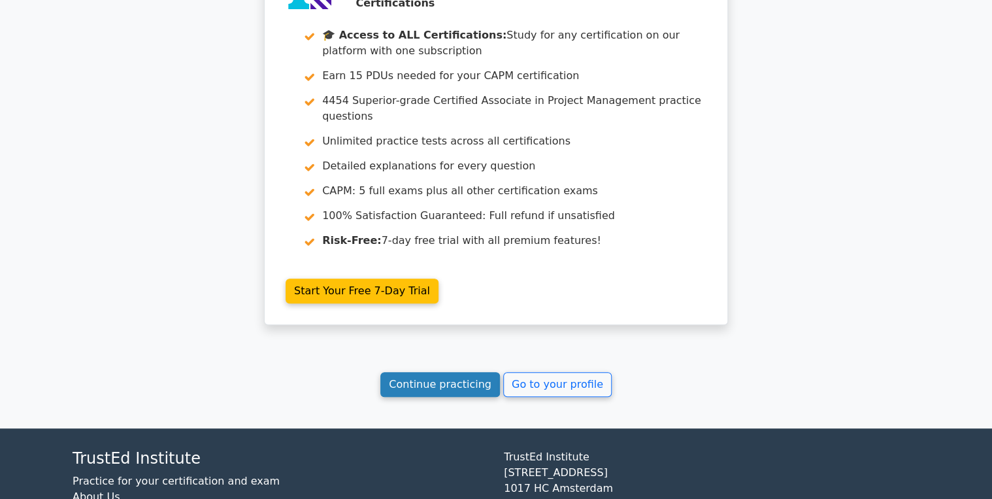
click at [441, 372] on link "Continue practicing" at bounding box center [440, 384] width 120 height 25
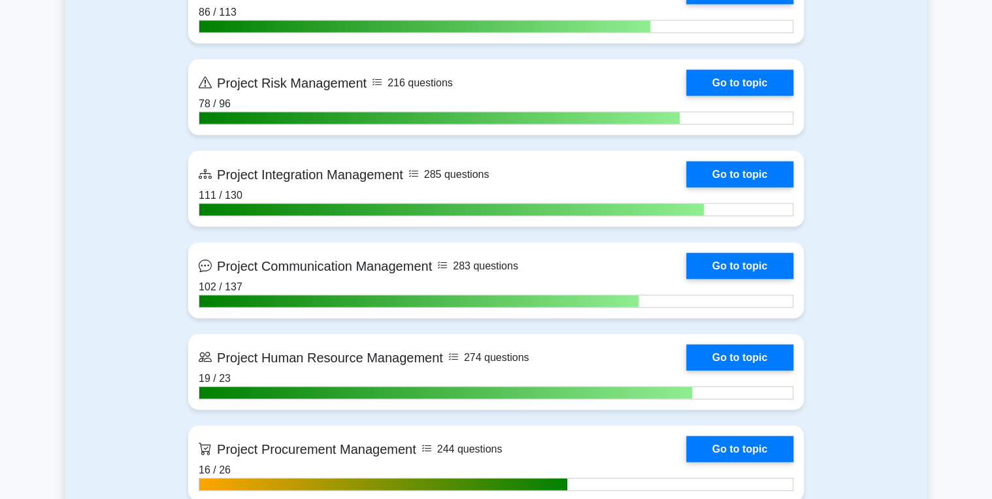
scroll to position [1412, 0]
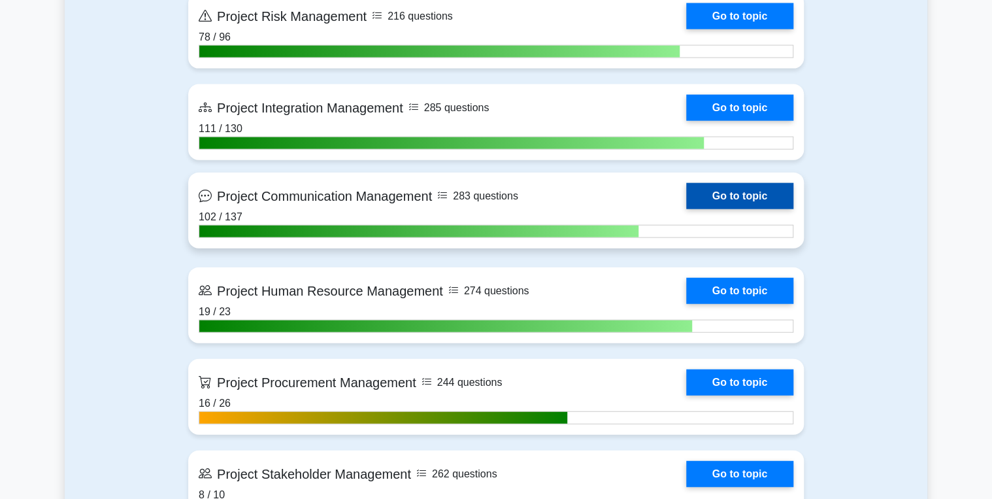
click at [736, 193] on link "Go to topic" at bounding box center [739, 196] width 107 height 26
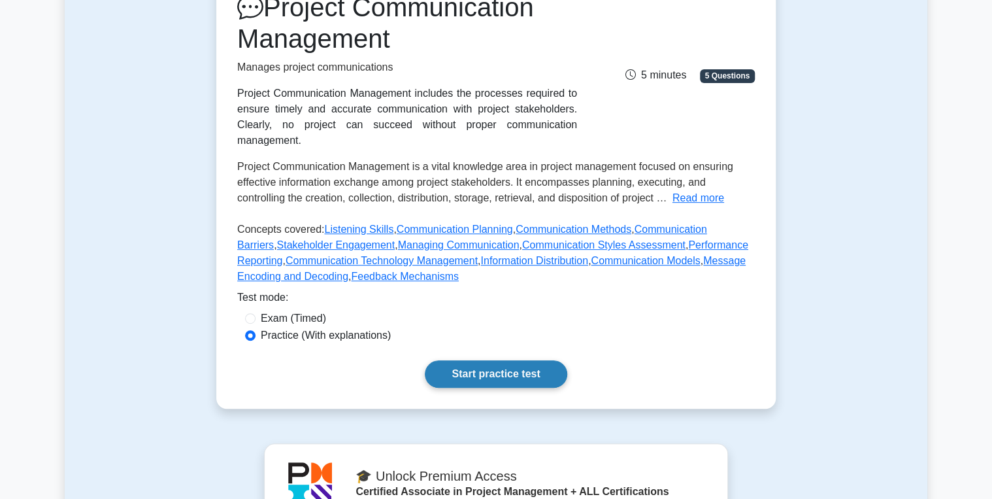
scroll to position [209, 0]
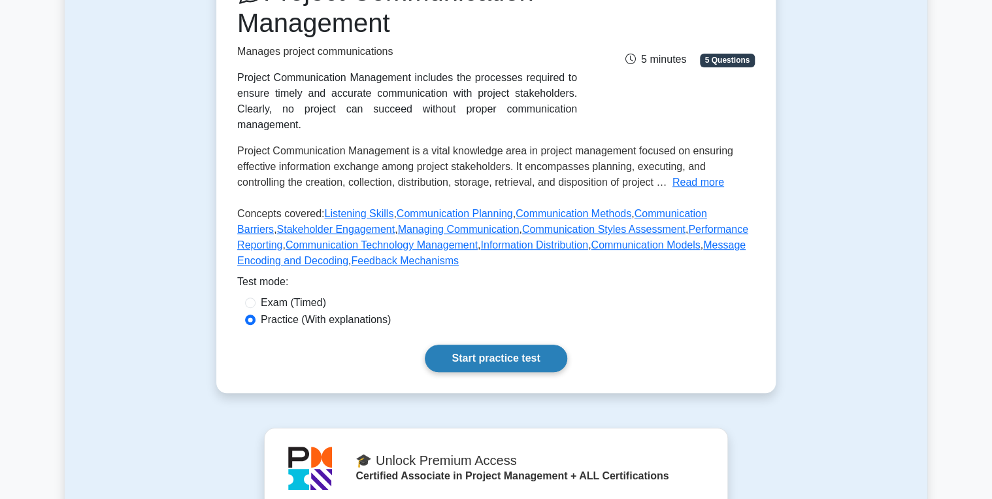
click at [512, 344] on link "Start practice test" at bounding box center [496, 357] width 142 height 27
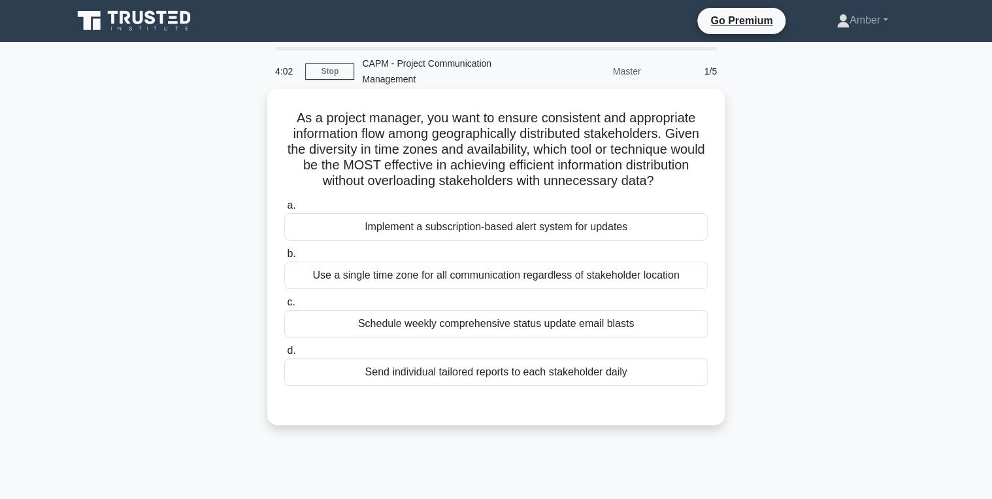
click at [463, 241] on div "Implement a subscription-based alert system for updates" at bounding box center [496, 226] width 424 height 27
click at [284, 210] on input "a. Implement a subscription-based alert system for updates" at bounding box center [284, 205] width 0 height 8
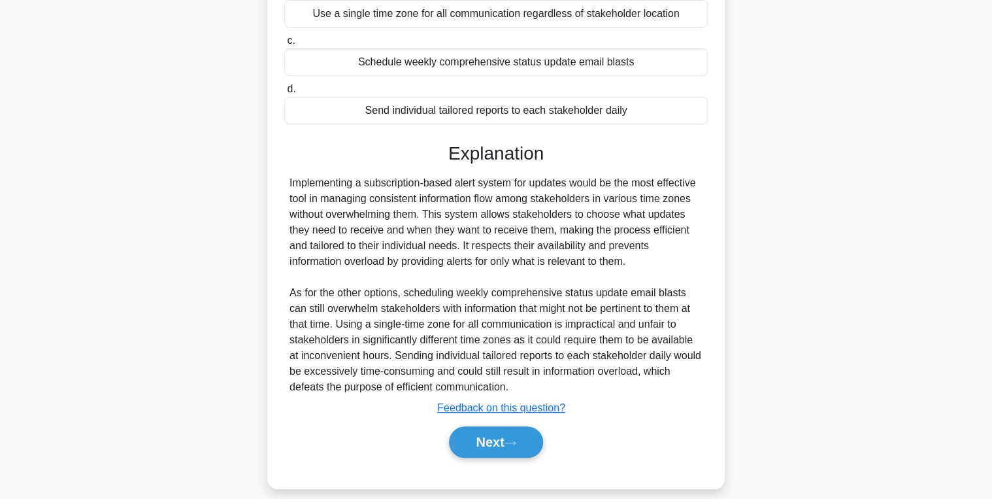
scroll to position [290, 0]
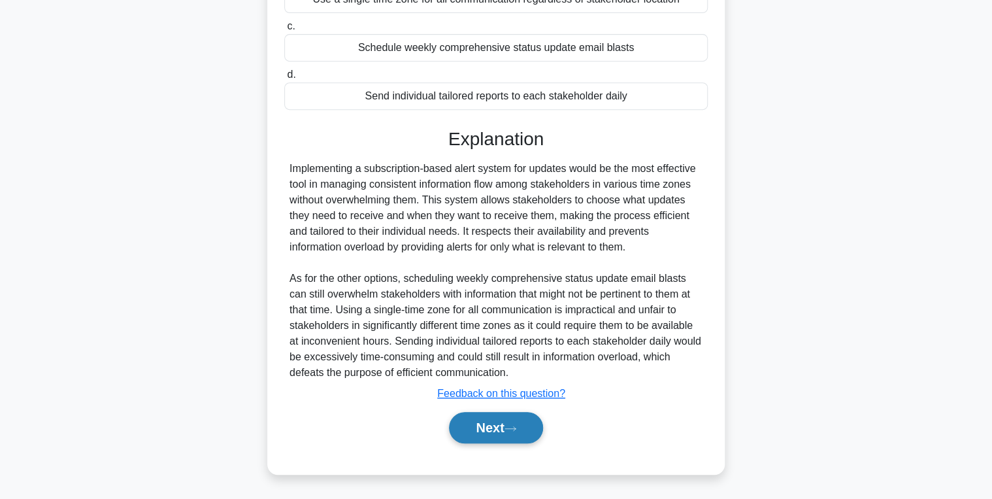
click at [495, 427] on button "Next" at bounding box center [495, 427] width 93 height 31
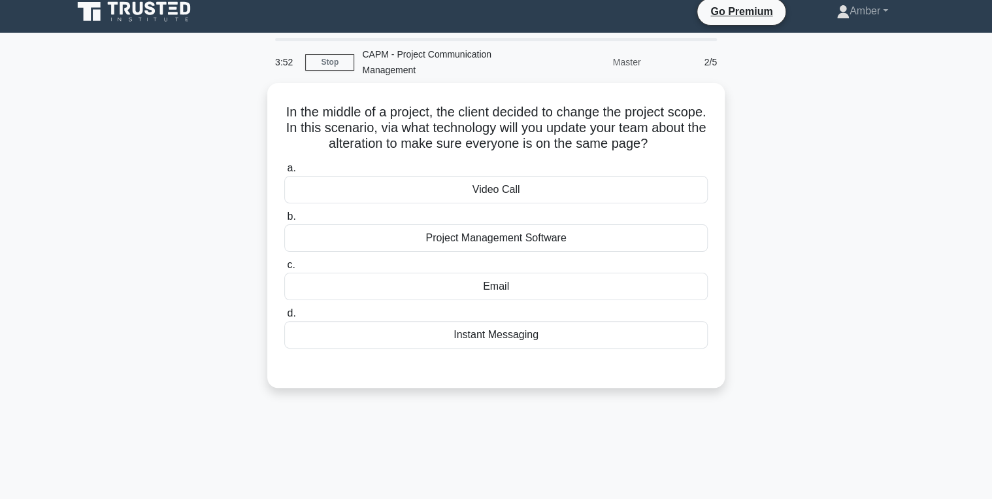
scroll to position [0, 0]
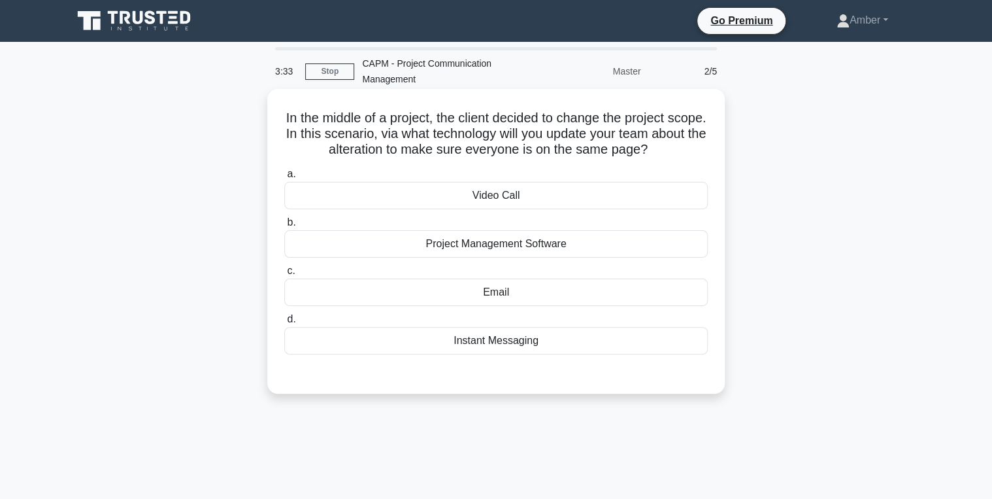
click at [434, 240] on div "Project Management Software" at bounding box center [496, 243] width 424 height 27
drag, startPoint x: 434, startPoint y: 240, endPoint x: 510, endPoint y: 243, distance: 75.9
click at [510, 243] on div "Project Management Software" at bounding box center [496, 243] width 424 height 27
click at [284, 227] on input "b. Project Management Software" at bounding box center [284, 222] width 0 height 8
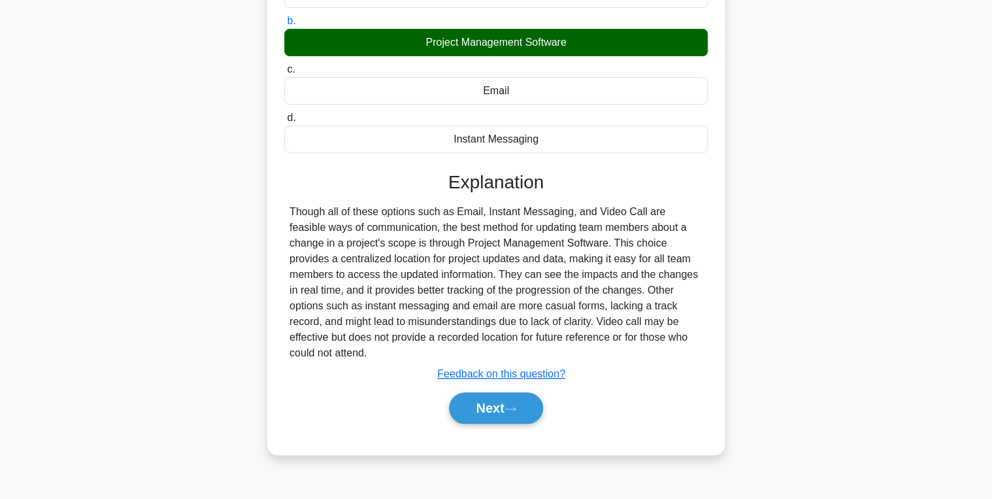
scroll to position [207, 0]
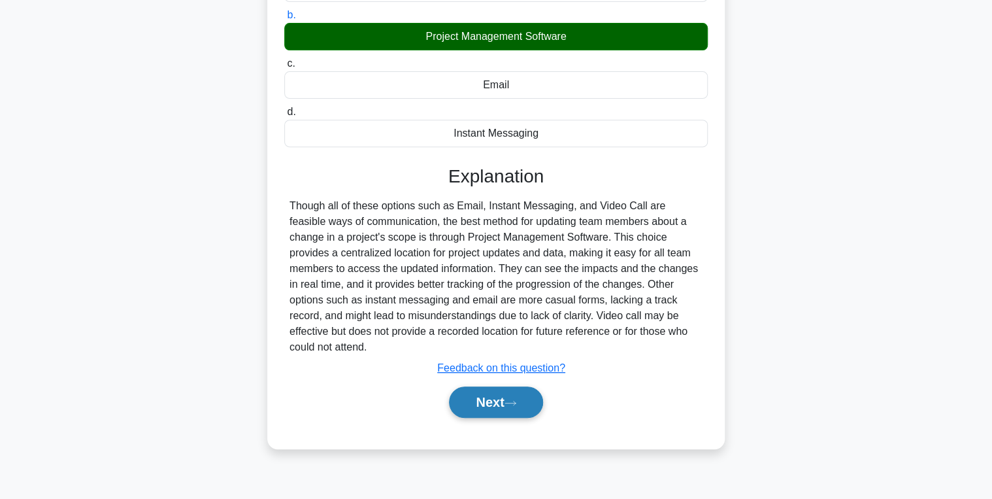
click at [481, 386] on button "Next" at bounding box center [495, 401] width 93 height 31
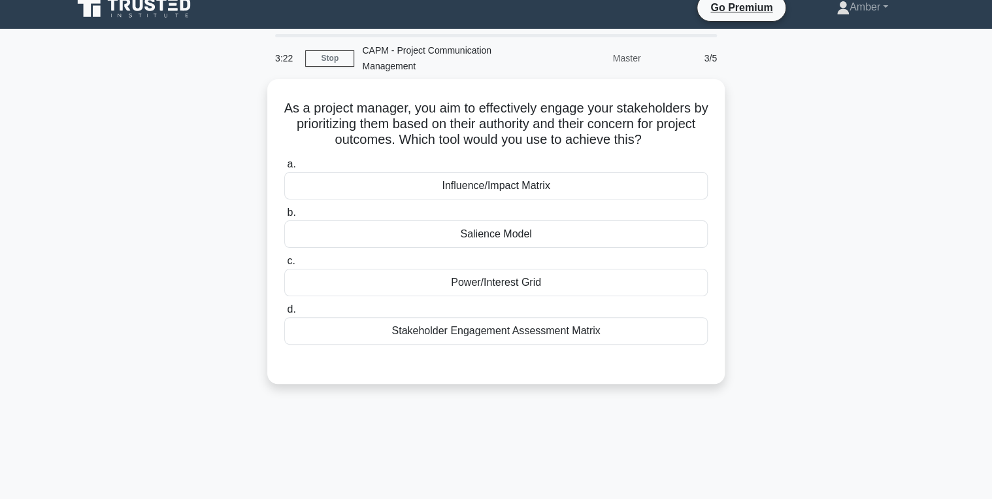
scroll to position [0, 0]
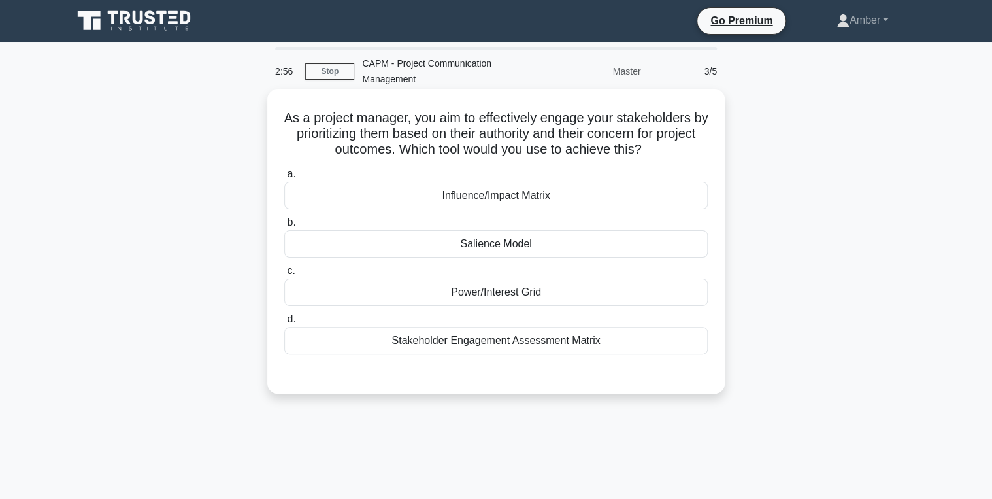
click at [505, 333] on div "Stakeholder Engagement Assessment Matrix" at bounding box center [496, 340] width 424 height 27
click at [284, 324] on input "d. Stakeholder Engagement Assessment Matrix" at bounding box center [284, 319] width 0 height 8
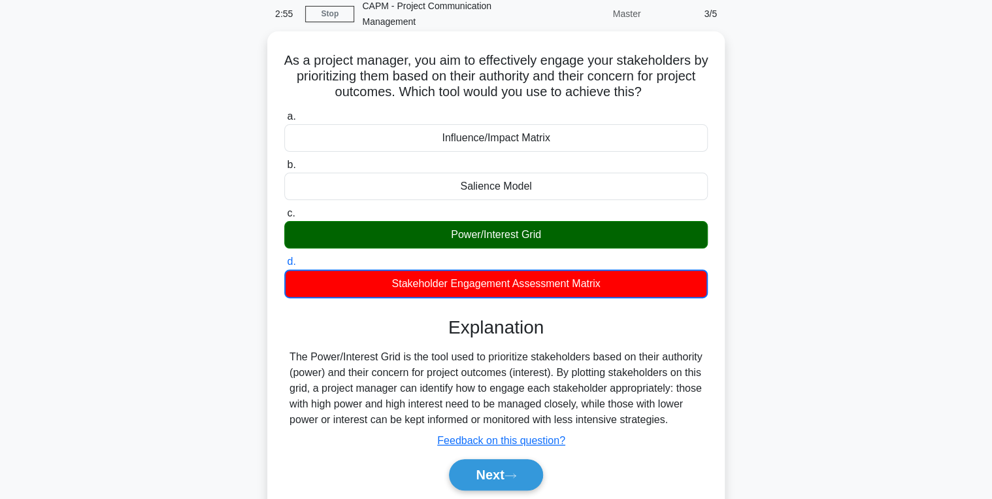
scroll to position [207, 0]
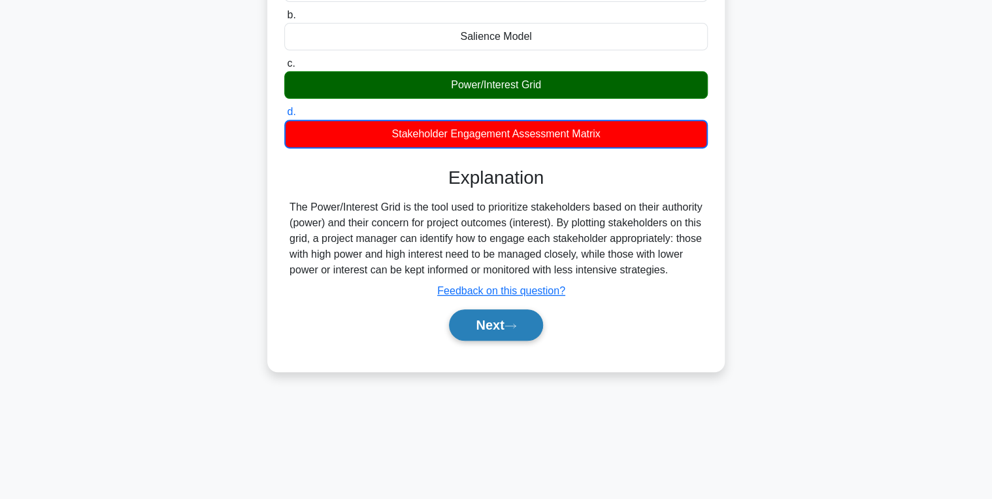
click at [502, 338] on button "Next" at bounding box center [495, 324] width 93 height 31
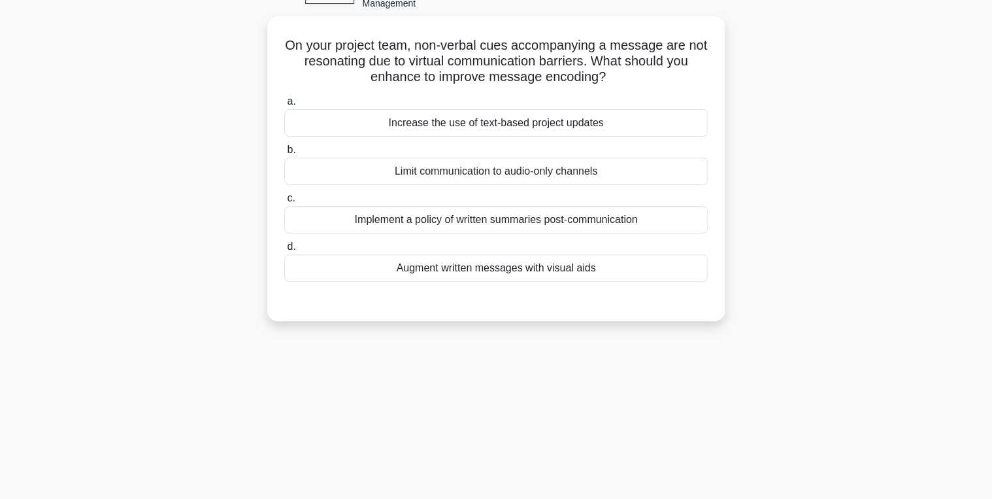
scroll to position [0, 0]
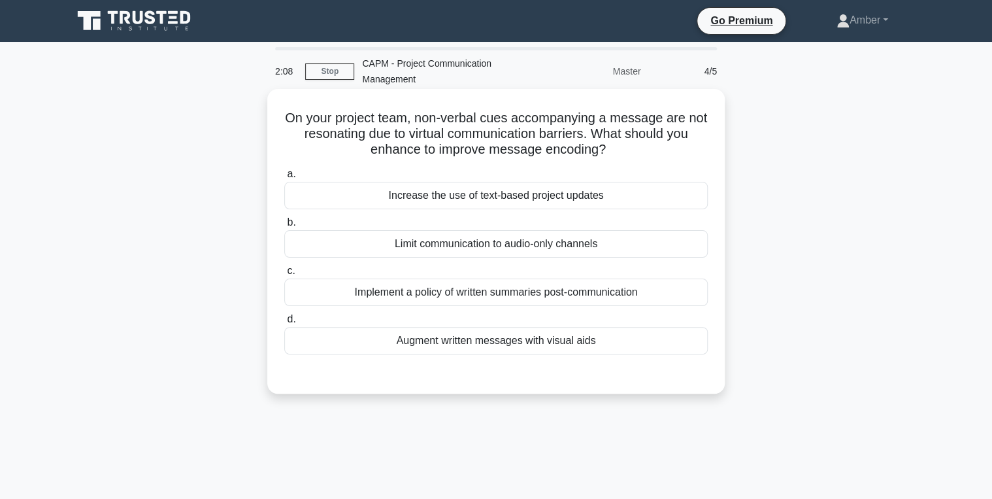
click at [478, 346] on div "Augment written messages with visual aids" at bounding box center [496, 340] width 424 height 27
click at [284, 324] on input "d. Augment written messages with visual aids" at bounding box center [284, 319] width 0 height 8
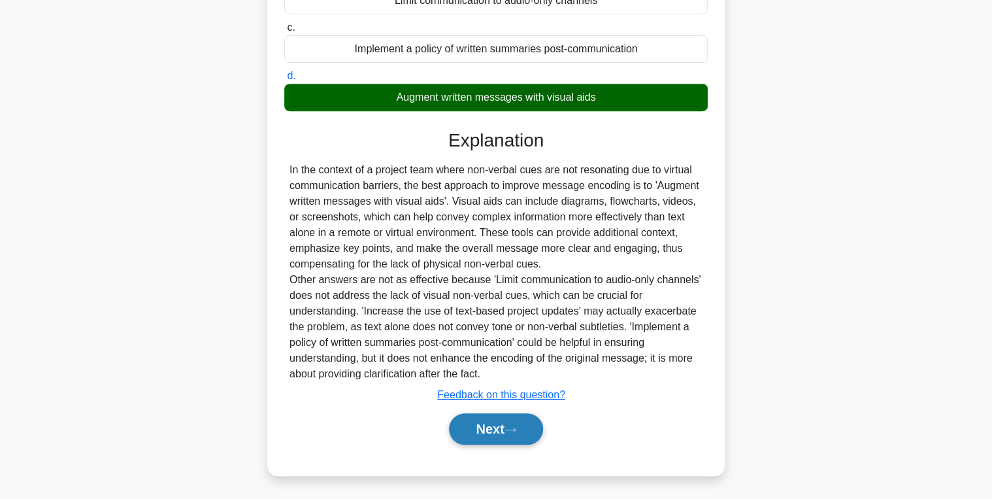
click at [496, 434] on button "Next" at bounding box center [495, 428] width 93 height 31
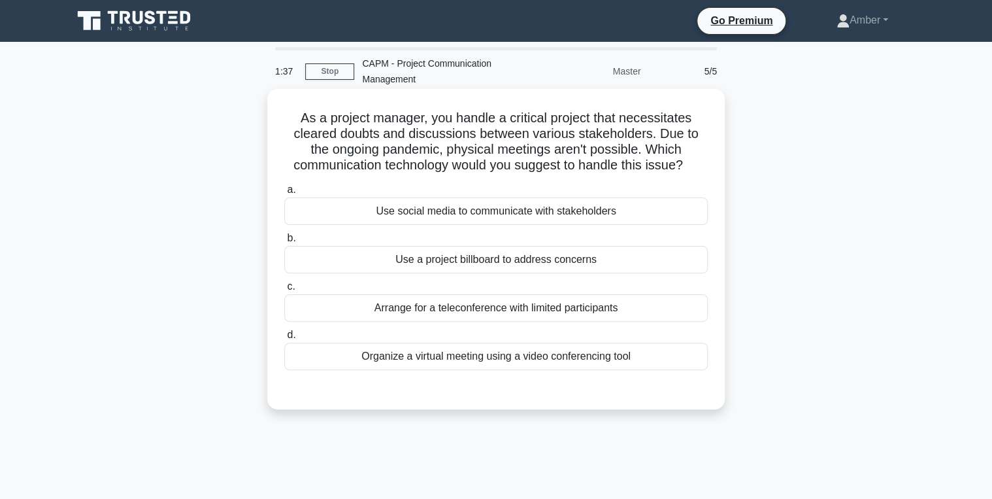
click at [463, 380] on div at bounding box center [496, 383] width 424 height 10
click at [452, 342] on label "d. Organize a virtual meeting using a video conferencing tool" at bounding box center [496, 348] width 424 height 43
click at [284, 339] on input "d. Organize a virtual meeting using a video conferencing tool" at bounding box center [284, 335] width 0 height 8
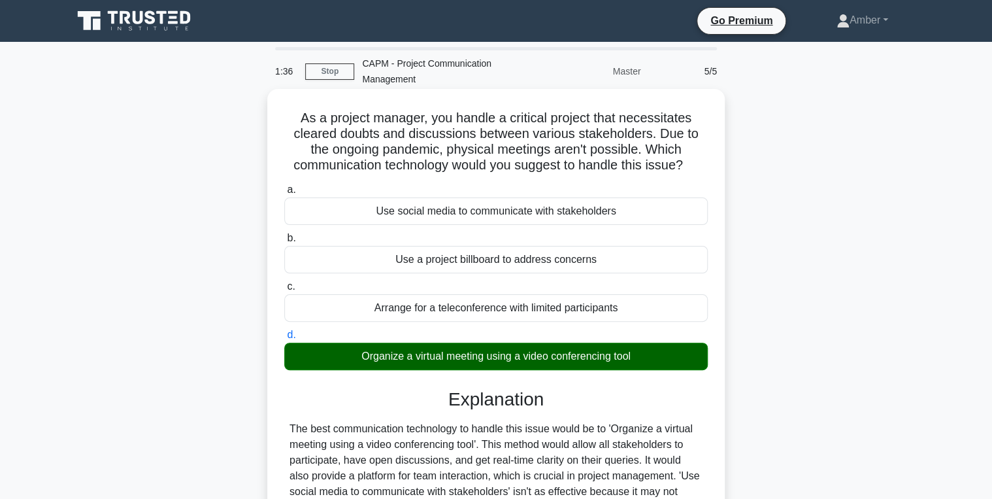
scroll to position [207, 0]
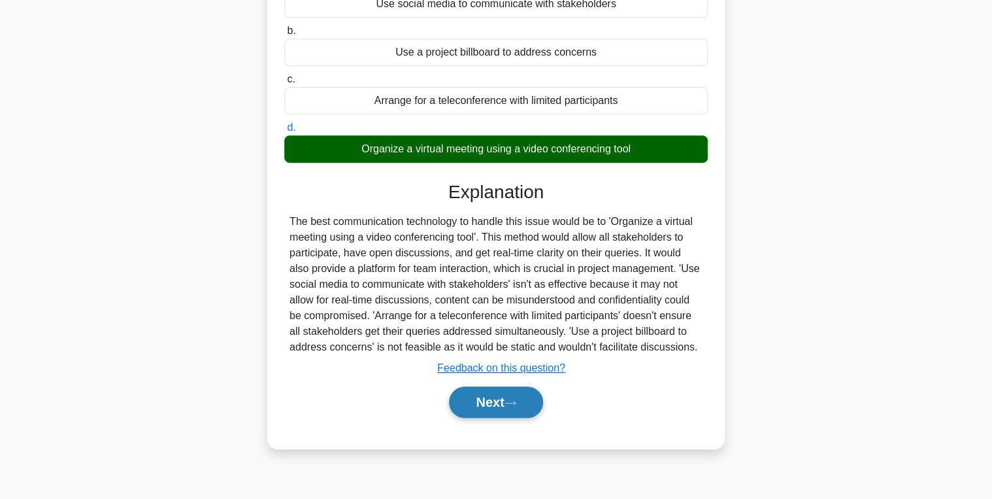
click at [482, 401] on button "Next" at bounding box center [495, 401] width 93 height 31
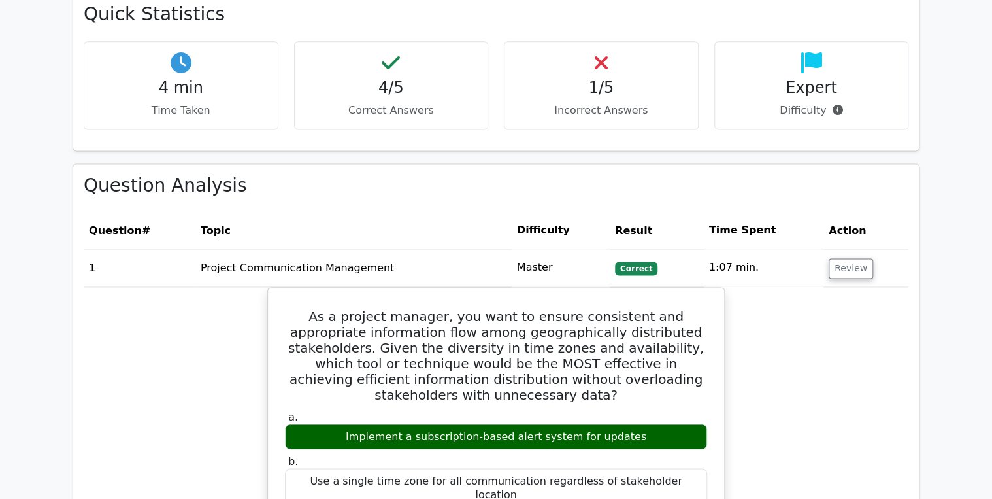
scroll to position [837, 0]
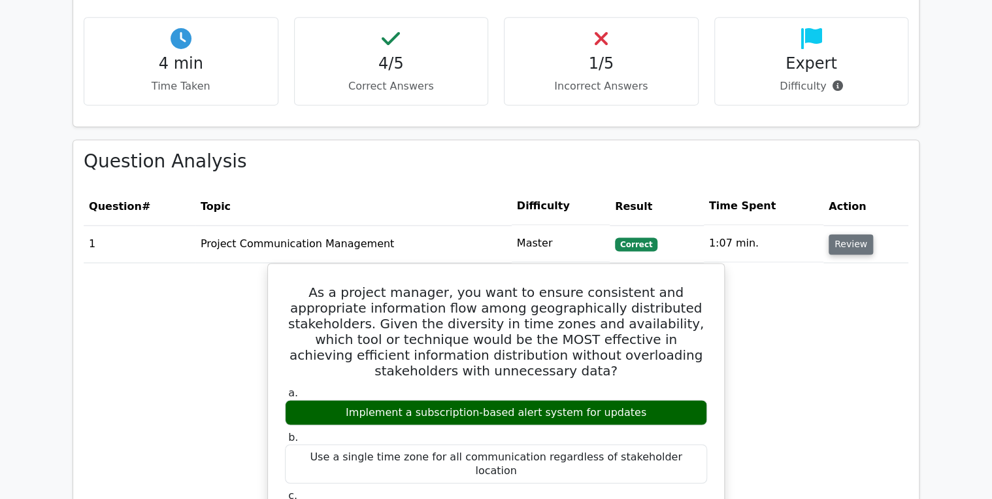
click at [847, 234] on button "Review" at bounding box center [851, 244] width 44 height 20
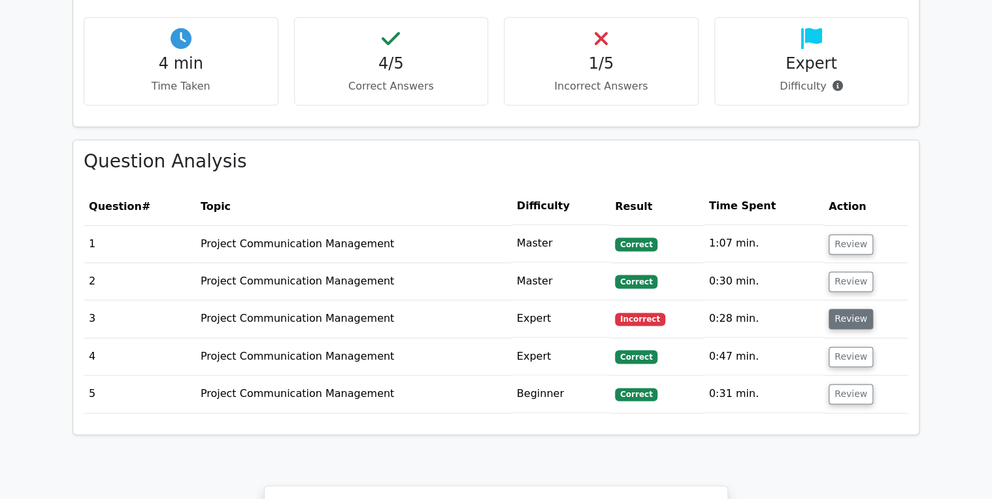
click at [844, 309] on button "Review" at bounding box center [851, 319] width 44 height 20
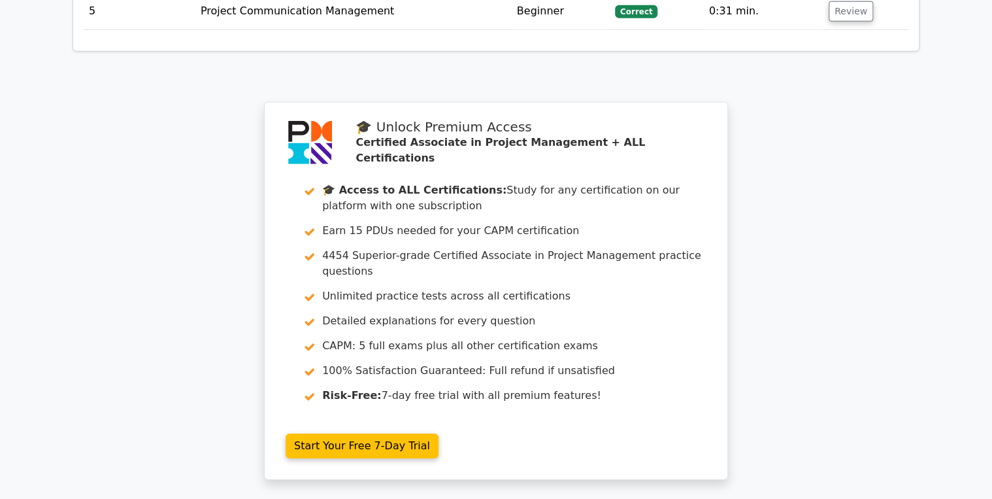
scroll to position [1973, 0]
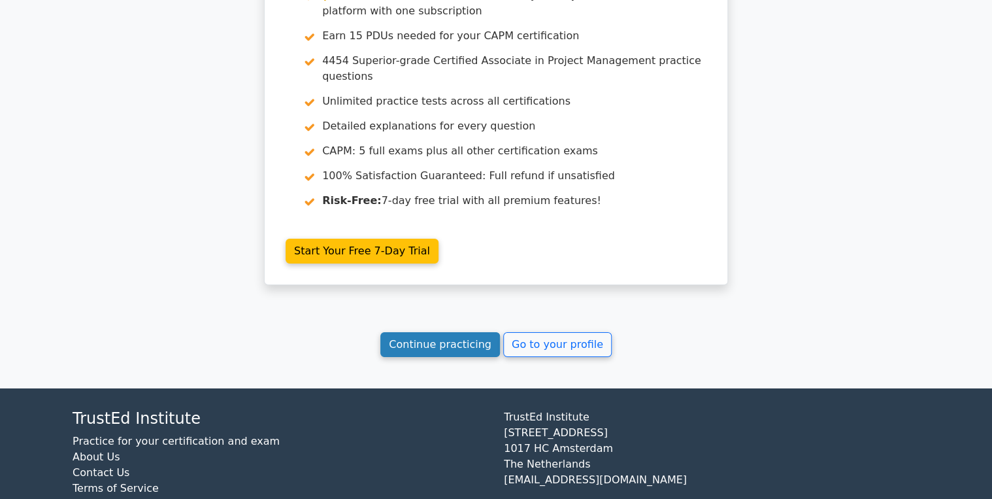
click at [427, 332] on link "Continue practicing" at bounding box center [440, 344] width 120 height 25
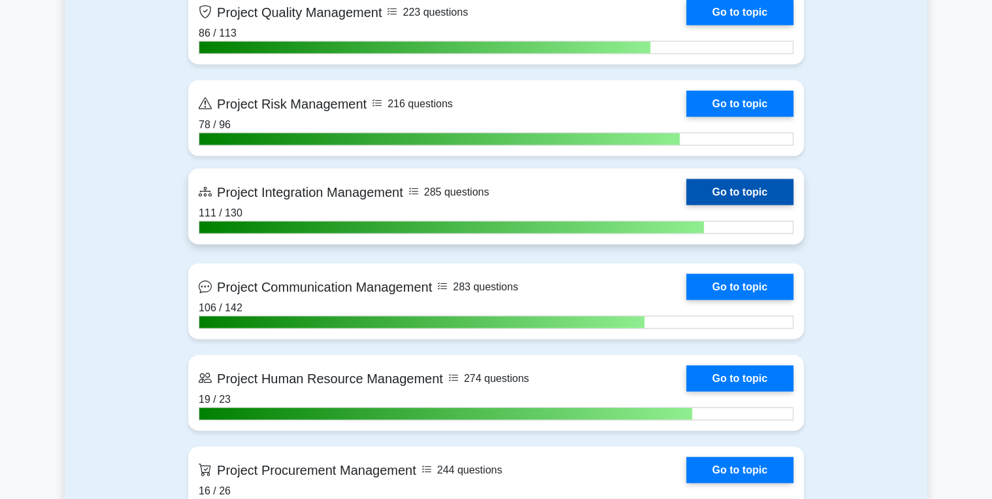
scroll to position [1360, 0]
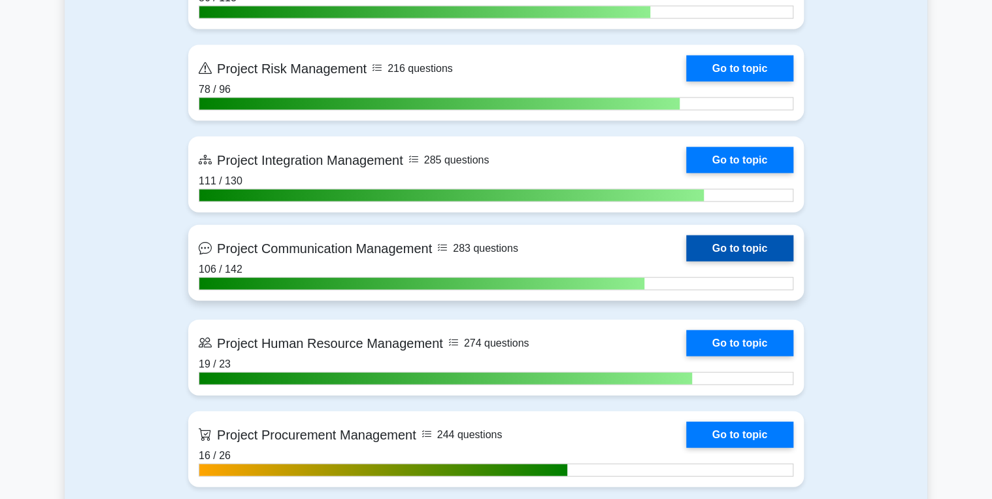
click at [738, 250] on link "Go to topic" at bounding box center [739, 248] width 107 height 26
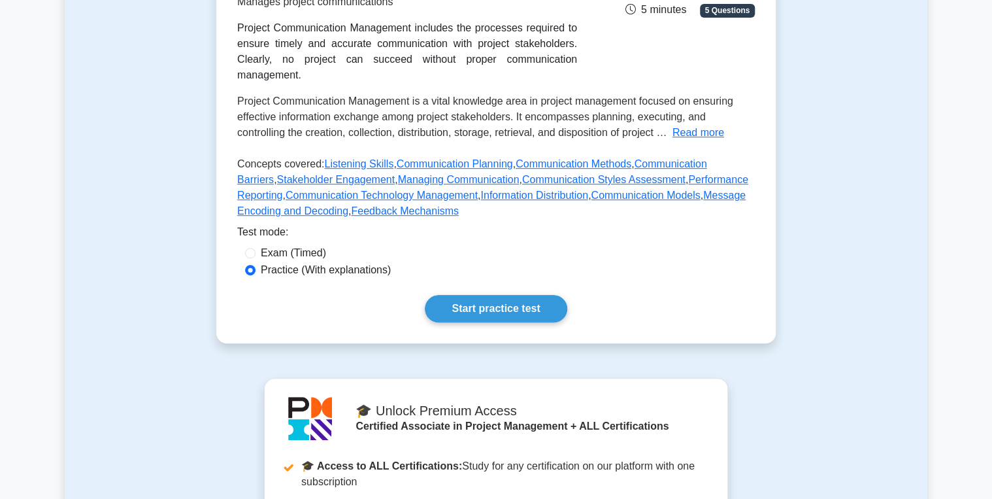
scroll to position [261, 0]
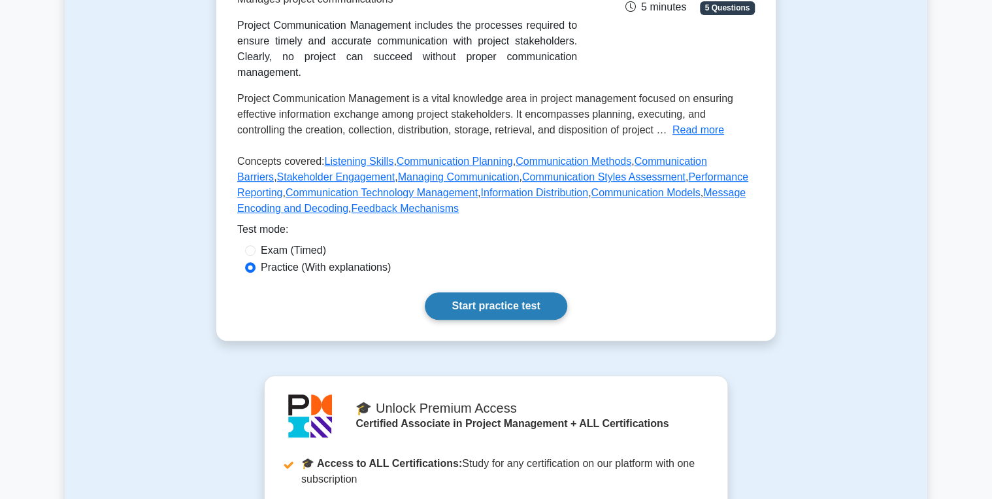
click at [494, 292] on link "Start practice test" at bounding box center [496, 305] width 142 height 27
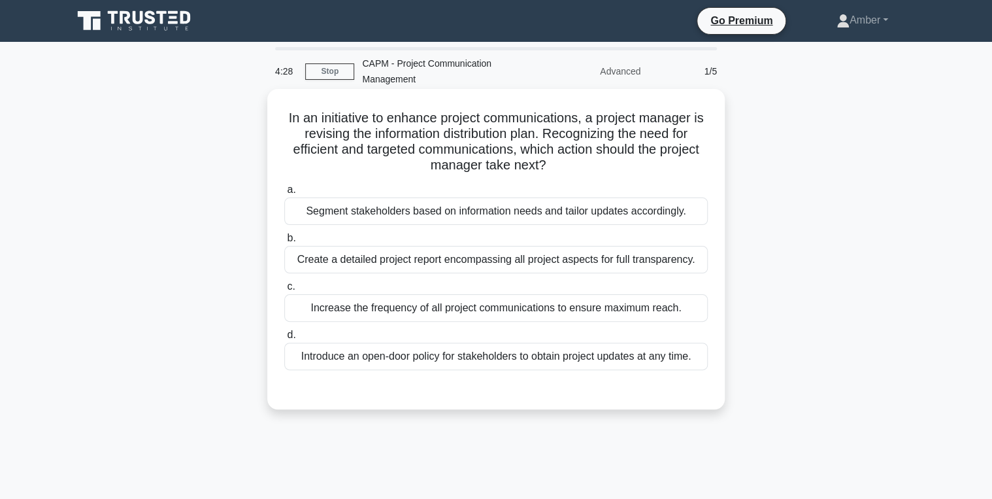
click at [484, 211] on div "Segment stakeholders based on information needs and tailor updates accordingly." at bounding box center [496, 210] width 424 height 27
click at [284, 194] on input "a. Segment stakeholders based on information needs and tailor updates according…" at bounding box center [284, 190] width 0 height 8
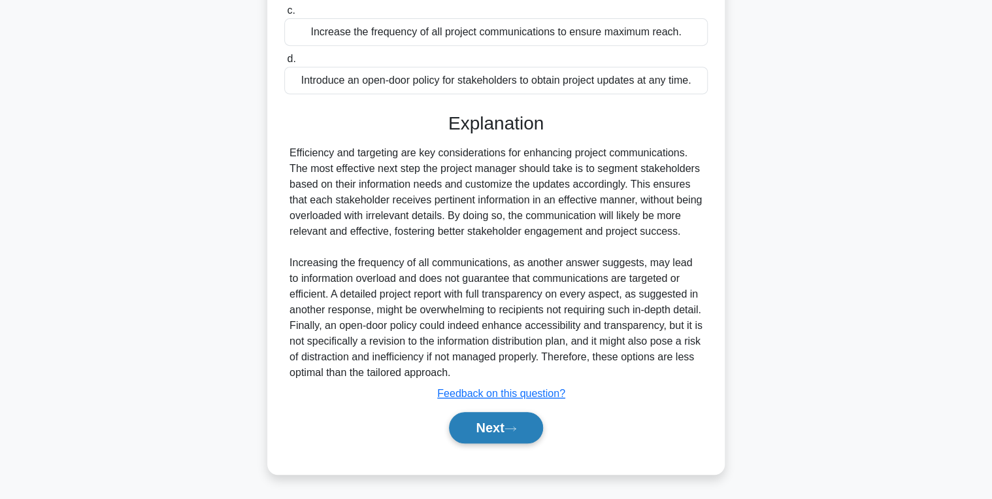
click at [497, 433] on button "Next" at bounding box center [495, 427] width 93 height 31
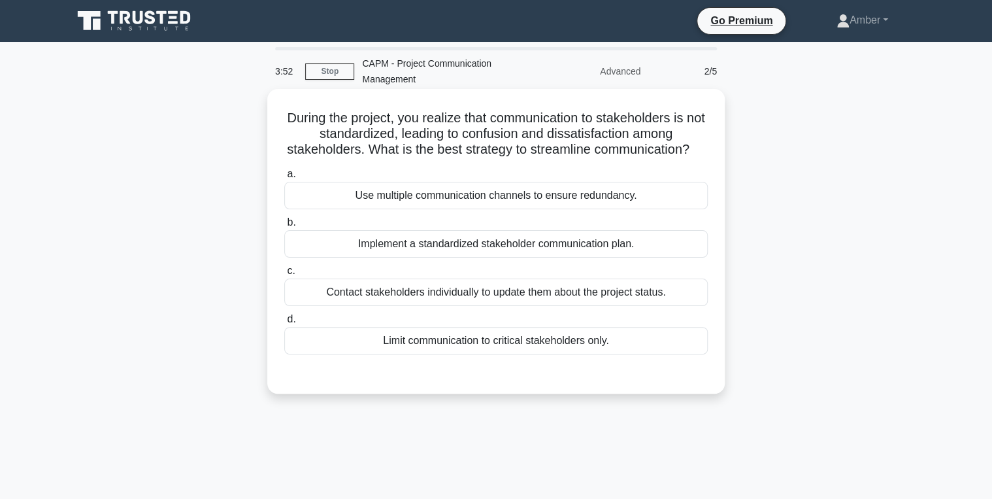
click at [475, 254] on div "Implement a standardized stakeholder communication plan." at bounding box center [496, 243] width 424 height 27
click at [284, 227] on input "b. Implement a standardized stakeholder communication plan." at bounding box center [284, 222] width 0 height 8
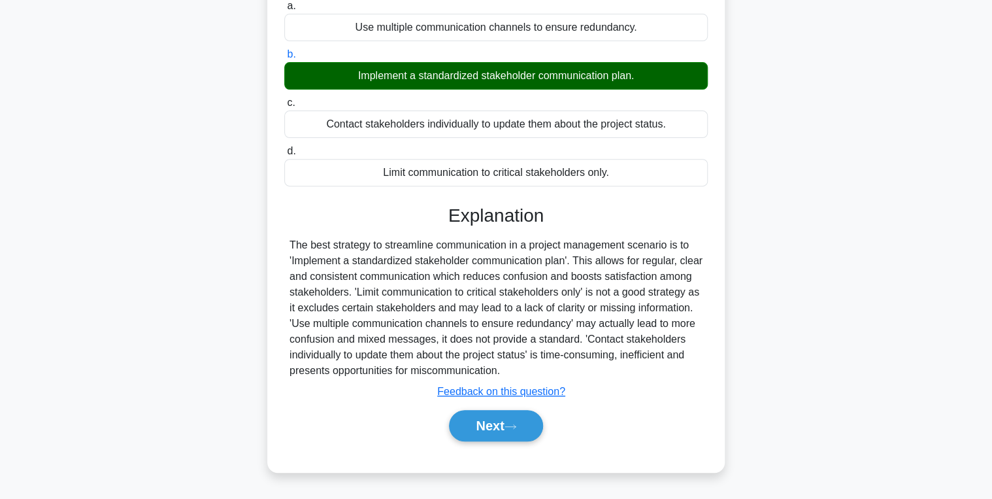
scroll to position [207, 0]
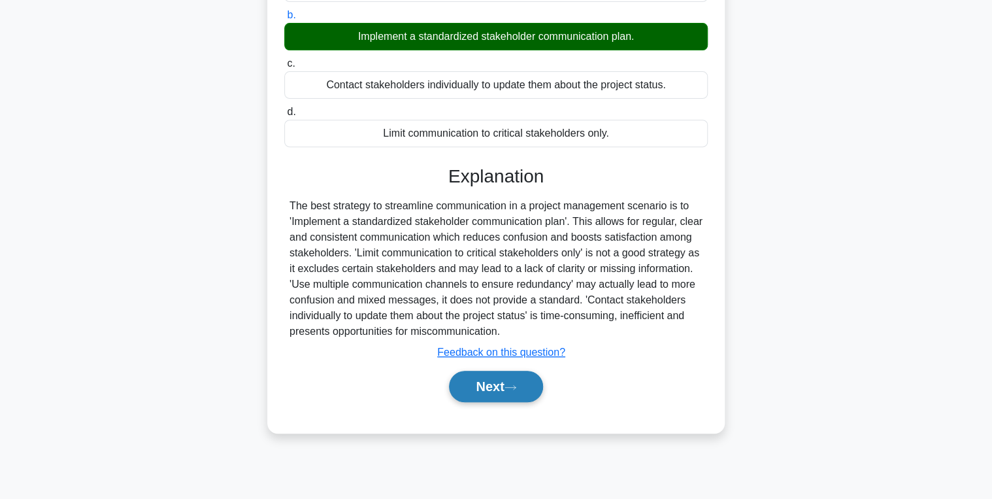
click at [498, 402] on button "Next" at bounding box center [495, 386] width 93 height 31
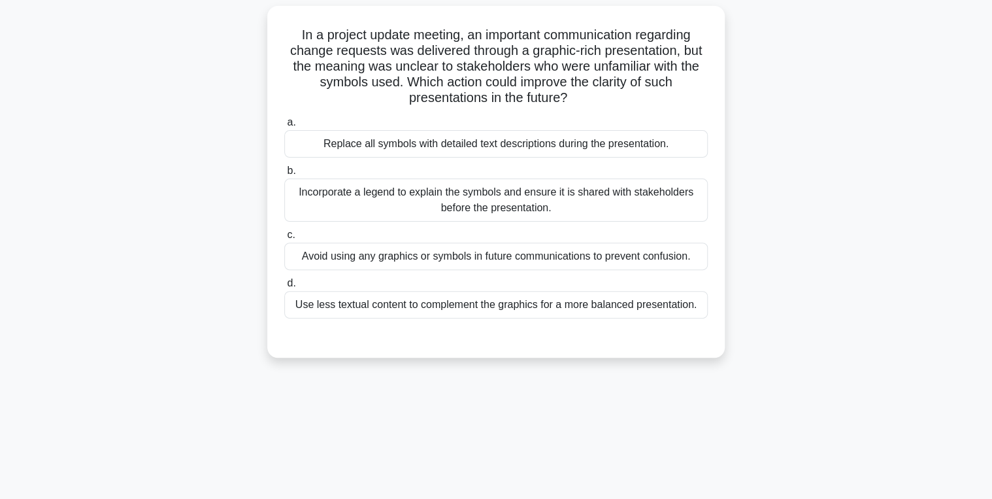
scroll to position [105, 0]
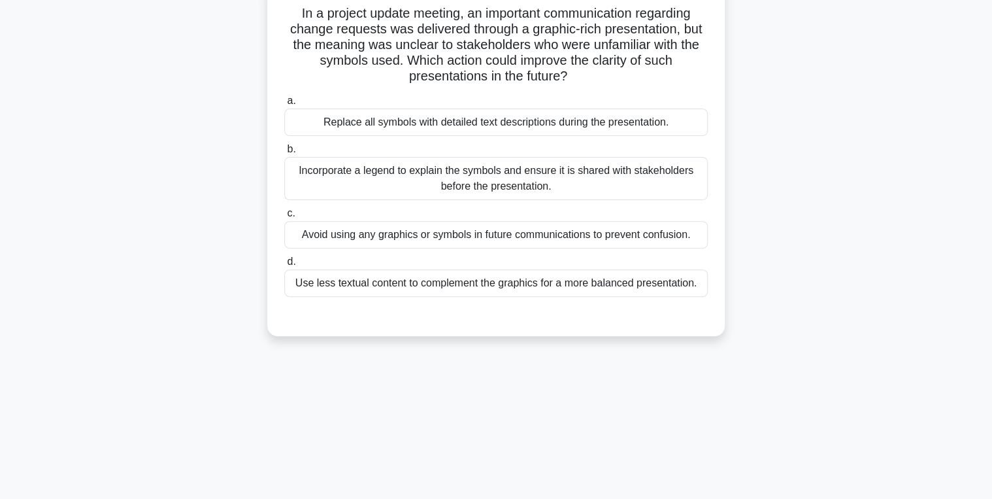
click at [452, 126] on div "Replace all symbols with detailed text descriptions during the presentation." at bounding box center [496, 122] width 424 height 27
click at [284, 105] on input "a. Replace all symbols with detailed text descriptions during the presentation." at bounding box center [284, 101] width 0 height 8
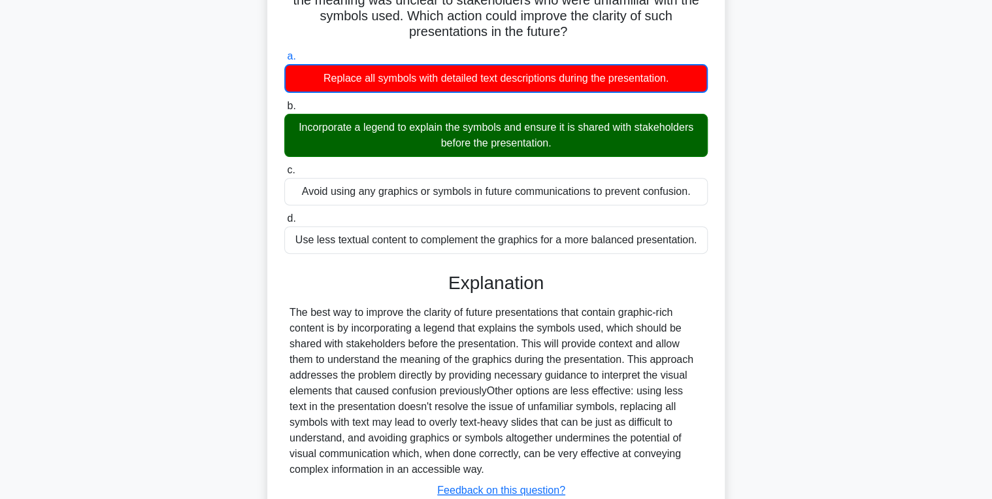
scroll to position [244, 0]
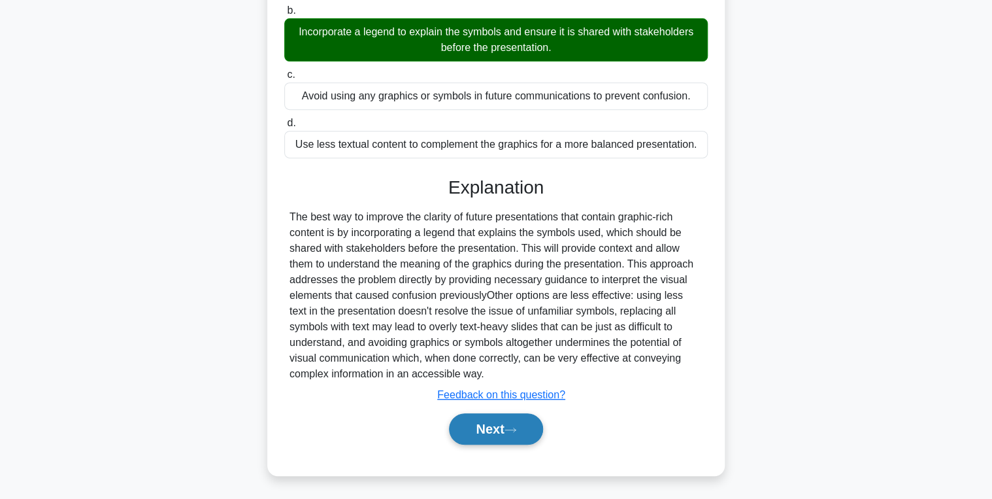
click at [478, 423] on button "Next" at bounding box center [495, 428] width 93 height 31
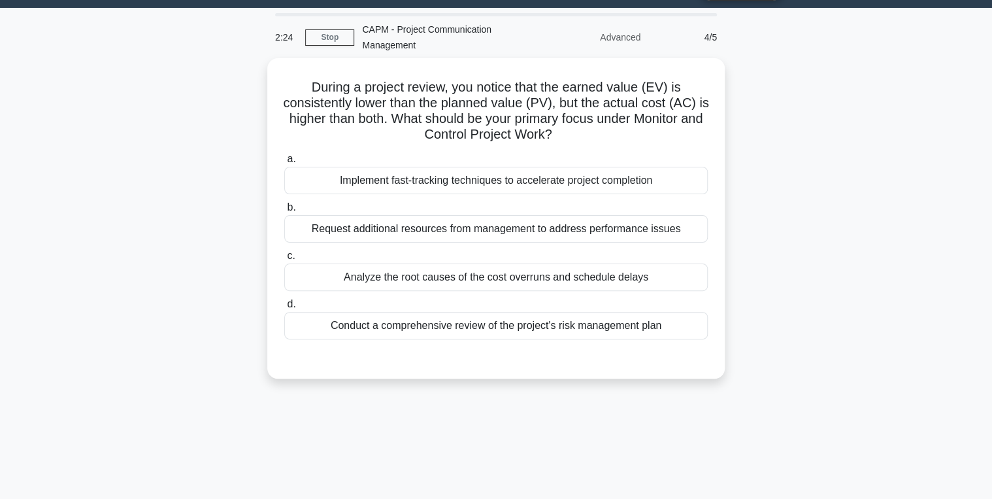
scroll to position [52, 0]
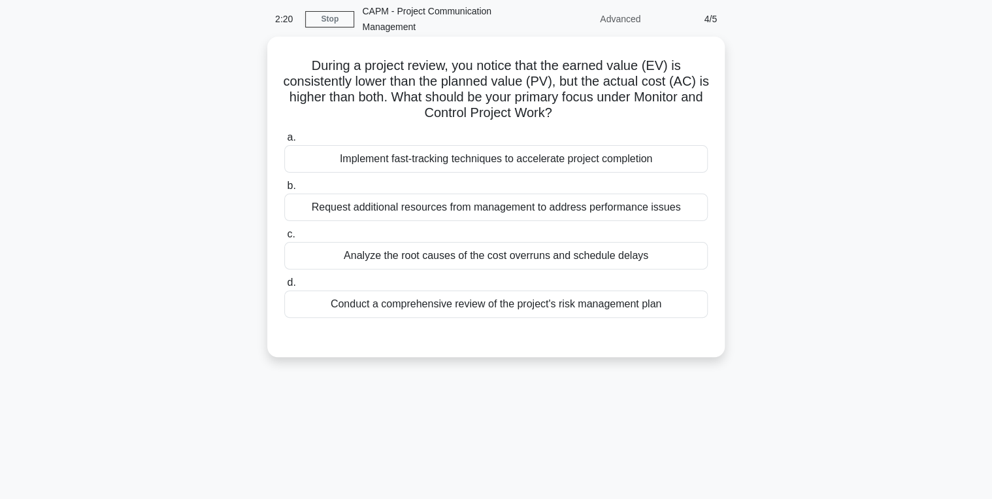
click at [426, 258] on div "Analyze the root causes of the cost overruns and schedule delays" at bounding box center [496, 255] width 424 height 27
click at [284, 239] on input "c. Analyze the root causes of the cost overruns and schedule delays" at bounding box center [284, 234] width 0 height 8
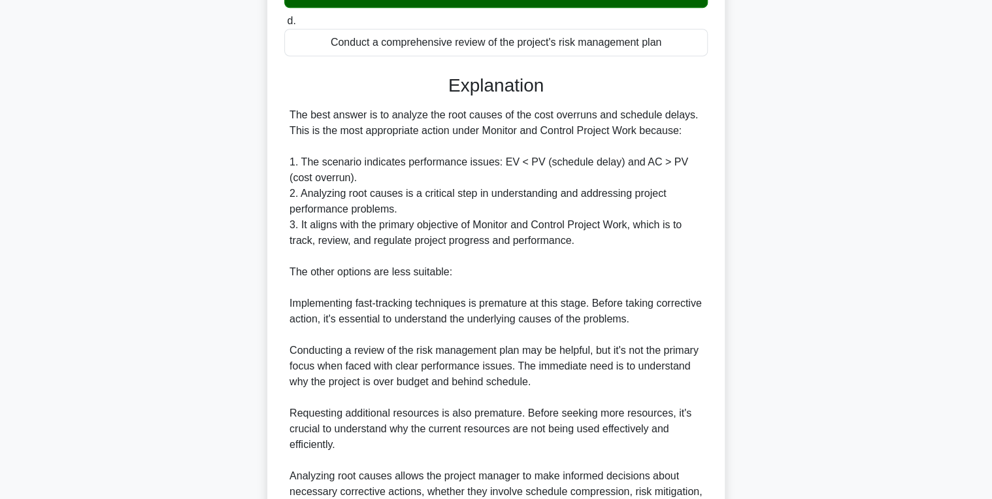
scroll to position [463, 0]
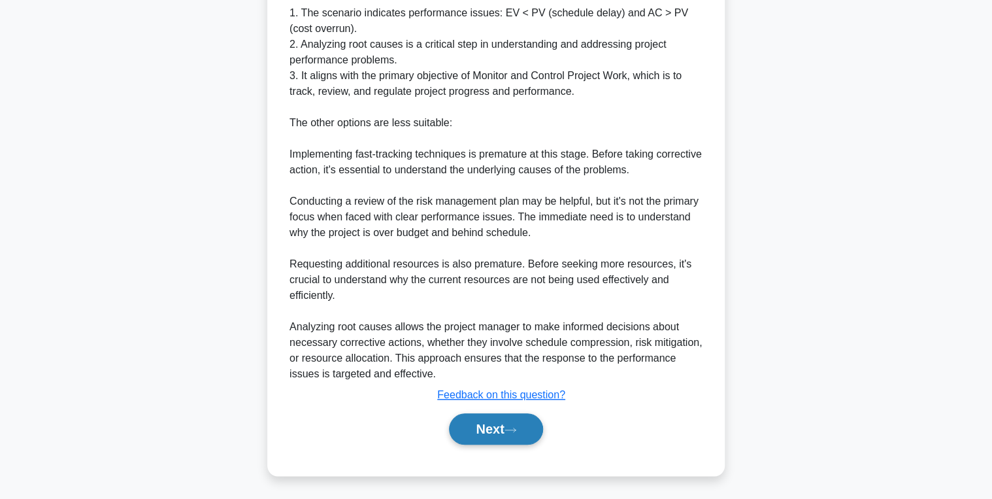
click at [479, 422] on button "Next" at bounding box center [495, 428] width 93 height 31
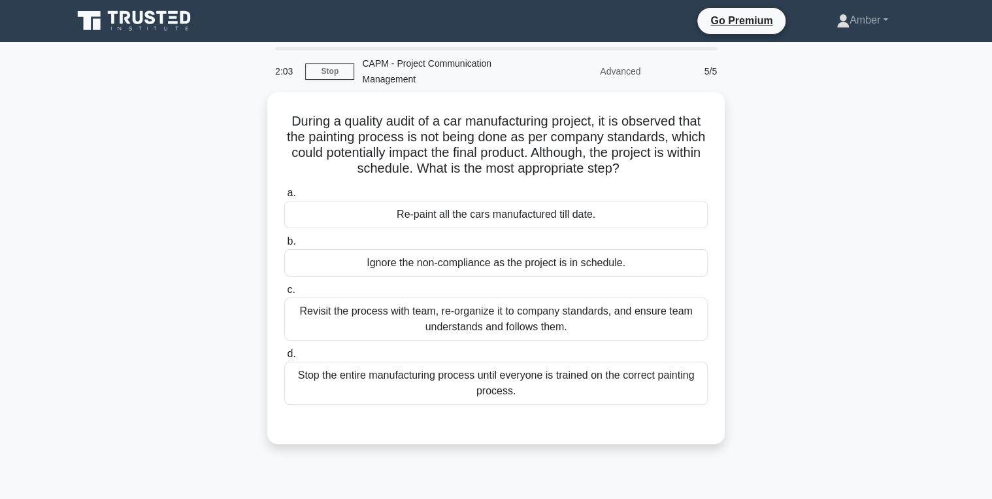
scroll to position [52, 0]
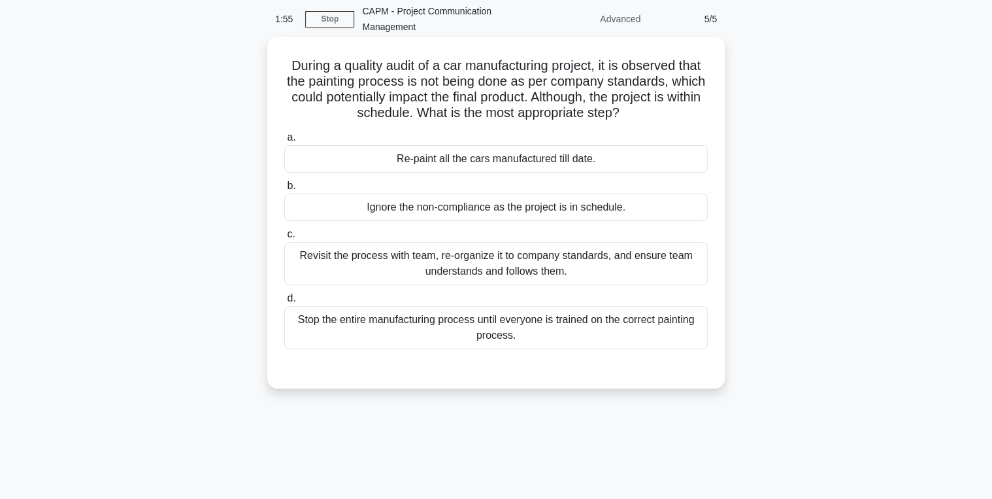
click at [384, 257] on div "Revisit the process with team, re-organize it to company standards, and ensure …" at bounding box center [496, 263] width 424 height 43
click at [284, 239] on input "c. Revisit the process with team, re-organize it to company standards, and ensu…" at bounding box center [284, 234] width 0 height 8
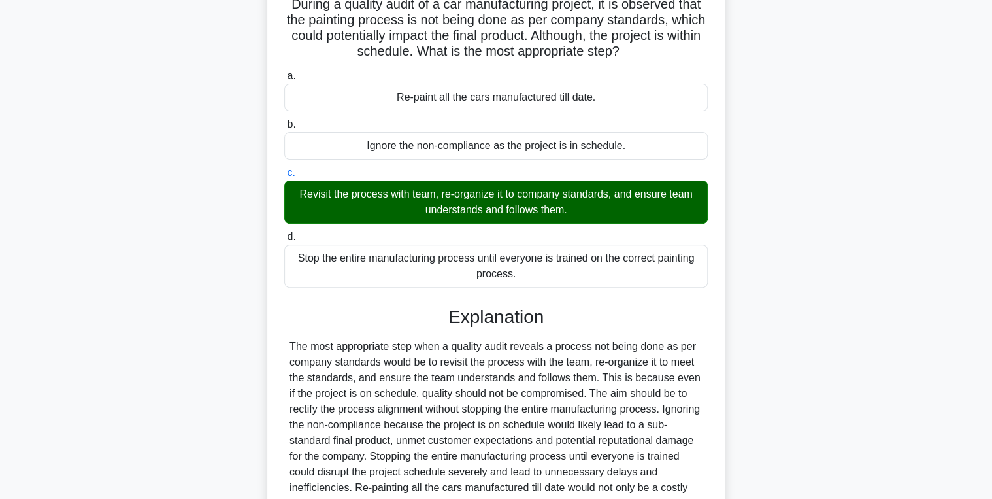
scroll to position [259, 0]
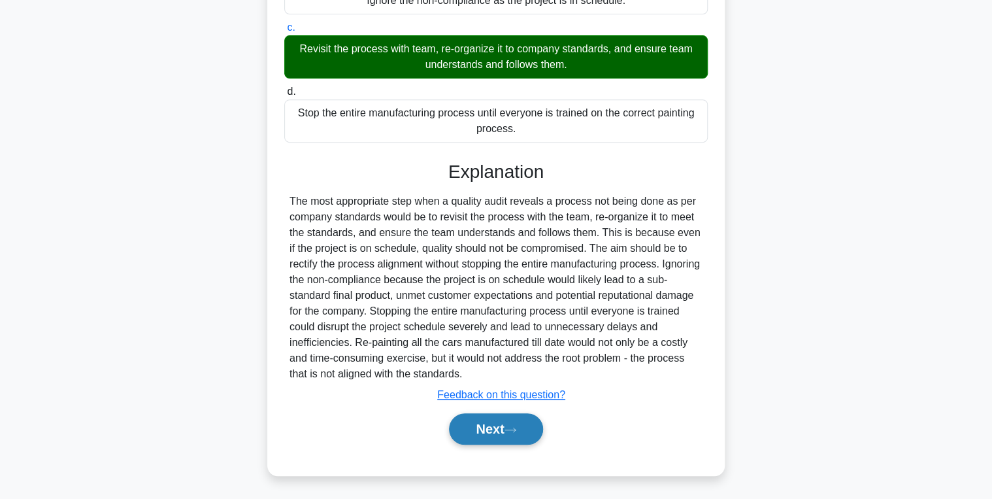
click at [497, 427] on button "Next" at bounding box center [495, 428] width 93 height 31
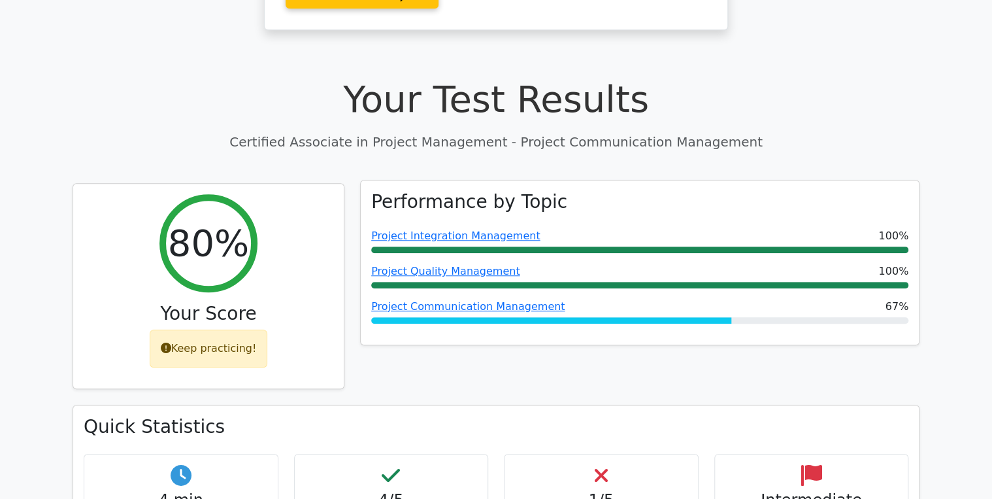
scroll to position [418, 0]
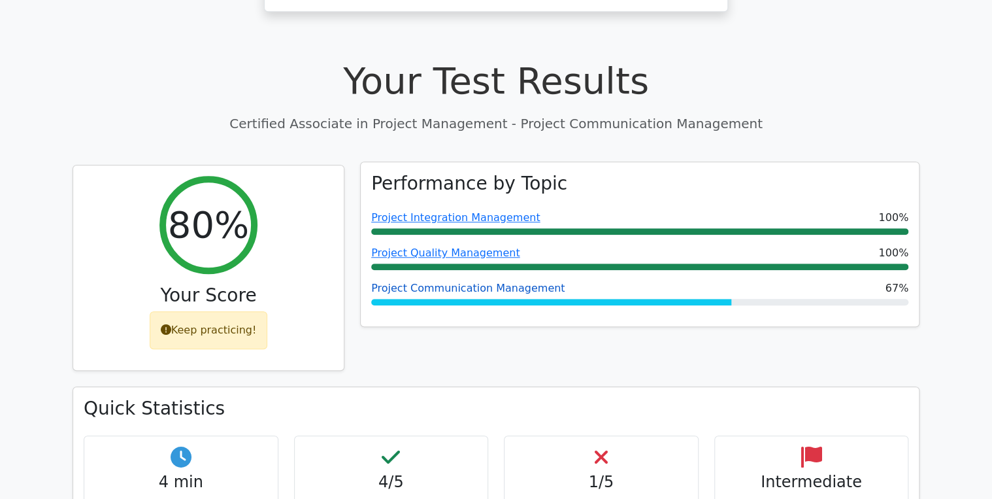
click at [489, 282] on link "Project Communication Management" at bounding box center [467, 288] width 193 height 12
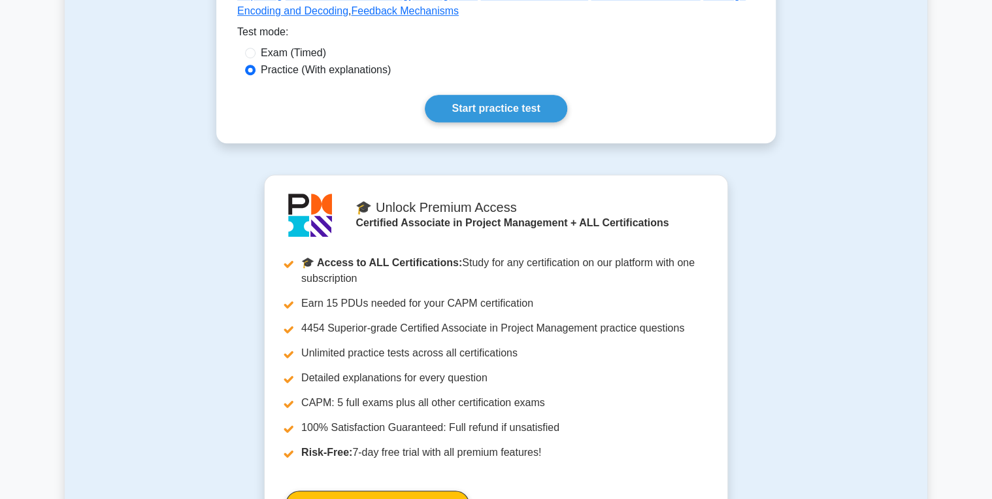
scroll to position [318, 0]
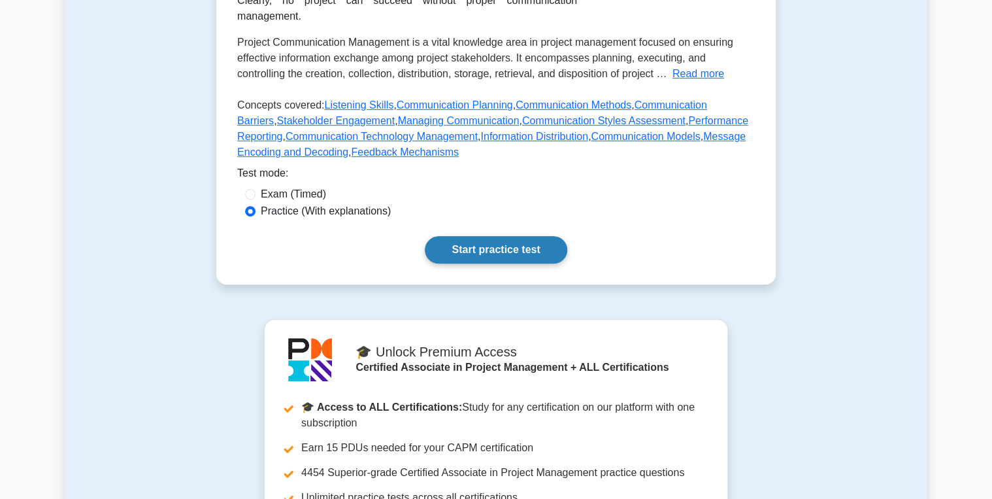
click at [490, 236] on link "Start practice test" at bounding box center [496, 249] width 142 height 27
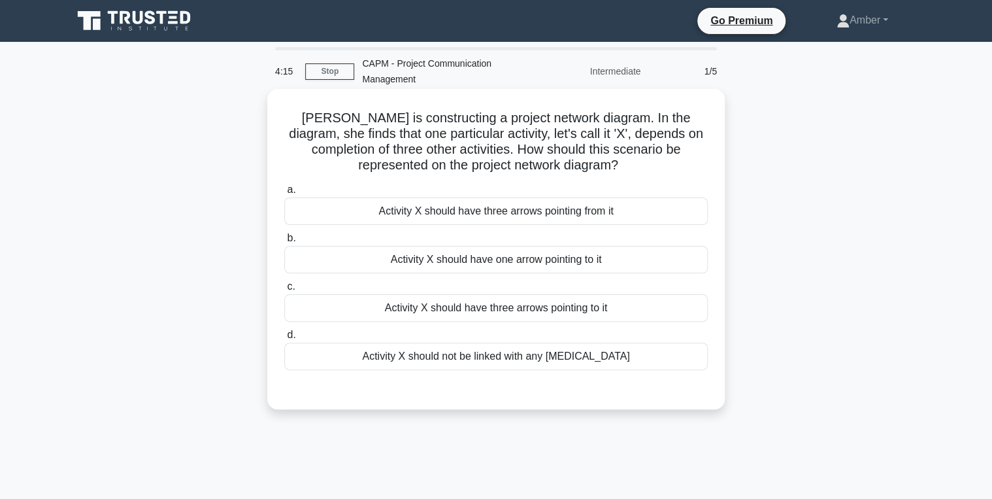
click at [429, 259] on div "Activity X should have one arrow pointing to it" at bounding box center [496, 259] width 424 height 27
click at [284, 243] on input "b. Activity X should have one arrow pointing to it" at bounding box center [284, 238] width 0 height 8
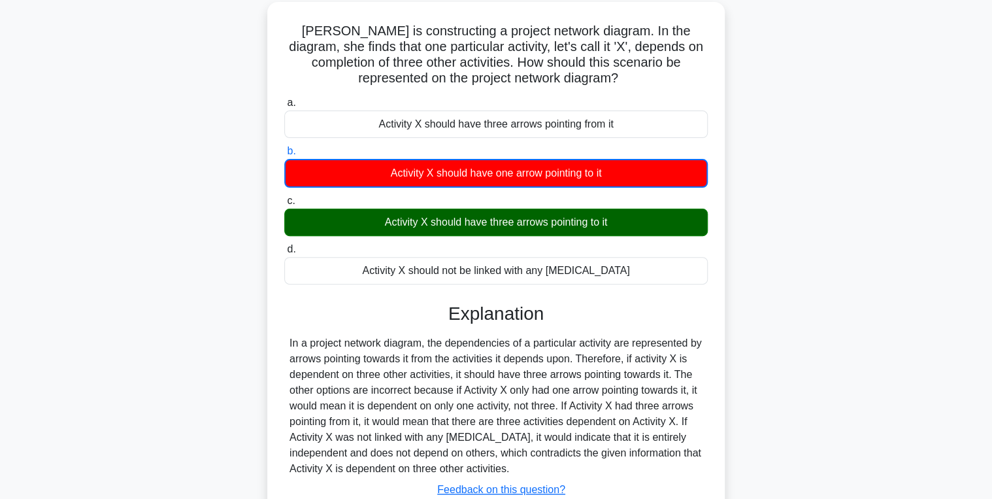
scroll to position [207, 0]
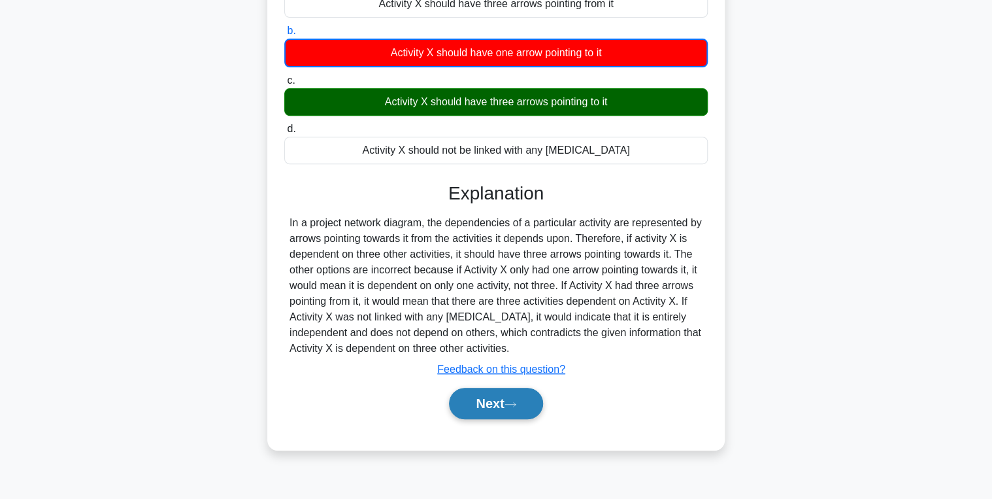
click at [513, 403] on icon at bounding box center [510, 404] width 10 height 4
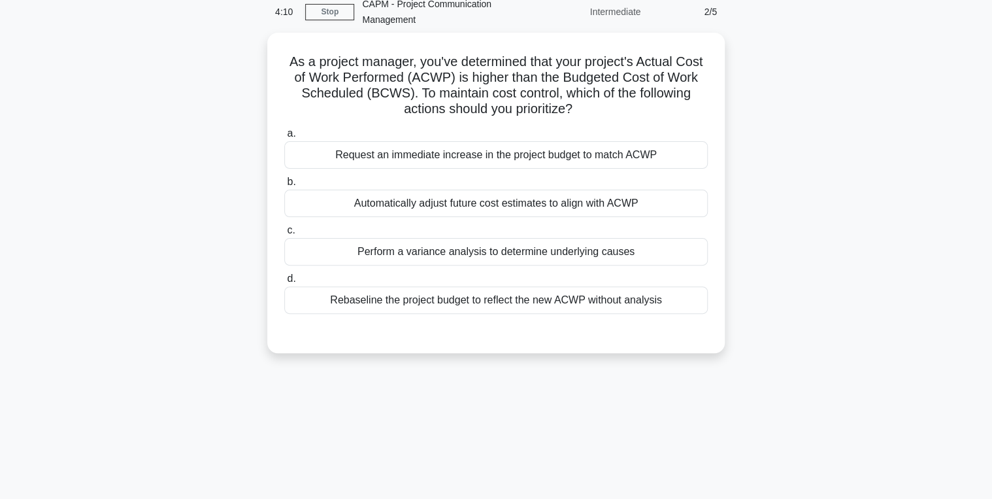
scroll to position [0, 0]
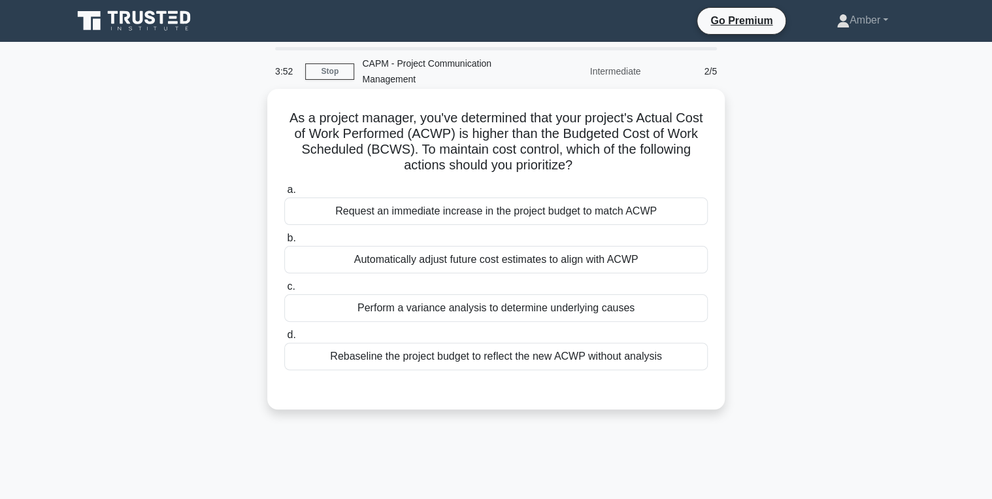
click at [494, 310] on div "Perform a variance analysis to determine underlying causes" at bounding box center [496, 307] width 424 height 27
click at [284, 291] on input "c. Perform a variance analysis to determine underlying causes" at bounding box center [284, 286] width 0 height 8
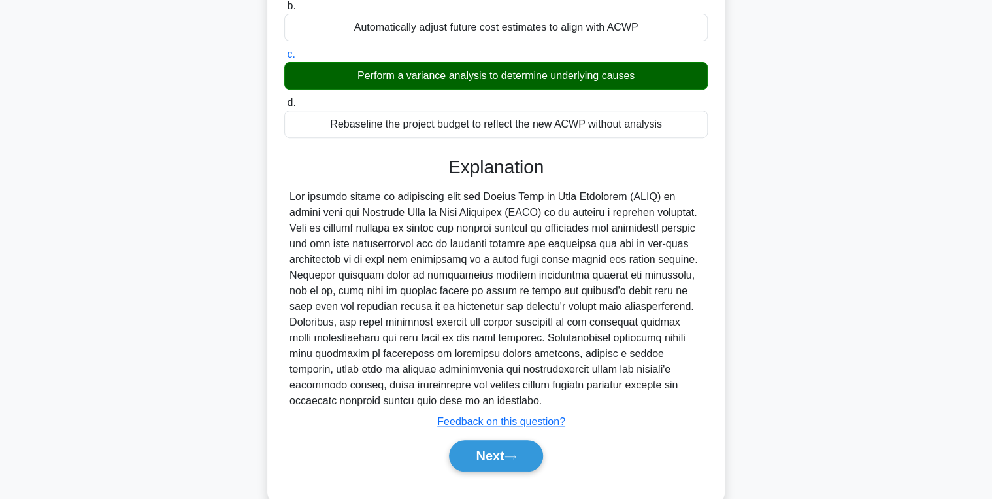
scroll to position [259, 0]
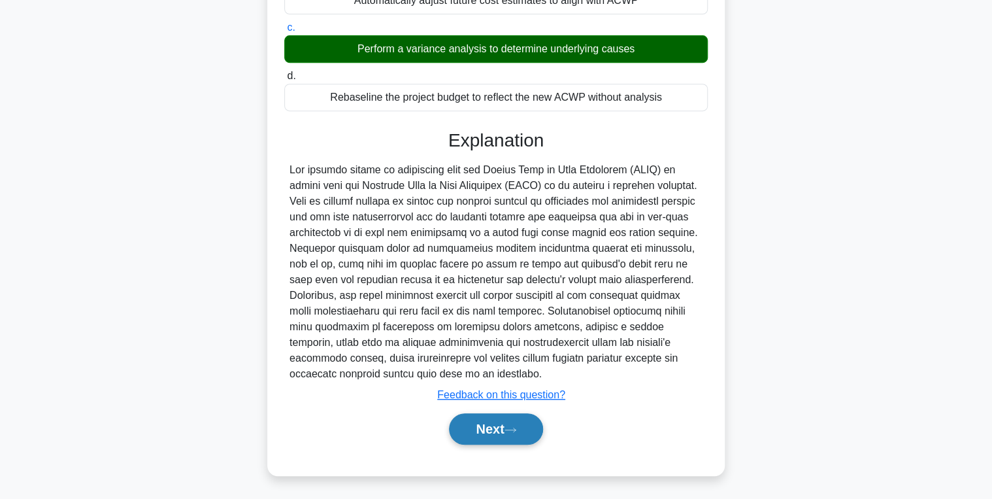
click at [492, 424] on button "Next" at bounding box center [495, 428] width 93 height 31
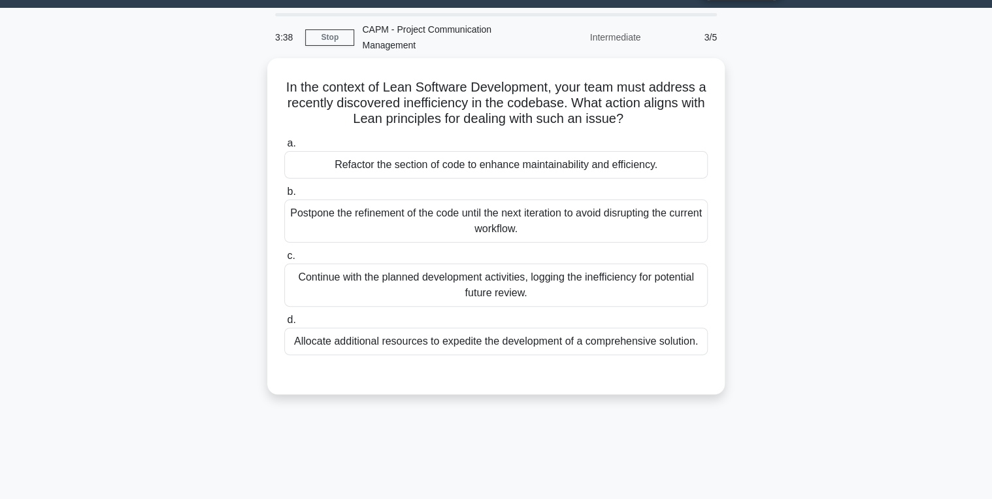
scroll to position [52, 0]
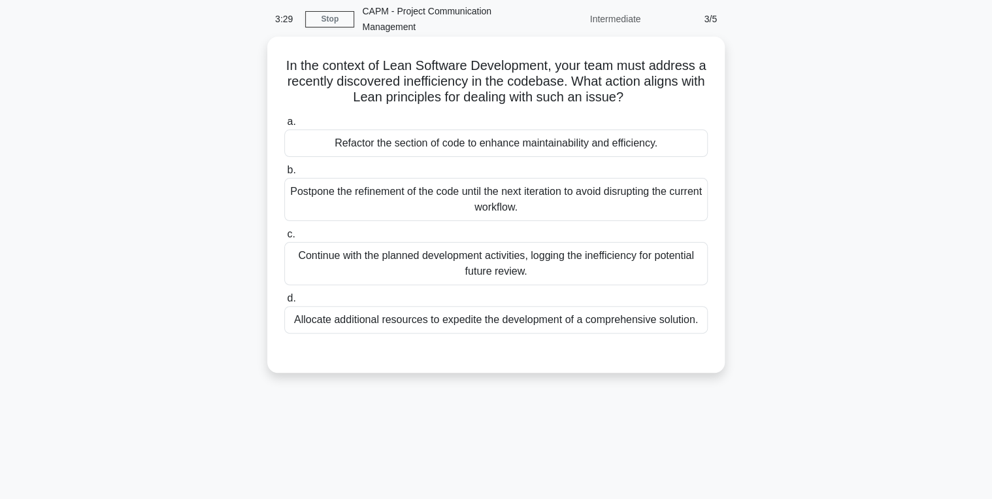
click at [434, 141] on div "Refactor the section of code to enhance maintainability and efficiency." at bounding box center [496, 142] width 424 height 27
click at [284, 126] on input "a. Refactor the section of code to enhance maintainability and efficiency." at bounding box center [284, 122] width 0 height 8
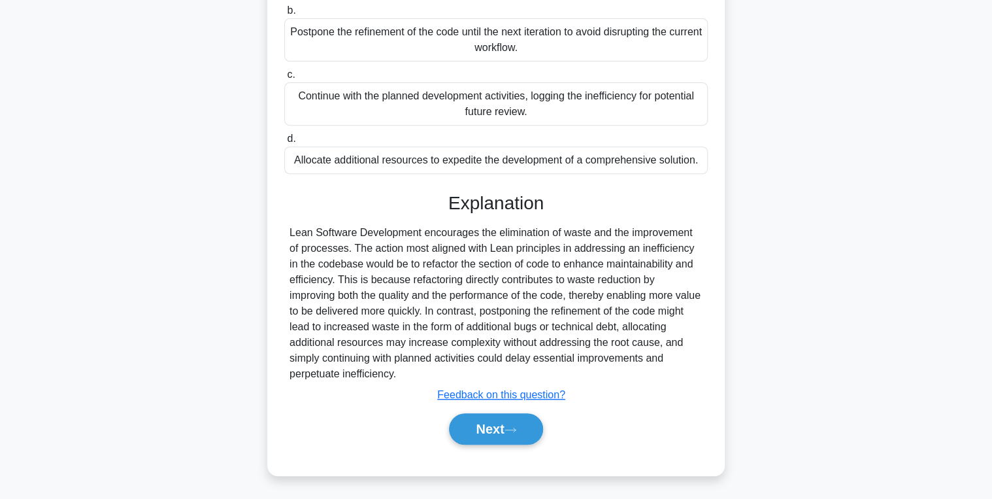
scroll to position [212, 0]
click at [505, 425] on button "Next" at bounding box center [495, 428] width 93 height 31
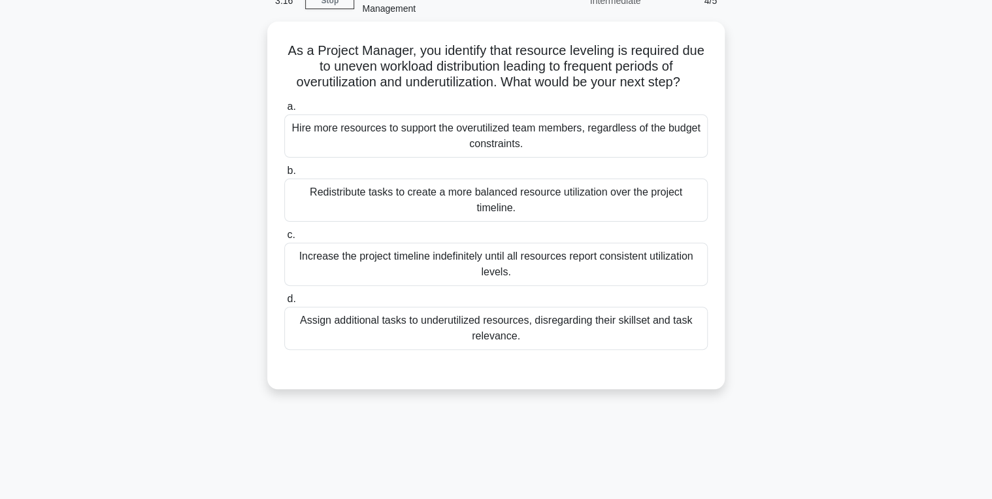
scroll to position [52, 0]
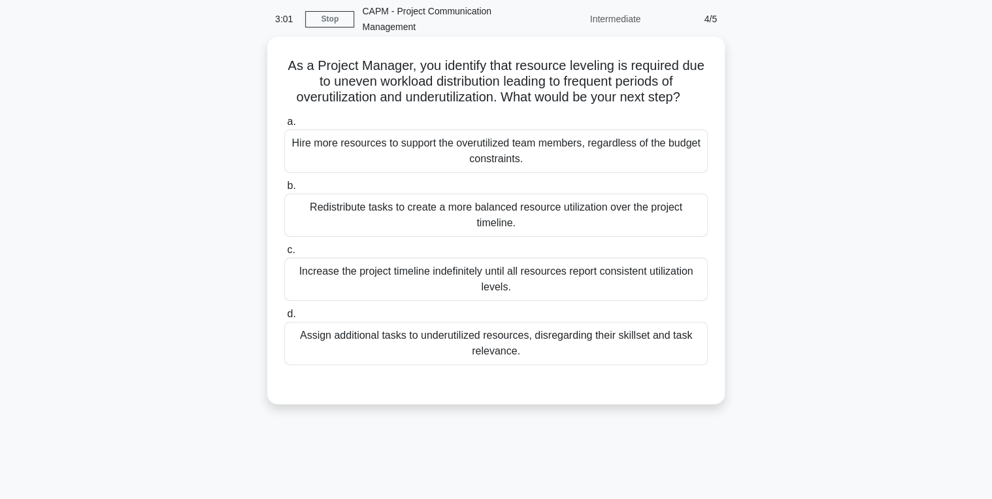
click at [401, 212] on div "Redistribute tasks to create a more balanced resource utilization over the proj…" at bounding box center [496, 214] width 424 height 43
click at [284, 190] on input "b. Redistribute tasks to create a more balanced resource utilization over the p…" at bounding box center [284, 186] width 0 height 8
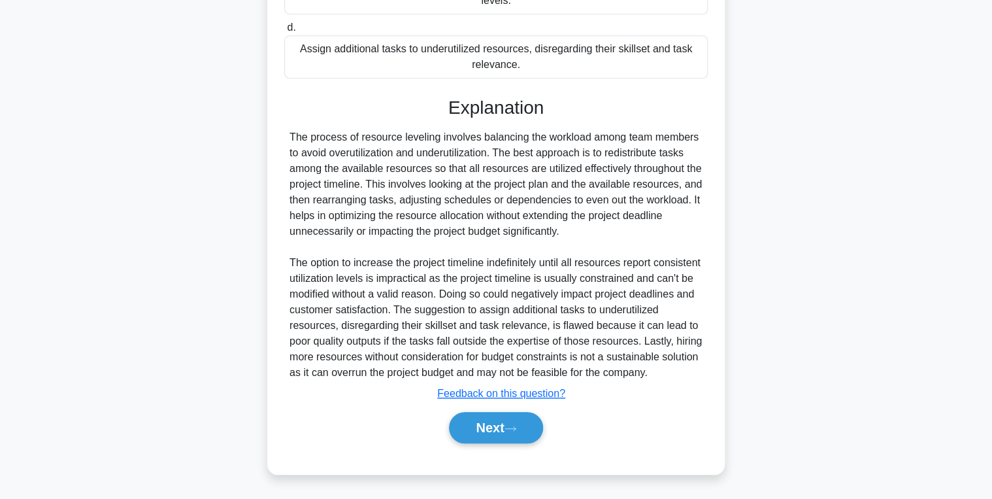
scroll to position [353, 0]
click at [512, 433] on button "Next" at bounding box center [495, 427] width 93 height 31
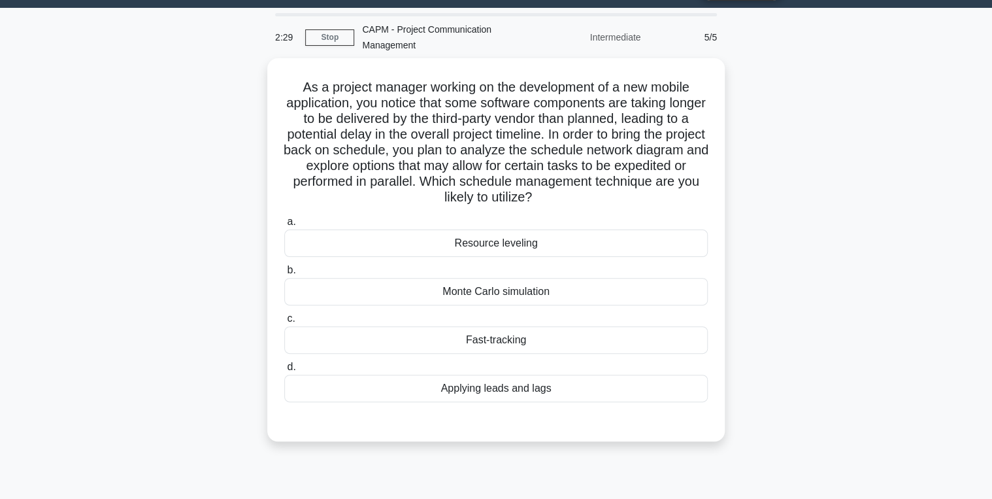
scroll to position [52, 0]
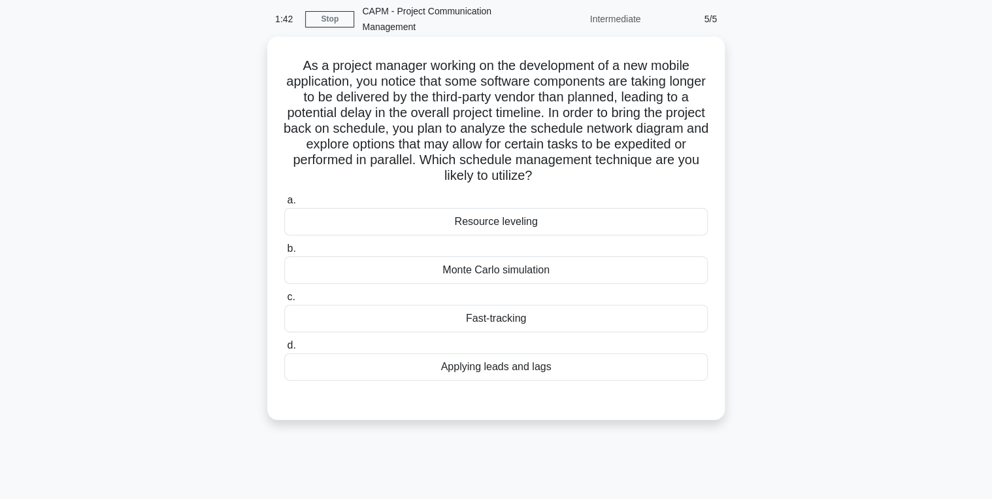
click at [490, 312] on div "Fast-tracking" at bounding box center [496, 318] width 424 height 27
click at [284, 301] on input "c. Fast-tracking" at bounding box center [284, 297] width 0 height 8
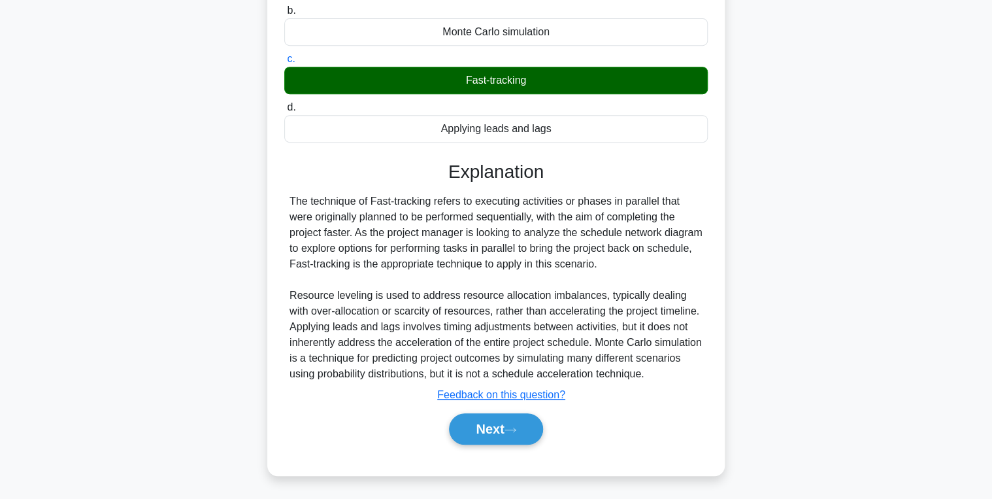
scroll to position [290, 0]
drag, startPoint x: 468, startPoint y: 421, endPoint x: 411, endPoint y: 386, distance: 66.6
click at [468, 421] on button "Next" at bounding box center [495, 428] width 93 height 31
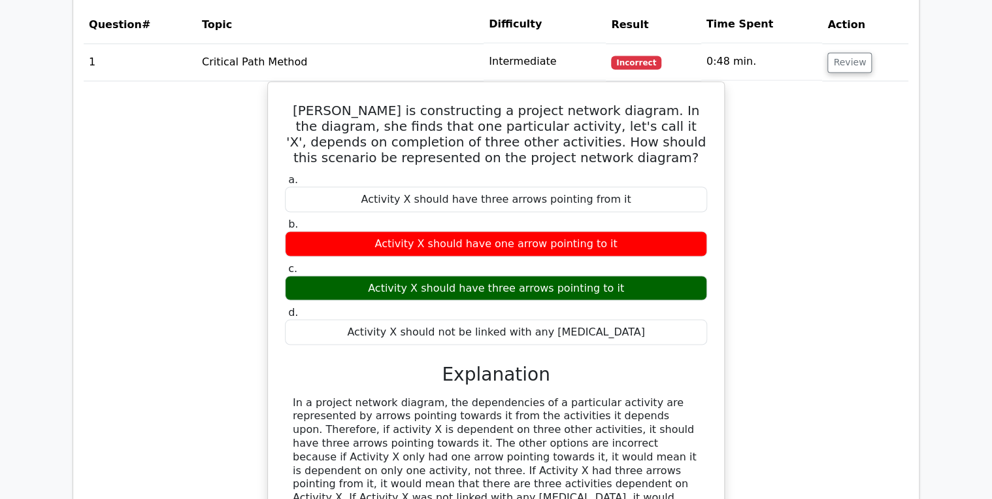
scroll to position [941, 0]
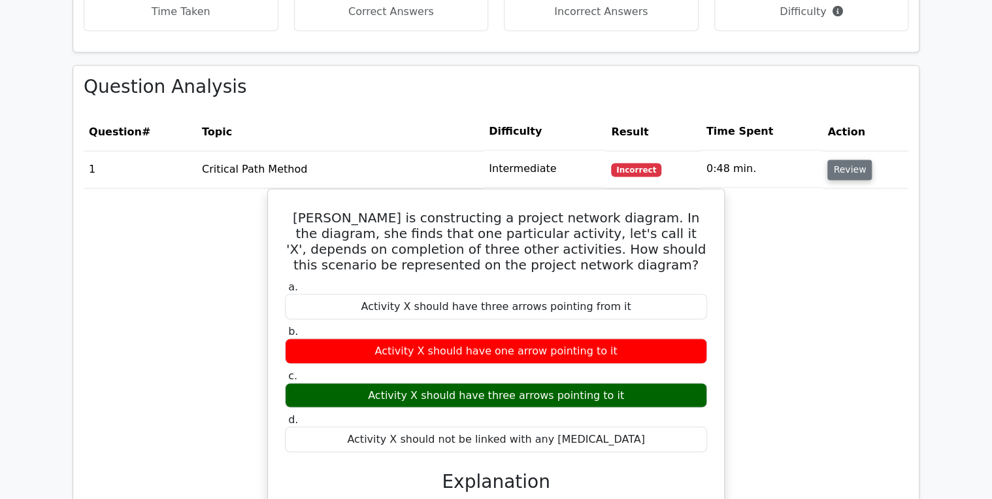
click at [848, 159] on button "Review" at bounding box center [850, 169] width 44 height 20
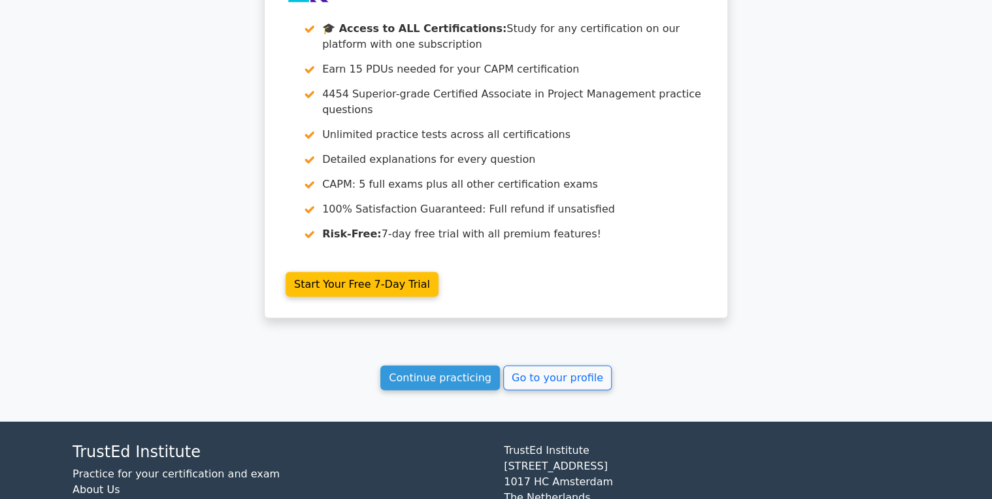
scroll to position [1454, 0]
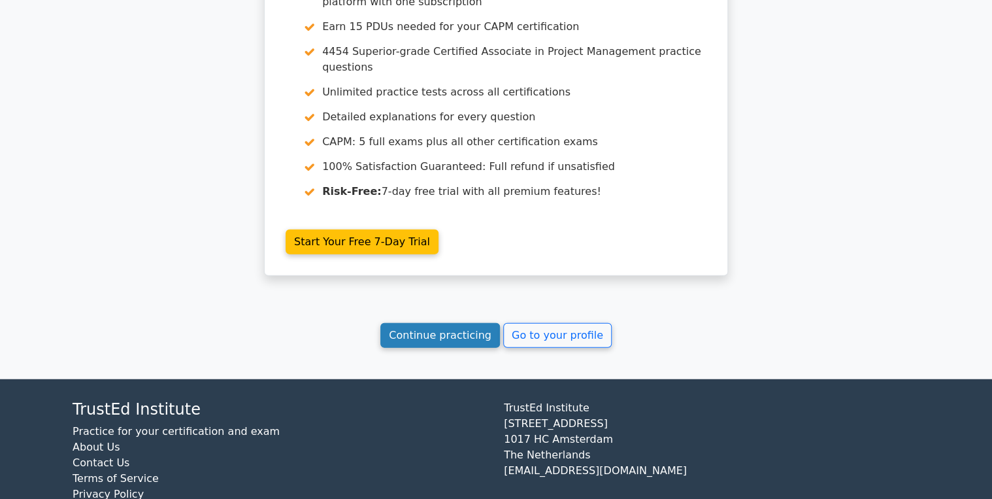
click at [427, 323] on link "Continue practicing" at bounding box center [440, 335] width 120 height 25
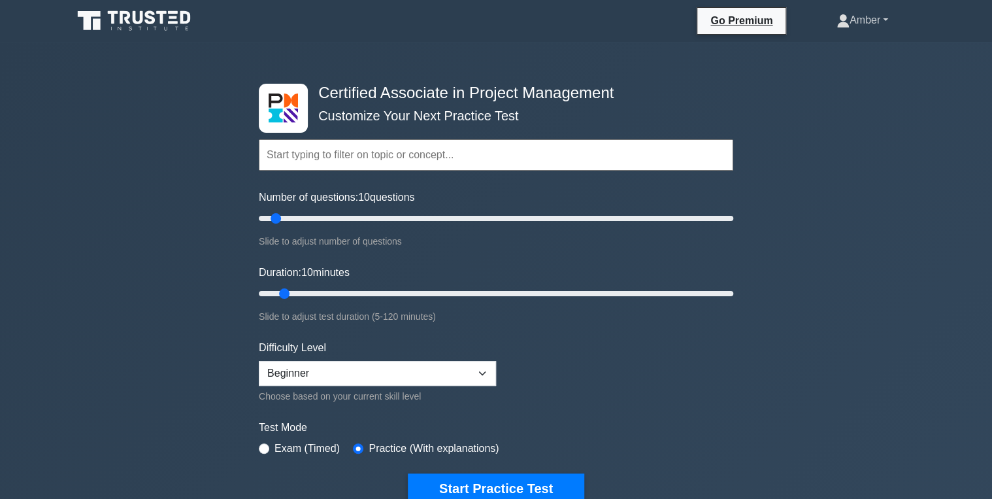
click at [865, 26] on link "Amber" at bounding box center [862, 20] width 114 height 26
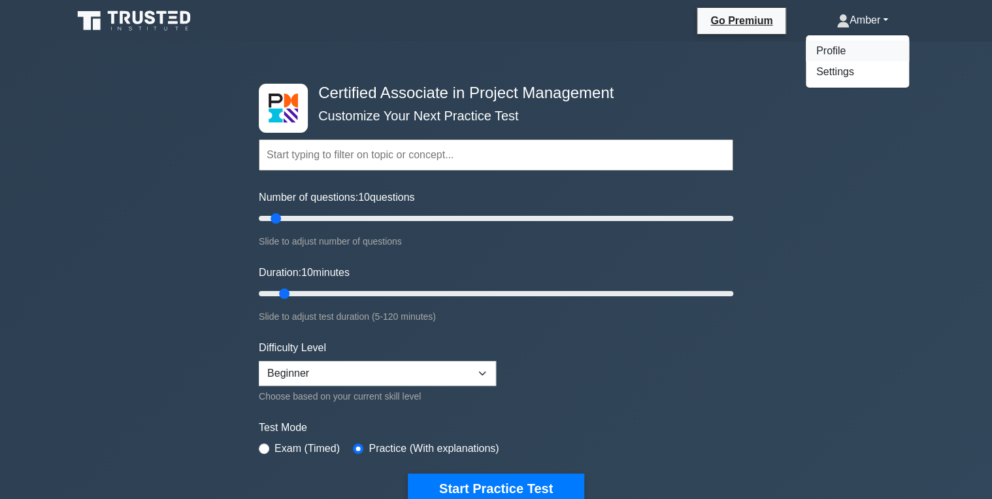
click at [831, 47] on link "Profile" at bounding box center [857, 51] width 103 height 21
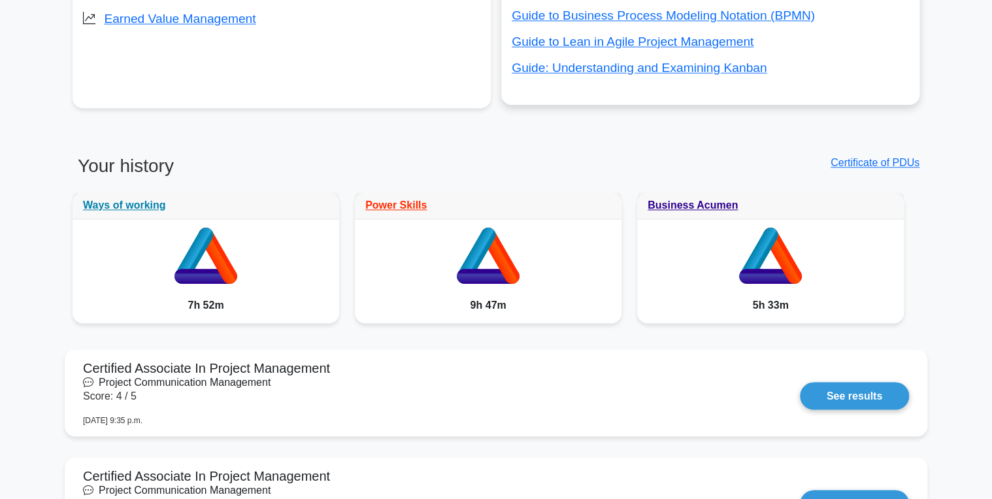
scroll to position [941, 0]
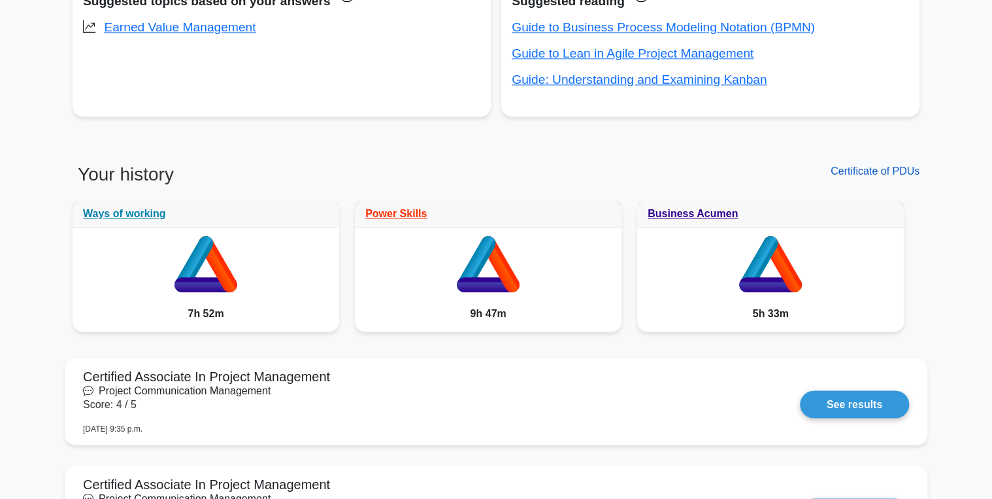
click at [878, 171] on link "Certificate of PDUs" at bounding box center [875, 170] width 89 height 11
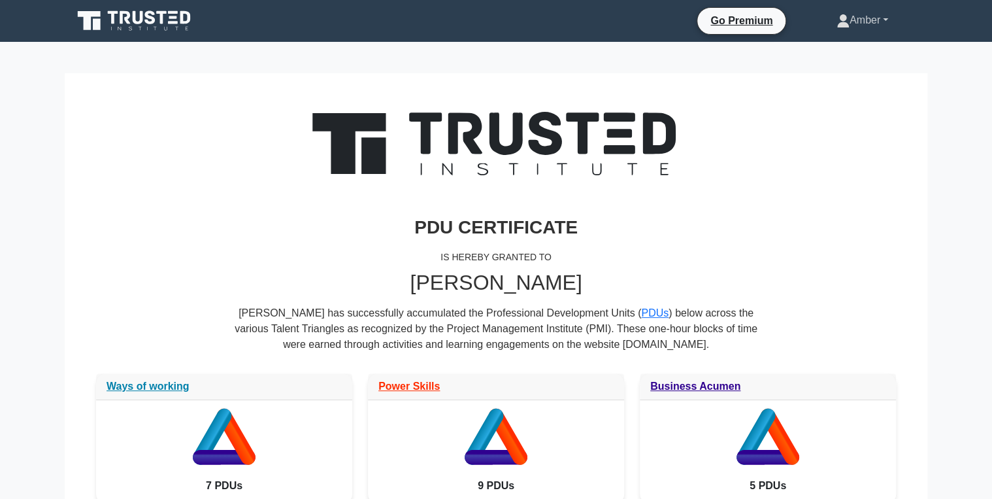
click at [863, 7] on link "Amber" at bounding box center [862, 20] width 114 height 26
click at [818, 44] on link "Profile" at bounding box center [857, 51] width 103 height 21
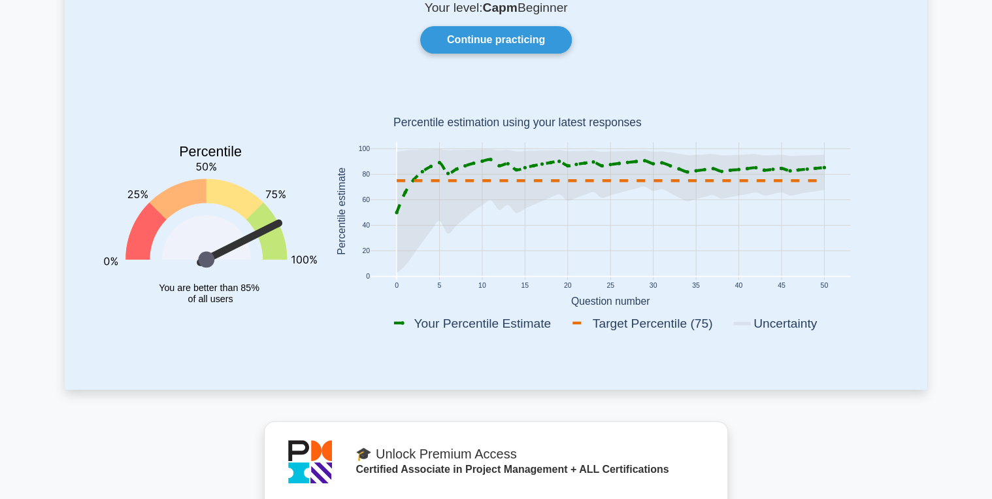
scroll to position [52, 0]
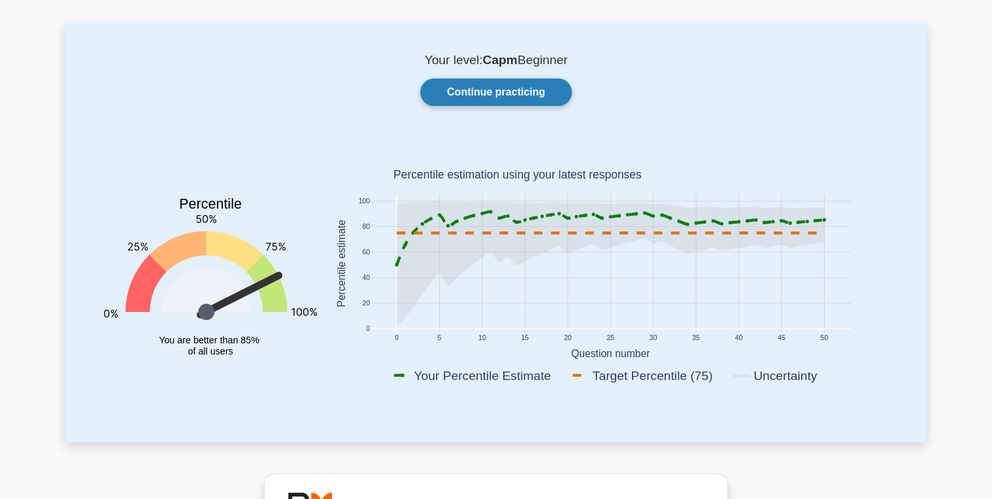
click at [507, 93] on link "Continue practicing" at bounding box center [496, 91] width 152 height 27
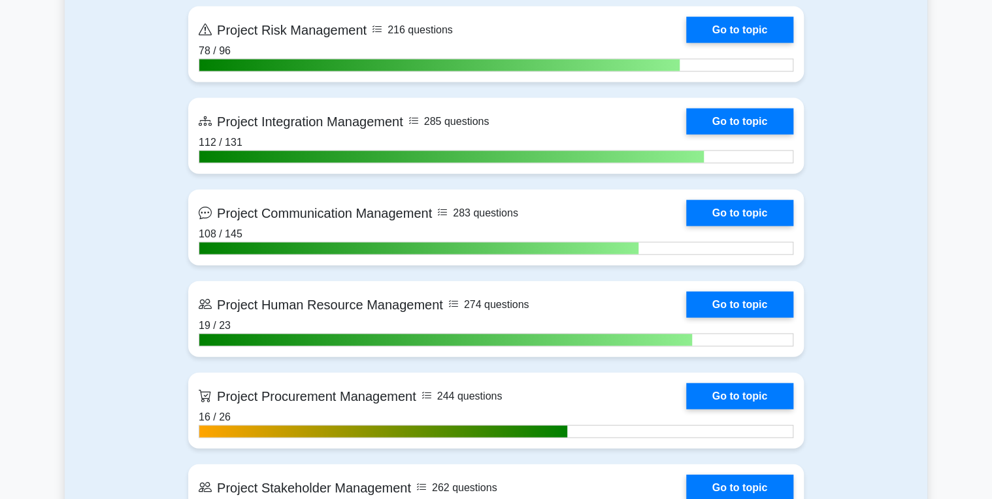
scroll to position [1412, 0]
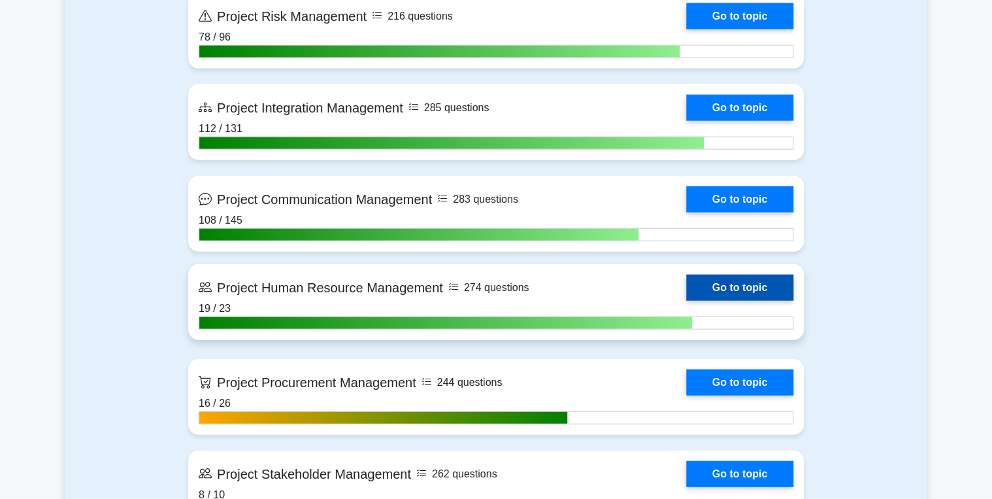
click at [725, 279] on link "Go to topic" at bounding box center [739, 288] width 107 height 26
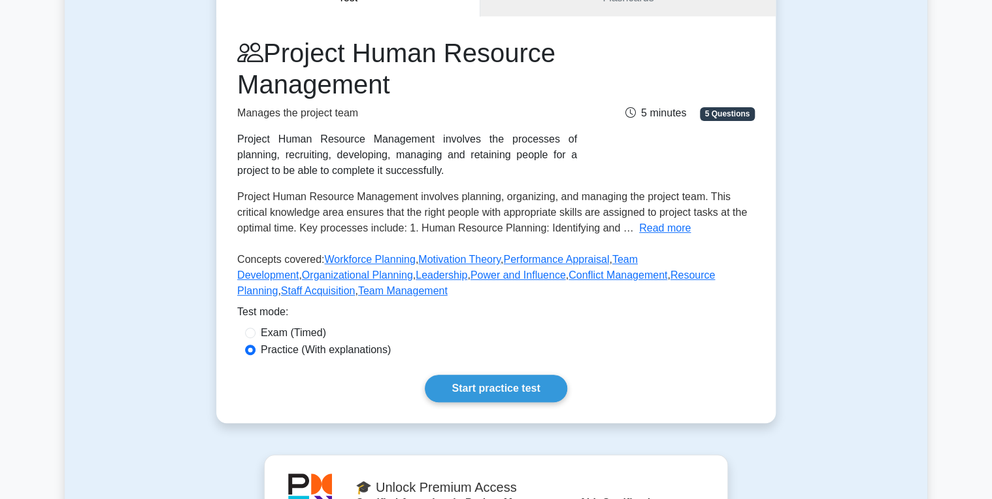
scroll to position [157, 0]
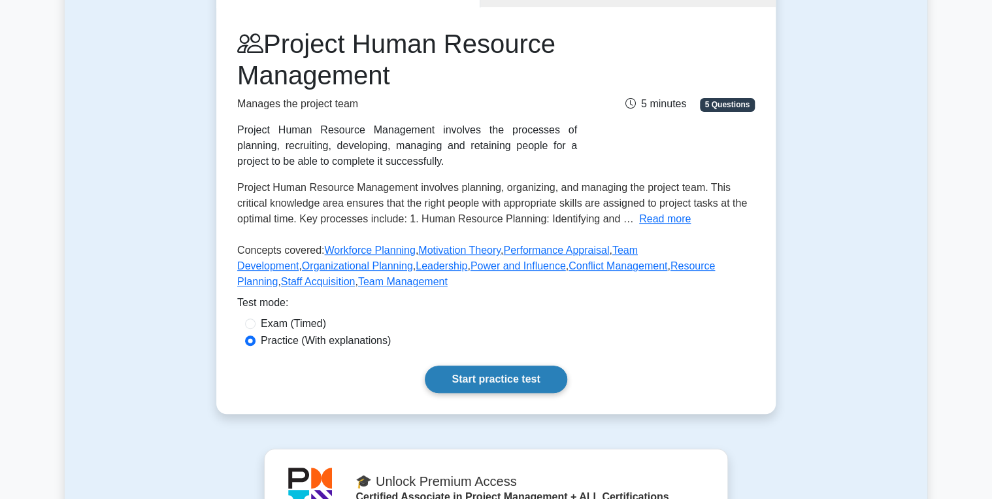
click at [519, 377] on link "Start practice test" at bounding box center [496, 378] width 142 height 27
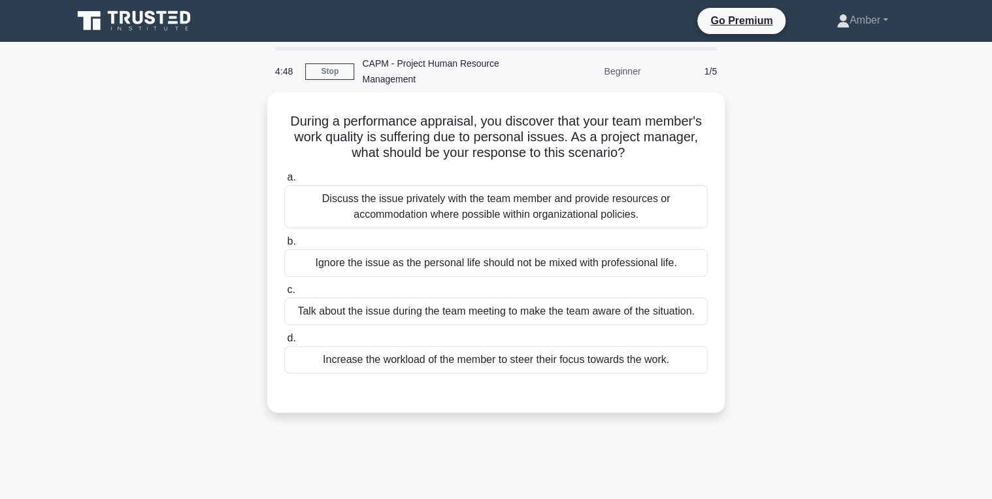
scroll to position [52, 0]
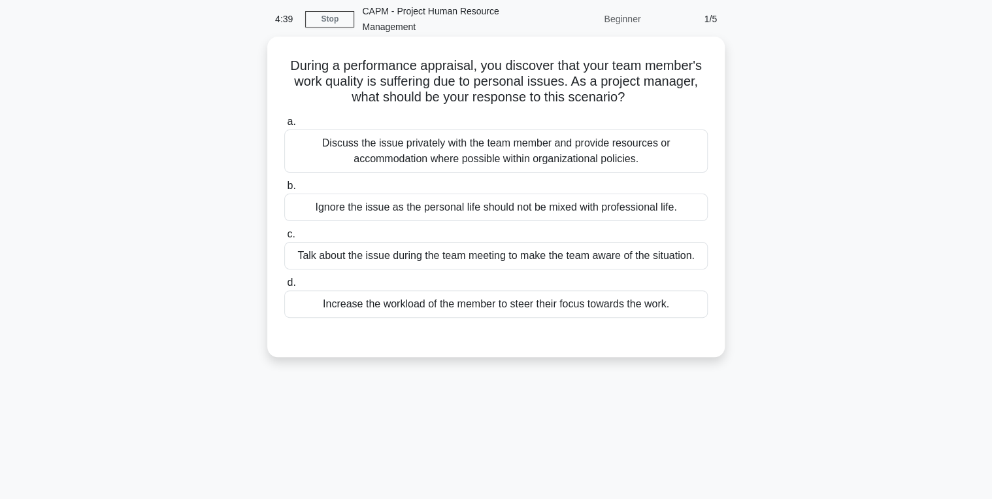
click at [463, 147] on div "Discuss the issue privately with the team member and provide resources or accom…" at bounding box center [496, 150] width 424 height 43
click at [284, 126] on input "a. Discuss the issue privately with the team member and provide resources or ac…" at bounding box center [284, 122] width 0 height 8
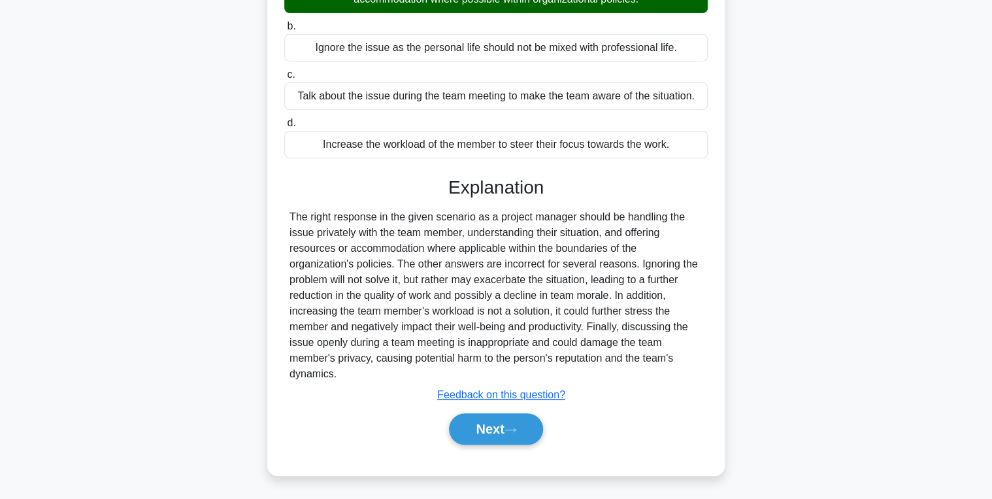
scroll to position [212, 0]
click at [491, 432] on button "Next" at bounding box center [495, 428] width 93 height 31
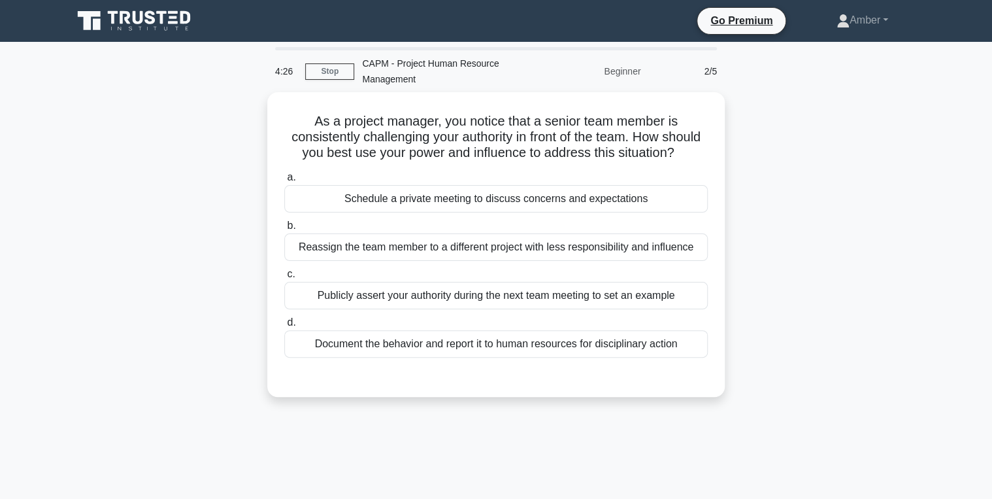
scroll to position [52, 0]
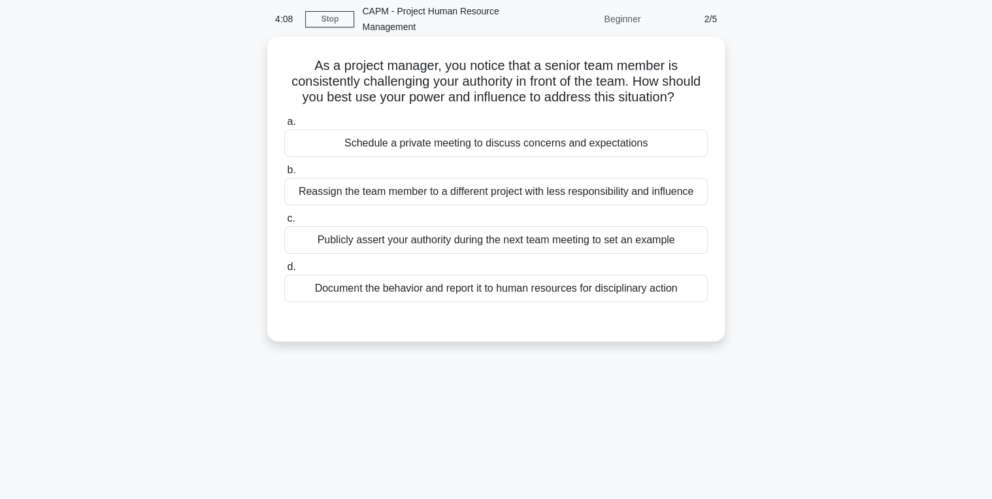
click at [482, 157] on div "Schedule a private meeting to discuss concerns and expectations" at bounding box center [496, 142] width 424 height 27
click at [284, 126] on input "a. Schedule a private meeting to discuss concerns and expectations" at bounding box center [284, 122] width 0 height 8
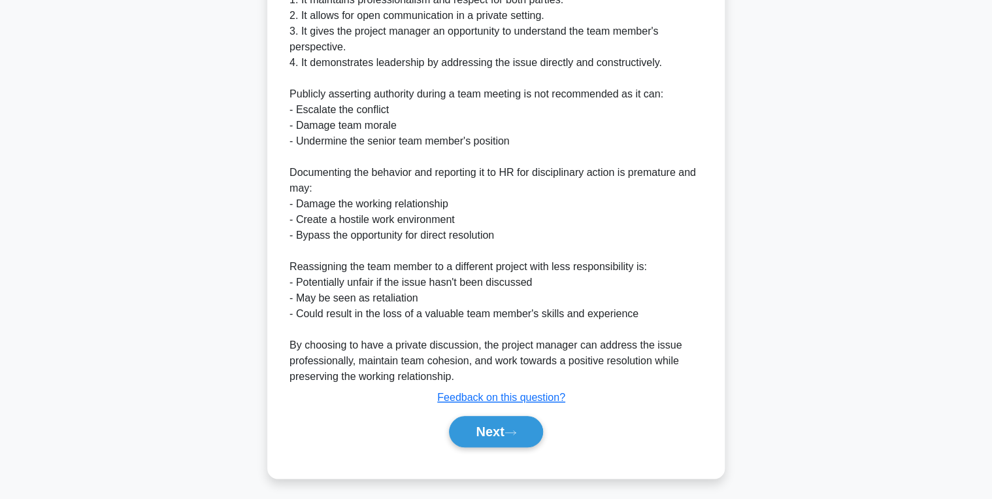
scroll to position [494, 0]
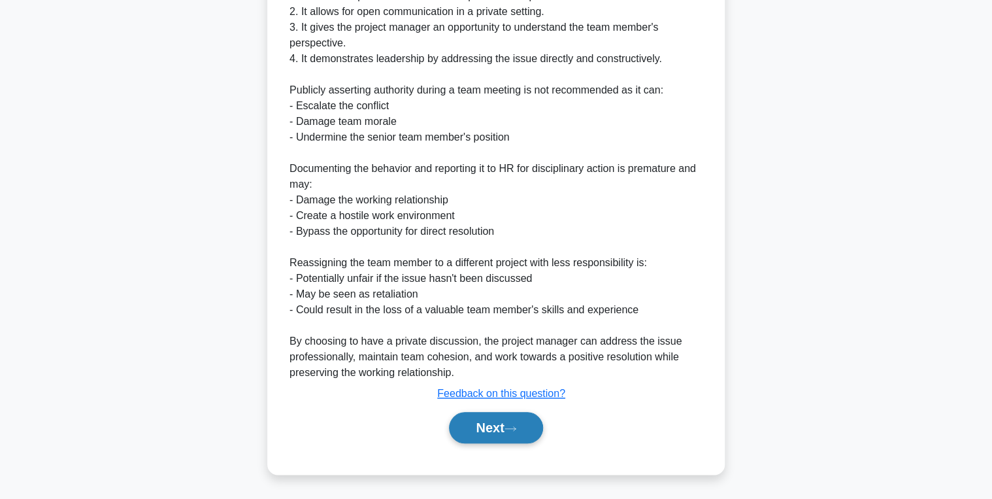
click at [489, 429] on button "Next" at bounding box center [495, 427] width 93 height 31
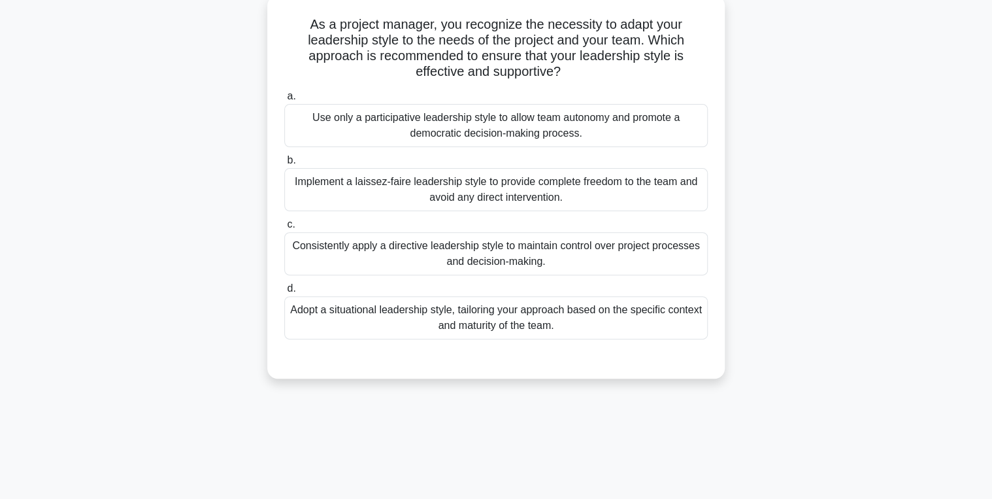
scroll to position [0, 0]
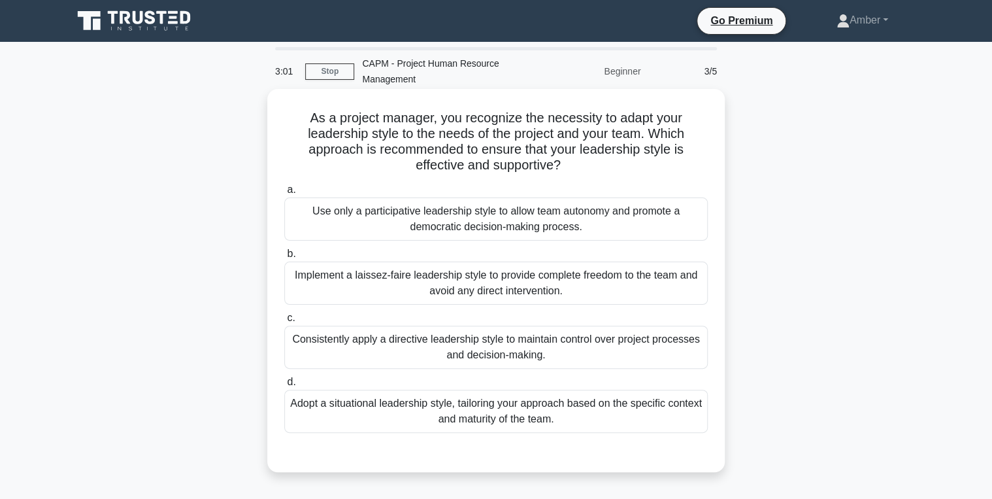
click at [425, 344] on div "Consistently apply a directive leadership style to maintain control over projec…" at bounding box center [496, 347] width 424 height 43
click at [284, 322] on input "c. Consistently apply a directive leadership style to maintain control over pro…" at bounding box center [284, 318] width 0 height 8
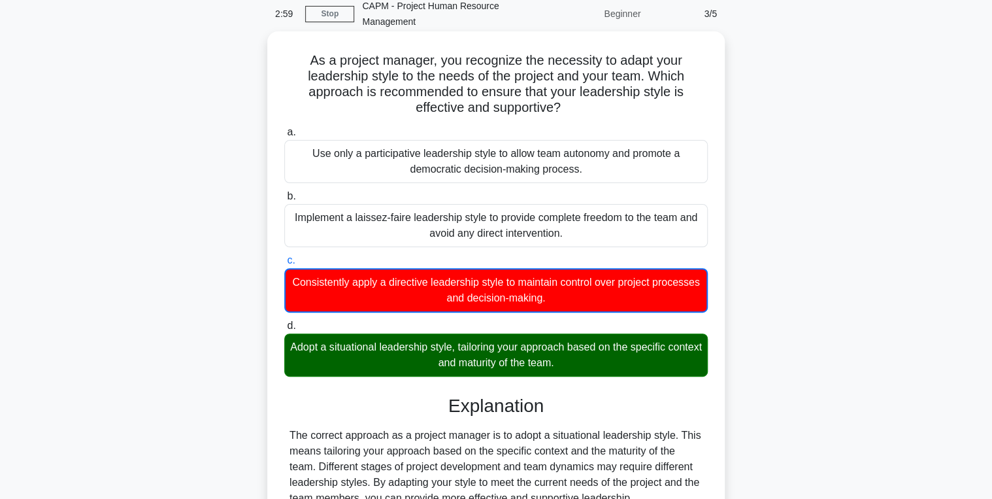
scroll to position [307, 0]
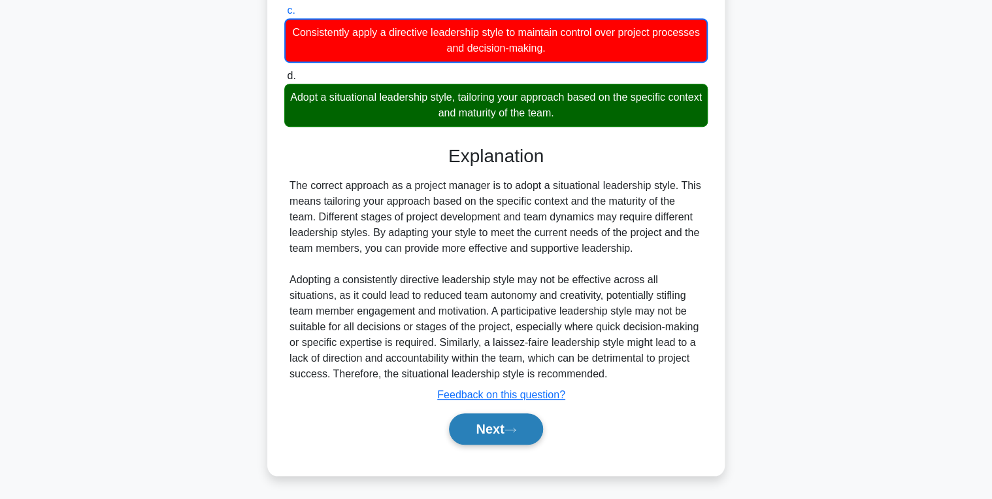
click at [470, 418] on button "Next" at bounding box center [495, 428] width 93 height 31
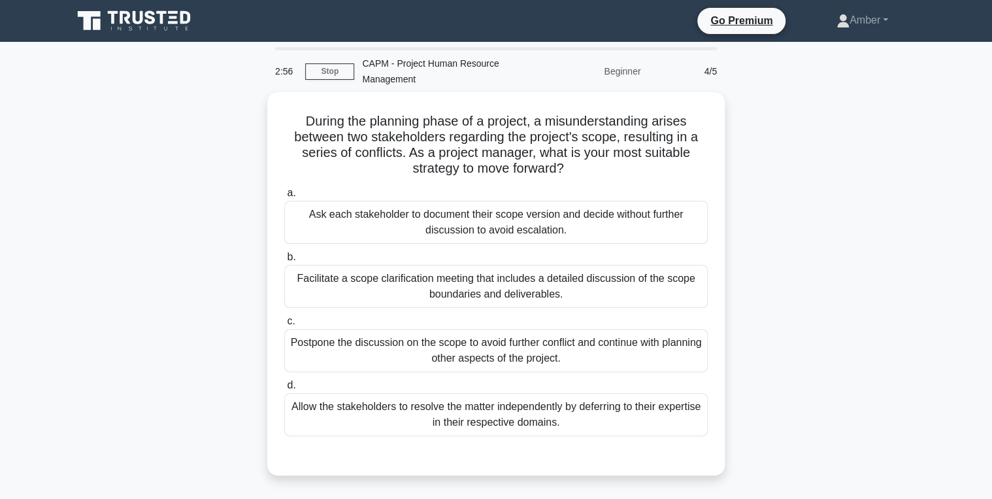
scroll to position [52, 0]
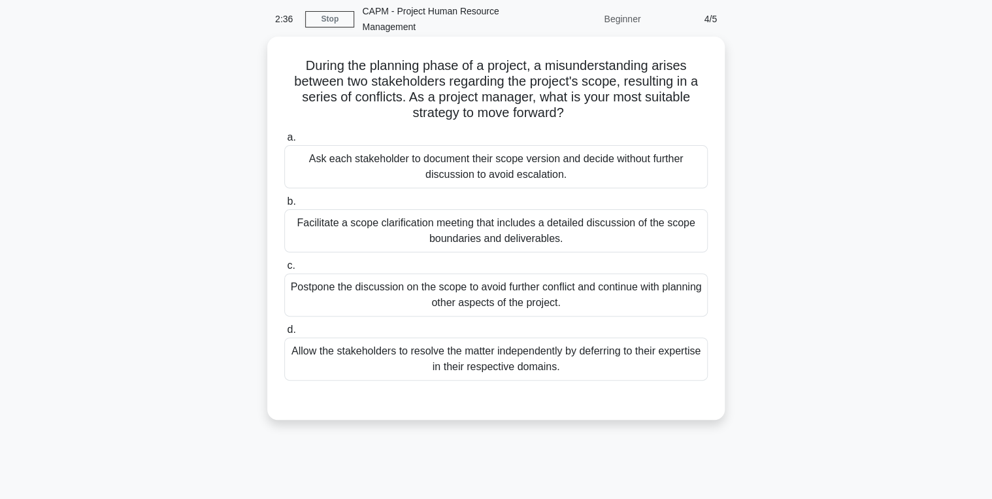
click at [371, 220] on div "Facilitate a scope clarification meeting that includes a detailed discussion of…" at bounding box center [496, 230] width 424 height 43
click at [284, 206] on input "b. Facilitate a scope clarification meeting that includes a detailed discussion…" at bounding box center [284, 201] width 0 height 8
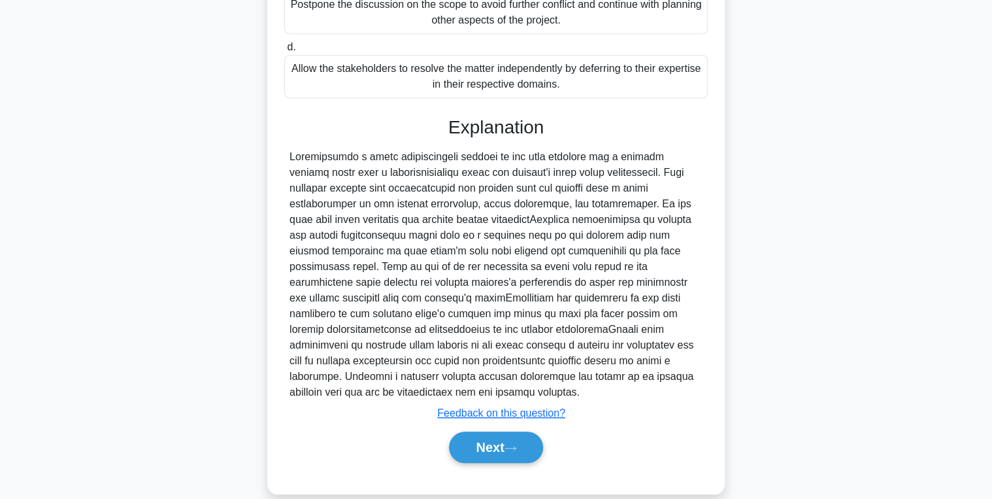
scroll to position [353, 0]
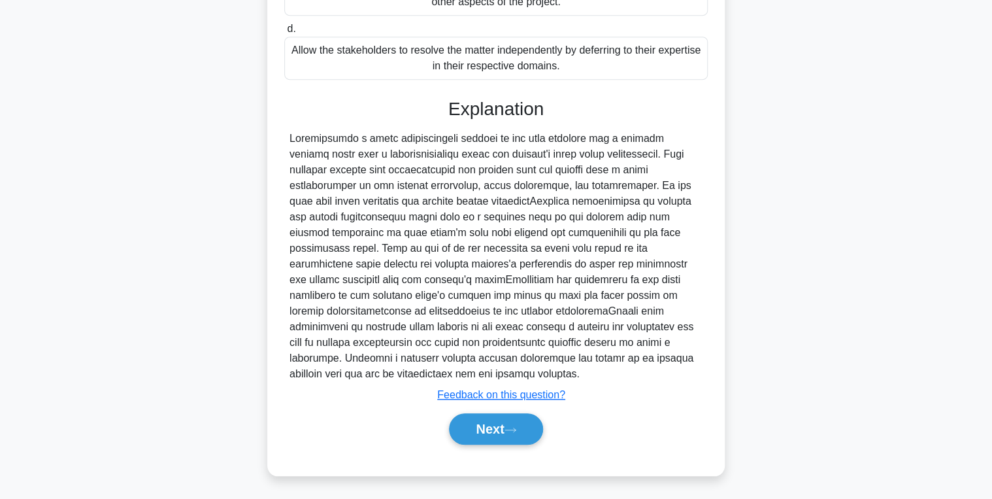
drag, startPoint x: 499, startPoint y: 426, endPoint x: 465, endPoint y: 404, distance: 41.2
click at [499, 426] on button "Next" at bounding box center [495, 428] width 93 height 31
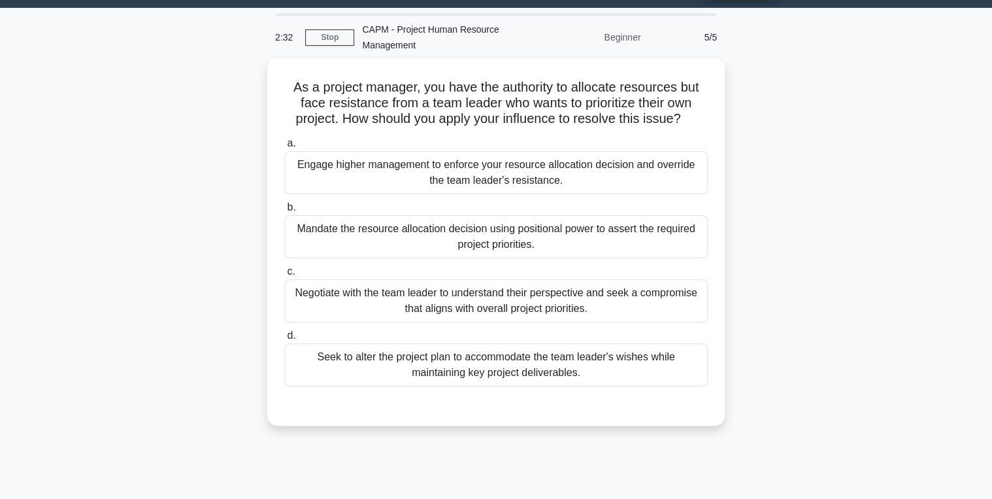
scroll to position [52, 0]
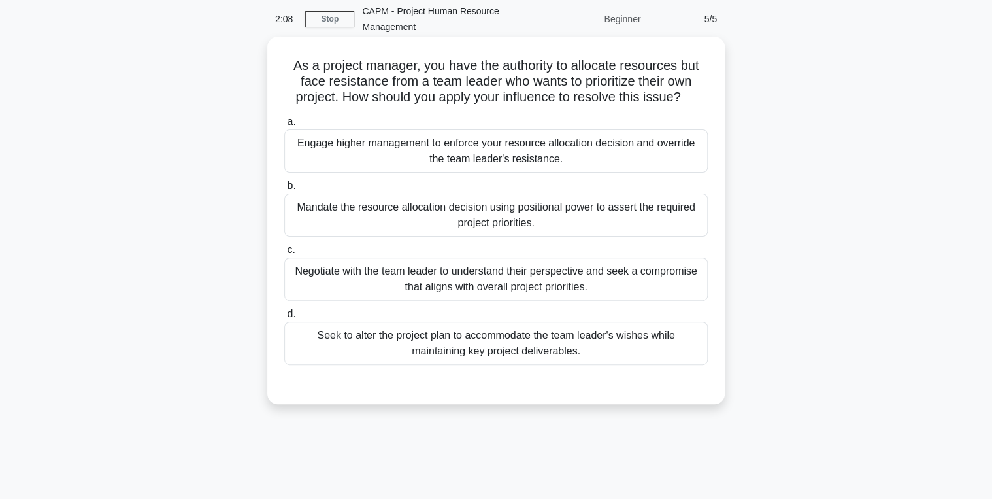
click at [353, 267] on div "Negotiate with the team leader to understand their perspective and seek a compr…" at bounding box center [496, 279] width 424 height 43
click at [284, 254] on input "c. Negotiate with the team leader to understand their perspective and seek a co…" at bounding box center [284, 250] width 0 height 8
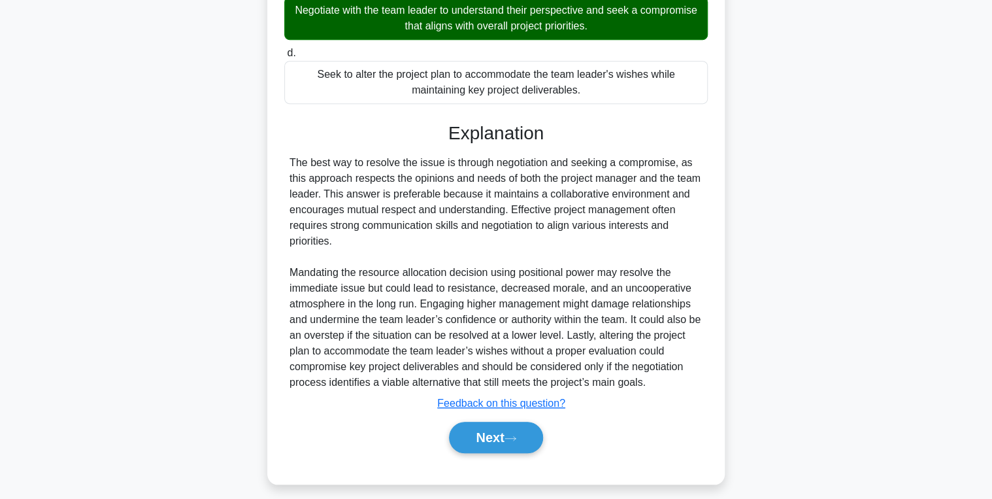
scroll to position [322, 0]
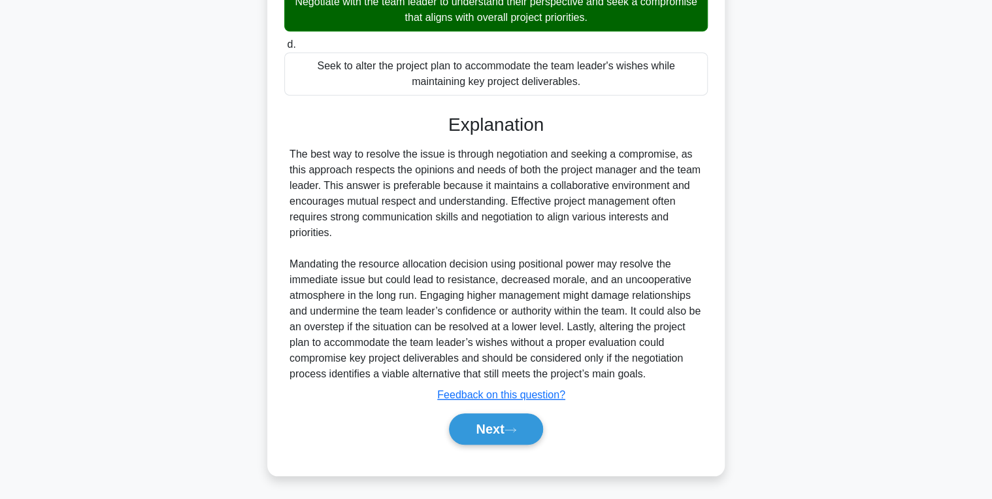
drag, startPoint x: 495, startPoint y: 429, endPoint x: 417, endPoint y: 401, distance: 82.7
click at [494, 429] on button "Next" at bounding box center [495, 428] width 93 height 31
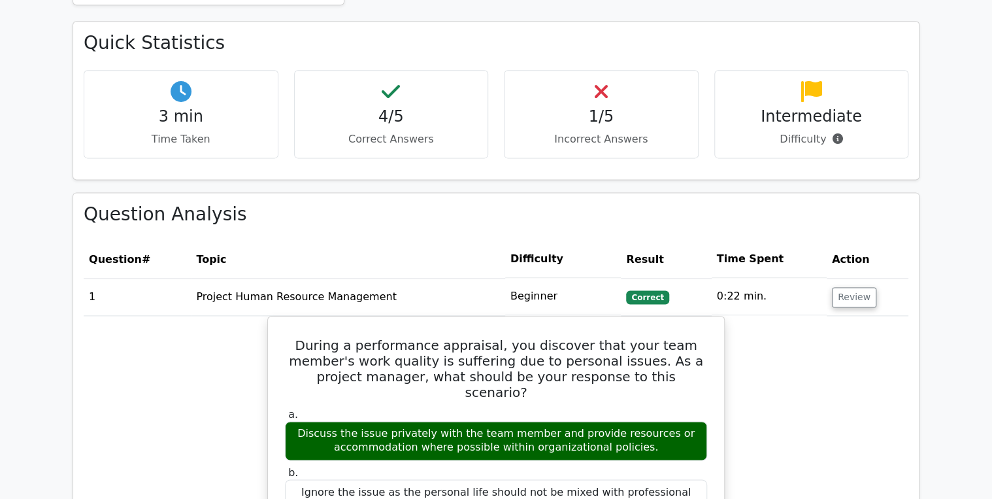
scroll to position [784, 0]
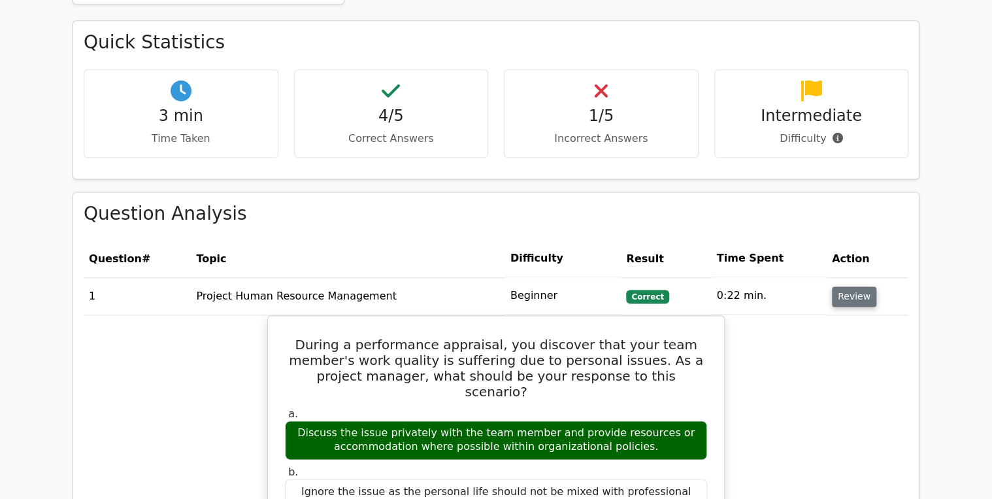
click at [854, 286] on button "Review" at bounding box center [854, 296] width 44 height 20
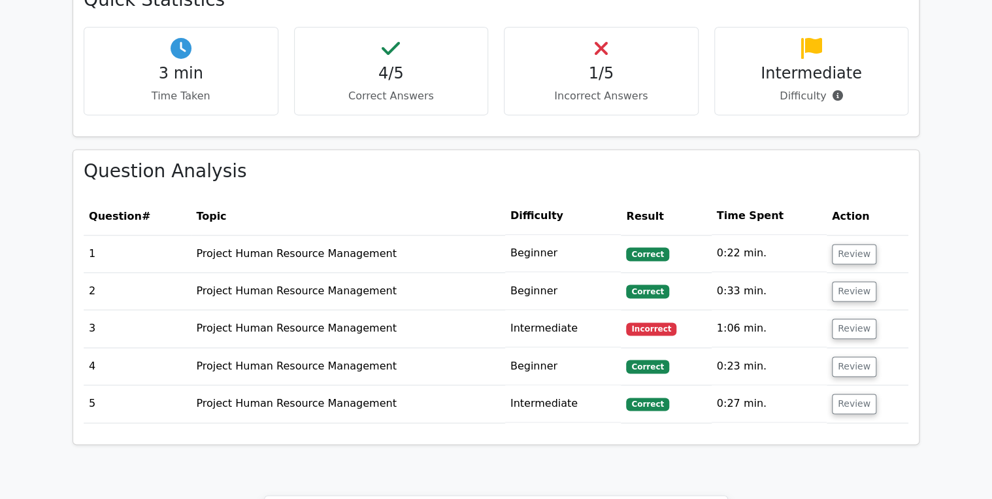
scroll to position [889, 0]
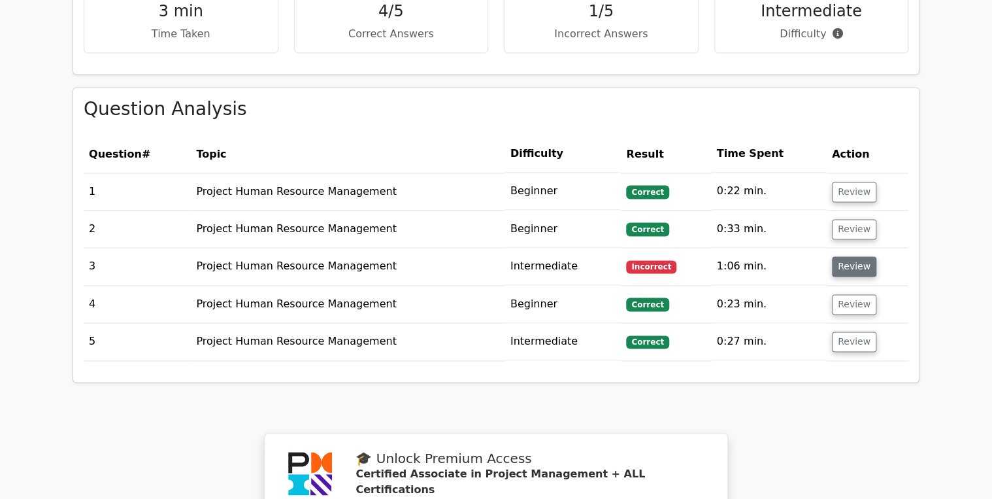
click at [845, 256] on button "Review" at bounding box center [854, 266] width 44 height 20
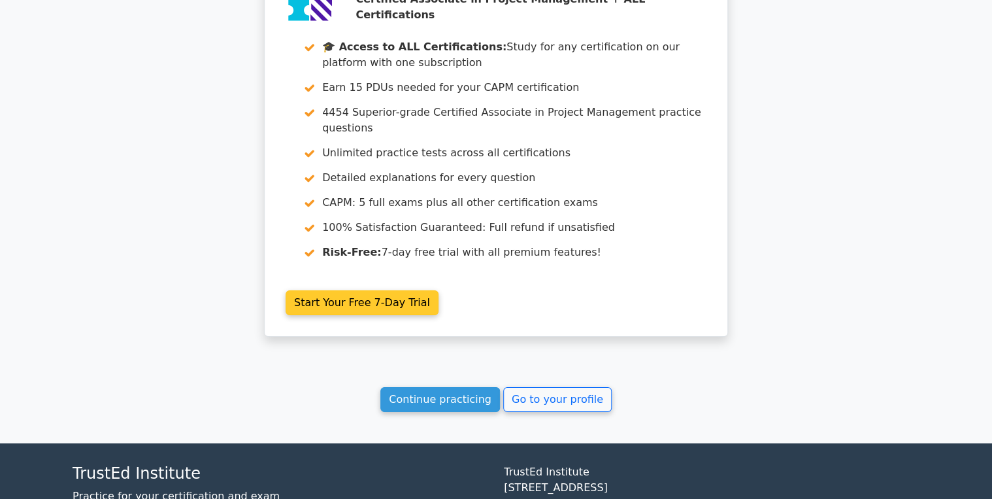
scroll to position [2092, 0]
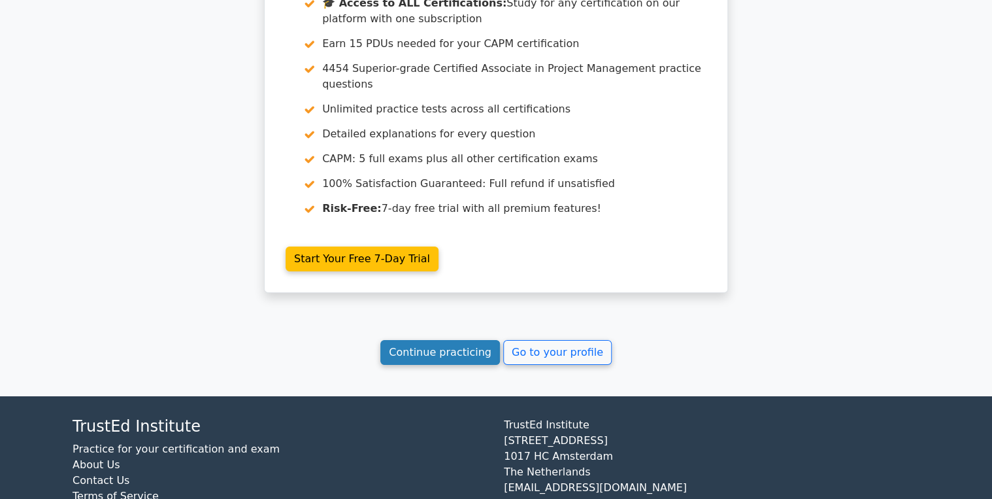
click at [468, 340] on link "Continue practicing" at bounding box center [440, 352] width 120 height 25
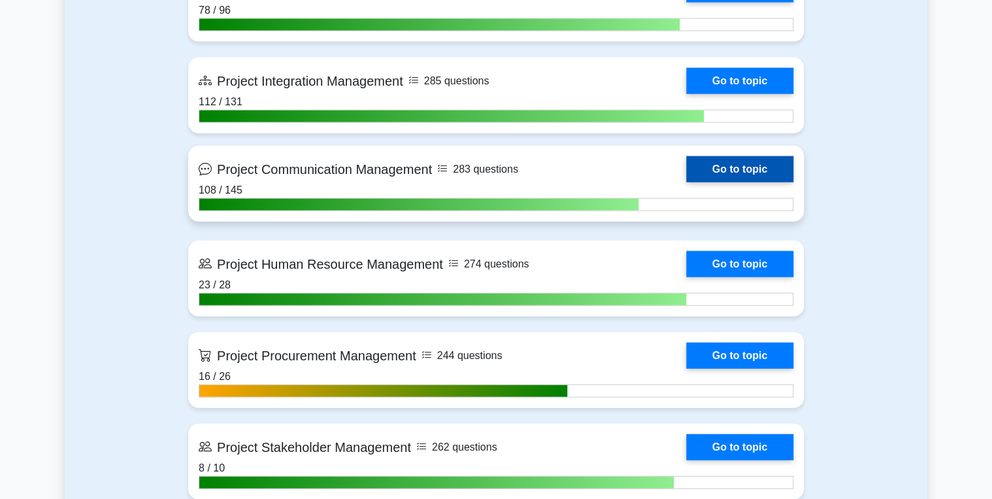
scroll to position [1464, 0]
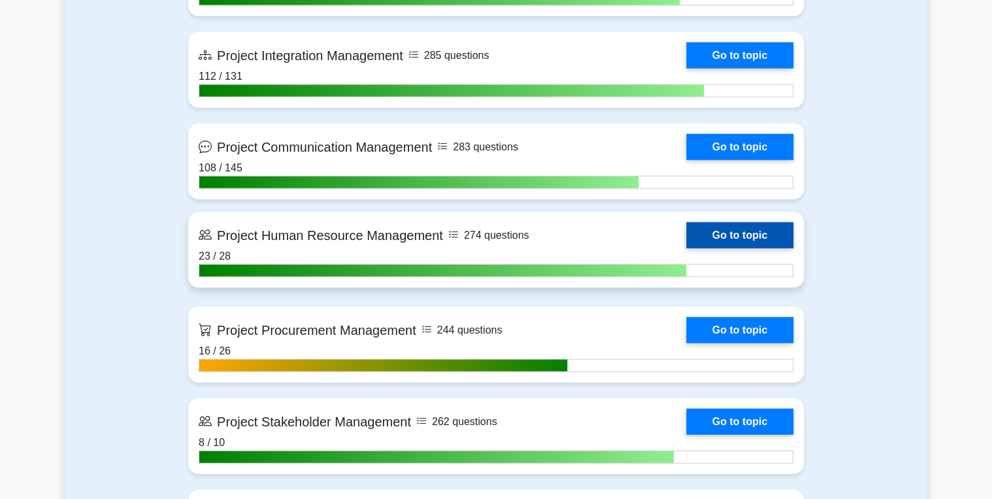
click at [724, 230] on link "Go to topic" at bounding box center [739, 235] width 107 height 26
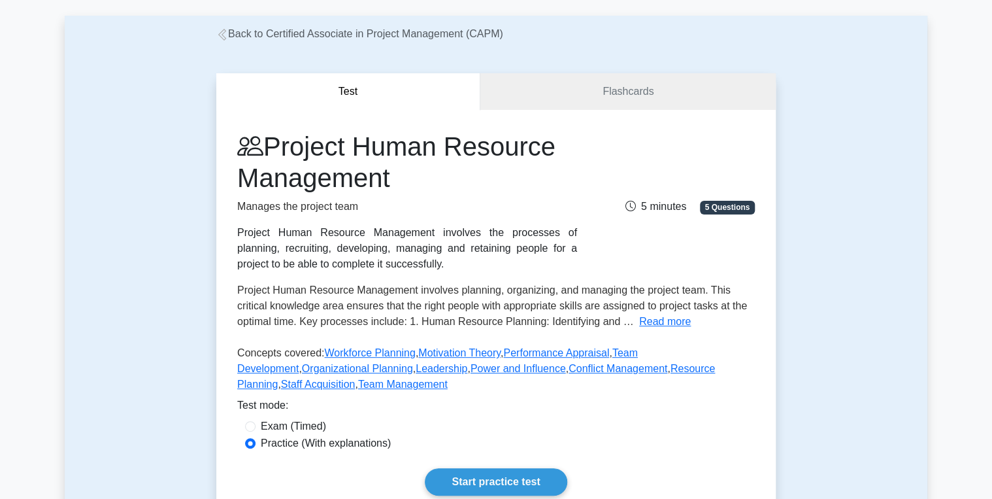
scroll to position [52, 0]
